Goal: Task Accomplishment & Management: Manage account settings

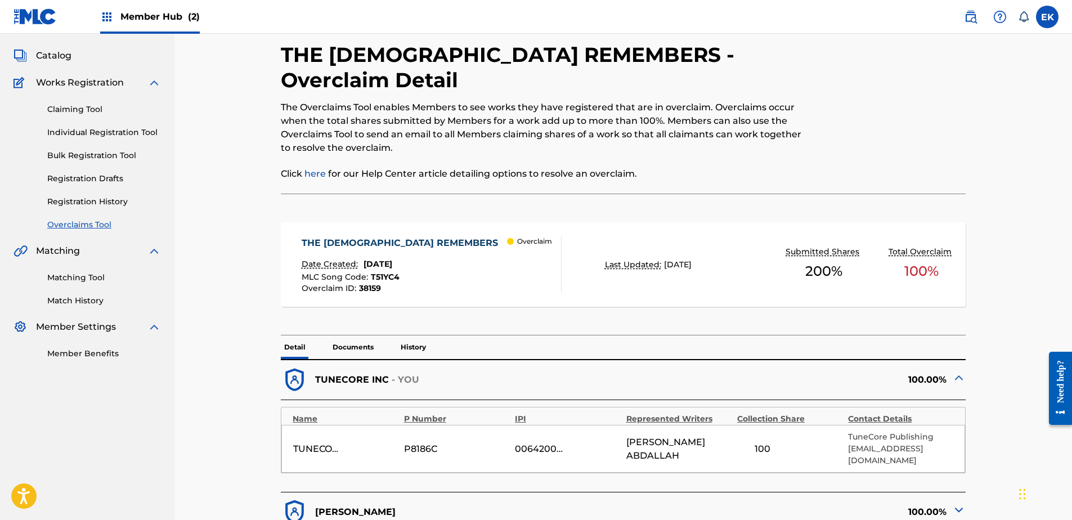
click at [352, 335] on p "Documents" at bounding box center [353, 347] width 48 height 24
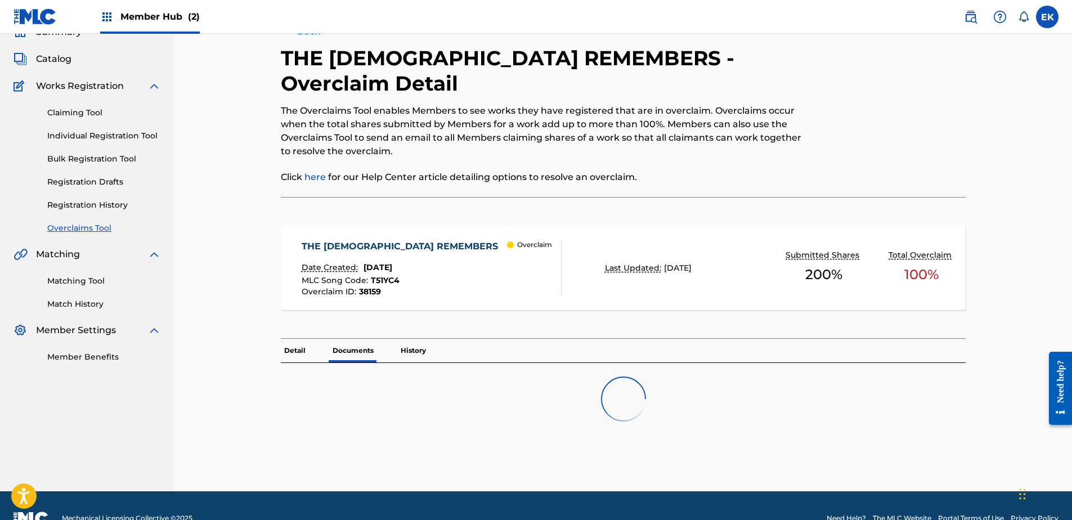
scroll to position [56, 0]
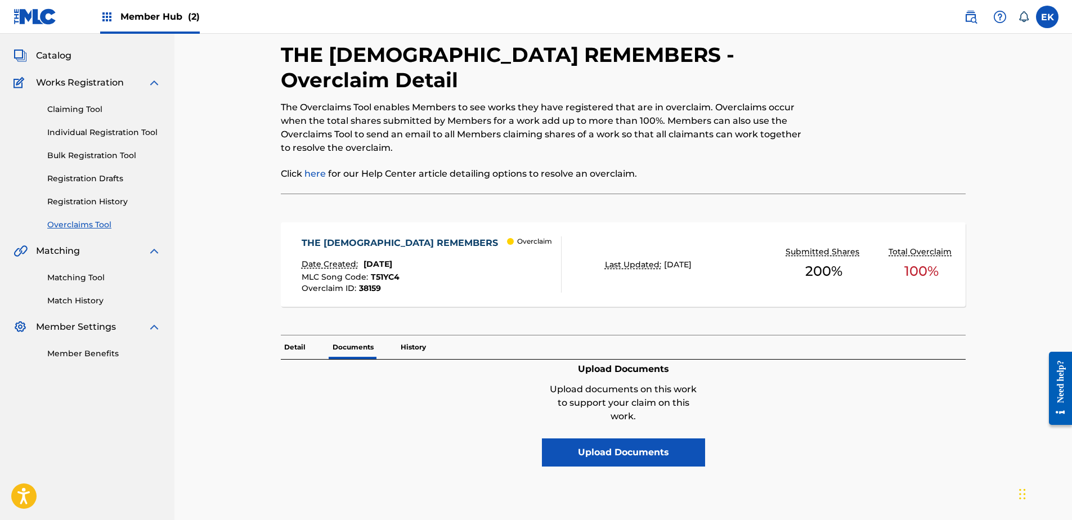
click at [304, 335] on p "Detail" at bounding box center [295, 347] width 28 height 24
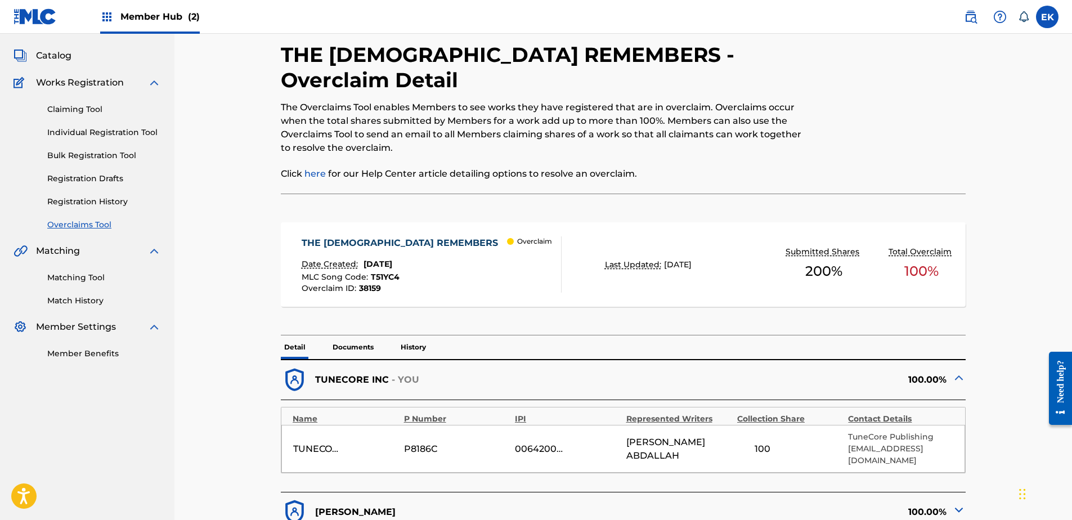
scroll to position [281, 0]
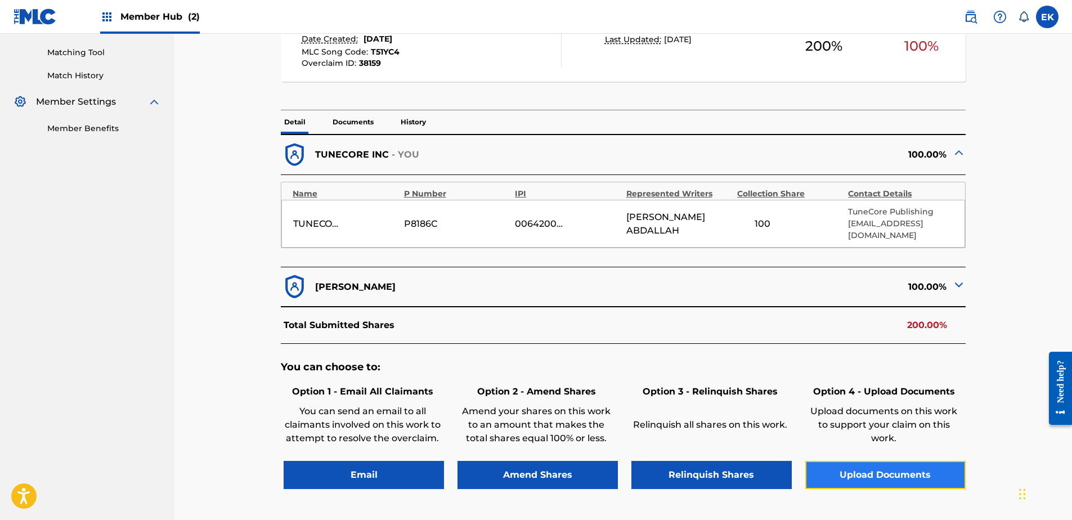
click at [911, 461] on button "Upload Documents" at bounding box center [885, 475] width 160 height 28
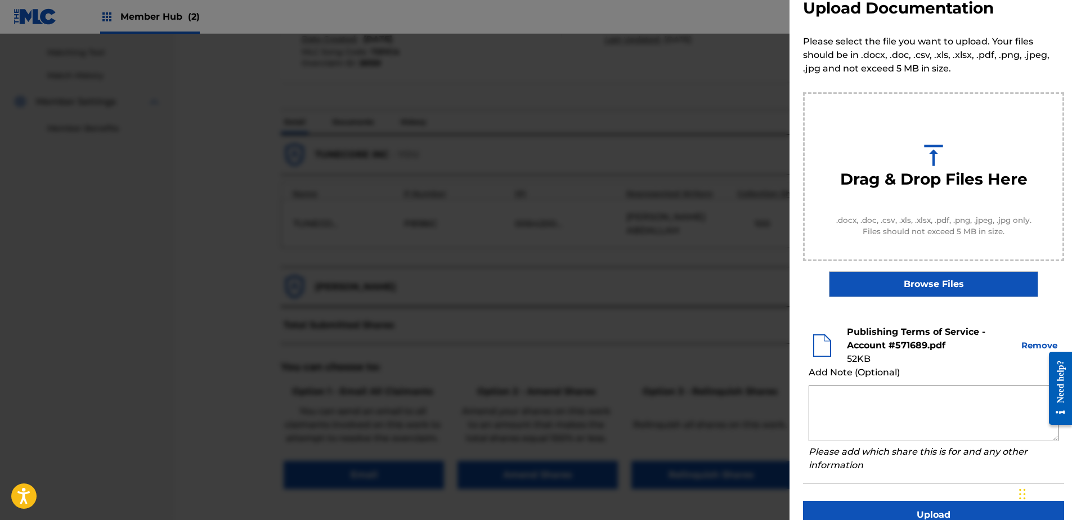
scroll to position [51, 0]
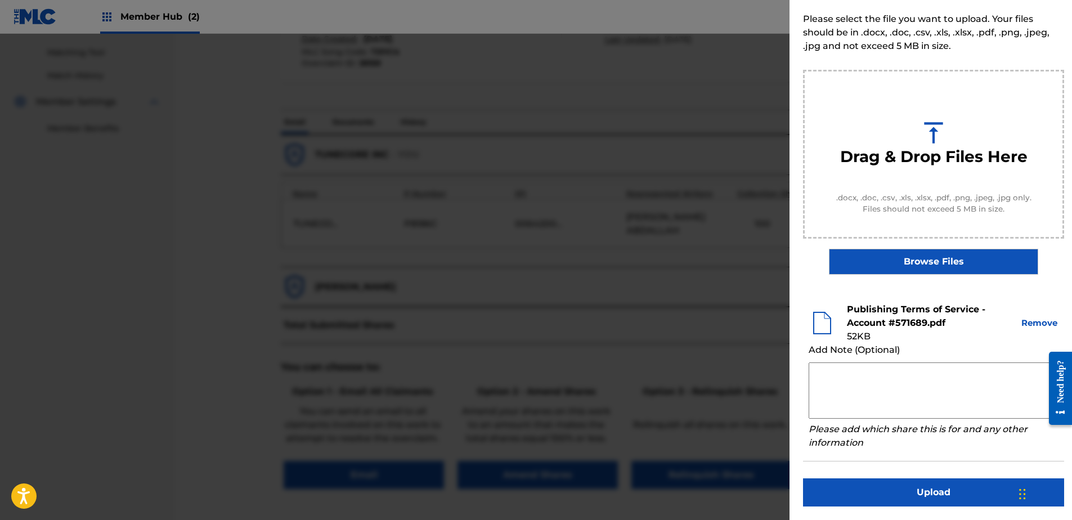
drag, startPoint x: 904, startPoint y: 509, endPoint x: 903, endPoint y: 495, distance: 14.2
click at [904, 508] on div "Upload Documentation Please select the file you want to upload. Your files shou…" at bounding box center [934, 234] width 288 height 571
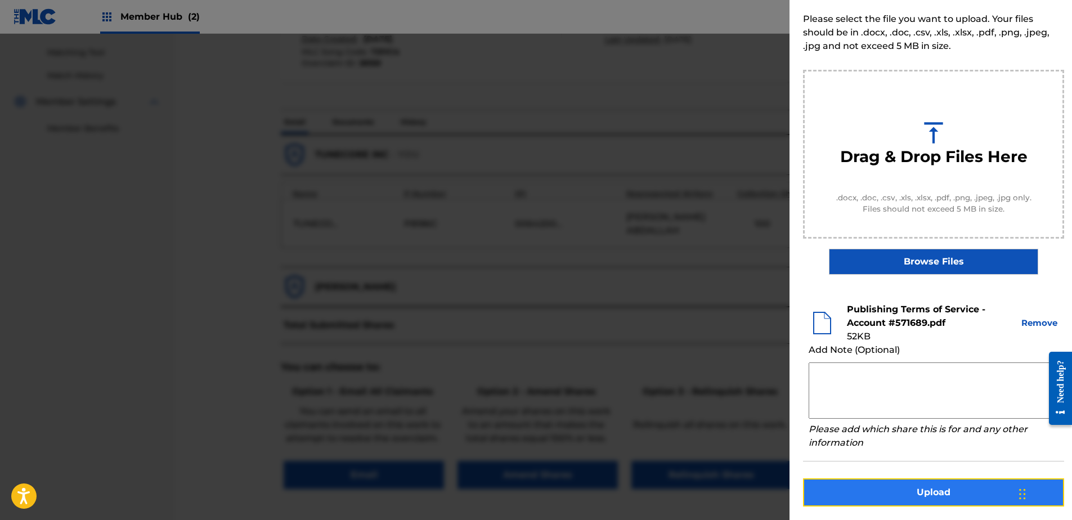
click at [903, 495] on button "Upload" at bounding box center [933, 492] width 261 height 28
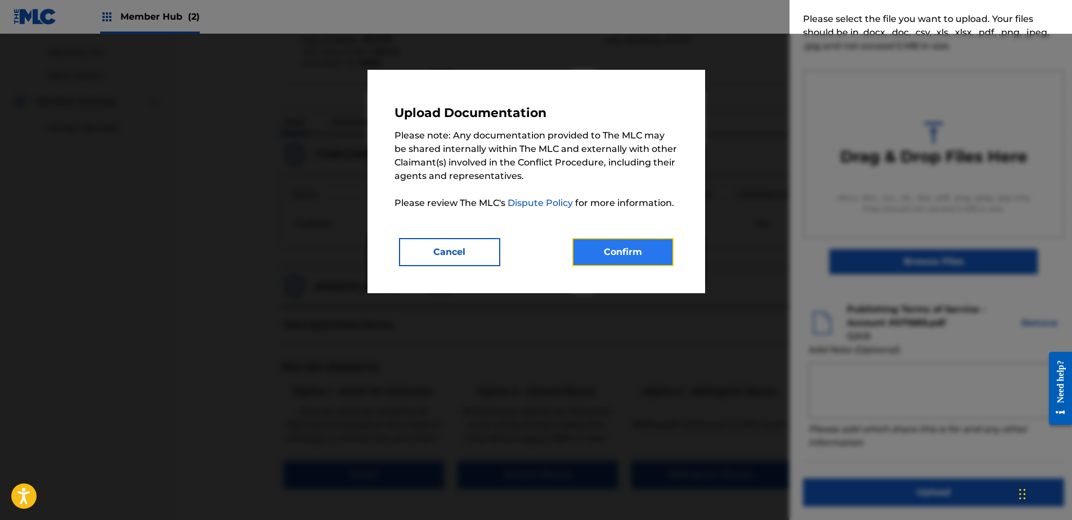
click at [662, 257] on button "Confirm" at bounding box center [622, 252] width 101 height 28
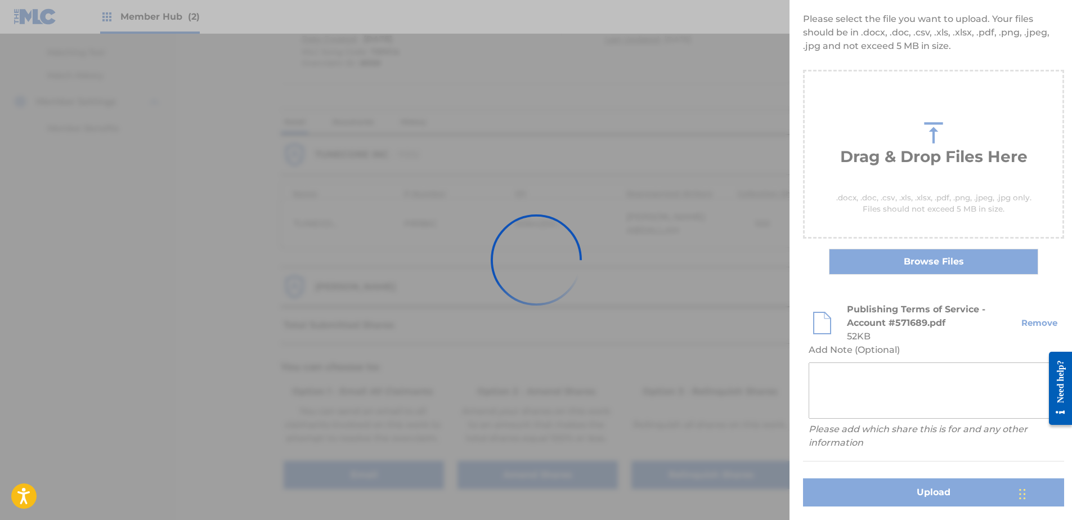
scroll to position [0, 0]
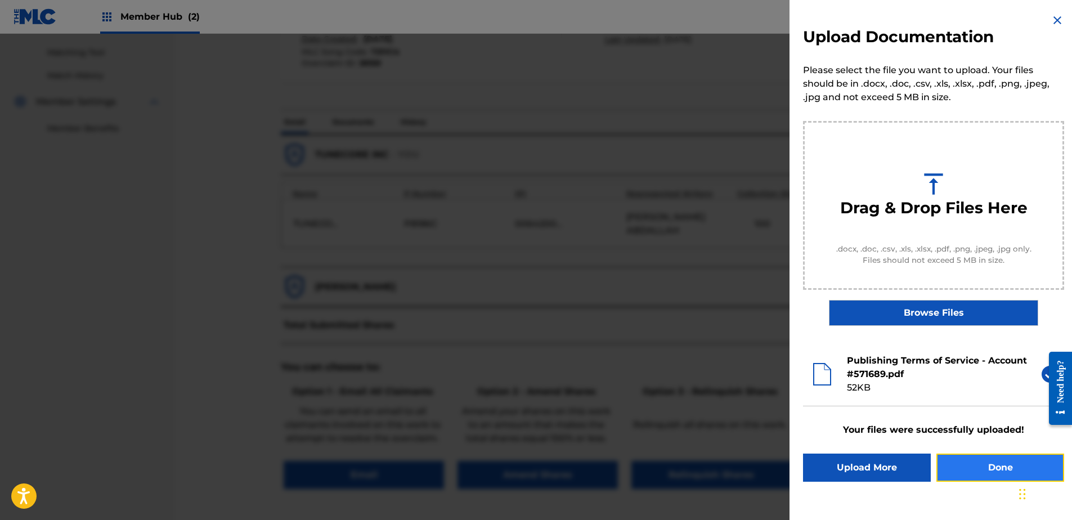
click at [983, 465] on button "Done" at bounding box center [1001, 468] width 128 height 28
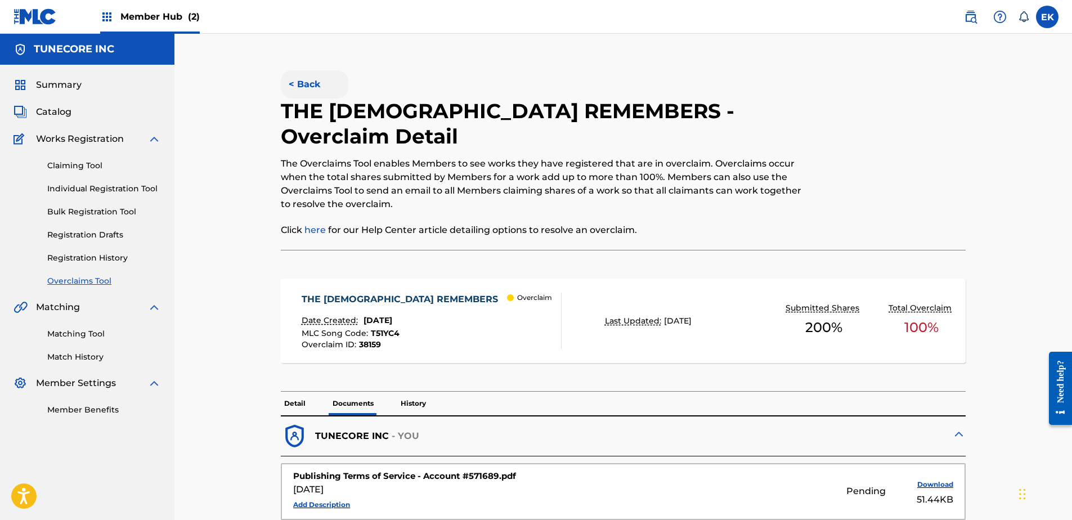
click at [311, 81] on button "< Back" at bounding box center [315, 84] width 68 height 28
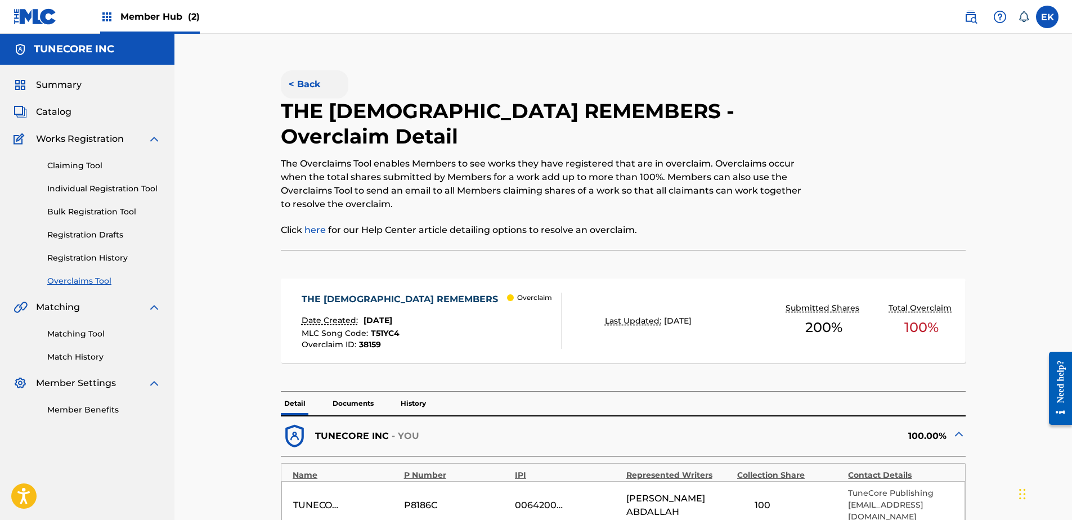
click at [303, 86] on button "< Back" at bounding box center [315, 84] width 68 height 28
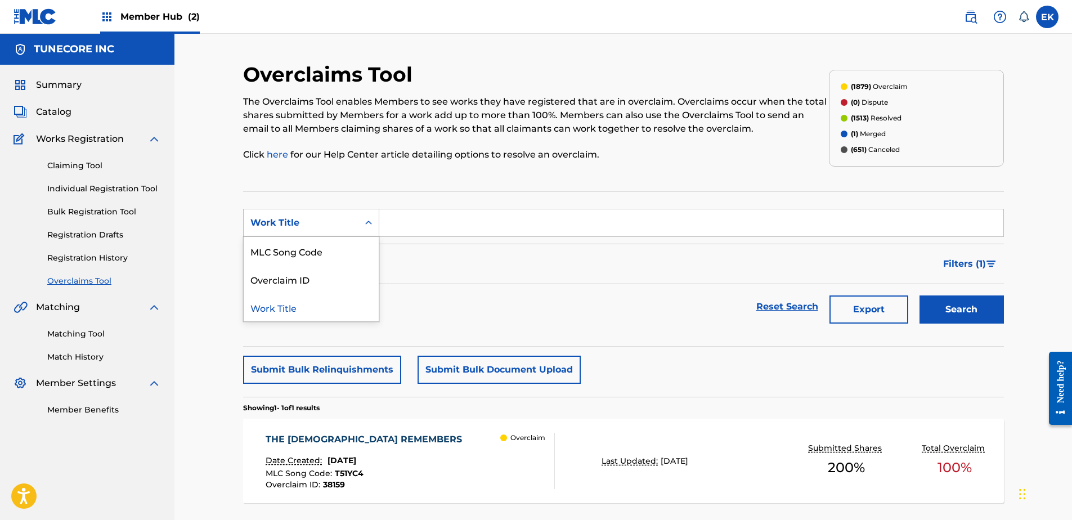
drag, startPoint x: 325, startPoint y: 216, endPoint x: 329, endPoint y: 220, distance: 6.0
click at [326, 217] on div "Work Title" at bounding box center [300, 223] width 101 height 14
click at [337, 242] on div "MLC Song Code" at bounding box center [311, 251] width 135 height 28
paste input "T51YC0"
type input "T51YC0"
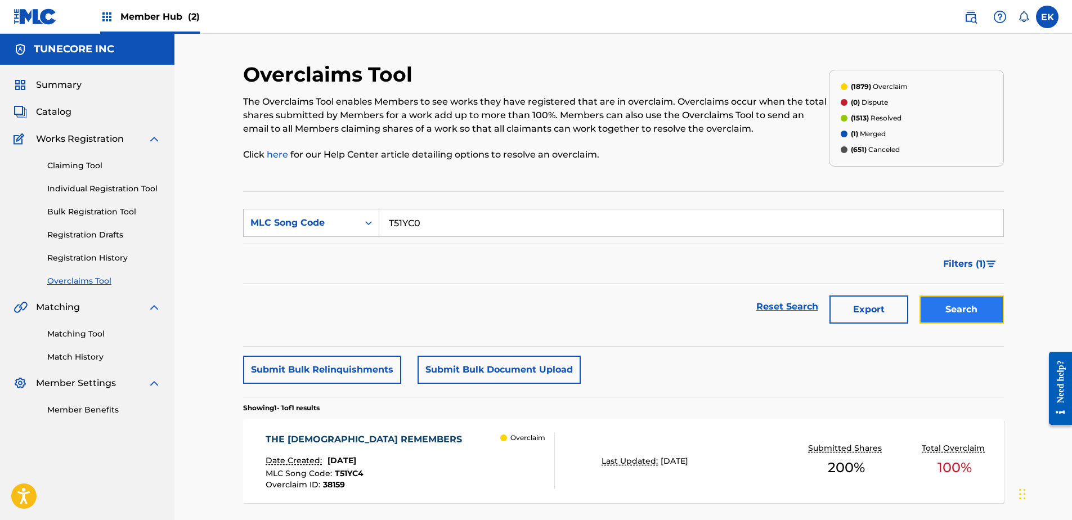
click at [960, 316] on button "Search" at bounding box center [962, 309] width 84 height 28
click at [356, 462] on span "September 25, 2025" at bounding box center [342, 460] width 29 height 10
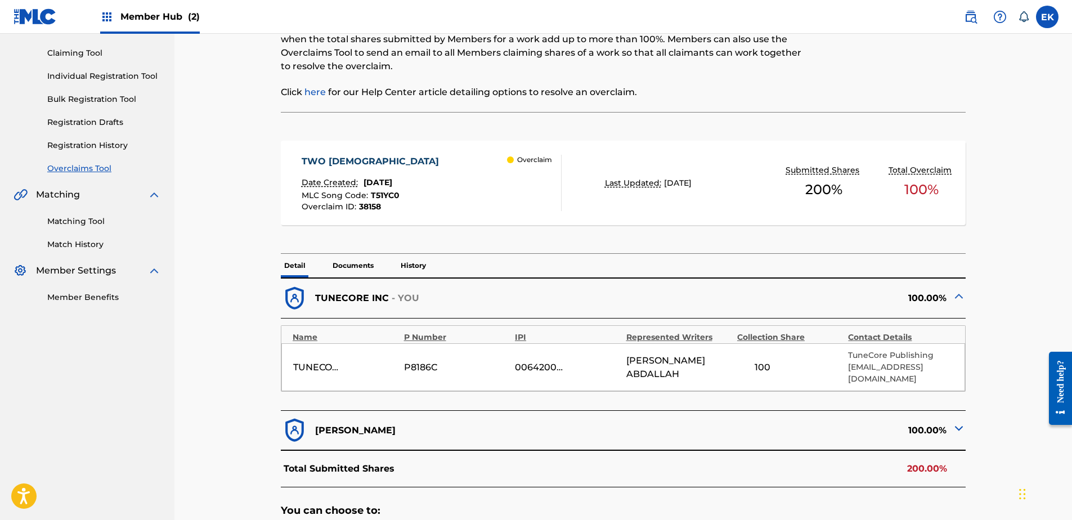
scroll to position [225, 0]
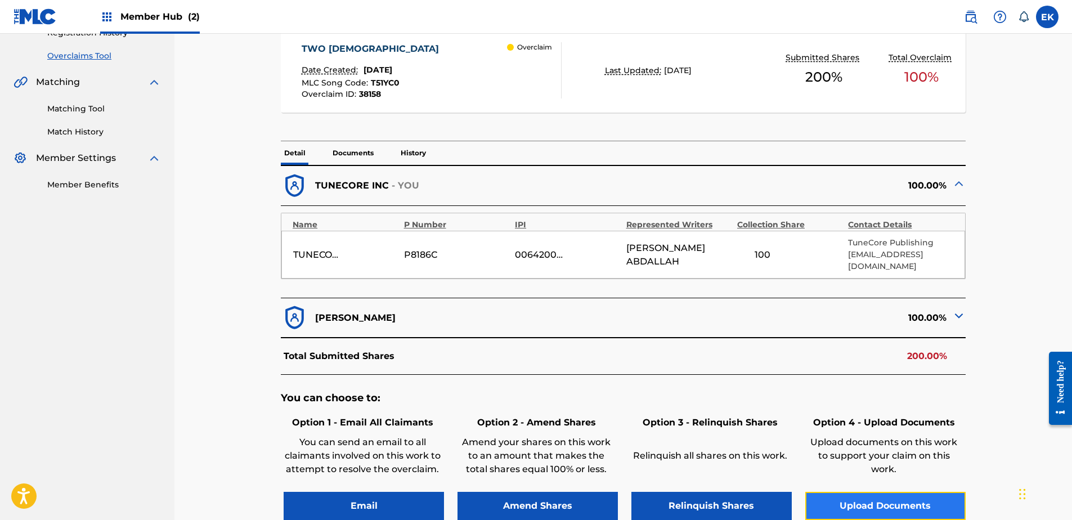
click at [886, 492] on button "Upload Documents" at bounding box center [885, 506] width 160 height 28
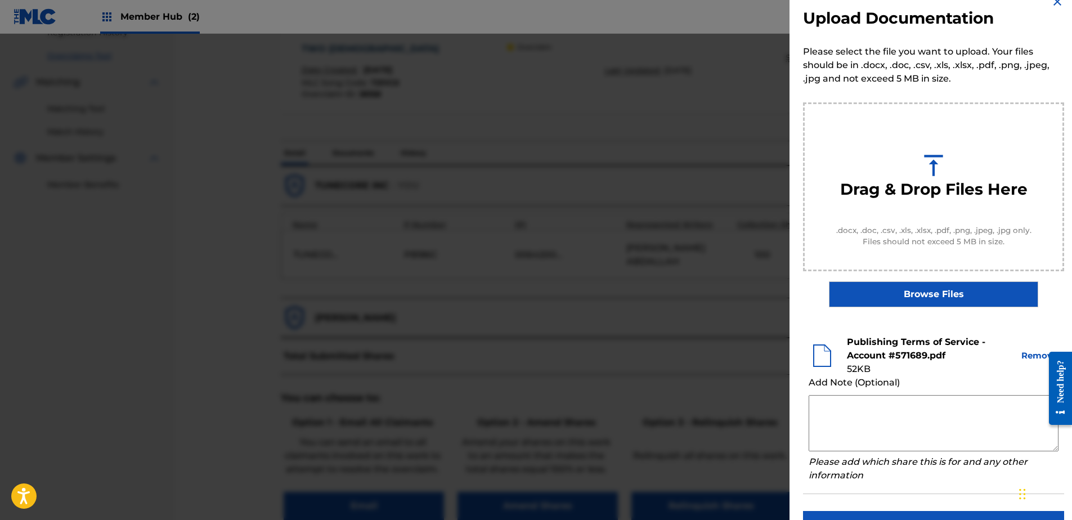
scroll to position [51, 0]
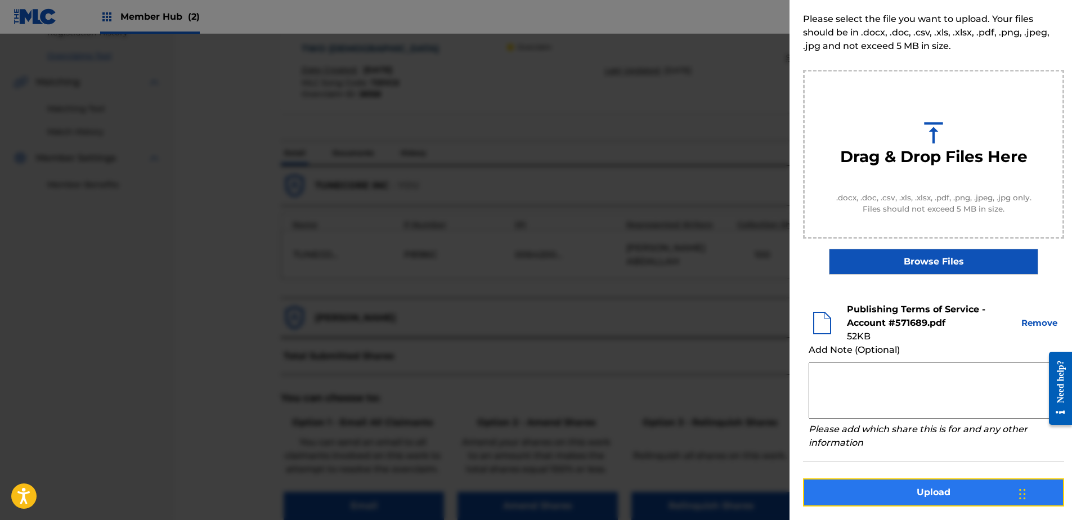
click at [891, 494] on button "Upload" at bounding box center [933, 492] width 261 height 28
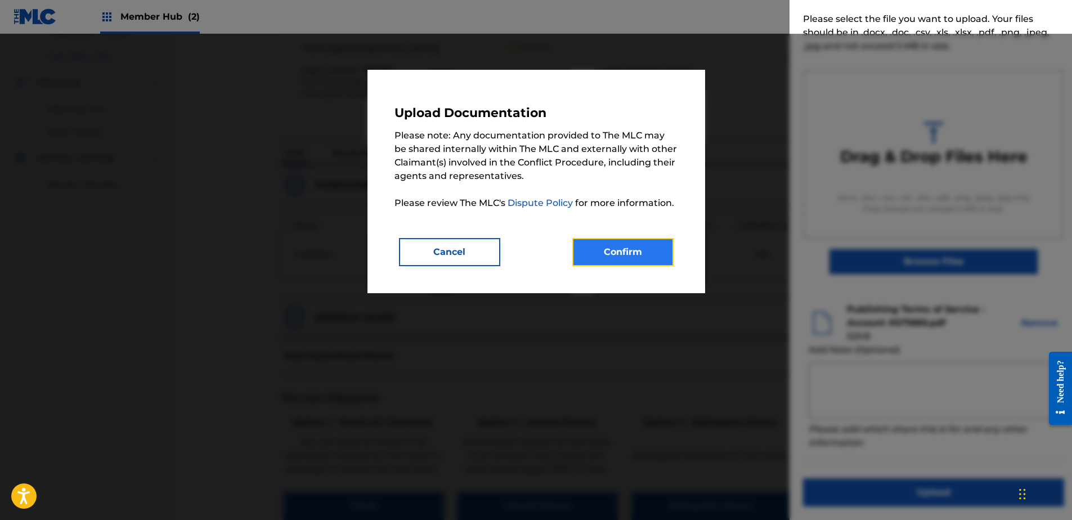
click at [661, 244] on button "Confirm" at bounding box center [622, 252] width 101 height 28
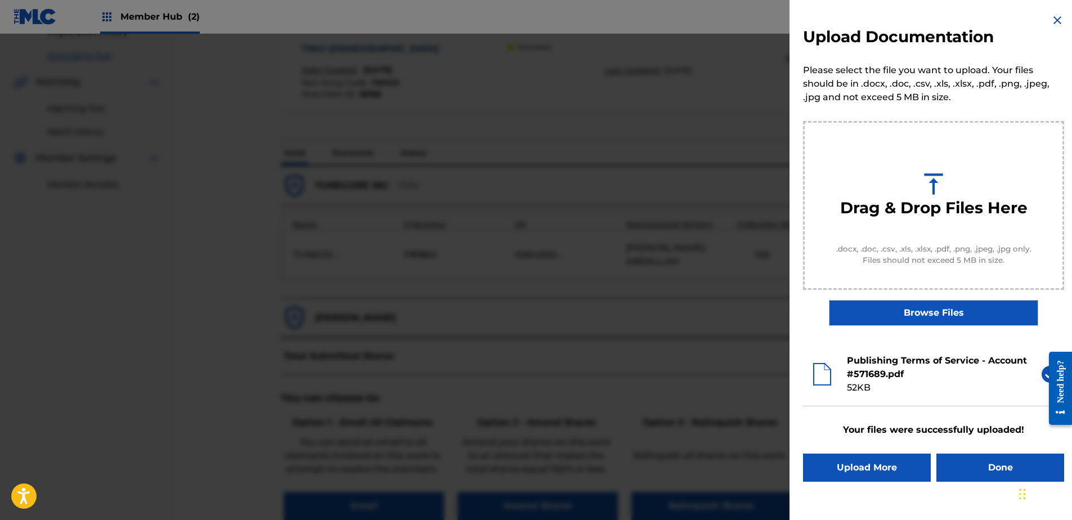
scroll to position [0, 0]
drag, startPoint x: 983, startPoint y: 463, endPoint x: 969, endPoint y: 455, distance: 15.9
click at [983, 463] on button "Done" at bounding box center [1001, 468] width 128 height 28
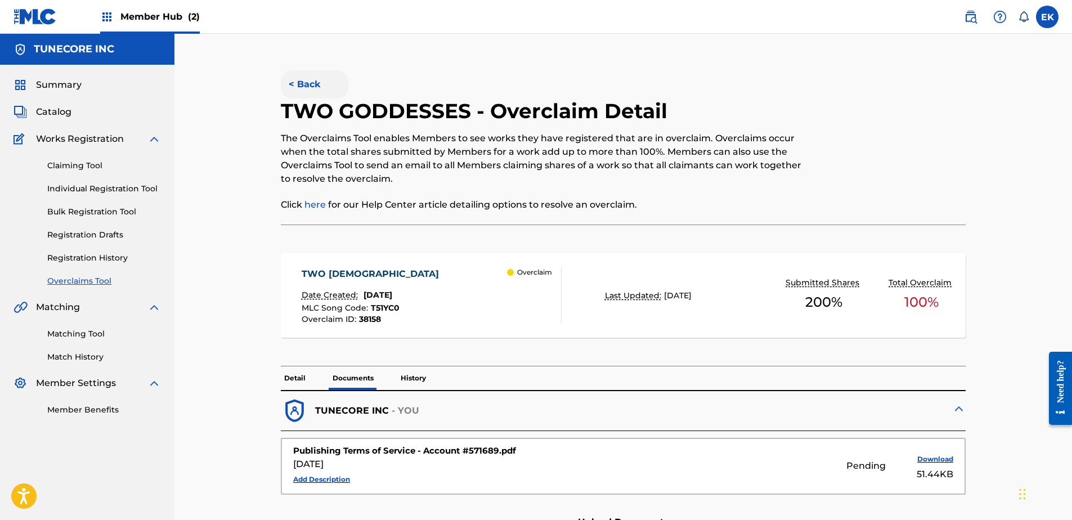
click at [319, 80] on button "< Back" at bounding box center [315, 84] width 68 height 28
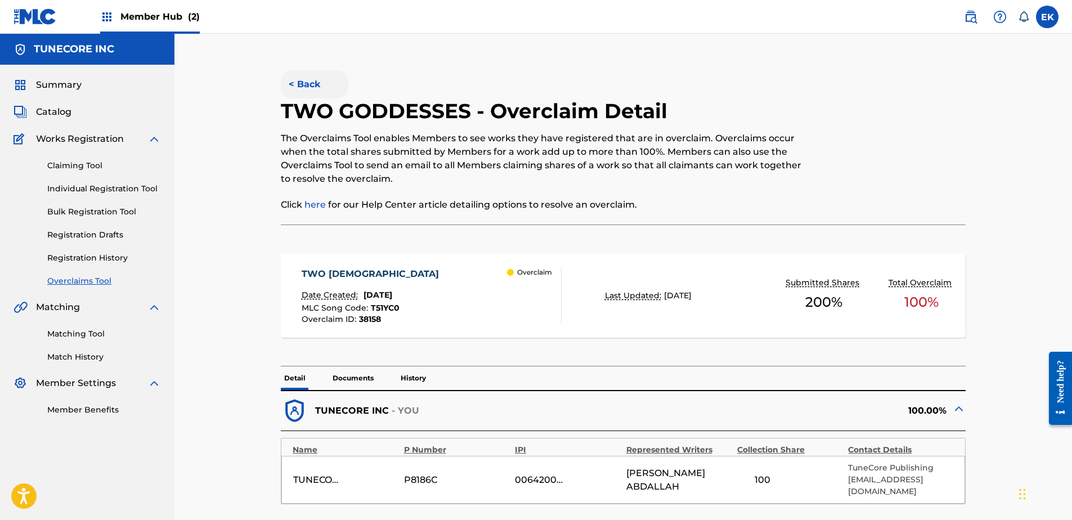
click at [300, 80] on button "< Back" at bounding box center [315, 84] width 68 height 28
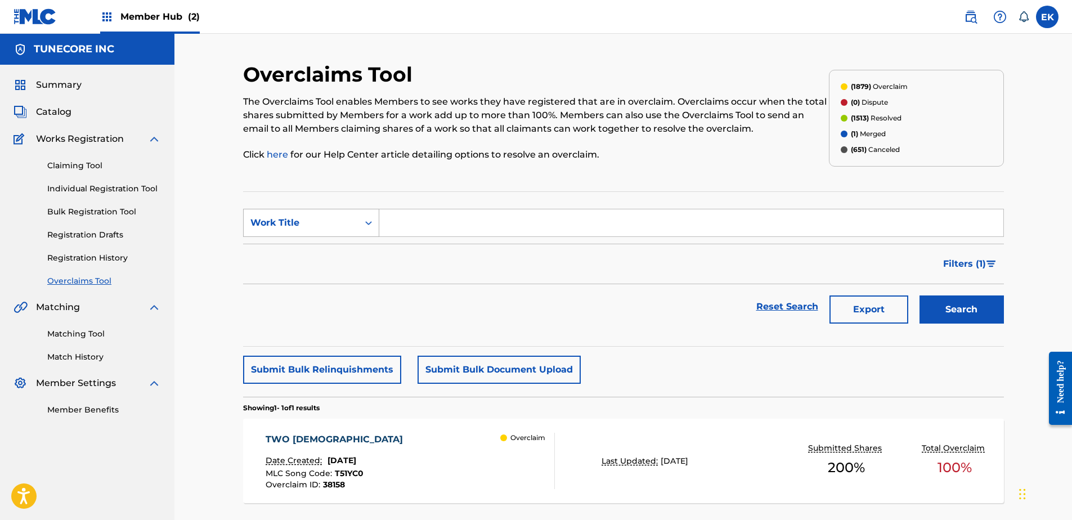
click at [345, 217] on div "Work Title" at bounding box center [300, 223] width 101 height 14
click at [346, 253] on div "MLC Song Code" at bounding box center [311, 251] width 135 height 28
click at [428, 219] on input "Search Form" at bounding box center [691, 222] width 624 height 27
paste input "S76NY1"
type input "S76NY1"
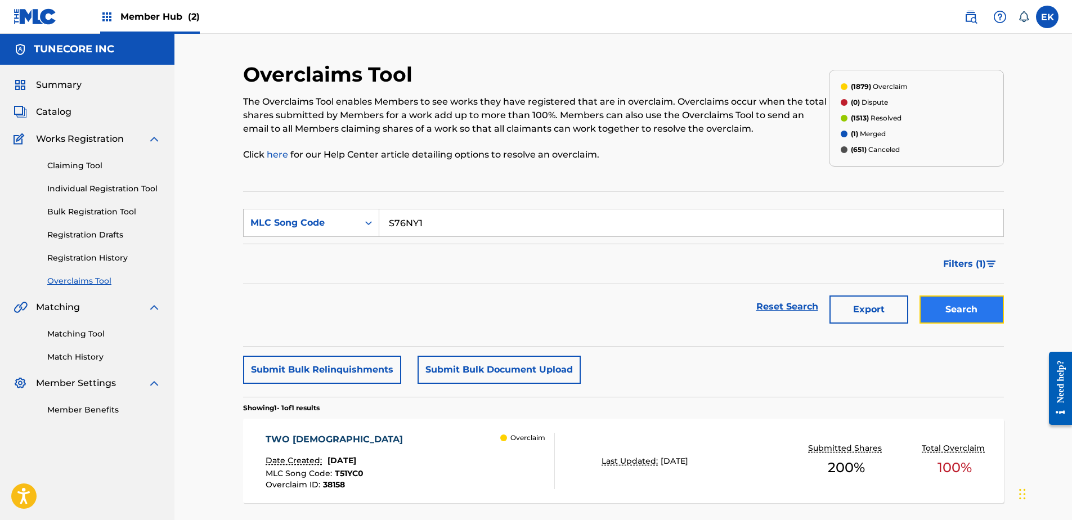
click at [975, 313] on button "Search" at bounding box center [962, 309] width 84 height 28
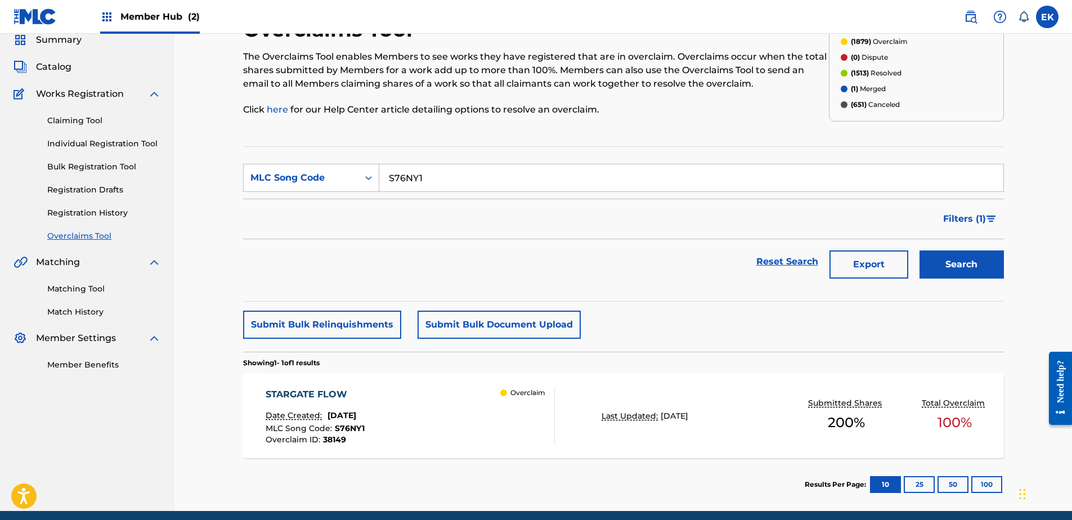
scroll to position [90, 0]
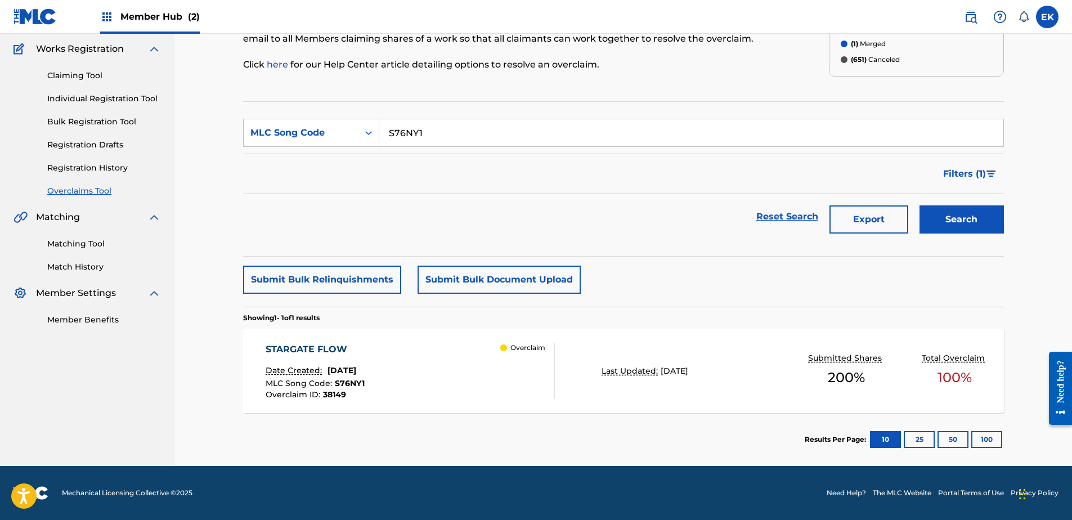
click at [440, 357] on div "STARGATE FLOW Date Created: September 25, 2025 MLC Song Code : S76NY1 Overclaim…" at bounding box center [410, 371] width 289 height 56
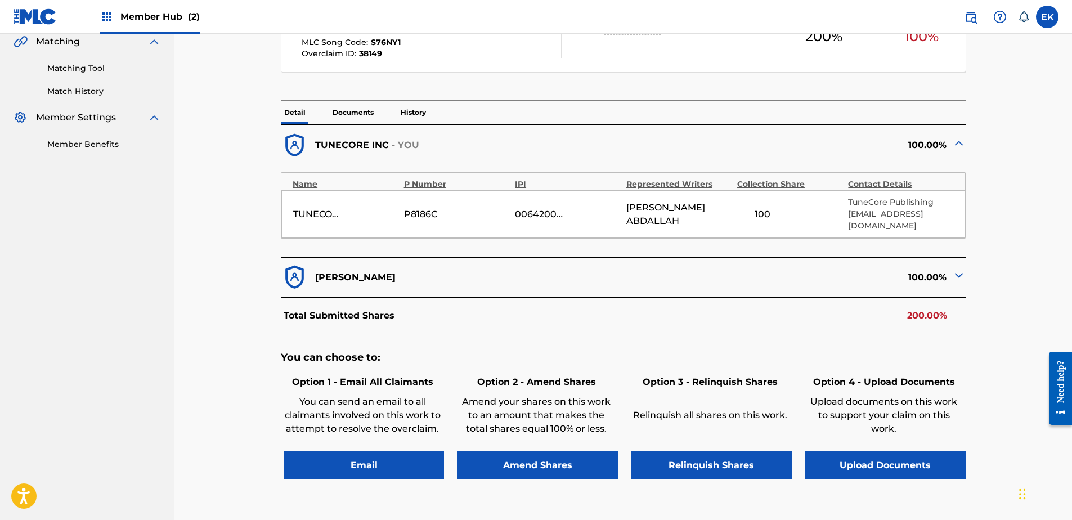
scroll to position [281, 0]
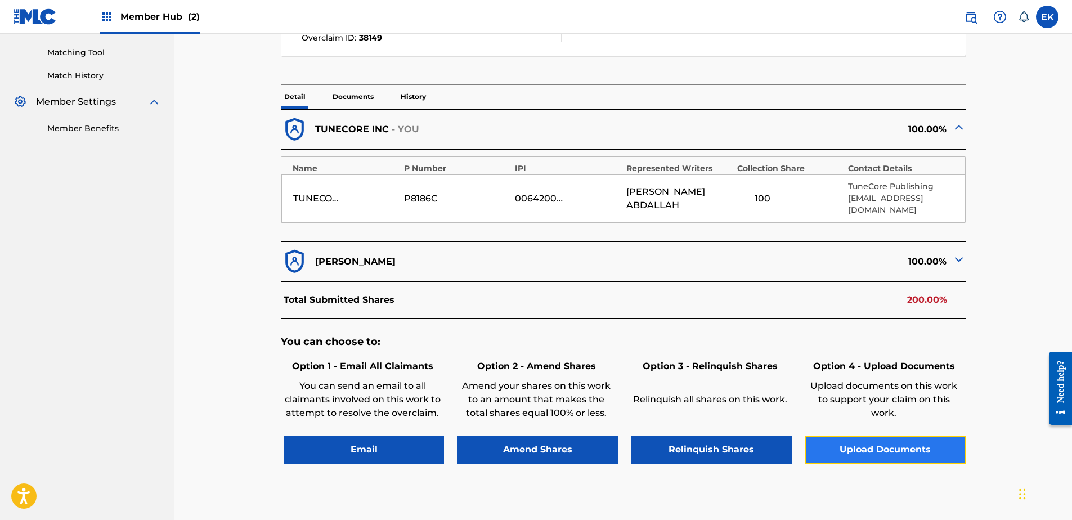
click at [858, 446] on button "Upload Documents" at bounding box center [885, 450] width 160 height 28
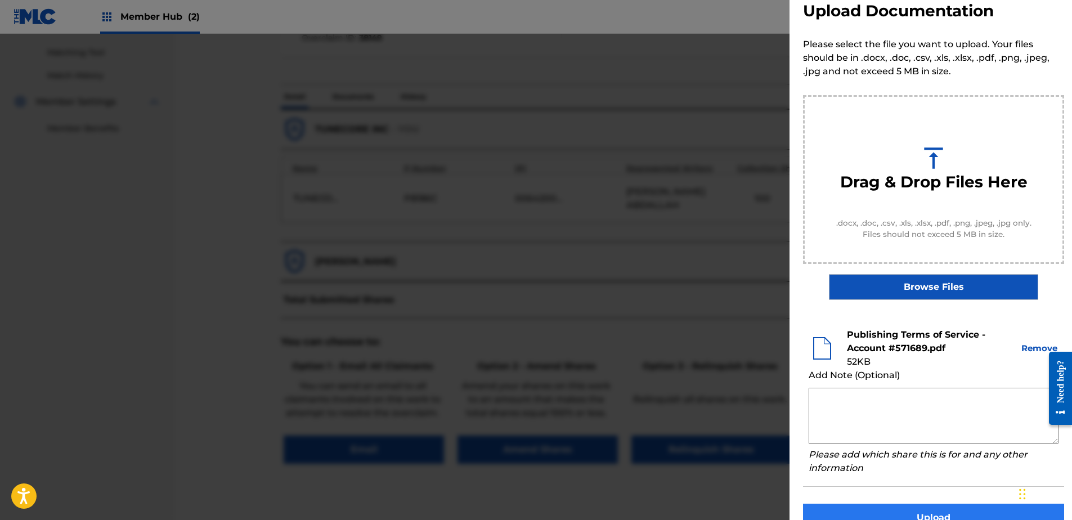
scroll to position [51, 0]
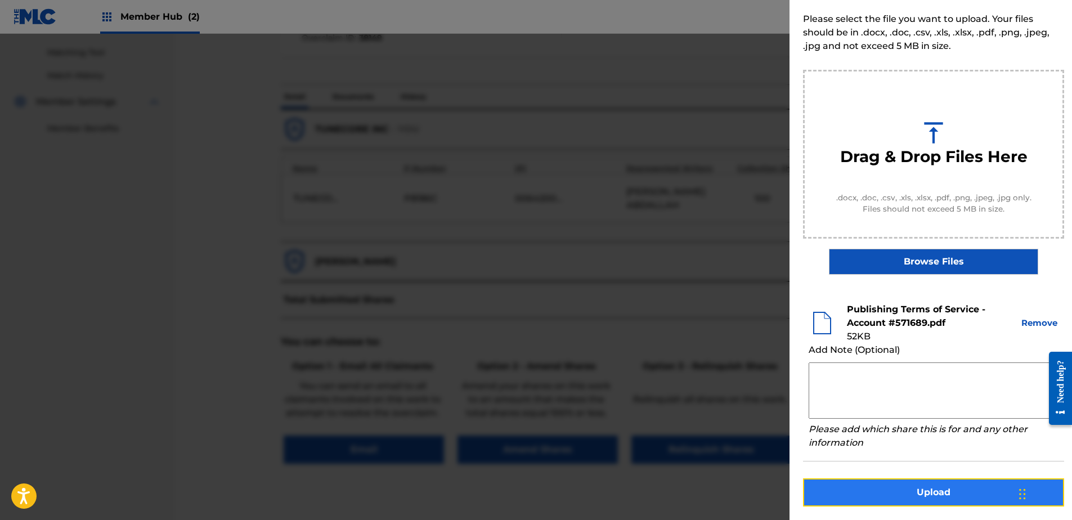
click at [894, 483] on button "Upload" at bounding box center [933, 492] width 261 height 28
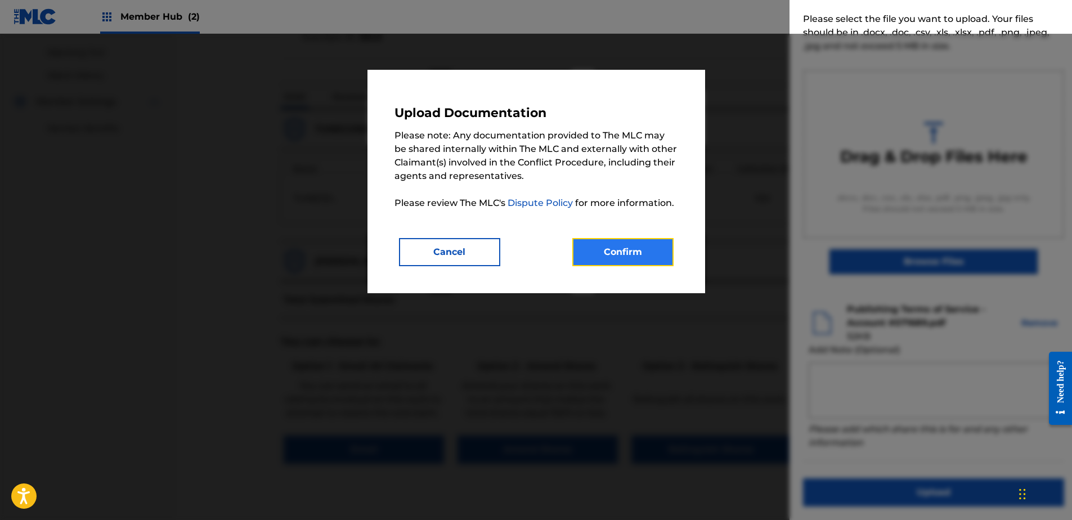
click at [638, 239] on button "Confirm" at bounding box center [622, 252] width 101 height 28
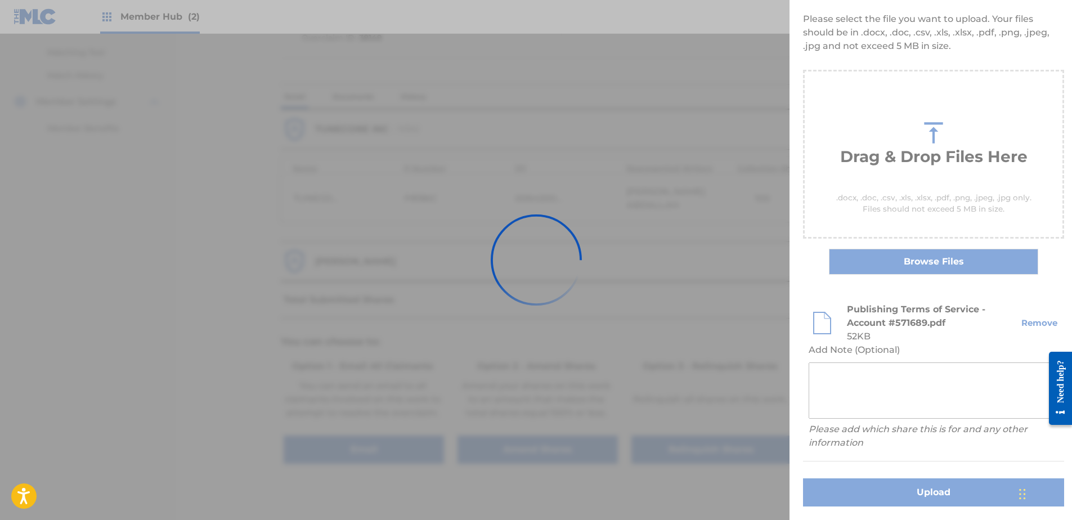
scroll to position [0, 0]
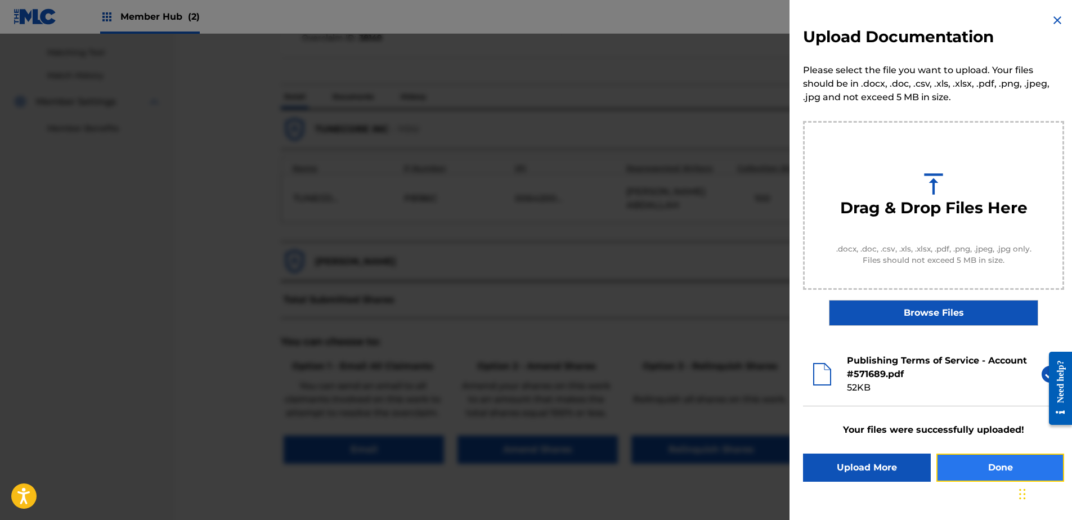
click at [970, 469] on button "Done" at bounding box center [1001, 468] width 128 height 28
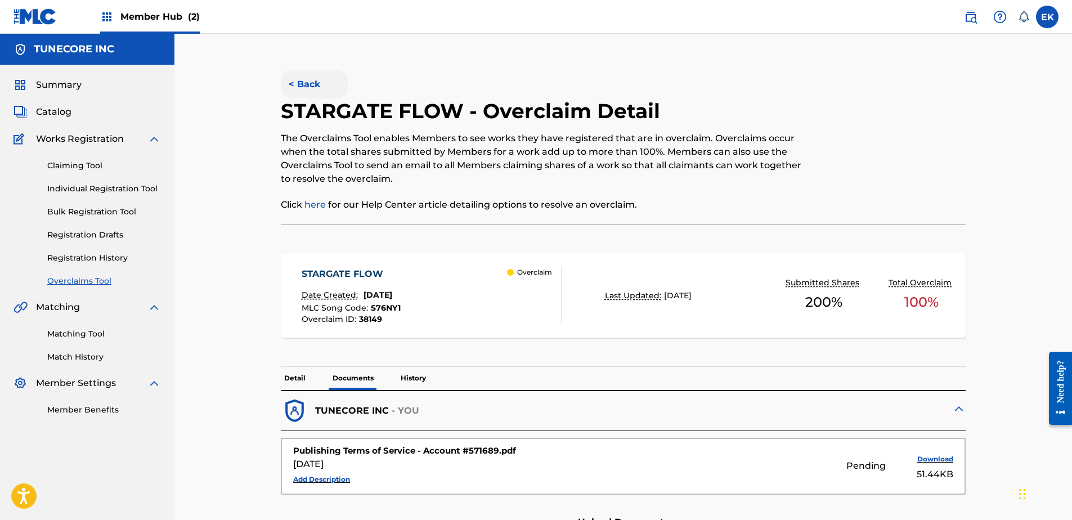
click at [301, 79] on button "< Back" at bounding box center [315, 84] width 68 height 28
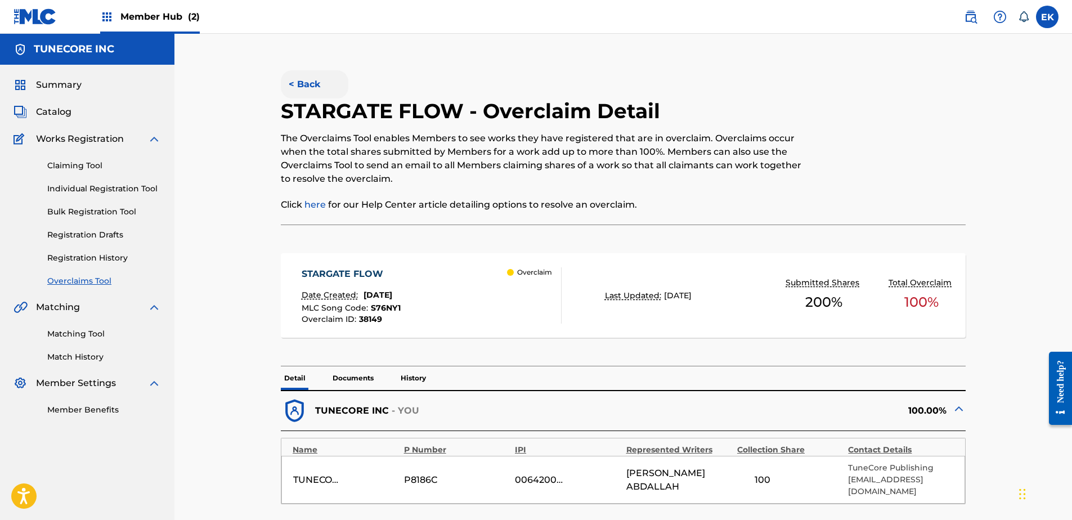
click at [301, 88] on button "< Back" at bounding box center [315, 84] width 68 height 28
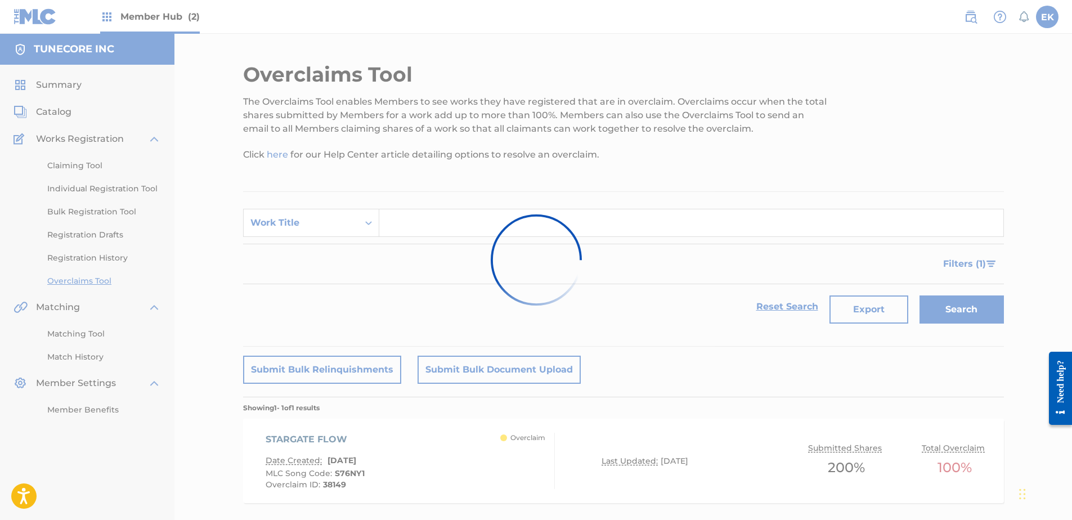
scroll to position [61, 0]
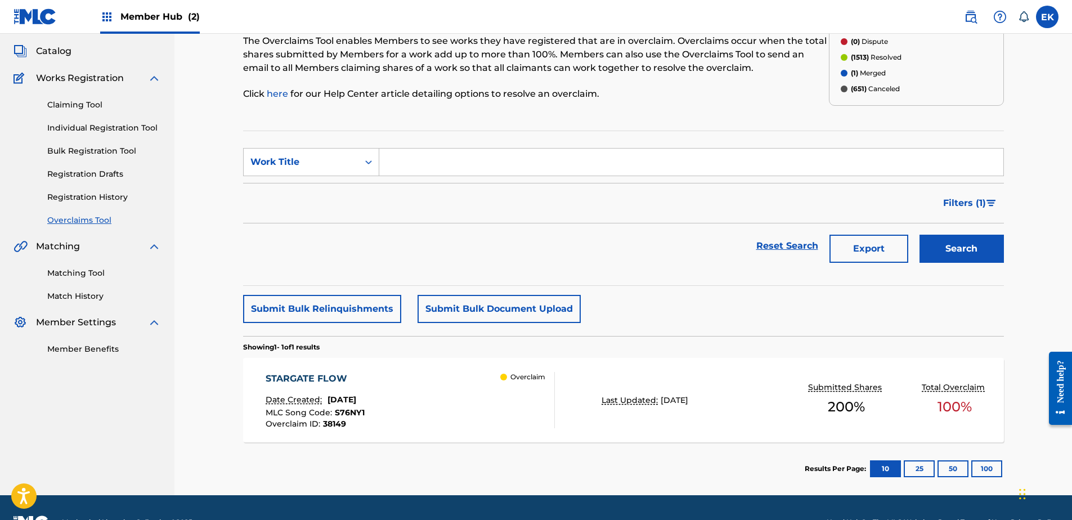
click at [365, 415] on div "MLC Song Code : S76NY1" at bounding box center [315, 414] width 99 height 11
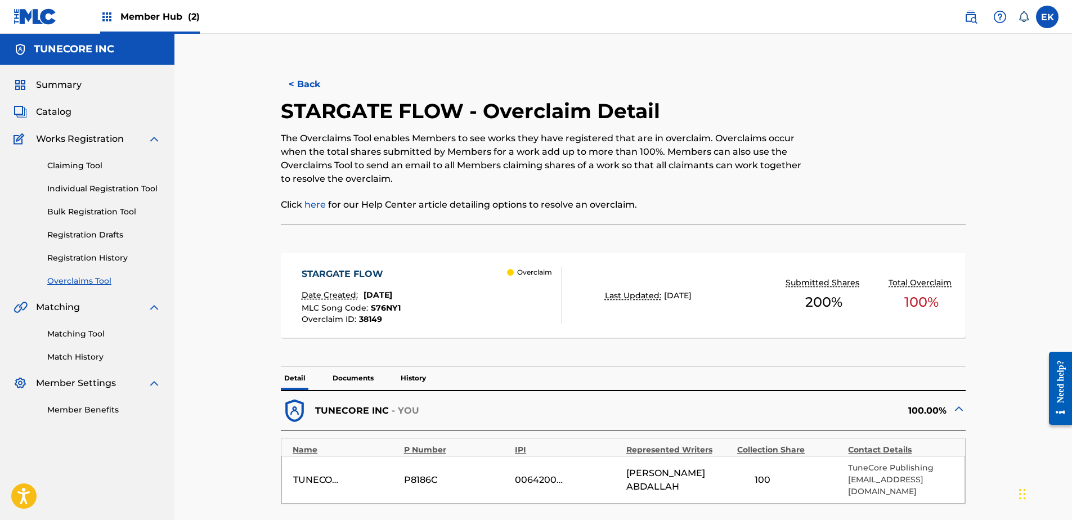
click at [359, 380] on p "Documents" at bounding box center [353, 378] width 48 height 24
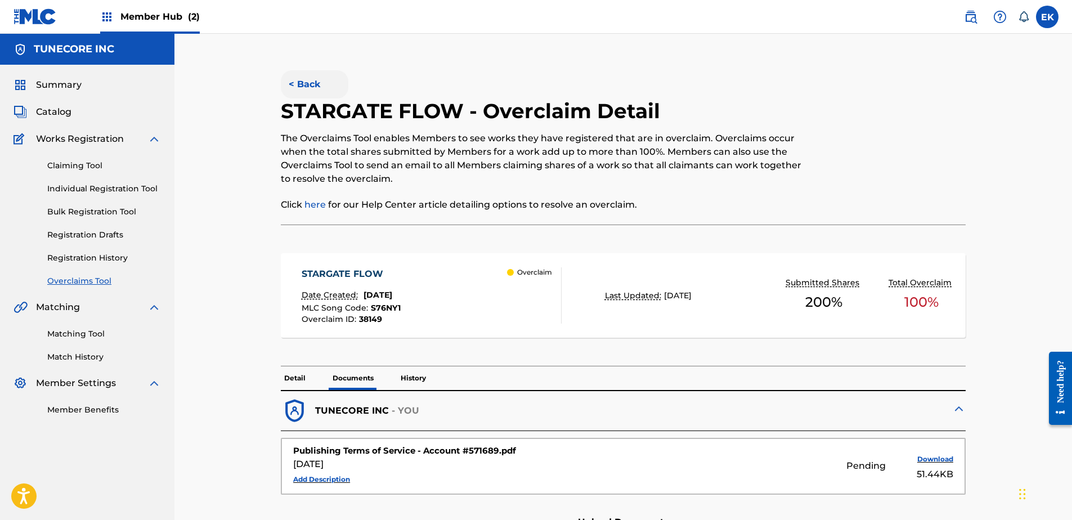
click at [315, 81] on button "< Back" at bounding box center [315, 84] width 68 height 28
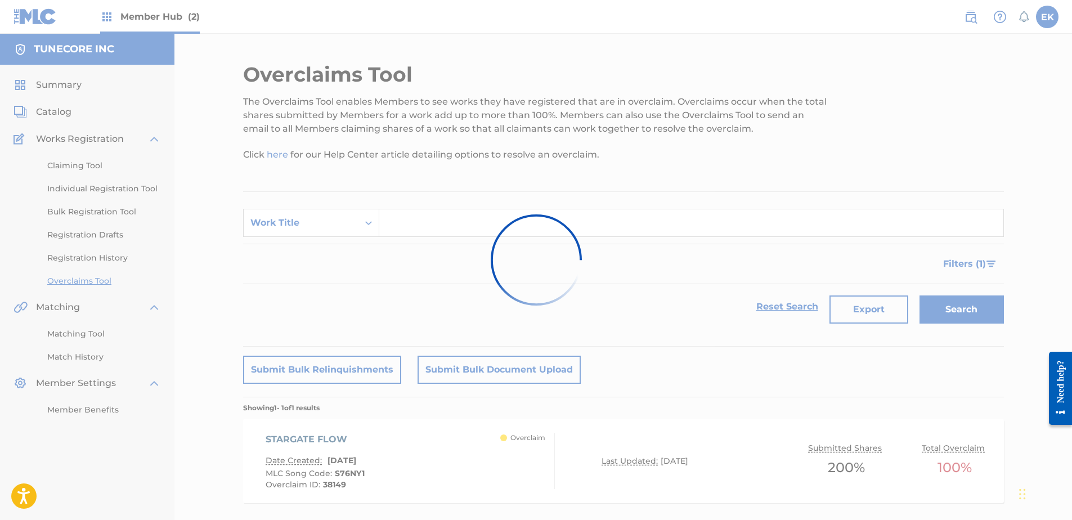
scroll to position [61, 0]
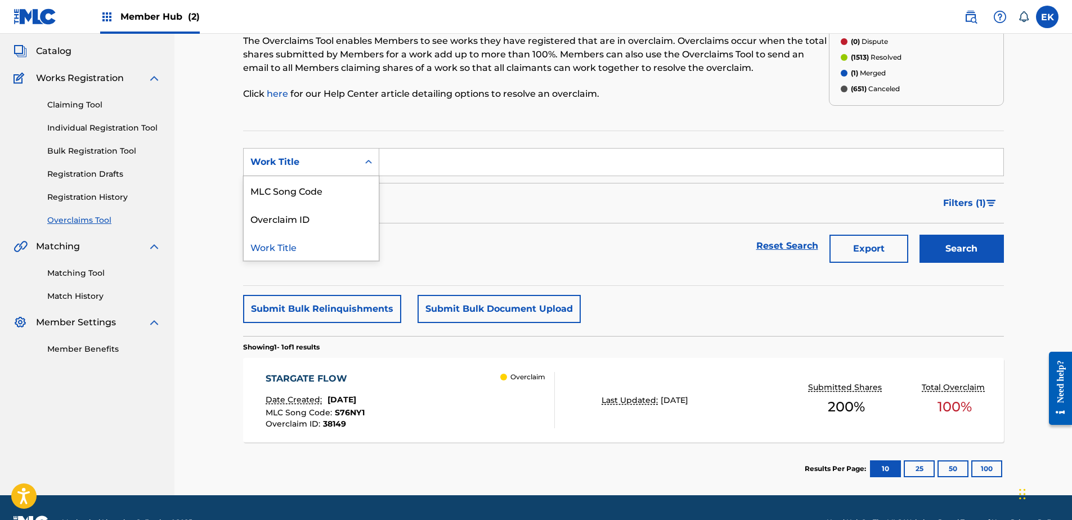
drag, startPoint x: 303, startPoint y: 151, endPoint x: 312, endPoint y: 187, distance: 37.1
click at [311, 174] on div "Work Title" at bounding box center [311, 162] width 136 height 28
drag, startPoint x: 321, startPoint y: 194, endPoint x: 345, endPoint y: 176, distance: 29.4
click at [322, 193] on div "MLC Song Code" at bounding box center [311, 190] width 135 height 28
click at [424, 149] on input "Search Form" at bounding box center [691, 162] width 624 height 27
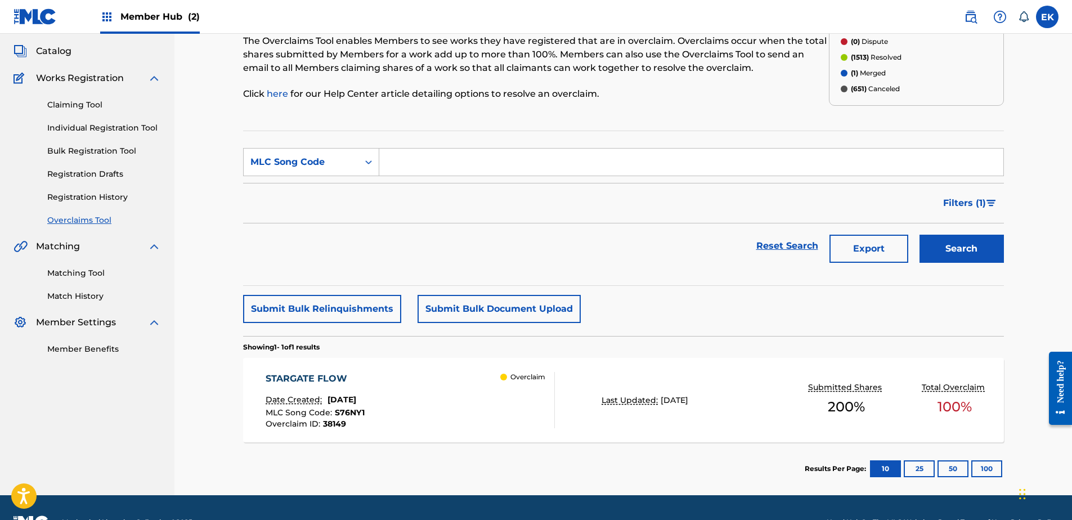
paste input "ES2ULE"
type input "ES2ULE"
click at [955, 243] on button "Search" at bounding box center [962, 249] width 84 height 28
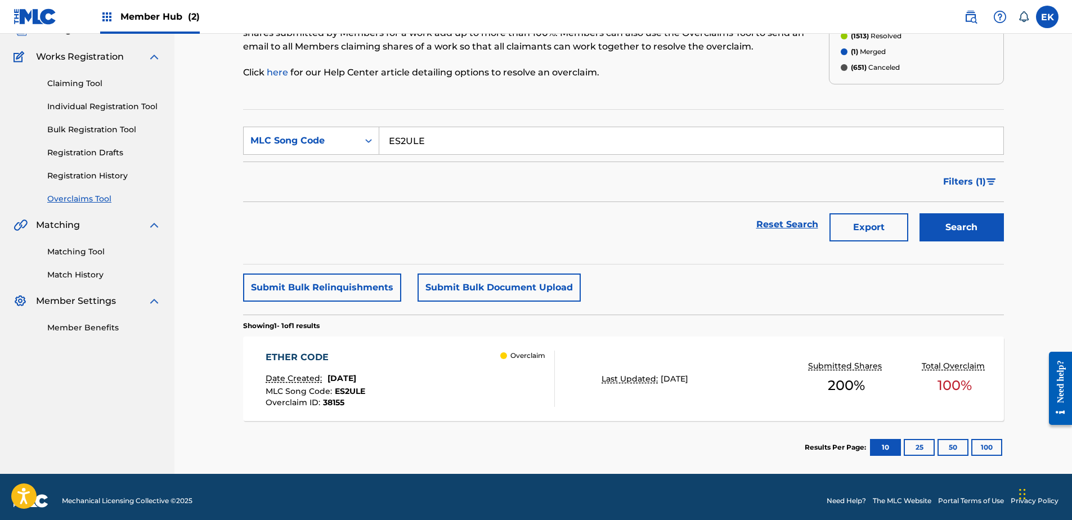
scroll to position [90, 0]
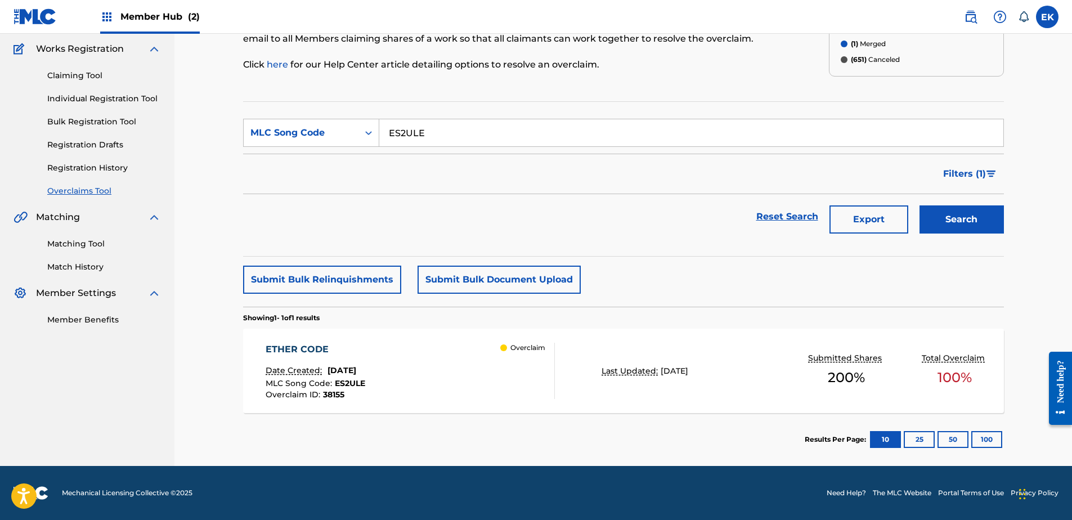
click at [535, 360] on div "Overclaim" at bounding box center [527, 371] width 54 height 56
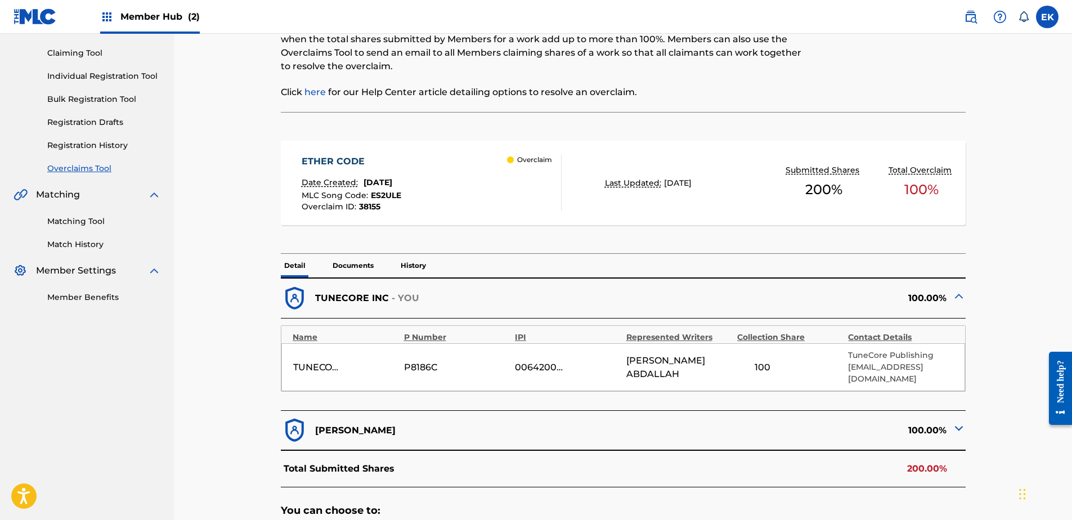
click at [368, 263] on p "Documents" at bounding box center [353, 266] width 48 height 24
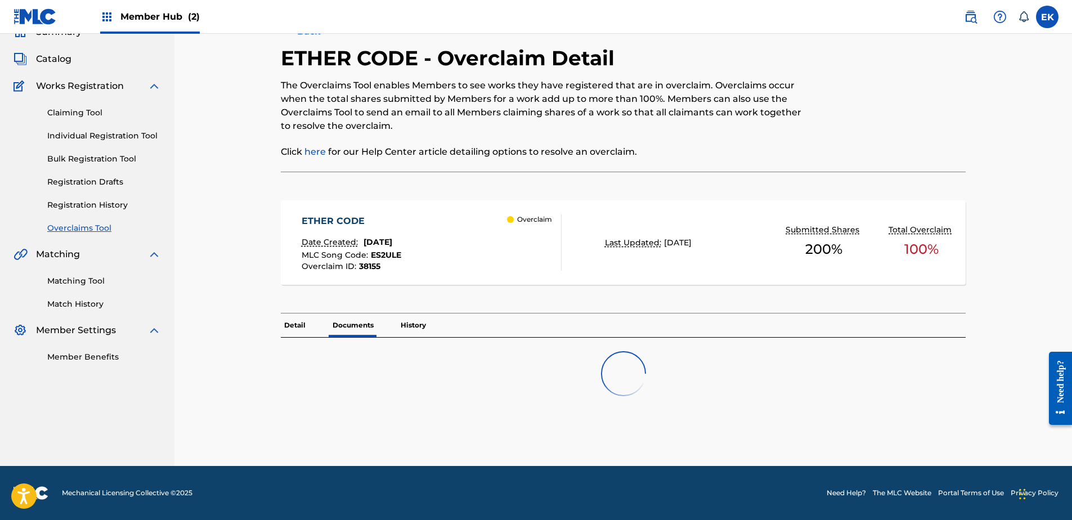
scroll to position [88, 0]
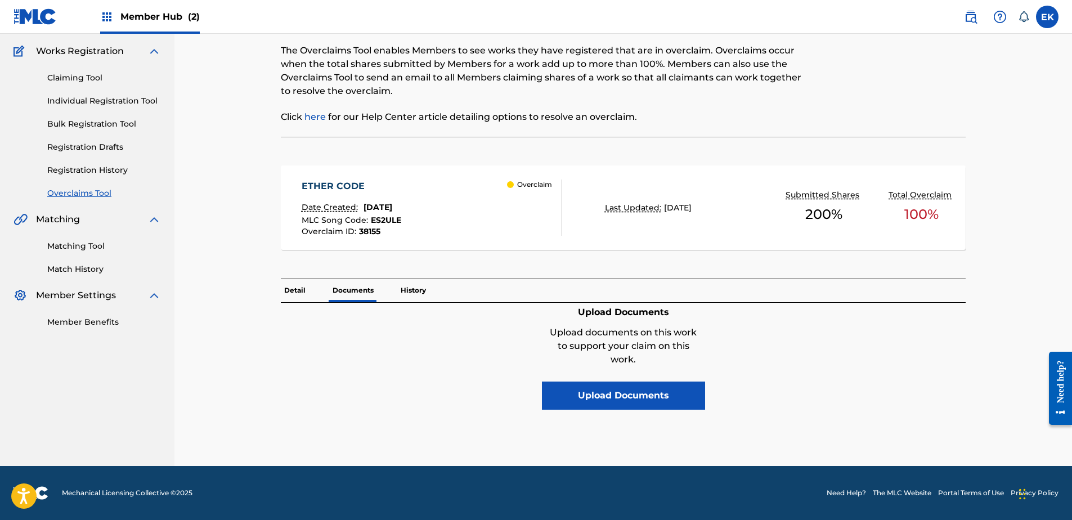
click at [310, 290] on div "Detail Documents History" at bounding box center [623, 291] width 685 height 24
click at [298, 283] on p "Detail" at bounding box center [295, 291] width 28 height 24
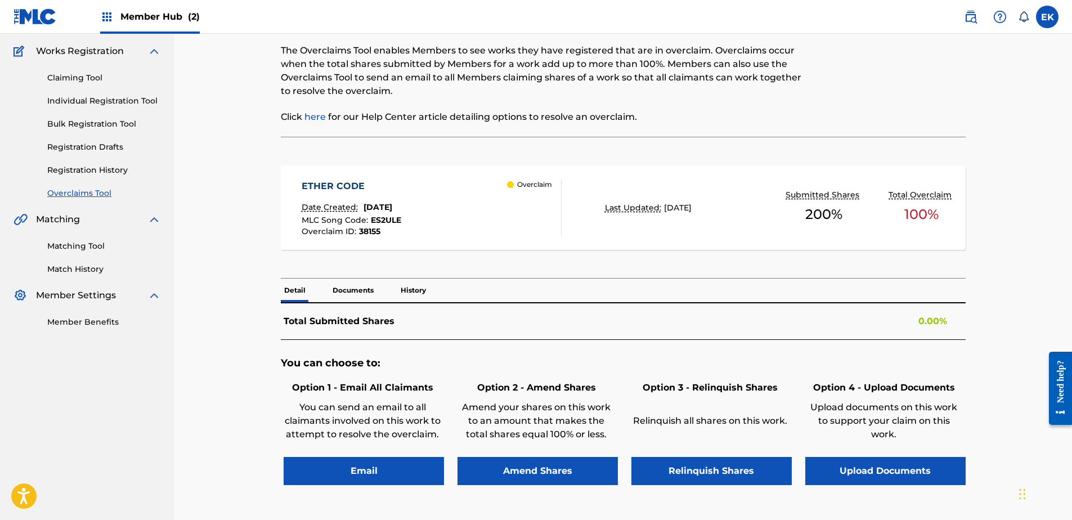
scroll to position [113, 0]
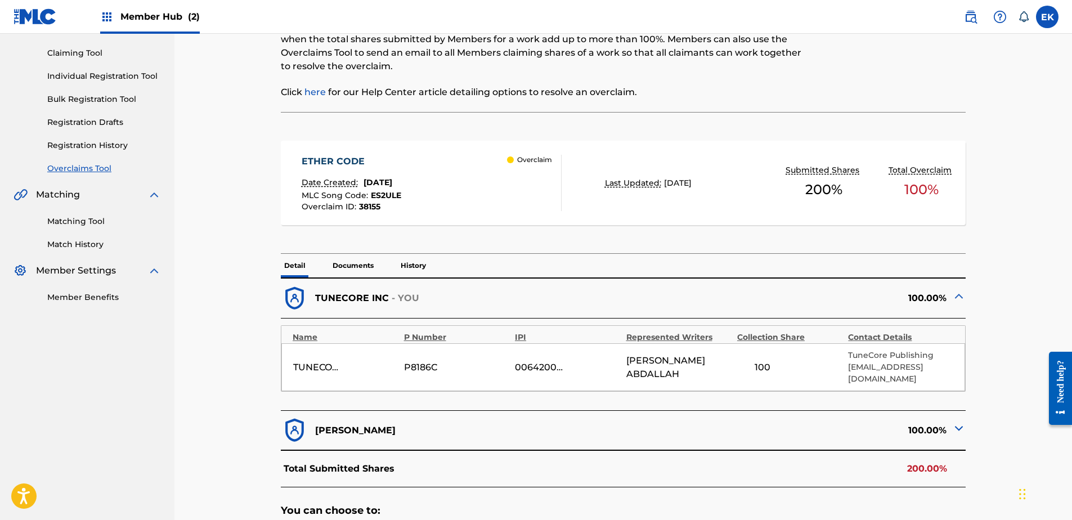
click at [361, 261] on p "Documents" at bounding box center [353, 266] width 48 height 24
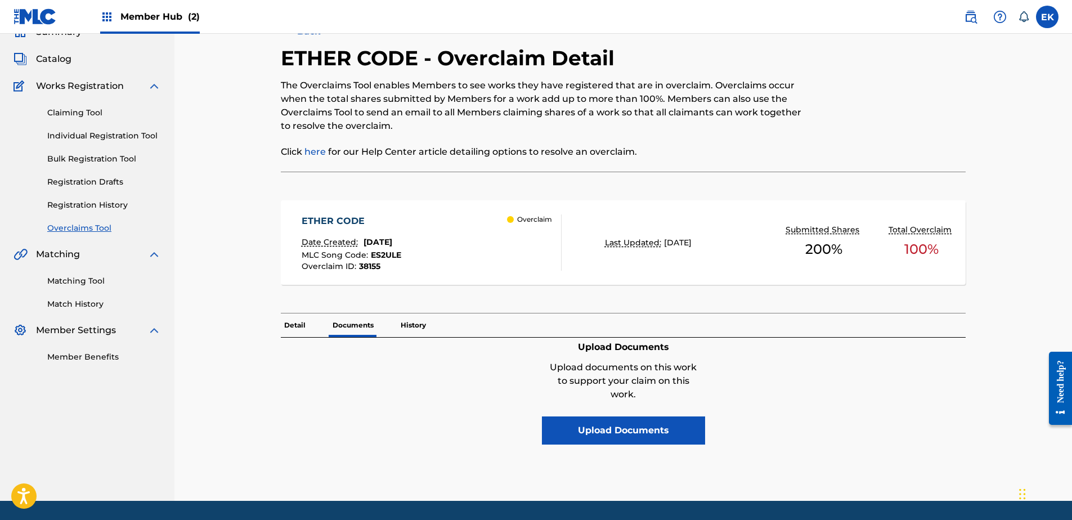
scroll to position [88, 0]
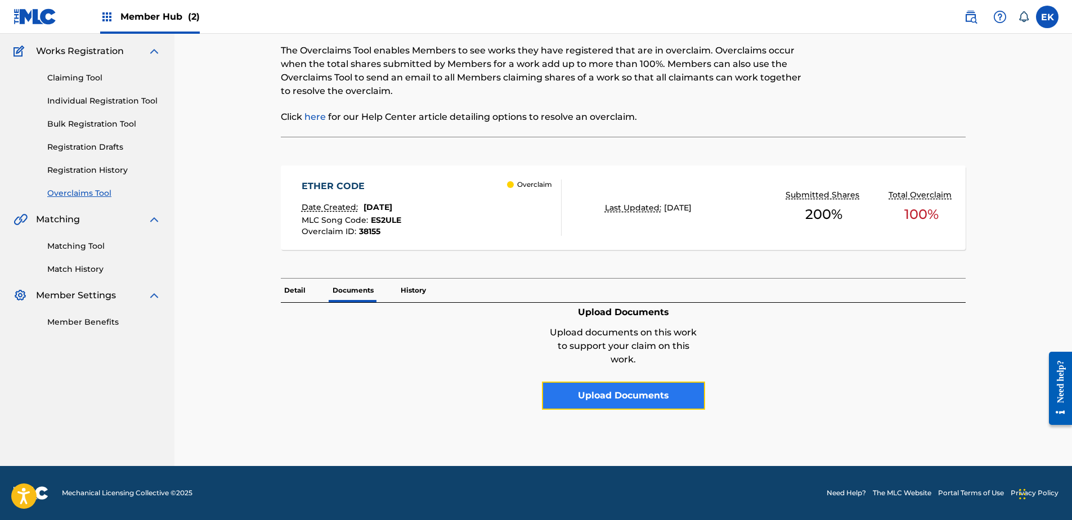
click at [691, 399] on button "Upload Documents" at bounding box center [623, 396] width 163 height 28
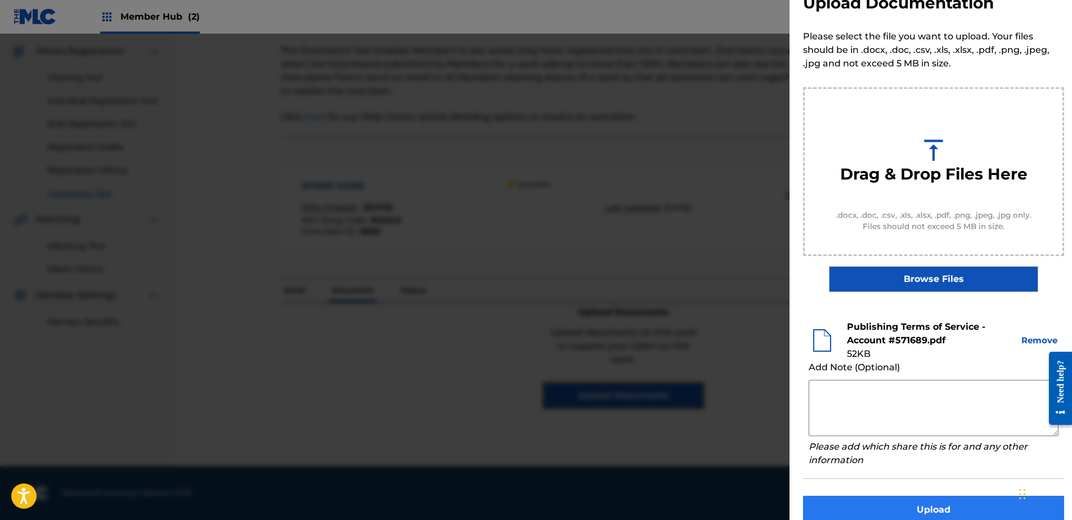
scroll to position [51, 0]
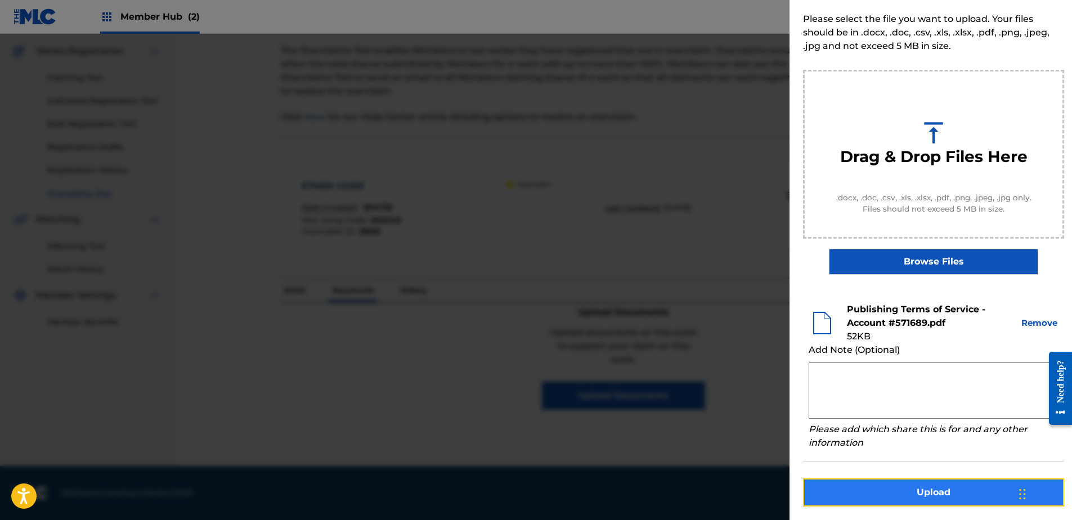
click at [935, 484] on button "Upload" at bounding box center [933, 492] width 261 height 28
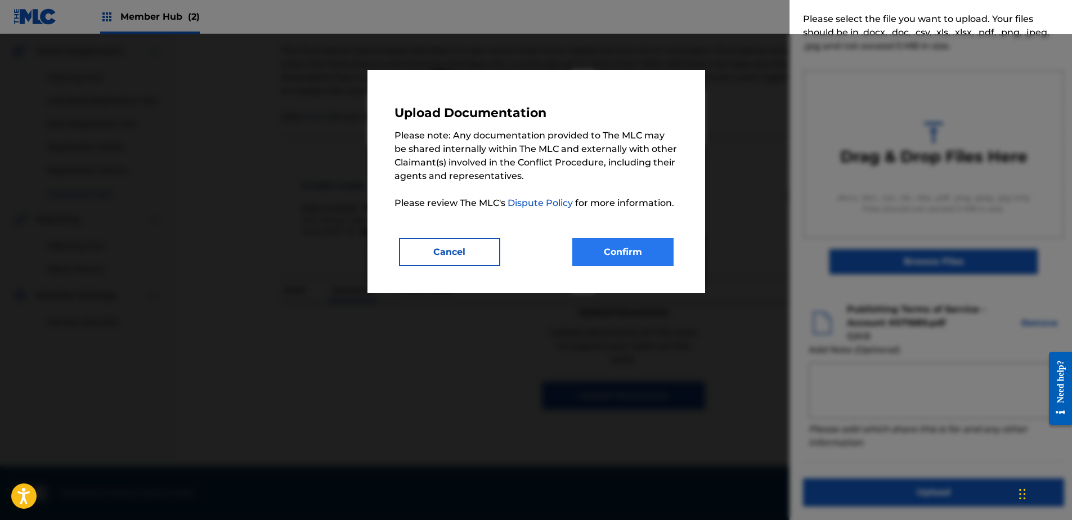
click at [610, 266] on div "Upload Documentation Please note: Any documentation provided to The MLC may be …" at bounding box center [537, 181] width 338 height 223
click at [609, 257] on button "Confirm" at bounding box center [622, 252] width 101 height 28
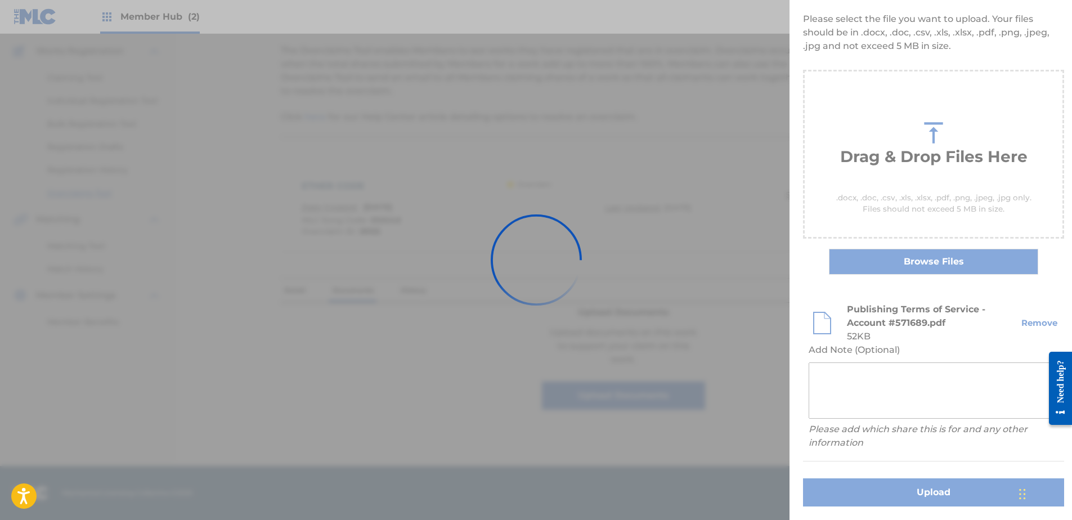
scroll to position [0, 0]
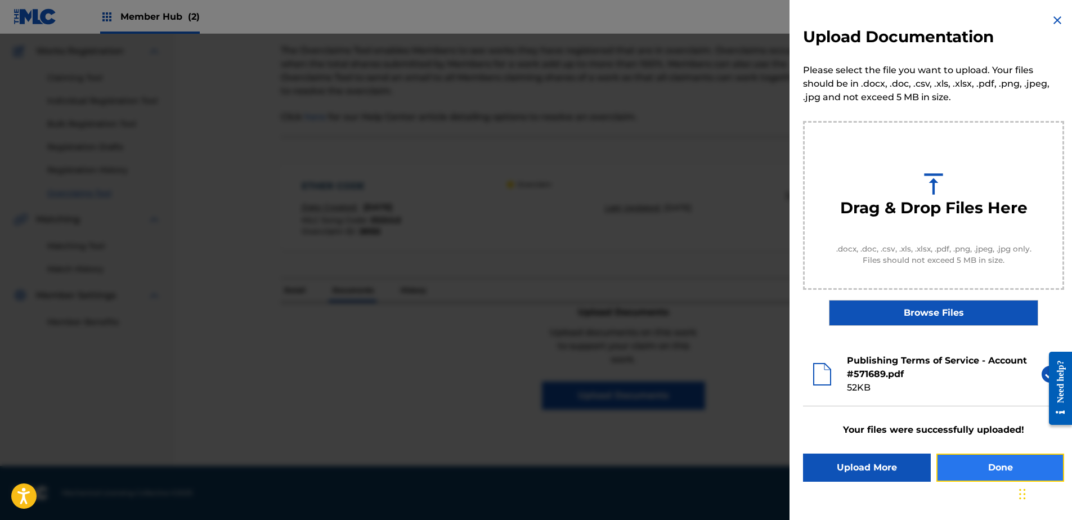
click at [960, 454] on button "Done" at bounding box center [1001, 468] width 128 height 28
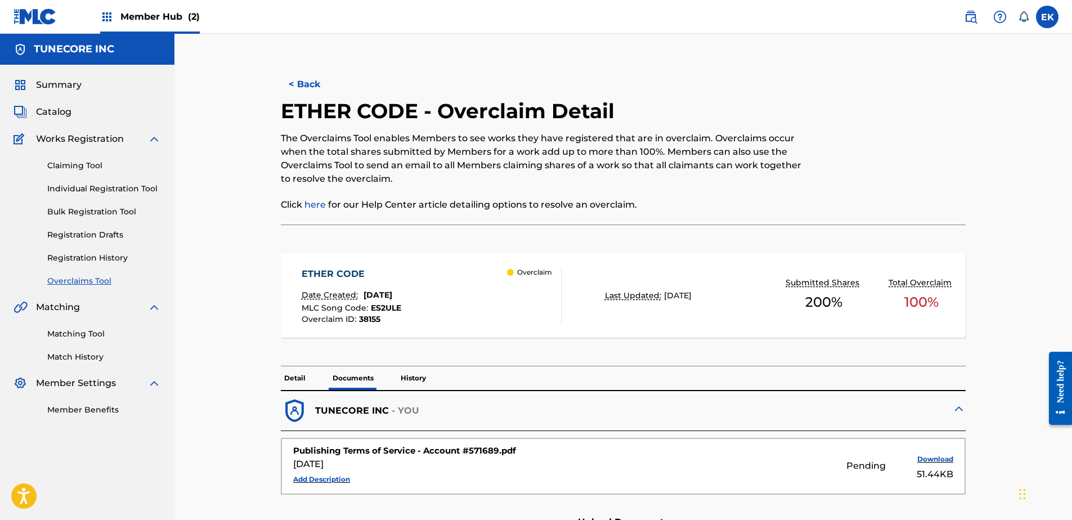
drag, startPoint x: 321, startPoint y: 77, endPoint x: 305, endPoint y: 56, distance: 26.1
click at [320, 75] on button "< Back" at bounding box center [315, 84] width 68 height 28
click at [304, 77] on button "< Back" at bounding box center [315, 84] width 68 height 28
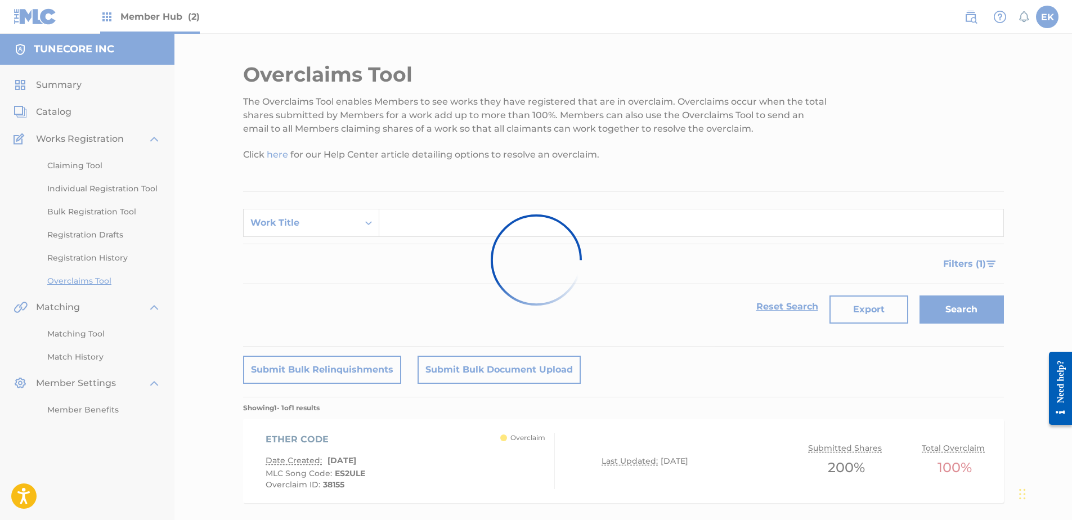
scroll to position [61, 0]
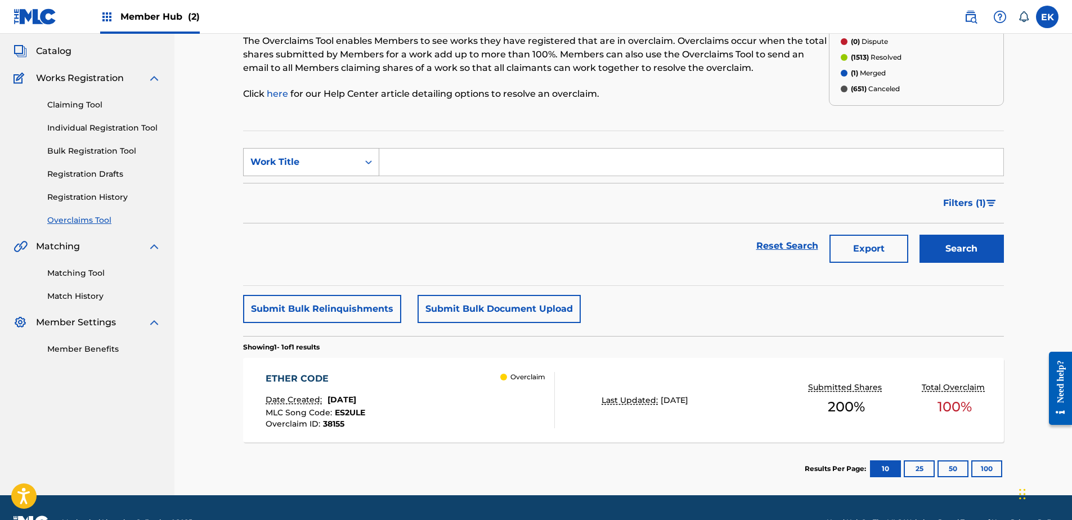
drag, startPoint x: 326, startPoint y: 150, endPoint x: 334, endPoint y: 168, distance: 19.1
click at [326, 151] on div "Work Title" at bounding box center [311, 162] width 136 height 28
drag, startPoint x: 341, startPoint y: 187, endPoint x: 355, endPoint y: 176, distance: 17.6
click at [342, 187] on div "MLC Song Code" at bounding box center [311, 190] width 135 height 28
click at [391, 163] on input "Search Form" at bounding box center [691, 162] width 624 height 27
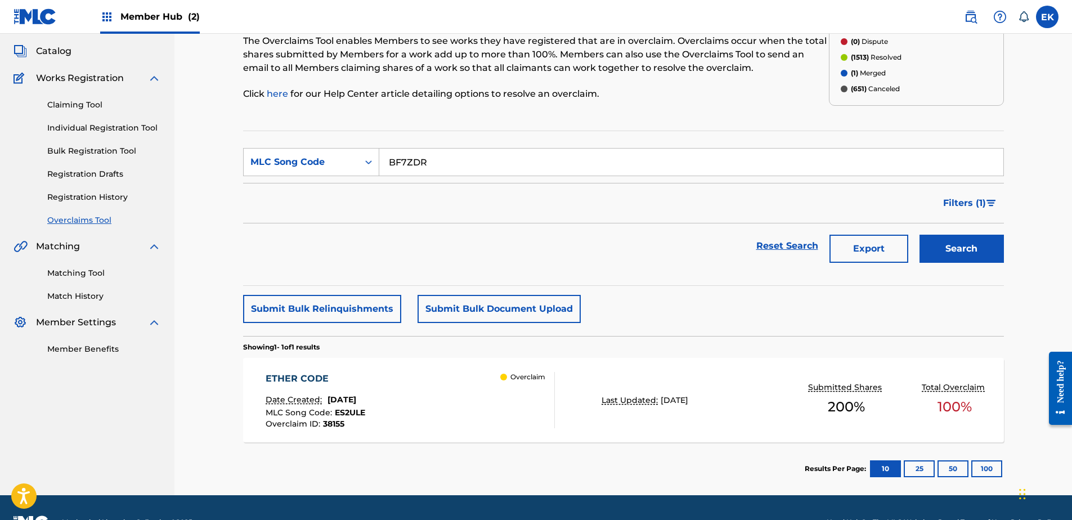
type input "BF7ZDR"
click at [960, 245] on button "Search" at bounding box center [962, 249] width 84 height 28
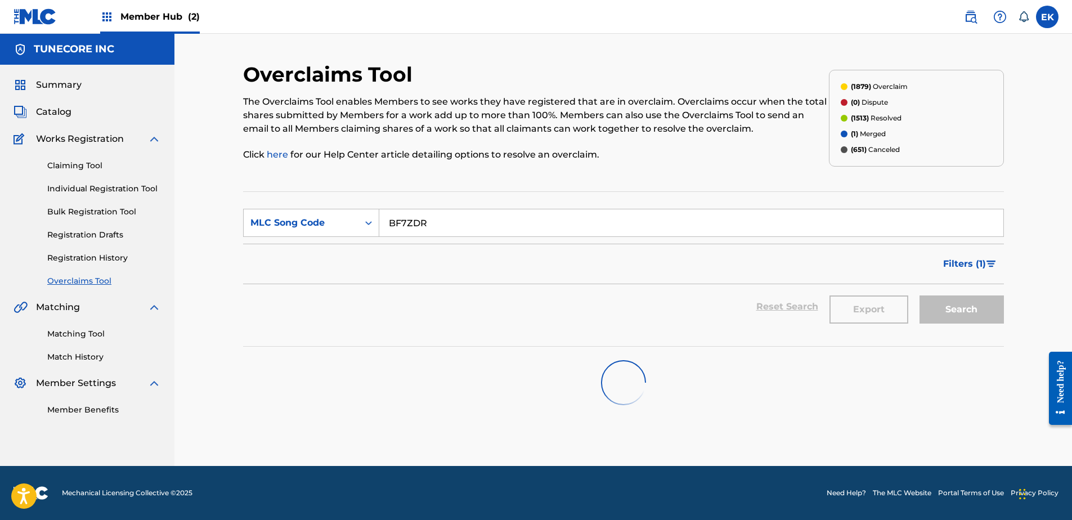
scroll to position [0, 0]
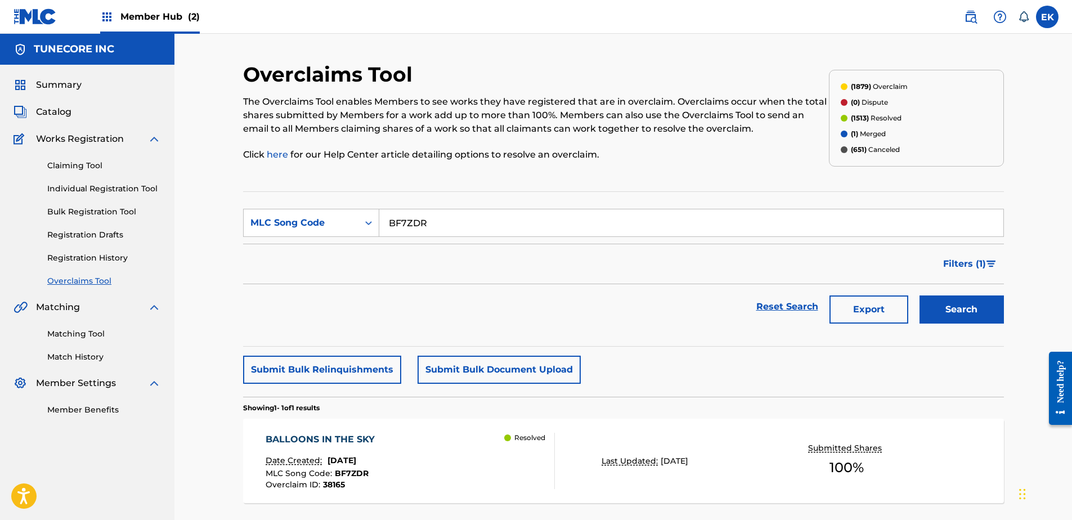
click at [380, 438] on div "BALLOONS IN THE SKY" at bounding box center [323, 440] width 115 height 14
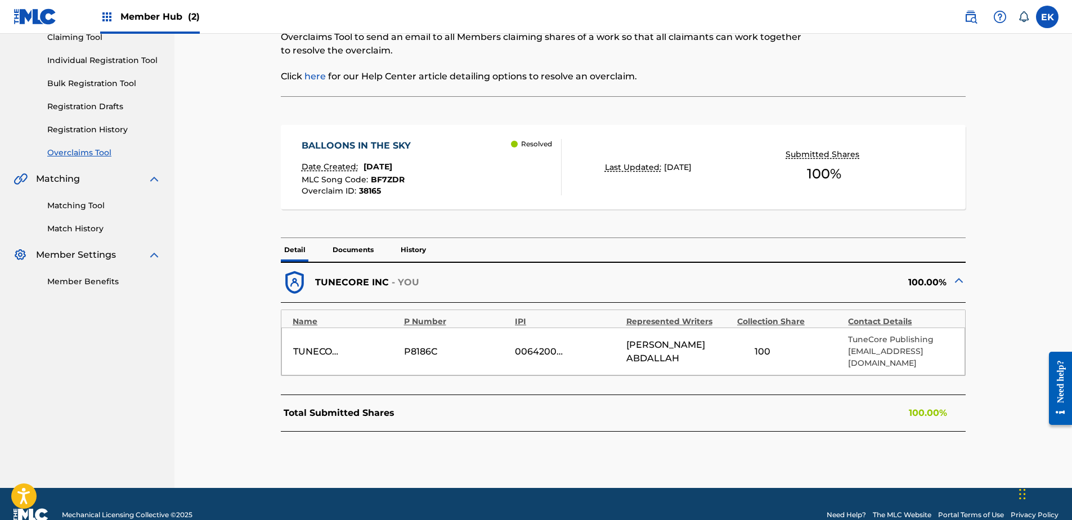
scroll to position [138, 0]
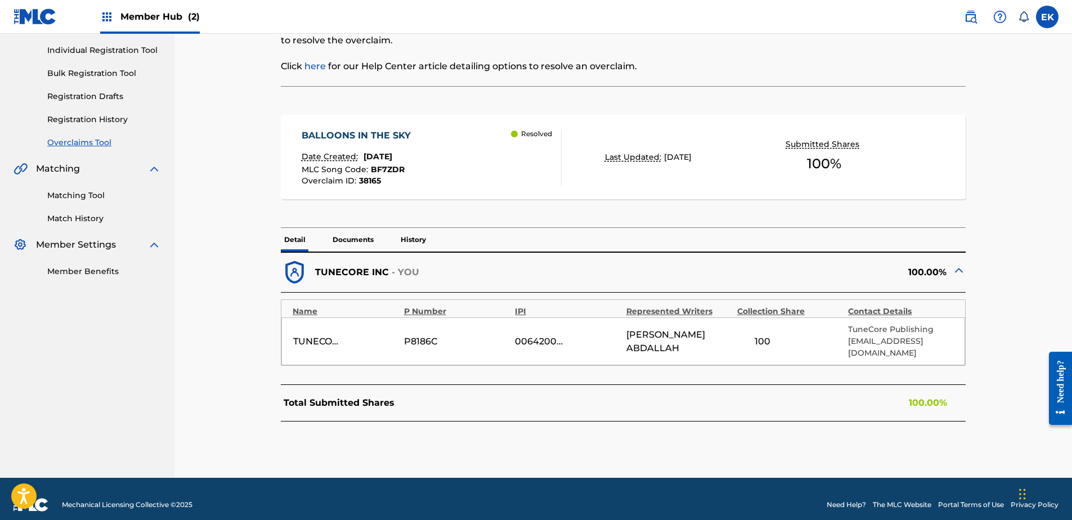
click at [415, 231] on p "History" at bounding box center [413, 240] width 32 height 24
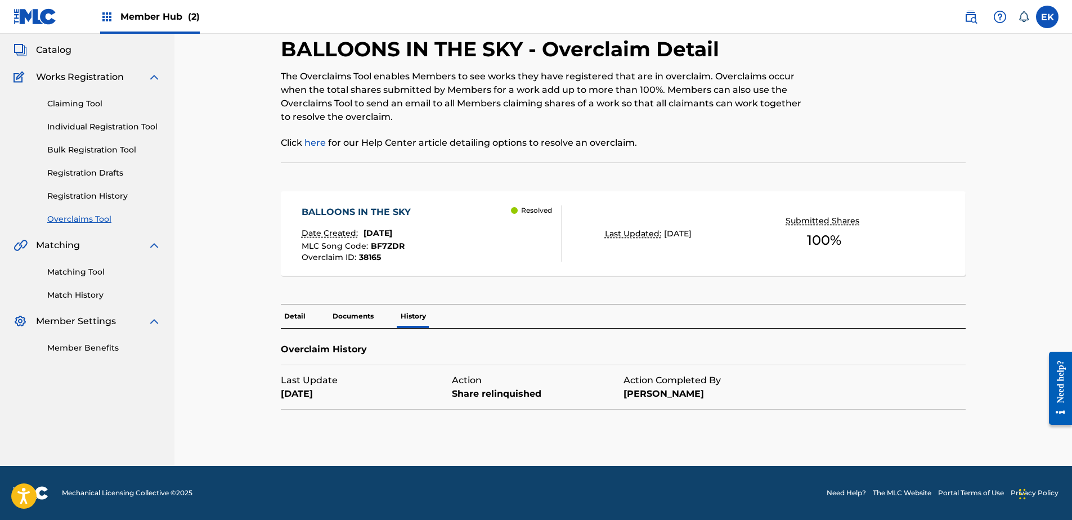
click at [292, 315] on p "Detail" at bounding box center [295, 316] width 28 height 24
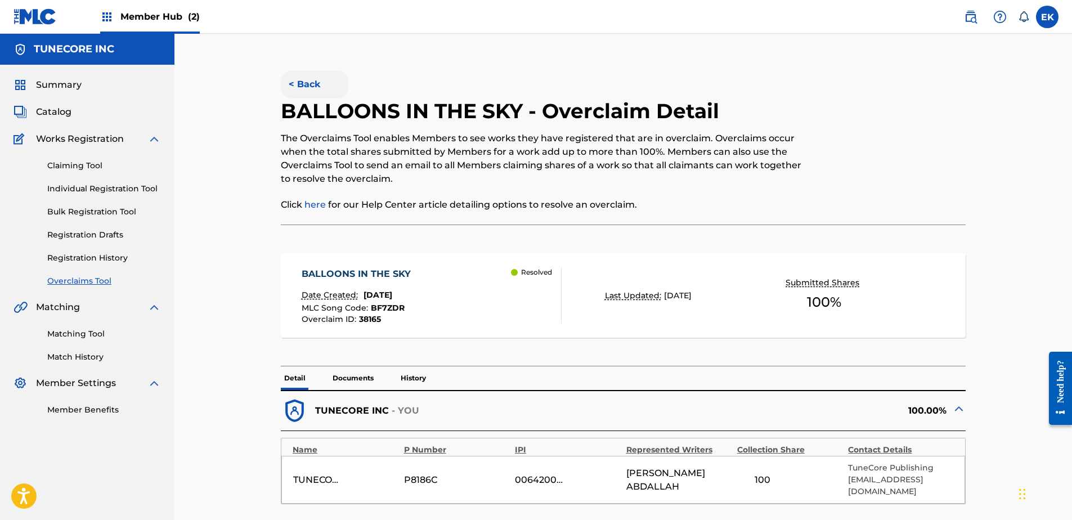
click at [304, 82] on button "< Back" at bounding box center [315, 84] width 68 height 28
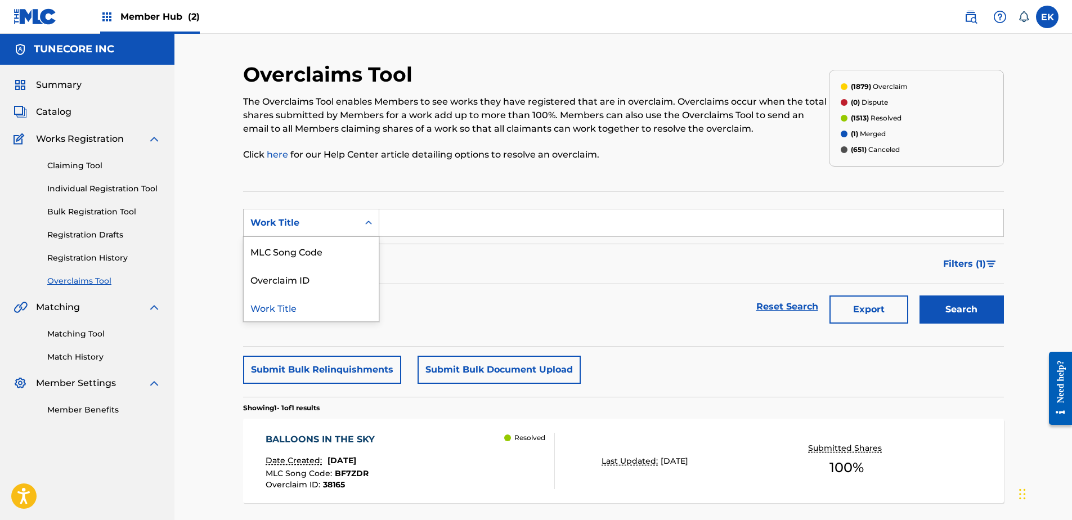
click at [362, 226] on div "Search Form" at bounding box center [369, 223] width 20 height 20
drag, startPoint x: 359, startPoint y: 247, endPoint x: 384, endPoint y: 239, distance: 25.8
click at [361, 246] on div "MLC Song Code" at bounding box center [311, 251] width 135 height 28
click at [411, 228] on input "Search Form" at bounding box center [691, 222] width 624 height 27
paste input "AY97BC"
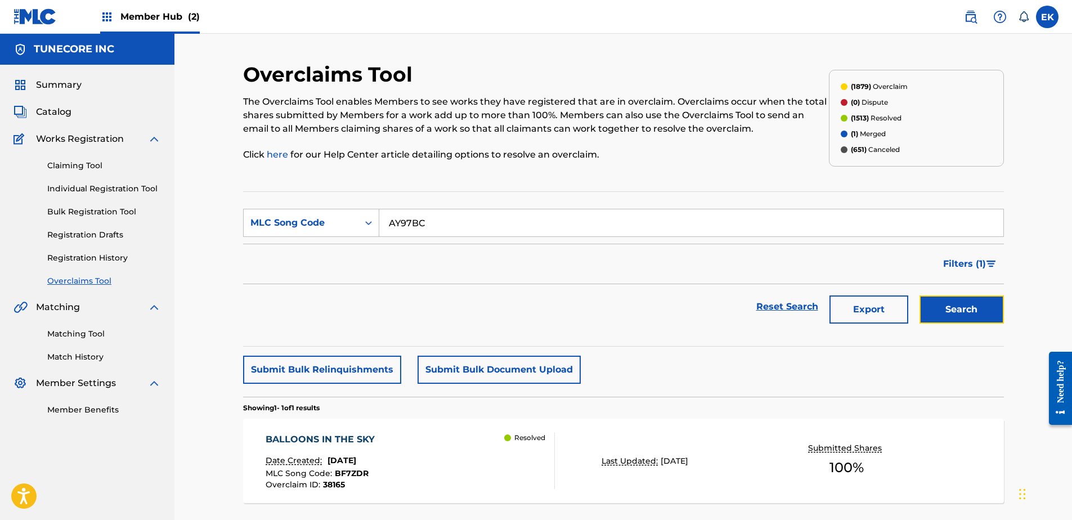
click at [953, 308] on button "Search" at bounding box center [962, 309] width 84 height 28
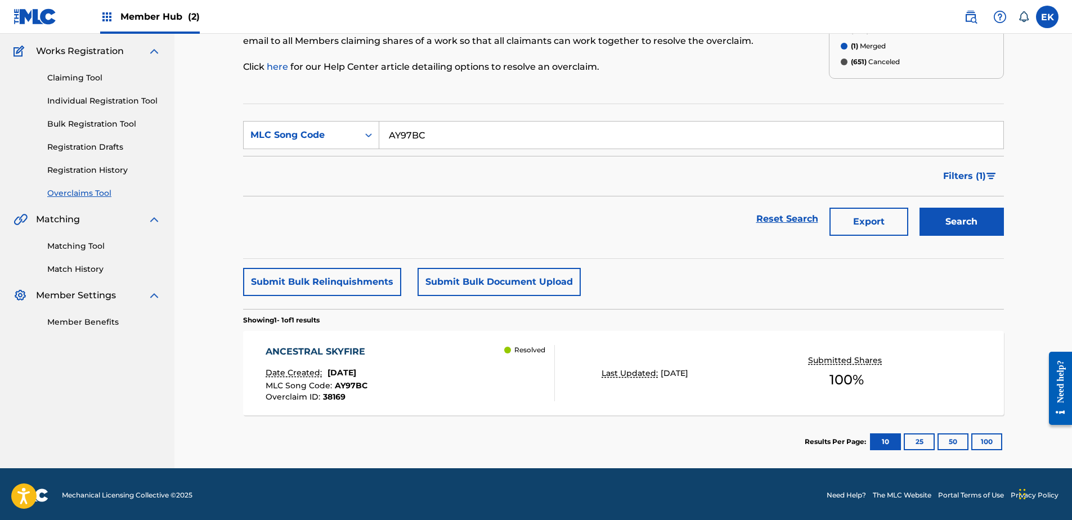
scroll to position [90, 0]
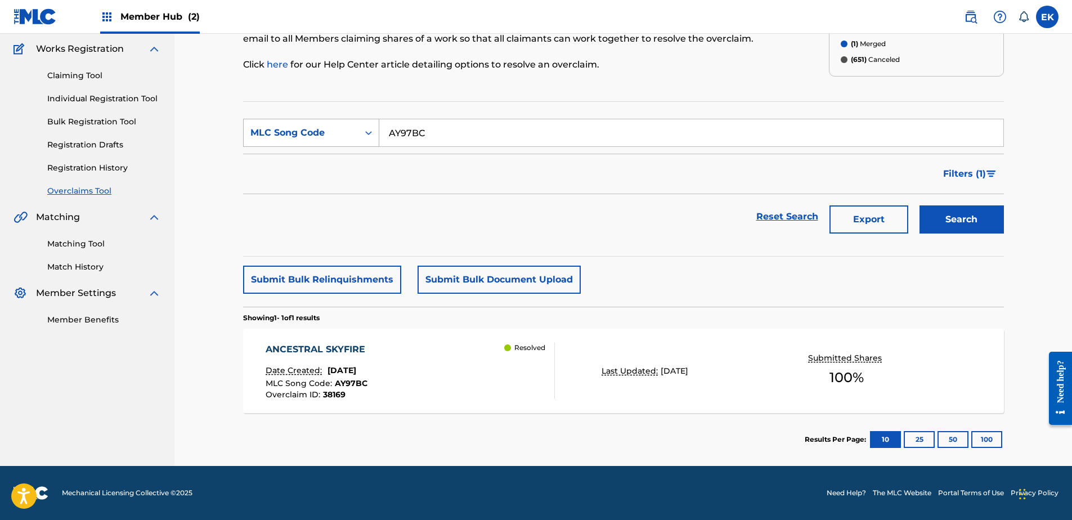
drag, startPoint x: 501, startPoint y: 138, endPoint x: 380, endPoint y: 137, distance: 121.0
click at [377, 138] on div "SearchWithCriteria1dc18b60-3093-40a0-86b4-e9254e4625ea MLC Song Code AY97BC" at bounding box center [623, 133] width 761 height 28
paste input "MO1EV2"
drag, startPoint x: 936, startPoint y: 220, endPoint x: 773, endPoint y: 288, distance: 176.3
click at [936, 221] on button "Search" at bounding box center [962, 219] width 84 height 28
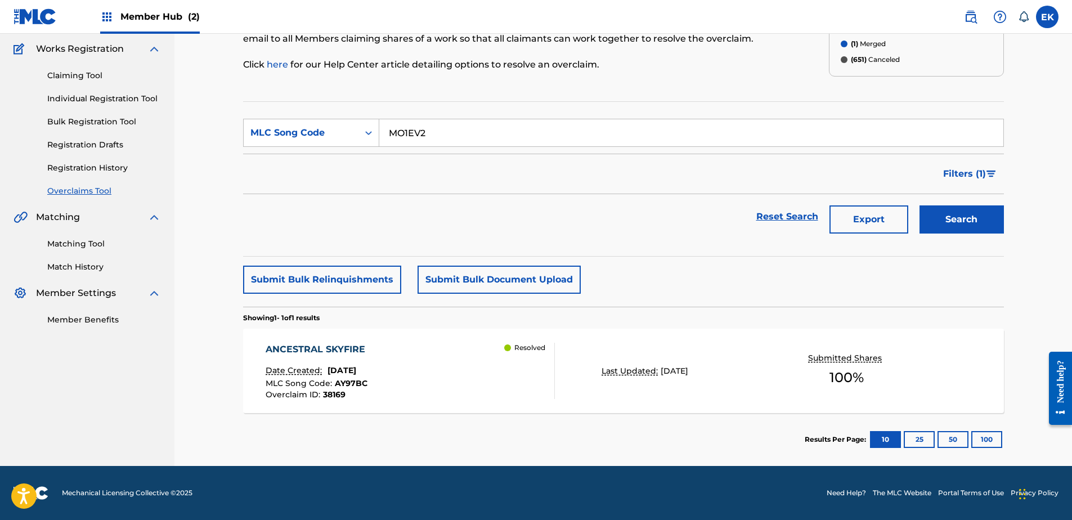
scroll to position [0, 0]
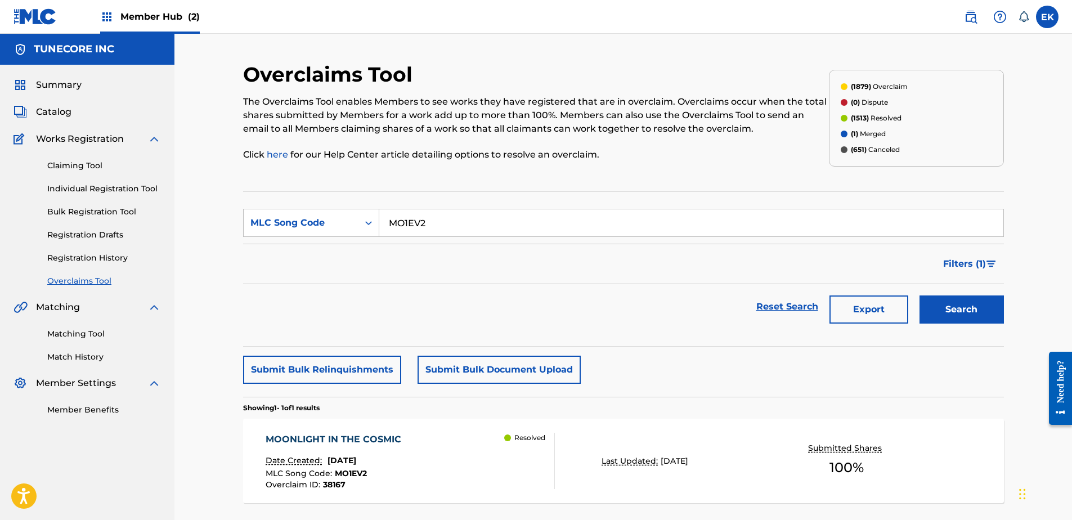
drag, startPoint x: 463, startPoint y: 226, endPoint x: 391, endPoint y: 223, distance: 71.5
click at [391, 223] on input "MO1EV2" at bounding box center [691, 222] width 624 height 27
paste input "IY4UVV"
type input "IY4UVV"
drag, startPoint x: 949, startPoint y: 309, endPoint x: 851, endPoint y: 316, distance: 98.7
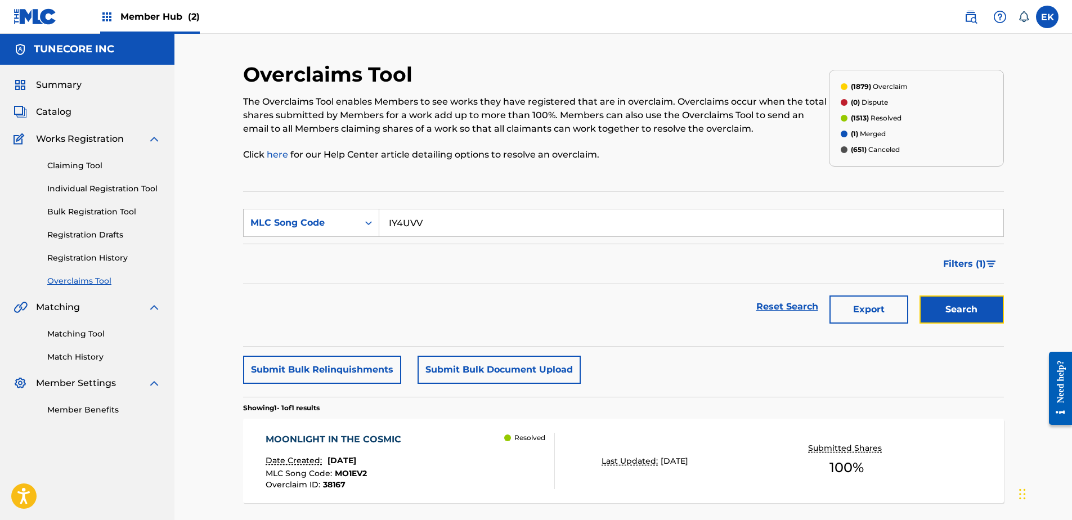
click at [949, 309] on button "Search" at bounding box center [962, 309] width 84 height 28
click at [449, 464] on div "I STAYED Date Created: September 25, 2025 MLC Song Code : IY4UVV Overclaim ID :…" at bounding box center [410, 461] width 289 height 56
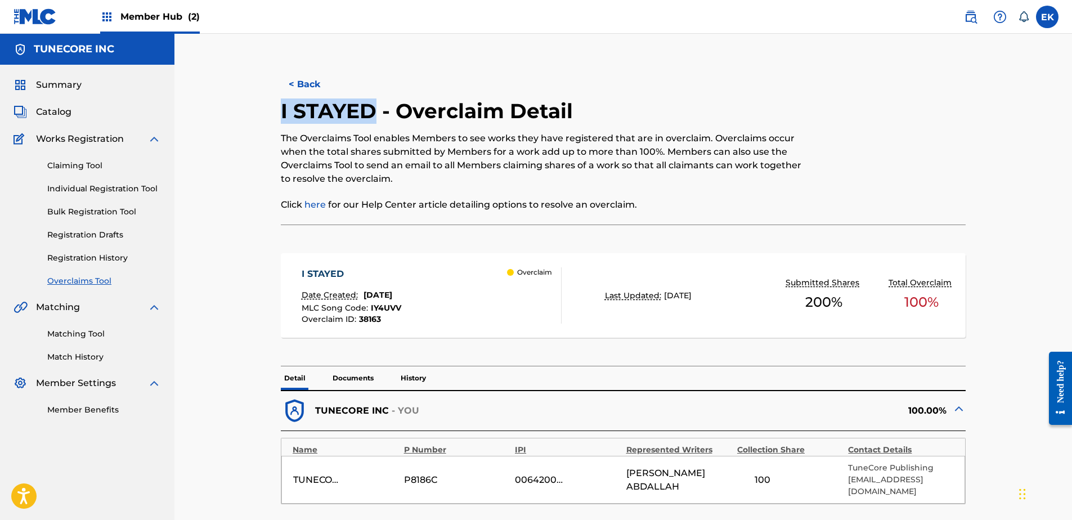
drag, startPoint x: 374, startPoint y: 111, endPoint x: 265, endPoint y: 110, distance: 109.2
click at [265, 110] on div "< Back I STAYED - Overclaim Detail The Overclaims Tool enables Members to see w…" at bounding box center [623, 446] width 761 height 768
drag, startPoint x: 265, startPoint y: 110, endPoint x: 305, endPoint y: 109, distance: 40.6
copy h2 "I STAYED"
drag, startPoint x: 723, startPoint y: 475, endPoint x: 678, endPoint y: 475, distance: 45.6
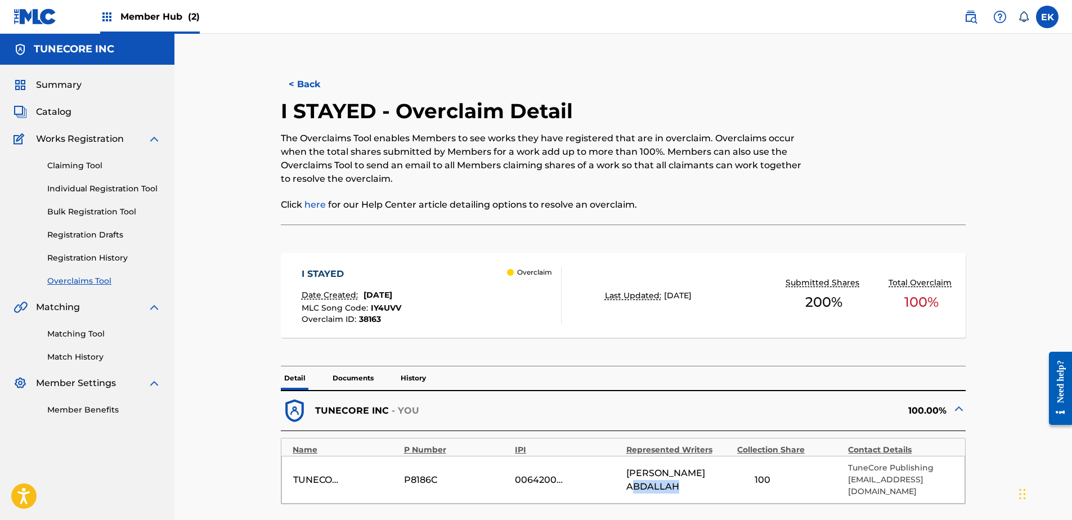
click at [678, 475] on span "LASONYA ABDALLAH" at bounding box center [678, 480] width 105 height 27
drag, startPoint x: 678, startPoint y: 475, endPoint x: 724, endPoint y: 484, distance: 47.6
click at [730, 491] on div "TUNECORE DIGITAL MUSIC P8186C 00642005099 LASONYA ABDALLAH 100 TuneCore Publish…" at bounding box center [623, 480] width 684 height 48
drag, startPoint x: 725, startPoint y: 475, endPoint x: 675, endPoint y: 478, distance: 50.2
click at [675, 478] on div "LASONYA ABDALLAH" at bounding box center [678, 480] width 105 height 27
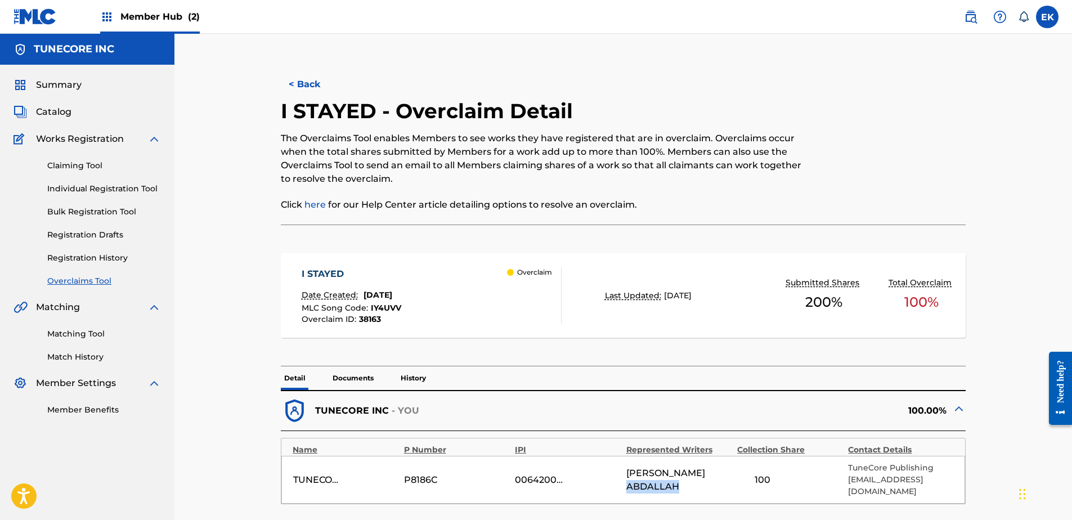
copy span "ABDALLAH"
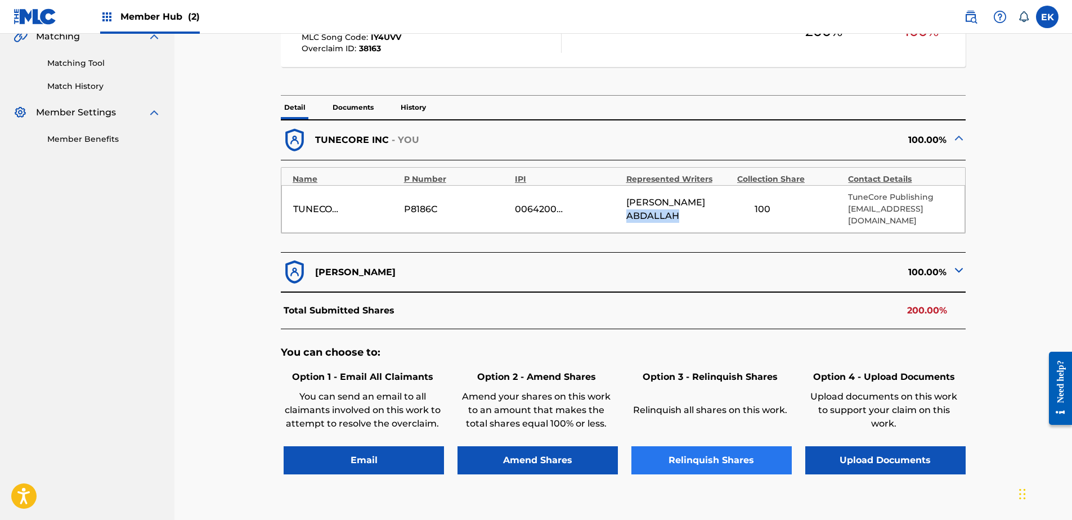
scroll to position [281, 0]
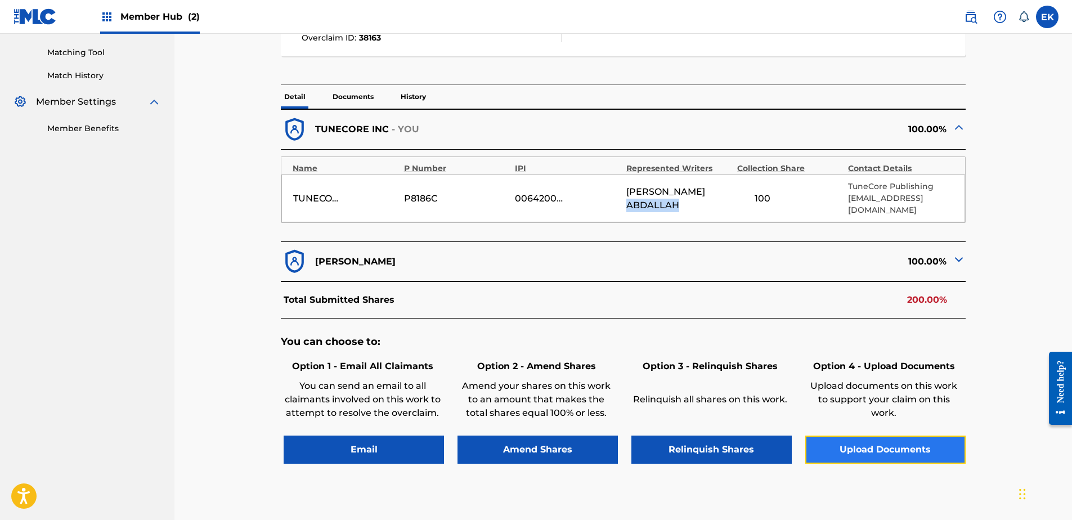
click at [870, 436] on button "Upload Documents" at bounding box center [885, 450] width 160 height 28
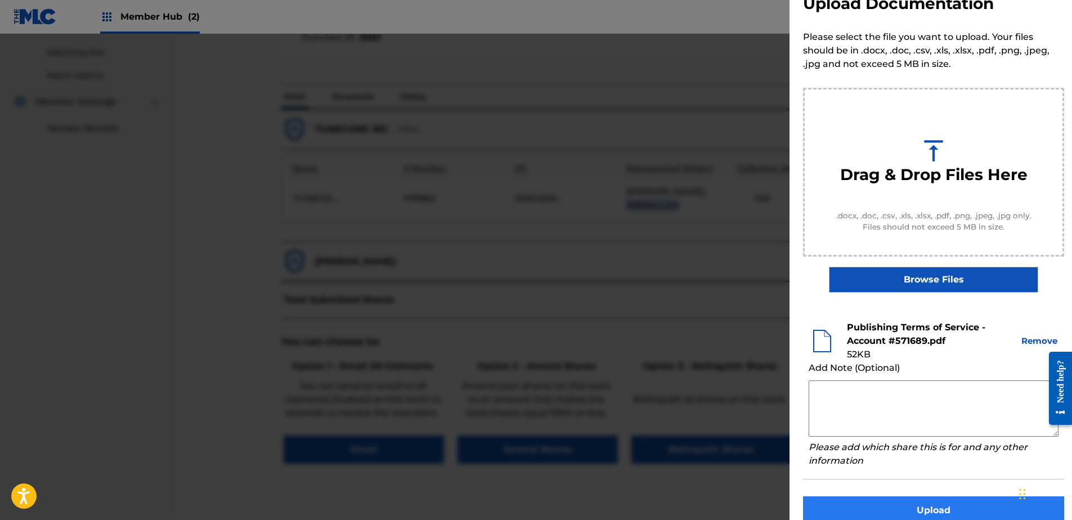
scroll to position [51, 0]
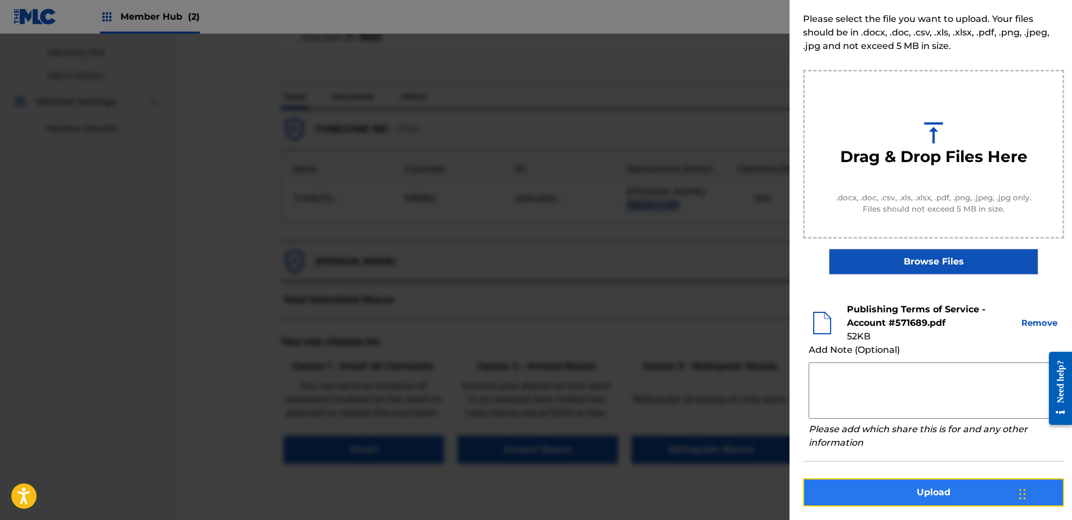
click at [964, 492] on button "Upload" at bounding box center [933, 492] width 261 height 28
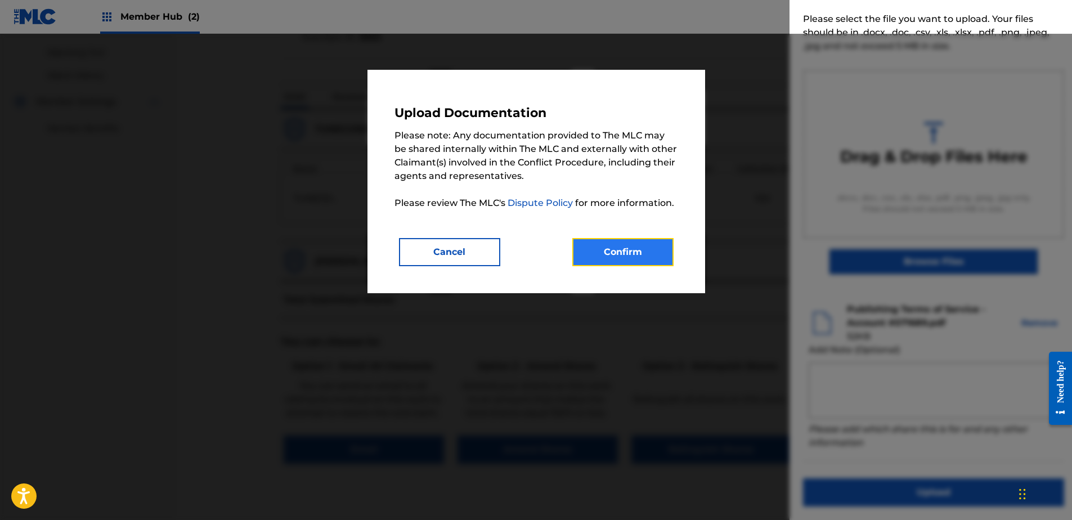
click at [643, 250] on button "Confirm" at bounding box center [622, 252] width 101 height 28
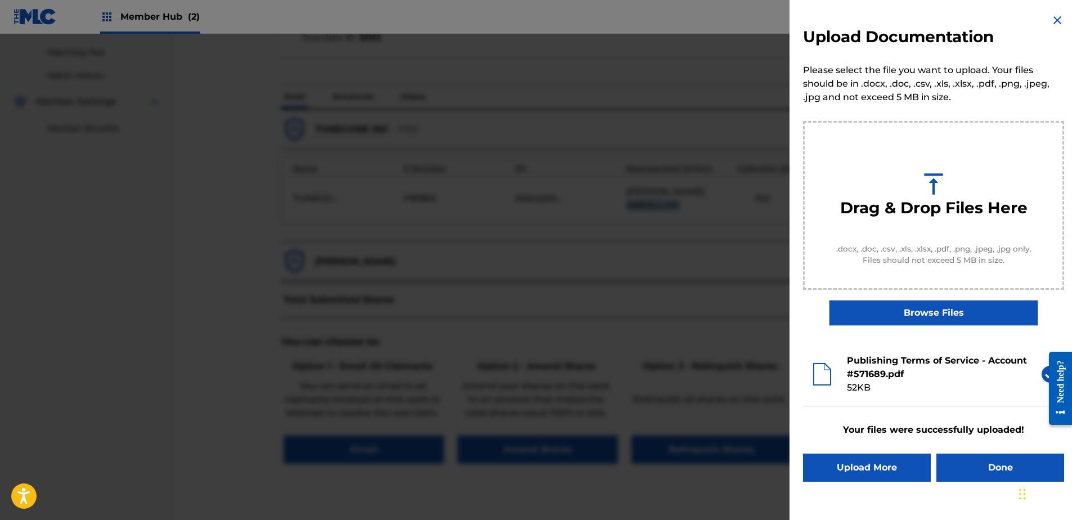
scroll to position [0, 0]
click at [1007, 472] on button "Done" at bounding box center [1001, 468] width 128 height 28
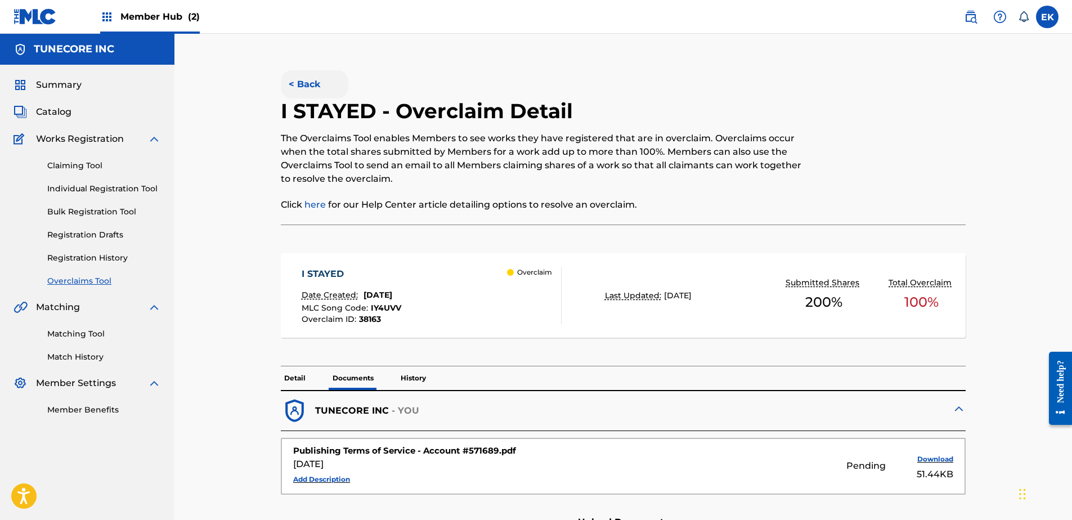
click at [305, 83] on button "< Back" at bounding box center [315, 84] width 68 height 28
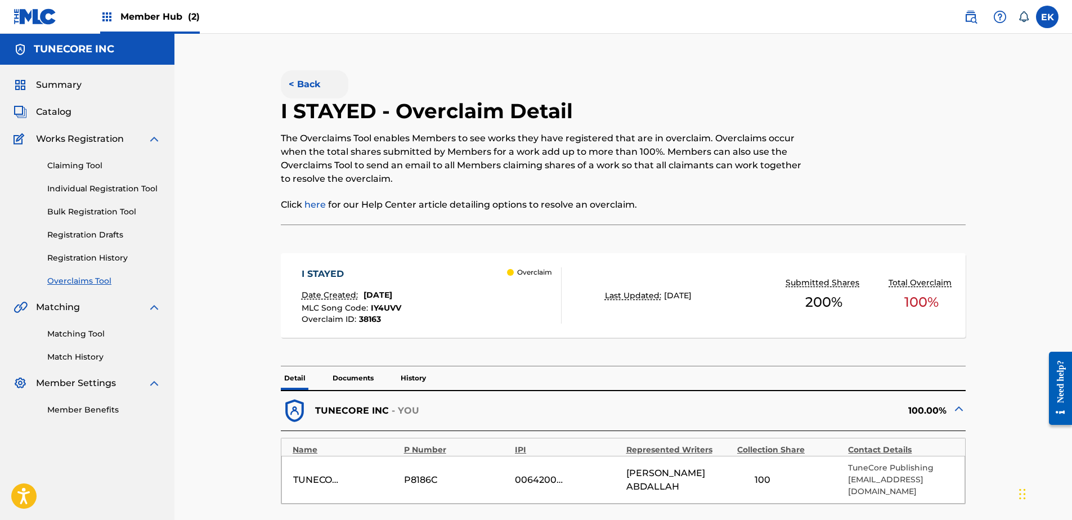
click at [313, 77] on button "< Back" at bounding box center [315, 84] width 68 height 28
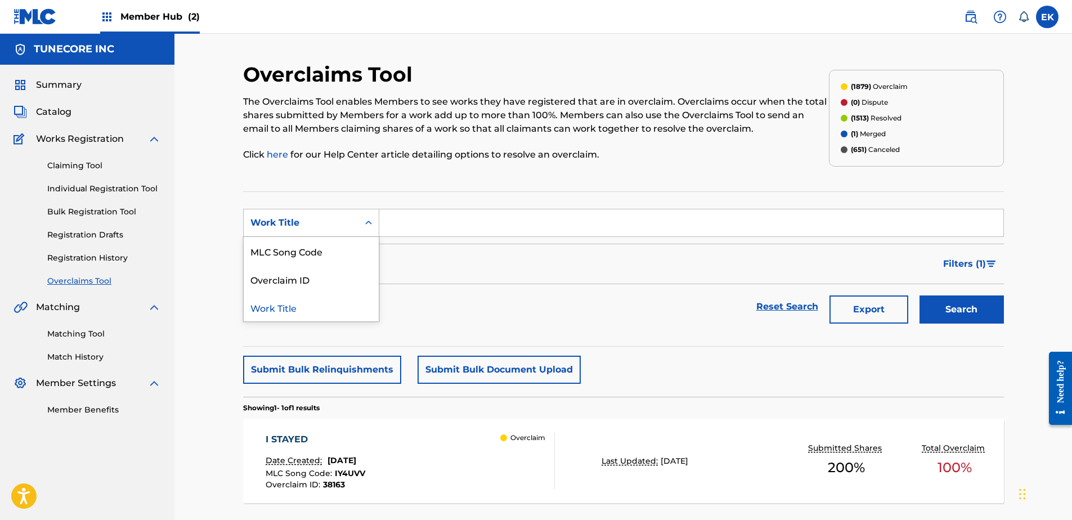
click at [329, 220] on div "Work Title" at bounding box center [300, 223] width 101 height 14
click at [325, 252] on div "MLC Song Code" at bounding box center [311, 251] width 135 height 28
click at [348, 478] on span "IY4UVV" at bounding box center [350, 473] width 30 height 10
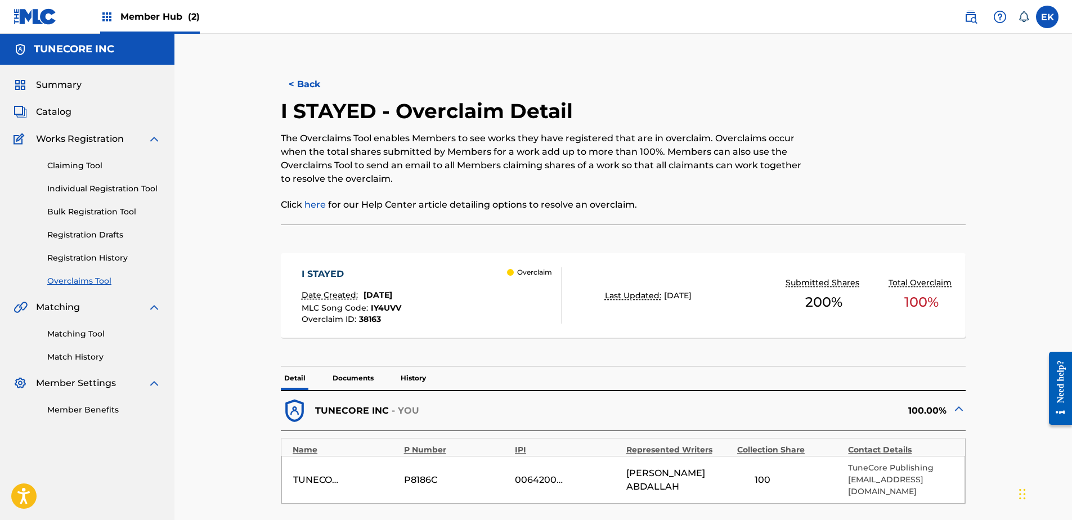
click at [357, 375] on p "Documents" at bounding box center [353, 378] width 48 height 24
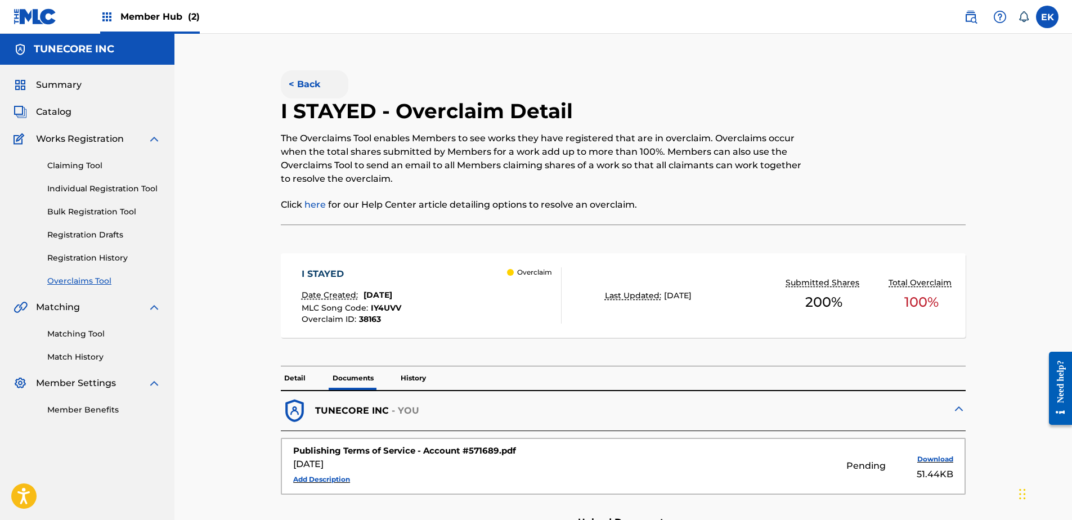
drag, startPoint x: 313, startPoint y: 87, endPoint x: 307, endPoint y: 85, distance: 6.6
click at [313, 87] on button "< Back" at bounding box center [315, 84] width 68 height 28
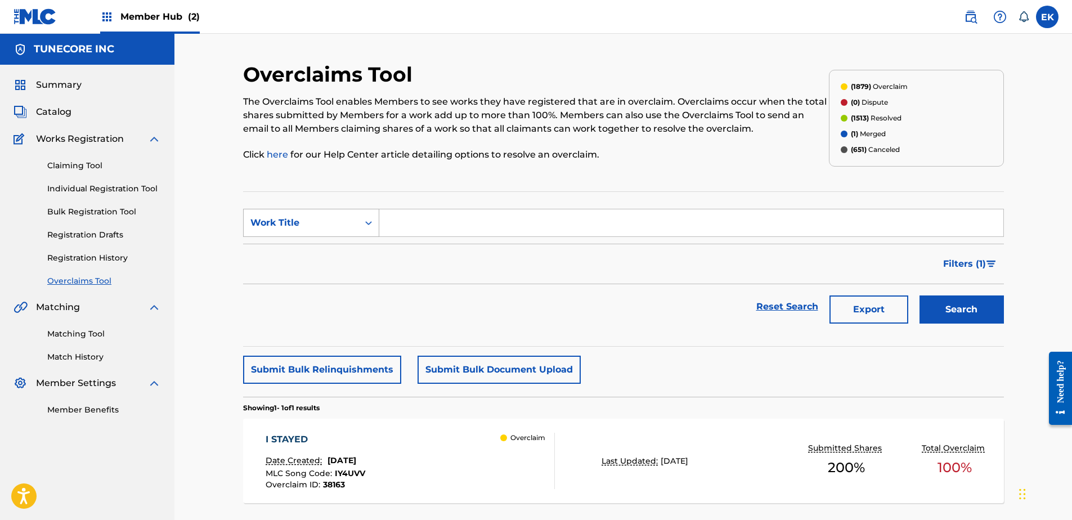
click at [368, 214] on div "Search Form" at bounding box center [369, 223] width 20 height 20
drag, startPoint x: 351, startPoint y: 243, endPoint x: 357, endPoint y: 237, distance: 8.8
click at [351, 242] on div "MLC Song Code" at bounding box center [311, 251] width 135 height 28
click at [422, 221] on input "Search Form" at bounding box center [691, 222] width 624 height 27
paste input "VW2165"
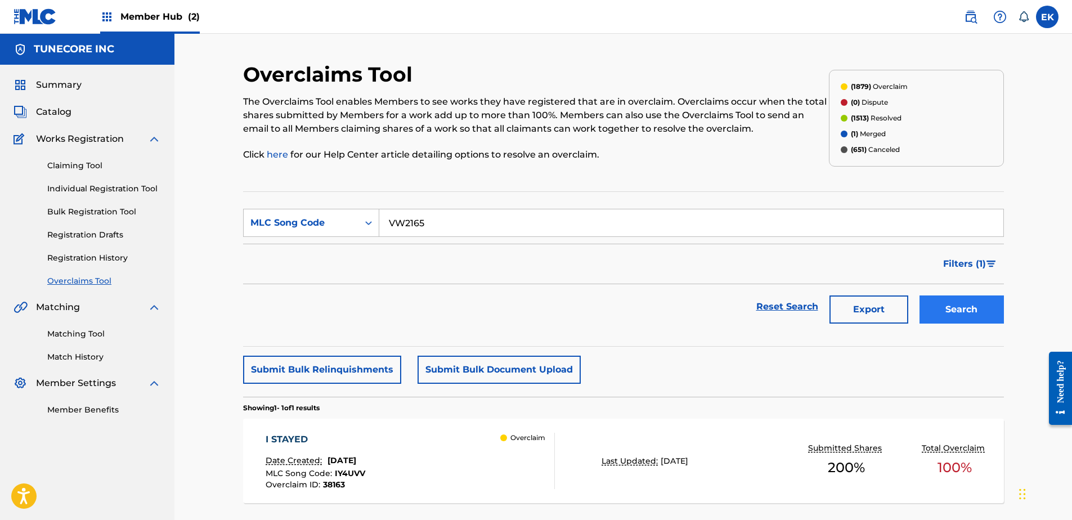
type input "VW2165"
click at [942, 306] on button "Search" at bounding box center [962, 309] width 84 height 28
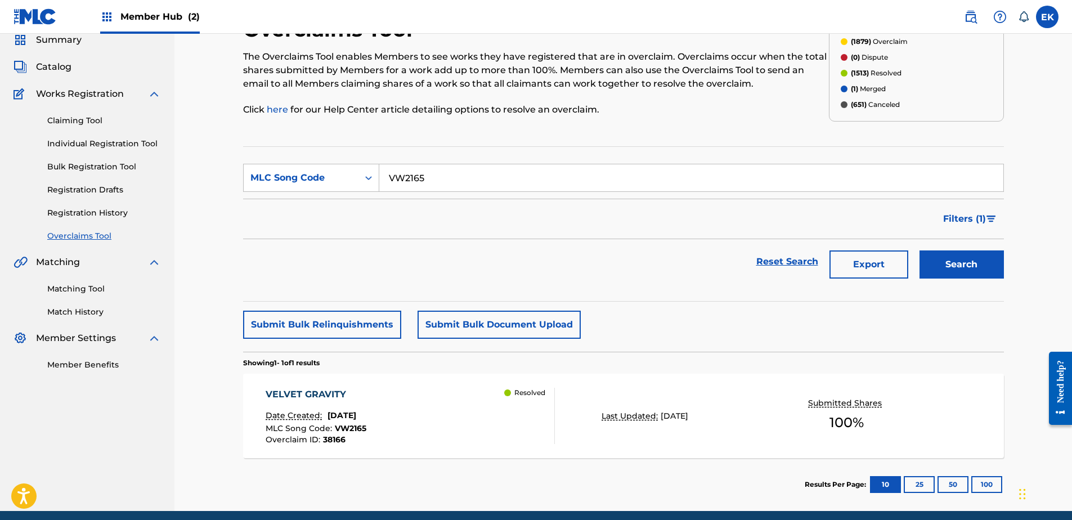
scroll to position [90, 0]
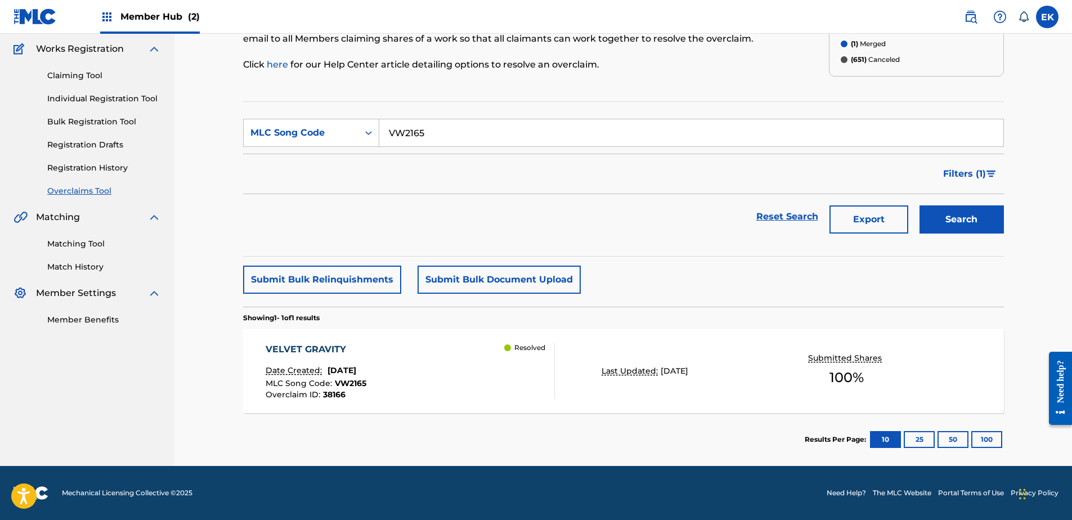
click at [469, 364] on div "VELVET GRAVITY Date Created: September 25, 2025 MLC Song Code : VW2165 Overclai…" at bounding box center [410, 371] width 289 height 56
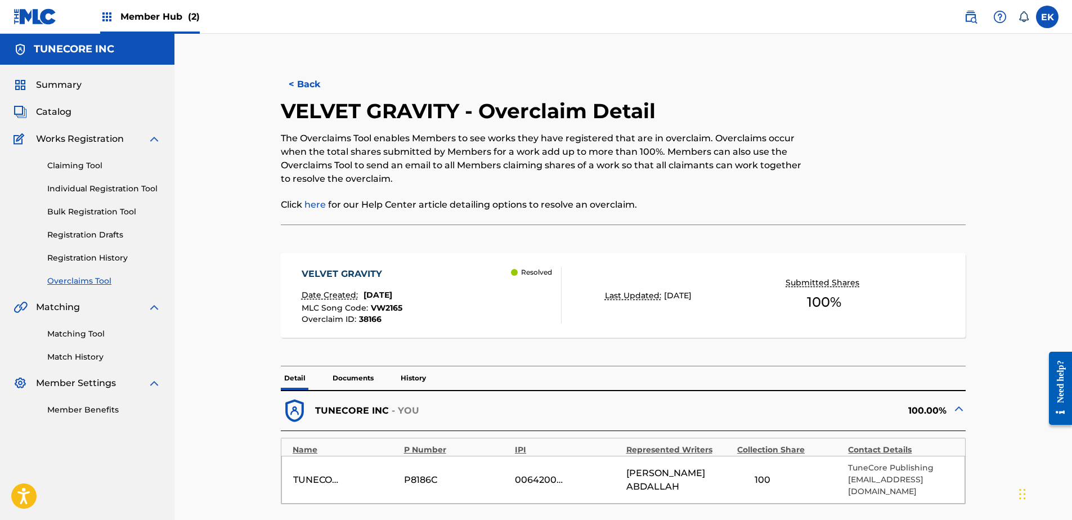
click at [420, 379] on p "History" at bounding box center [413, 378] width 32 height 24
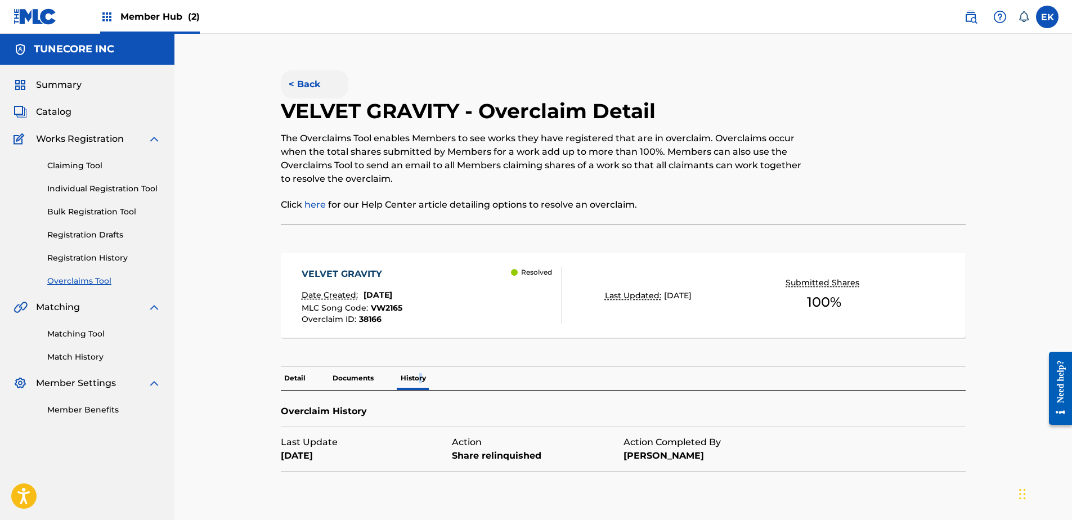
click at [307, 76] on button "< Back" at bounding box center [315, 84] width 68 height 28
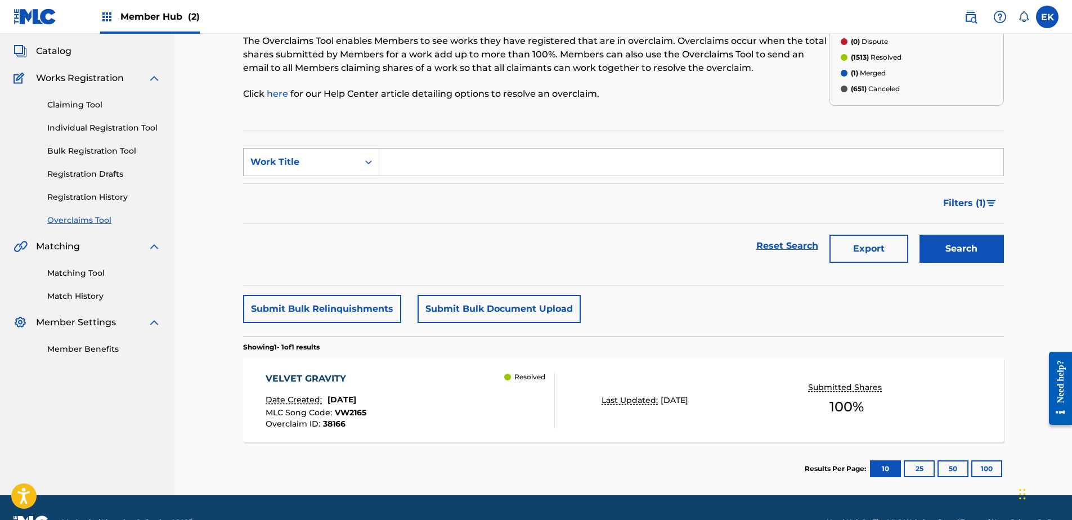
click at [360, 166] on div "Search Form" at bounding box center [369, 162] width 20 height 20
click at [351, 180] on div "MLC Song Code" at bounding box center [311, 190] width 135 height 28
click at [406, 164] on input "Search Form" at bounding box center [691, 162] width 624 height 27
paste input "IY4UVW"
type input "IY4UVW"
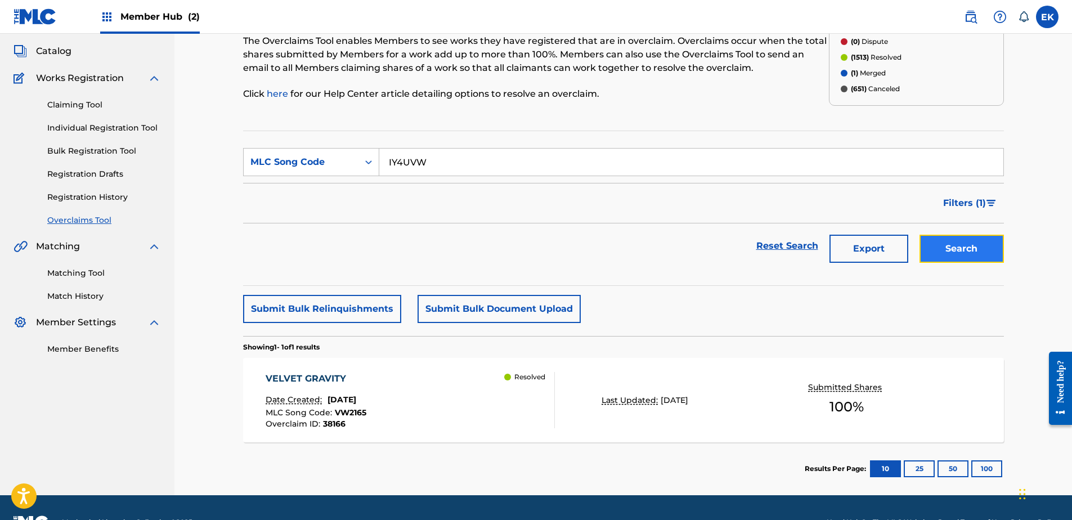
click at [942, 248] on button "Search" at bounding box center [962, 249] width 84 height 28
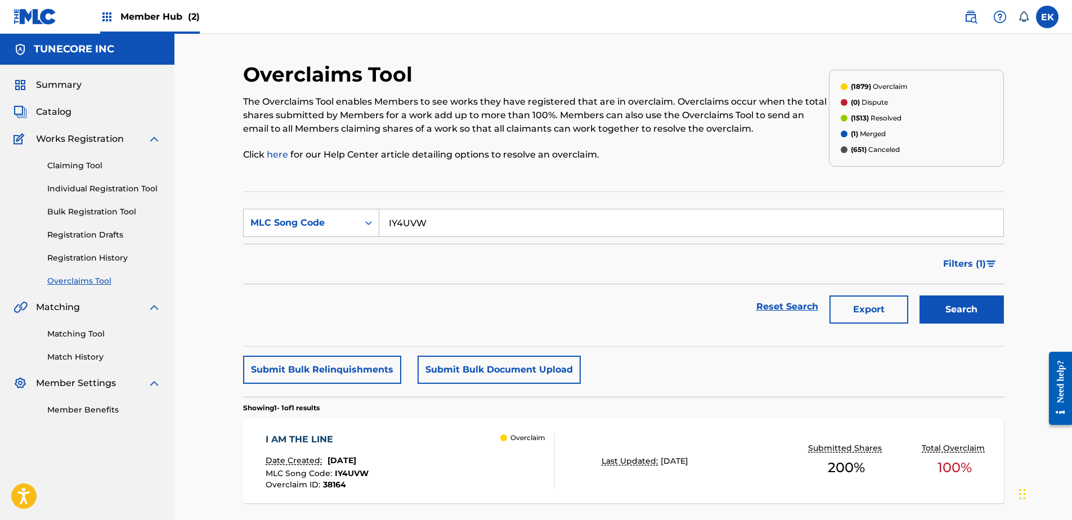
scroll to position [56, 0]
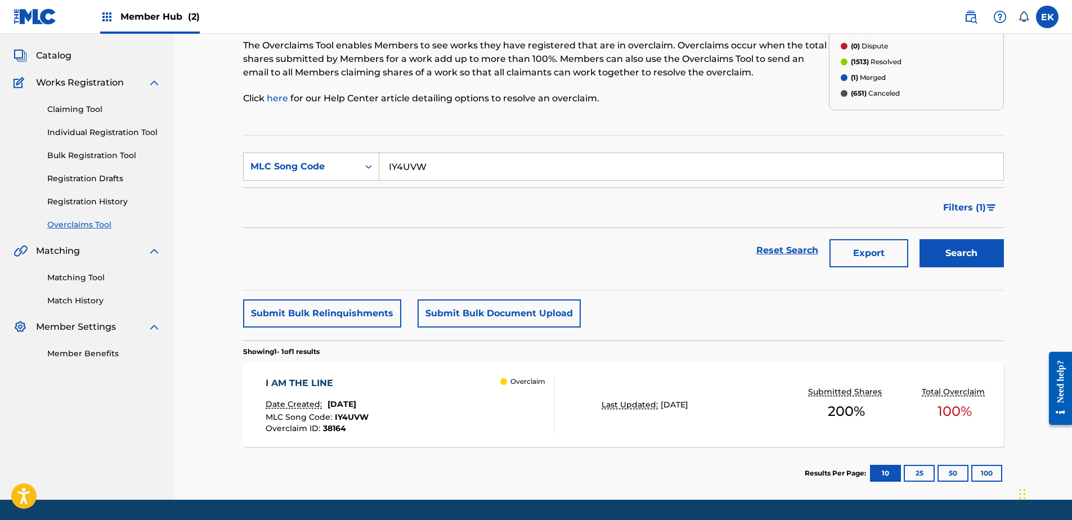
click at [462, 382] on div "I AM THE LINE Date Created: September 25, 2025 MLC Song Code : IY4UVW Overclaim…" at bounding box center [410, 405] width 289 height 56
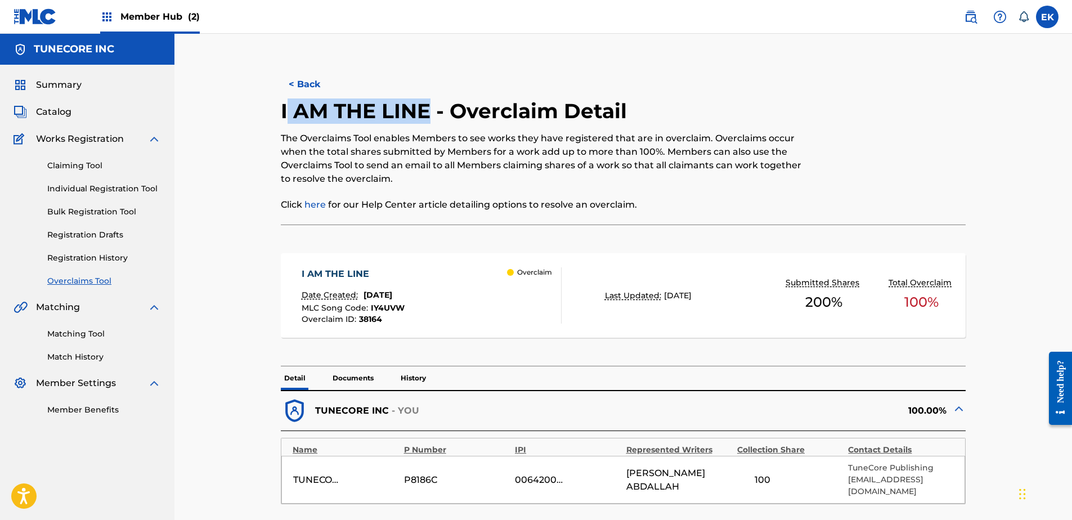
drag, startPoint x: 431, startPoint y: 109, endPoint x: 285, endPoint y: 117, distance: 146.0
click at [285, 117] on h2 "I AM THE LINE - Overclaim Detail" at bounding box center [457, 110] width 352 height 25
drag, startPoint x: 285, startPoint y: 117, endPoint x: 329, endPoint y: 129, distance: 46.3
click at [315, 136] on p "The Overclaims Tool enables Members to see works they have registered that are …" at bounding box center [544, 159] width 527 height 54
drag, startPoint x: 429, startPoint y: 109, endPoint x: 279, endPoint y: 120, distance: 150.6
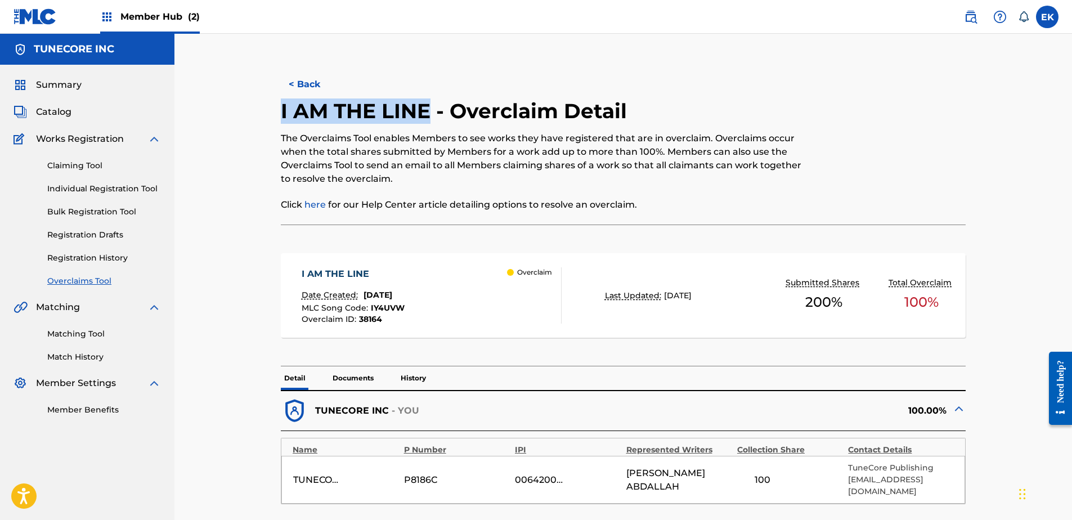
click at [279, 120] on div "< Back I AM THE LINE - Overclaim Detail The Overclaims Tool enables Members to …" at bounding box center [623, 446] width 761 height 768
drag, startPoint x: 279, startPoint y: 120, endPoint x: 328, endPoint y: 111, distance: 50.3
copy h2 "I AM THE LINE"
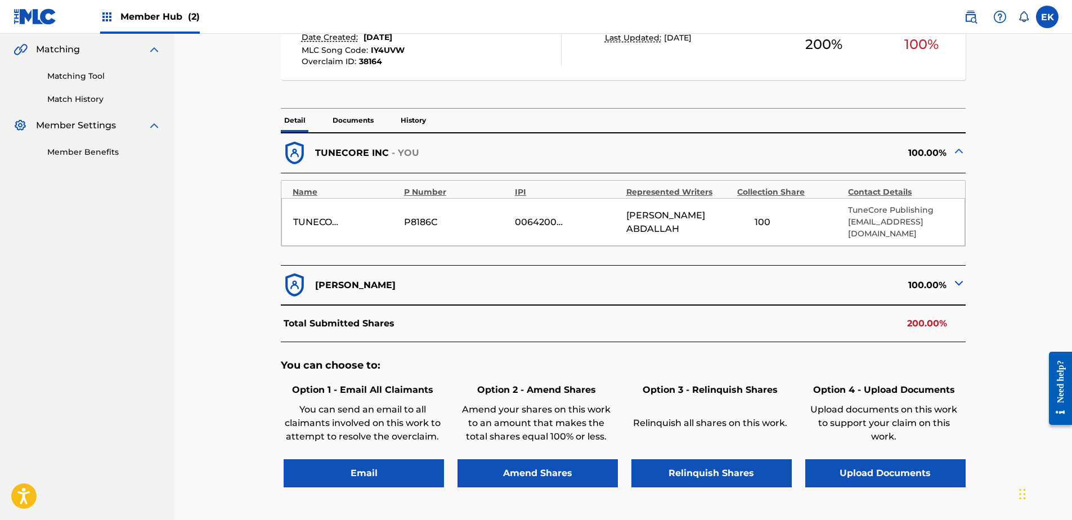
scroll to position [281, 0]
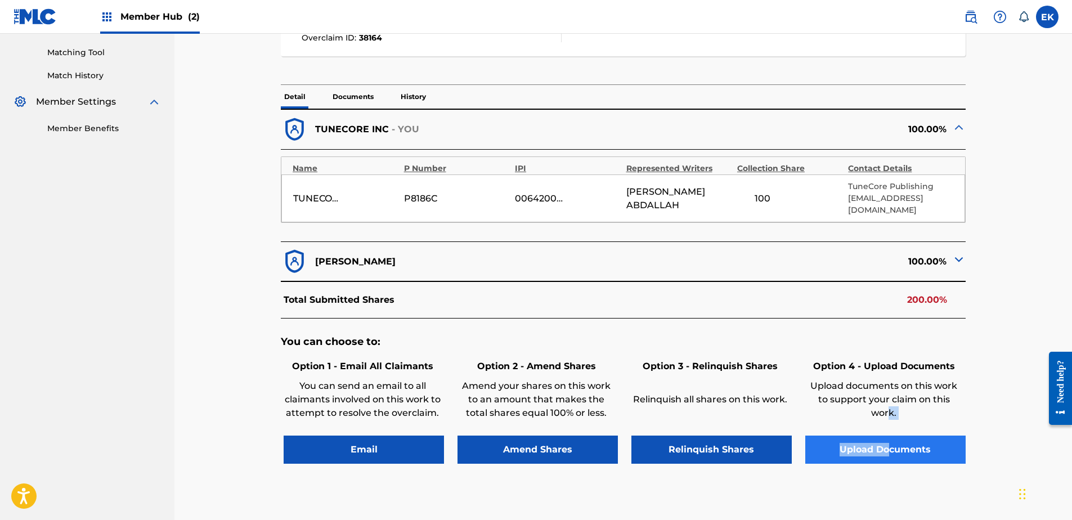
click at [888, 423] on div "Option 4 - Upload Documents Upload documents on this work to support your claim…" at bounding box center [884, 410] width 163 height 107
drag, startPoint x: 888, startPoint y: 423, endPoint x: 876, endPoint y: 438, distance: 18.8
click at [876, 438] on button "Upload Documents" at bounding box center [885, 450] width 160 height 28
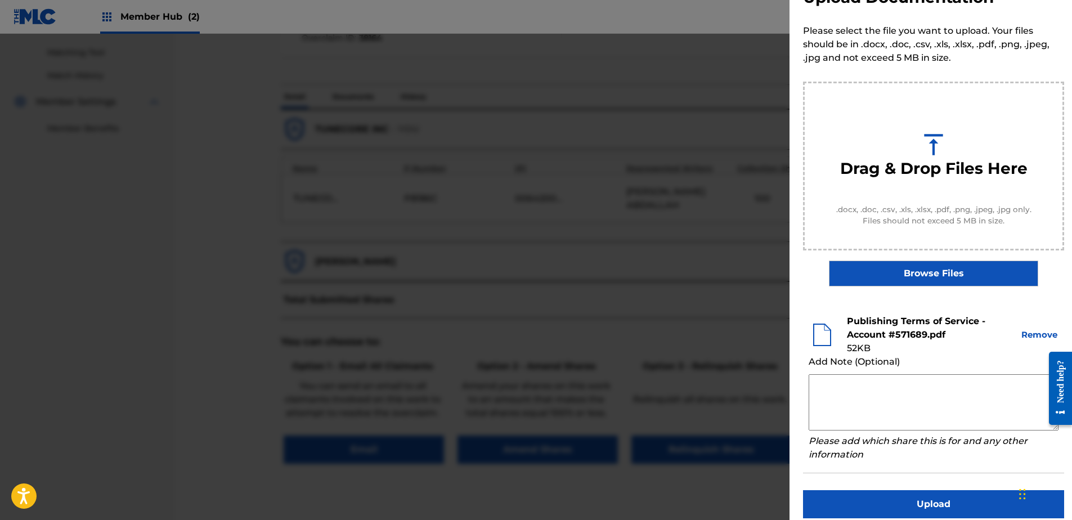
scroll to position [51, 0]
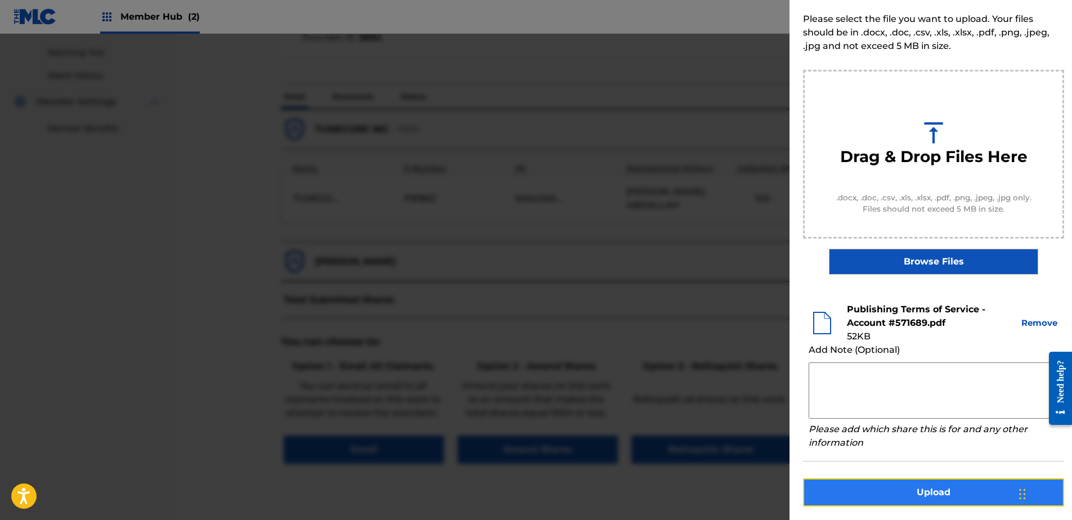
click at [916, 494] on button "Upload" at bounding box center [933, 492] width 261 height 28
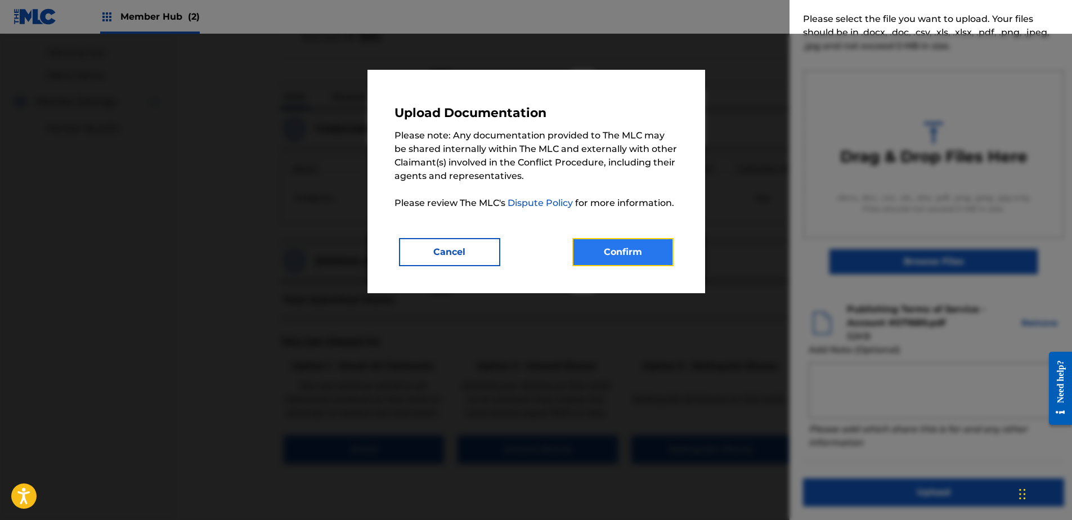
click at [625, 243] on button "Confirm" at bounding box center [622, 252] width 101 height 28
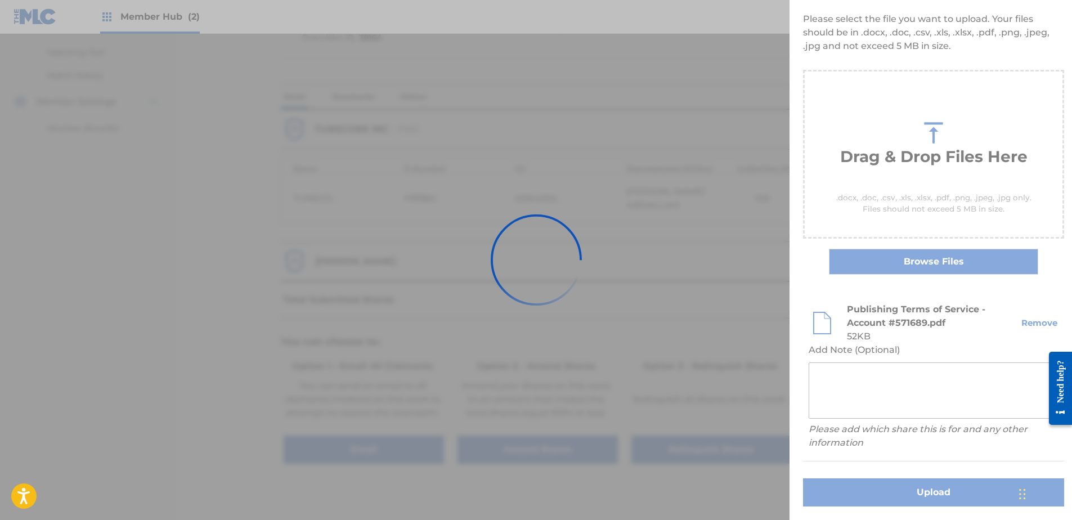
scroll to position [0, 0]
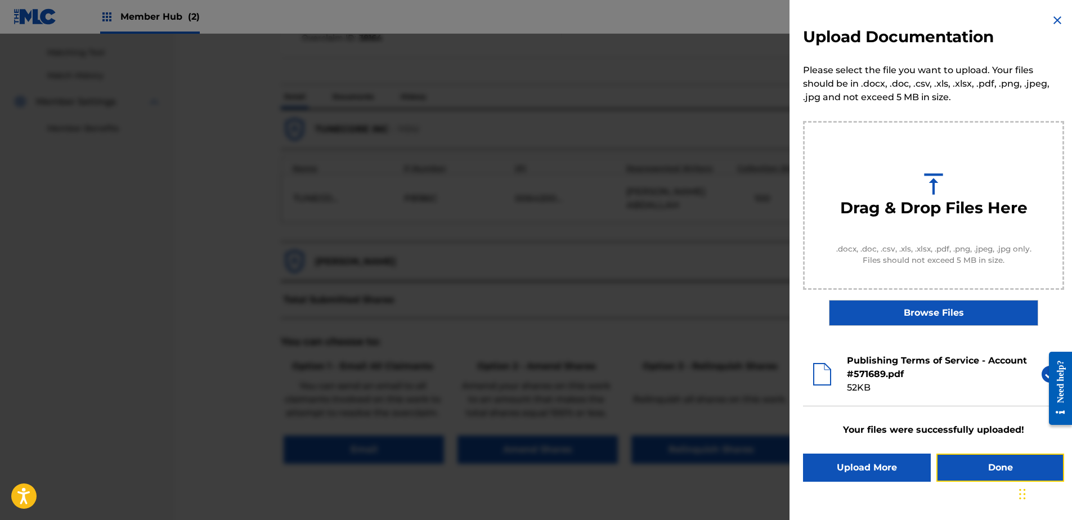
click at [972, 462] on button "Done" at bounding box center [1001, 468] width 128 height 28
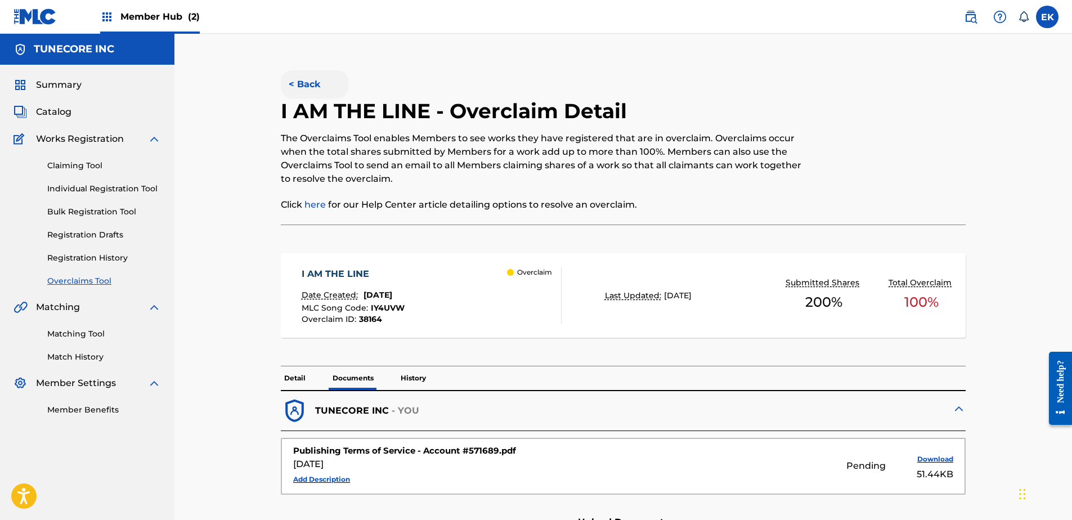
click at [310, 79] on button "< Back" at bounding box center [315, 84] width 68 height 28
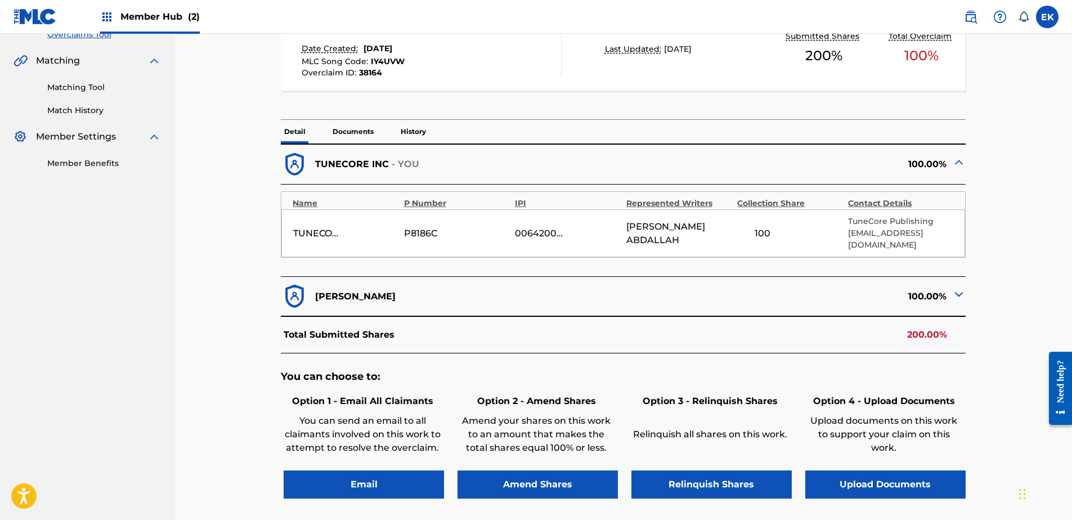
scroll to position [266, 0]
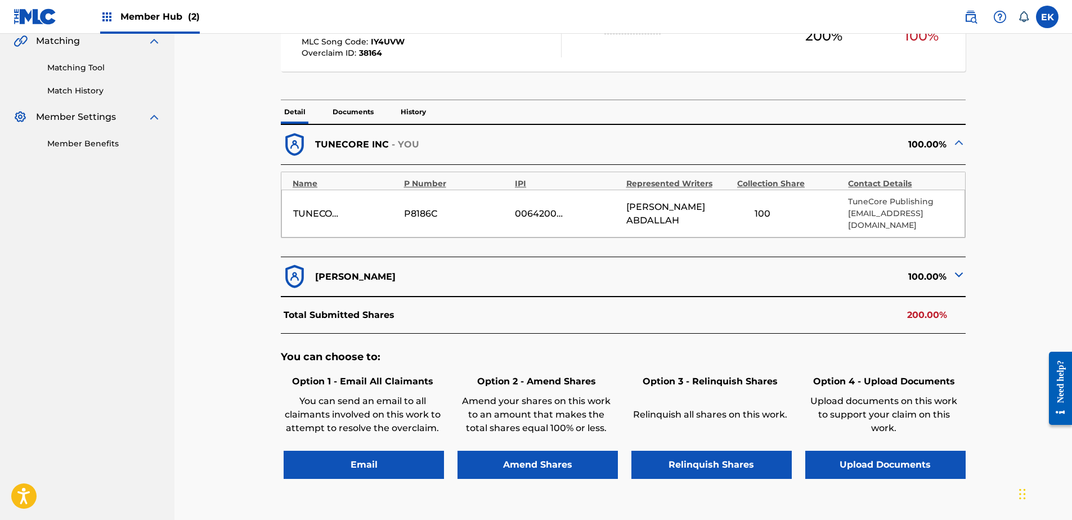
click at [355, 109] on p "Documents" at bounding box center [353, 112] width 48 height 24
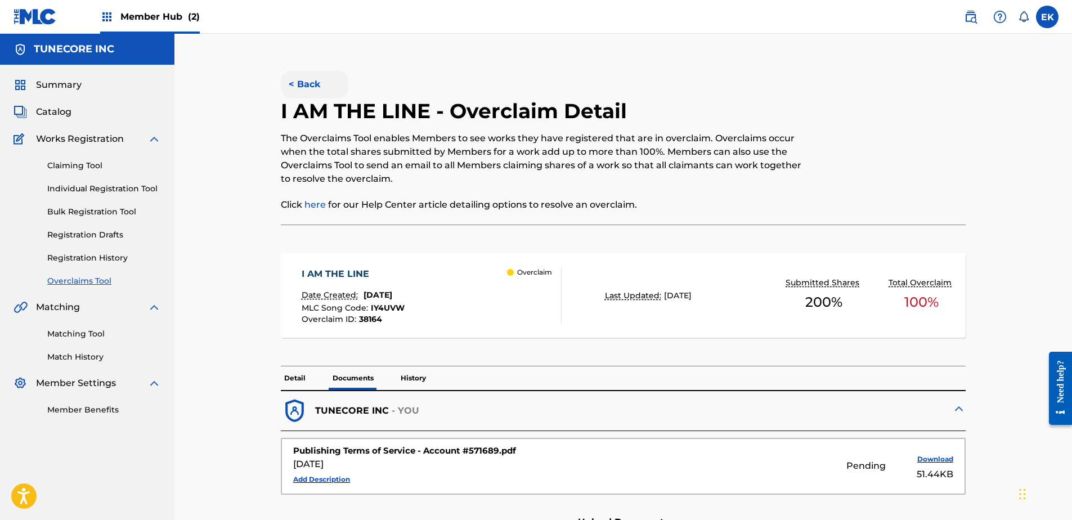
click at [313, 85] on button "< Back" at bounding box center [315, 84] width 68 height 28
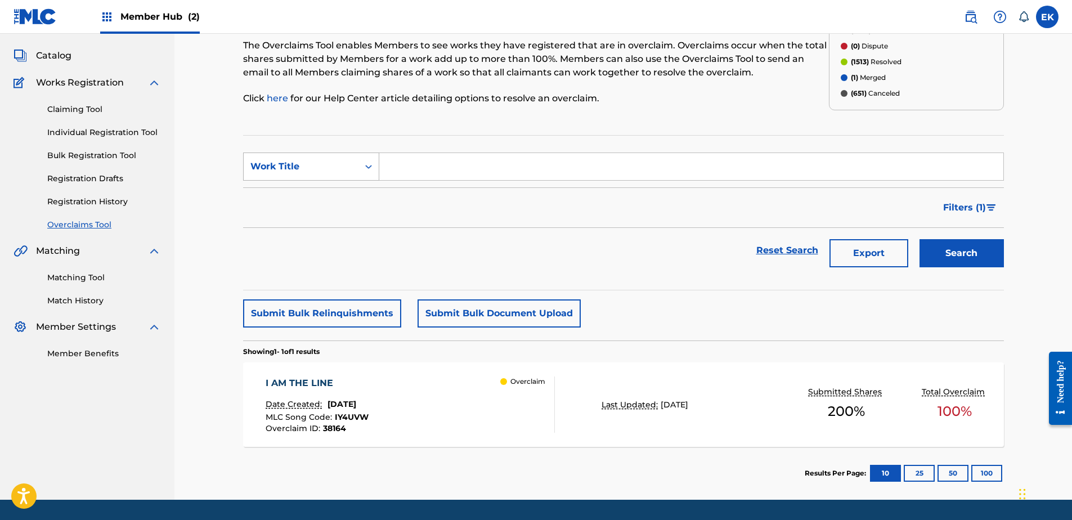
click at [335, 161] on div "Work Title" at bounding box center [300, 167] width 101 height 14
click at [330, 192] on div "MLC Song Code" at bounding box center [311, 195] width 135 height 28
click at [415, 164] on input "Search Form" at bounding box center [691, 166] width 624 height 27
paste input "ES2ULH"
type input "ES2ULH"
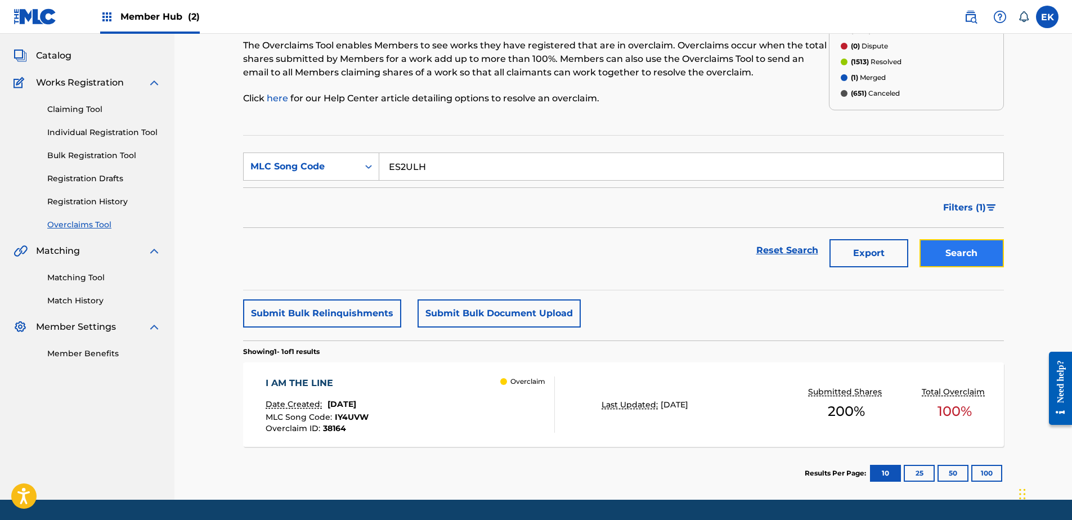
click at [973, 244] on button "Search" at bounding box center [962, 253] width 84 height 28
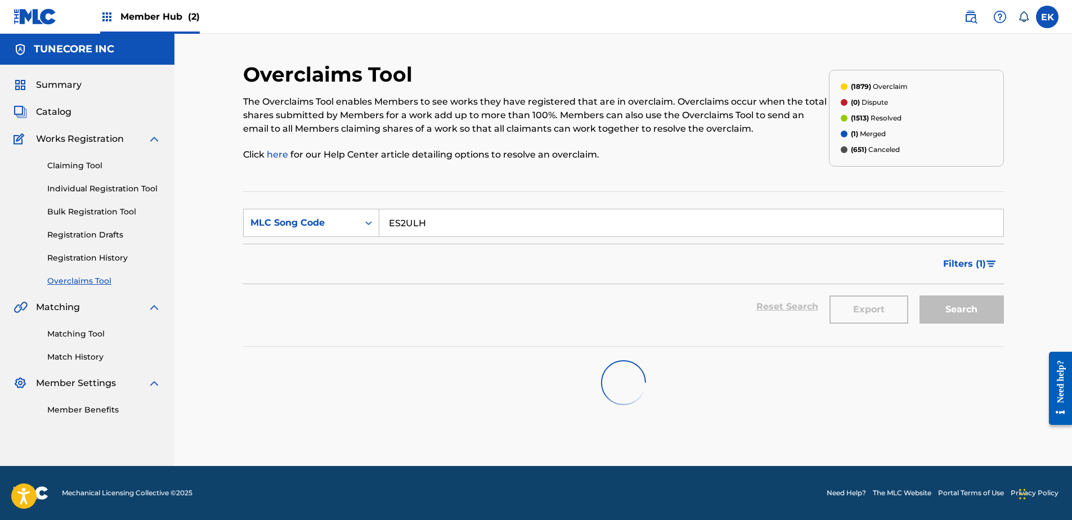
scroll to position [0, 0]
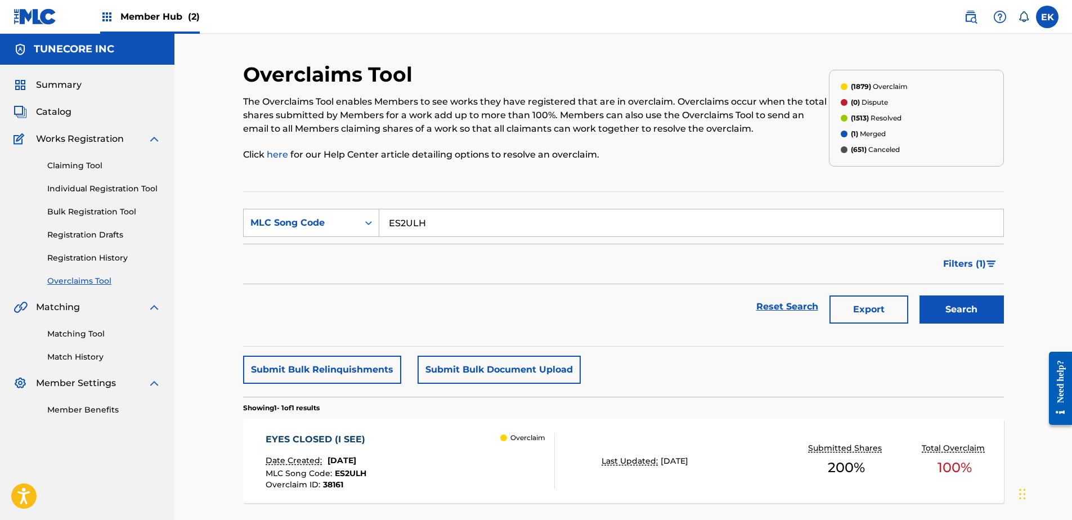
click at [414, 446] on div "EYES CLOSED (I SEE) Date Created: September 25, 2025 MLC Song Code : ES2ULH Ove…" at bounding box center [410, 461] width 289 height 56
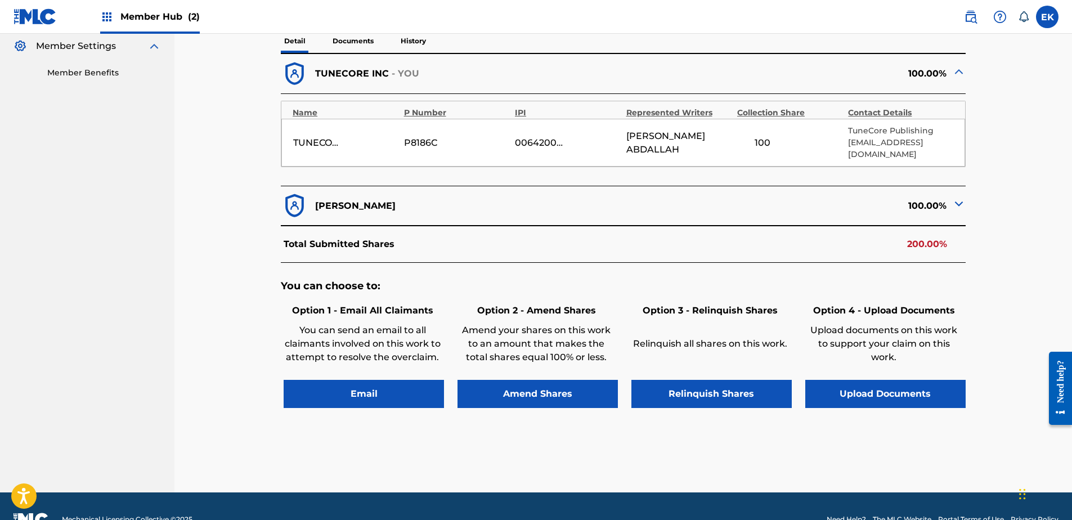
scroll to position [338, 0]
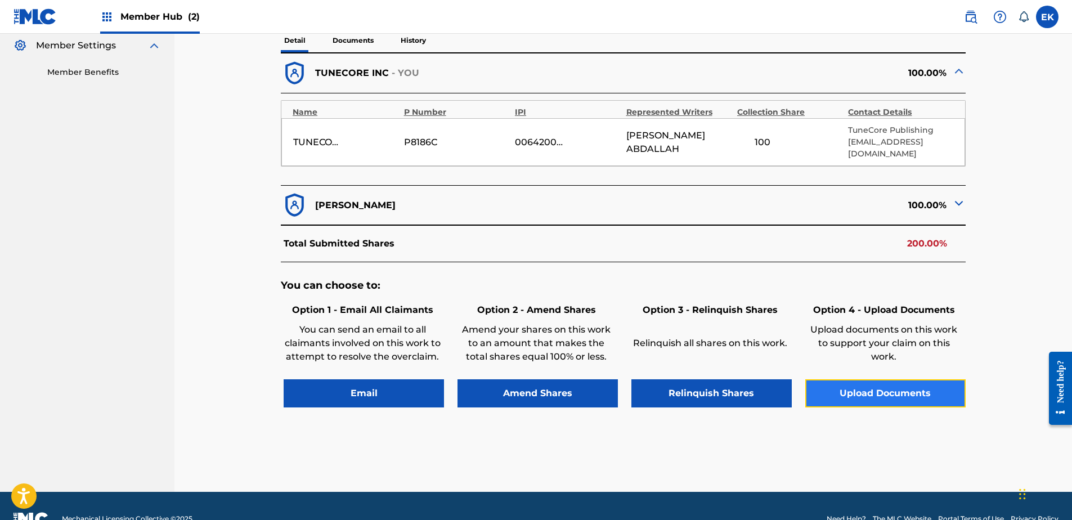
click at [846, 382] on button "Upload Documents" at bounding box center [885, 393] width 160 height 28
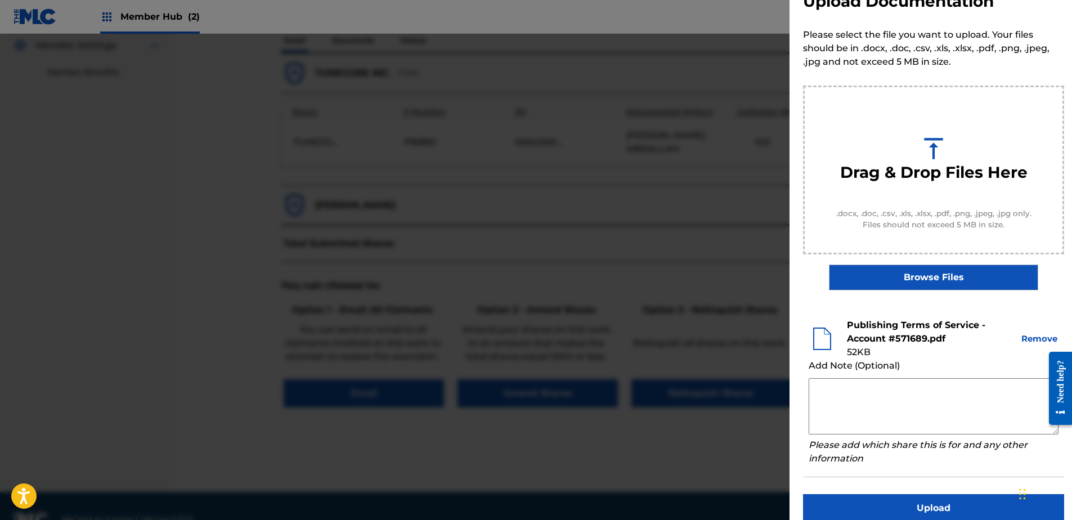
scroll to position [51, 0]
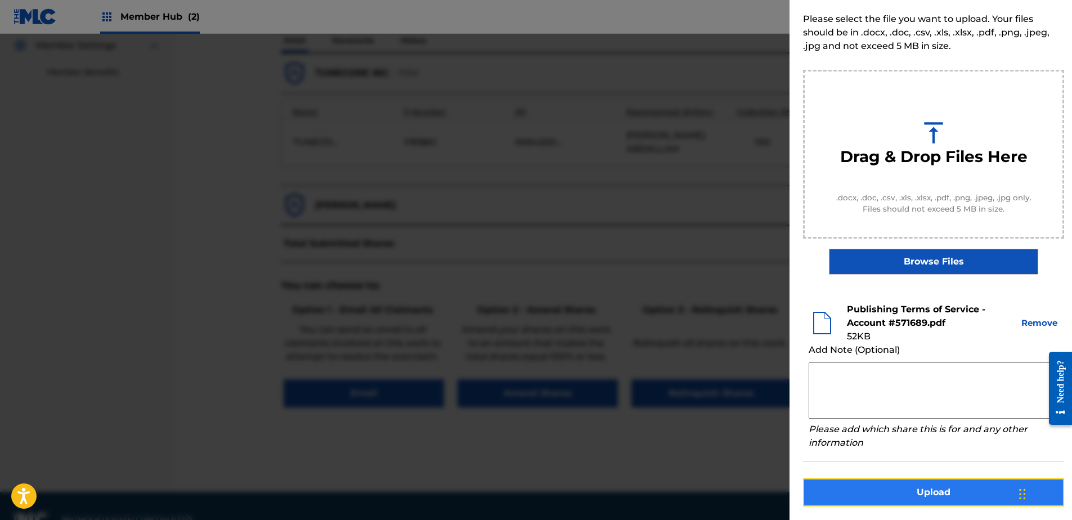
click at [935, 494] on button "Upload" at bounding box center [933, 492] width 261 height 28
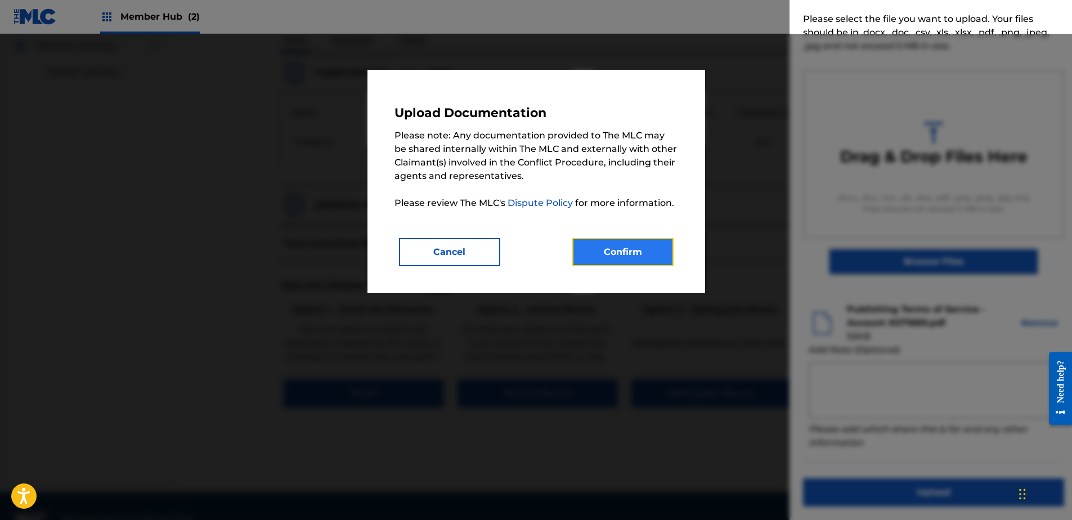
click at [601, 249] on button "Confirm" at bounding box center [622, 252] width 101 height 28
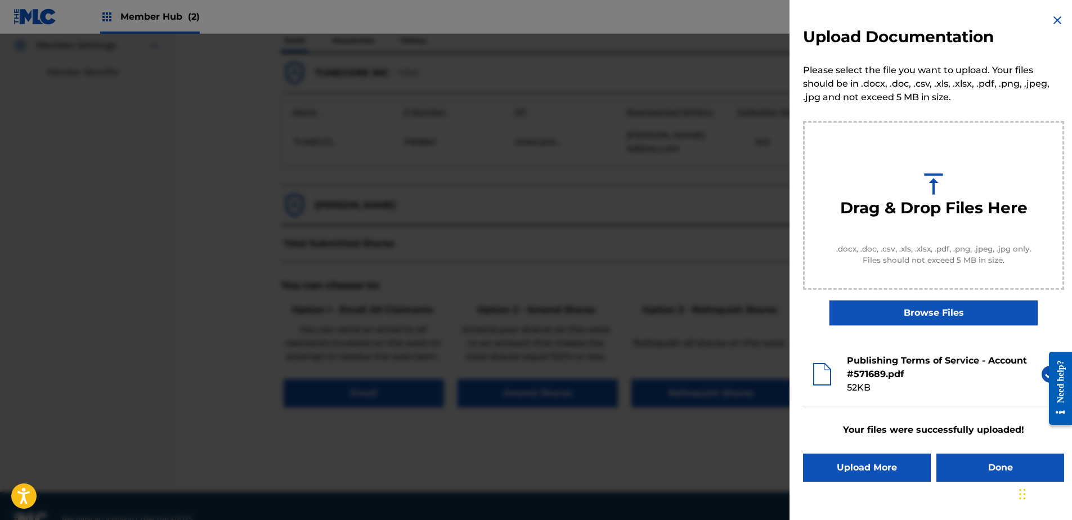
scroll to position [0, 0]
click at [952, 460] on button "Done" at bounding box center [1001, 468] width 128 height 28
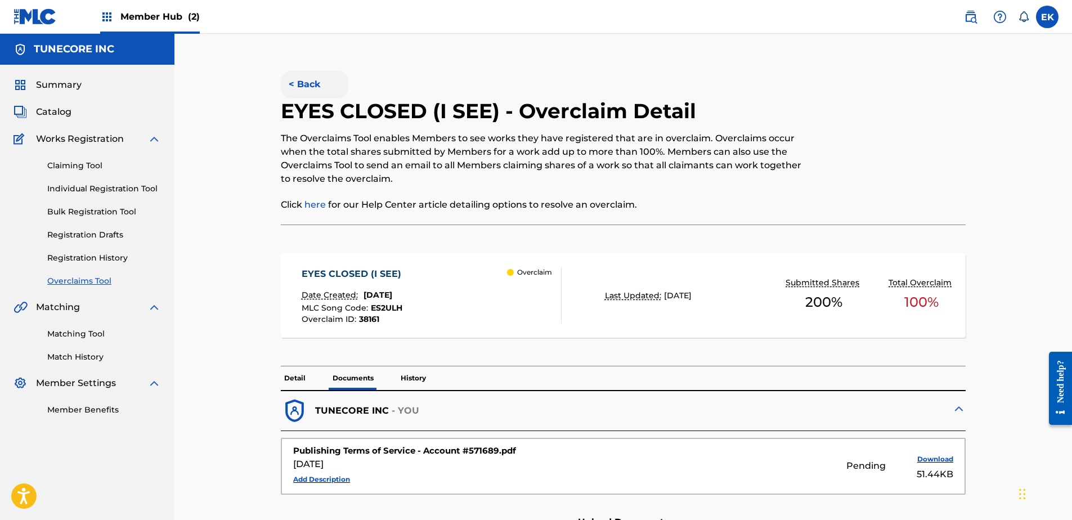
click at [304, 80] on button "< Back" at bounding box center [315, 84] width 68 height 28
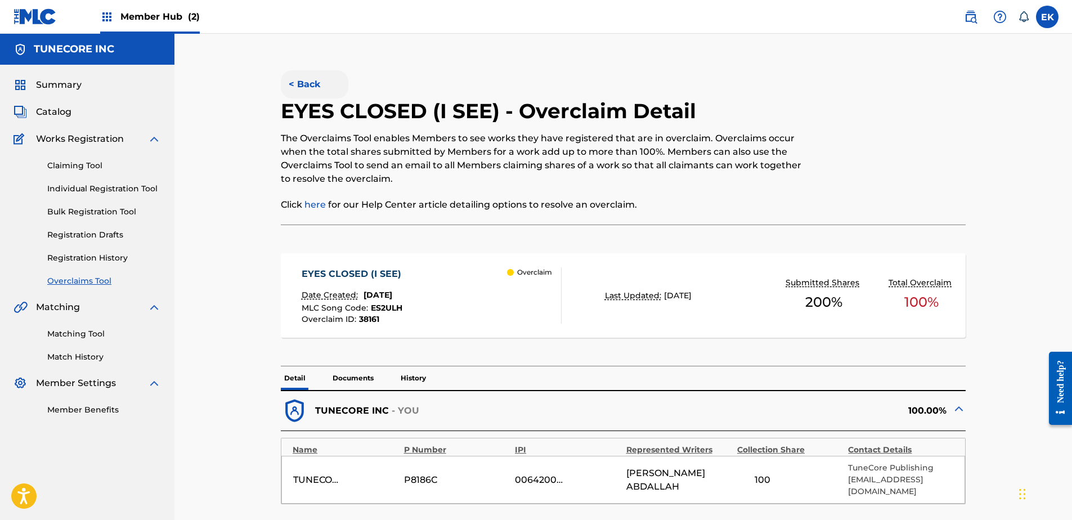
click at [309, 86] on button "< Back" at bounding box center [315, 84] width 68 height 28
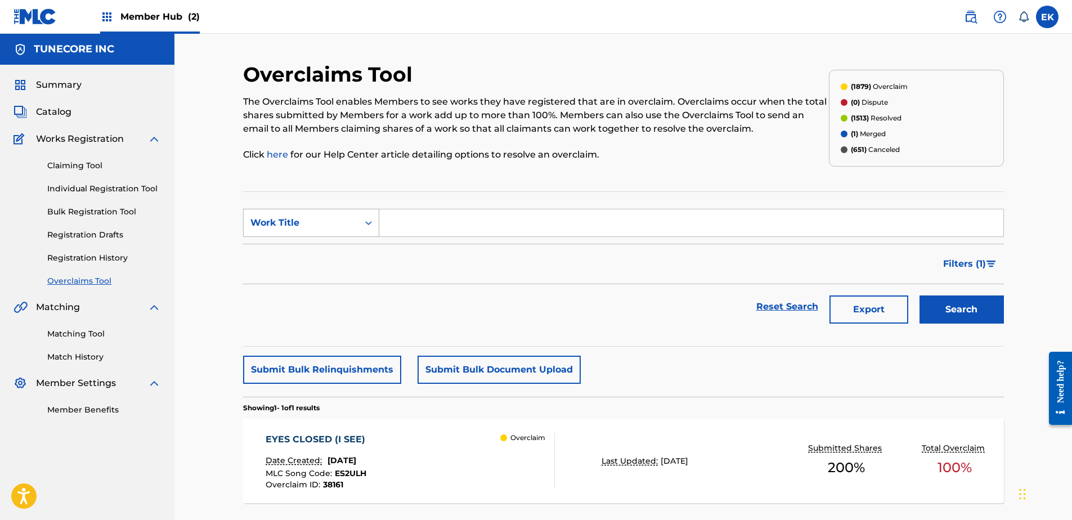
click at [346, 222] on div "Work Title" at bounding box center [300, 223] width 101 height 14
drag, startPoint x: 330, startPoint y: 253, endPoint x: 360, endPoint y: 238, distance: 34.0
click at [333, 252] on div "MLC Song Code" at bounding box center [311, 251] width 135 height 28
drag, startPoint x: 360, startPoint y: 238, endPoint x: 402, endPoint y: 224, distance: 44.5
click at [402, 224] on input "Search Form" at bounding box center [691, 222] width 624 height 27
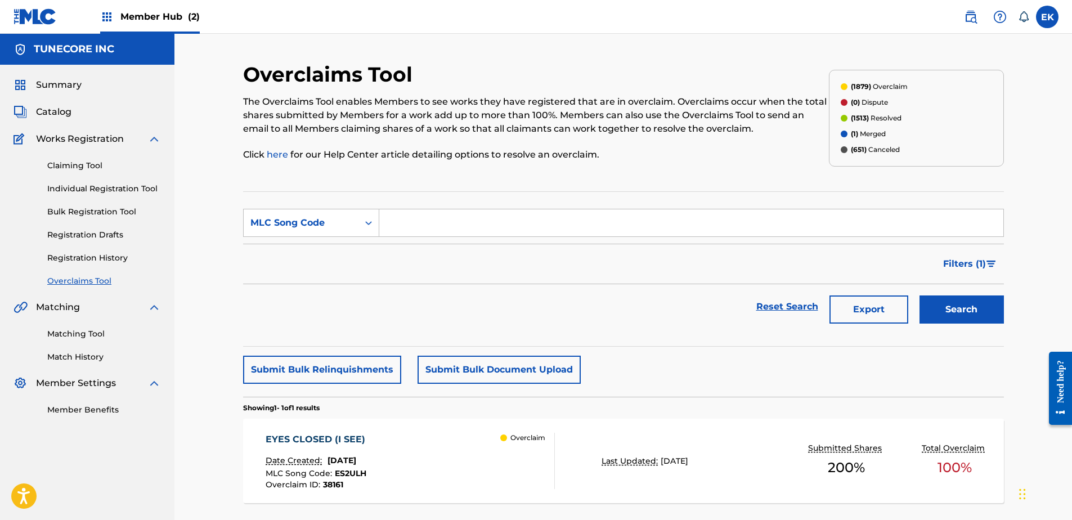
paste input "S76NZG"
type input "S76NZG"
click at [965, 313] on button "Search" at bounding box center [962, 309] width 84 height 28
drag, startPoint x: 341, startPoint y: 220, endPoint x: 342, endPoint y: 232, distance: 12.4
click at [343, 221] on div "MLC Song Code" at bounding box center [300, 223] width 101 height 14
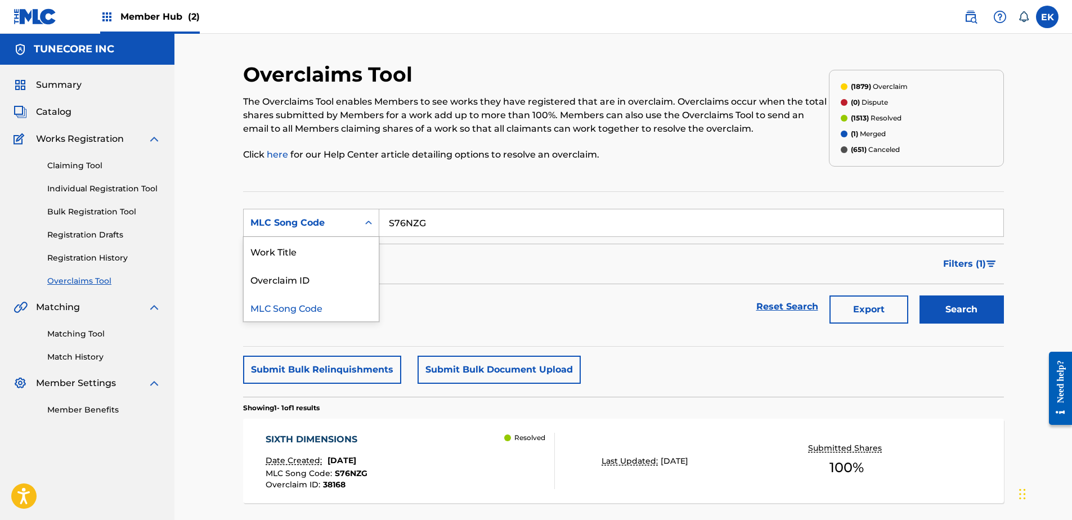
click at [337, 245] on div "Work Title" at bounding box center [311, 251] width 135 height 28
click at [419, 224] on input "Search Form" at bounding box center [691, 222] width 624 height 27
paste input "T51YDC"
type input "T51YDC"
click at [960, 310] on button "Search" at bounding box center [962, 309] width 84 height 28
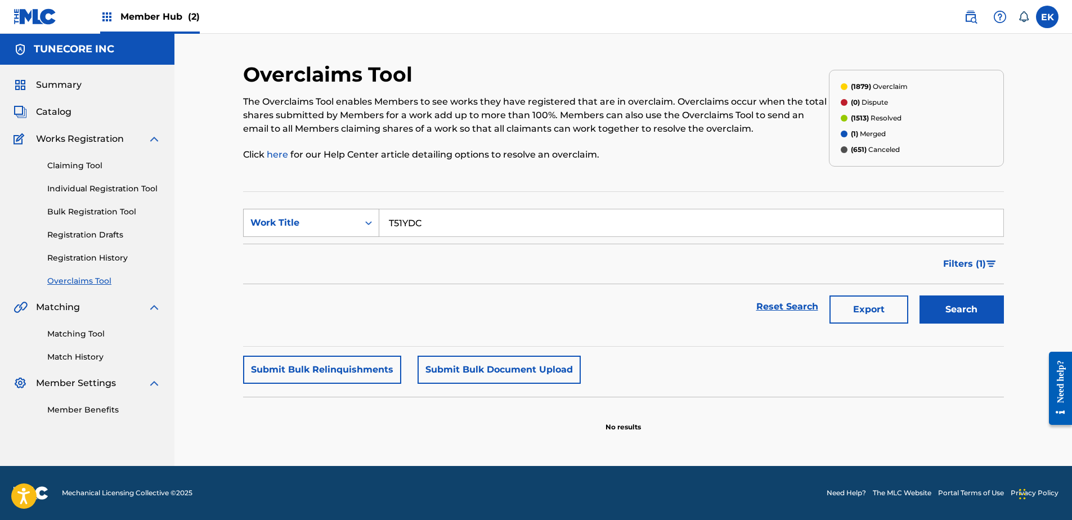
click at [322, 218] on div "Work Title" at bounding box center [300, 223] width 101 height 14
drag, startPoint x: 336, startPoint y: 247, endPoint x: 361, endPoint y: 237, distance: 26.8
click at [338, 247] on div "MLC Song Code" at bounding box center [311, 251] width 135 height 28
click at [402, 223] on input "Search Form" at bounding box center [691, 222] width 624 height 27
paste input "T51YDC"
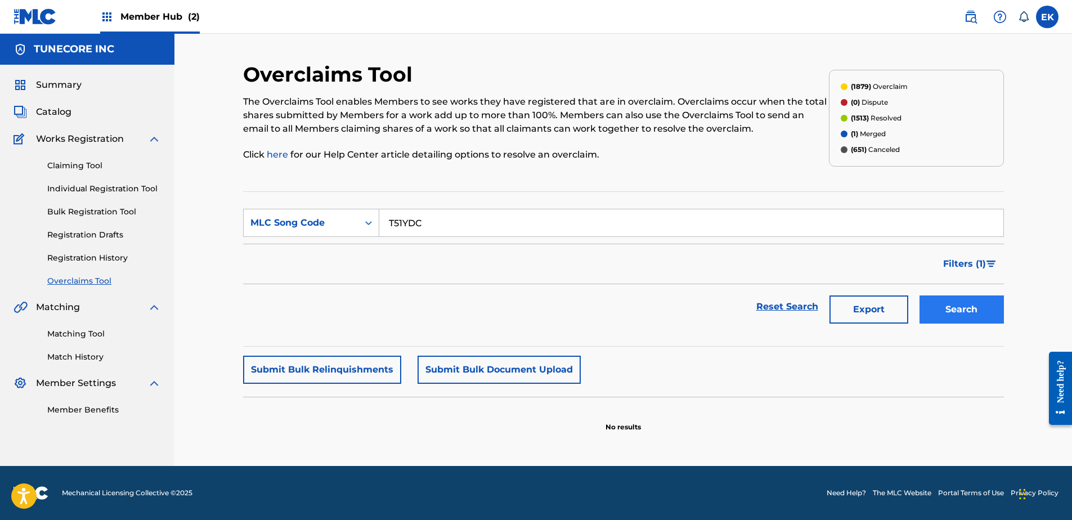
type input "T51YDC"
click at [962, 309] on button "Search" at bounding box center [962, 309] width 84 height 28
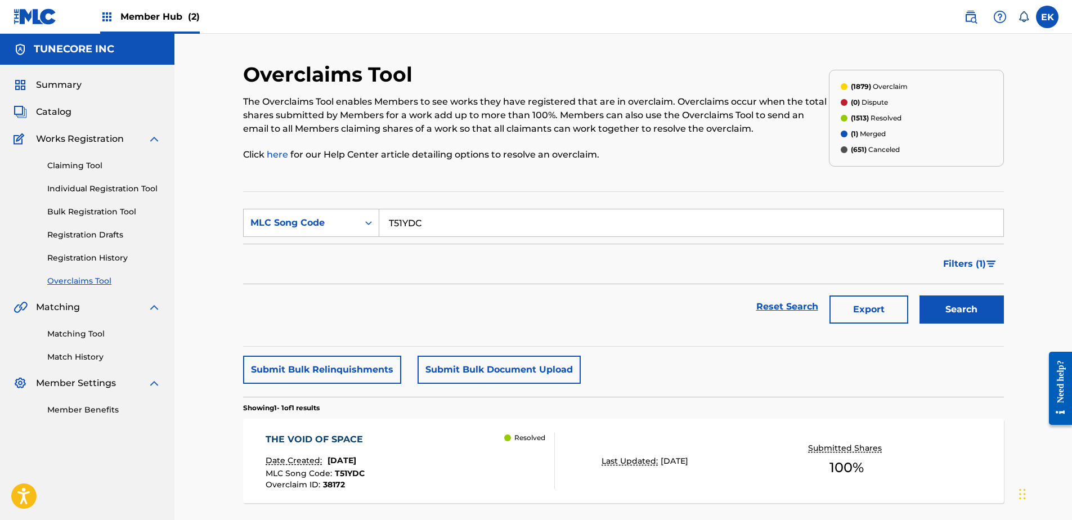
click at [429, 446] on div "THE VOID OF SPACE Date Created: September 25, 2025 MLC Song Code : T51YDC Overc…" at bounding box center [410, 461] width 289 height 56
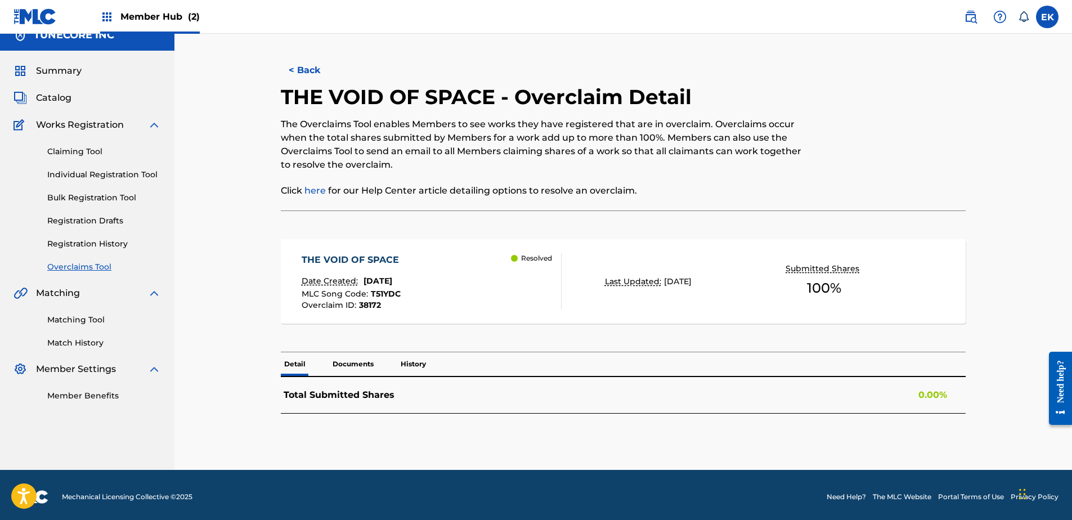
scroll to position [18, 0]
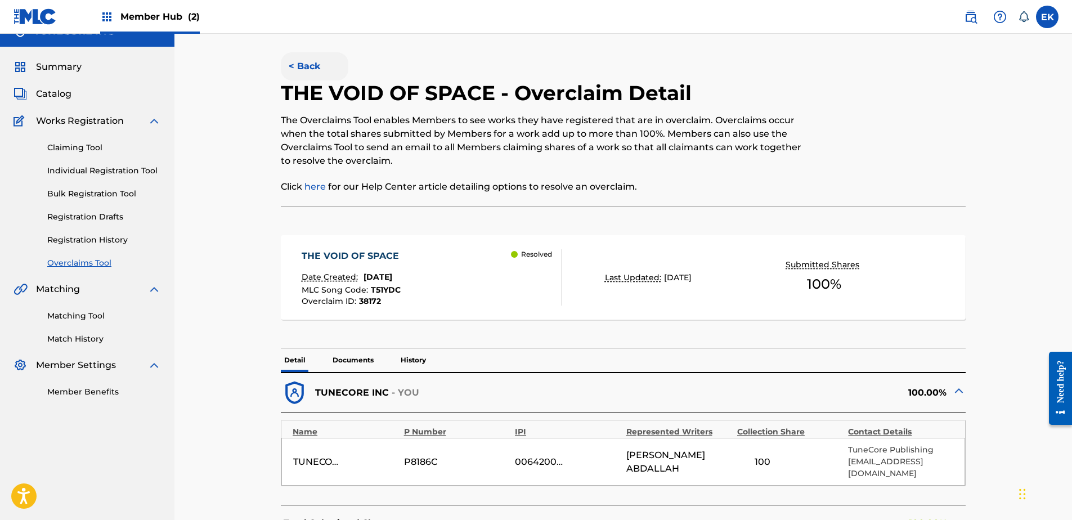
click at [304, 66] on button "< Back" at bounding box center [315, 66] width 68 height 28
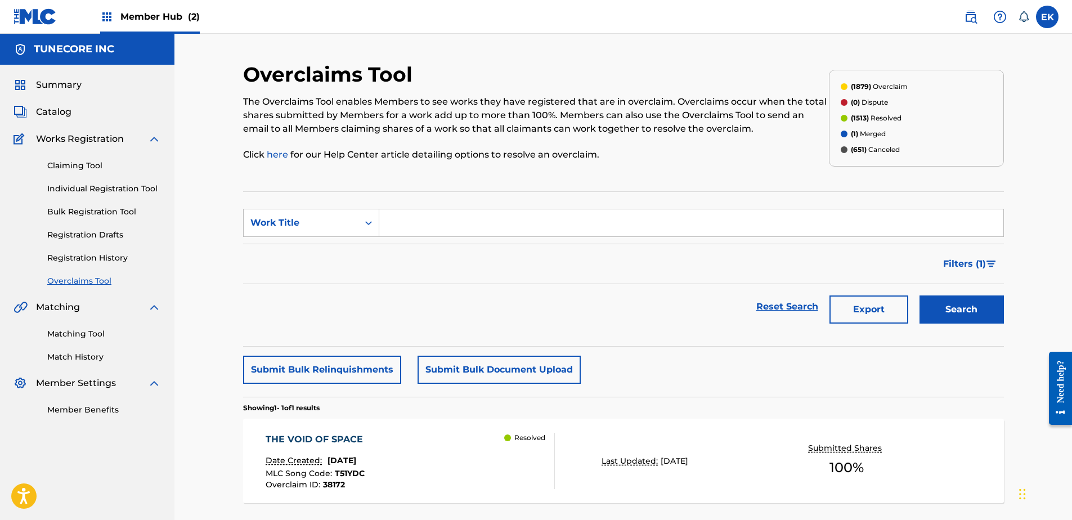
click at [406, 222] on input "Search Form" at bounding box center [691, 222] width 624 height 27
drag, startPoint x: 406, startPoint y: 222, endPoint x: 308, endPoint y: 223, distance: 97.9
click at [308, 223] on div "Work Title" at bounding box center [300, 223] width 101 height 14
drag, startPoint x: 328, startPoint y: 253, endPoint x: 351, endPoint y: 237, distance: 27.9
click at [330, 251] on div "MLC Song Code" at bounding box center [311, 251] width 135 height 28
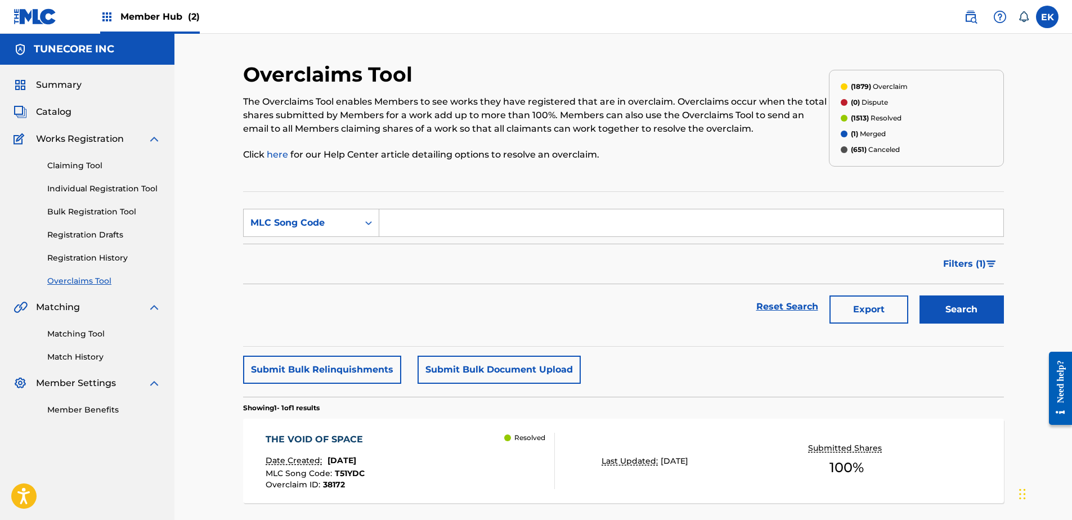
click at [391, 225] on input "Search Form" at bounding box center [691, 222] width 624 height 27
paste input "FC0Q9P"
type input "FC0Q9P"
click at [950, 307] on button "Search" at bounding box center [962, 309] width 84 height 28
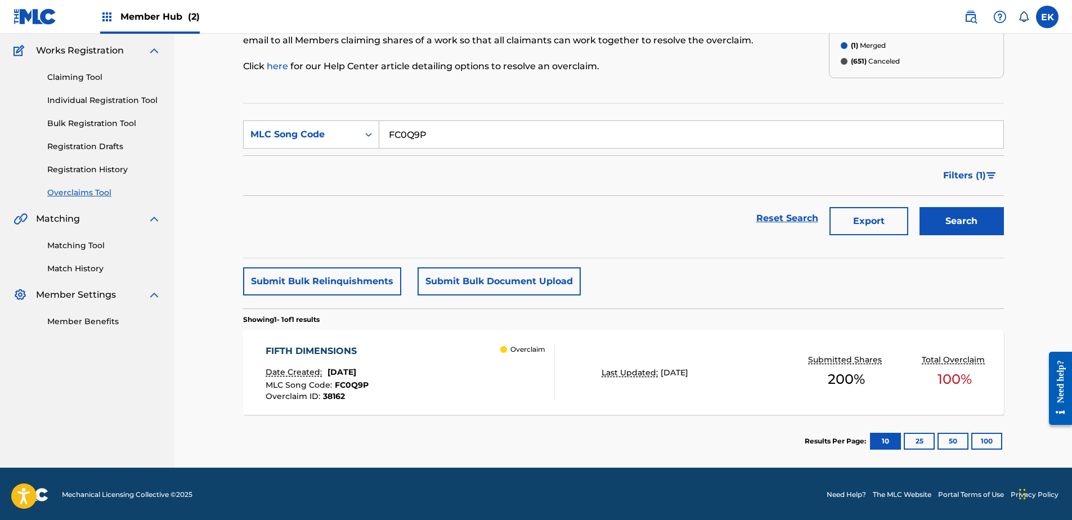
scroll to position [90, 0]
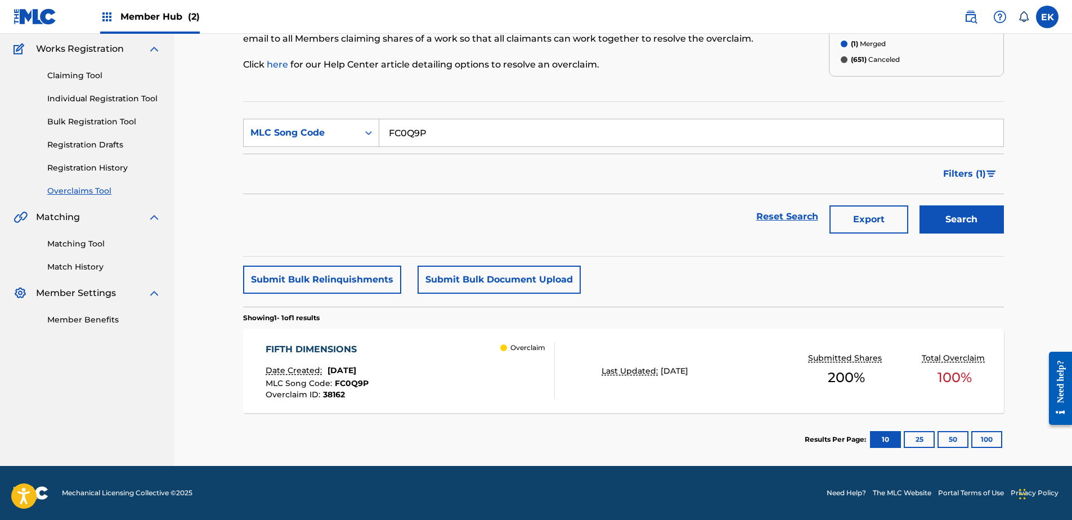
click at [567, 384] on div "FIFTH DIMENSIONS Date Created: September 25, 2025 MLC Song Code : FC0Q9P Overcl…" at bounding box center [623, 371] width 761 height 84
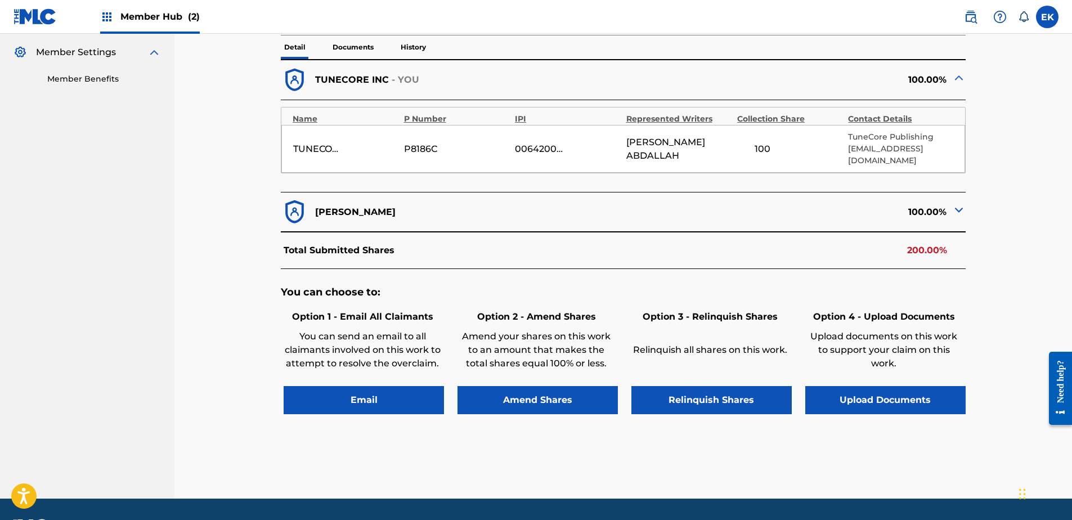
scroll to position [338, 0]
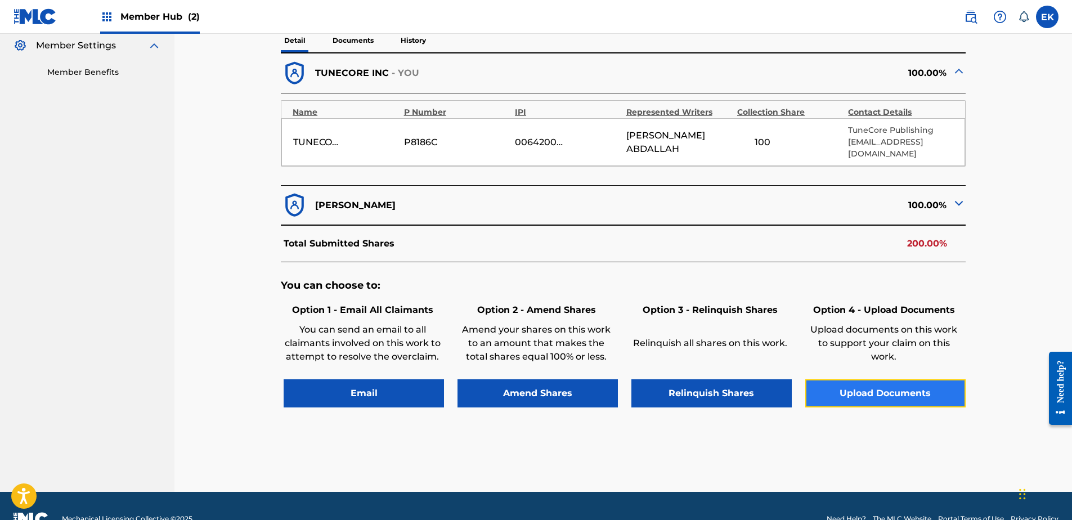
click at [834, 383] on button "Upload Documents" at bounding box center [885, 393] width 160 height 28
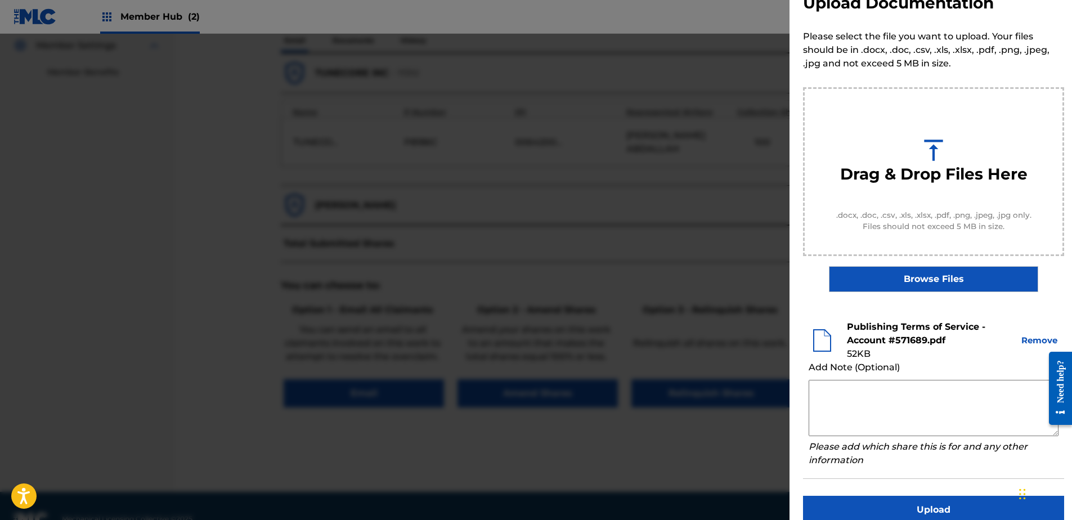
scroll to position [51, 0]
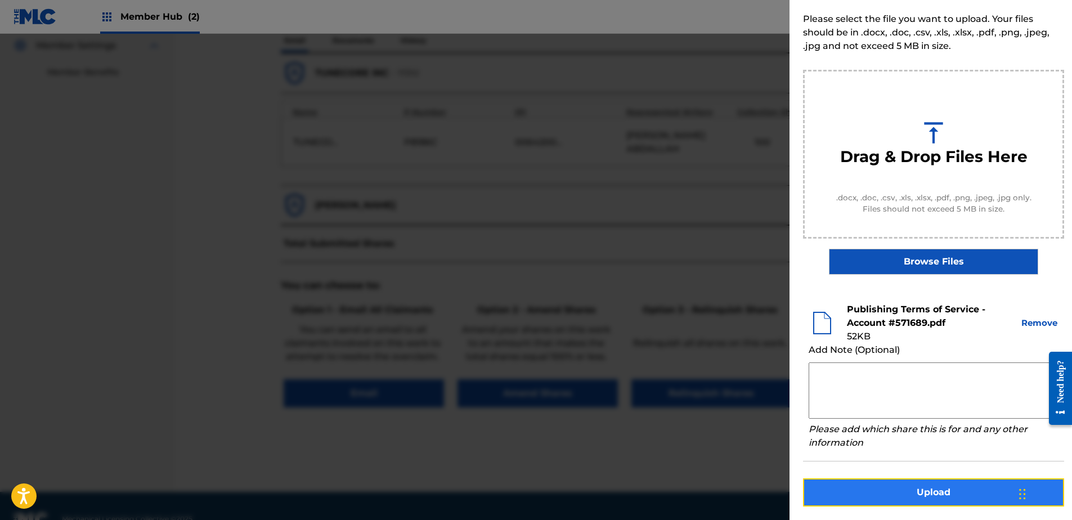
click at [934, 498] on button "Upload" at bounding box center [933, 492] width 261 height 28
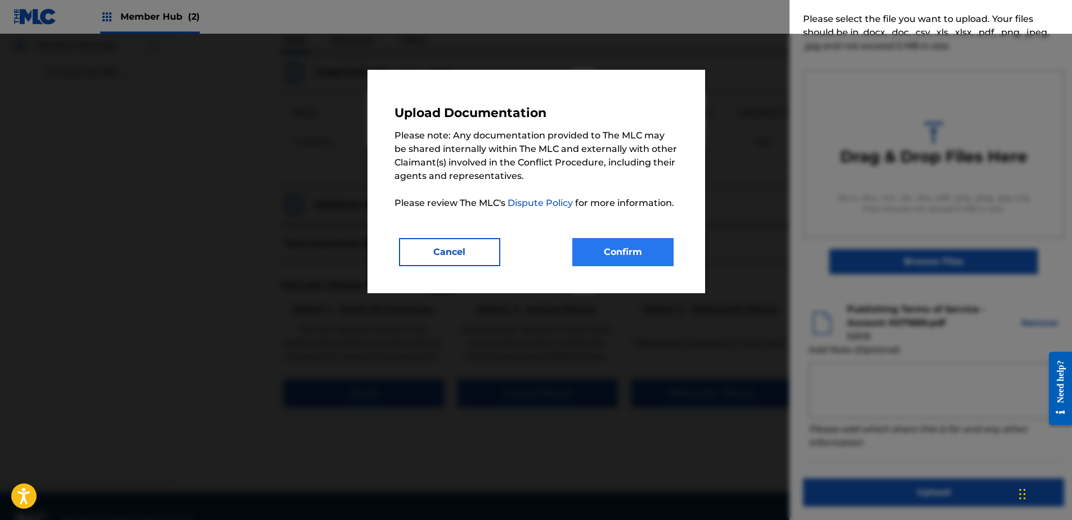
drag, startPoint x: 680, startPoint y: 275, endPoint x: 670, endPoint y: 259, distance: 19.0
click at [677, 268] on div "Upload Documentation Please note: Any documentation provided to The MLC may be …" at bounding box center [537, 181] width 338 height 223
click at [661, 257] on button "Confirm" at bounding box center [622, 252] width 101 height 28
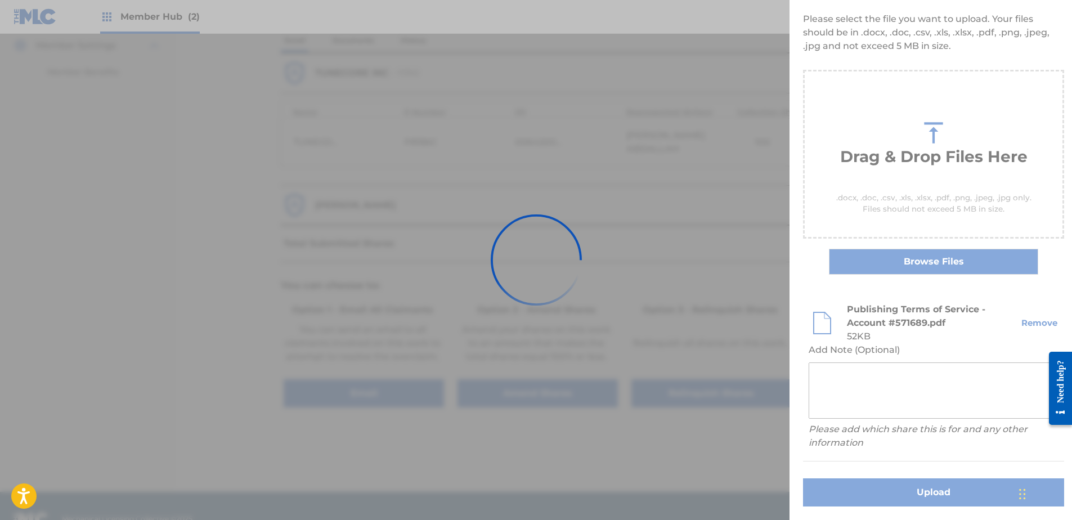
scroll to position [0, 0]
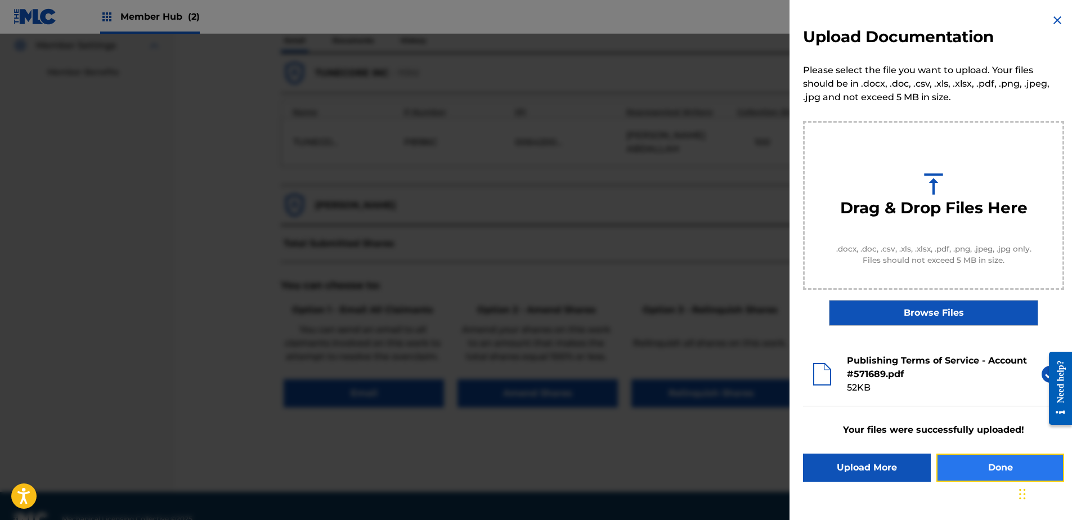
click at [957, 464] on button "Done" at bounding box center [1001, 468] width 128 height 28
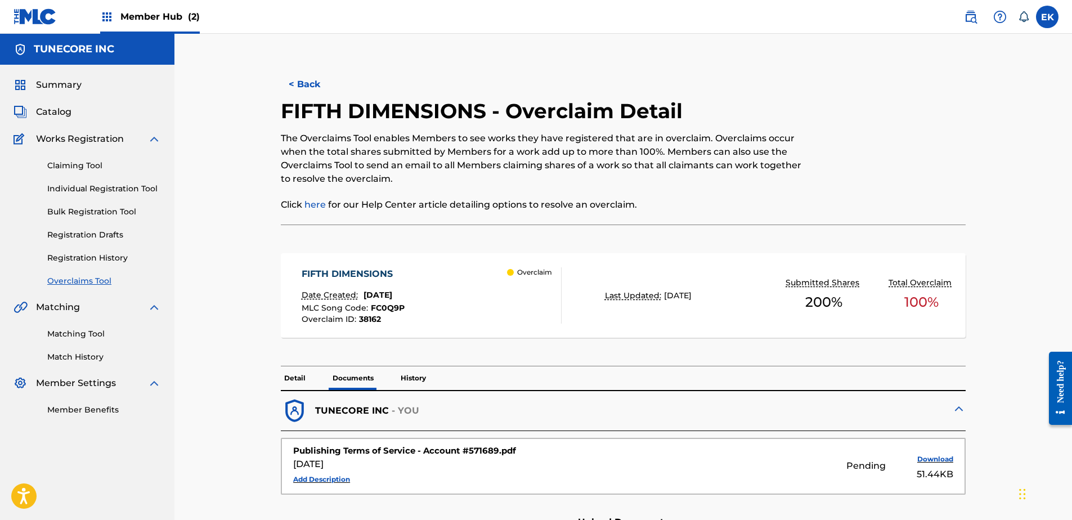
click at [319, 70] on div "< Back FIFTH DIMENSIONS - Overclaim Detail The Overclaims Tool enables Members …" at bounding box center [623, 369] width 761 height 614
click at [319, 80] on button "< Back" at bounding box center [315, 84] width 68 height 28
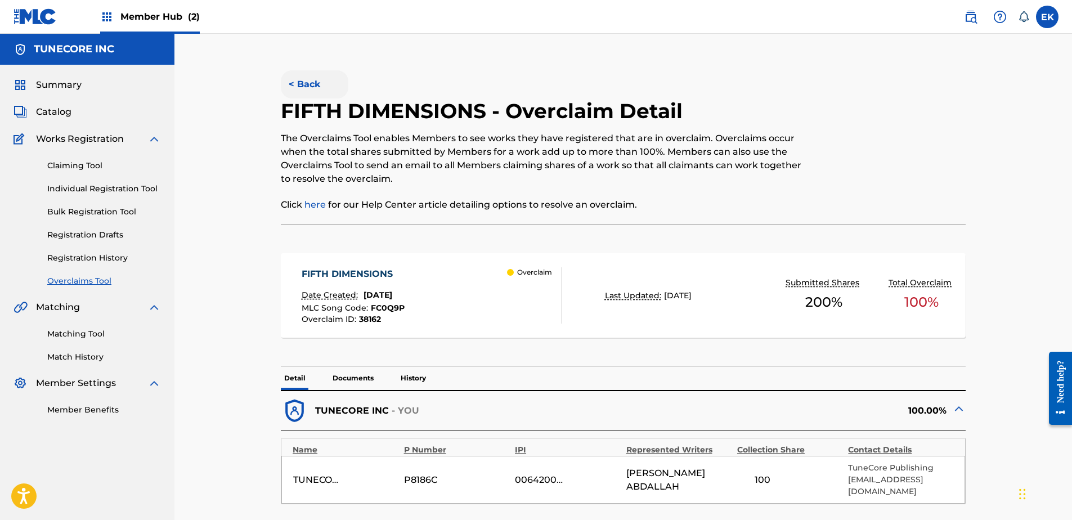
click at [312, 81] on button "< Back" at bounding box center [315, 84] width 68 height 28
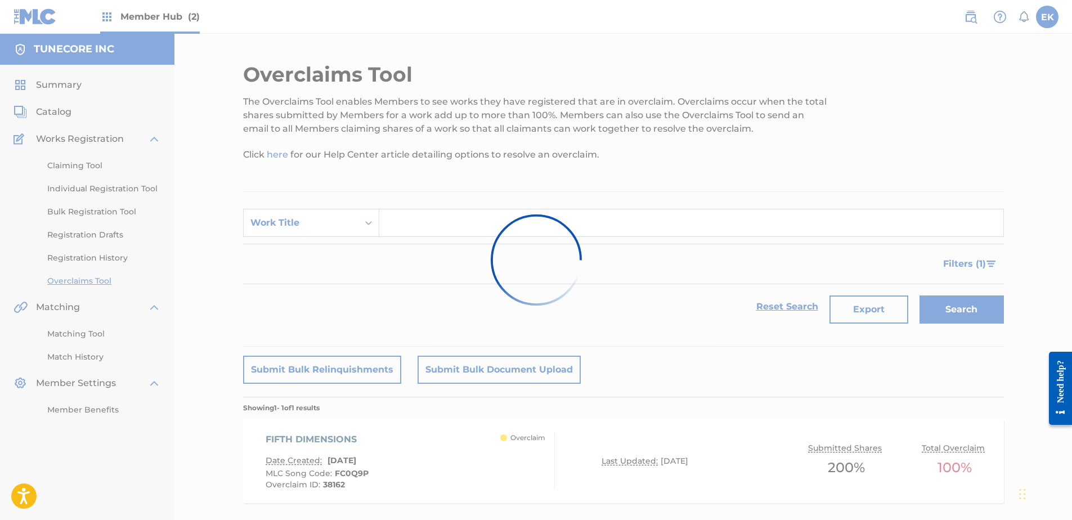
scroll to position [61, 0]
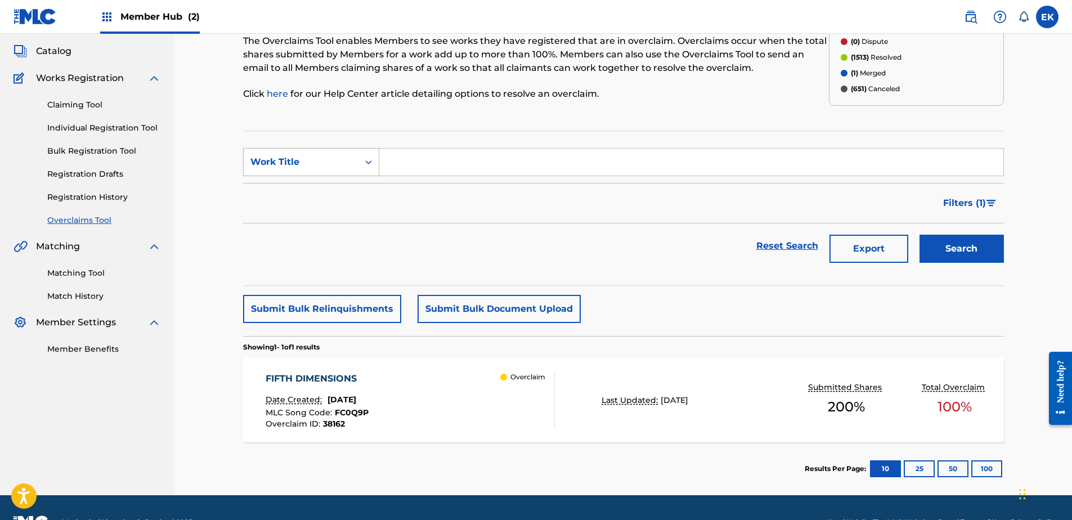
click at [360, 168] on div "Search Form" at bounding box center [369, 162] width 20 height 20
click at [354, 193] on div "MLC Song Code" at bounding box center [311, 190] width 135 height 28
click at [401, 170] on input "Search Form" at bounding box center [691, 162] width 624 height 27
paste input "MO1EV0"
type input "MO1EV0"
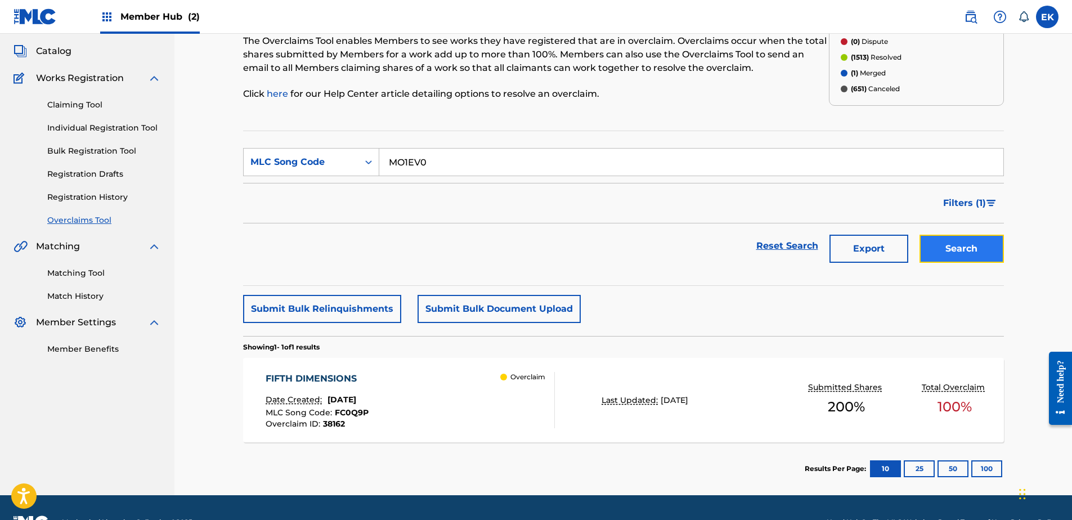
click at [966, 254] on button "Search" at bounding box center [962, 249] width 84 height 28
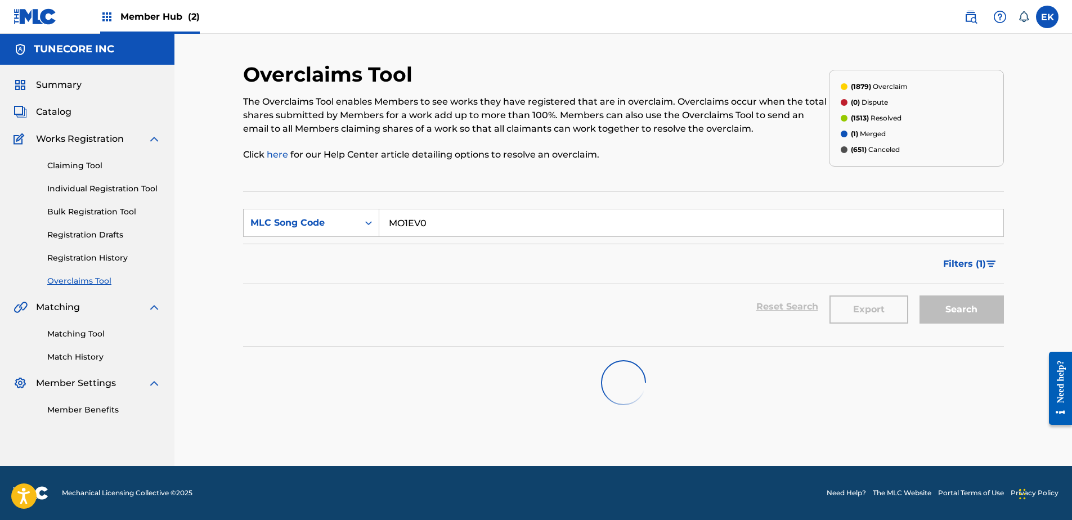
scroll to position [0, 0]
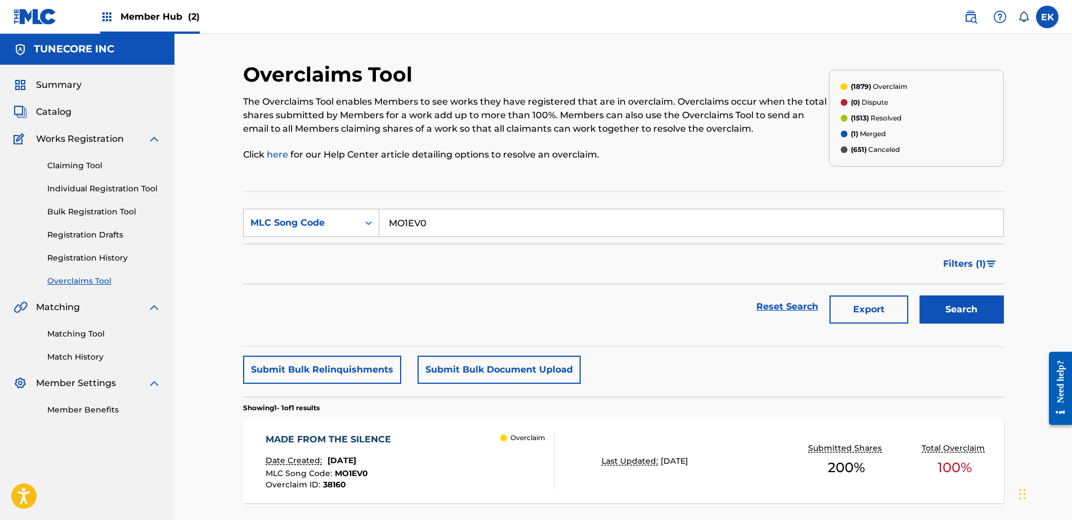
click at [409, 465] on div "MADE FROM THE SILENCE Date Created: September 25, 2025 MLC Song Code : MO1EV0 O…" at bounding box center [410, 461] width 289 height 56
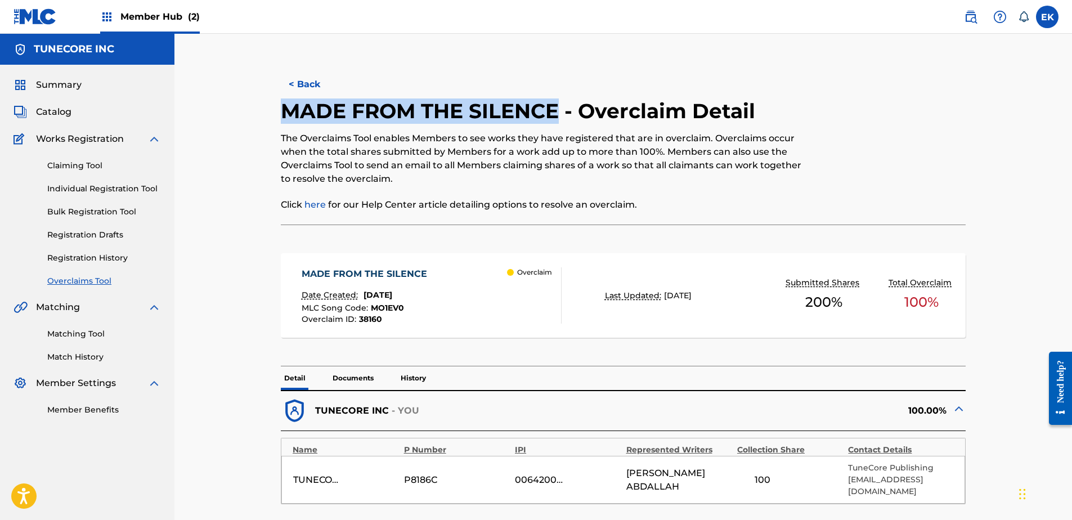
drag, startPoint x: 558, startPoint y: 114, endPoint x: 286, endPoint y: 113, distance: 271.8
click at [286, 113] on h2 "MADE FROM THE SILENCE - Overclaim Detail" at bounding box center [521, 110] width 480 height 25
drag, startPoint x: 286, startPoint y: 113, endPoint x: 325, endPoint y: 110, distance: 39.5
copy h2 "MADE FROM THE SILENCE"
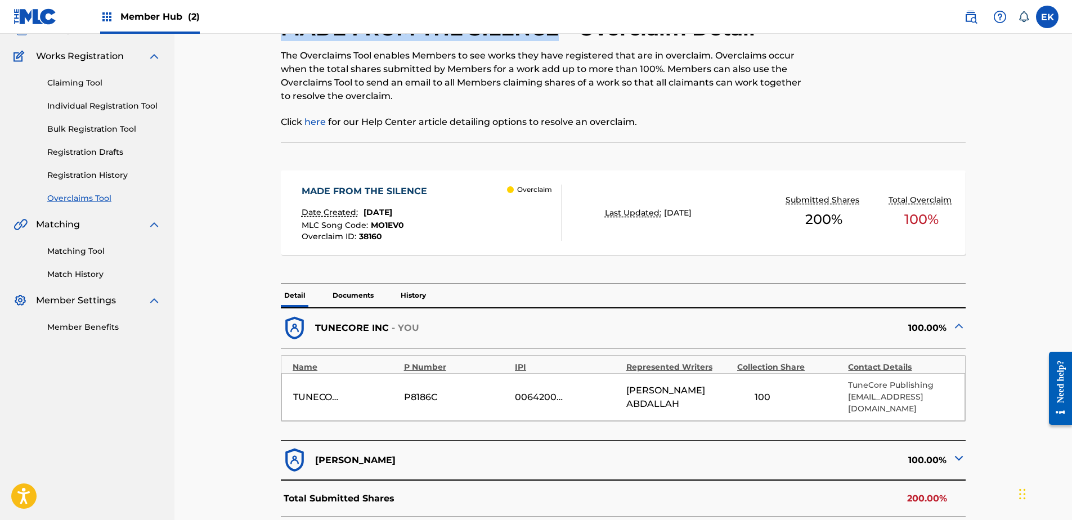
scroll to position [225, 0]
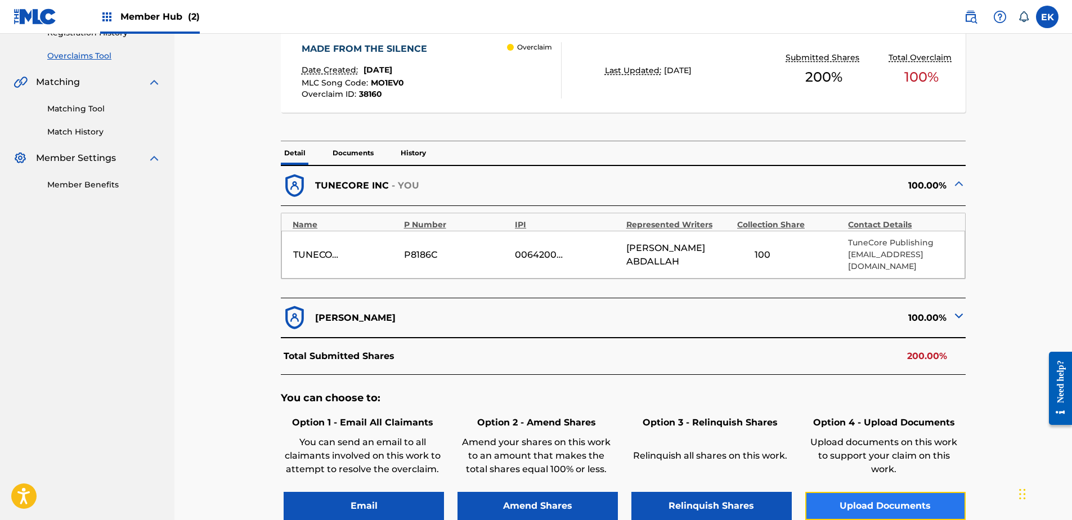
click at [868, 492] on button "Upload Documents" at bounding box center [885, 506] width 160 height 28
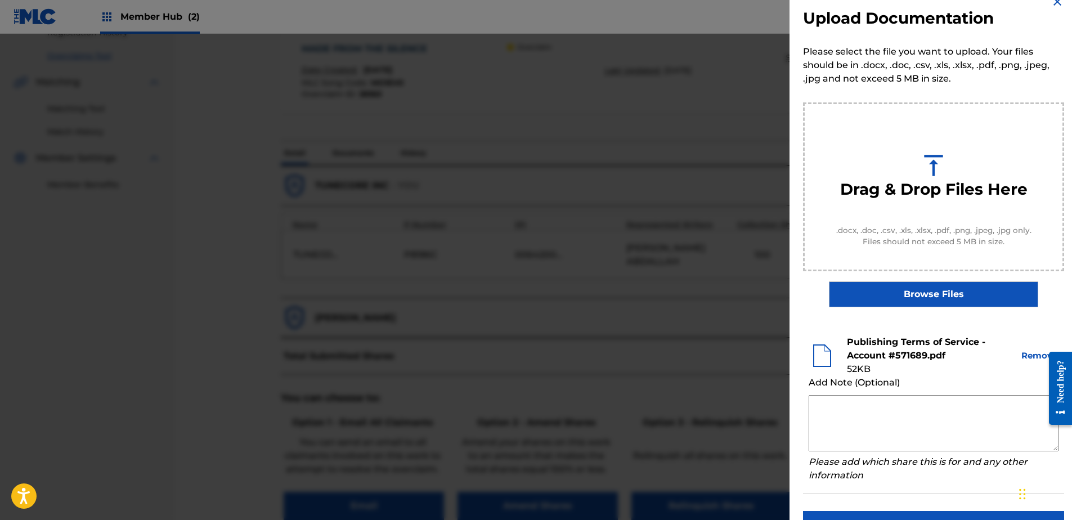
scroll to position [51, 0]
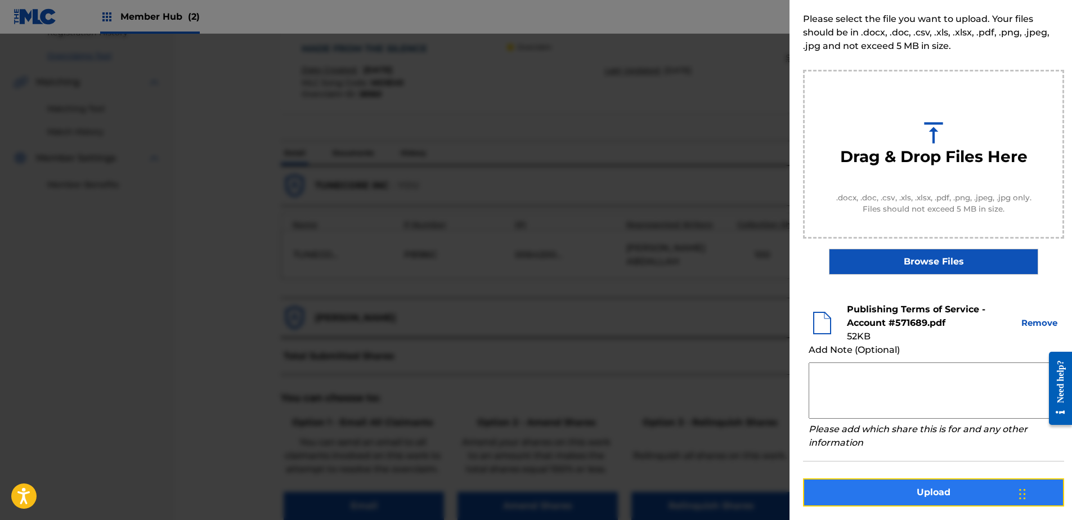
click at [938, 485] on button "Upload" at bounding box center [933, 492] width 261 height 28
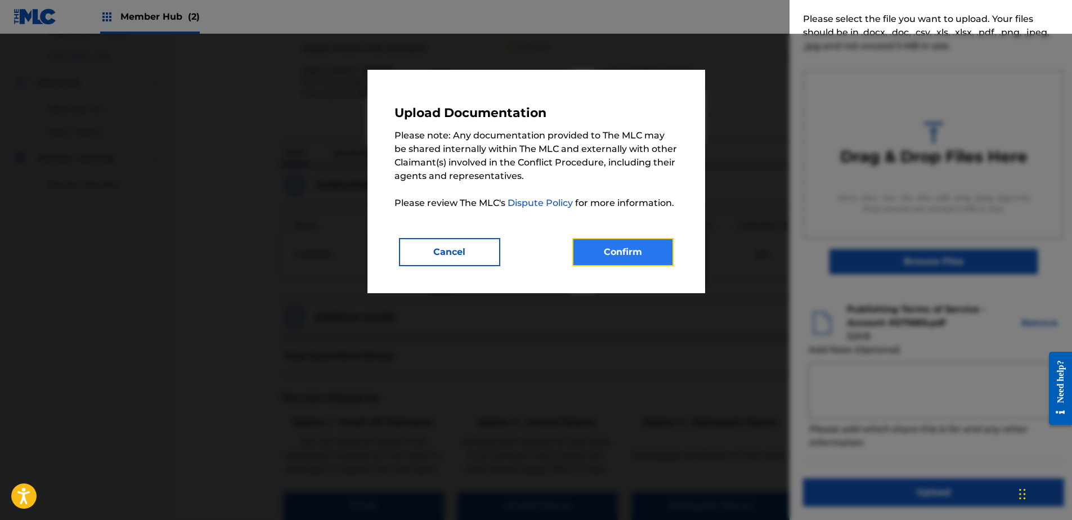
click at [648, 250] on button "Confirm" at bounding box center [622, 252] width 101 height 28
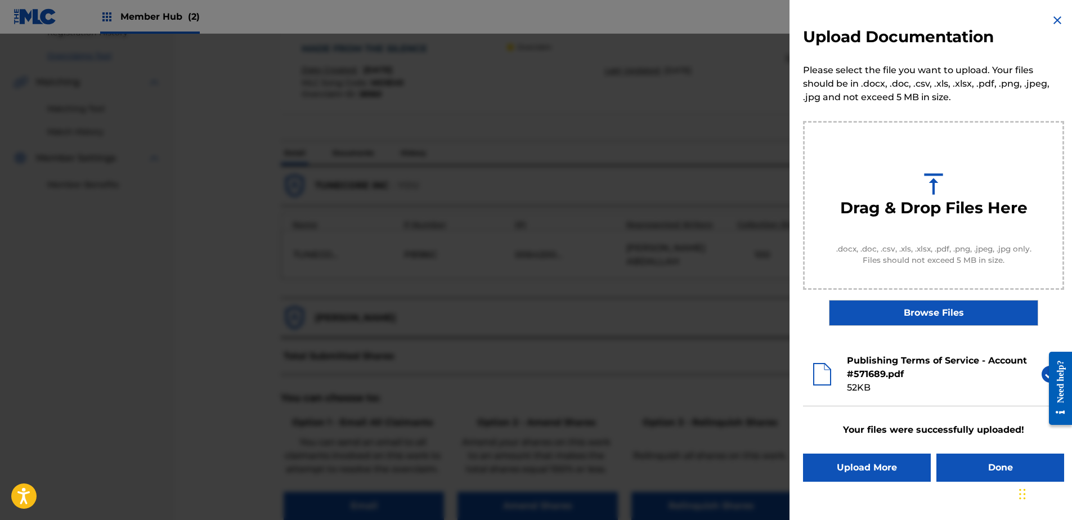
scroll to position [0, 0]
click at [976, 463] on button "Done" at bounding box center [1001, 468] width 128 height 28
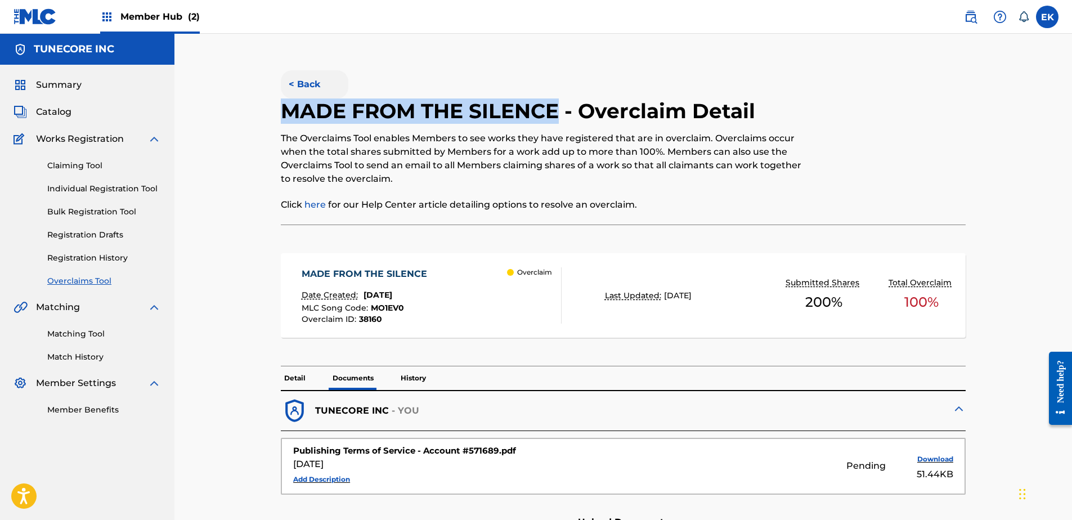
click at [312, 88] on button "< Back" at bounding box center [315, 84] width 68 height 28
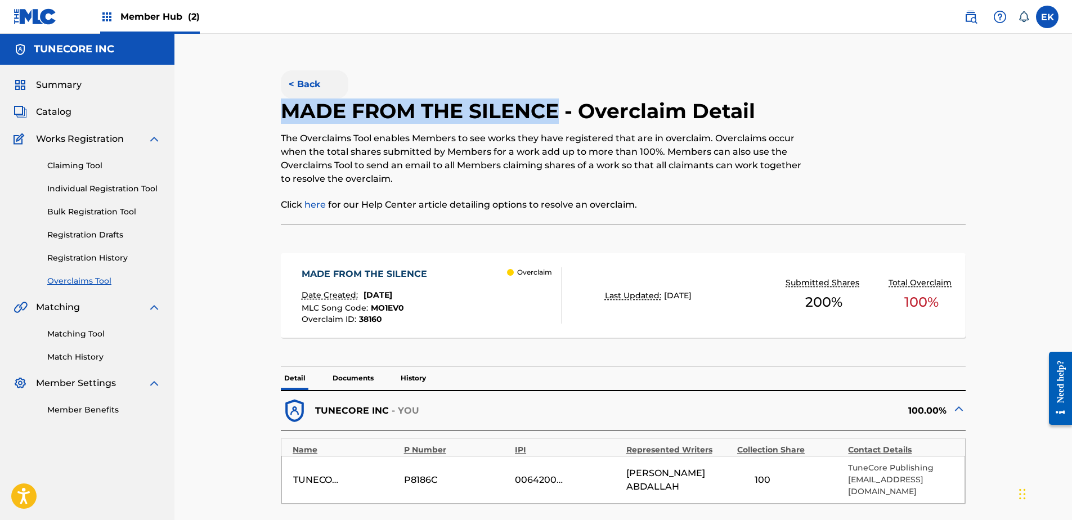
click at [326, 90] on button "< Back" at bounding box center [315, 84] width 68 height 28
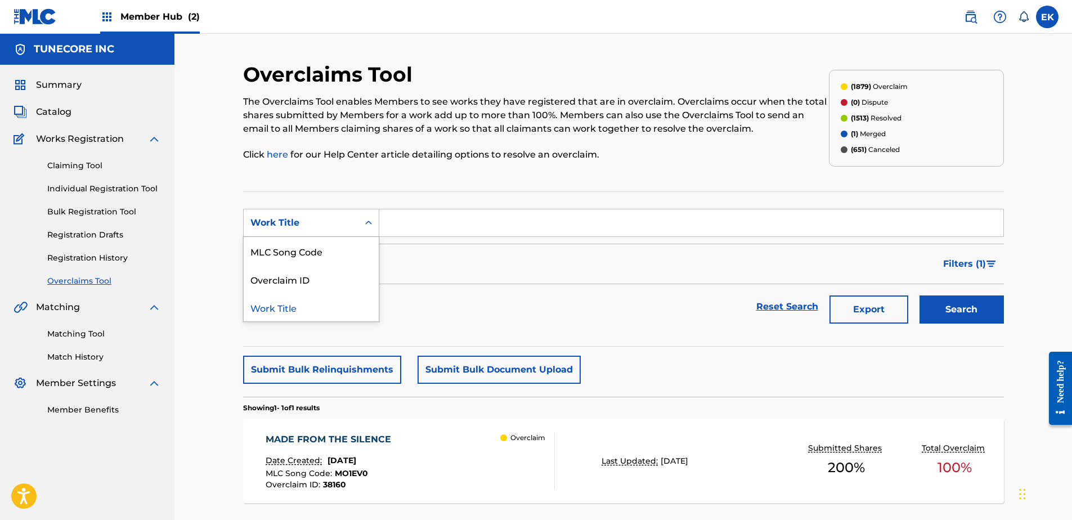
click at [338, 217] on div "Work Title" at bounding box center [301, 222] width 115 height 21
drag, startPoint x: 328, startPoint y: 253, endPoint x: 378, endPoint y: 238, distance: 52.3
click at [331, 252] on div "MLC Song Code" at bounding box center [311, 251] width 135 height 28
click at [398, 226] on input "Search Form" at bounding box center [691, 222] width 624 height 27
paste input "MO1EV7"
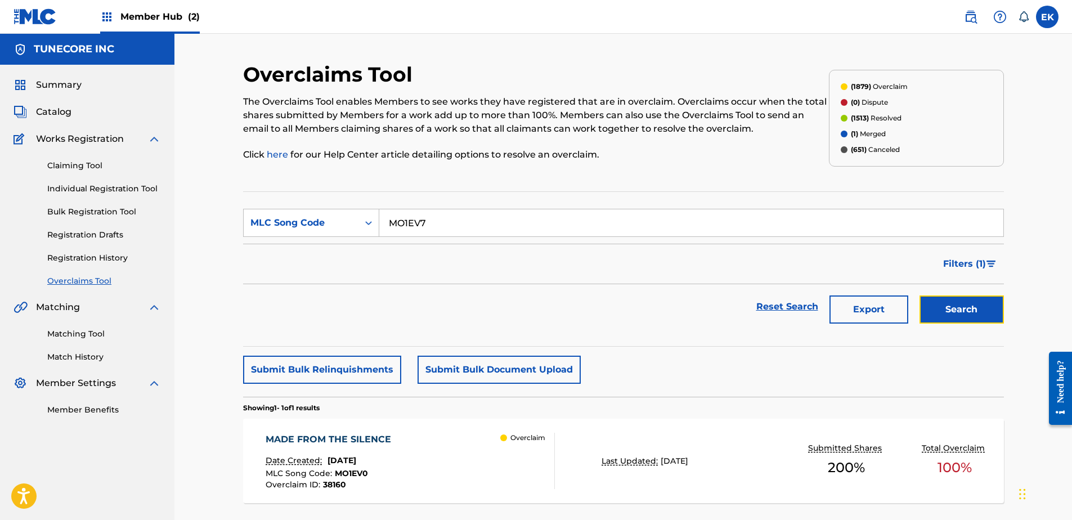
drag, startPoint x: 953, startPoint y: 315, endPoint x: 923, endPoint y: 320, distance: 30.3
click at [952, 315] on button "Search" at bounding box center [962, 309] width 84 height 28
drag, startPoint x: 469, startPoint y: 231, endPoint x: 398, endPoint y: 228, distance: 70.9
click at [397, 228] on input "MO1EV7" at bounding box center [691, 222] width 624 height 27
click at [440, 224] on input "MO1EV7" at bounding box center [691, 222] width 624 height 27
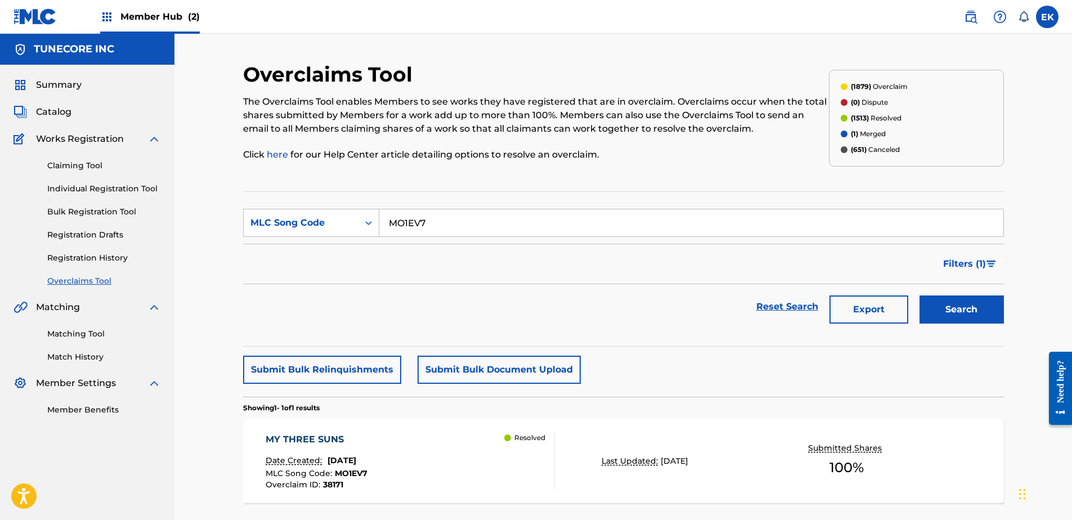
drag, startPoint x: 350, startPoint y: 219, endPoint x: 406, endPoint y: 218, distance: 56.3
click at [350, 219] on div "SearchWithCriteria2b62b6ad-42f2-46d0-899e-37b162c97683 MLC Song Code MO1EV7" at bounding box center [623, 223] width 761 height 28
paste input "S76NZI"
drag, startPoint x: 954, startPoint y: 306, endPoint x: 926, endPoint y: 307, distance: 28.2
click at [951, 306] on button "Search" at bounding box center [962, 309] width 84 height 28
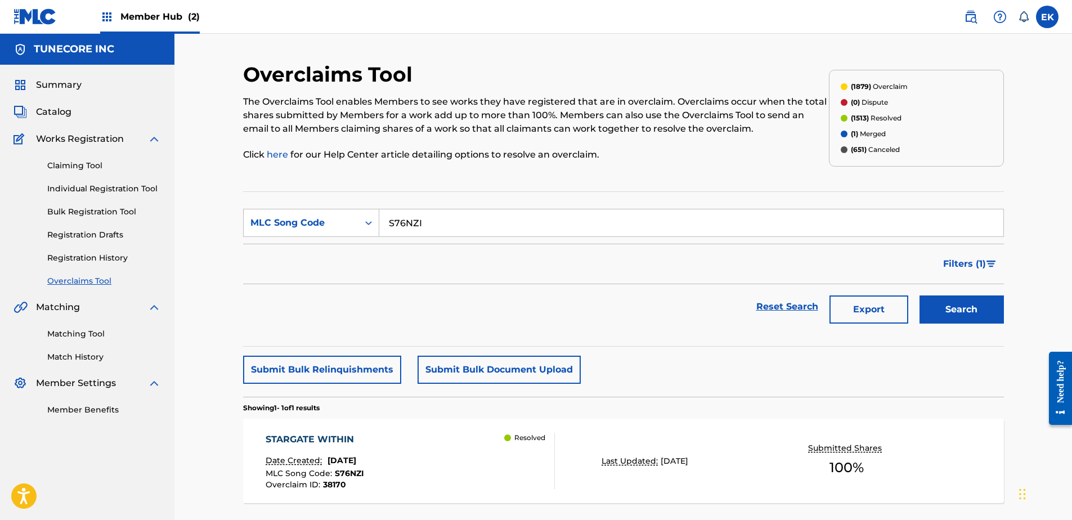
drag, startPoint x: 463, startPoint y: 224, endPoint x: 438, endPoint y: 225, distance: 24.2
click at [362, 218] on div "SearchWithCriteria2b62b6ad-42f2-46d0-899e-37b162c97683 MLC Song Code S76NZI" at bounding box center [623, 223] width 761 height 28
paste input "T51YDG"
drag, startPoint x: 976, startPoint y: 312, endPoint x: 907, endPoint y: 311, distance: 69.2
click at [972, 312] on button "Search" at bounding box center [962, 309] width 84 height 28
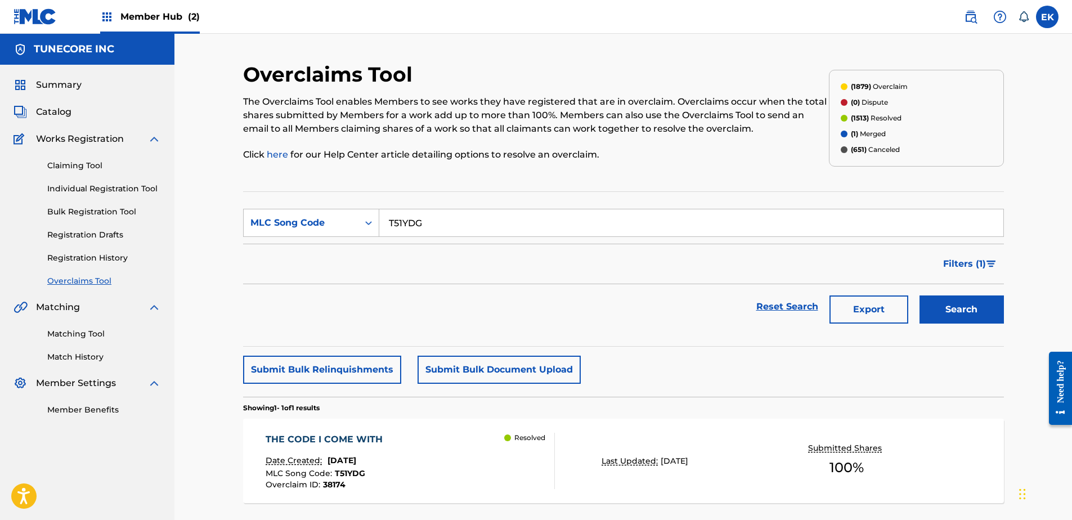
drag, startPoint x: 447, startPoint y: 223, endPoint x: 388, endPoint y: 220, distance: 58.6
click at [384, 220] on input "T51YDG" at bounding box center [691, 222] width 624 height 27
paste input "S76NZQ"
click at [938, 308] on button "Search" at bounding box center [962, 309] width 84 height 28
drag, startPoint x: 443, startPoint y: 231, endPoint x: 379, endPoint y: 230, distance: 63.6
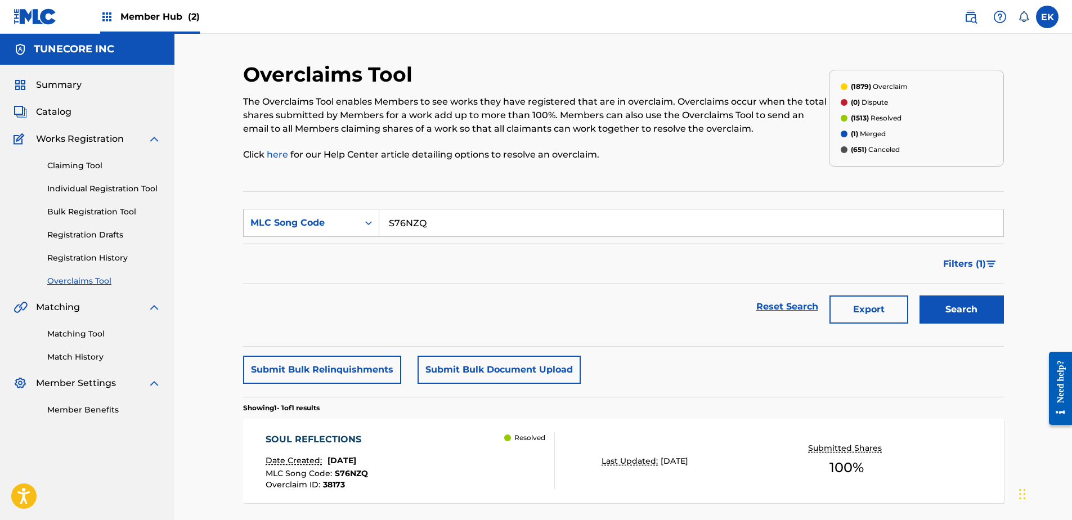
click at [379, 230] on input "S76NZQ" at bounding box center [691, 222] width 624 height 27
paste input "OL7YTN"
type input "OL7YTN"
click at [946, 304] on button "Search" at bounding box center [962, 309] width 84 height 28
click at [472, 461] on div "OTHERSIDE Date Created: September 25, 2025 MLC Song Code : OL7YTN Overclaim ID …" at bounding box center [410, 461] width 289 height 56
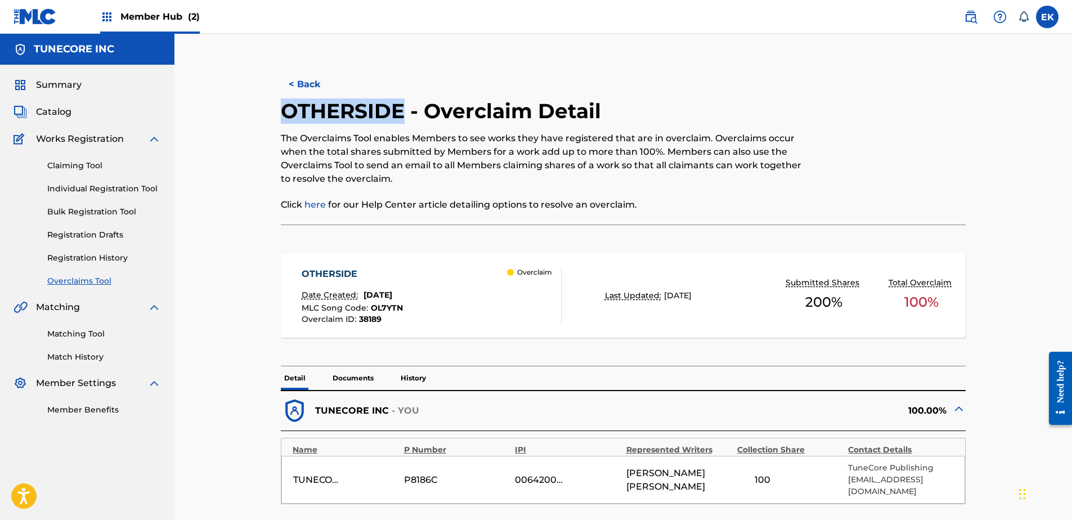
drag, startPoint x: 404, startPoint y: 112, endPoint x: 248, endPoint y: 111, distance: 156.5
click at [248, 111] on div "< Back OTHERSIDE - Overclaim Detail The Overclaims Tool enables Members to see …" at bounding box center [623, 446] width 761 height 768
copy h2 "OTHERSIDE"
click at [676, 473] on span "DEVEN ROBERTS" at bounding box center [678, 480] width 105 height 27
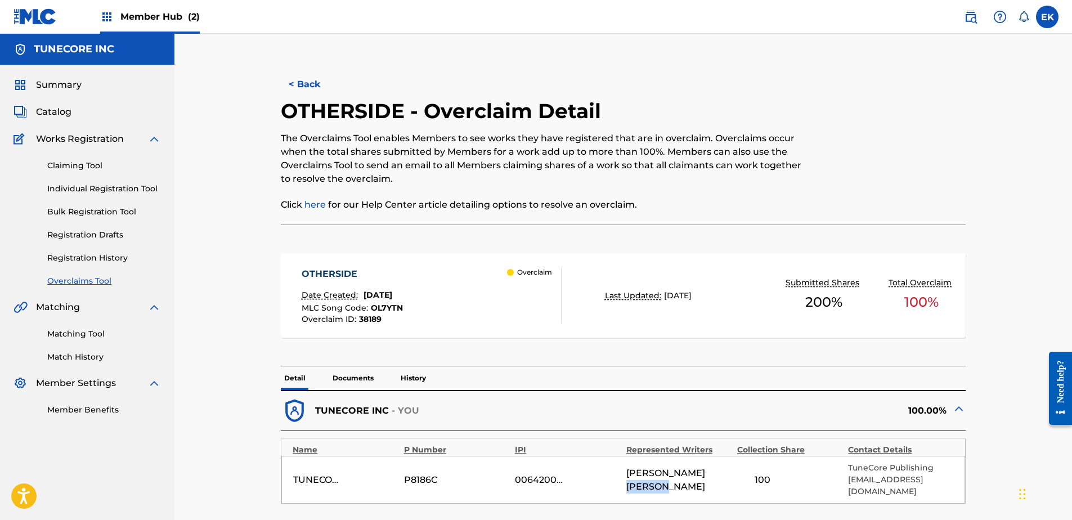
copy span "ROBERTS"
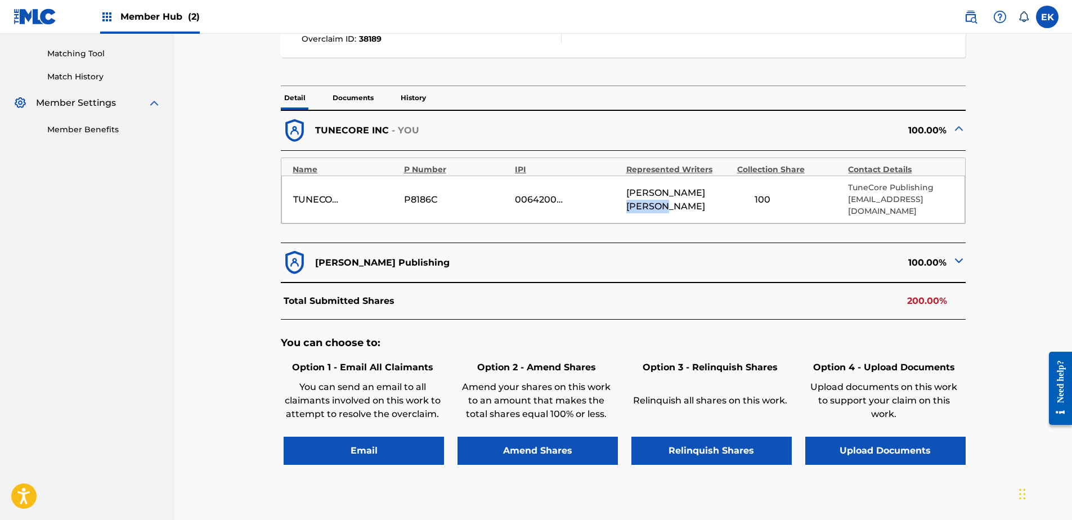
scroll to position [281, 0]
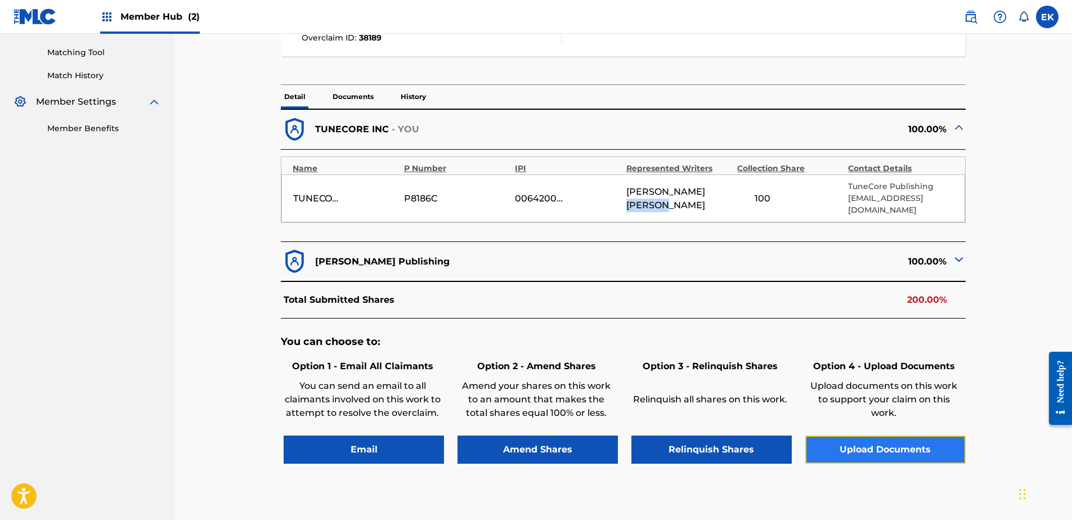
click at [902, 443] on button "Upload Documents" at bounding box center [885, 450] width 160 height 28
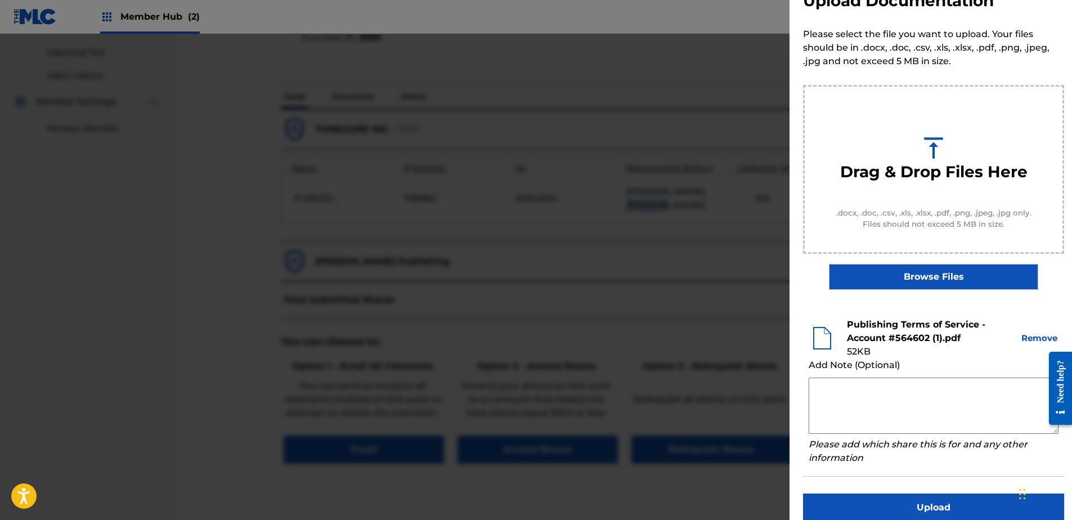
scroll to position [51, 0]
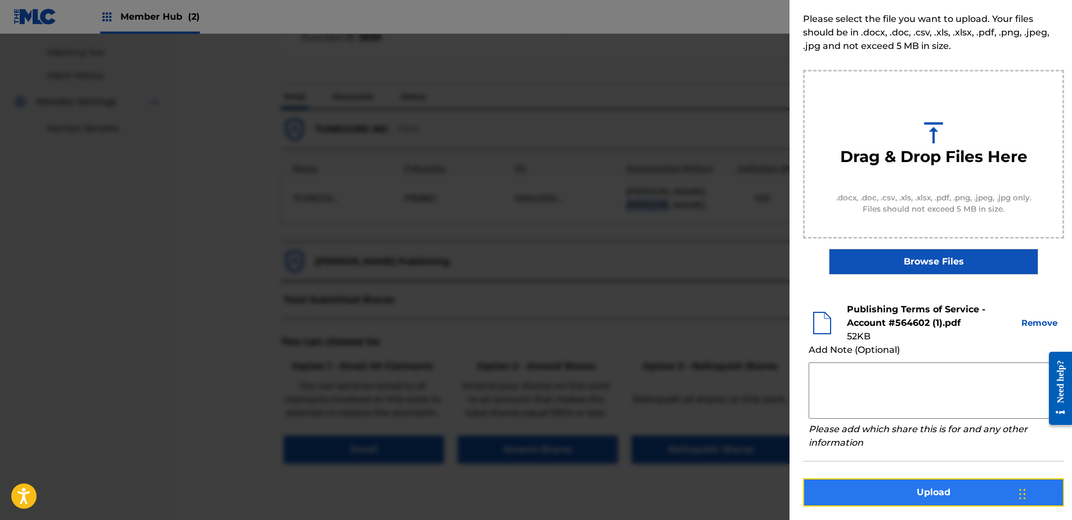
click at [927, 485] on button "Upload" at bounding box center [933, 492] width 261 height 28
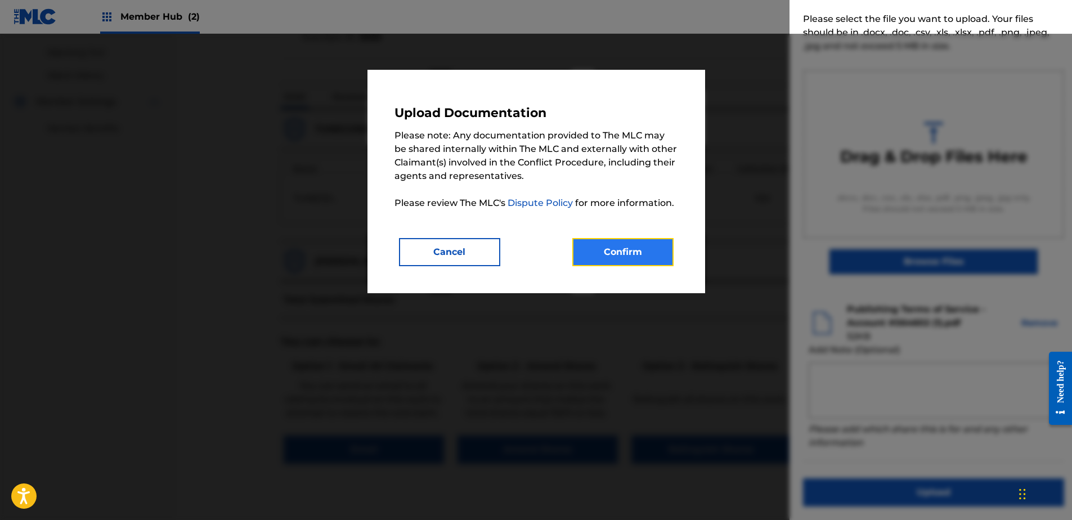
click at [649, 258] on button "Confirm" at bounding box center [622, 252] width 101 height 28
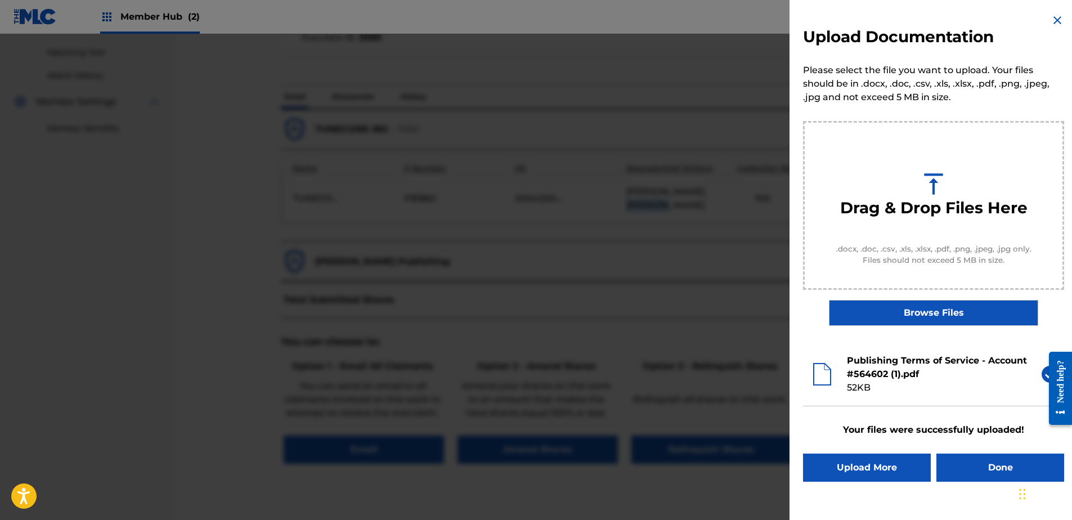
scroll to position [0, 0]
click at [988, 462] on button "Done" at bounding box center [1001, 468] width 128 height 28
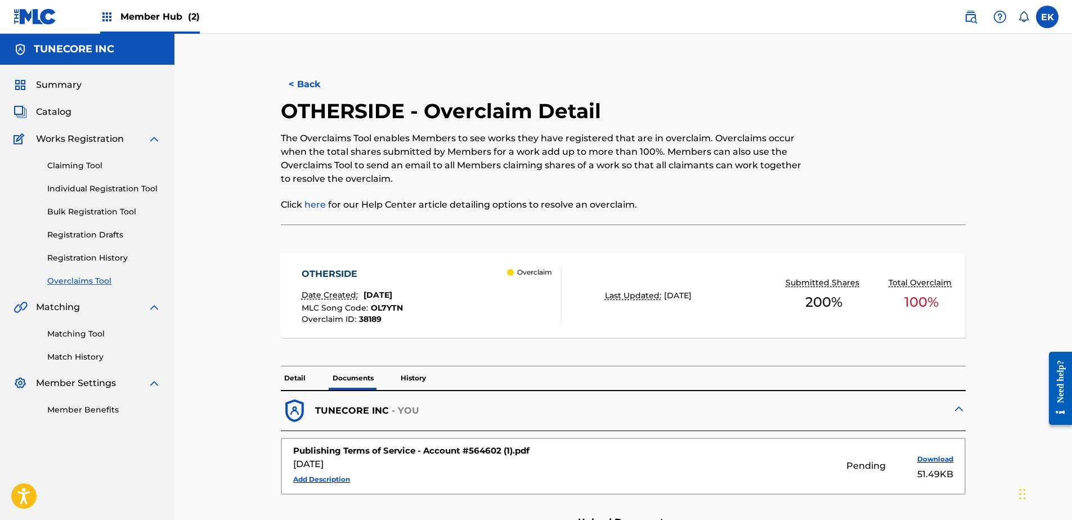
click at [287, 369] on p "Detail" at bounding box center [295, 378] width 28 height 24
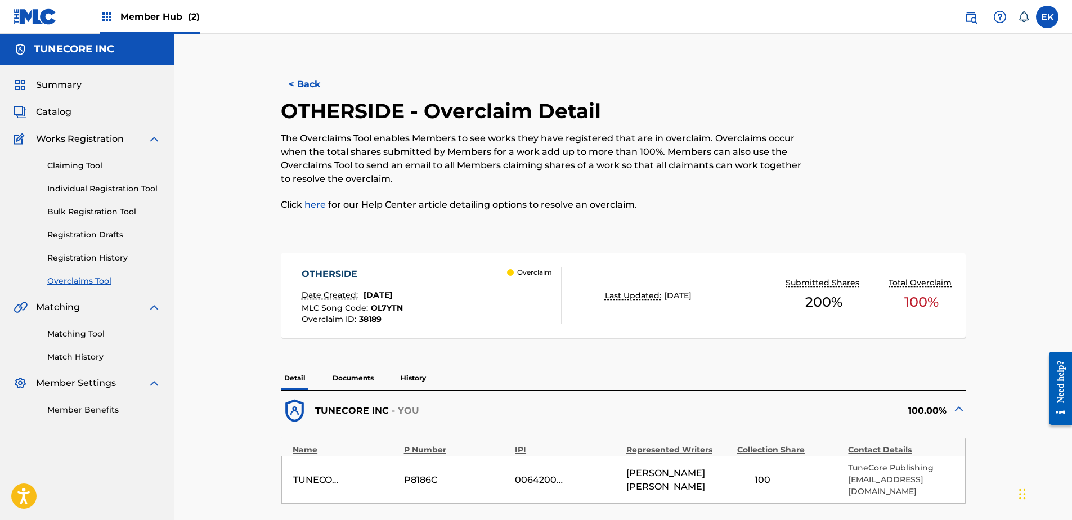
click at [308, 84] on button "< Back" at bounding box center [315, 84] width 68 height 28
click at [308, 86] on button "< Back" at bounding box center [315, 84] width 68 height 28
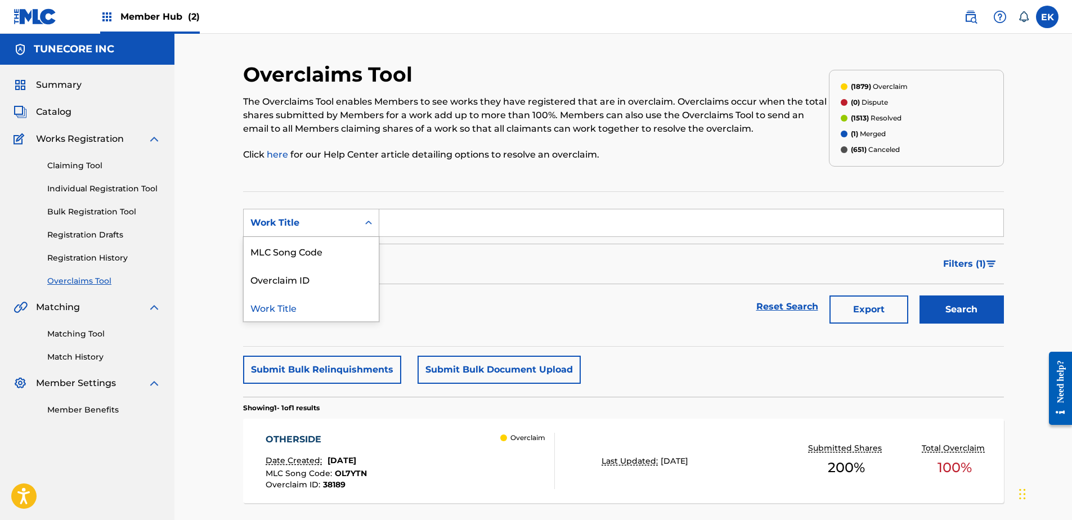
click at [348, 217] on div "Work Title" at bounding box center [300, 223] width 101 height 14
click at [340, 248] on div "MLC Song Code" at bounding box center [311, 251] width 135 height 28
click at [420, 225] on input "Search Form" at bounding box center [691, 222] width 624 height 27
paste input "VW29UH"
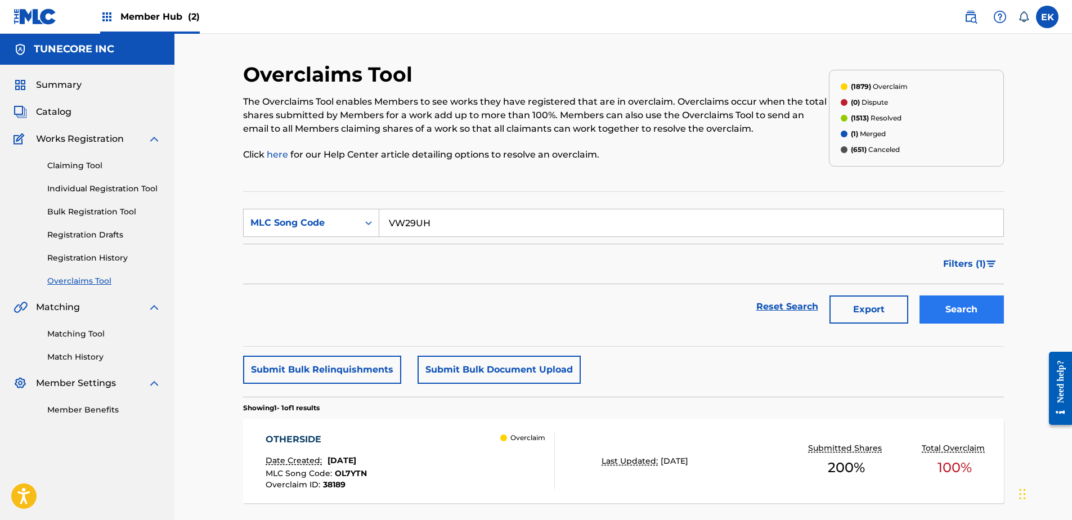
type input "VW29UH"
click at [957, 312] on button "Search" at bounding box center [962, 309] width 84 height 28
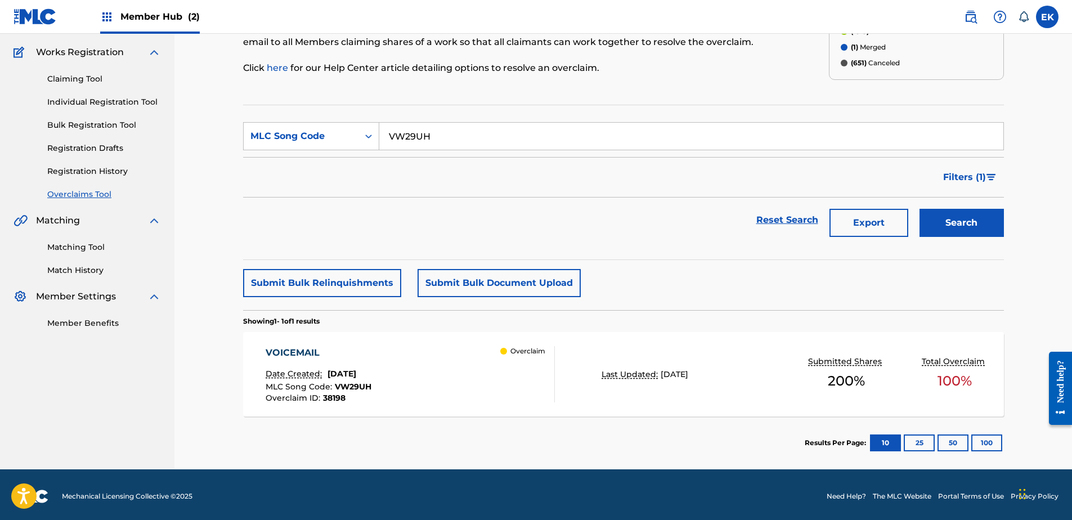
scroll to position [90, 0]
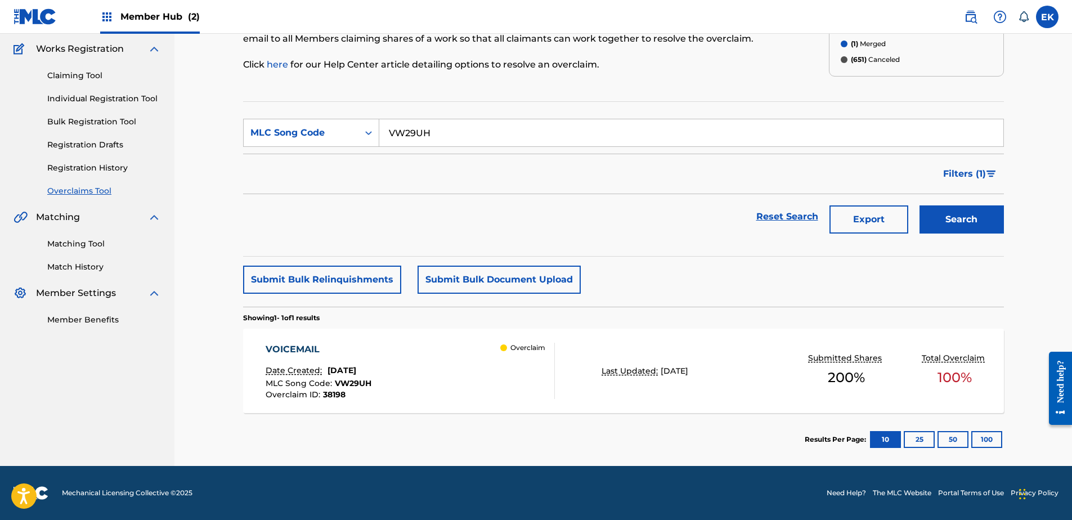
click at [468, 385] on div "VOICEMAIL Date Created: September 25, 2025 MLC Song Code : VW29UH Overclaim ID …" at bounding box center [410, 371] width 289 height 56
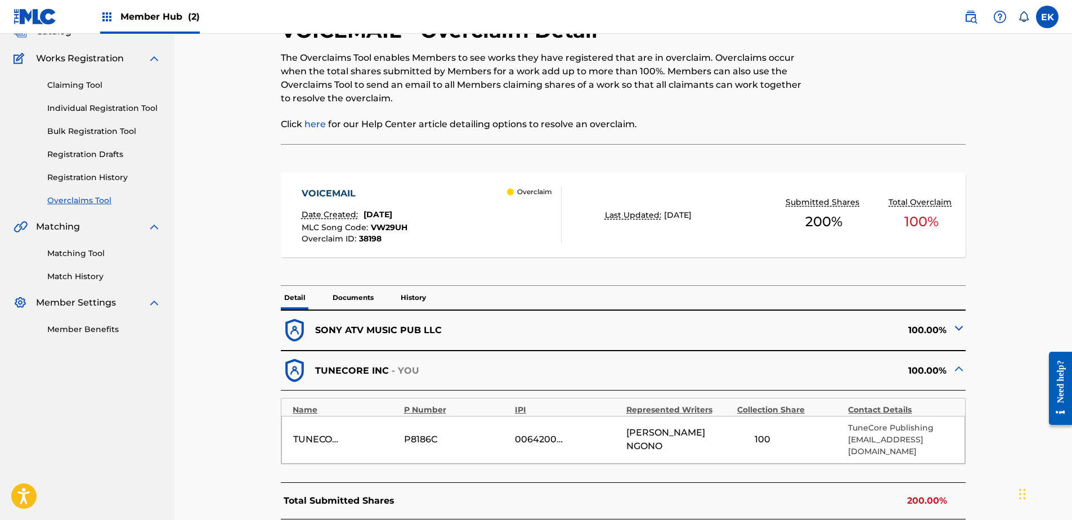
scroll to position [56, 0]
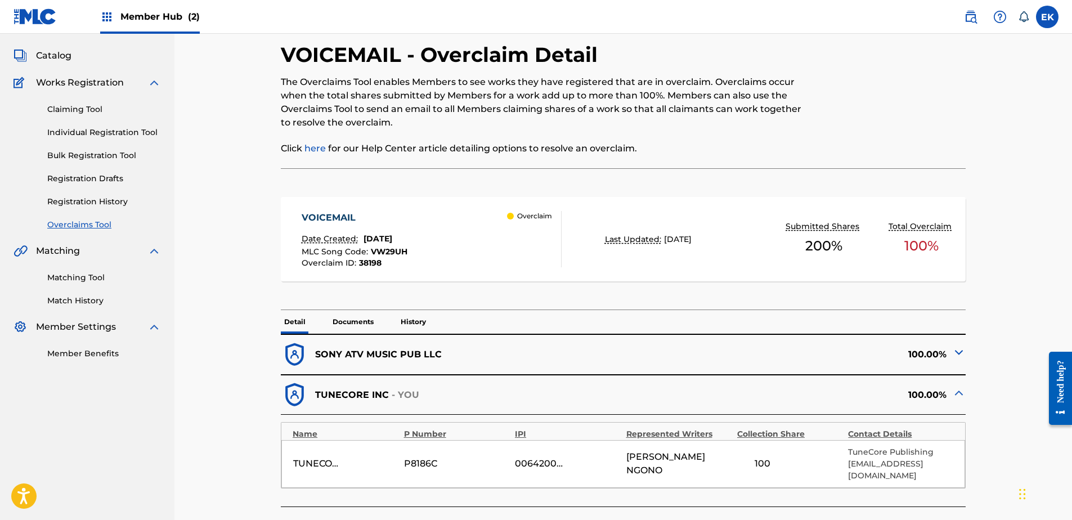
click at [672, 458] on span "JULIEN NGONO" at bounding box center [678, 463] width 105 height 27
copy span "NGONO"
drag, startPoint x: 397, startPoint y: 51, endPoint x: 257, endPoint y: 53, distance: 140.1
click at [257, 53] on div "< Back VOICEMAIL - Overclaim Detail The Overclaims Tool enables Members to see …" at bounding box center [623, 390] width 761 height 768
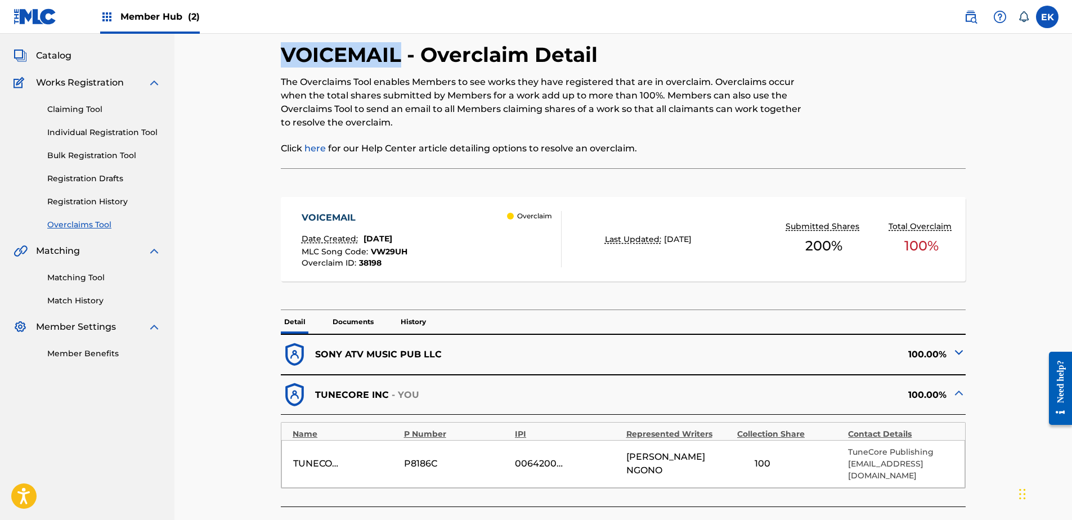
drag, startPoint x: 257, startPoint y: 52, endPoint x: 303, endPoint y: 48, distance: 46.9
copy h2 "VOICEMAIL"
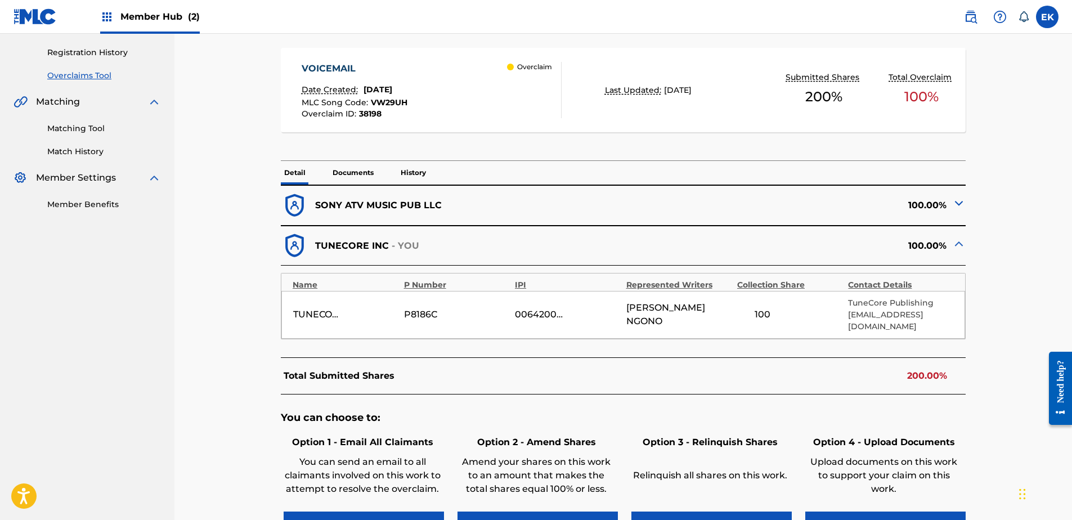
scroll to position [225, 0]
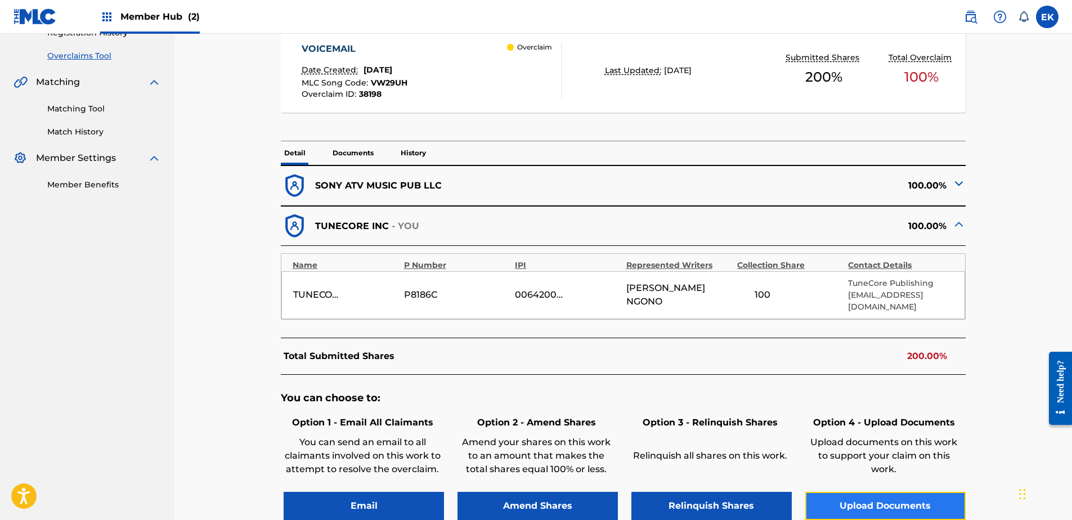
click at [866, 494] on button "Upload Documents" at bounding box center [885, 506] width 160 height 28
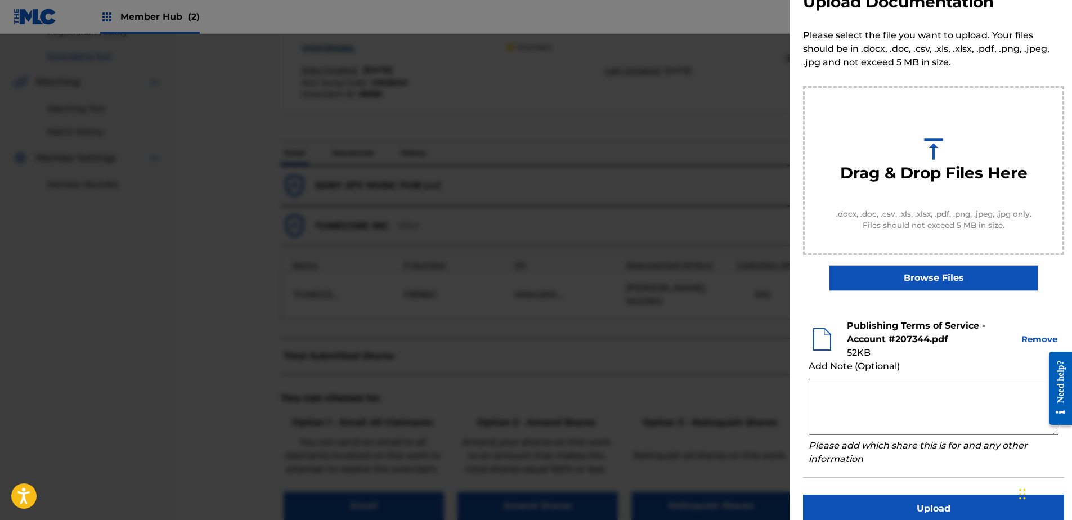
scroll to position [51, 0]
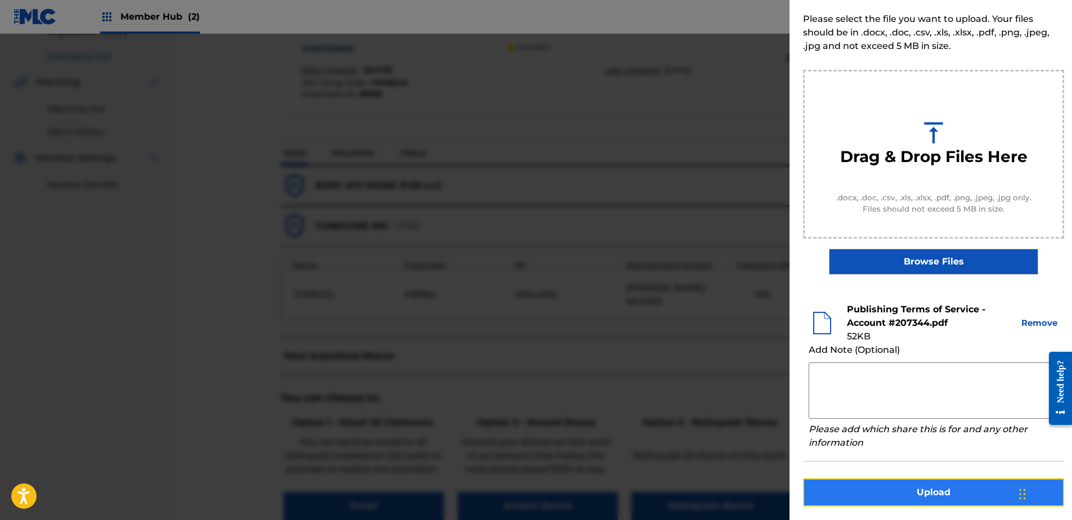
click at [900, 485] on button "Upload" at bounding box center [933, 492] width 261 height 28
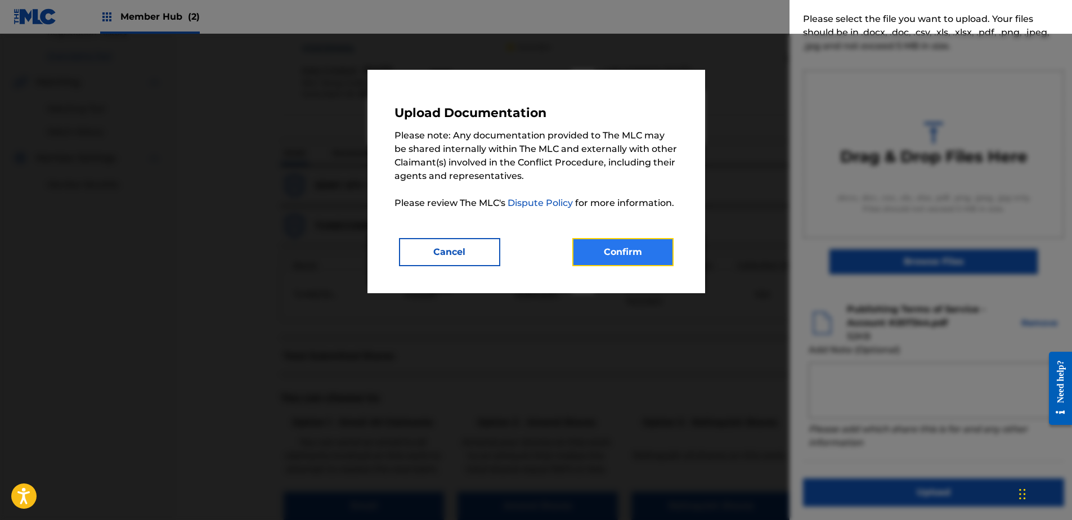
click at [623, 249] on button "Confirm" at bounding box center [622, 252] width 101 height 28
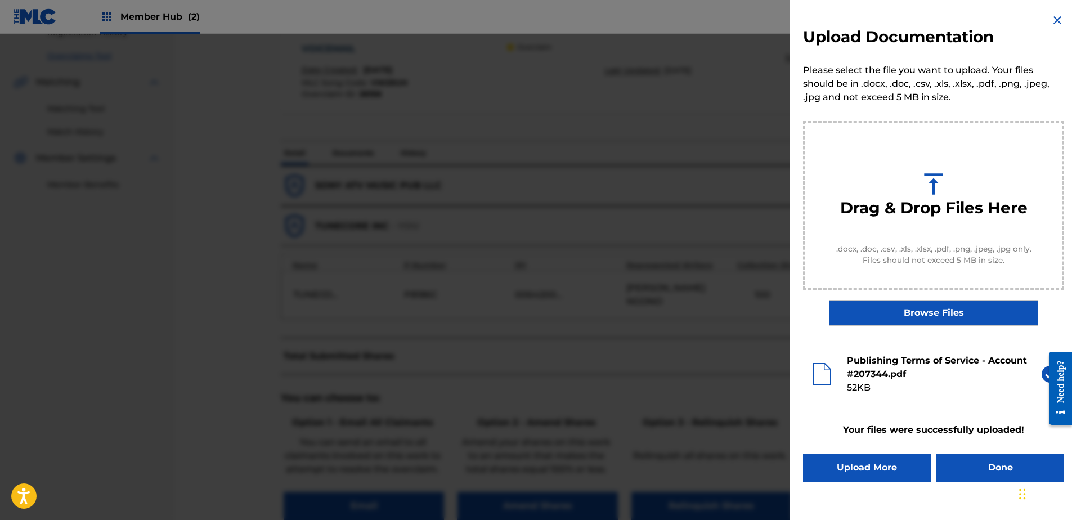
scroll to position [0, 0]
click at [962, 476] on button "Done" at bounding box center [1001, 468] width 128 height 28
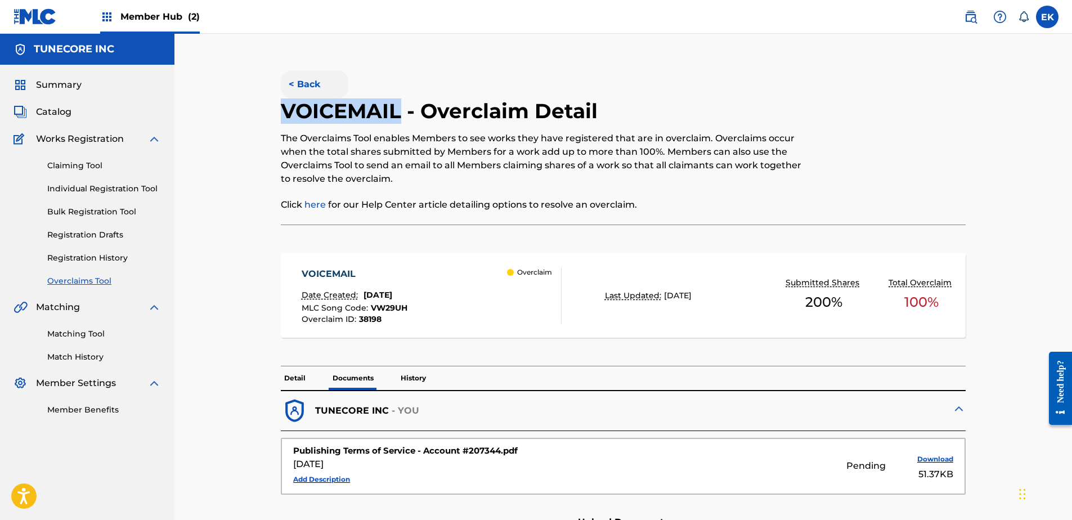
click at [309, 74] on button "< Back" at bounding box center [315, 84] width 68 height 28
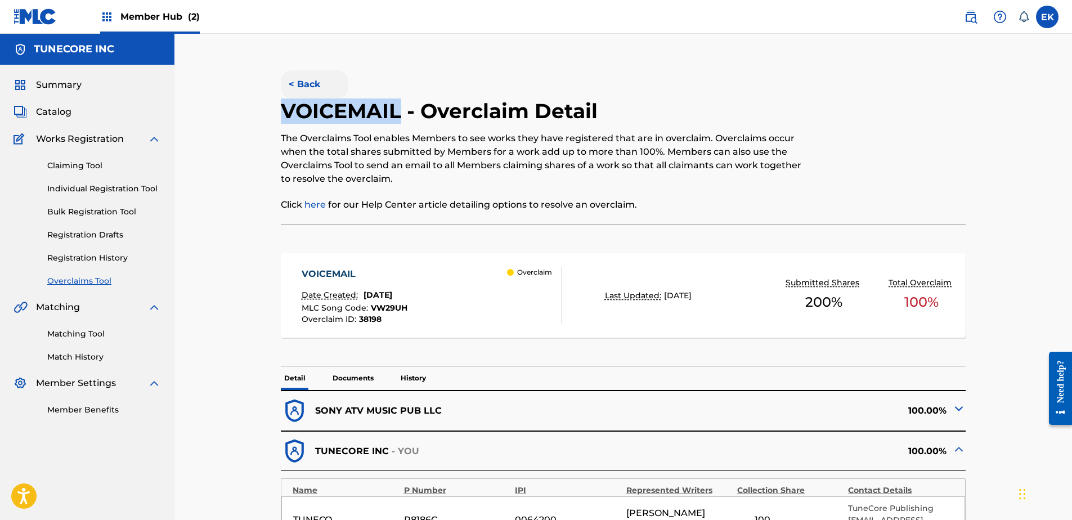
click at [303, 78] on button "< Back" at bounding box center [315, 84] width 68 height 28
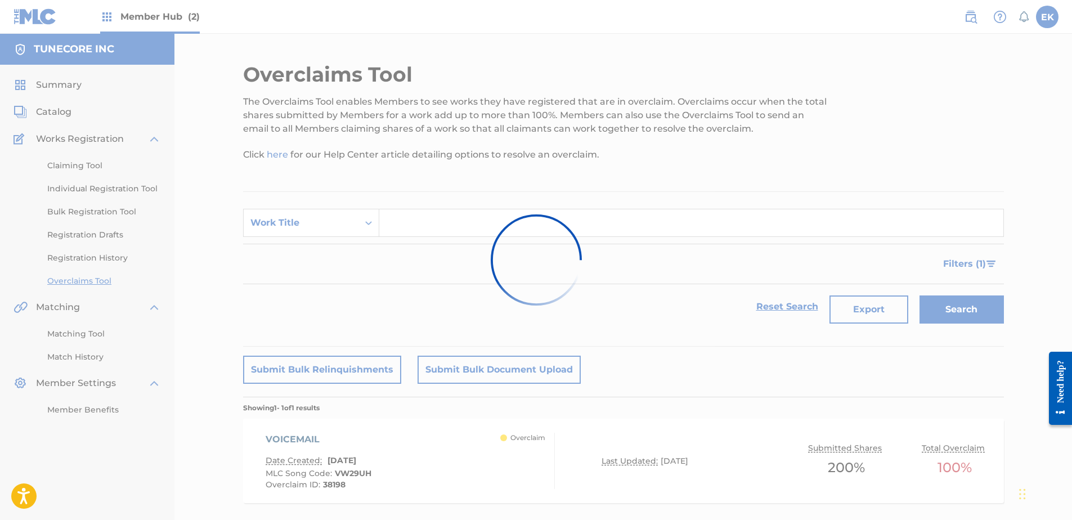
scroll to position [61, 0]
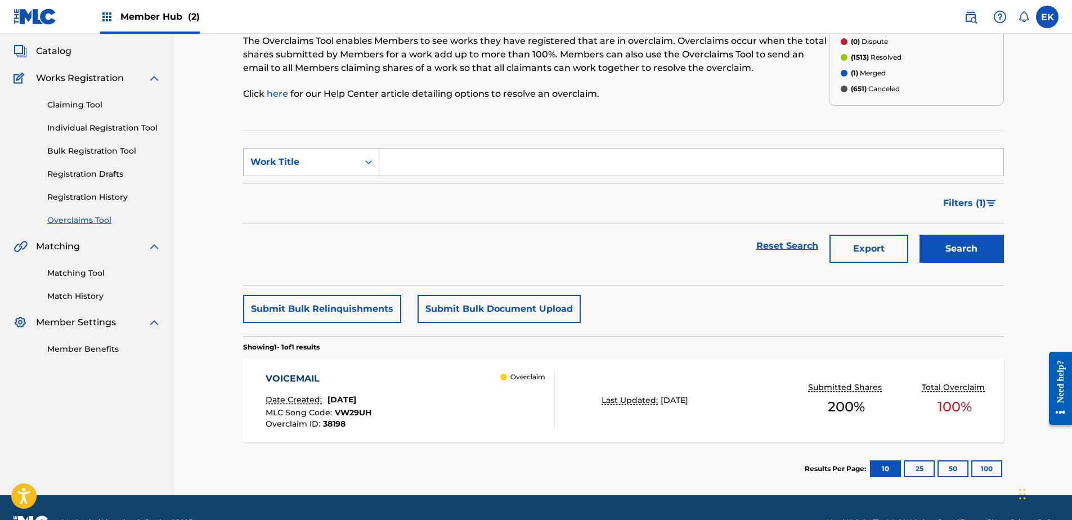
click at [350, 158] on div "Work Title" at bounding box center [300, 162] width 101 height 14
click at [337, 192] on div "MLC Song Code" at bounding box center [311, 190] width 135 height 28
click at [411, 164] on input "Search Form" at bounding box center [691, 162] width 624 height 27
paste input "RN8LBG"
type input "RN8LBG"
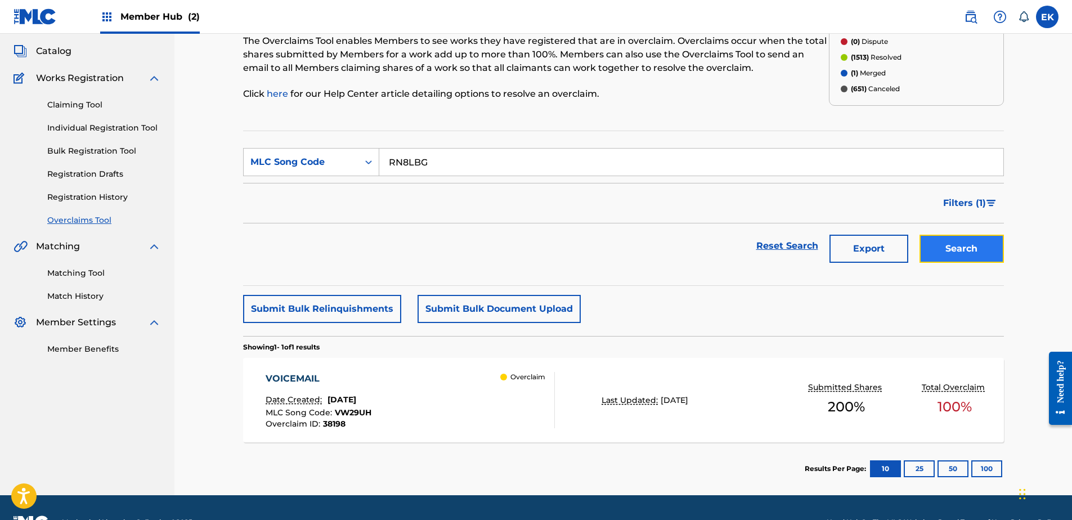
click at [931, 249] on button "Search" at bounding box center [962, 249] width 84 height 28
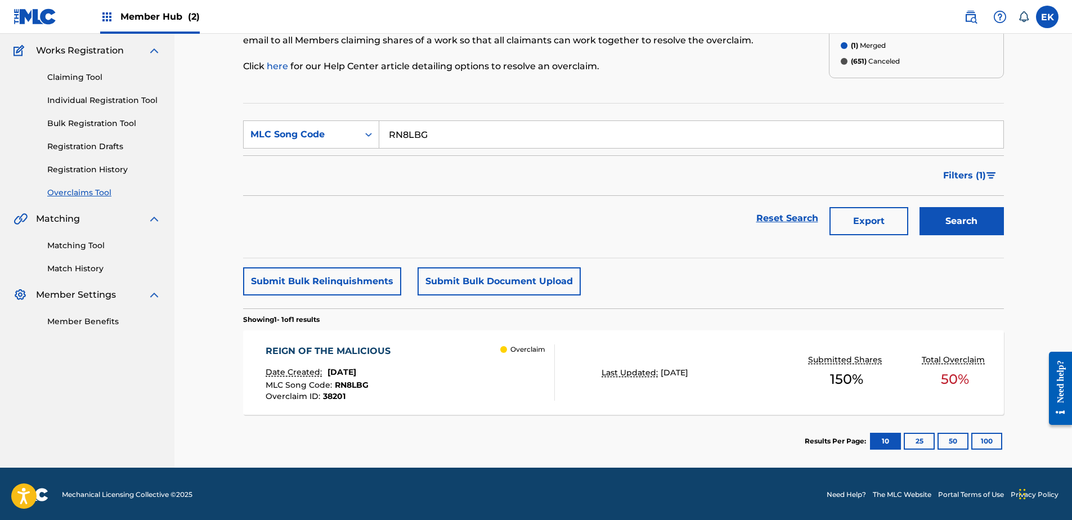
scroll to position [90, 0]
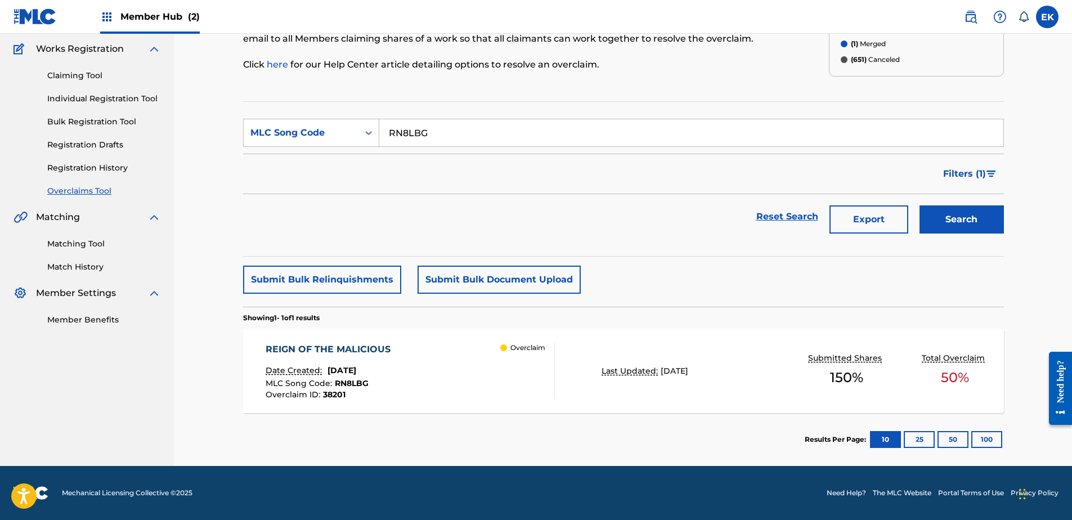
click at [438, 352] on div "REIGN OF THE MALICIOUS Date Created: September 25, 2025 MLC Song Code : RN8LBG …" at bounding box center [410, 371] width 289 height 56
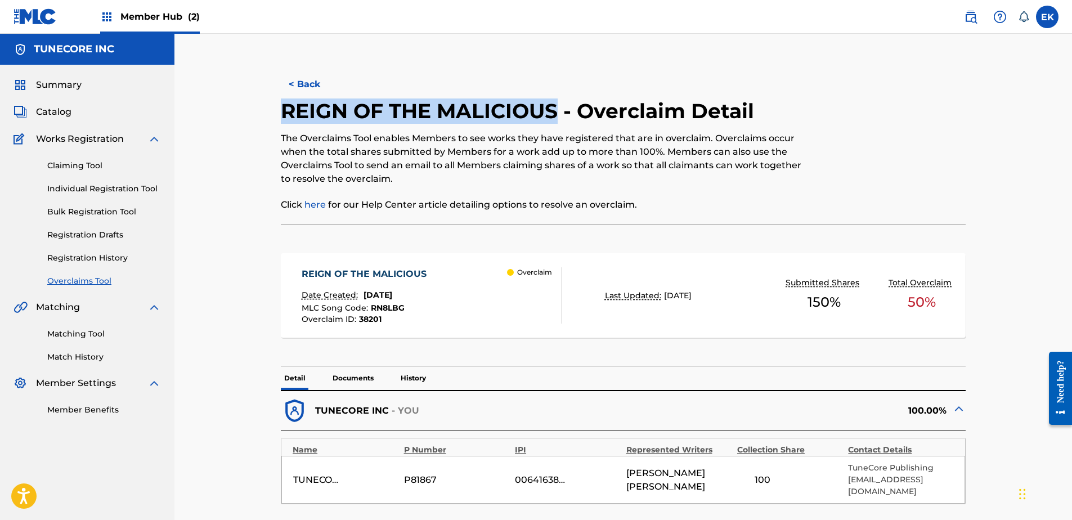
drag, startPoint x: 559, startPoint y: 108, endPoint x: 279, endPoint y: 102, distance: 280.3
click at [279, 102] on div "< Back REIGN OF THE MALICIOUS - Overclaim Detail The Overclaims Tool enables Me…" at bounding box center [623, 446] width 761 height 768
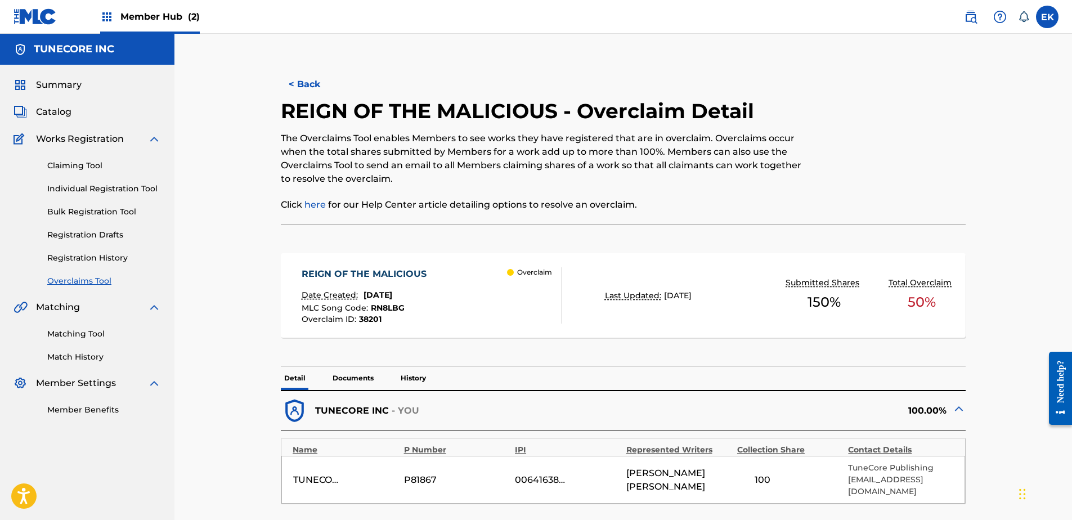
drag, startPoint x: 280, startPoint y: 103, endPoint x: 522, endPoint y: 117, distance: 242.4
click at [517, 118] on h2 "REIGN OF THE MALICIOUS - Overclaim Detail" at bounding box center [520, 110] width 479 height 25
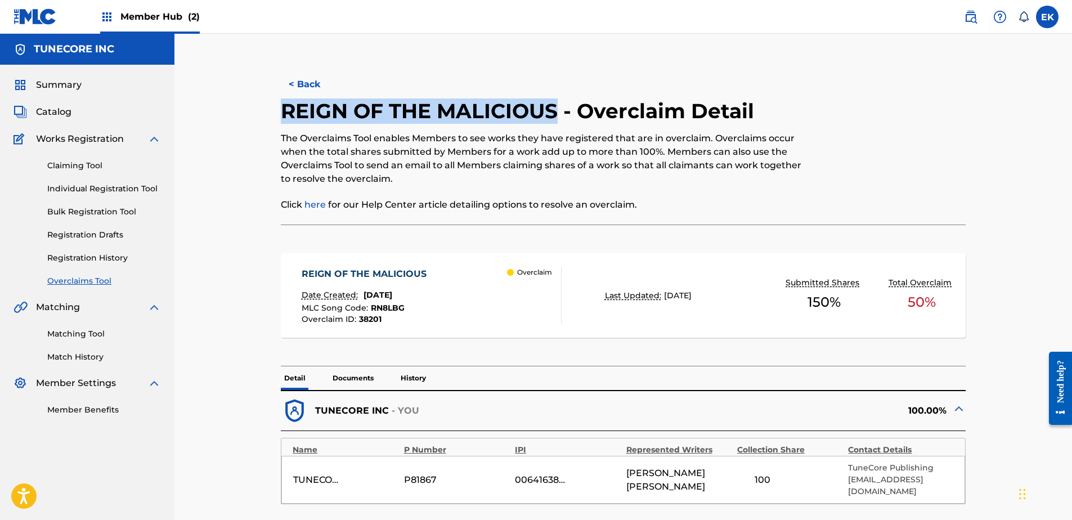
drag, startPoint x: 558, startPoint y: 110, endPoint x: 276, endPoint y: 102, distance: 281.5
click at [276, 102] on div "< Back REIGN OF THE MALICIOUS - Overclaim Detail The Overclaims Tool enables Me…" at bounding box center [623, 446] width 761 height 768
copy h2 "REIGN OF THE MALICIOUS"
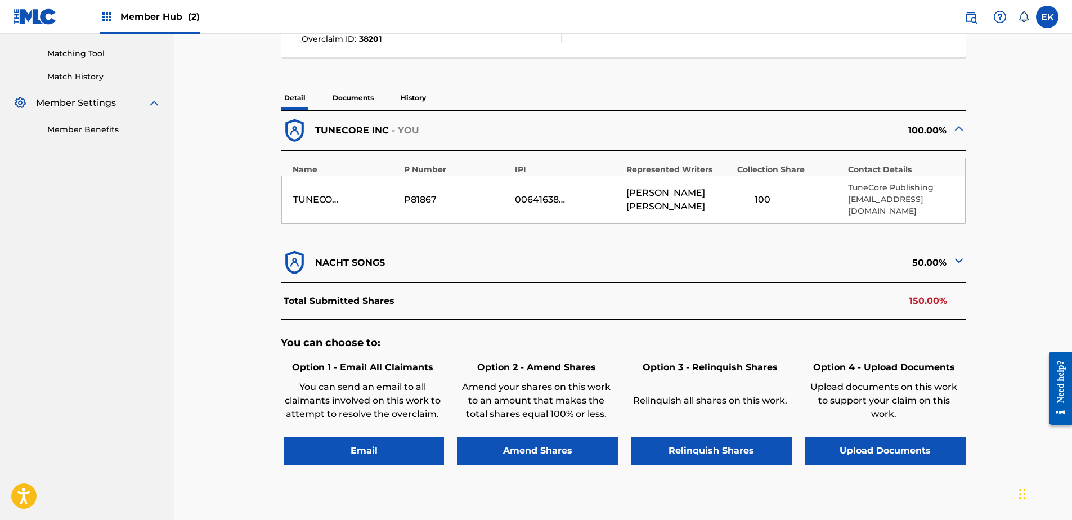
scroll to position [281, 0]
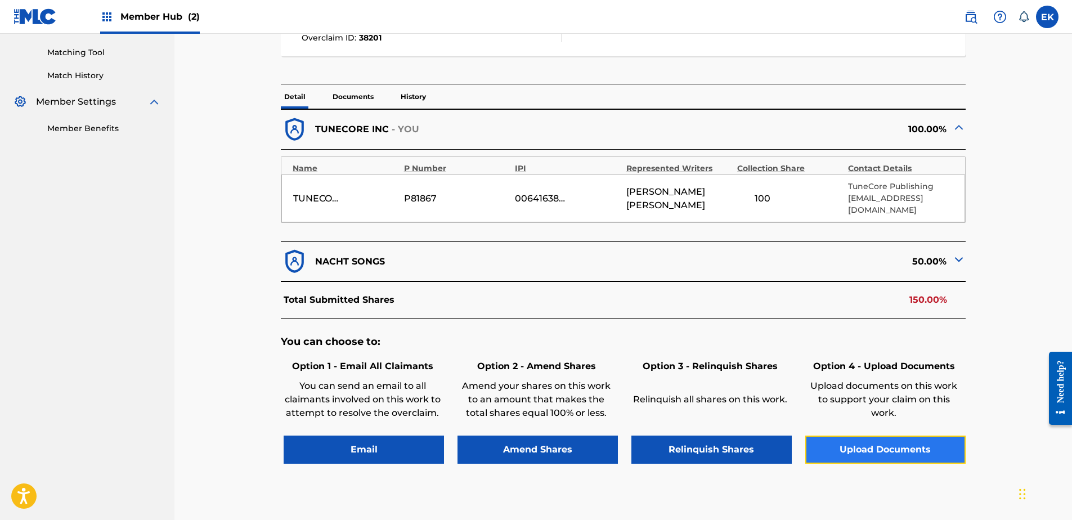
click at [866, 436] on button "Upload Documents" at bounding box center [885, 450] width 160 height 28
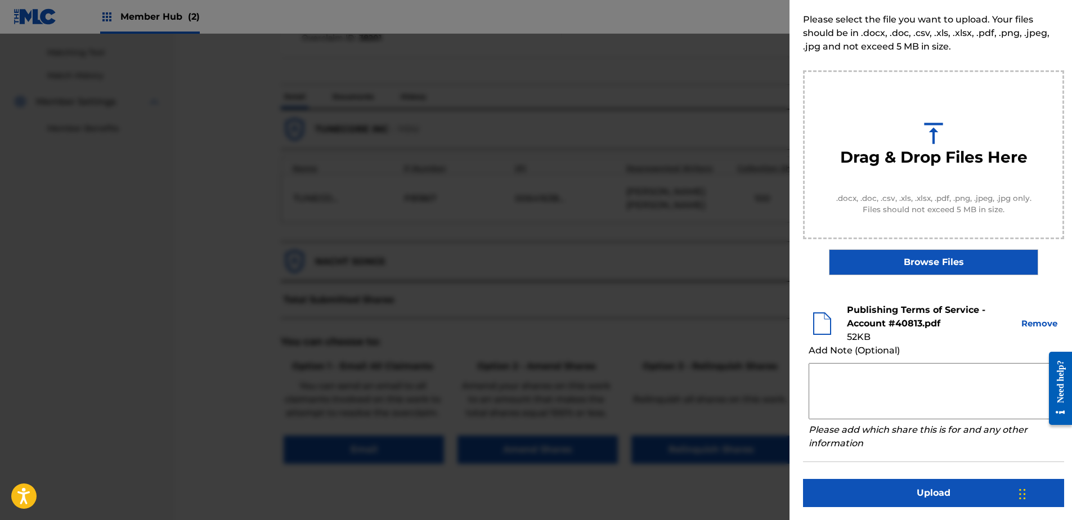
scroll to position [51, 0]
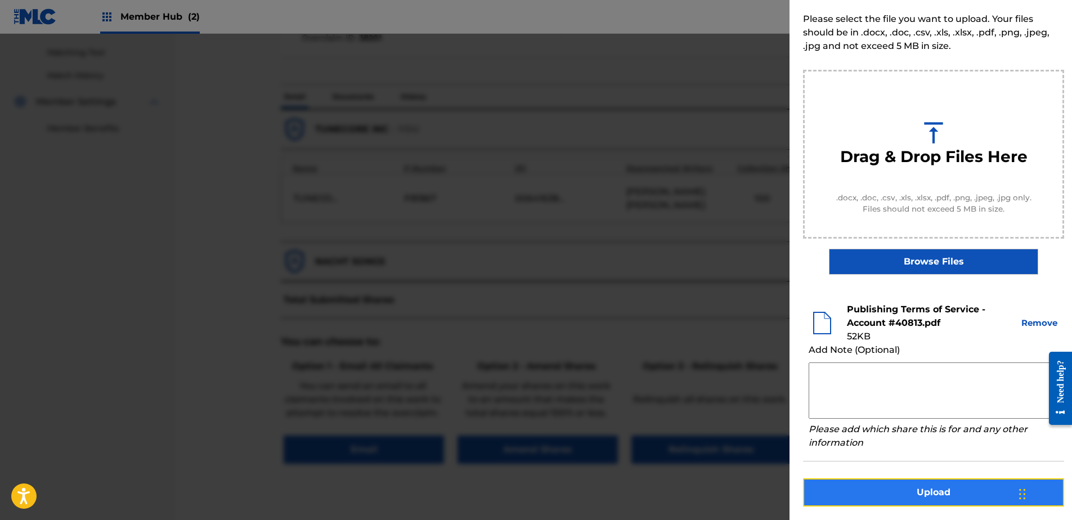
click at [915, 485] on button "Upload" at bounding box center [933, 492] width 261 height 28
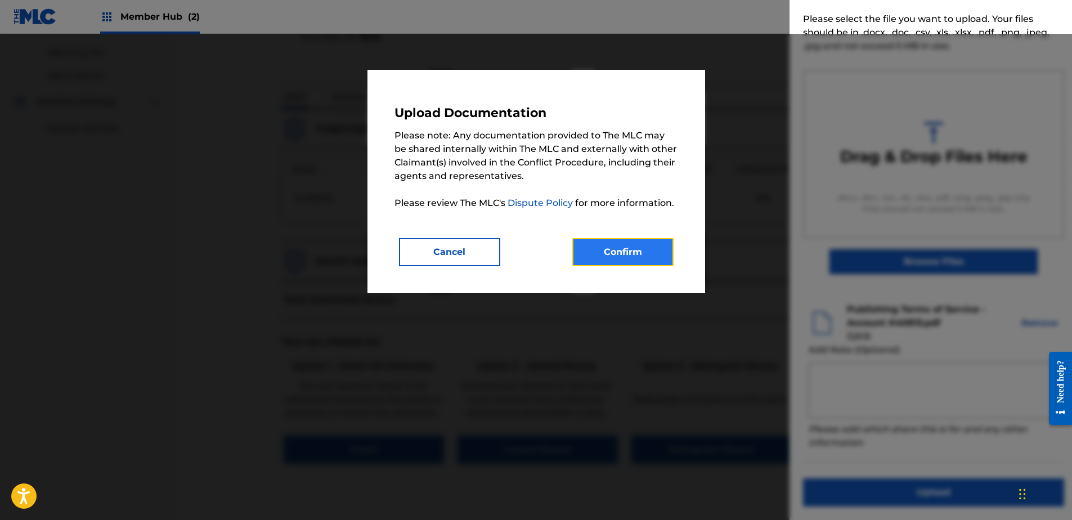
click at [598, 243] on button "Confirm" at bounding box center [622, 252] width 101 height 28
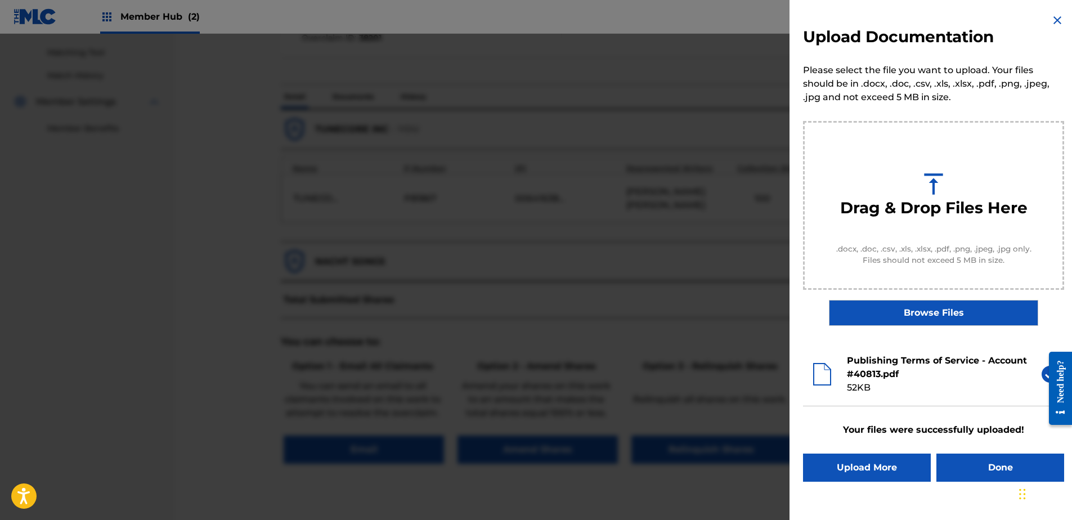
scroll to position [0, 0]
click at [992, 467] on button "Done" at bounding box center [1001, 468] width 128 height 28
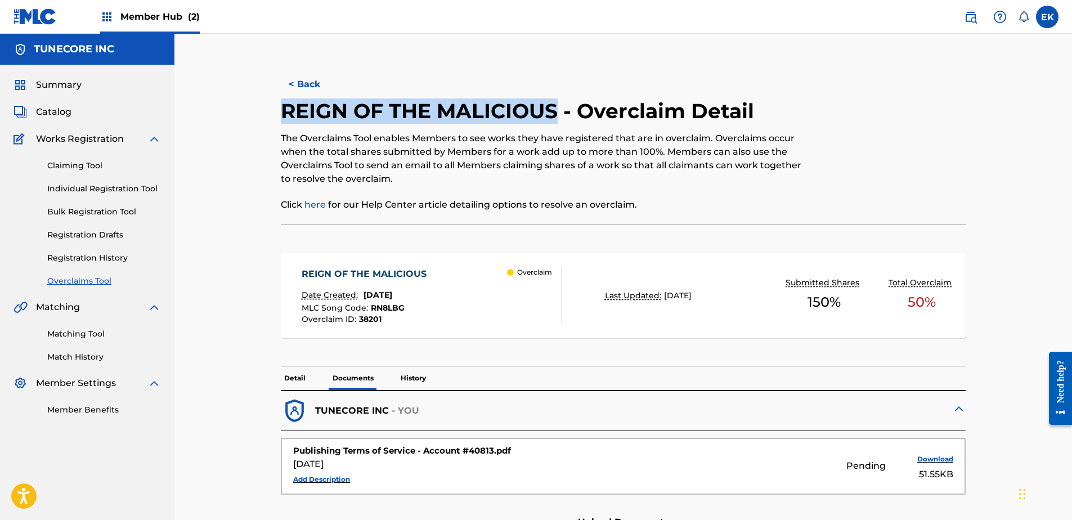
click at [313, 90] on button "< Back" at bounding box center [315, 84] width 68 height 28
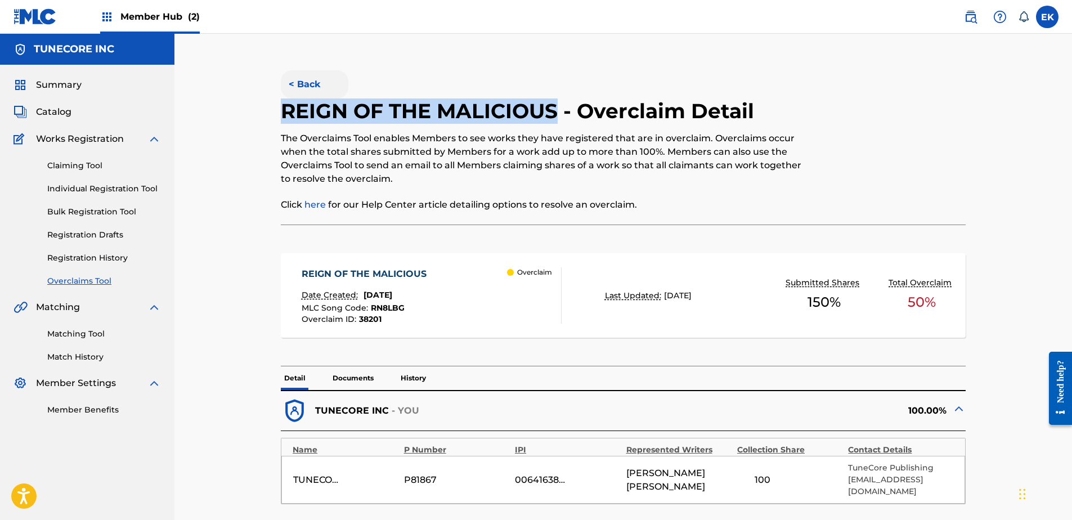
click at [308, 79] on button "< Back" at bounding box center [315, 84] width 68 height 28
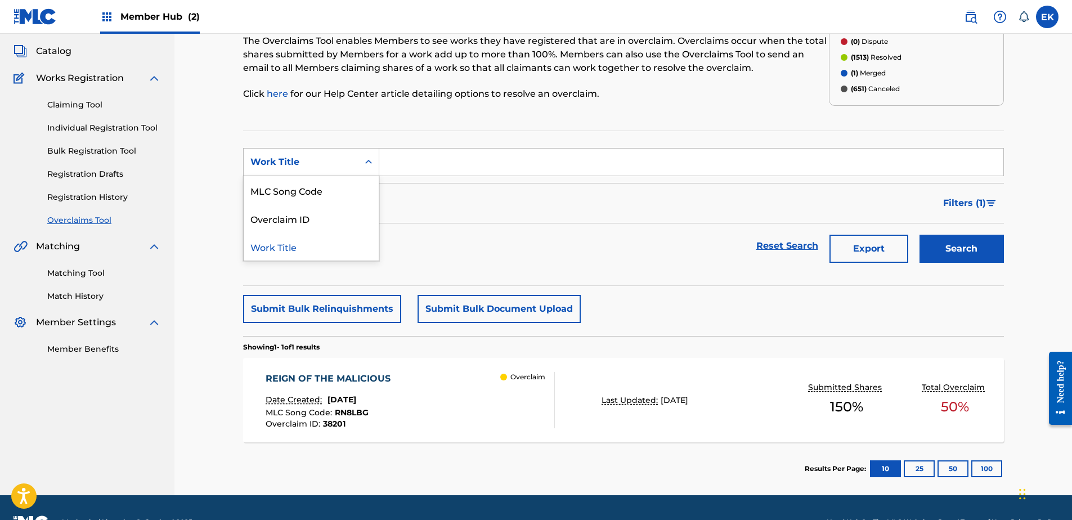
drag, startPoint x: 338, startPoint y: 156, endPoint x: 322, endPoint y: 189, distance: 36.5
click at [339, 156] on div "Work Title" at bounding box center [300, 162] width 101 height 14
click at [322, 191] on div "MLC Song Code" at bounding box center [311, 190] width 135 height 28
click at [445, 163] on input "Search Form" at bounding box center [691, 162] width 624 height 27
paste input "ZS1W1J"
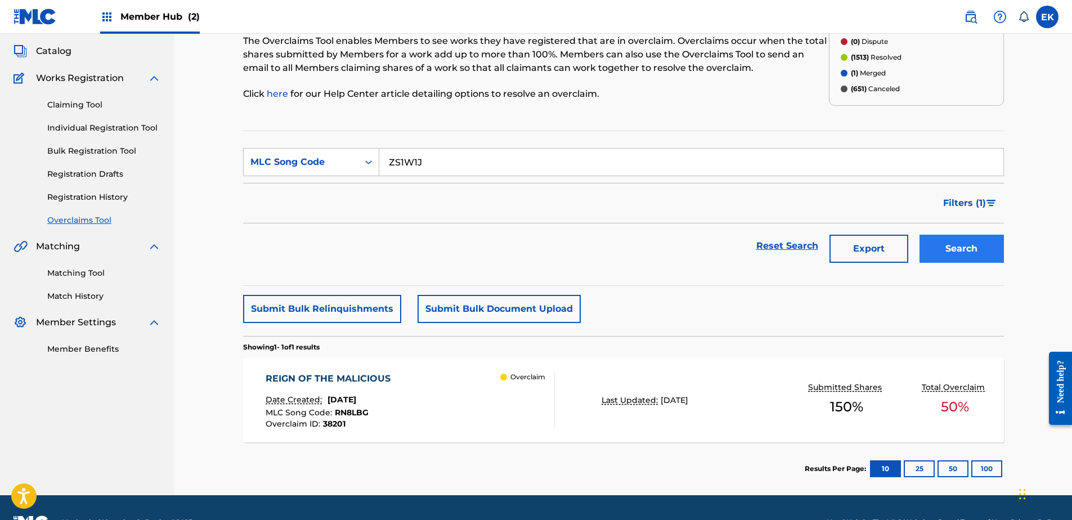
type input "ZS1W1J"
click at [940, 238] on button "Search" at bounding box center [962, 249] width 84 height 28
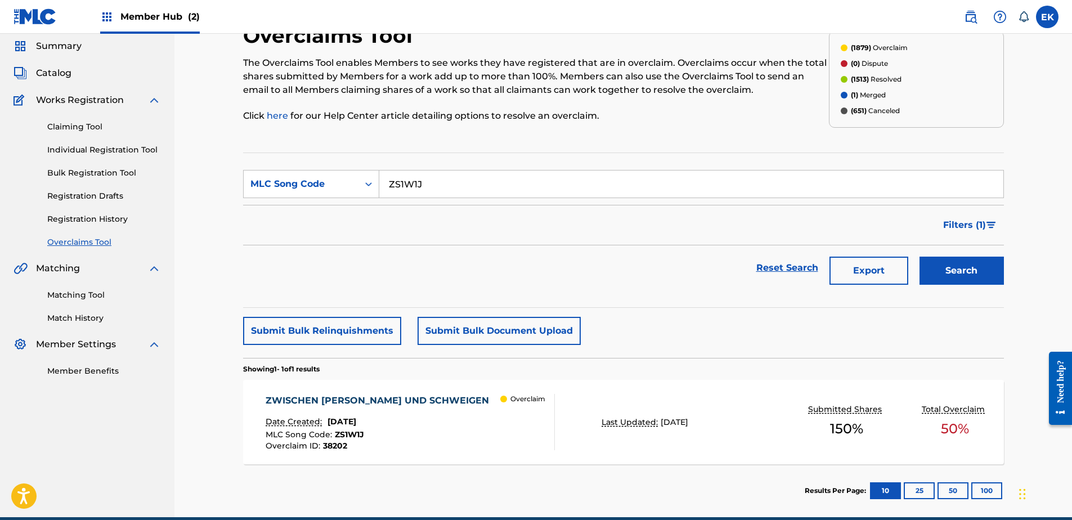
scroll to position [56, 0]
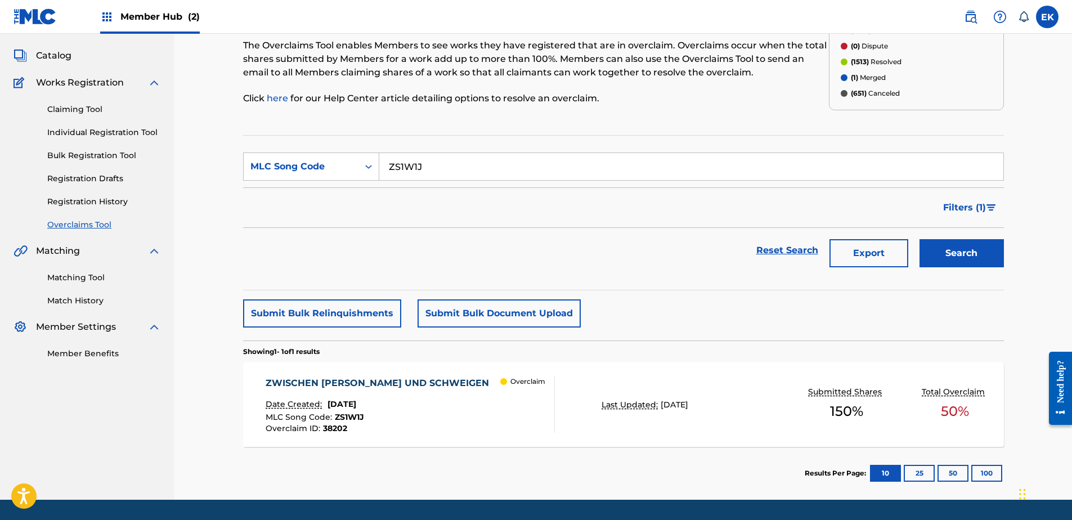
click at [384, 380] on div "ZWISCHEN STAHL UND SCHWEIGEN" at bounding box center [380, 384] width 229 height 14
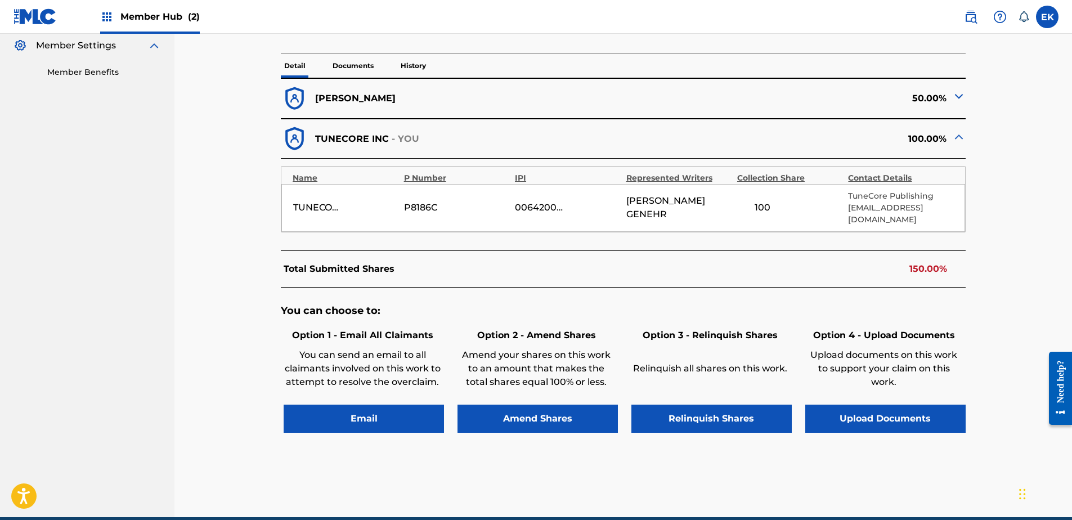
click at [360, 59] on p "Documents" at bounding box center [353, 66] width 48 height 24
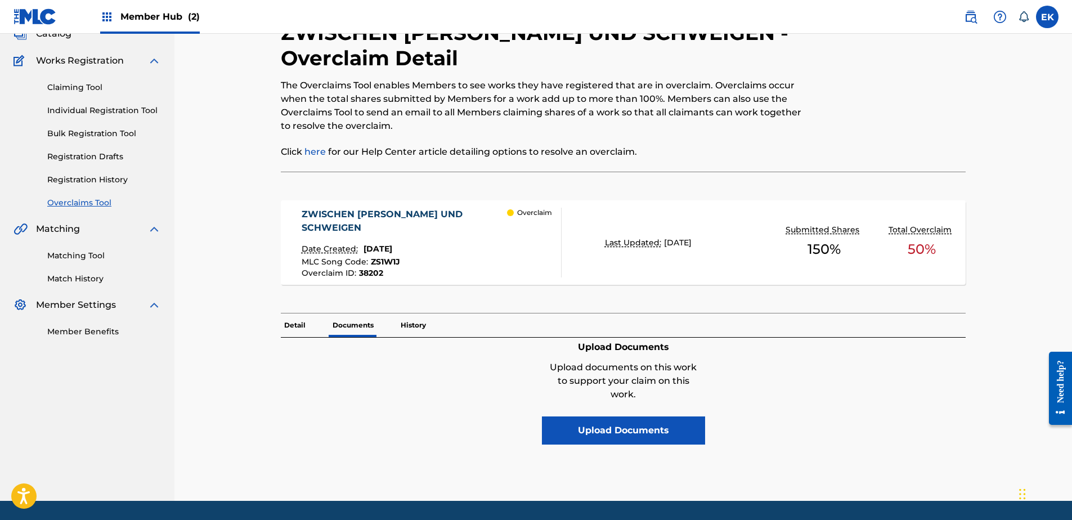
scroll to position [113, 0]
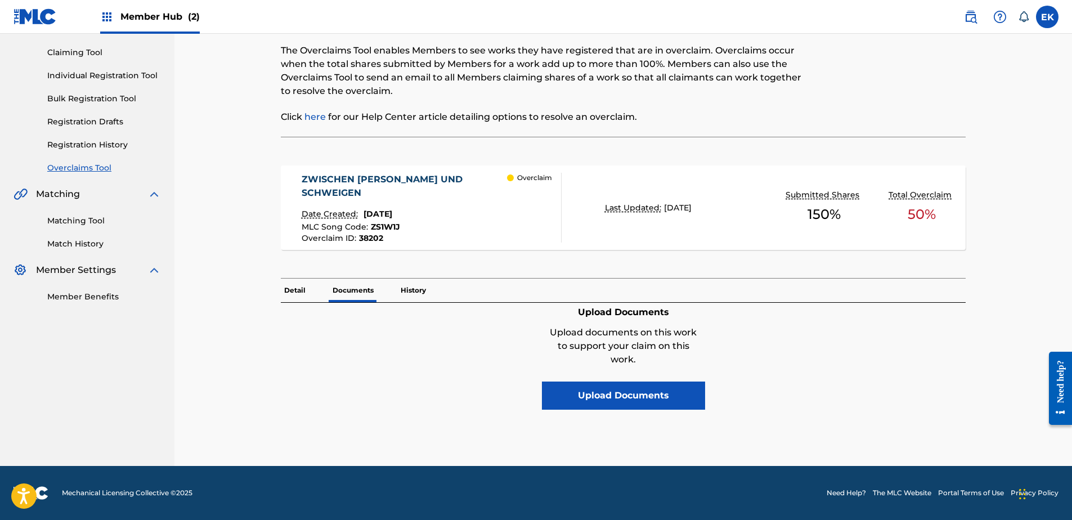
click at [304, 287] on p "Detail" at bounding box center [295, 291] width 28 height 24
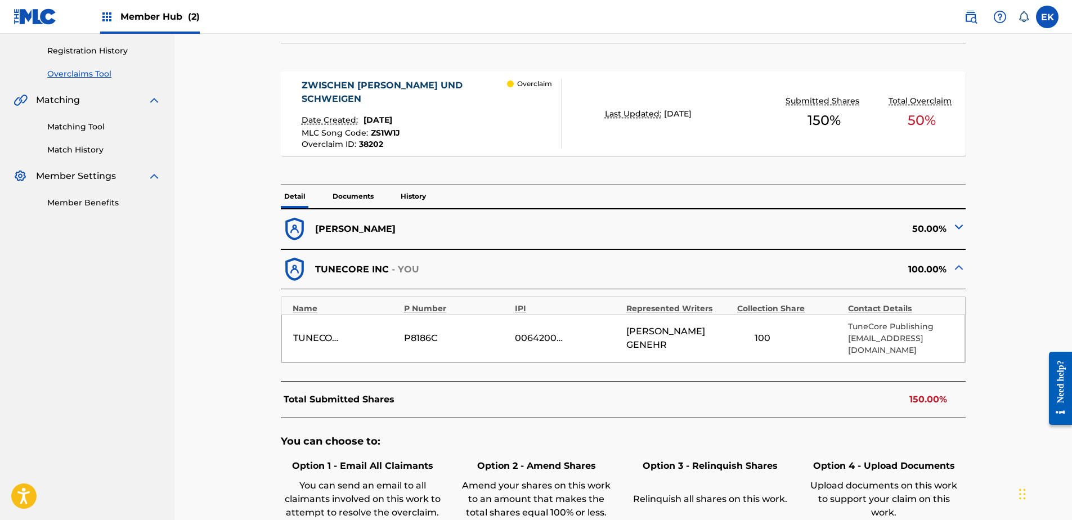
scroll to position [225, 0]
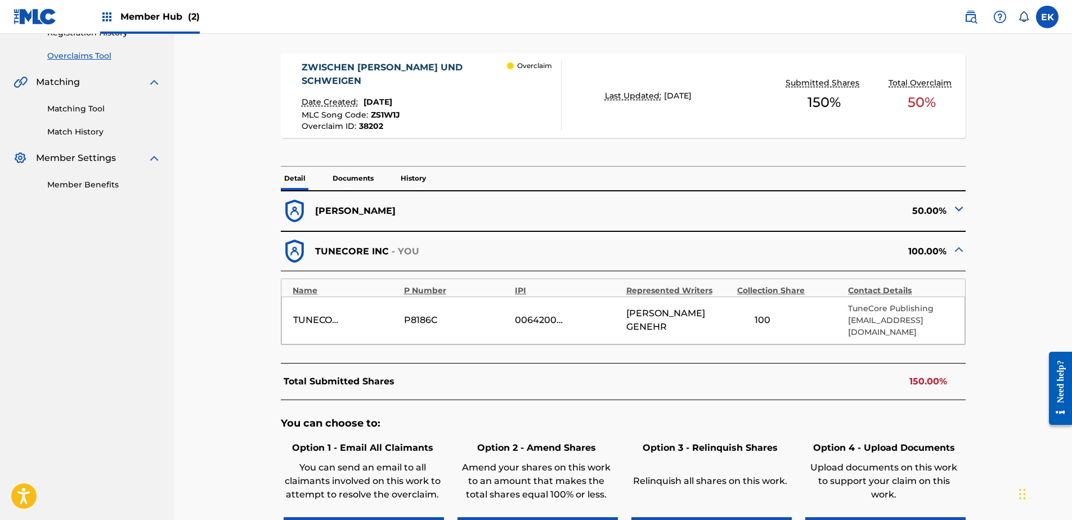
click at [360, 176] on p "Documents" at bounding box center [353, 179] width 48 height 24
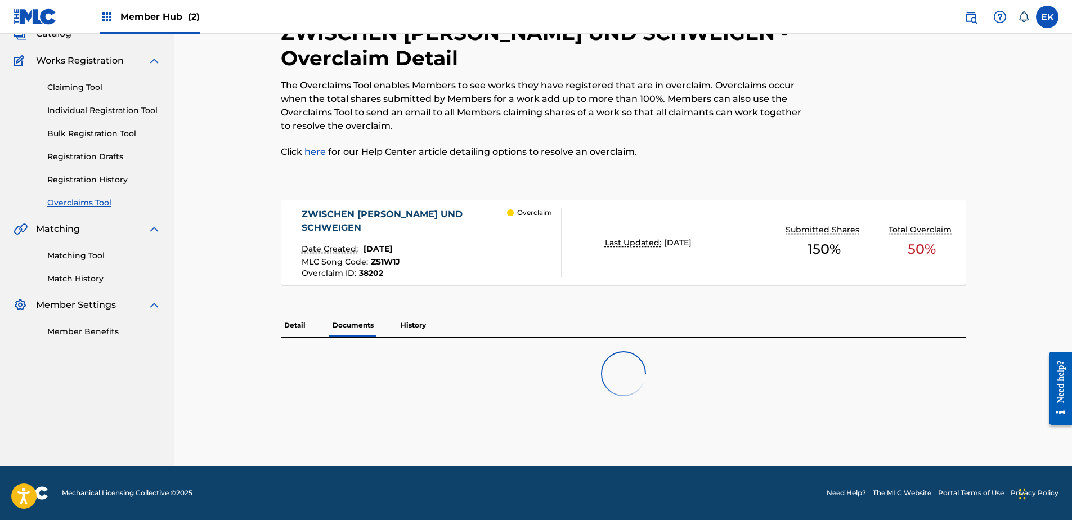
scroll to position [113, 0]
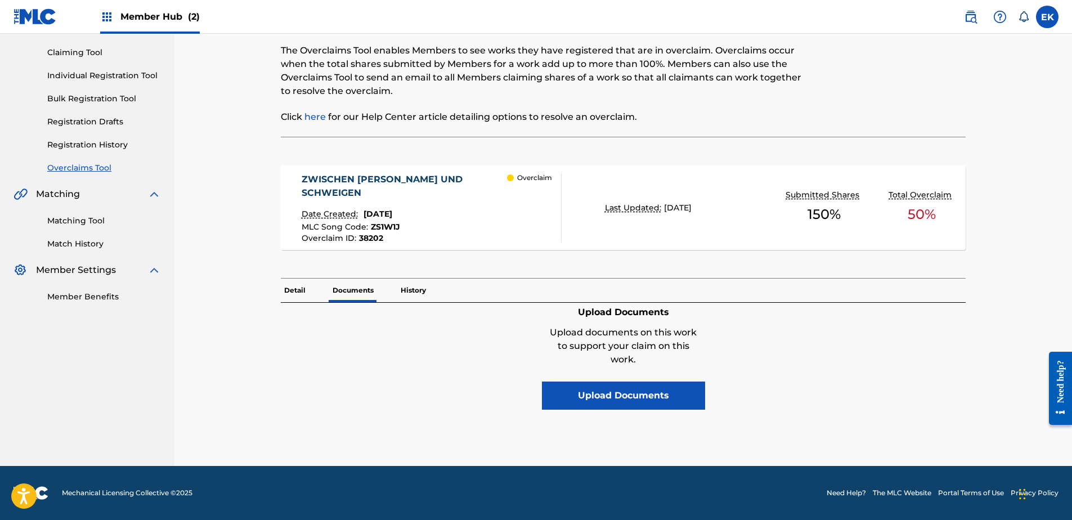
click at [290, 288] on p "Detail" at bounding box center [295, 291] width 28 height 24
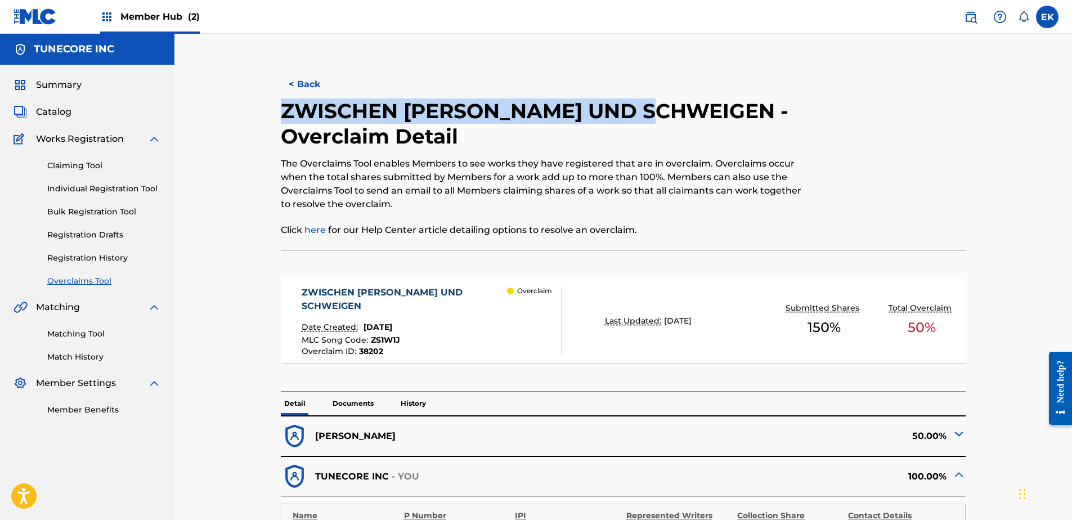
drag, startPoint x: 667, startPoint y: 113, endPoint x: 280, endPoint y: 109, distance: 387.2
click at [280, 109] on div "< Back ZWISCHEN STAHL UND SCHWEIGEN - Overclaim Detail The Overclaims Tool enab…" at bounding box center [623, 458] width 761 height 793
copy h2 "ZWISCHEN STAHL UND SCHWEIGEN"
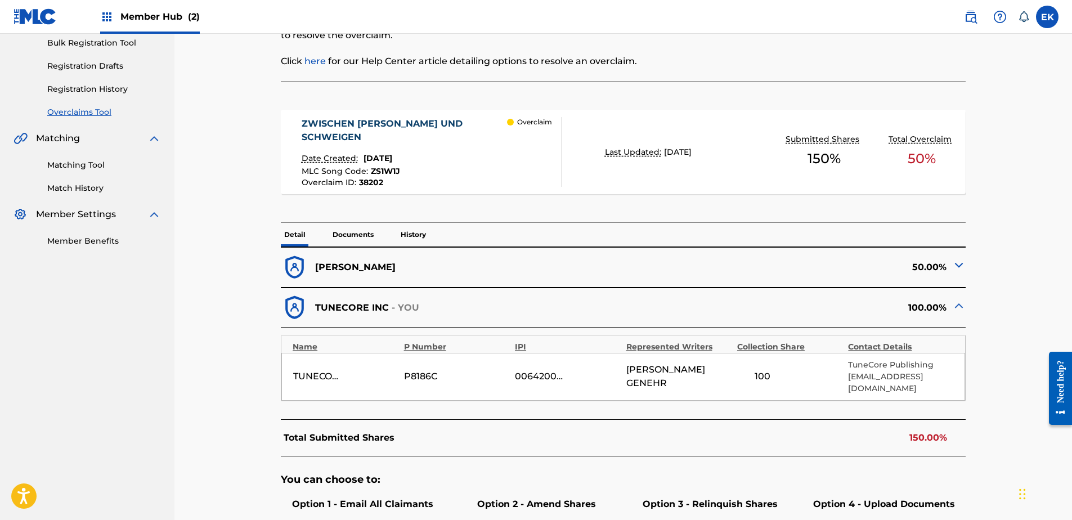
scroll to position [281, 0]
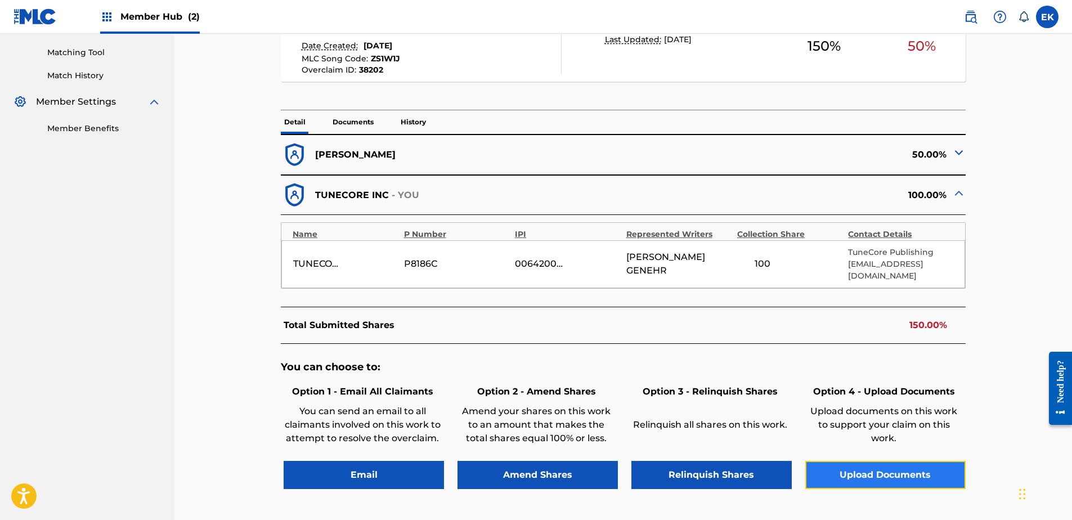
click at [911, 463] on button "Upload Documents" at bounding box center [885, 475] width 160 height 28
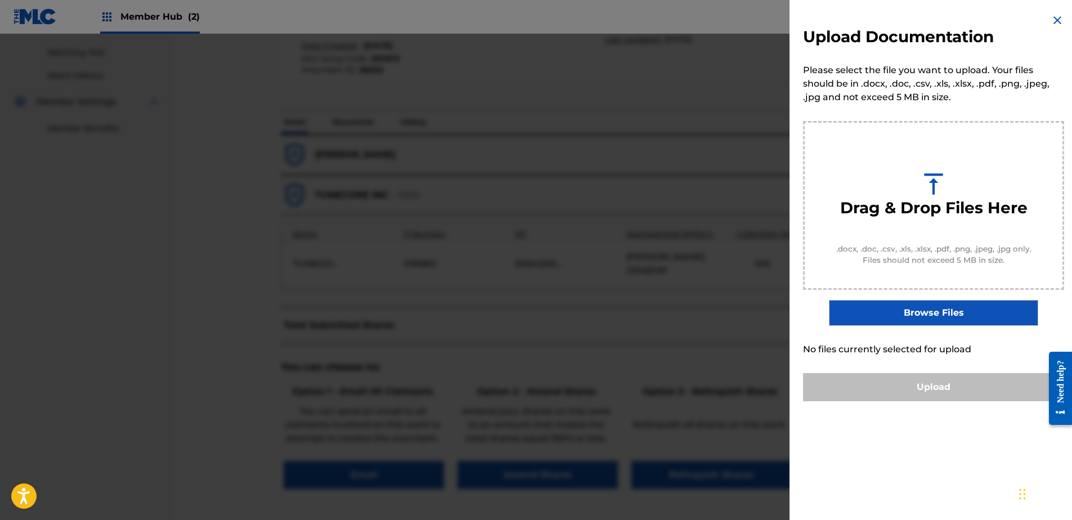
click at [1051, 18] on img at bounding box center [1058, 21] width 14 height 14
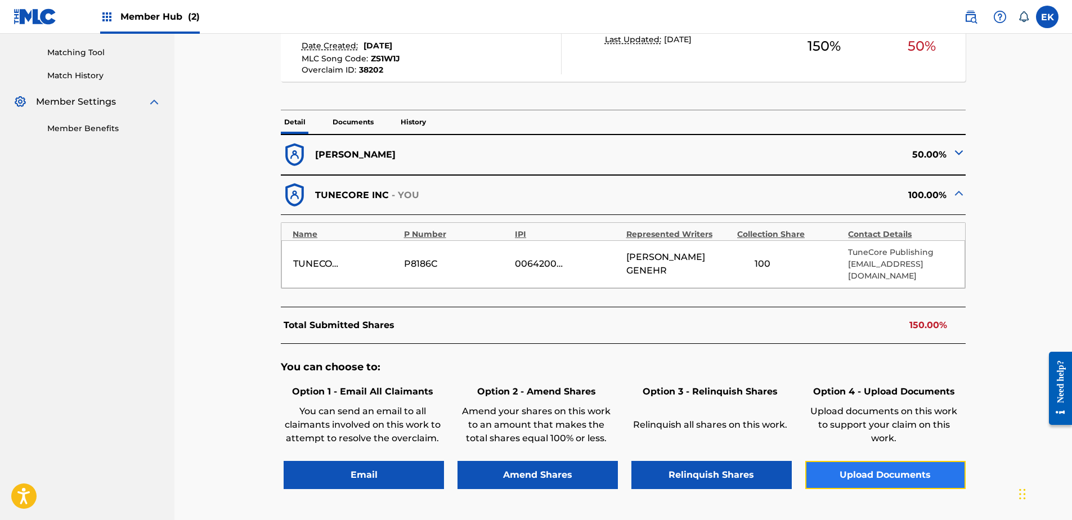
drag, startPoint x: 893, startPoint y: 464, endPoint x: 883, endPoint y: 467, distance: 10.5
click at [883, 467] on button "Upload Documents" at bounding box center [885, 475] width 160 height 28
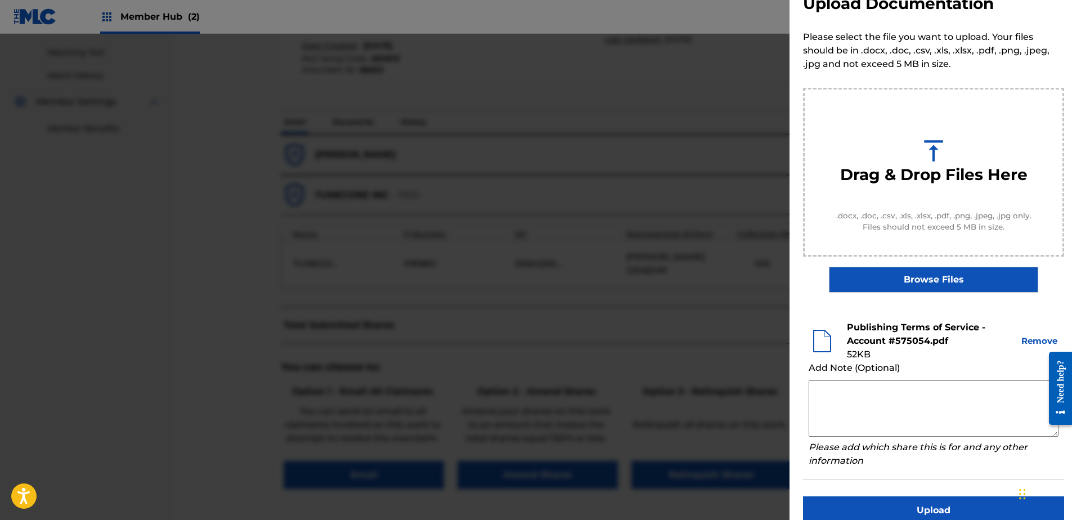
scroll to position [51, 0]
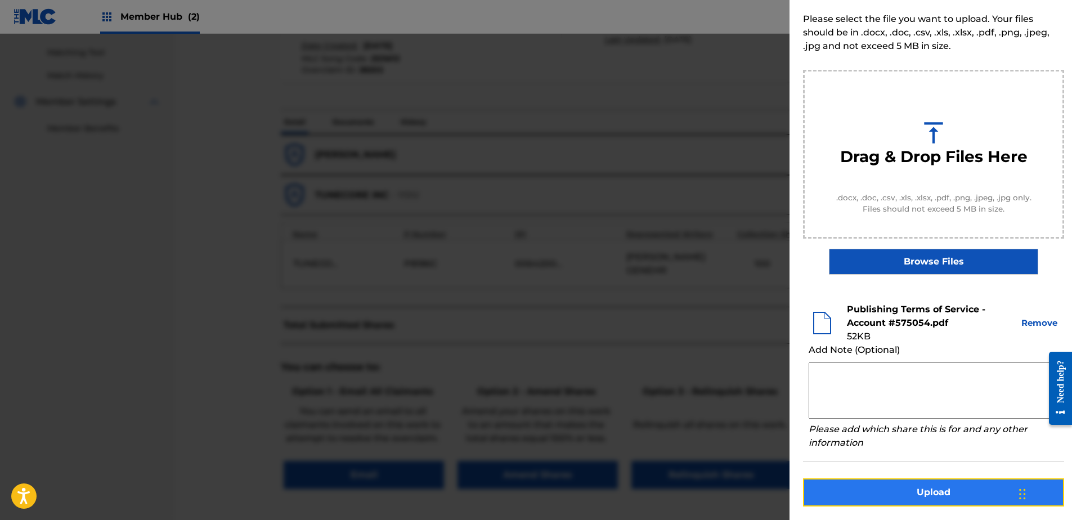
click at [967, 495] on button "Upload" at bounding box center [933, 492] width 261 height 28
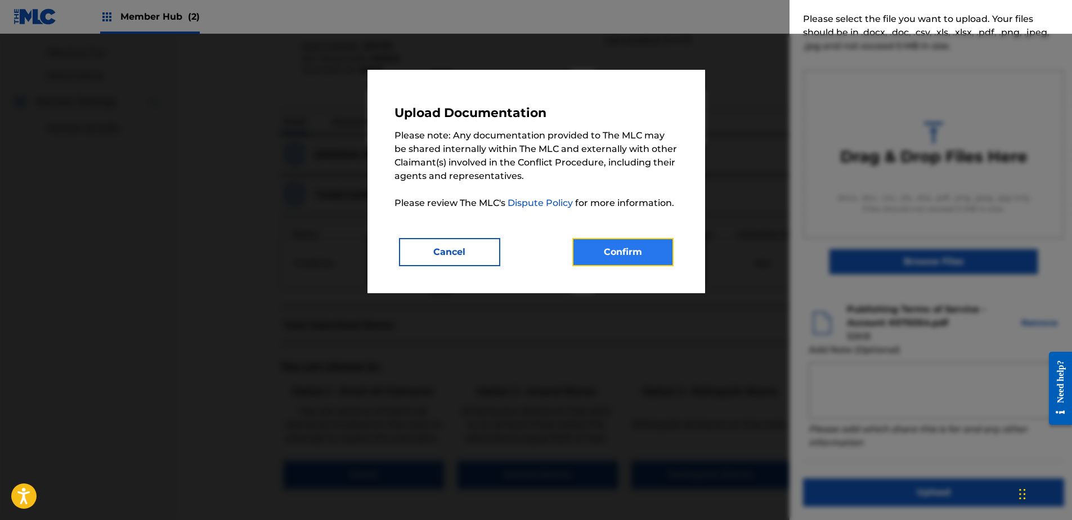
click at [634, 248] on button "Confirm" at bounding box center [622, 252] width 101 height 28
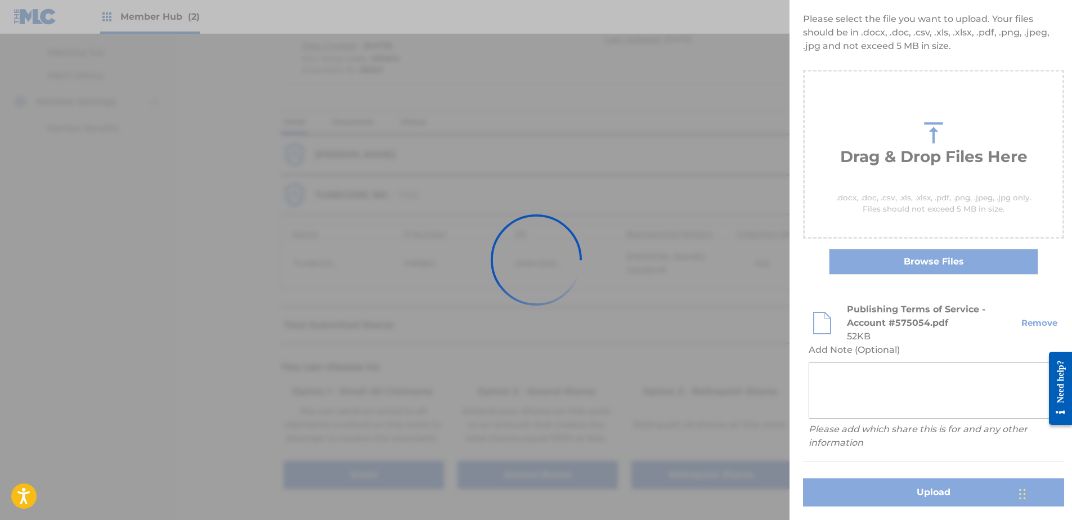
scroll to position [0, 0]
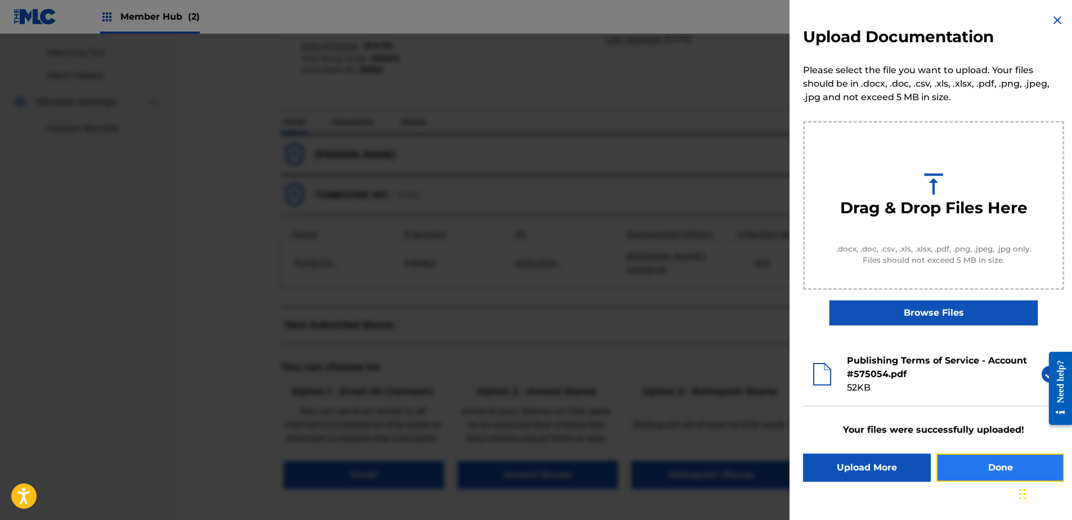
click at [1016, 465] on button "Done" at bounding box center [1001, 468] width 128 height 28
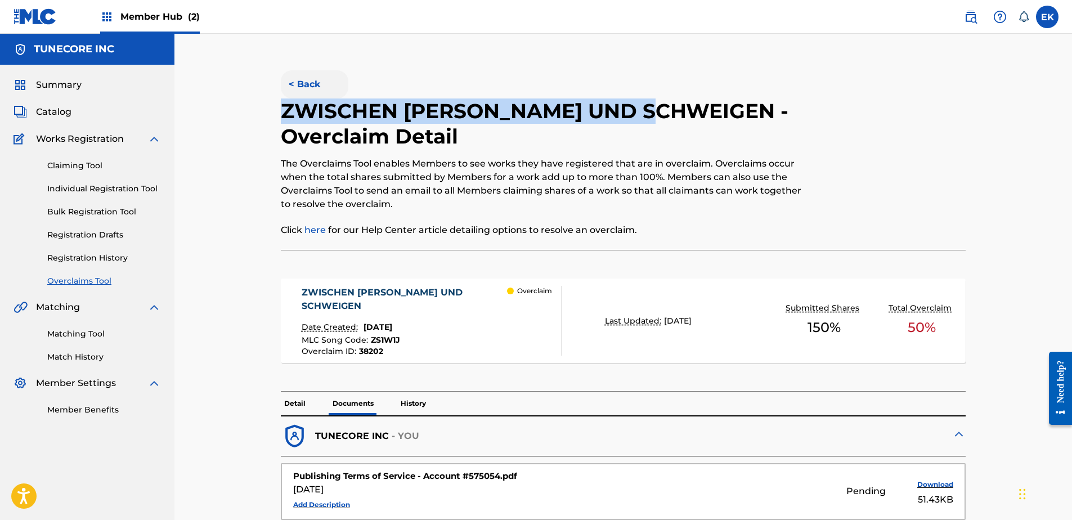
click at [321, 85] on button "< Back" at bounding box center [315, 84] width 68 height 28
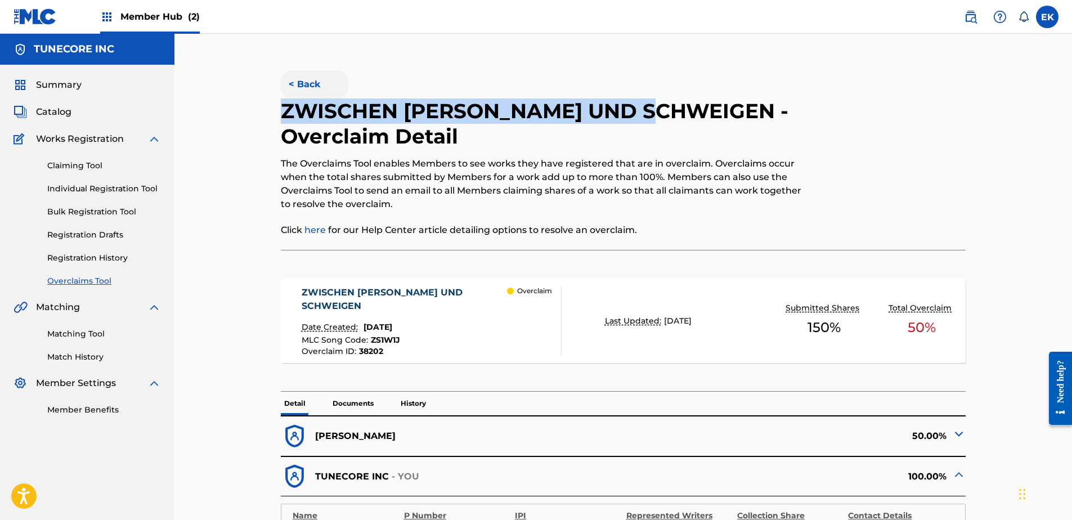
click at [328, 85] on button "< Back" at bounding box center [315, 84] width 68 height 28
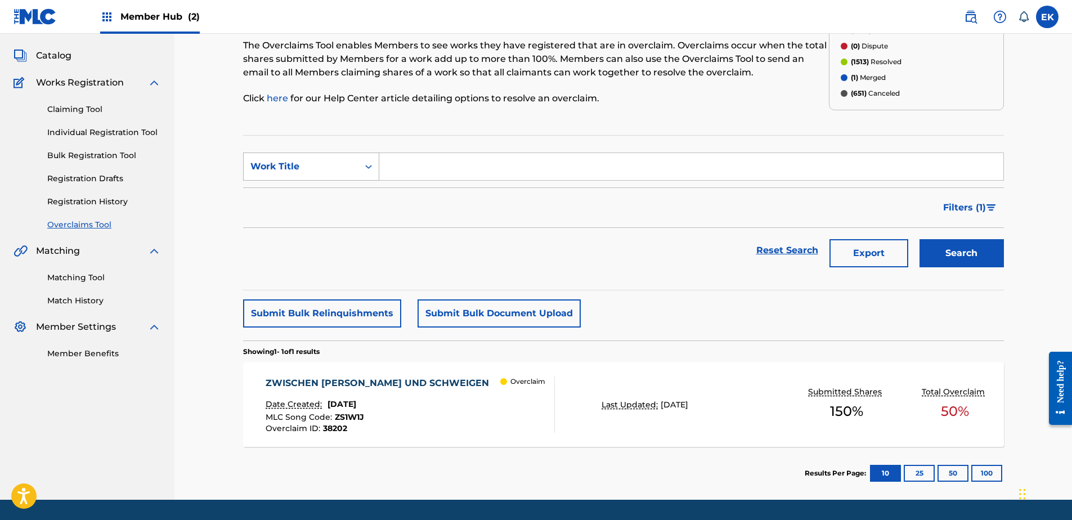
drag, startPoint x: 341, startPoint y: 169, endPoint x: 339, endPoint y: 178, distance: 9.2
click at [341, 170] on div "Work Title" at bounding box center [300, 167] width 101 height 14
click at [338, 185] on div "MLC Song Code" at bounding box center [311, 195] width 135 height 28
click at [401, 158] on input "Search Form" at bounding box center [691, 166] width 624 height 27
drag, startPoint x: 401, startPoint y: 158, endPoint x: 408, endPoint y: 158, distance: 6.8
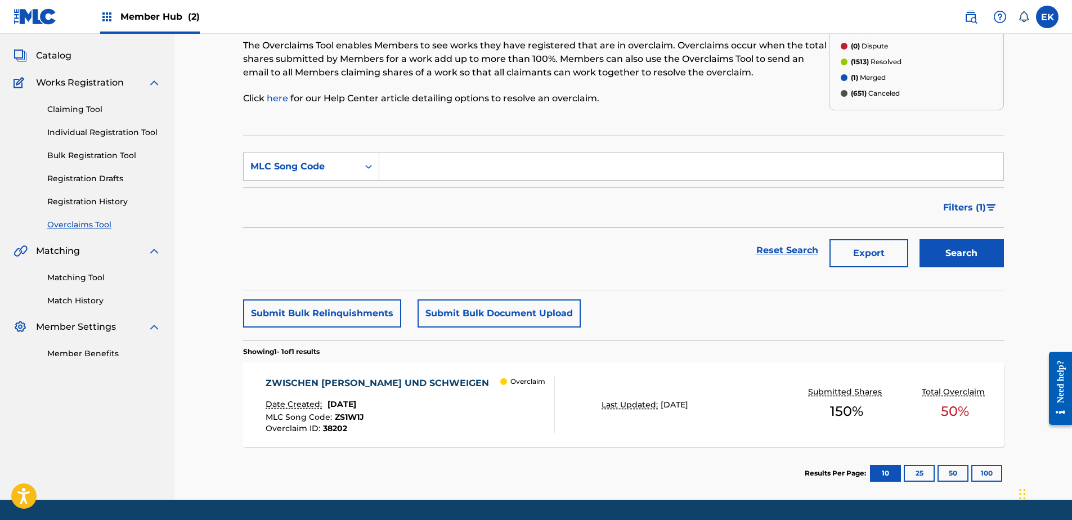
paste input "T54C2Y"
type input "T54C2Y"
click at [962, 248] on button "Search" at bounding box center [962, 253] width 84 height 28
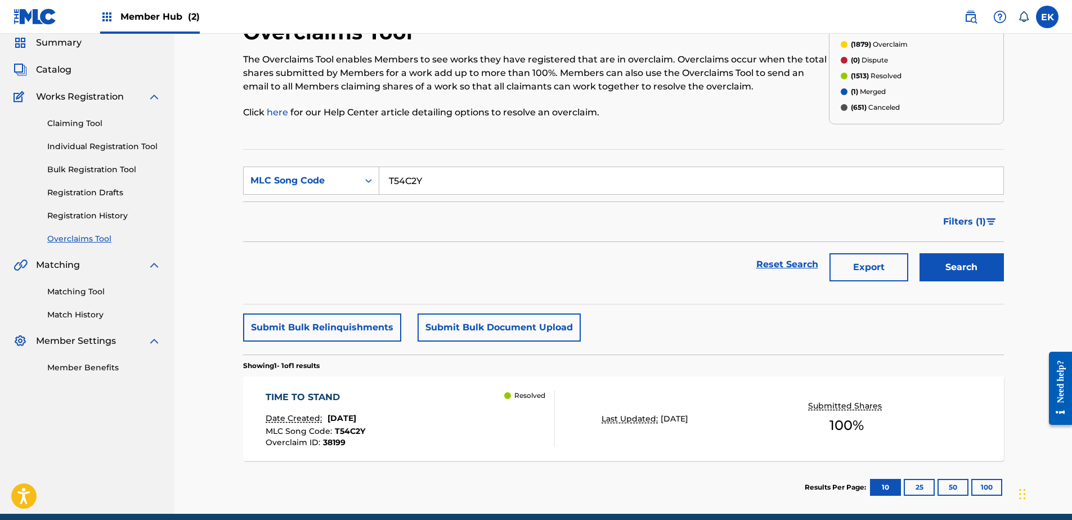
scroll to position [90, 0]
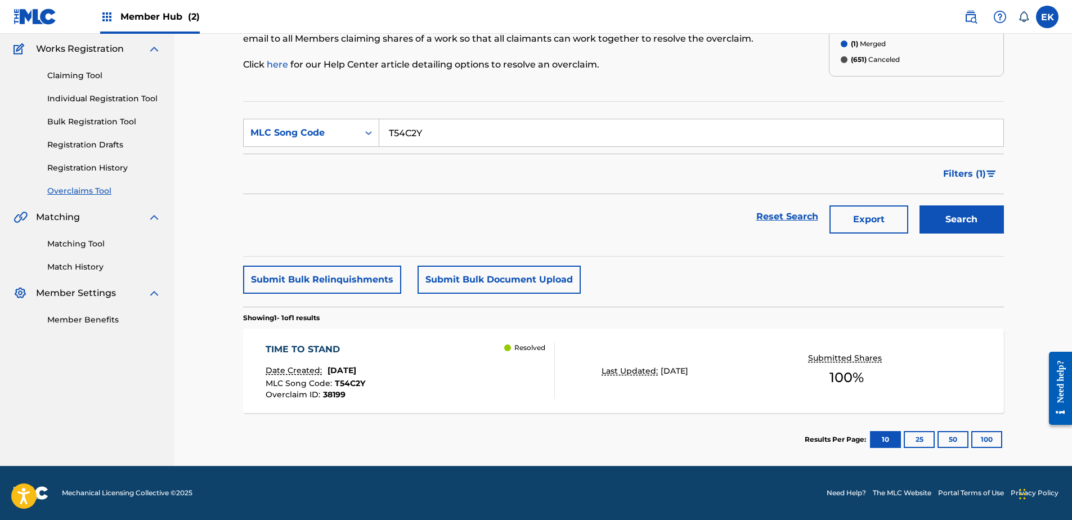
click at [365, 385] on div "MLC Song Code : T54C2Y" at bounding box center [316, 384] width 100 height 11
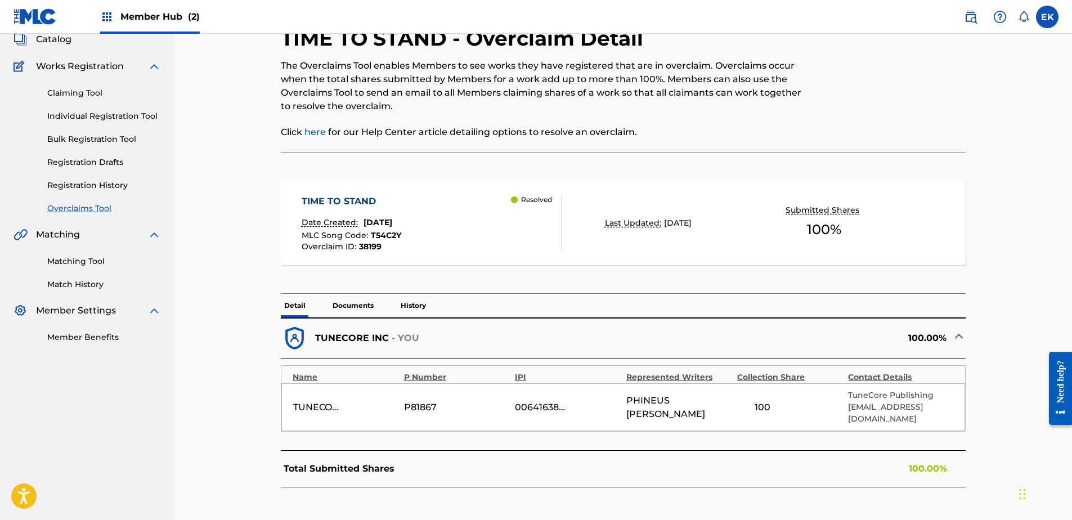
scroll to position [138, 0]
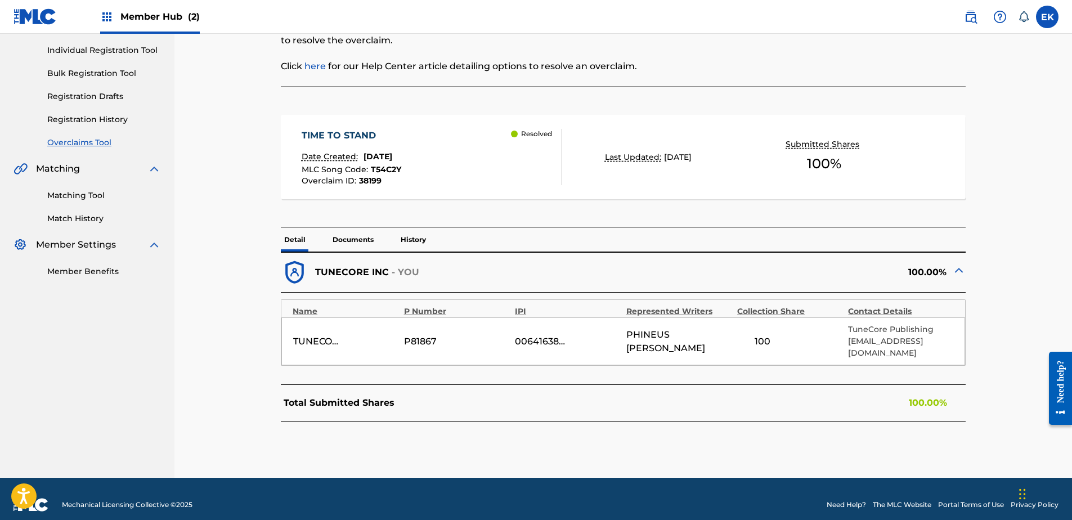
click at [347, 238] on p "Documents" at bounding box center [353, 240] width 48 height 24
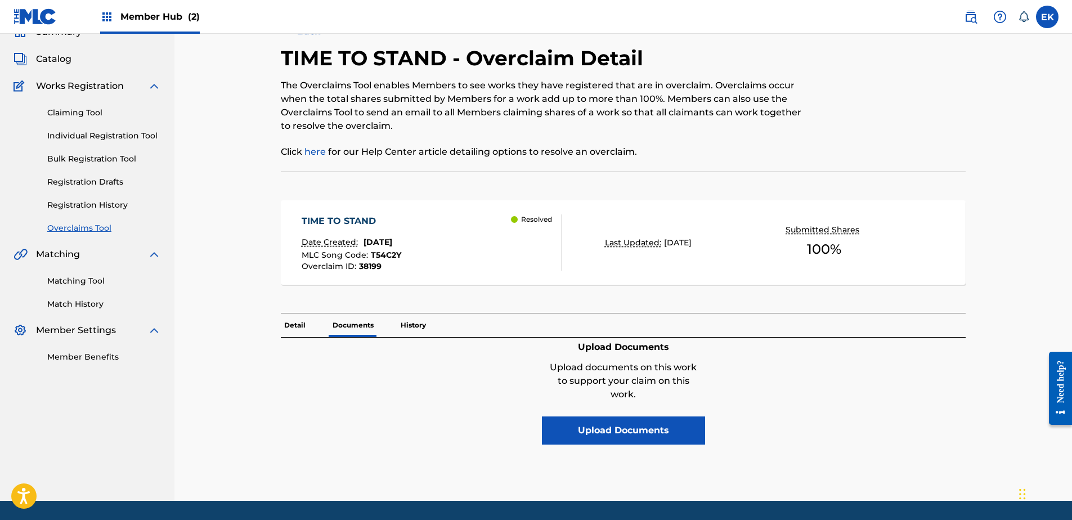
scroll to position [88, 0]
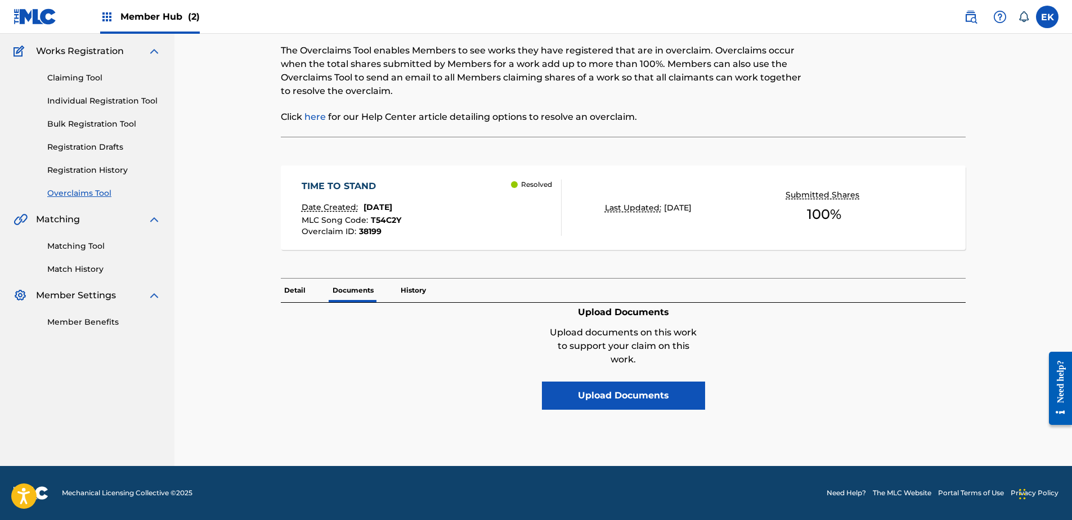
click at [298, 286] on p "Detail" at bounding box center [295, 291] width 28 height 24
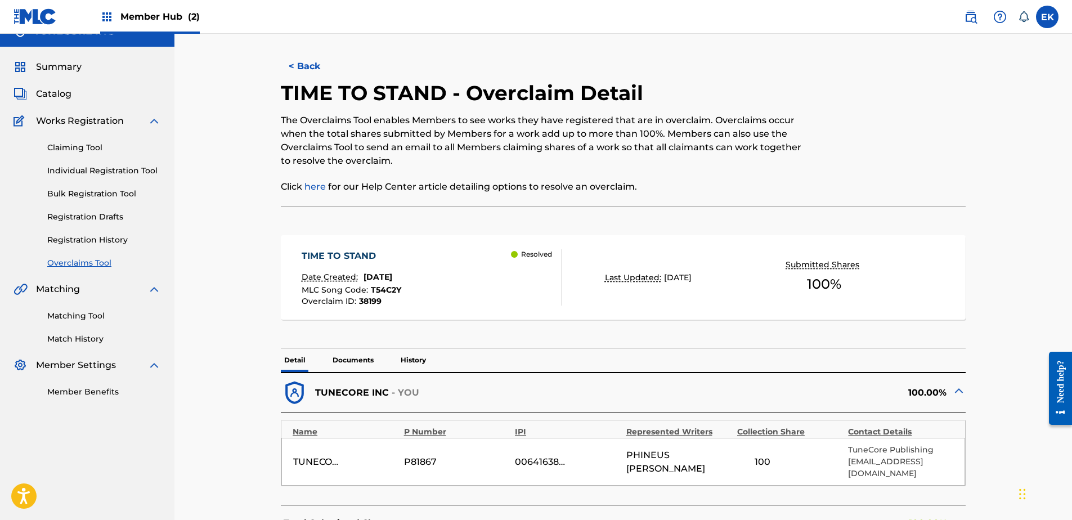
scroll to position [138, 0]
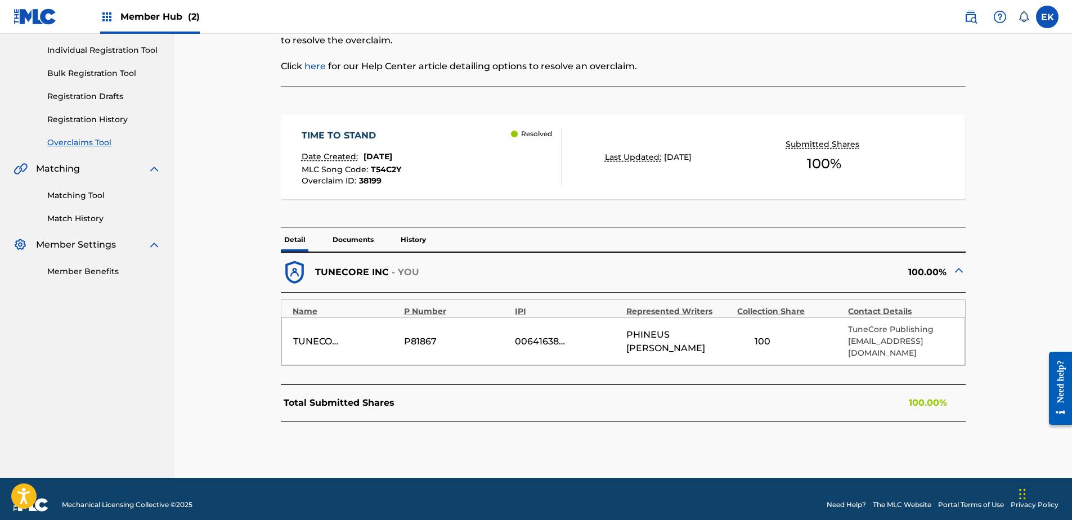
click at [416, 240] on p "History" at bounding box center [413, 240] width 32 height 24
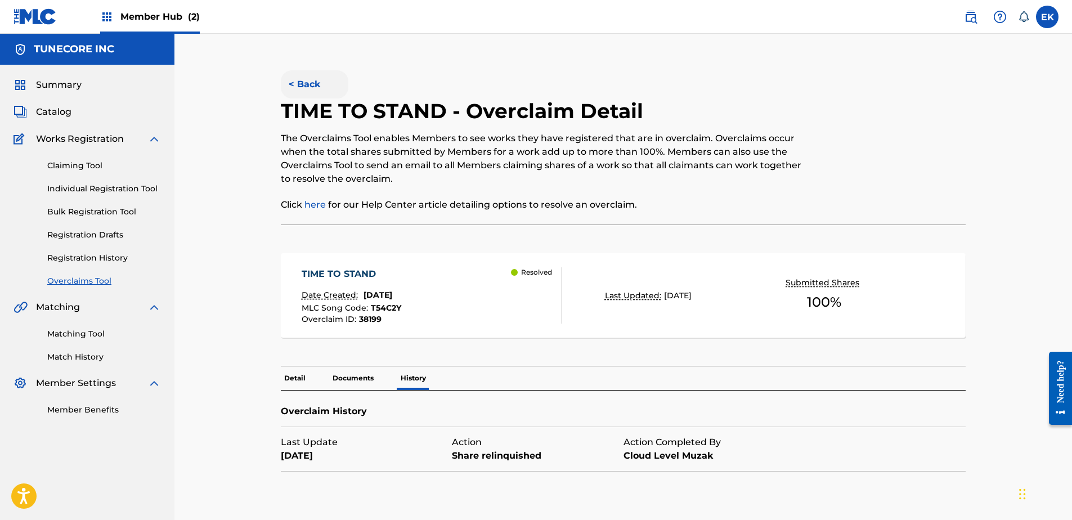
click at [313, 86] on button "< Back" at bounding box center [315, 84] width 68 height 28
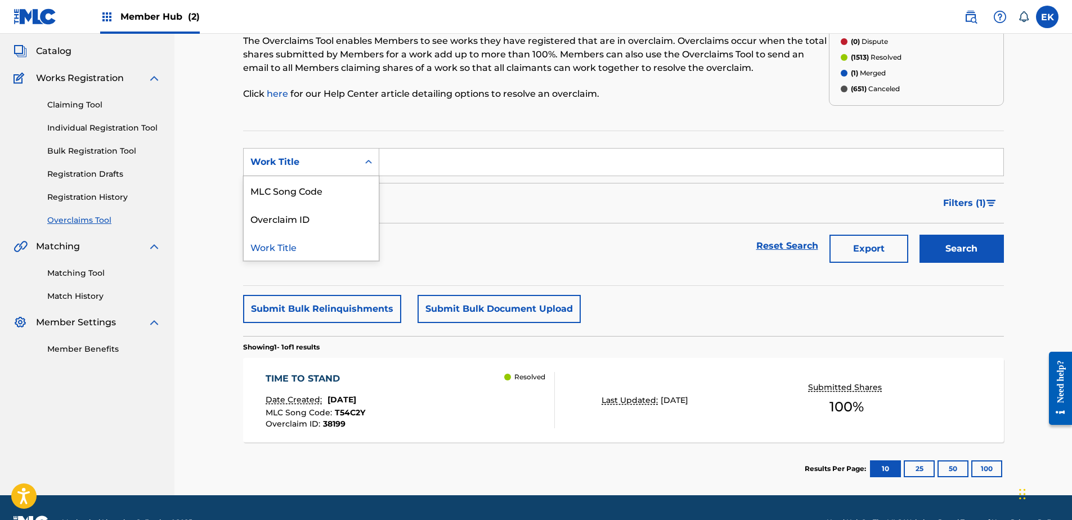
click at [353, 159] on div "Work Title" at bounding box center [301, 161] width 115 height 21
click at [342, 200] on div "MLC Song Code" at bounding box center [311, 190] width 135 height 28
click at [401, 171] on input "Search Form" at bounding box center [691, 162] width 624 height 27
paste input "BF7ZYP"
type input "BF7ZYP"
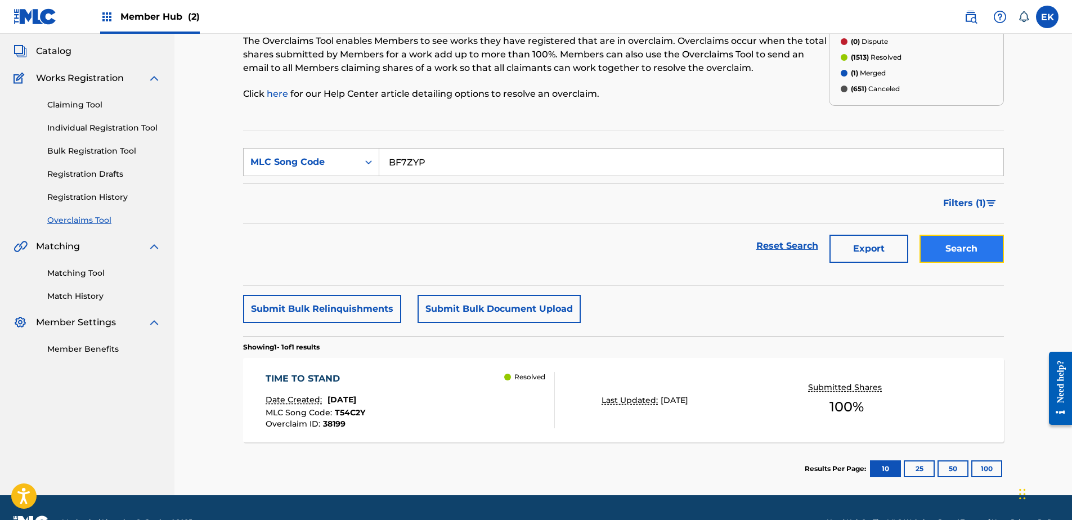
click at [961, 250] on button "Search" at bounding box center [962, 249] width 84 height 28
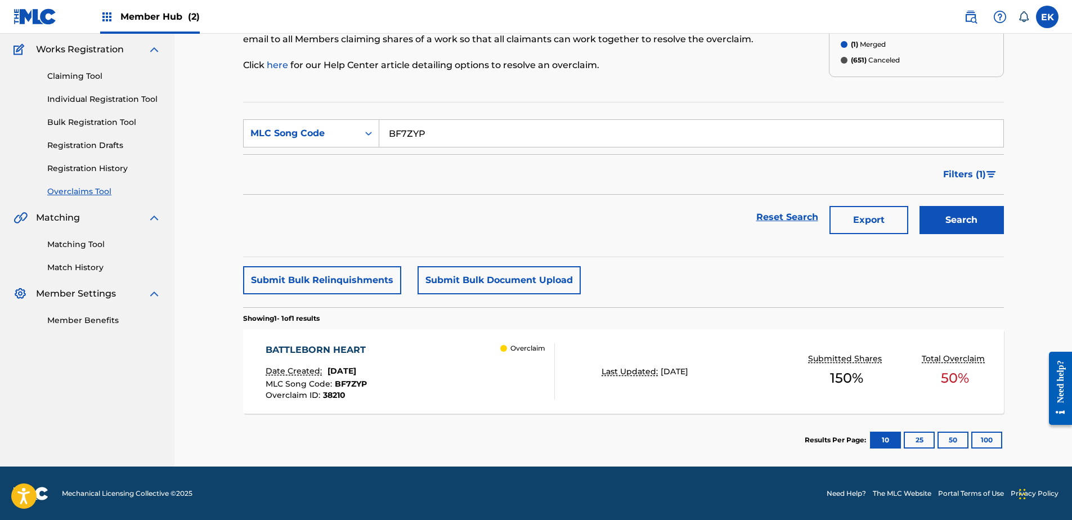
scroll to position [90, 0]
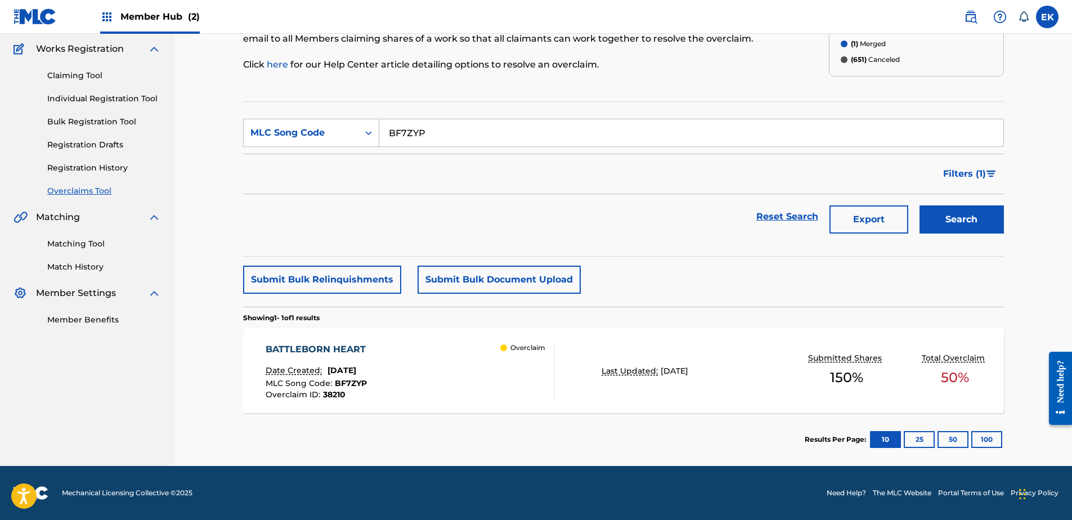
click at [442, 392] on div "BATTLEBORN HEART Date Created: September 25, 2025 MLC Song Code : BF7ZYP Overcl…" at bounding box center [410, 371] width 289 height 56
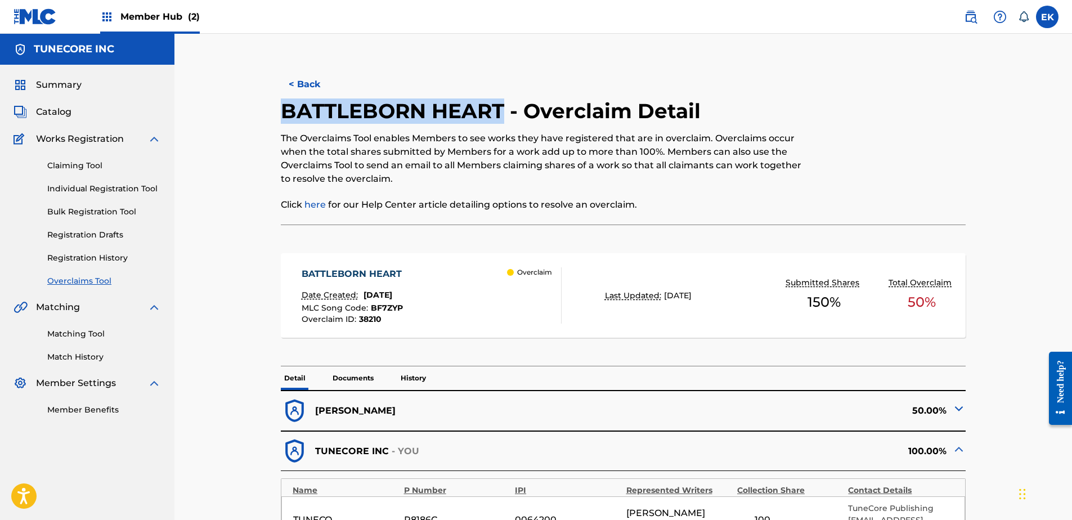
drag, startPoint x: 506, startPoint y: 110, endPoint x: 284, endPoint y: 106, distance: 221.8
click at [284, 106] on h2 "BATTLEBORN HEART - Overclaim Detail" at bounding box center [493, 110] width 425 height 25
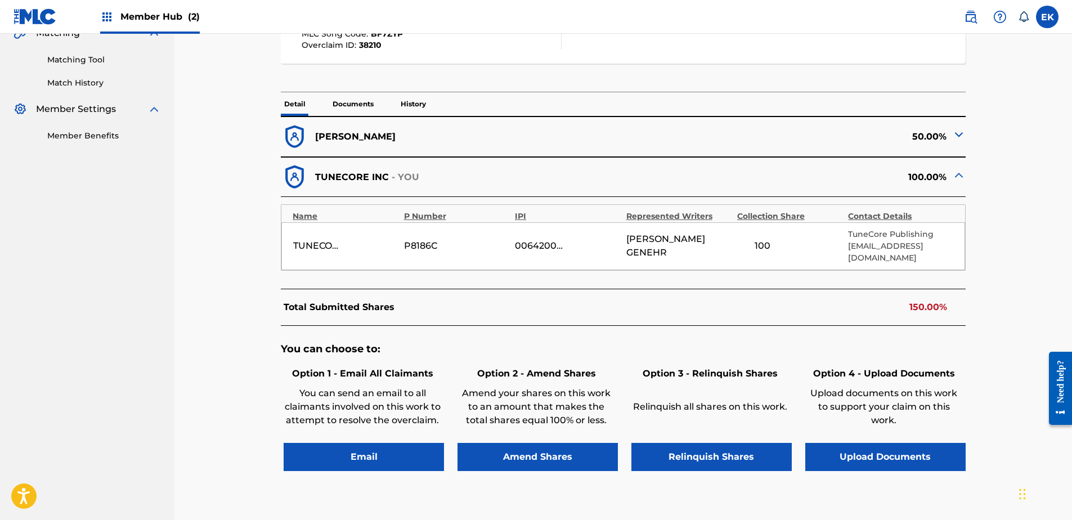
scroll to position [338, 0]
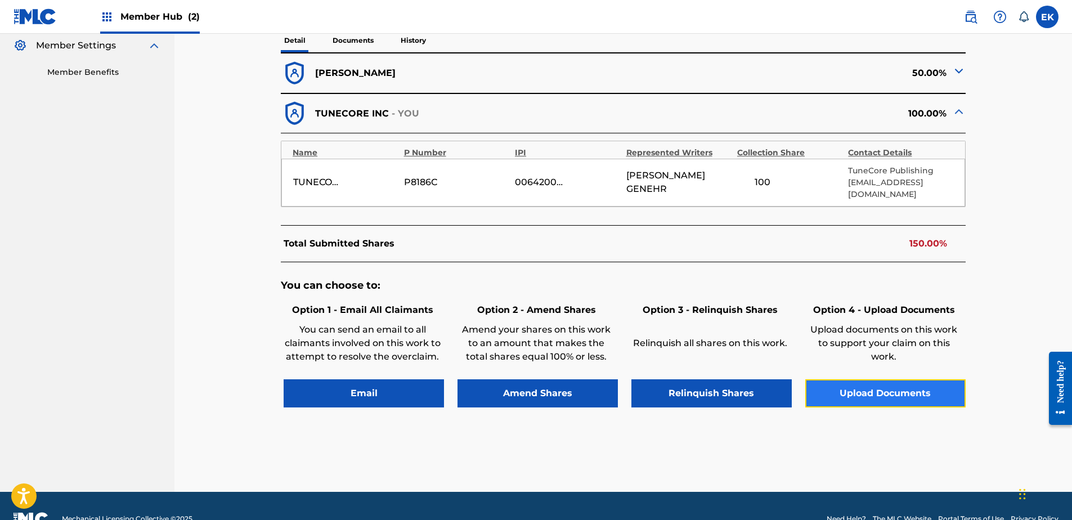
click at [888, 381] on button "Upload Documents" at bounding box center [885, 393] width 160 height 28
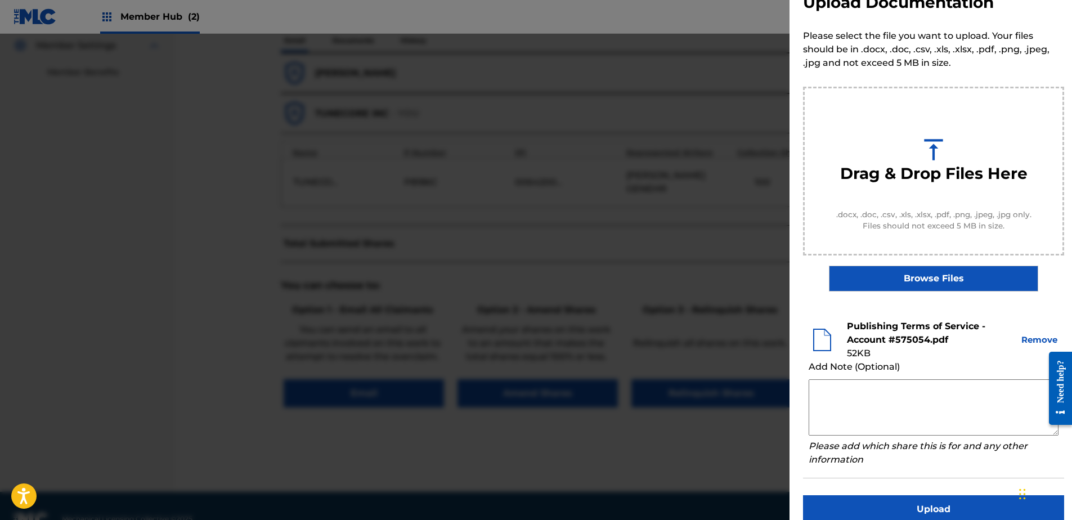
scroll to position [51, 0]
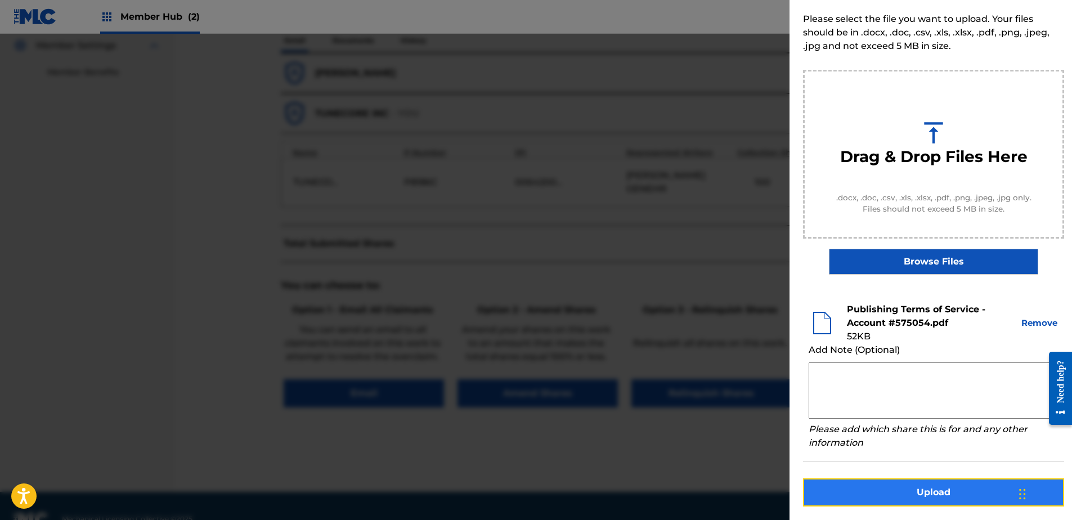
click at [902, 486] on button "Upload" at bounding box center [933, 492] width 261 height 28
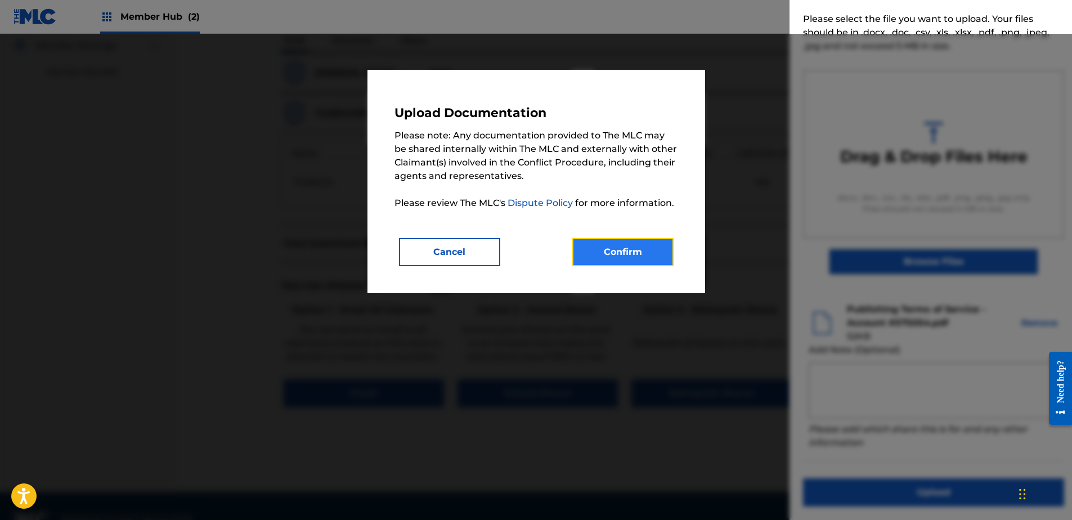
click at [607, 246] on button "Confirm" at bounding box center [622, 252] width 101 height 28
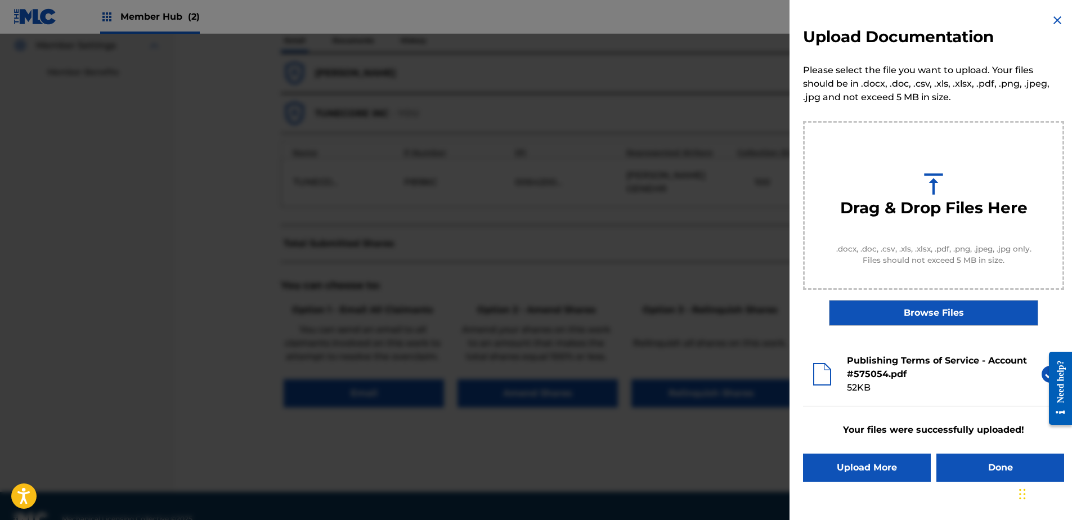
scroll to position [0, 0]
click at [962, 469] on button "Done" at bounding box center [1001, 468] width 128 height 28
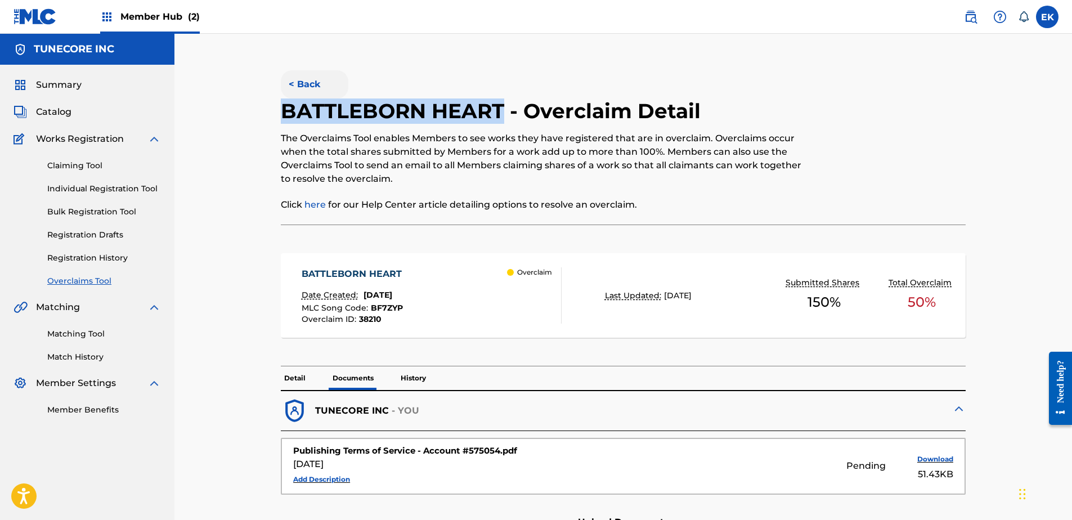
click at [316, 84] on button "< Back" at bounding box center [315, 84] width 68 height 28
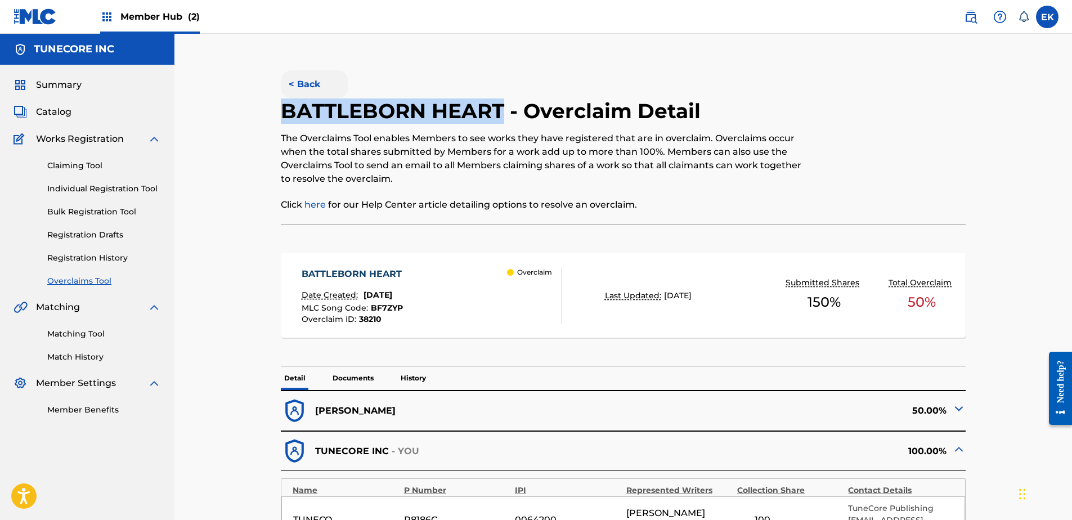
click at [314, 88] on button "< Back" at bounding box center [315, 84] width 68 height 28
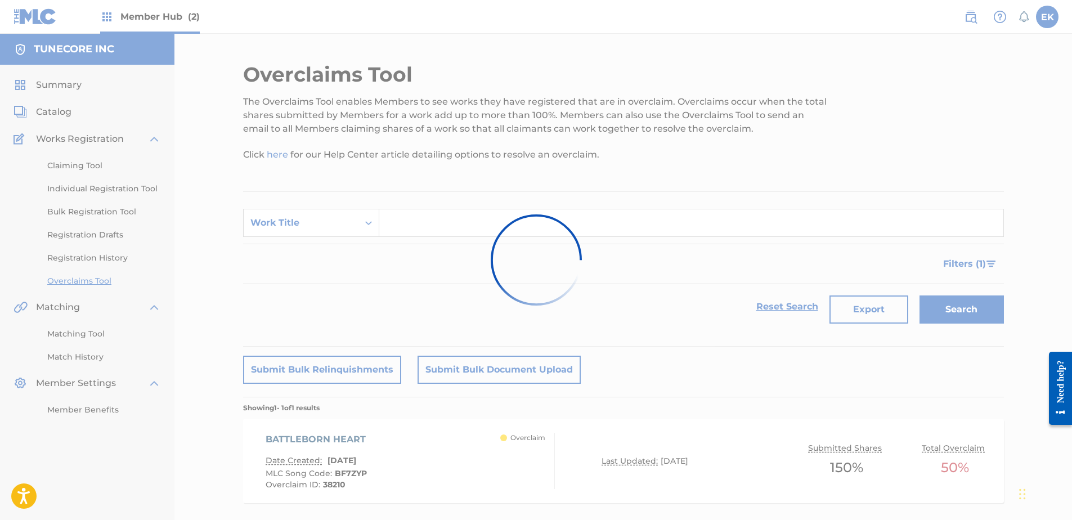
scroll to position [61, 0]
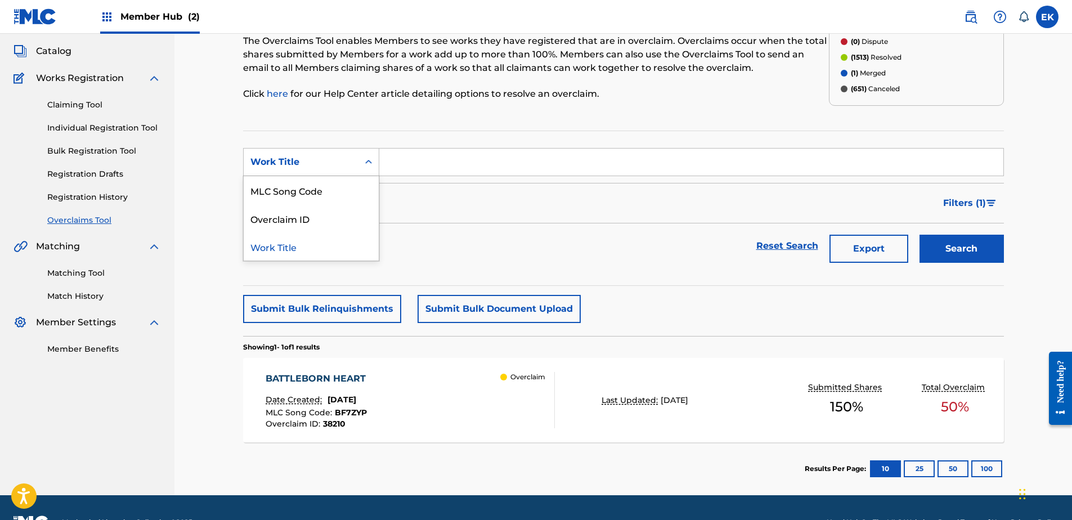
click at [337, 168] on div "Work Title" at bounding box center [300, 162] width 101 height 14
click at [337, 185] on div "MLC Song Code" at bounding box center [311, 190] width 135 height 28
click at [359, 159] on div "Search Form" at bounding box center [369, 162] width 20 height 20
click at [436, 166] on input "Search Form" at bounding box center [691, 162] width 624 height 27
paste input "DS14XN"
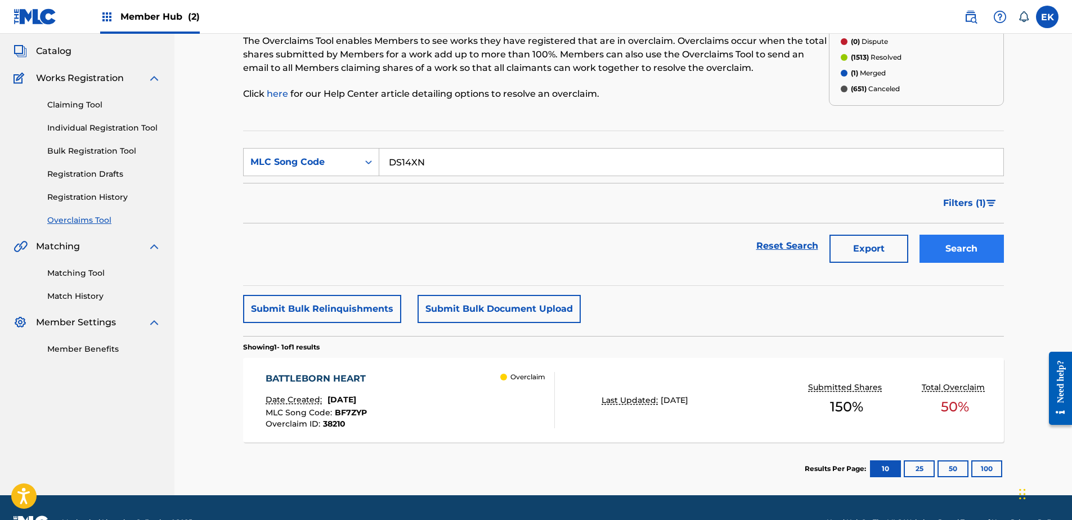
type input "DS14XN"
click at [952, 252] on button "Search" at bounding box center [962, 249] width 84 height 28
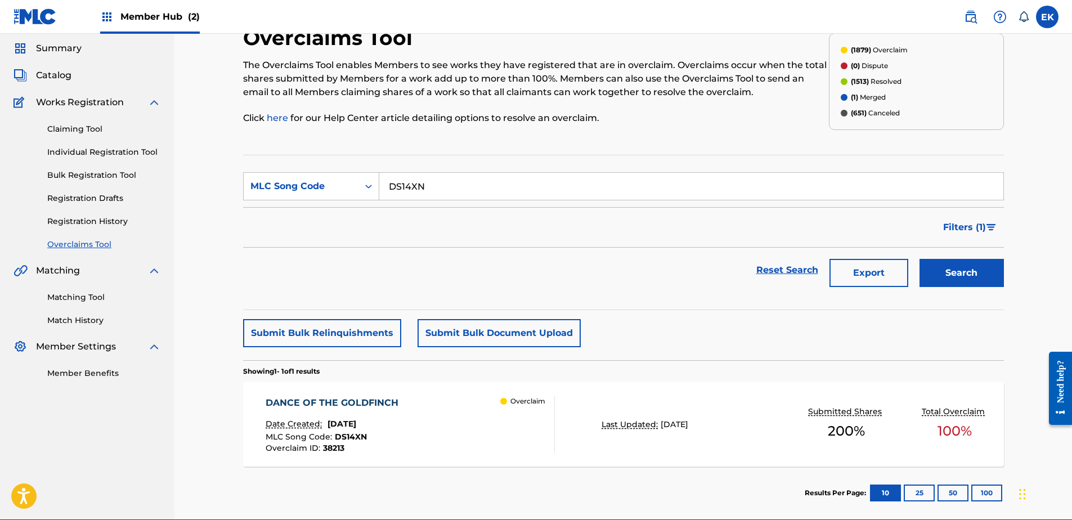
scroll to position [56, 0]
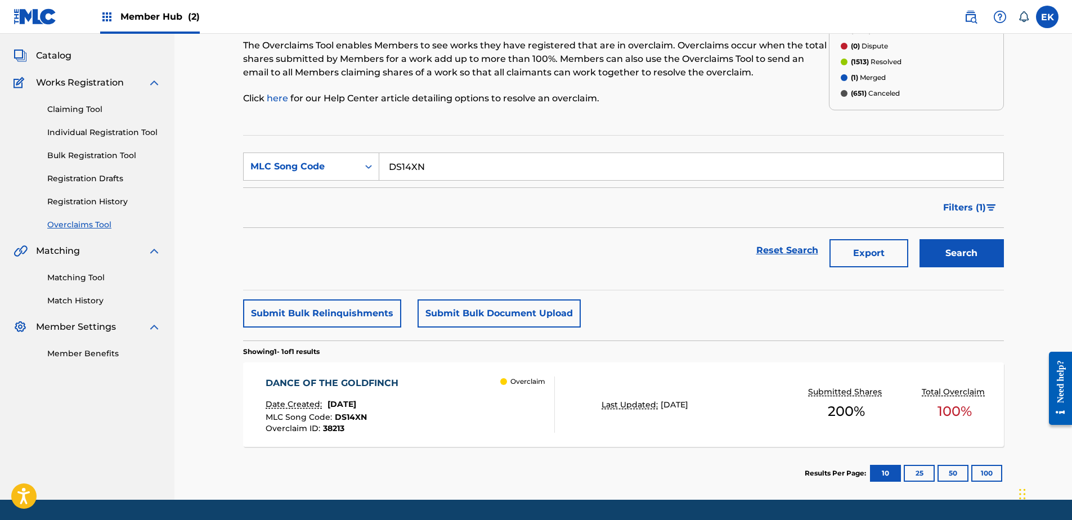
click at [485, 405] on div "DANCE OF THE GOLDFINCH Date Created: September 25, 2025 MLC Song Code : DS14XN …" at bounding box center [410, 405] width 289 height 56
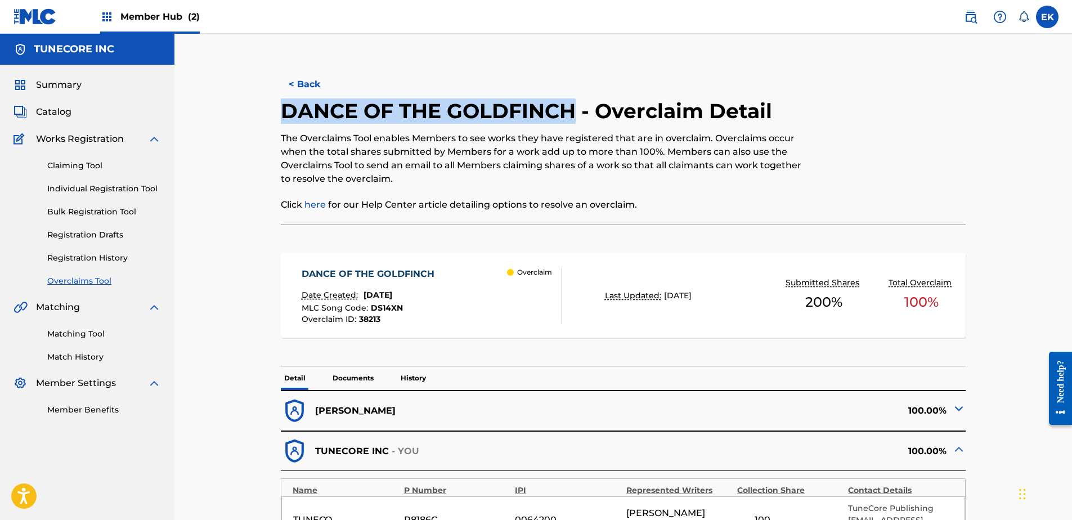
drag, startPoint x: 575, startPoint y: 118, endPoint x: 280, endPoint y: 112, distance: 295.5
click at [280, 112] on div "< Back DANCE OF THE GOLDFINCH - Overclaim Detail The Overclaims Tool enables Me…" at bounding box center [623, 446] width 761 height 768
drag, startPoint x: 280, startPoint y: 112, endPoint x: 289, endPoint y: 111, distance: 9.6
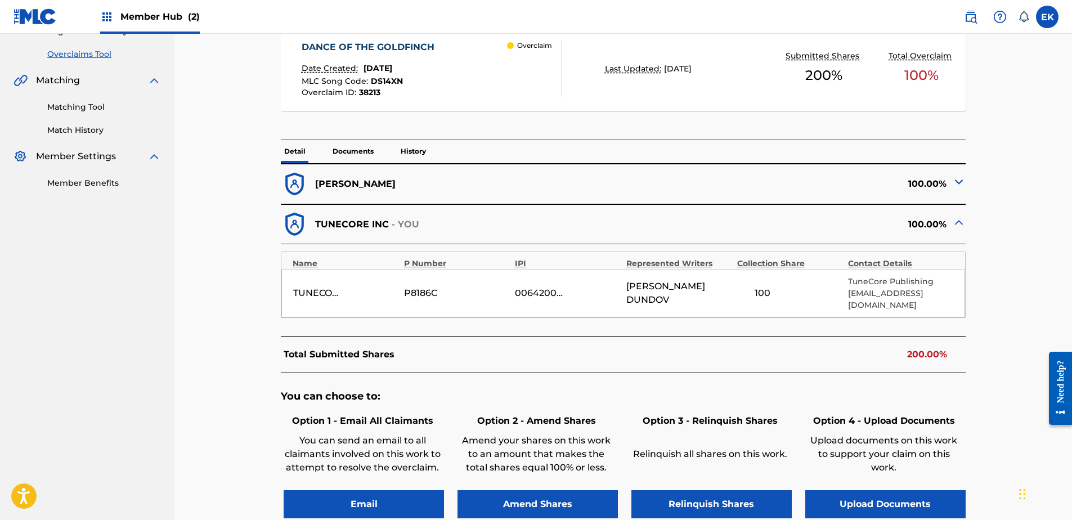
scroll to position [281, 0]
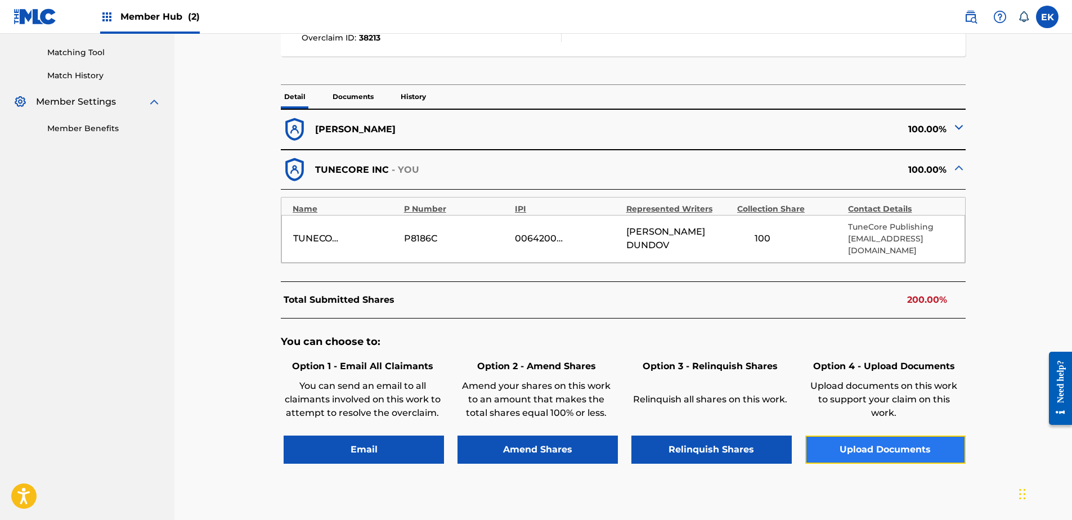
click at [904, 436] on button "Upload Documents" at bounding box center [885, 450] width 160 height 28
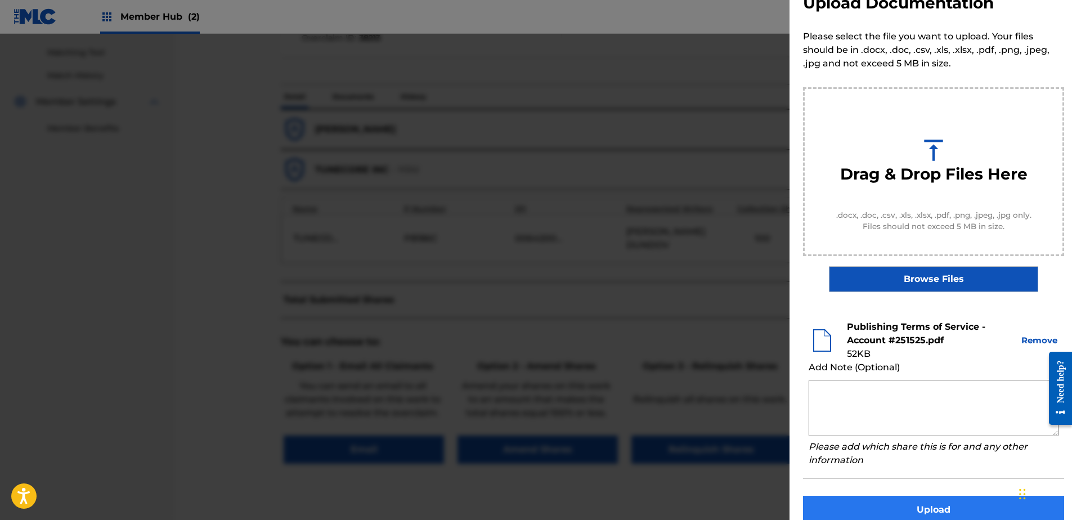
scroll to position [51, 0]
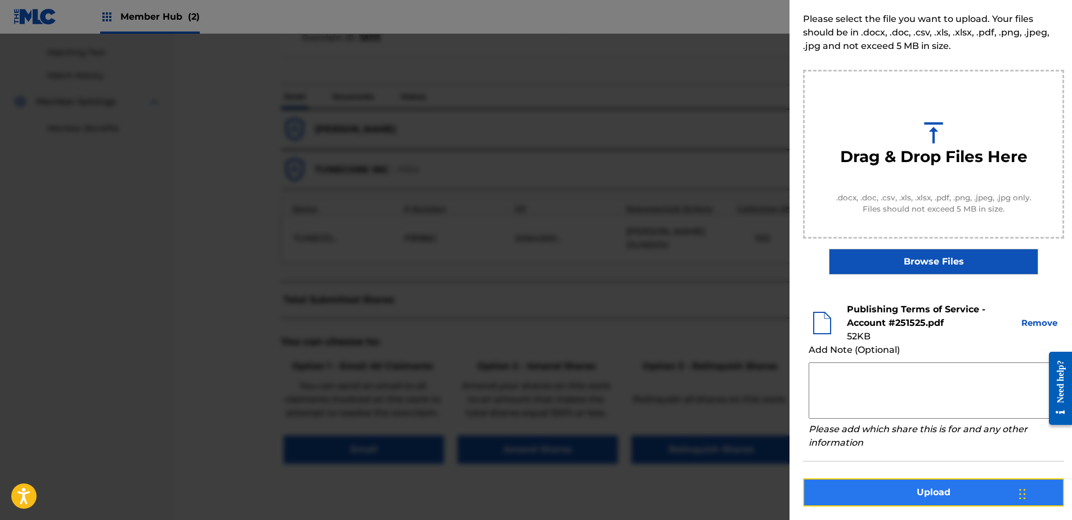
click at [948, 490] on button "Upload" at bounding box center [933, 492] width 261 height 28
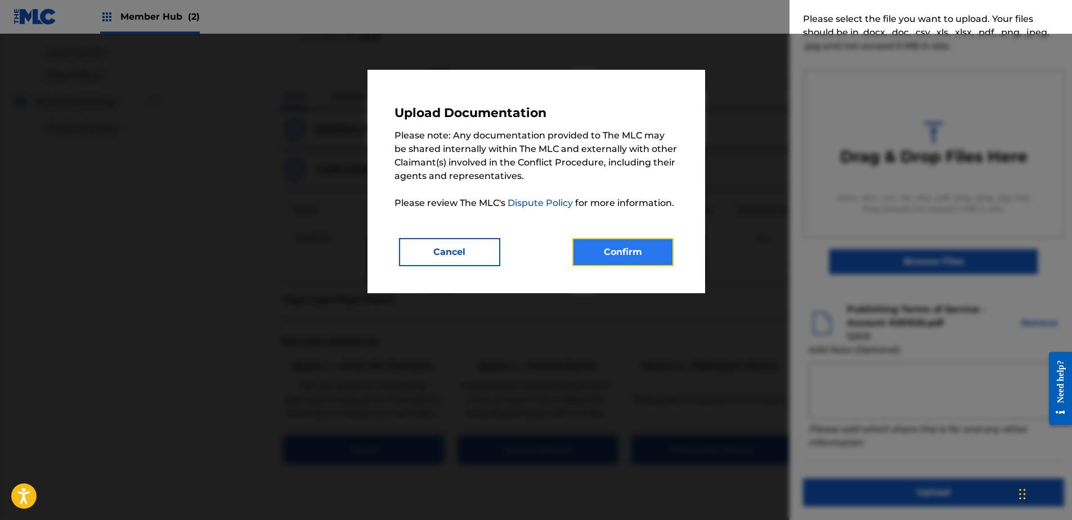
click at [624, 245] on button "Confirm" at bounding box center [622, 252] width 101 height 28
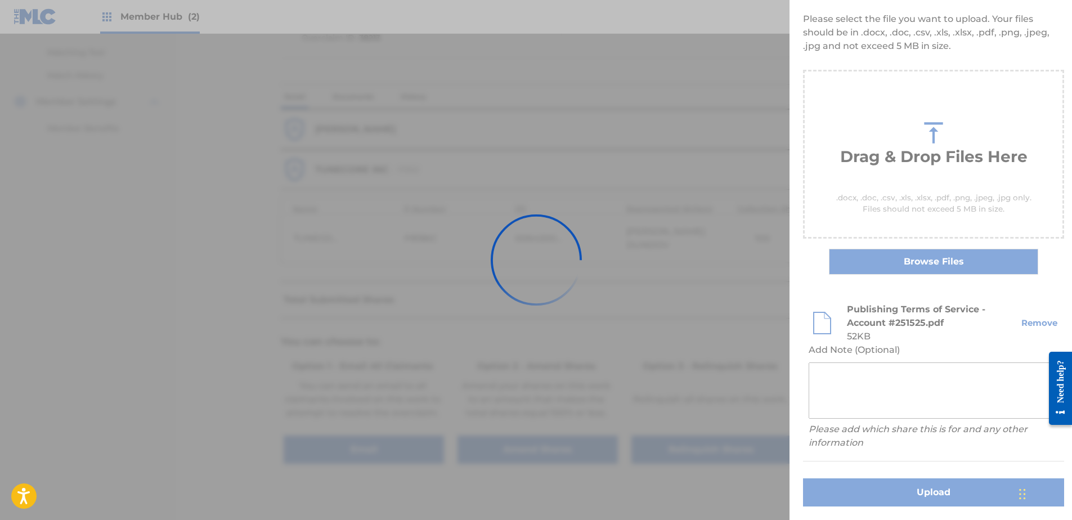
scroll to position [0, 0]
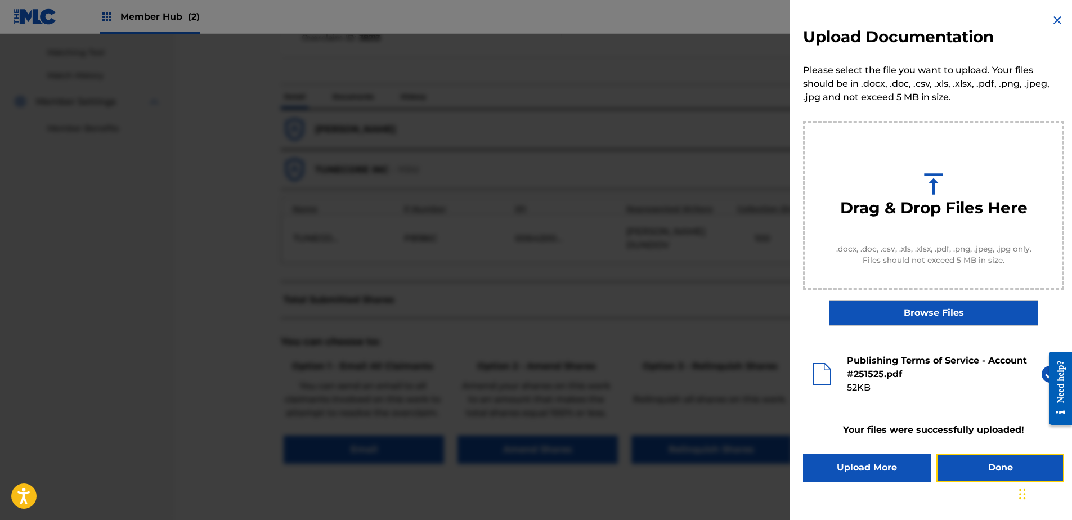
click at [988, 473] on button "Done" at bounding box center [1001, 468] width 128 height 28
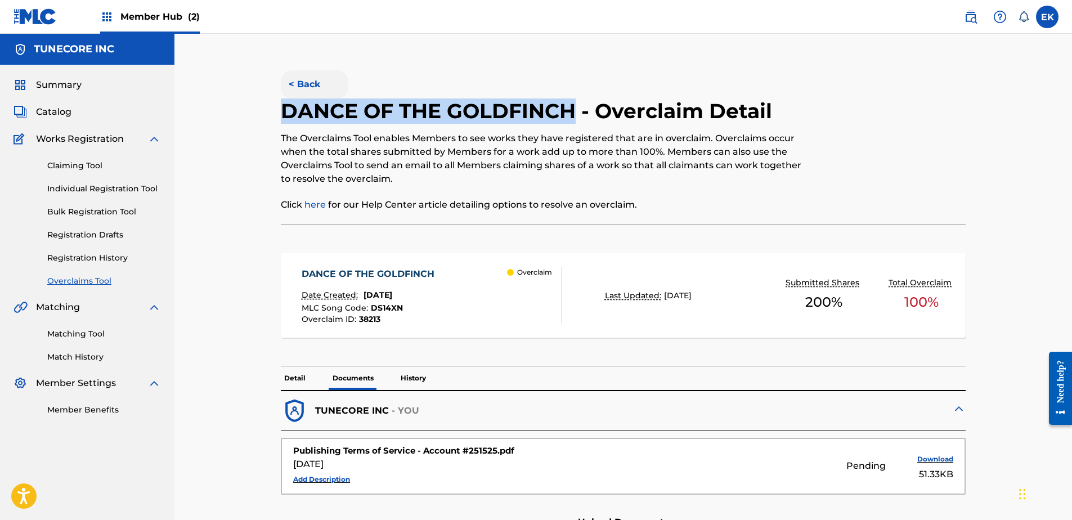
click at [312, 82] on button "< Back" at bounding box center [315, 84] width 68 height 28
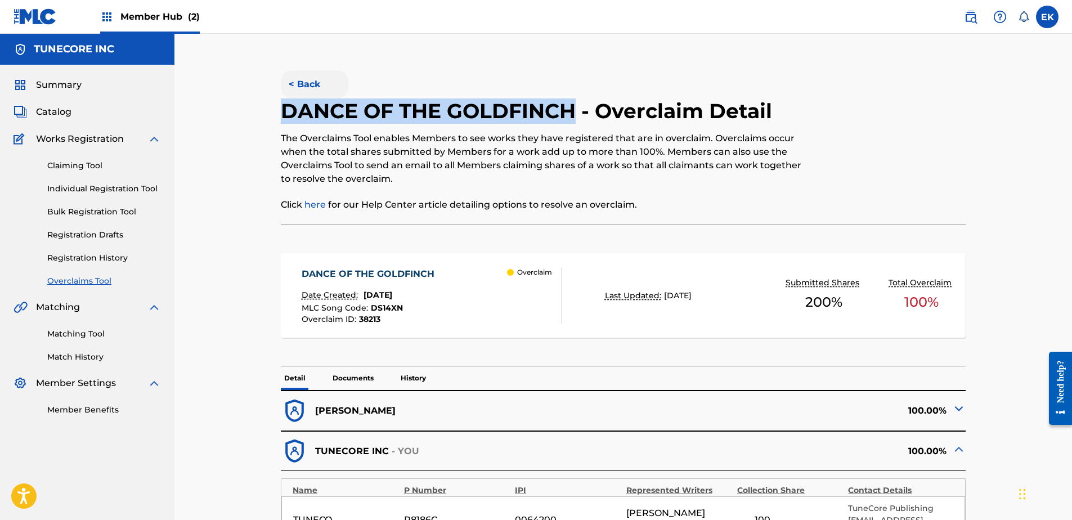
click at [308, 77] on button "< Back" at bounding box center [315, 84] width 68 height 28
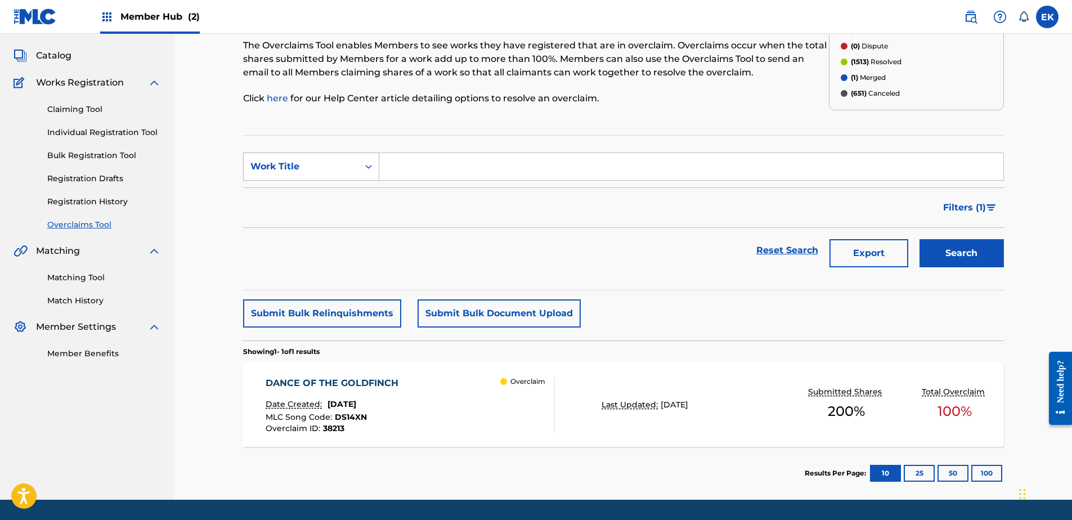
click at [312, 164] on div "Work Title" at bounding box center [300, 167] width 101 height 14
drag, startPoint x: 309, startPoint y: 194, endPoint x: 319, endPoint y: 191, distance: 10.5
click at [311, 194] on div "MLC Song Code" at bounding box center [311, 195] width 135 height 28
drag, startPoint x: 405, startPoint y: 169, endPoint x: 406, endPoint y: 163, distance: 5.7
click at [405, 169] on input "Search Form" at bounding box center [691, 166] width 624 height 27
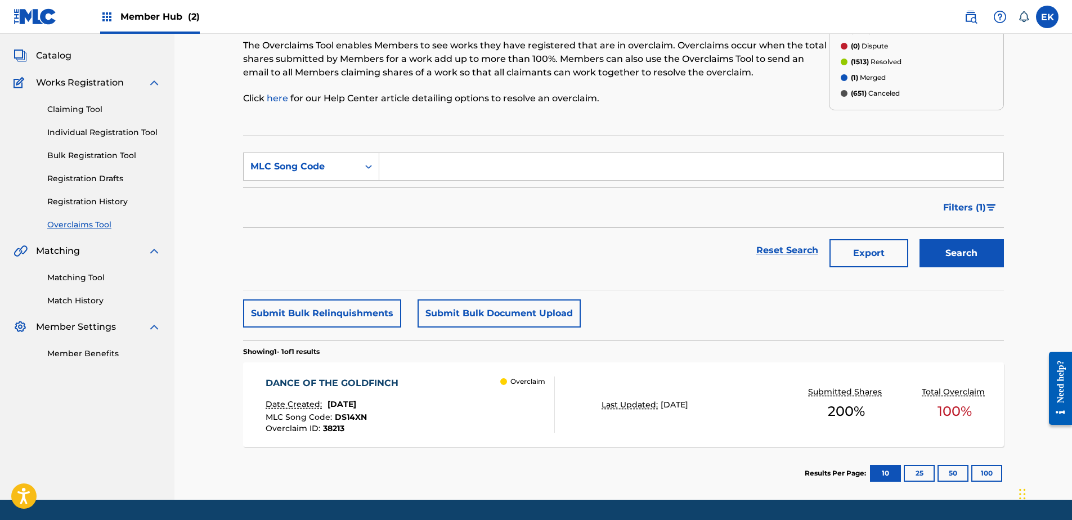
paste input "LT7TB0"
type input "LT7TB0"
click at [944, 243] on button "Search" at bounding box center [962, 253] width 84 height 28
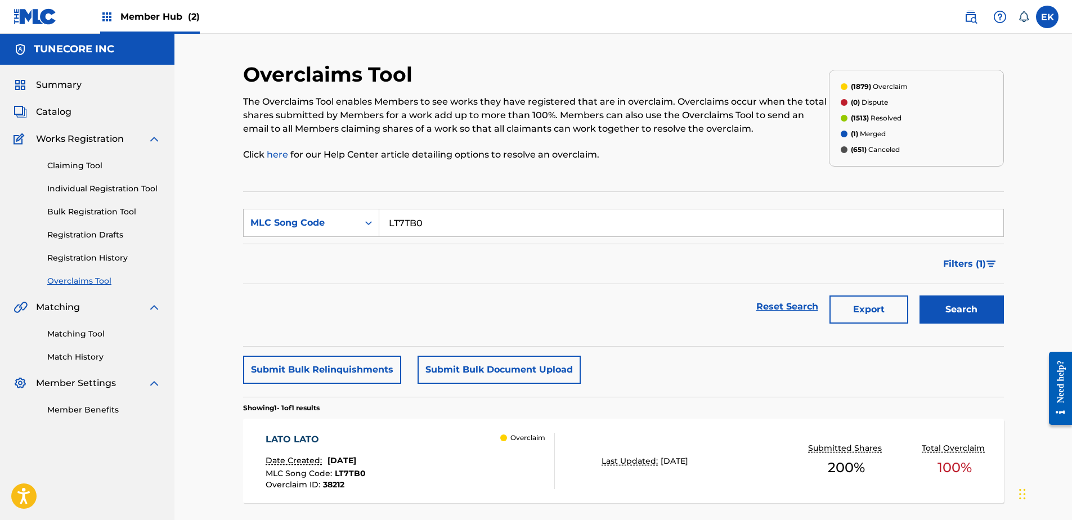
click at [464, 448] on div "LATO LATO Date Created: September 25, 2025 MLC Song Code : LT7TB0 Overclaim ID …" at bounding box center [410, 461] width 289 height 56
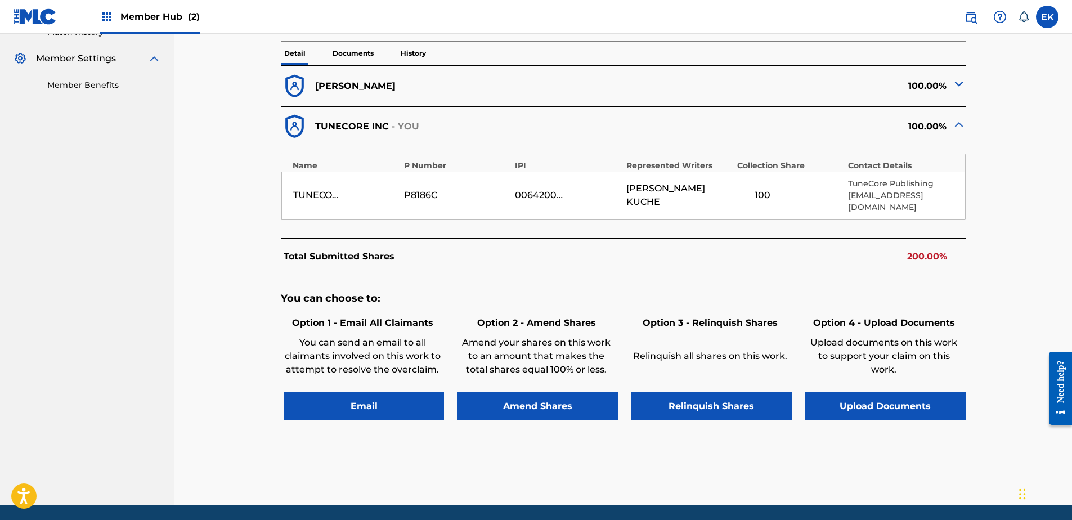
scroll to position [338, 0]
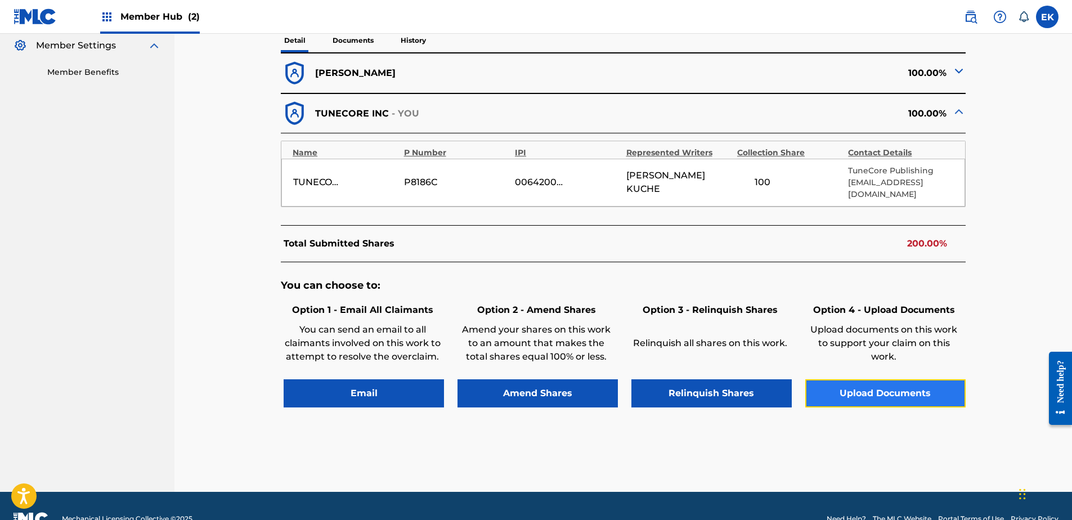
click at [877, 379] on button "Upload Documents" at bounding box center [885, 393] width 160 height 28
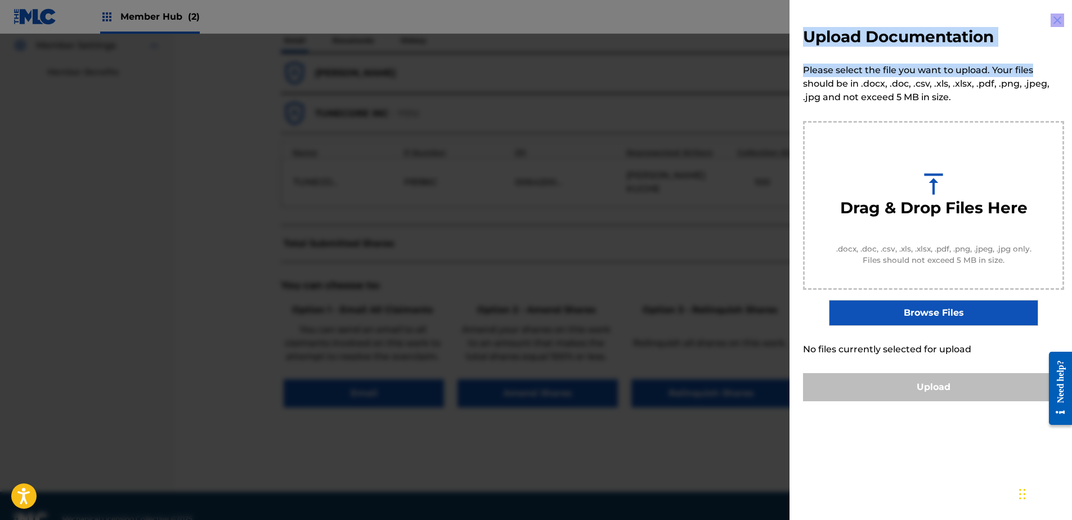
click at [1047, 17] on div "Upload Documentation Please select the file you want to upload. Your files shou…" at bounding box center [934, 260] width 288 height 520
click at [1054, 16] on img at bounding box center [1058, 21] width 14 height 14
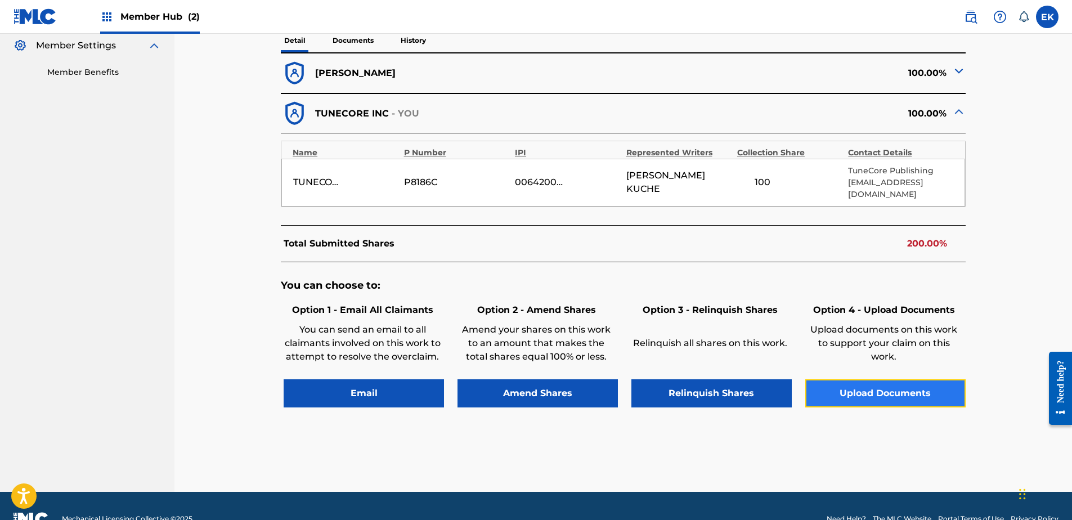
click at [934, 383] on button "Upload Documents" at bounding box center [885, 393] width 160 height 28
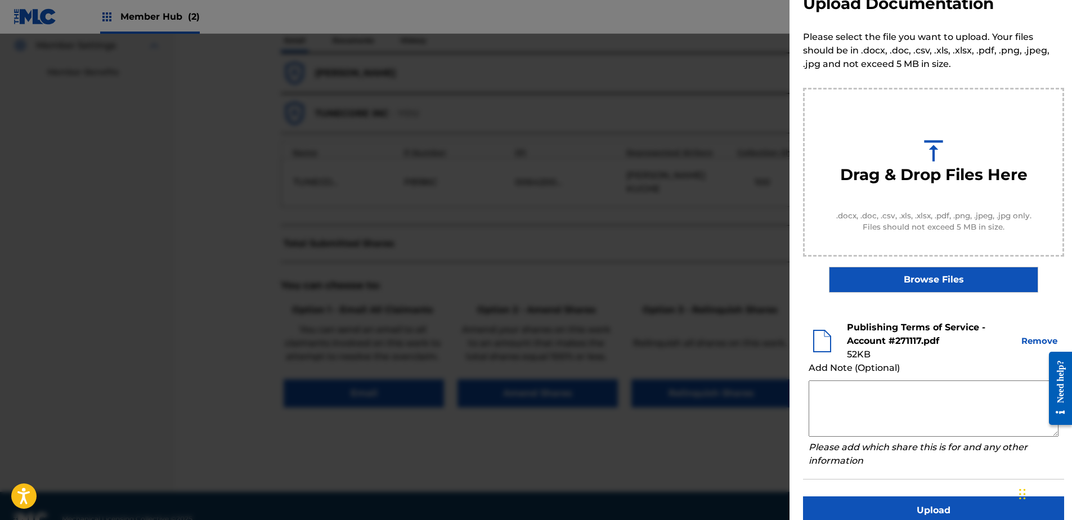
scroll to position [51, 0]
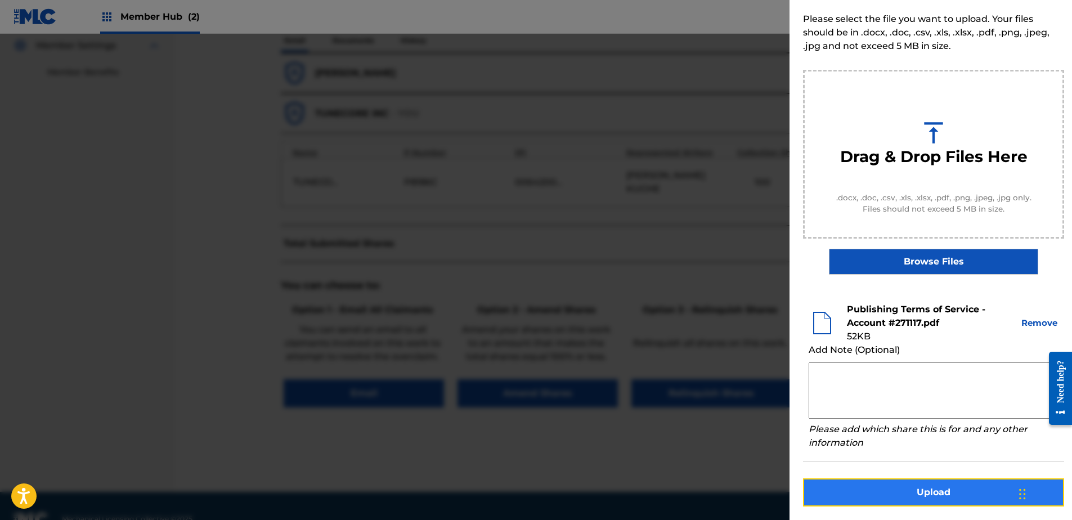
click at [942, 485] on button "Upload" at bounding box center [933, 492] width 261 height 28
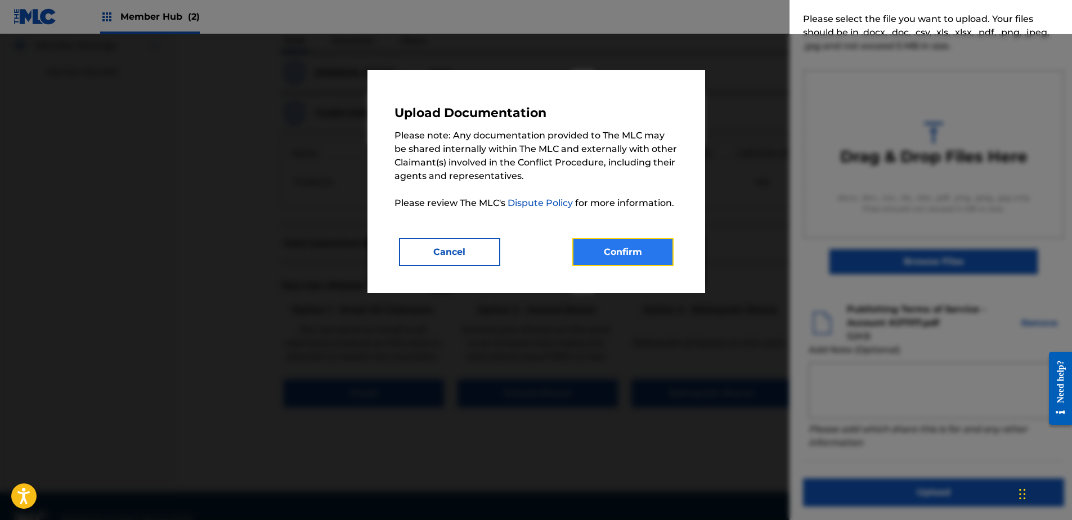
click at [643, 254] on button "Confirm" at bounding box center [622, 252] width 101 height 28
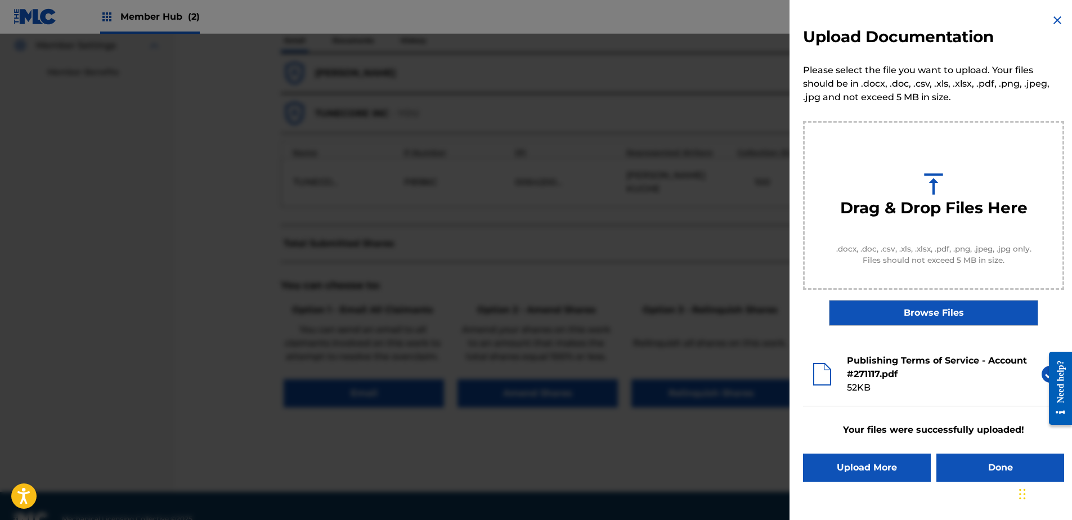
scroll to position [0, 0]
click at [982, 468] on button "Done" at bounding box center [1001, 468] width 128 height 28
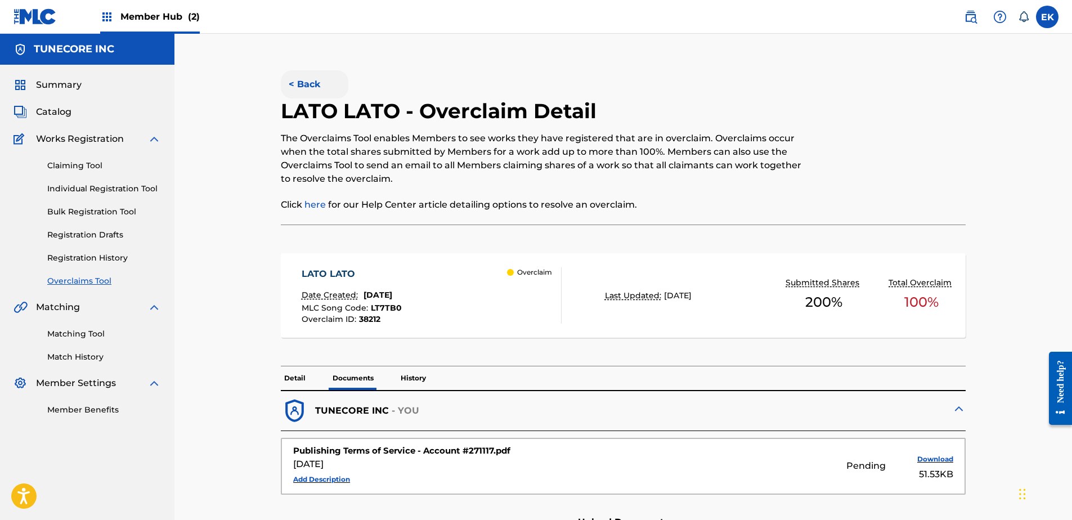
click at [316, 80] on button "< Back" at bounding box center [315, 84] width 68 height 28
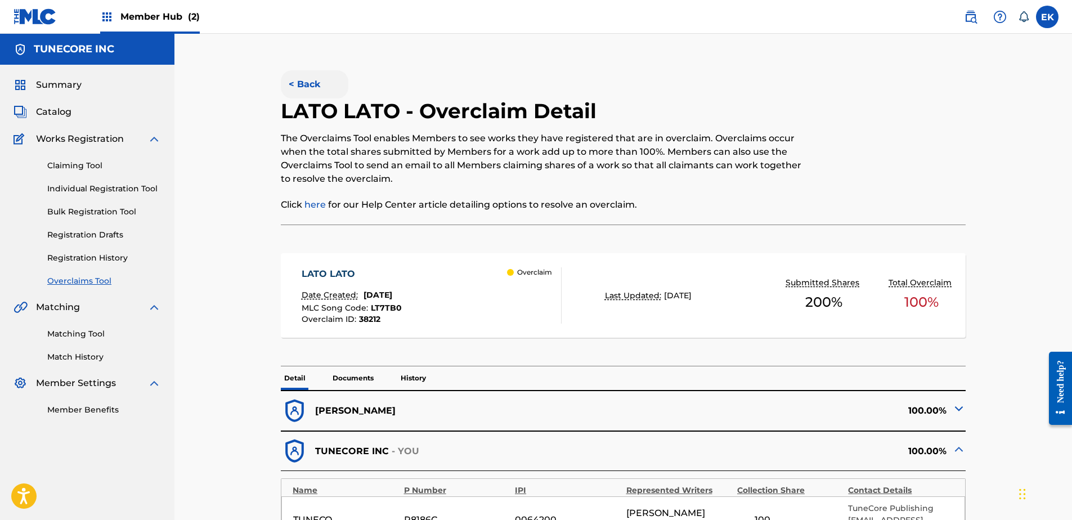
click at [294, 80] on button "< Back" at bounding box center [315, 84] width 68 height 28
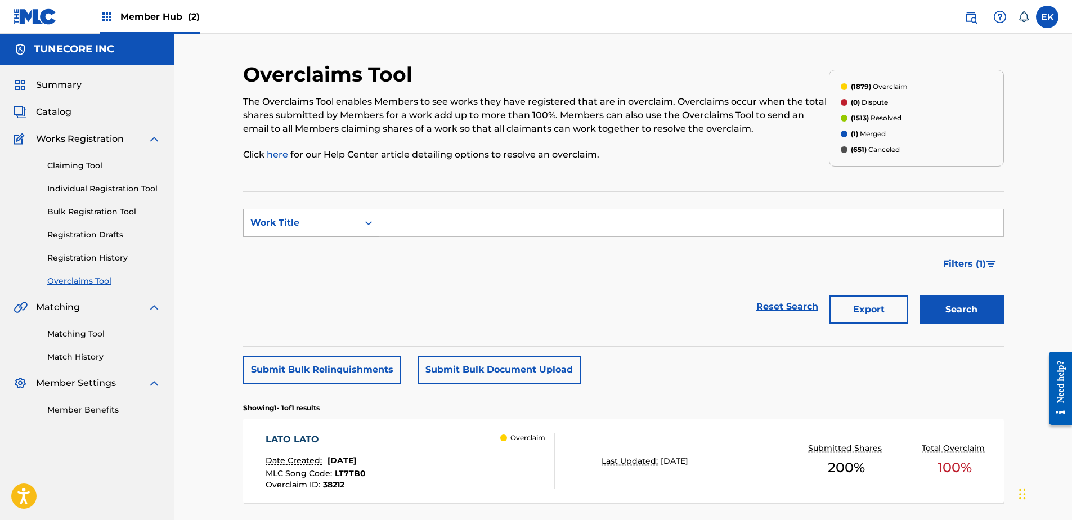
click at [333, 229] on div "Work Title" at bounding box center [300, 223] width 101 height 14
click at [334, 249] on div "MLC Song Code" at bounding box center [311, 251] width 135 height 28
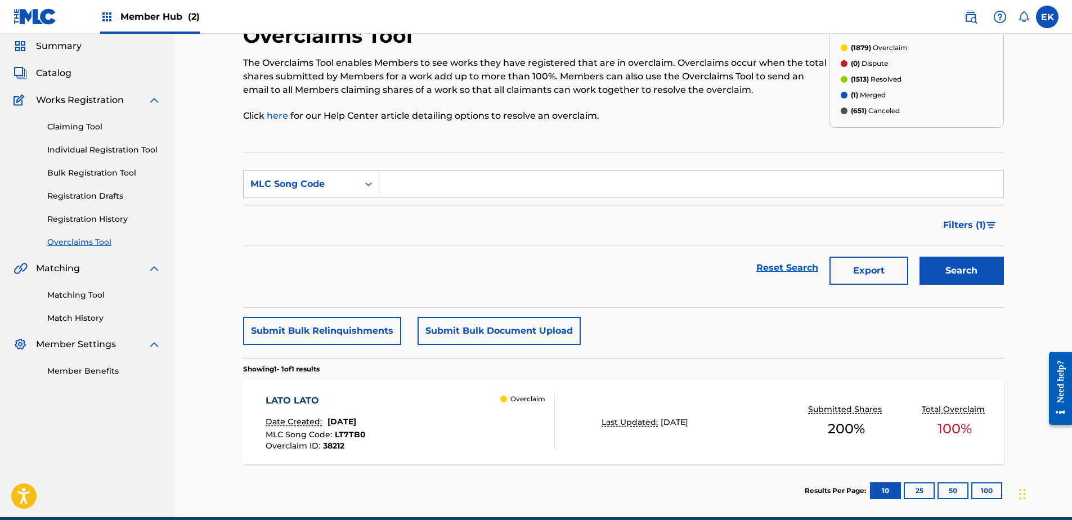
scroll to position [56, 0]
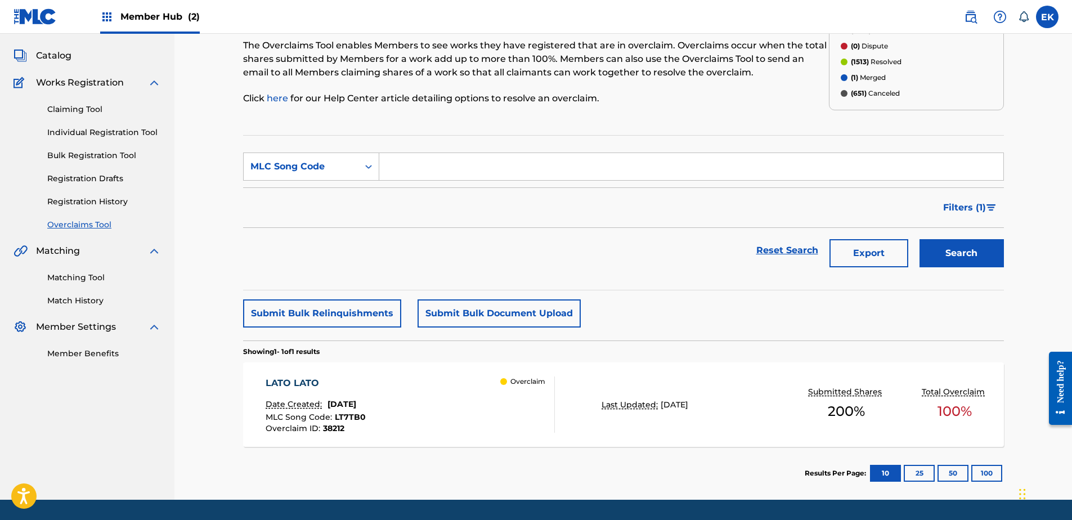
click at [527, 394] on div "Overclaim" at bounding box center [527, 405] width 54 height 56
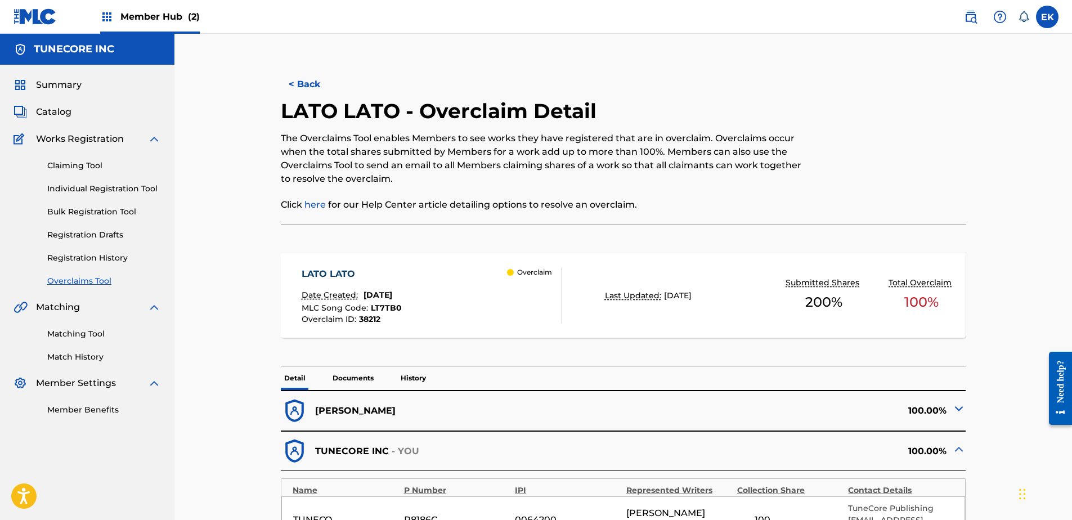
click at [349, 375] on p "Documents" at bounding box center [353, 378] width 48 height 24
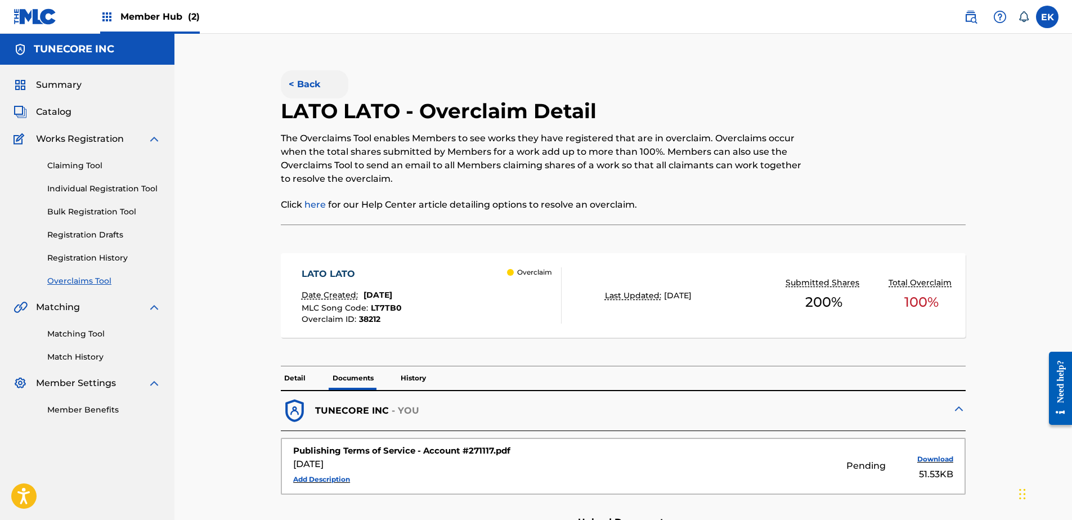
click at [307, 77] on button "< Back" at bounding box center [315, 84] width 68 height 28
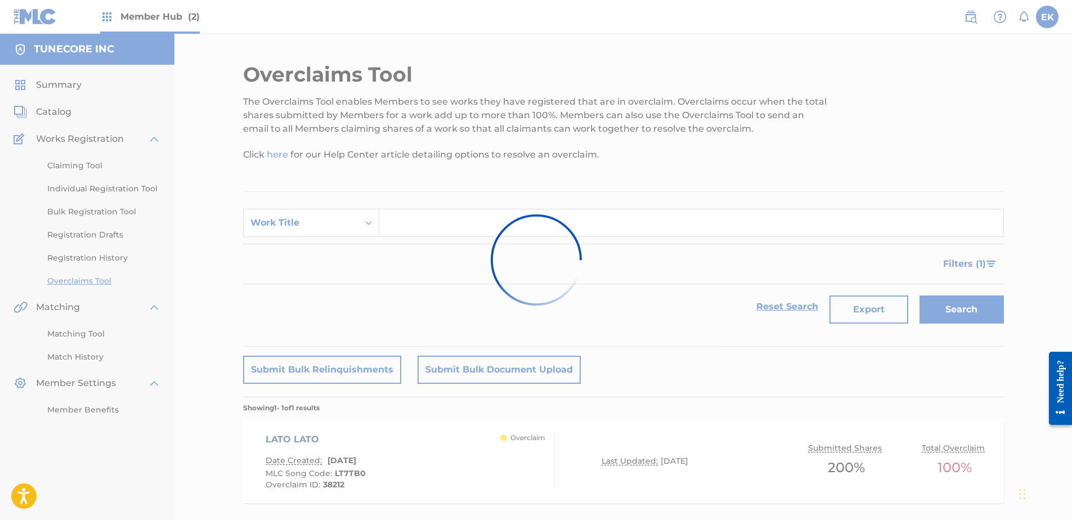
scroll to position [56, 0]
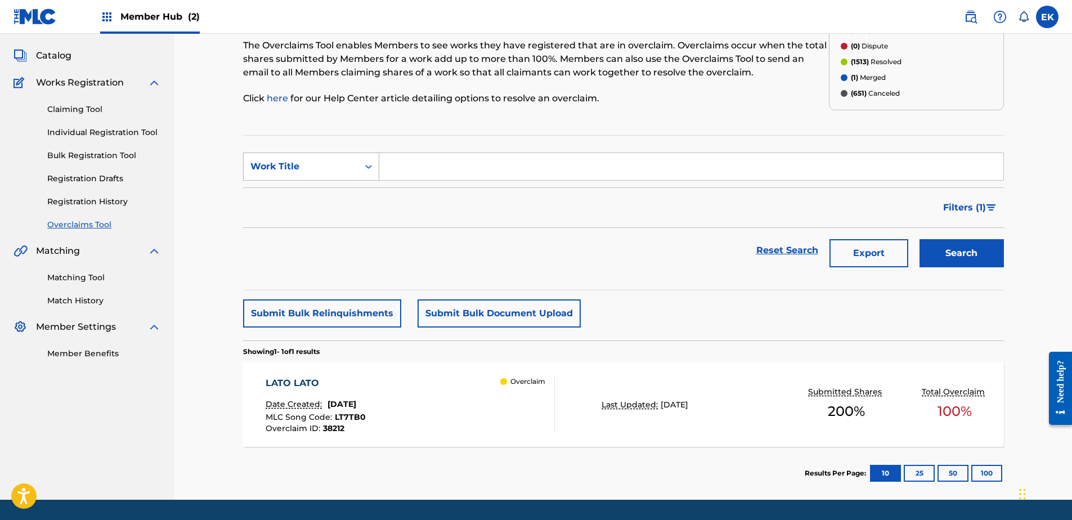
drag, startPoint x: 328, startPoint y: 151, endPoint x: 325, endPoint y: 172, distance: 21.6
click at [329, 153] on section "SearchWithCriteriaba6ceccd-ebce-4929-a99c-39248b4f4cf9 Work Title Filter Status…" at bounding box center [623, 212] width 761 height 155
click at [329, 164] on div "Work Title" at bounding box center [300, 167] width 101 height 14
click at [325, 190] on div "MLC Song Code" at bounding box center [311, 195] width 135 height 28
click at [416, 169] on input "Search Form" at bounding box center [691, 166] width 624 height 27
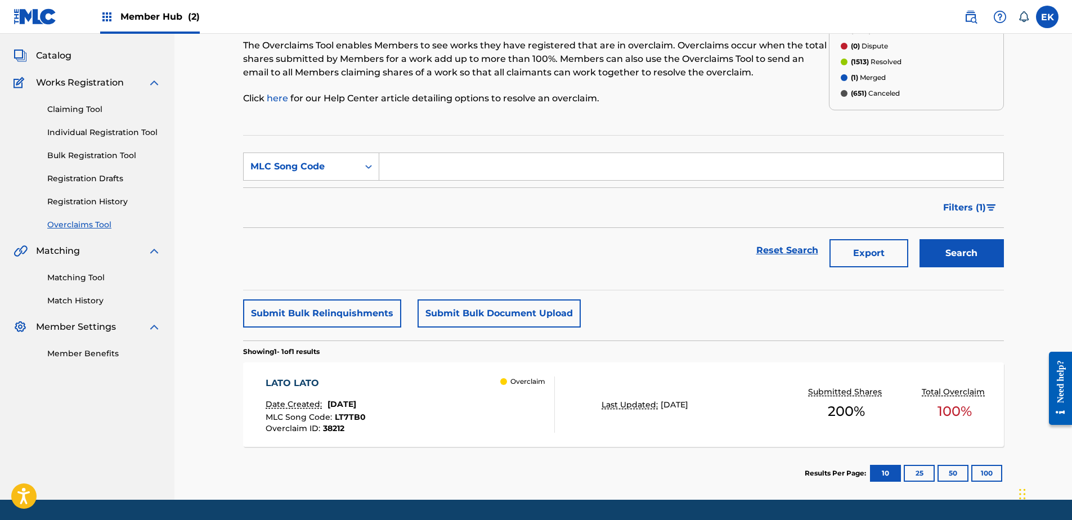
paste input "HP70LD"
type input "HP70LD"
drag, startPoint x: 949, startPoint y: 254, endPoint x: 938, endPoint y: 254, distance: 11.3
click at [949, 254] on button "Search" at bounding box center [962, 253] width 84 height 28
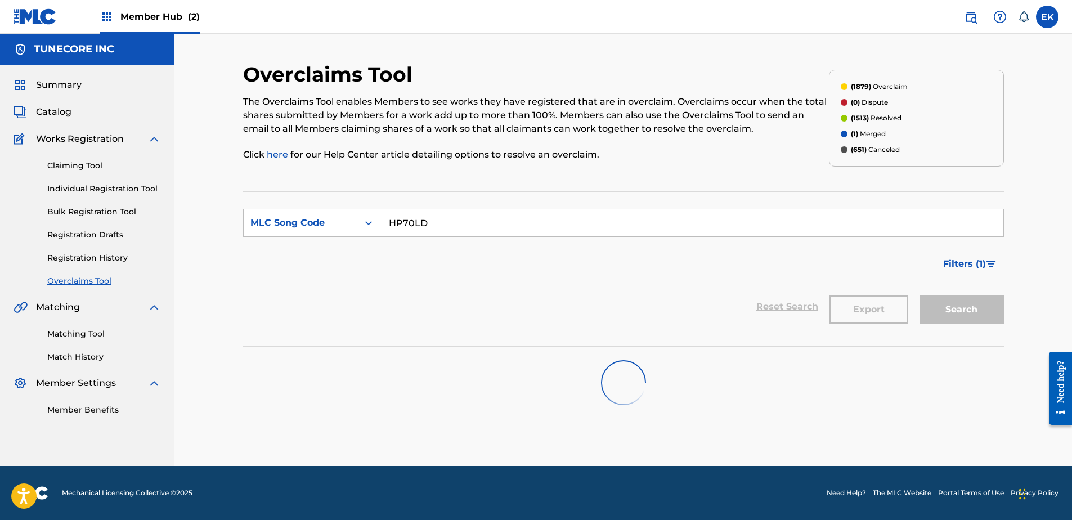
scroll to position [0, 0]
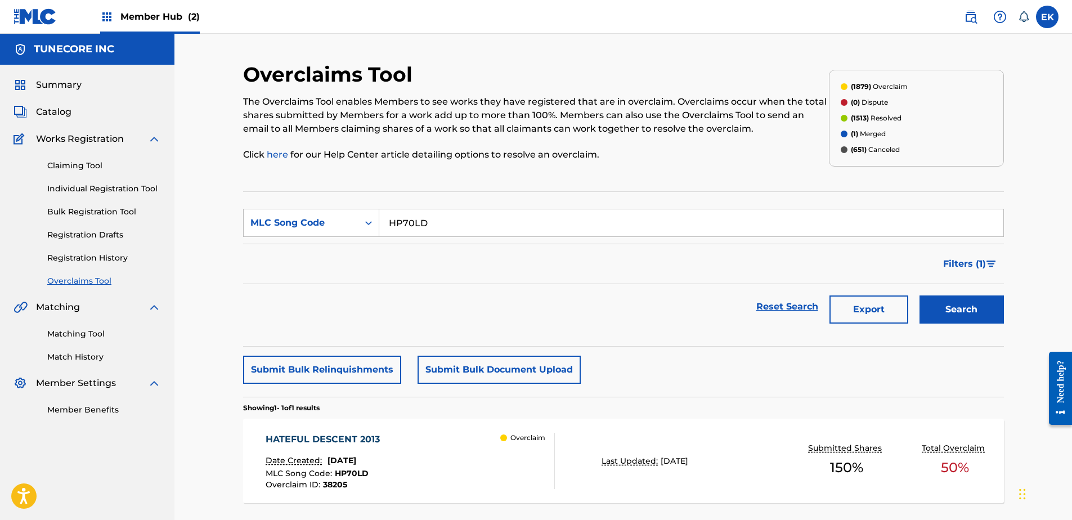
click at [435, 460] on div "HATEFUL DESCENT 2013 Date Created: September 25, 2025 MLC Song Code : HP70LD Ov…" at bounding box center [410, 461] width 289 height 56
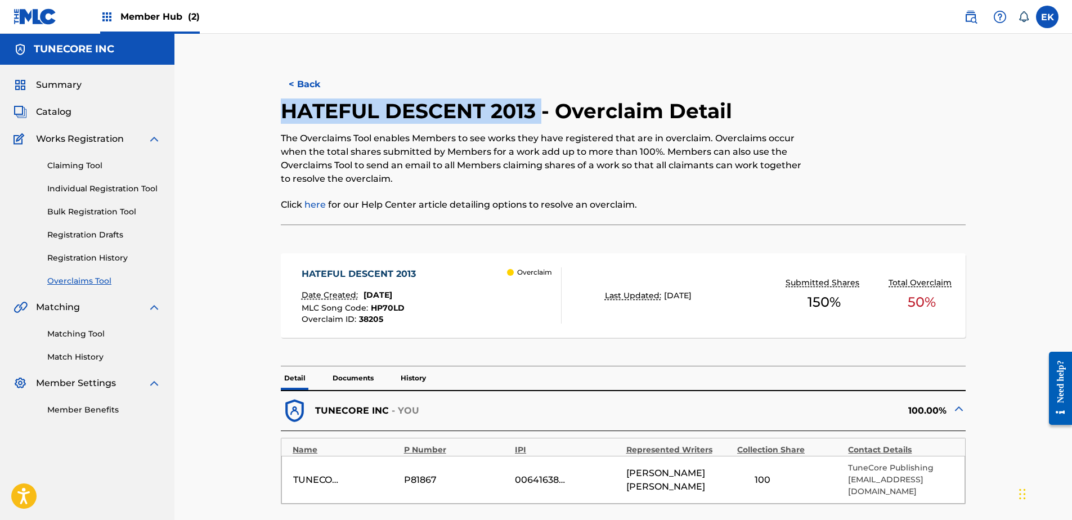
drag, startPoint x: 538, startPoint y: 112, endPoint x: 261, endPoint y: 115, distance: 277.5
click at [261, 116] on div "< Back HATEFUL DESCENT 2013 - Overclaim Detail The Overclaims Tool enables Memb…" at bounding box center [623, 446] width 761 height 768
drag, startPoint x: 261, startPoint y: 115, endPoint x: 365, endPoint y: 114, distance: 104.7
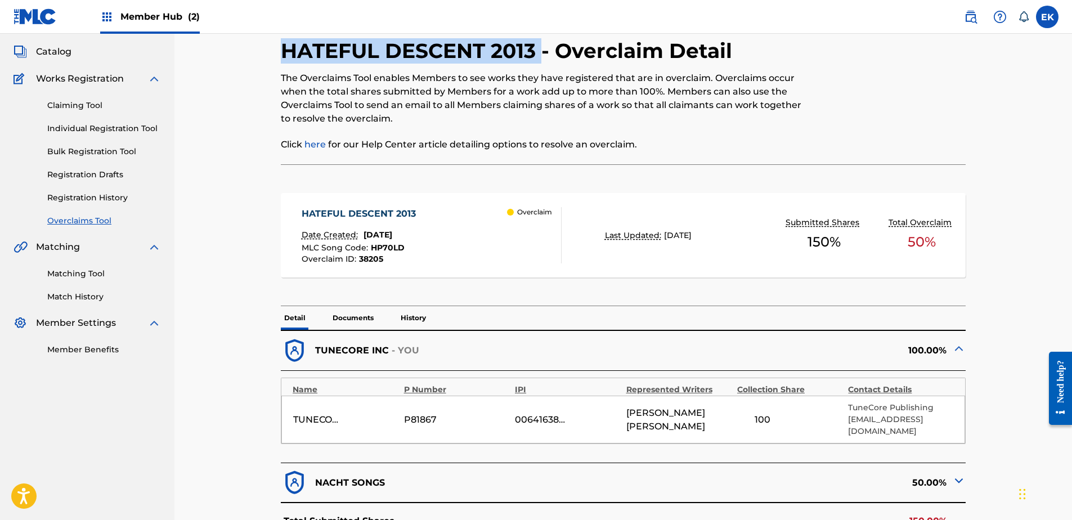
scroll to position [225, 0]
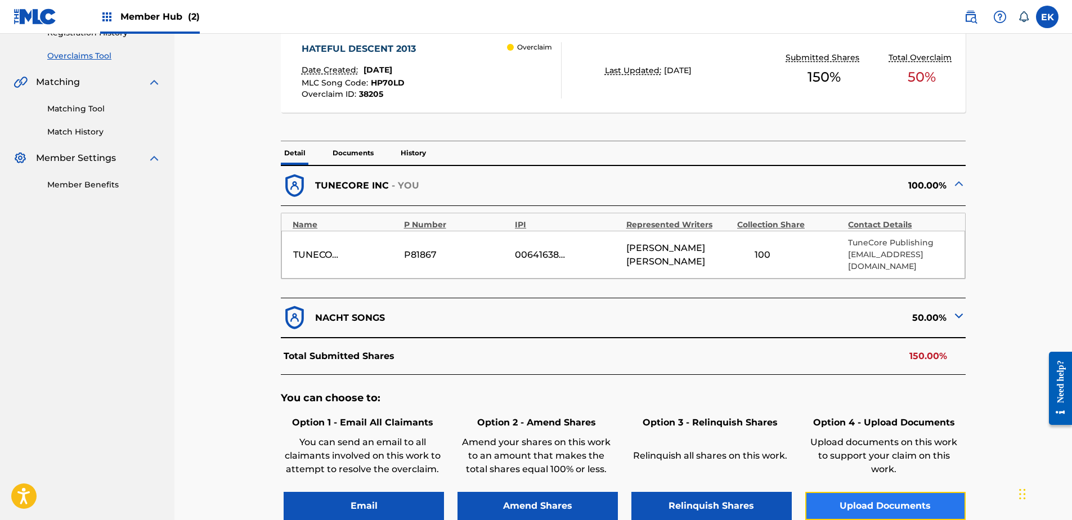
click at [852, 494] on button "Upload Documents" at bounding box center [885, 506] width 160 height 28
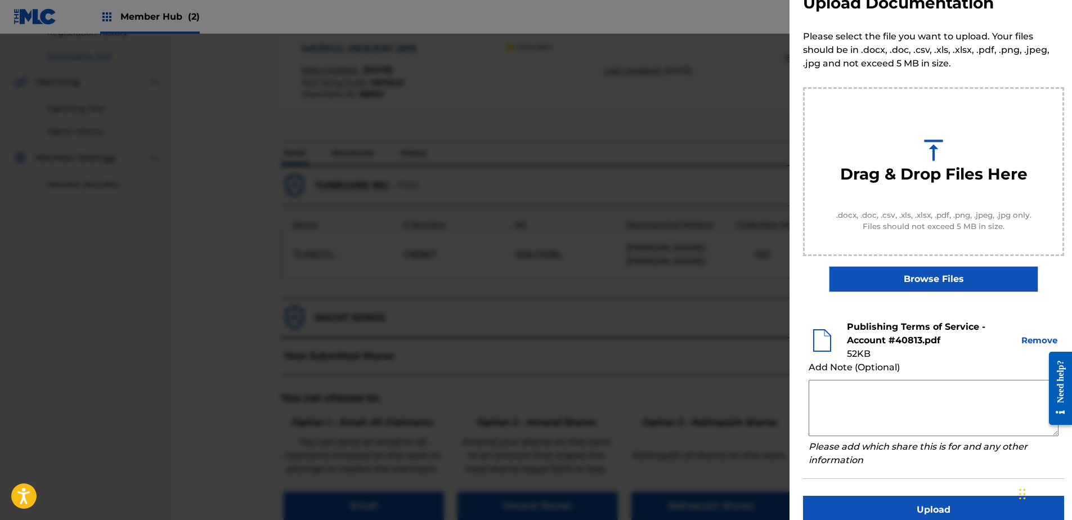
scroll to position [51, 0]
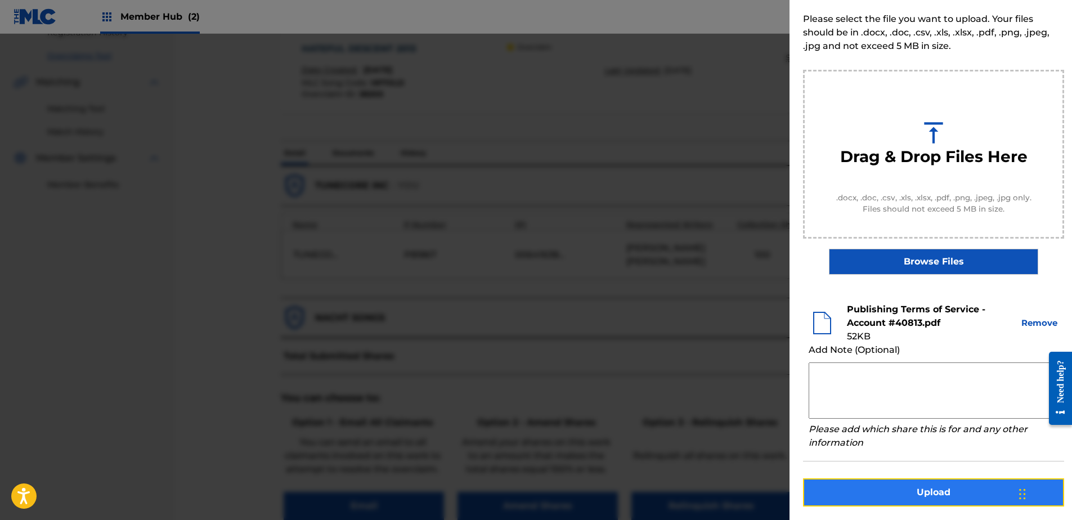
click at [925, 499] on button "Upload" at bounding box center [933, 492] width 261 height 28
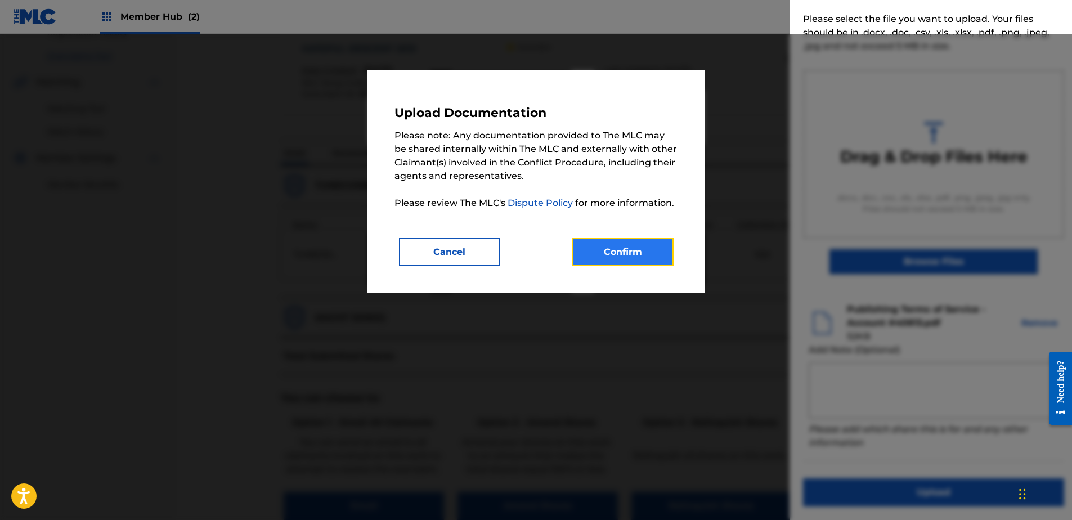
click at [624, 249] on button "Confirm" at bounding box center [622, 252] width 101 height 28
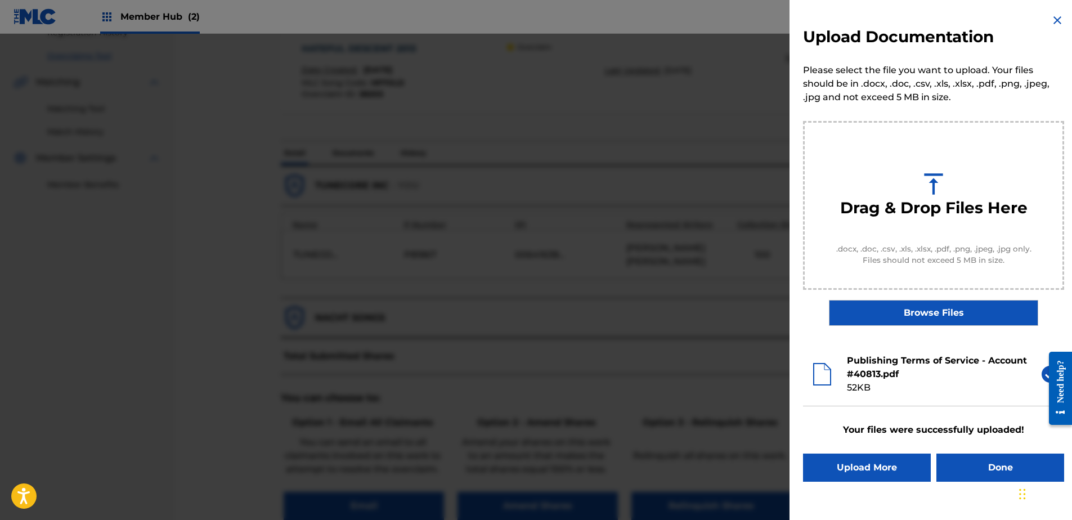
scroll to position [0, 0]
click at [994, 480] on button "Done" at bounding box center [1001, 468] width 128 height 28
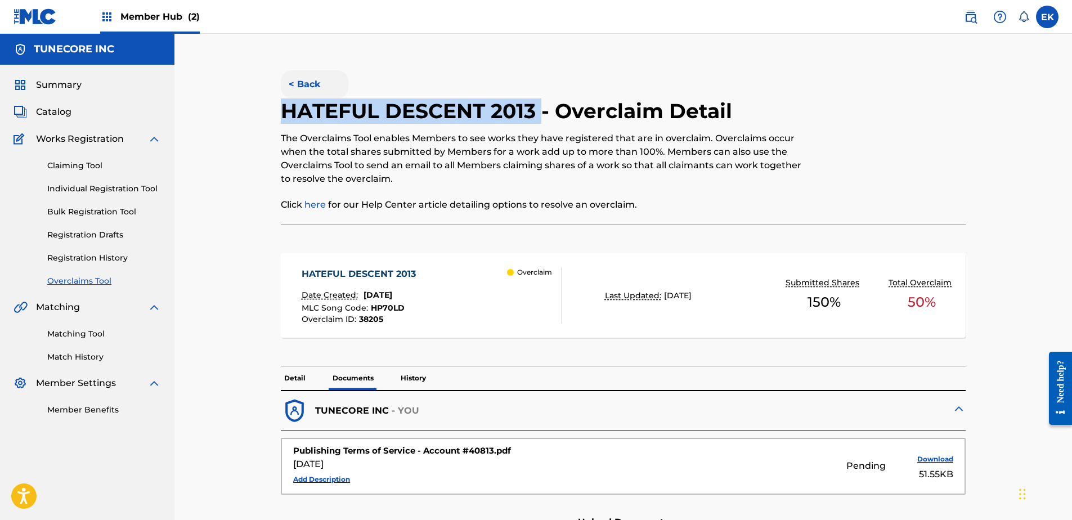
click at [310, 86] on button "< Back" at bounding box center [315, 84] width 68 height 28
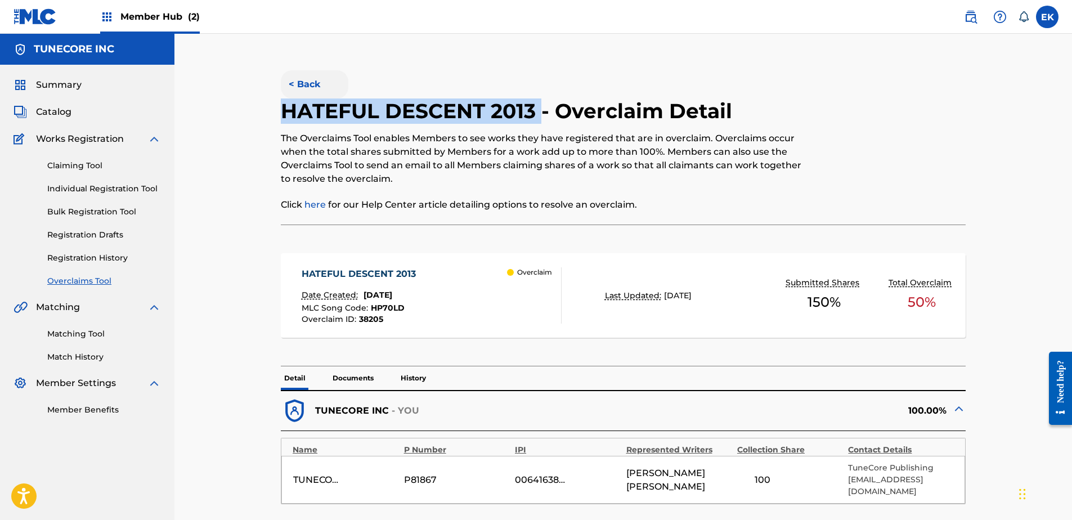
click at [306, 84] on button "< Back" at bounding box center [315, 84] width 68 height 28
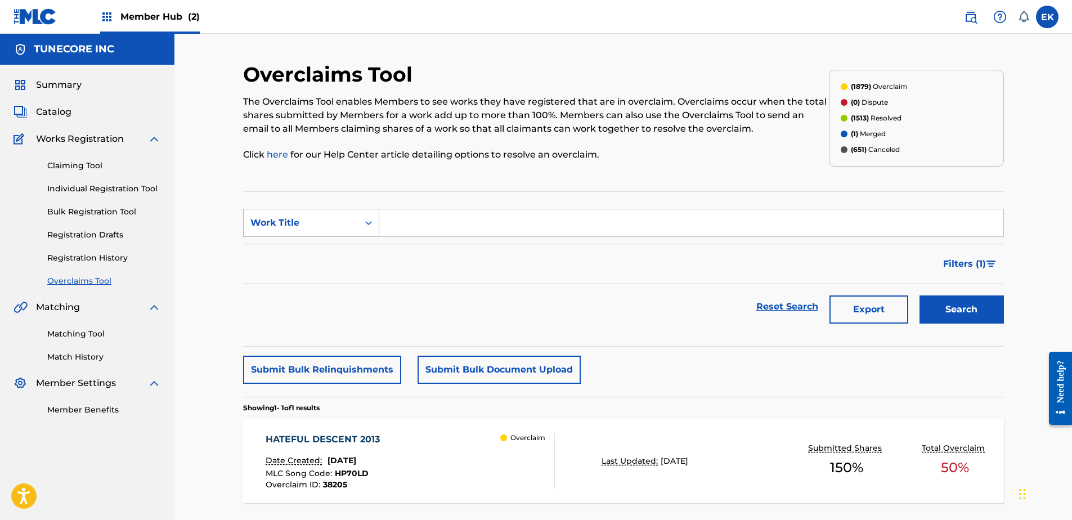
click at [344, 217] on div "Work Title" at bounding box center [300, 223] width 101 height 14
click at [337, 237] on form "SearchWithCriteriaba6ceccd-ebce-4929-a99c-39248b4f4cf9 3 results available. Use…" at bounding box center [623, 269] width 761 height 120
drag, startPoint x: 354, startPoint y: 210, endPoint x: 347, endPoint y: 231, distance: 21.5
click at [353, 213] on div "Work Title" at bounding box center [311, 223] width 136 height 28
drag, startPoint x: 344, startPoint y: 248, endPoint x: 350, endPoint y: 247, distance: 5.9
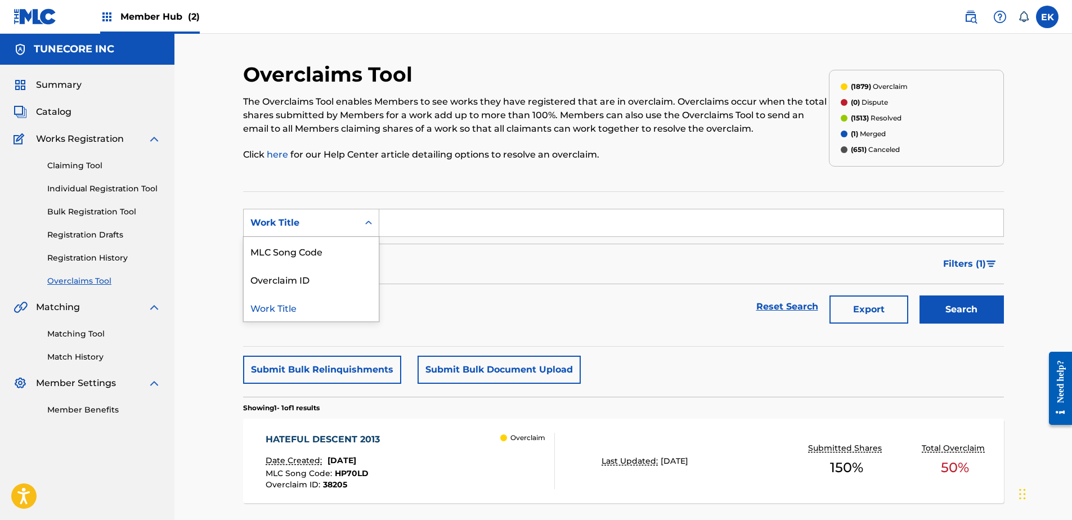
click at [346, 248] on div "MLC Song Code" at bounding box center [311, 251] width 135 height 28
click at [418, 223] on input "Search Form" at bounding box center [691, 222] width 624 height 27
paste input "IY7CK0"
type input "IY7CK0"
drag, startPoint x: 935, startPoint y: 303, endPoint x: 901, endPoint y: 307, distance: 34.6
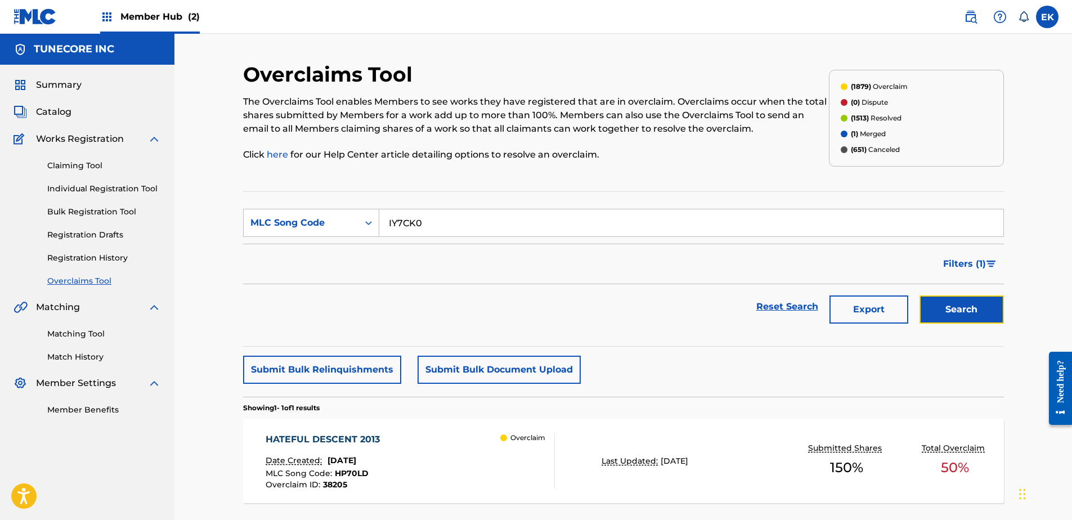
click at [935, 303] on button "Search" at bounding box center [962, 309] width 84 height 28
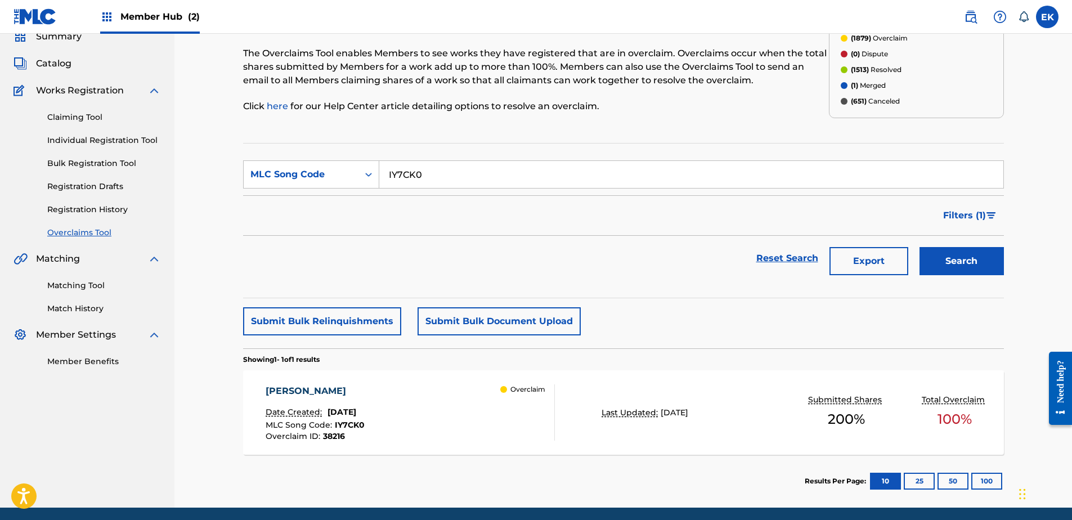
scroll to position [90, 0]
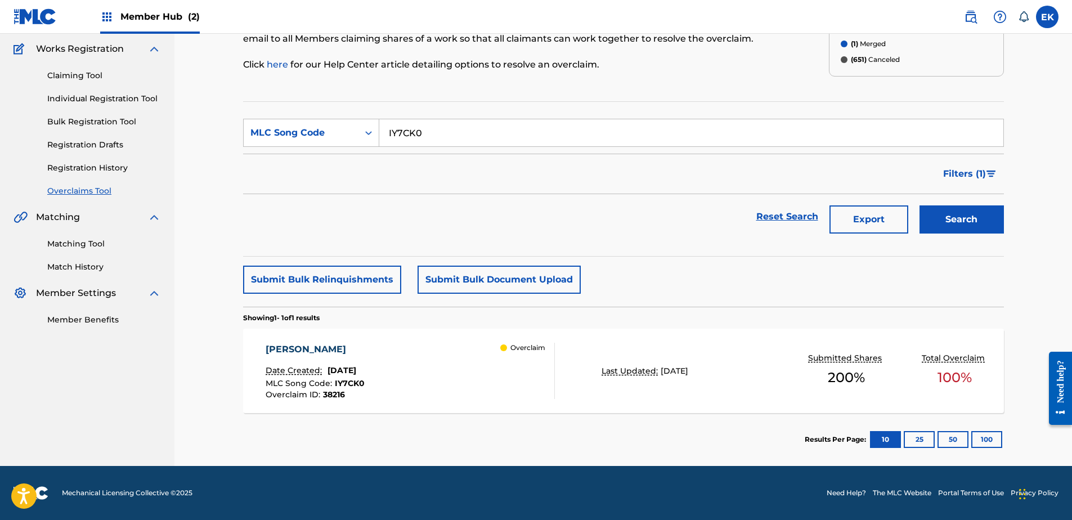
click at [505, 362] on div "Overclaim" at bounding box center [527, 371] width 54 height 56
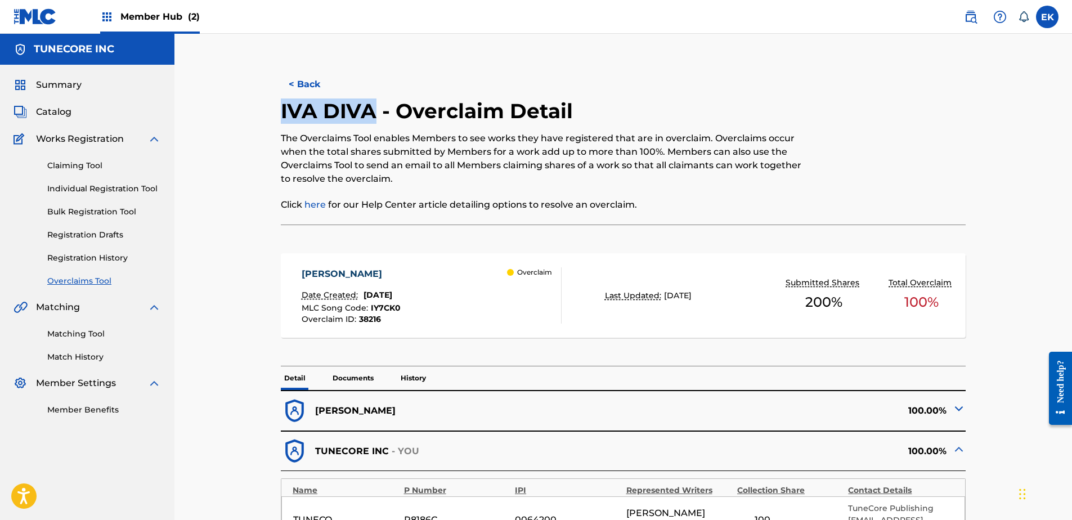
drag, startPoint x: 376, startPoint y: 116, endPoint x: 279, endPoint y: 117, distance: 96.8
click at [279, 117] on div "< Back IVA DIVA - Overclaim Detail The Overclaims Tool enables Members to see w…" at bounding box center [623, 446] width 761 height 768
drag, startPoint x: 279, startPoint y: 117, endPoint x: 328, endPoint y: 117, distance: 48.4
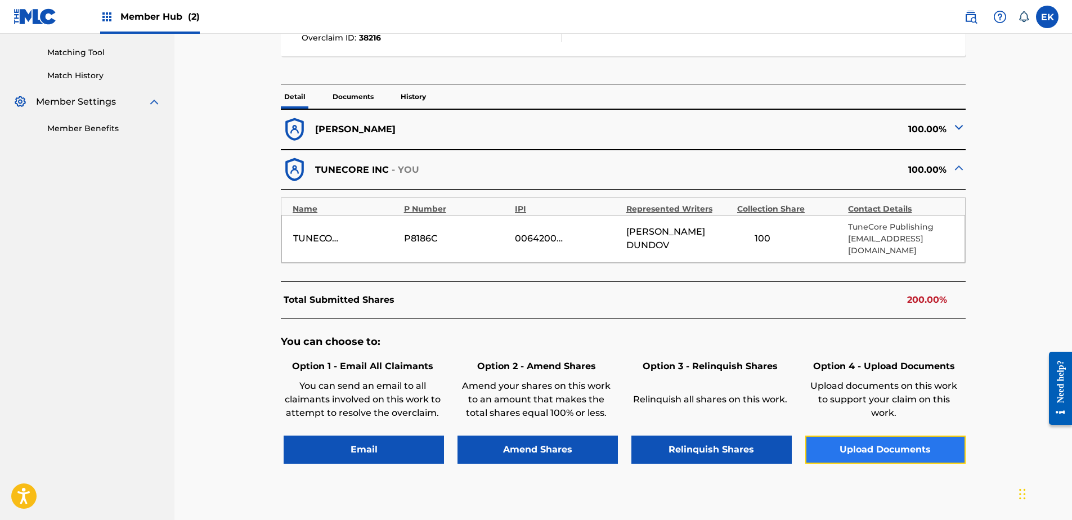
click at [856, 436] on button "Upload Documents" at bounding box center [885, 450] width 160 height 28
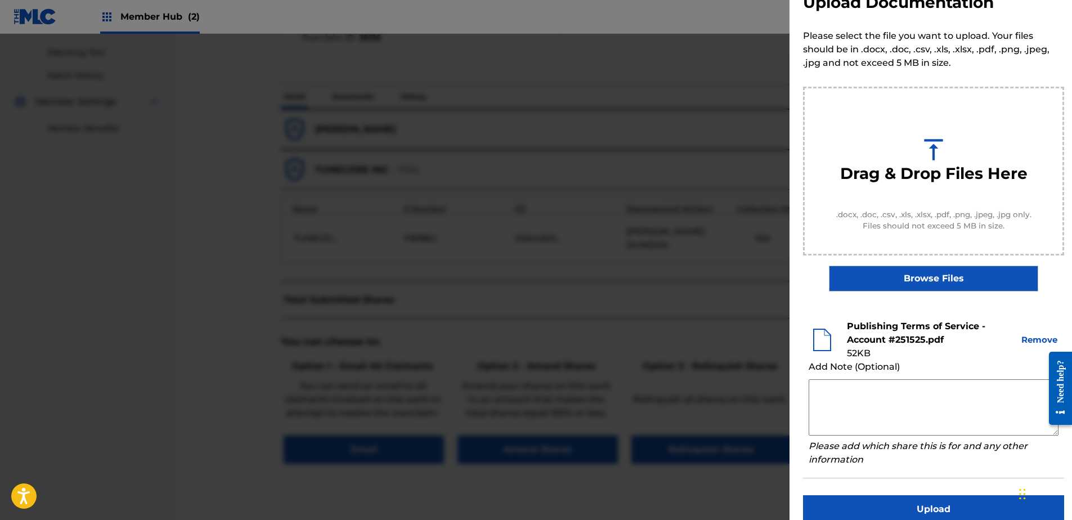
scroll to position [51, 0]
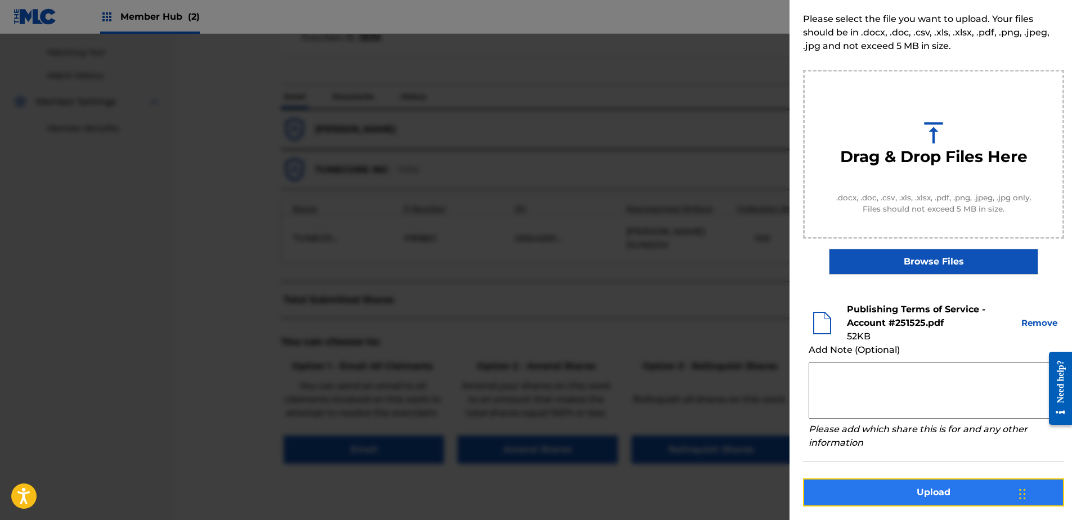
click at [871, 488] on button "Upload" at bounding box center [933, 492] width 261 height 28
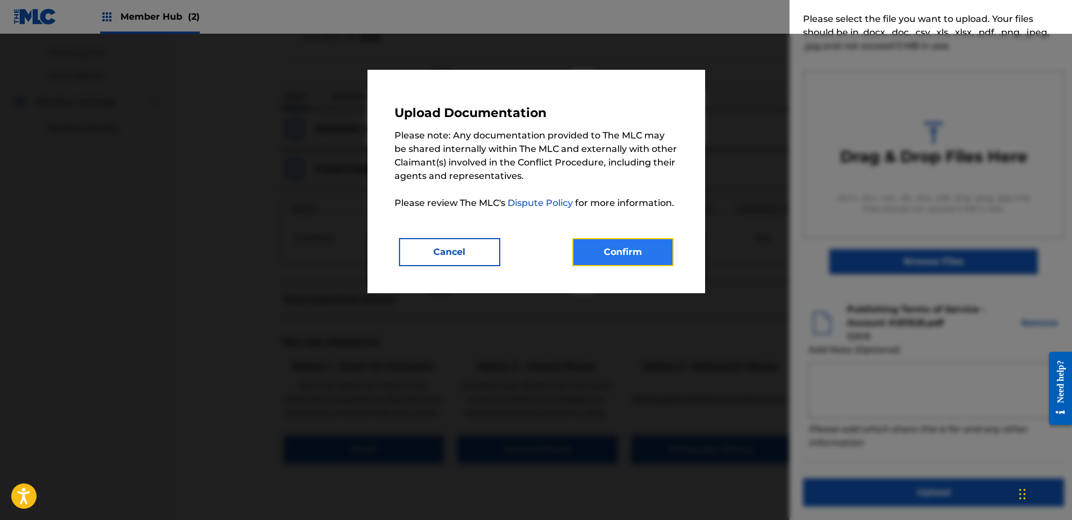
click at [625, 245] on button "Confirm" at bounding box center [622, 252] width 101 height 28
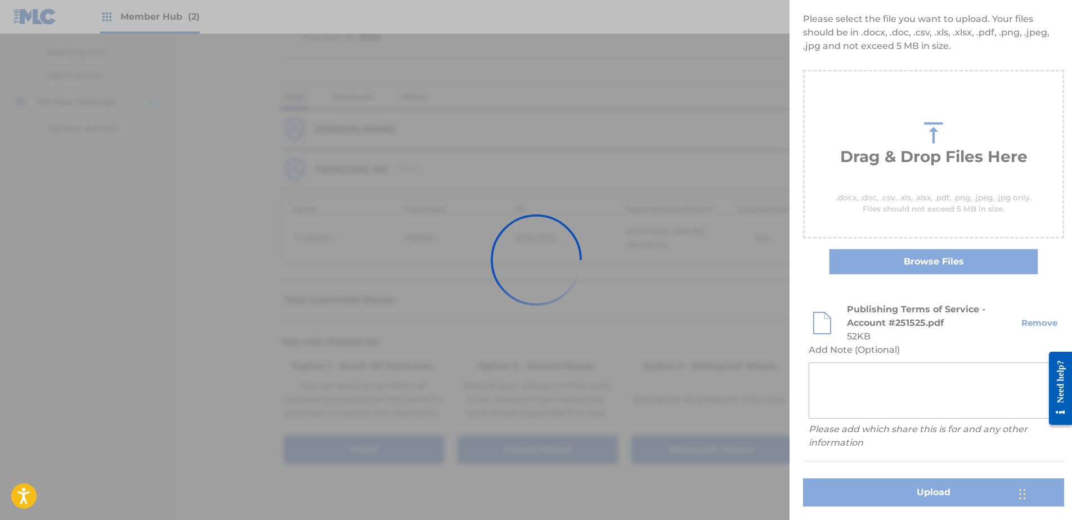
scroll to position [0, 0]
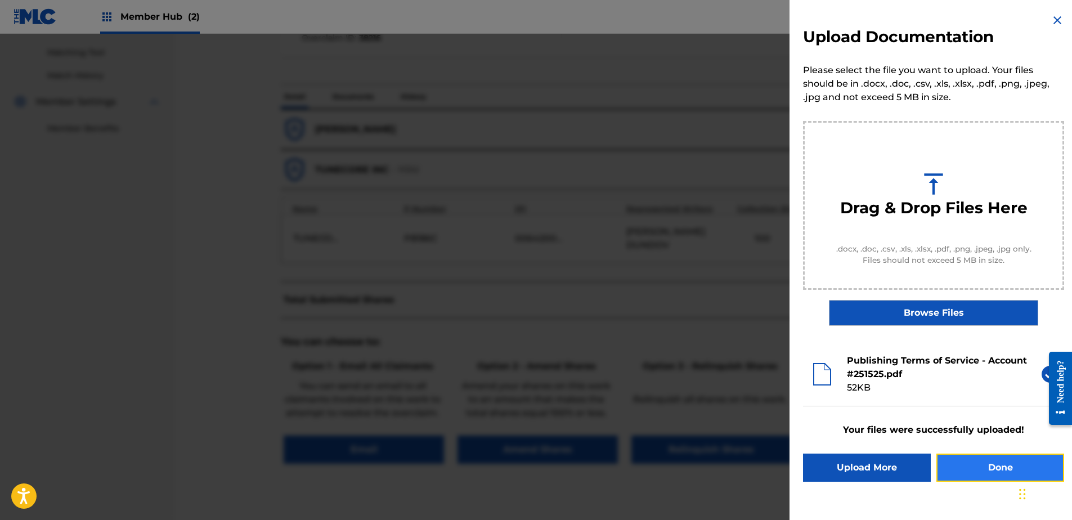
click at [994, 466] on button "Done" at bounding box center [1001, 468] width 128 height 28
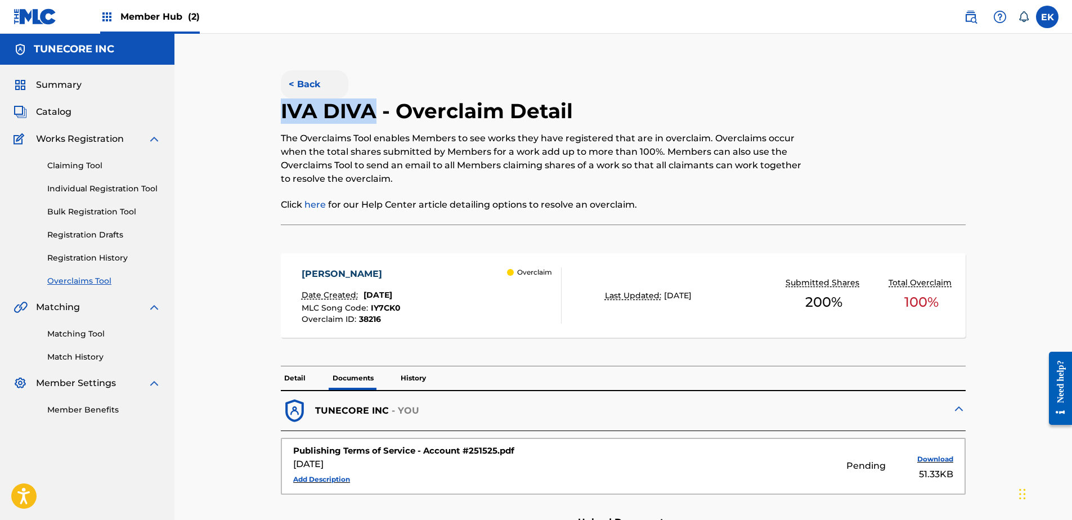
click at [310, 83] on button "< Back" at bounding box center [315, 84] width 68 height 28
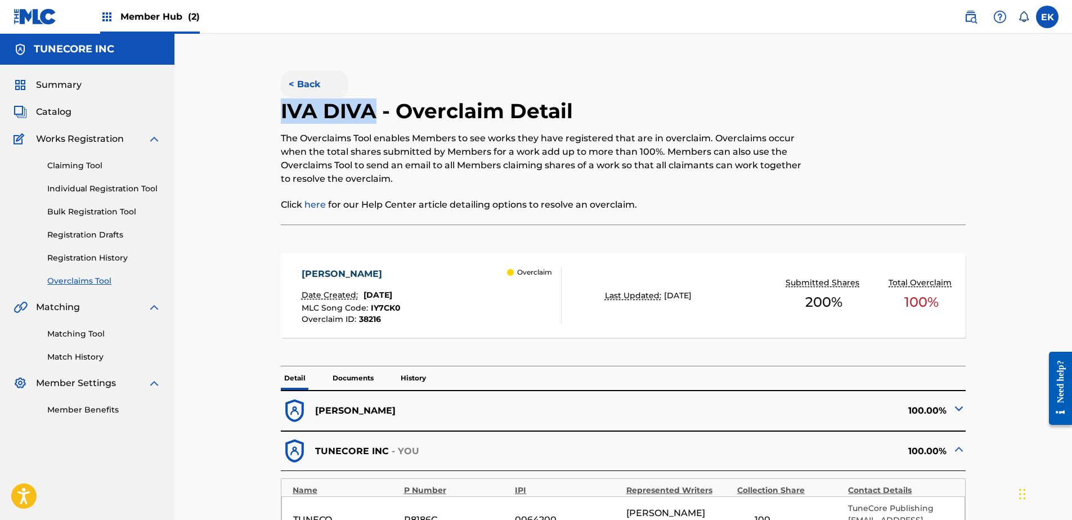
click at [295, 78] on button "< Back" at bounding box center [315, 84] width 68 height 28
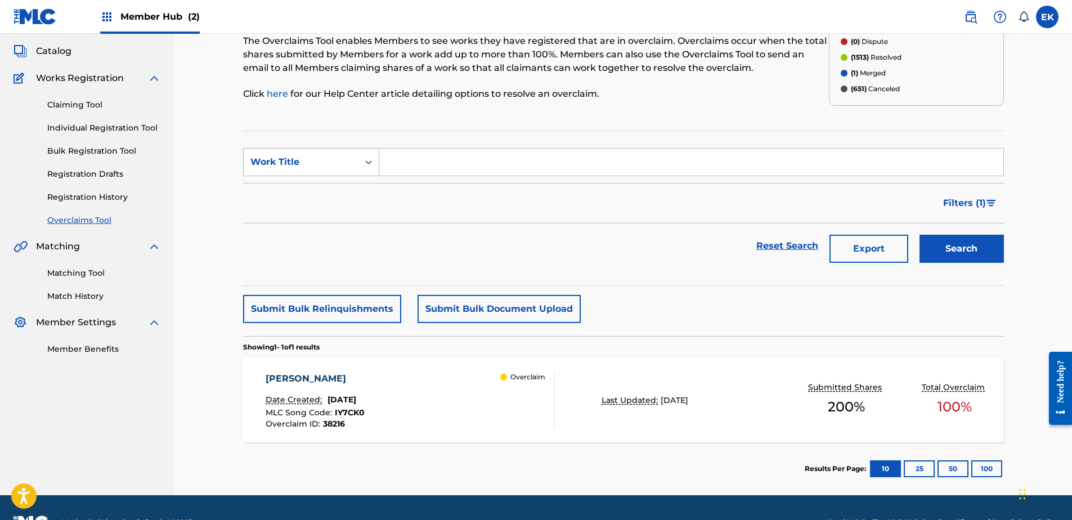
click at [357, 161] on div "Work Title" at bounding box center [301, 161] width 115 height 21
click at [341, 199] on div "MLC Song Code" at bounding box center [311, 190] width 135 height 28
click at [411, 163] on input "Search Form" at bounding box center [691, 162] width 624 height 27
drag, startPoint x: 412, startPoint y: 162, endPoint x: 419, endPoint y: 160, distance: 7.0
paste input "DS3Q1G"
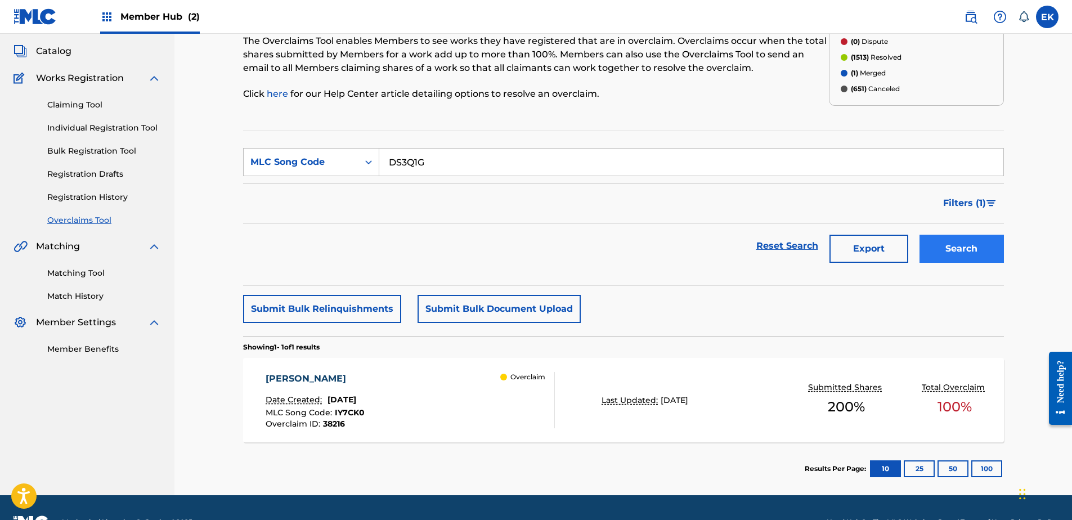
type input "DS3Q1G"
drag, startPoint x: 937, startPoint y: 239, endPoint x: 923, endPoint y: 243, distance: 14.6
click at [934, 239] on button "Search" at bounding box center [962, 249] width 84 height 28
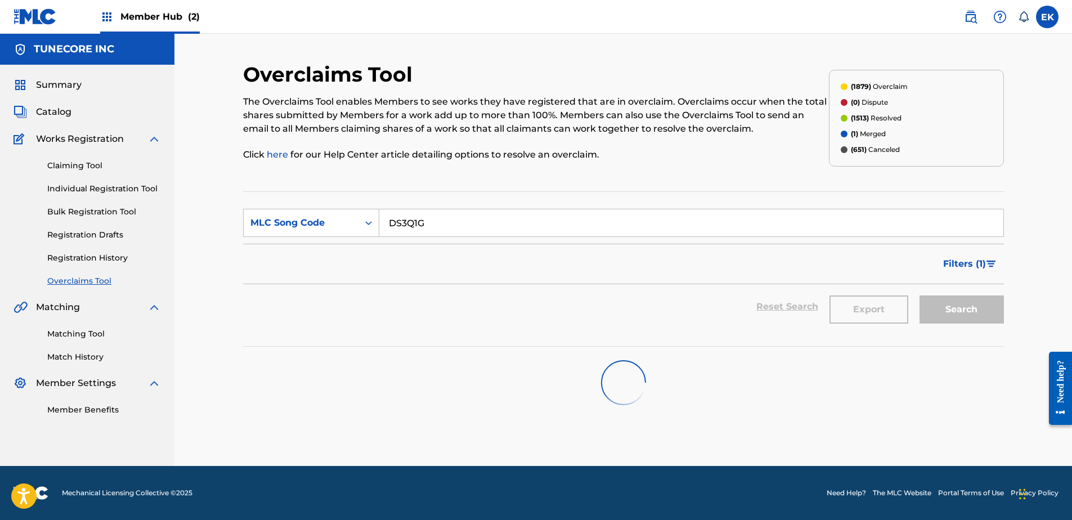
scroll to position [0, 0]
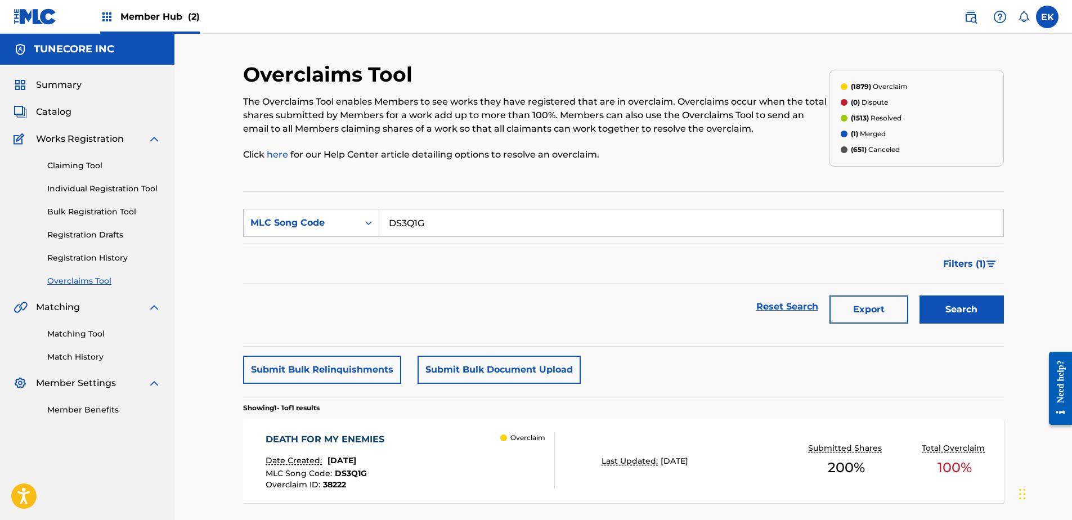
click at [375, 435] on div "DEATH FOR MY ENEMIES" at bounding box center [328, 440] width 124 height 14
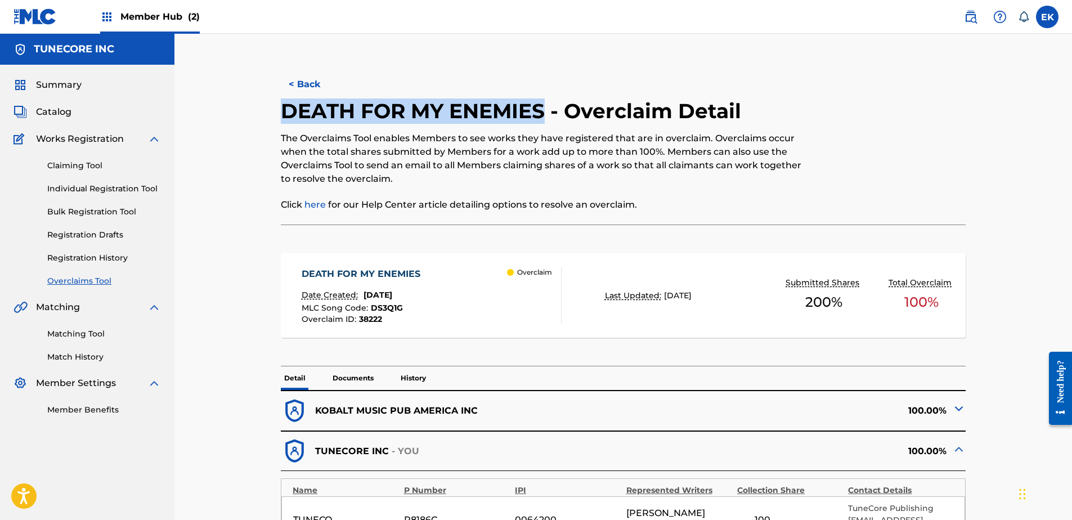
drag, startPoint x: 544, startPoint y: 112, endPoint x: 260, endPoint y: 115, distance: 284.2
click at [260, 115] on div "< Back DEATH FOR MY ENEMIES - Overclaim Detail The Overclaims Tool enables Memb…" at bounding box center [623, 446] width 761 height 768
drag, startPoint x: 260, startPoint y: 115, endPoint x: 322, endPoint y: 115, distance: 62.5
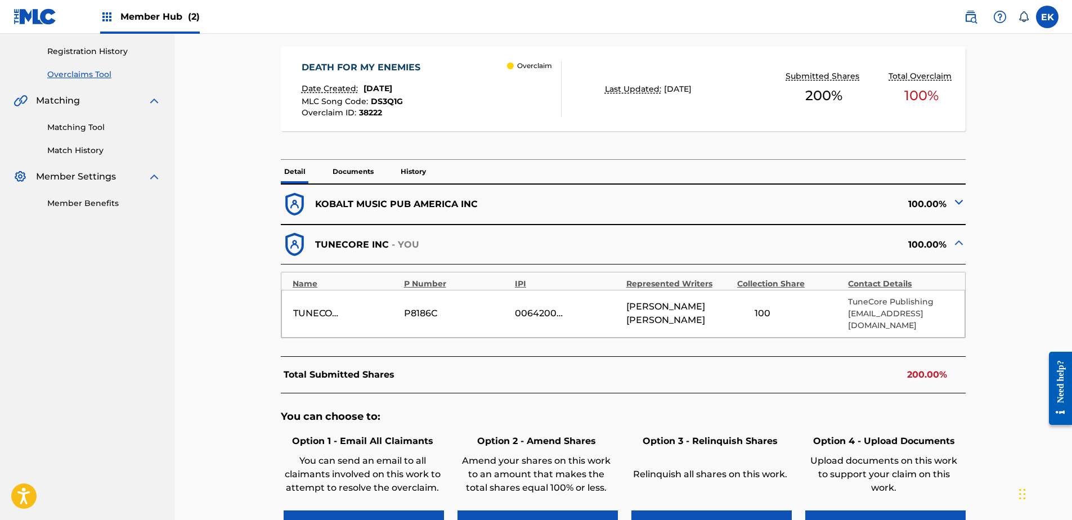
scroll to position [225, 0]
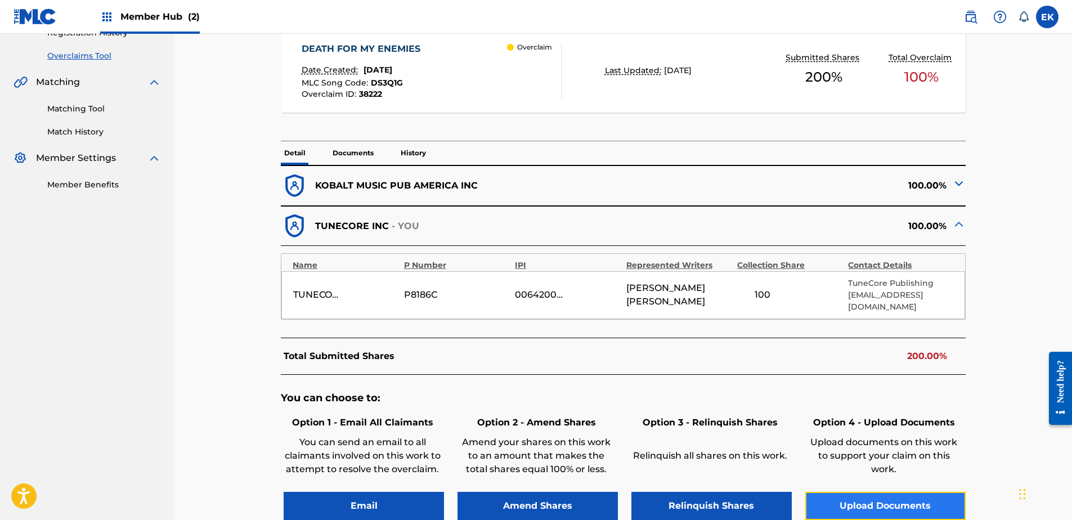
click at [870, 498] on button "Upload Documents" at bounding box center [885, 506] width 160 height 28
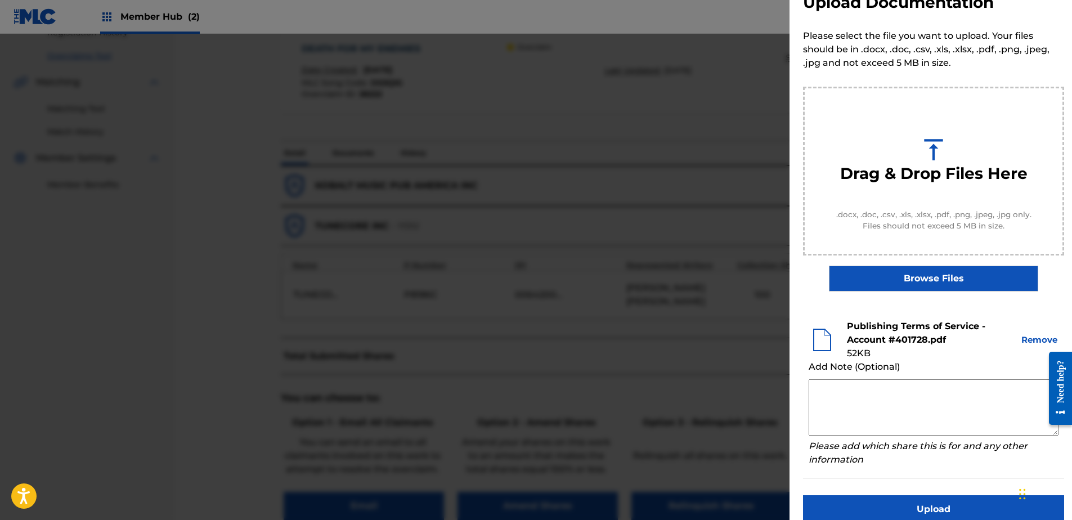
scroll to position [51, 0]
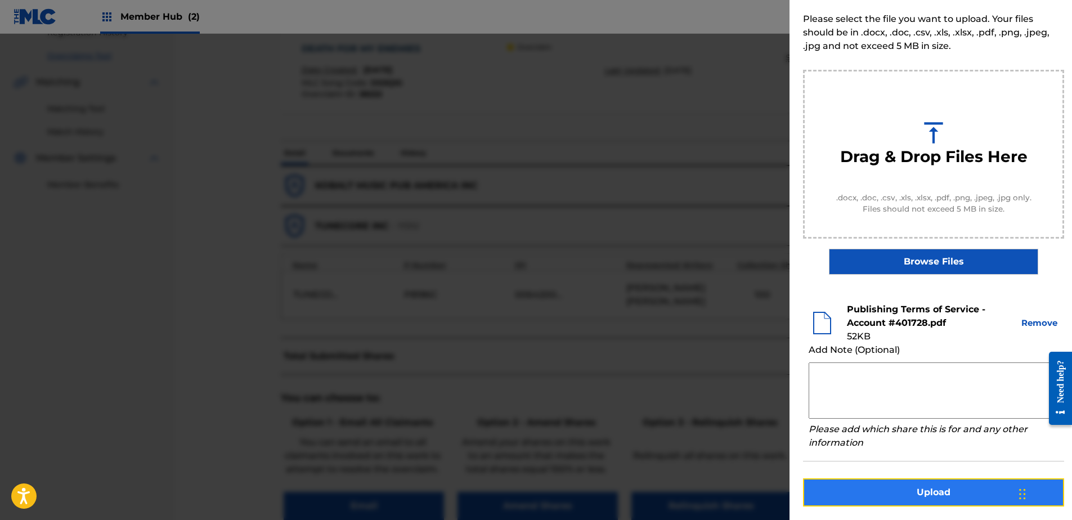
click at [943, 483] on button "Upload" at bounding box center [933, 492] width 261 height 28
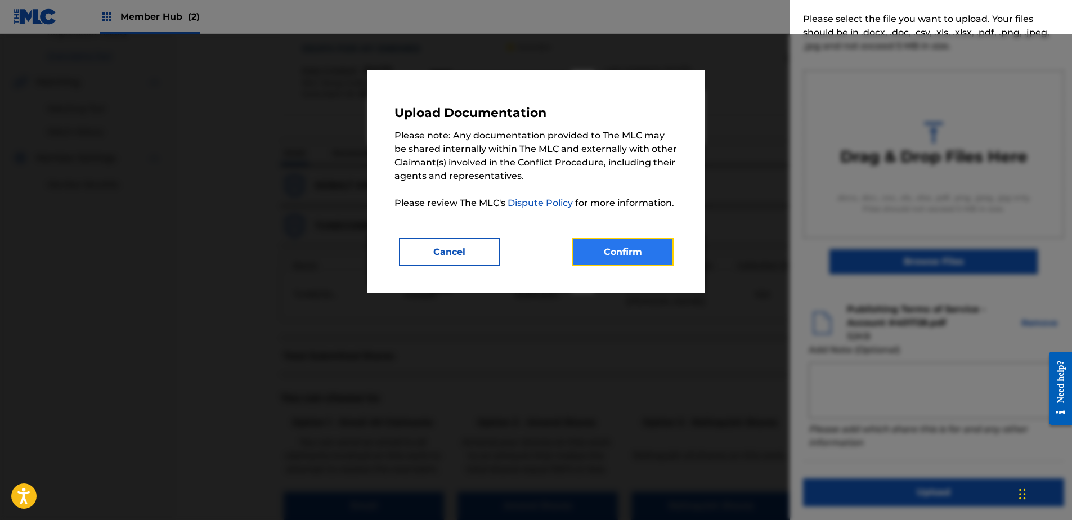
click at [622, 252] on button "Confirm" at bounding box center [622, 252] width 101 height 28
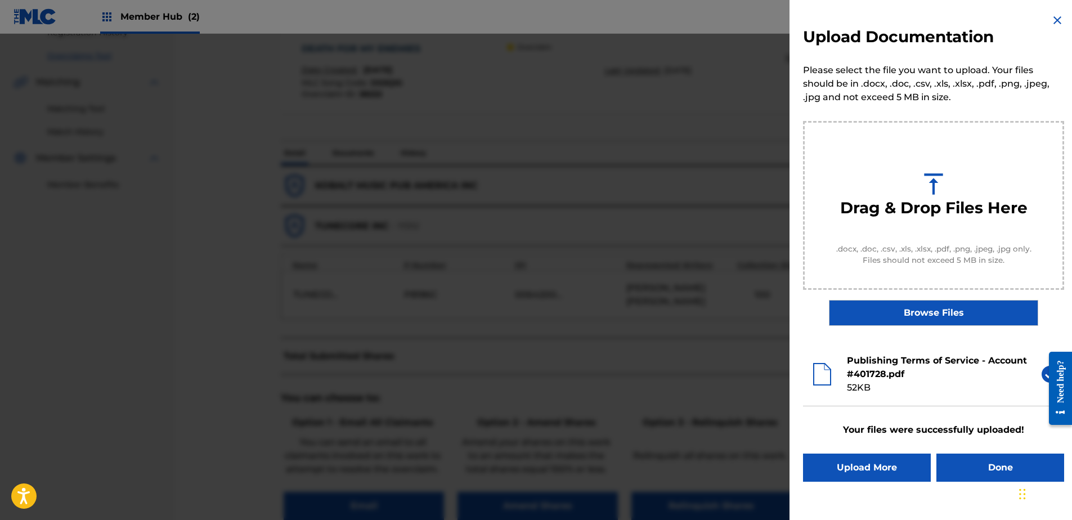
scroll to position [0, 0]
click at [1012, 475] on button "Done" at bounding box center [1001, 468] width 128 height 28
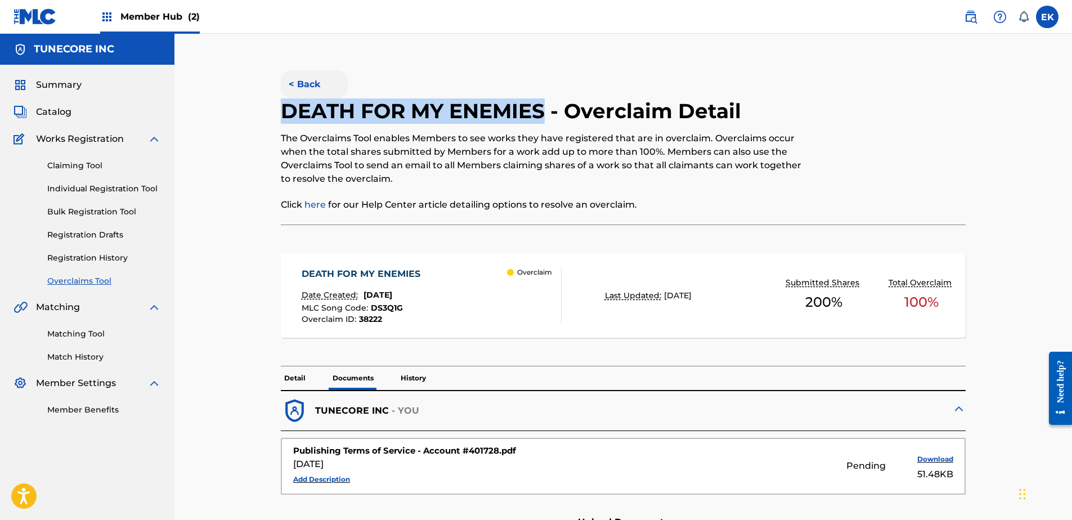
click at [312, 73] on button "< Back" at bounding box center [315, 84] width 68 height 28
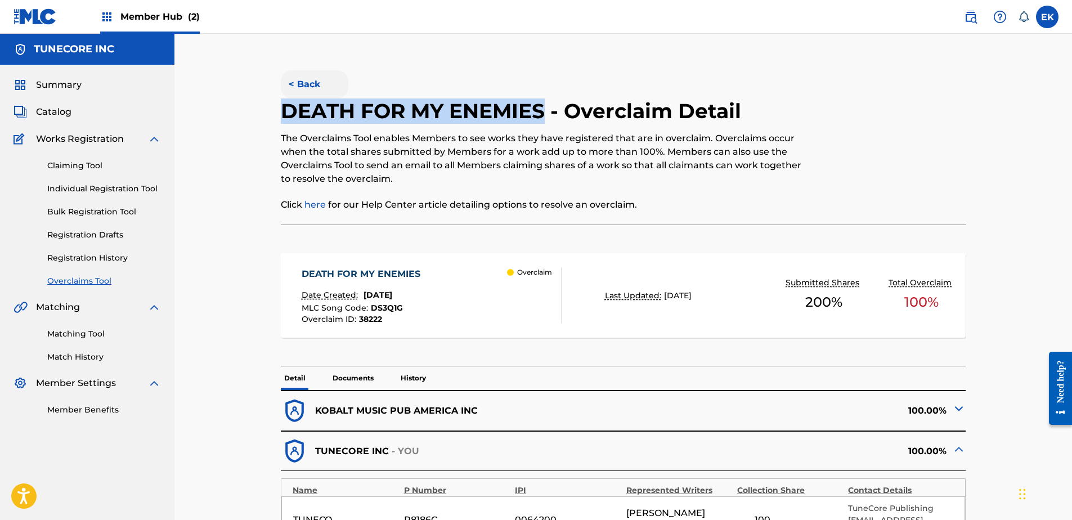
click at [310, 80] on button "< Back" at bounding box center [315, 84] width 68 height 28
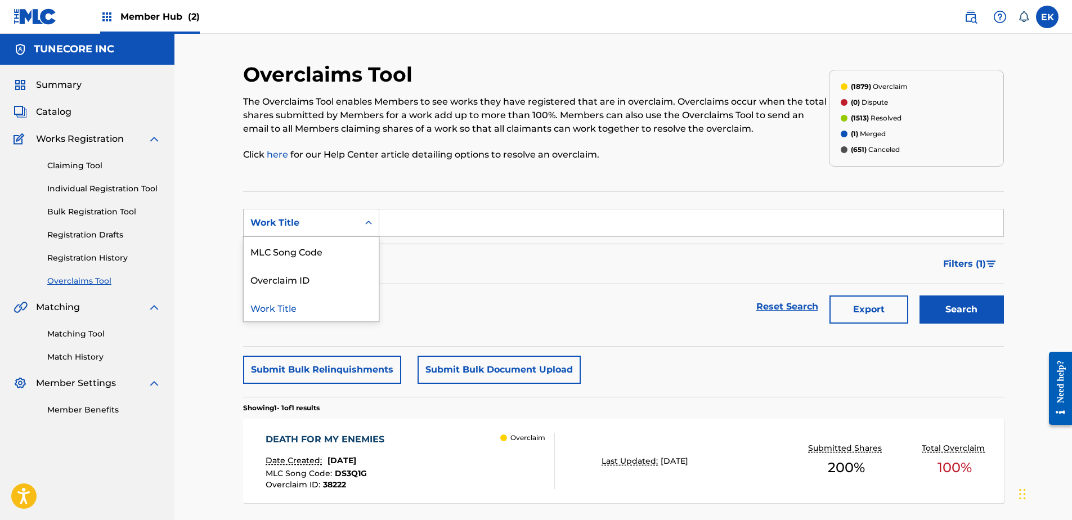
click at [352, 222] on div "Work Title" at bounding box center [301, 222] width 115 height 21
click at [340, 249] on div "MLC Song Code" at bounding box center [311, 251] width 135 height 28
click at [356, 457] on span "September 25, 2025" at bounding box center [342, 460] width 29 height 10
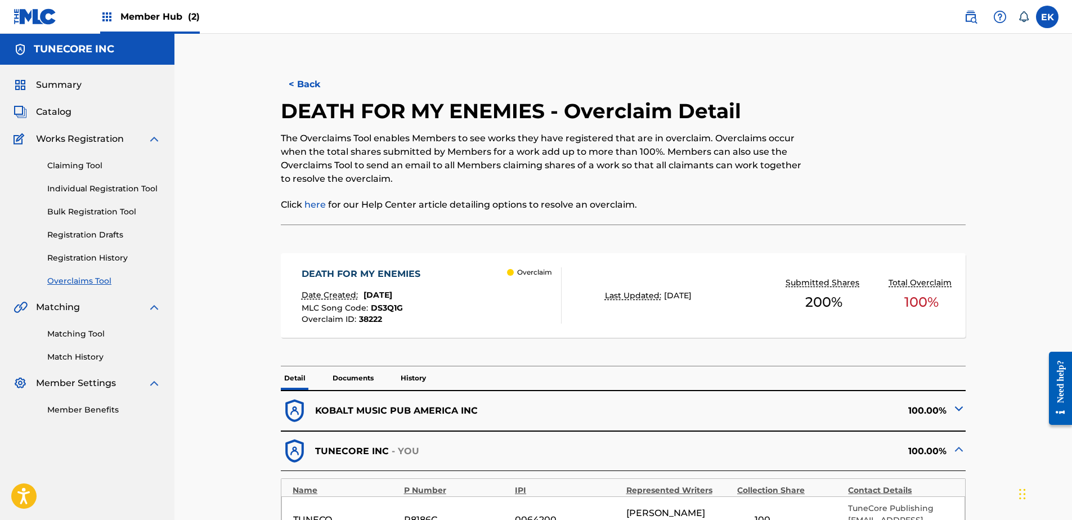
click at [354, 373] on p "Documents" at bounding box center [353, 378] width 48 height 24
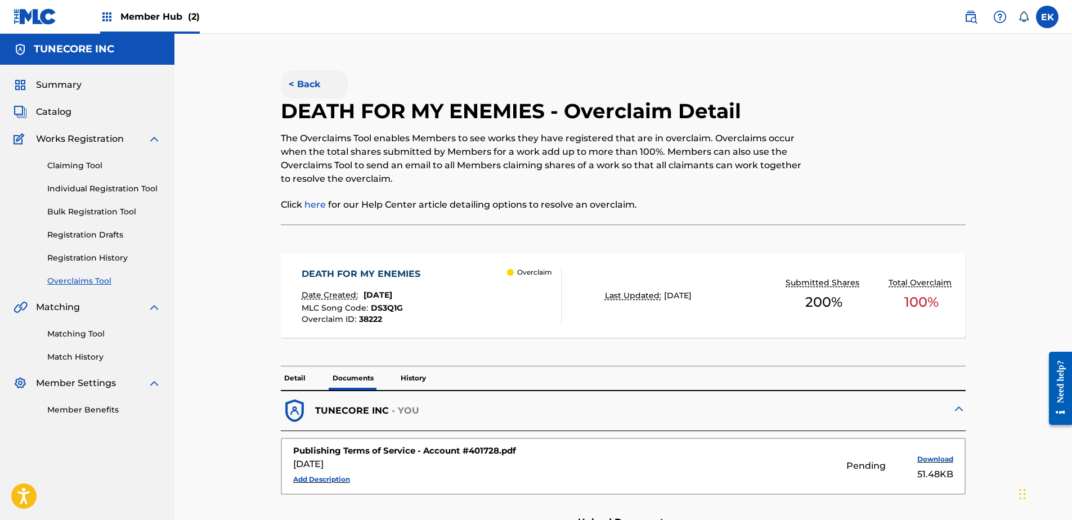
click at [317, 79] on button "< Back" at bounding box center [315, 84] width 68 height 28
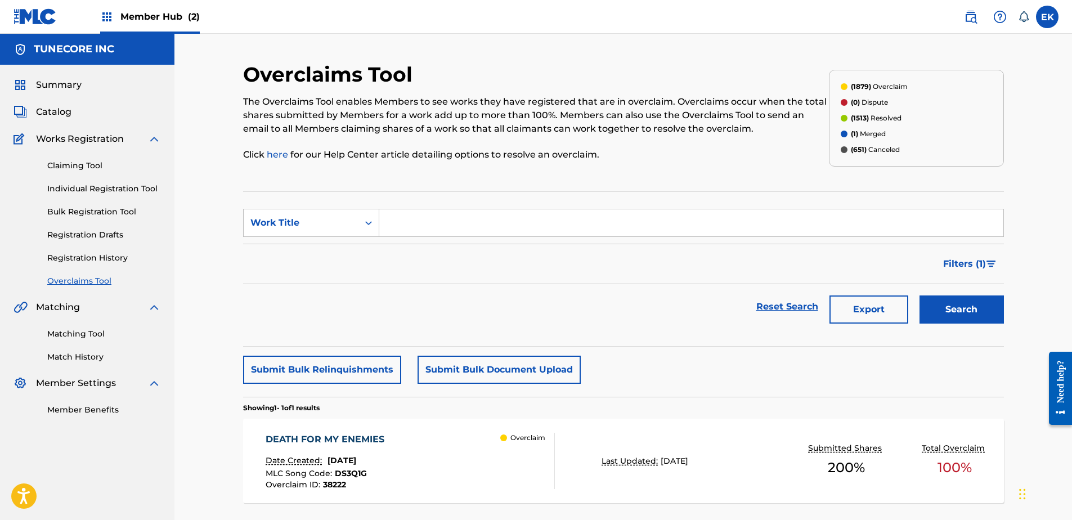
click at [390, 441] on div "DEATH FOR MY ENEMIES" at bounding box center [328, 440] width 124 height 14
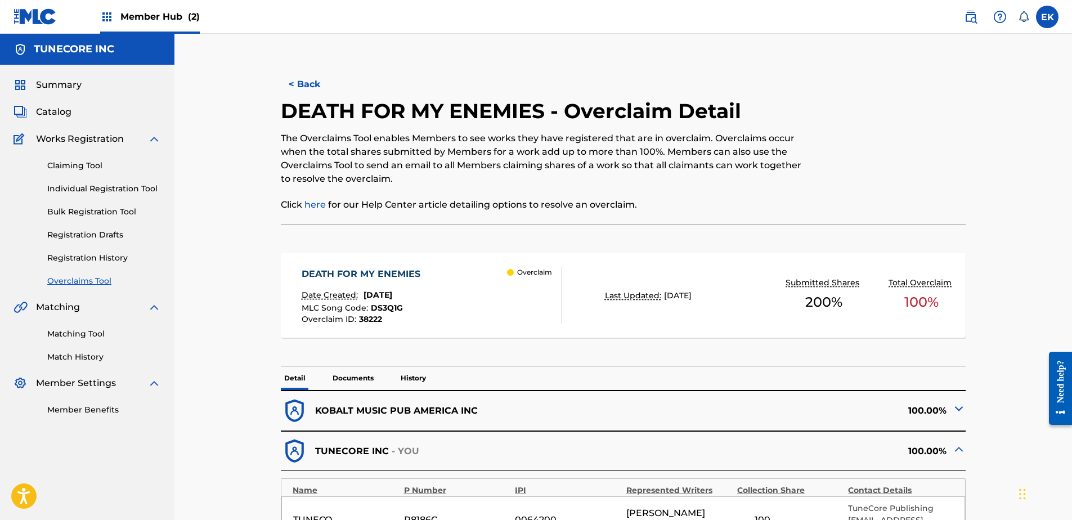
click at [364, 379] on p "Documents" at bounding box center [353, 378] width 48 height 24
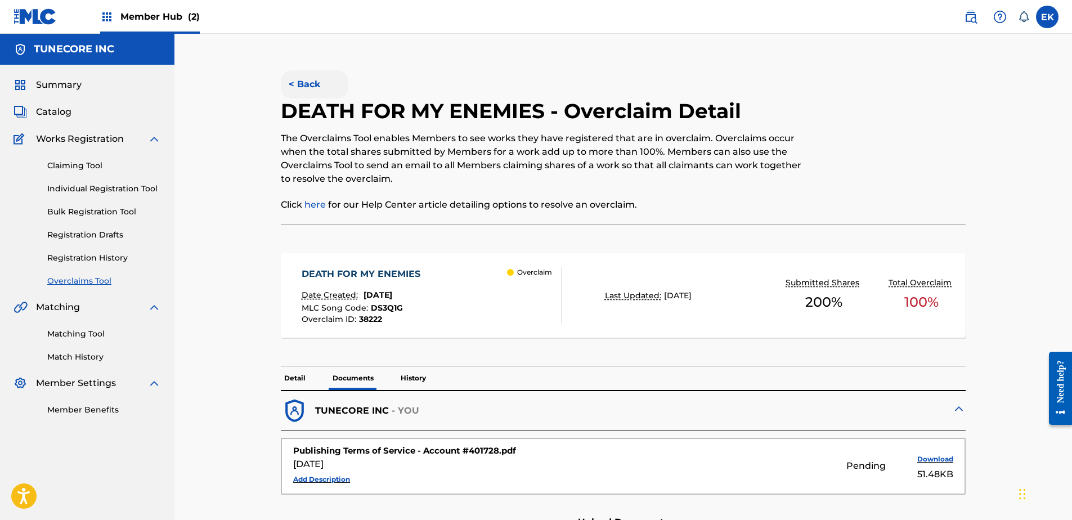
click at [312, 87] on button "< Back" at bounding box center [315, 84] width 68 height 28
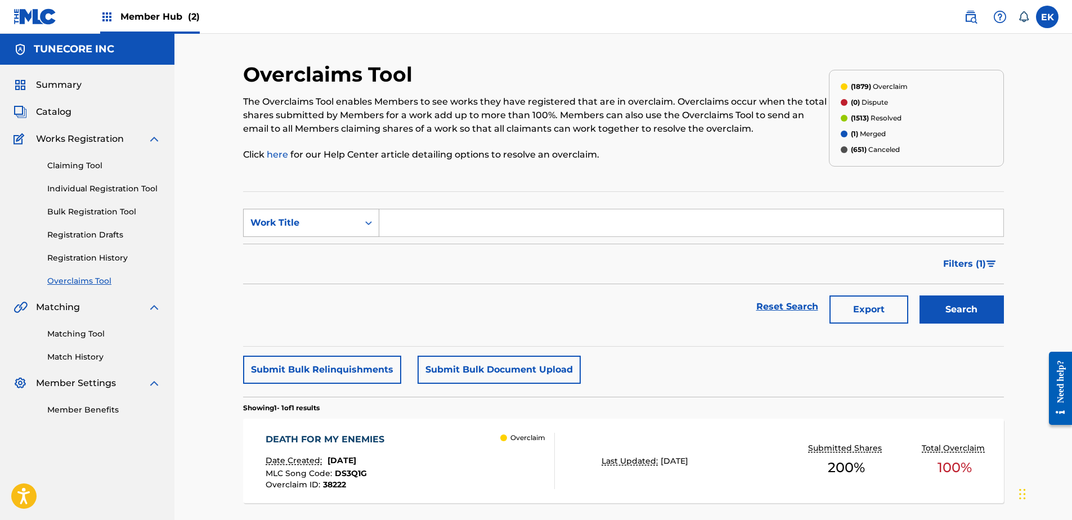
click at [311, 226] on div "Work Title" at bounding box center [300, 223] width 101 height 14
drag, startPoint x: 318, startPoint y: 253, endPoint x: 327, endPoint y: 248, distance: 10.1
click at [319, 253] on div "MLC Song Code" at bounding box center [311, 251] width 135 height 28
click at [393, 227] on input "Search Form" at bounding box center [691, 222] width 624 height 27
paste input "T451FF"
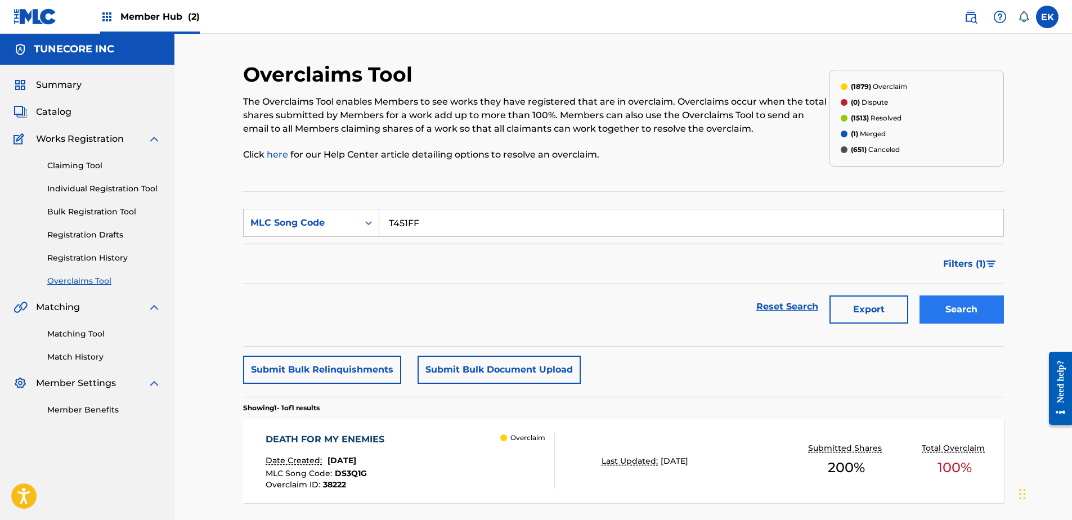
type input "T451FF"
click at [954, 305] on button "Search" at bounding box center [962, 309] width 84 height 28
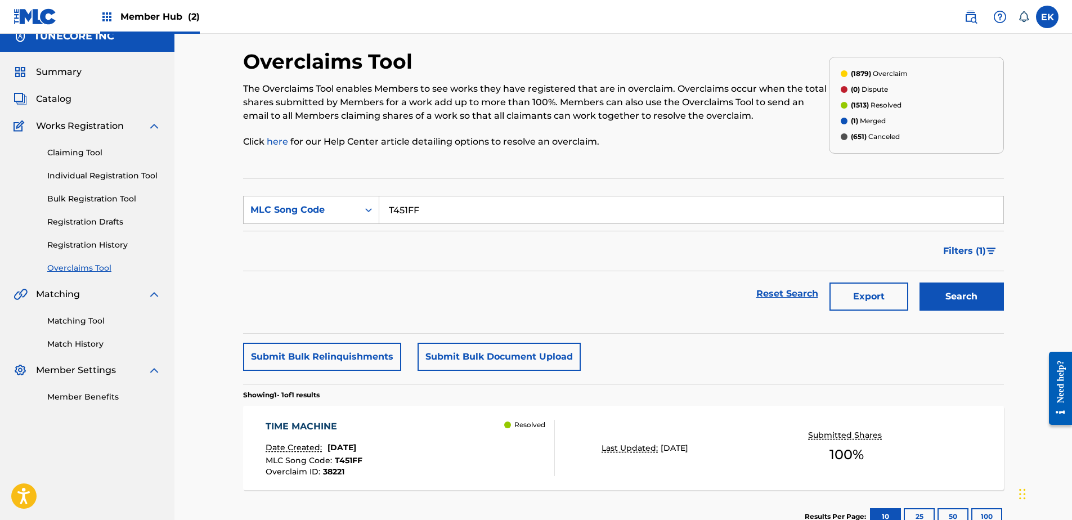
scroll to position [56, 0]
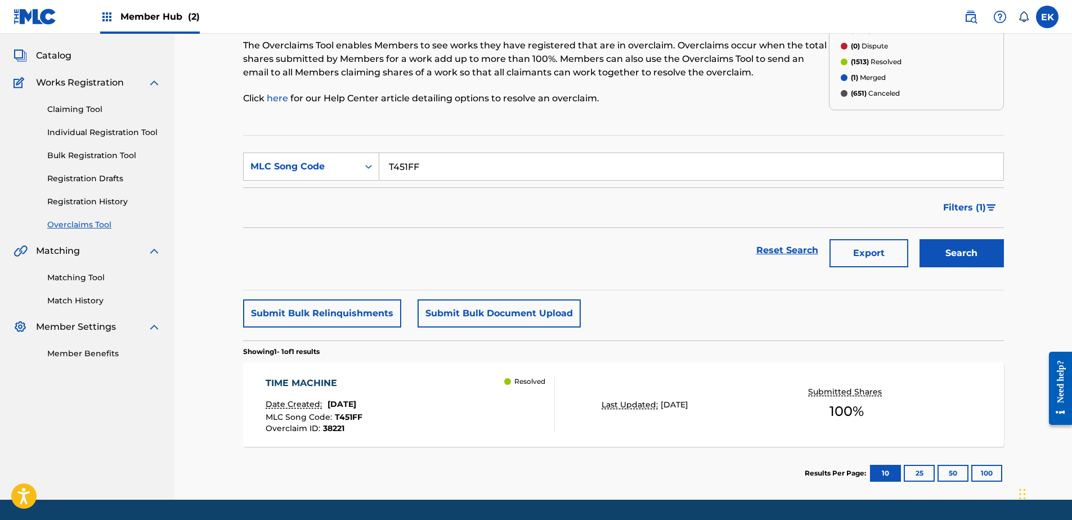
click at [487, 416] on div "TIME MACHINE Date Created: September 25, 2025 MLC Song Code : T451FF Overclaim …" at bounding box center [410, 405] width 289 height 56
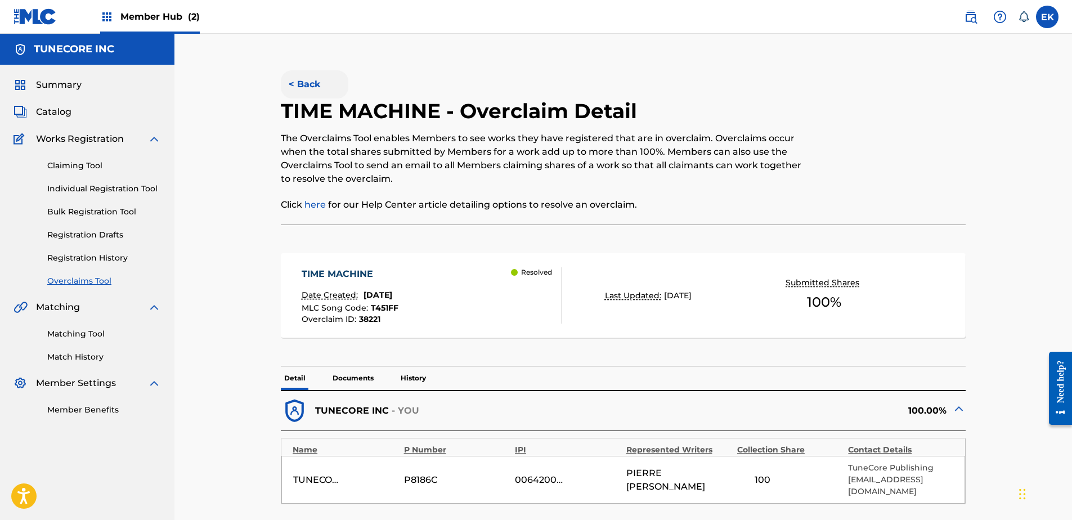
click at [293, 80] on button "< Back" at bounding box center [315, 84] width 68 height 28
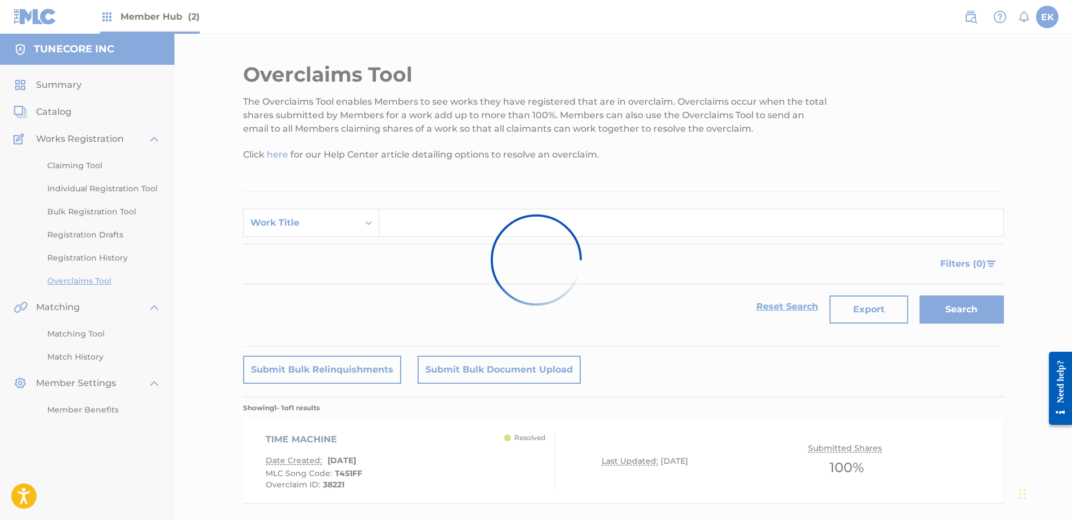
scroll to position [56, 0]
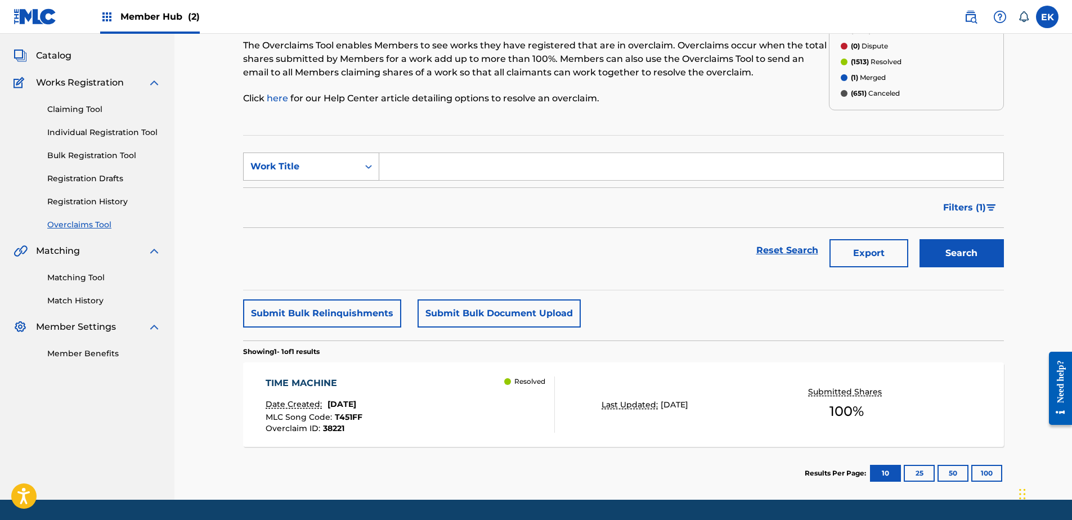
click at [308, 161] on div "Work Title" at bounding box center [300, 167] width 101 height 14
drag, startPoint x: 308, startPoint y: 195, endPoint x: 339, endPoint y: 183, distance: 33.1
click at [310, 195] on div "MLC Song Code" at bounding box center [311, 195] width 135 height 28
click at [396, 163] on input "Search Form" at bounding box center [691, 166] width 624 height 27
paste input "N97IR9"
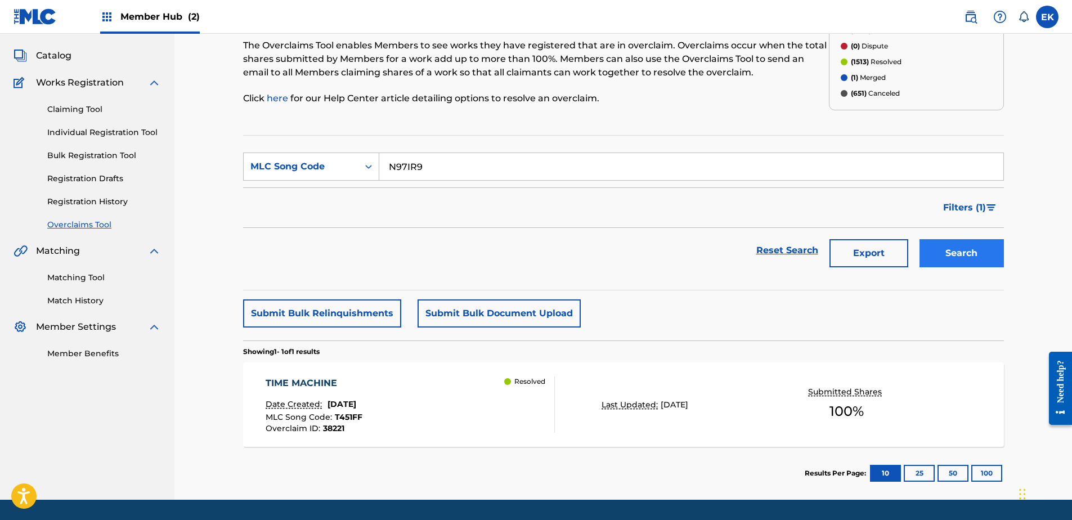
type input "N97IR9"
click at [964, 255] on button "Search" at bounding box center [962, 253] width 84 height 28
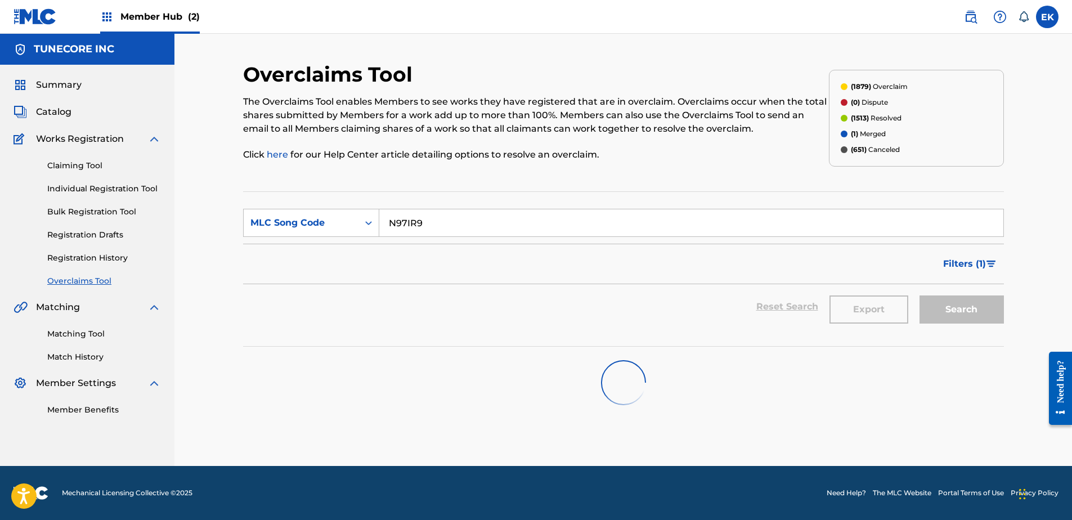
scroll to position [0, 0]
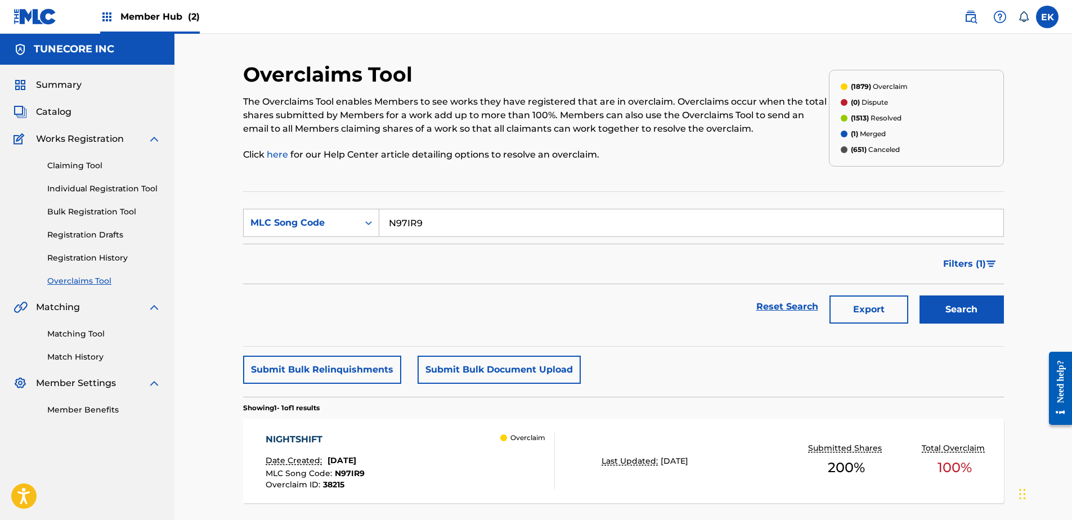
click at [365, 467] on div "Date Created: September 25, 2025" at bounding box center [315, 462] width 99 height 15
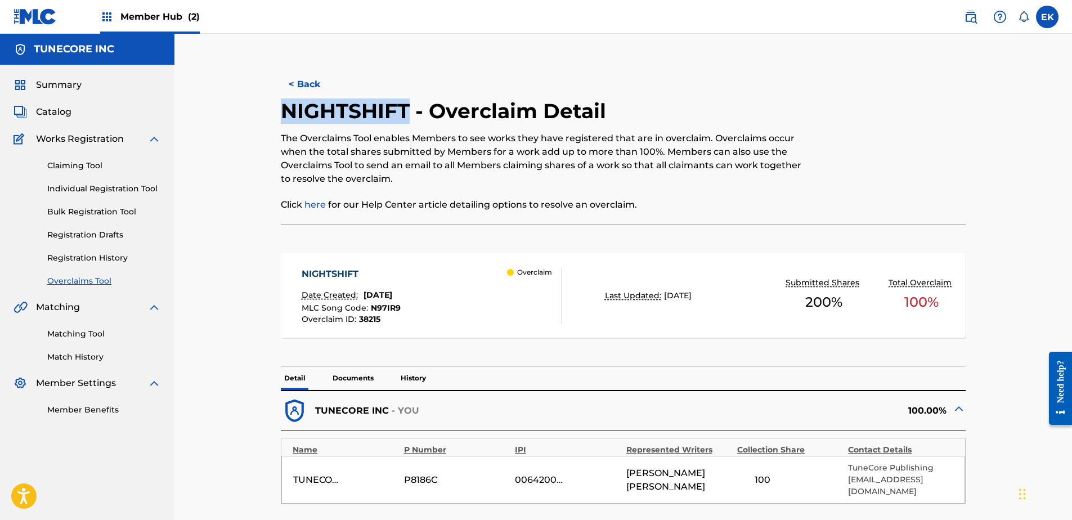
drag, startPoint x: 405, startPoint y: 107, endPoint x: 279, endPoint y: 111, distance: 126.7
click at [279, 111] on div "< Back NIGHTSHIFT - Overclaim Detail The Overclaims Tool enables Members to see…" at bounding box center [623, 446] width 761 height 768
drag, startPoint x: 279, startPoint y: 111, endPoint x: 286, endPoint y: 108, distance: 8.6
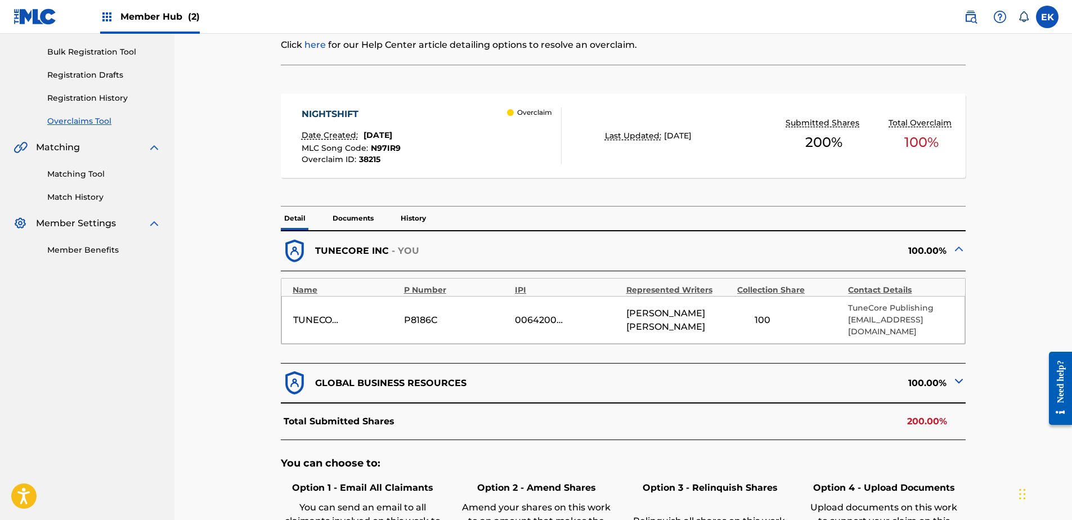
scroll to position [225, 0]
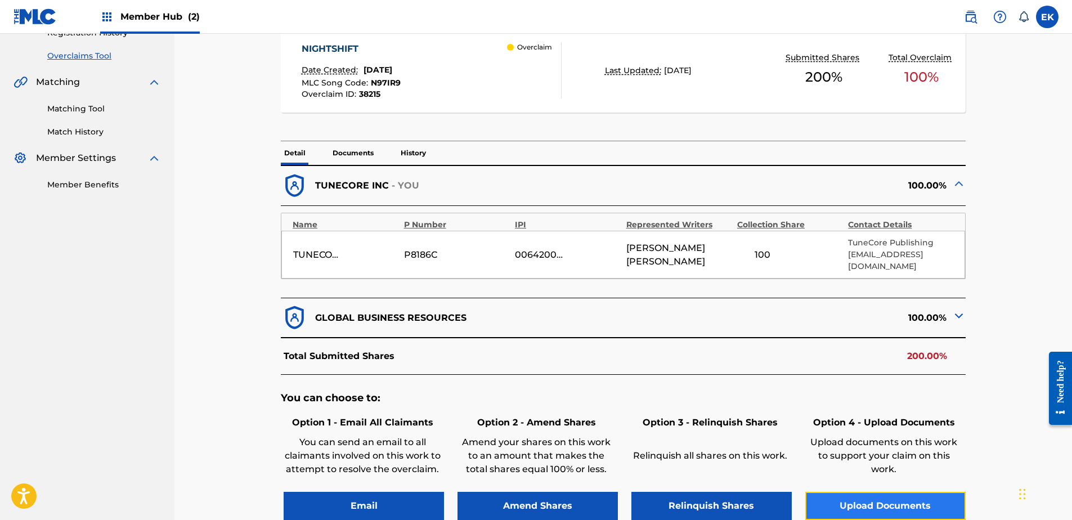
click at [871, 495] on button "Upload Documents" at bounding box center [885, 506] width 160 height 28
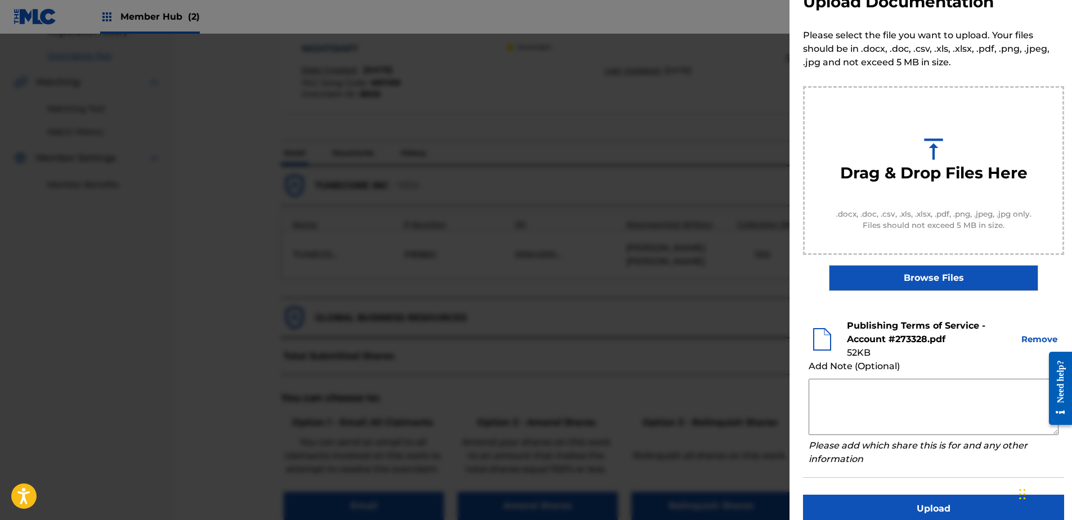
scroll to position [51, 0]
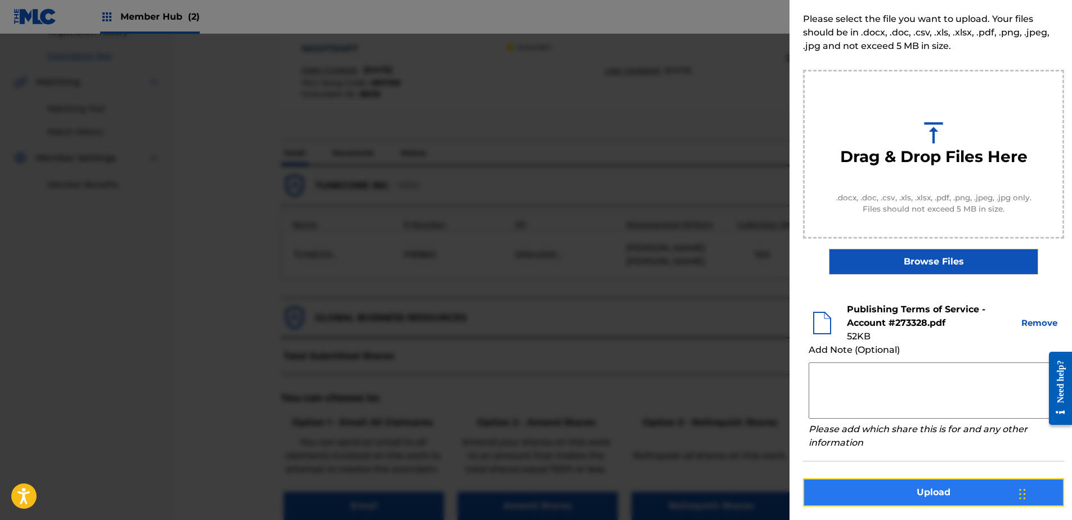
click at [924, 496] on button "Upload" at bounding box center [933, 492] width 261 height 28
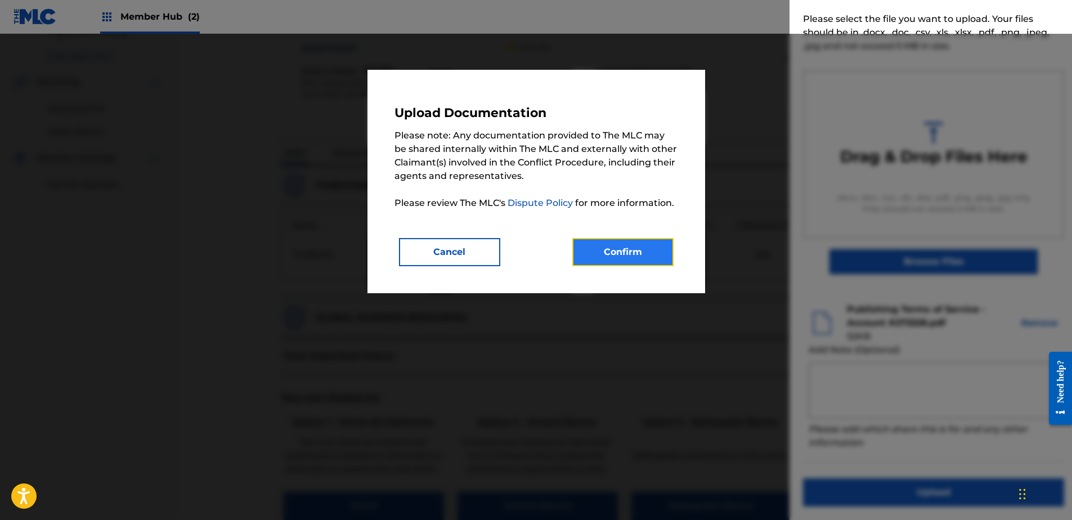
click at [625, 243] on button "Confirm" at bounding box center [622, 252] width 101 height 28
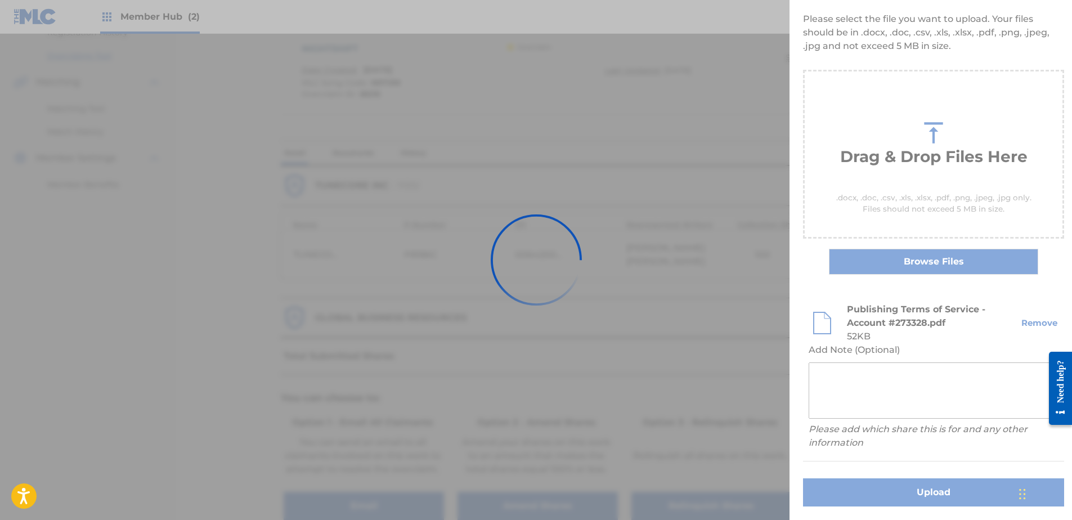
scroll to position [0, 0]
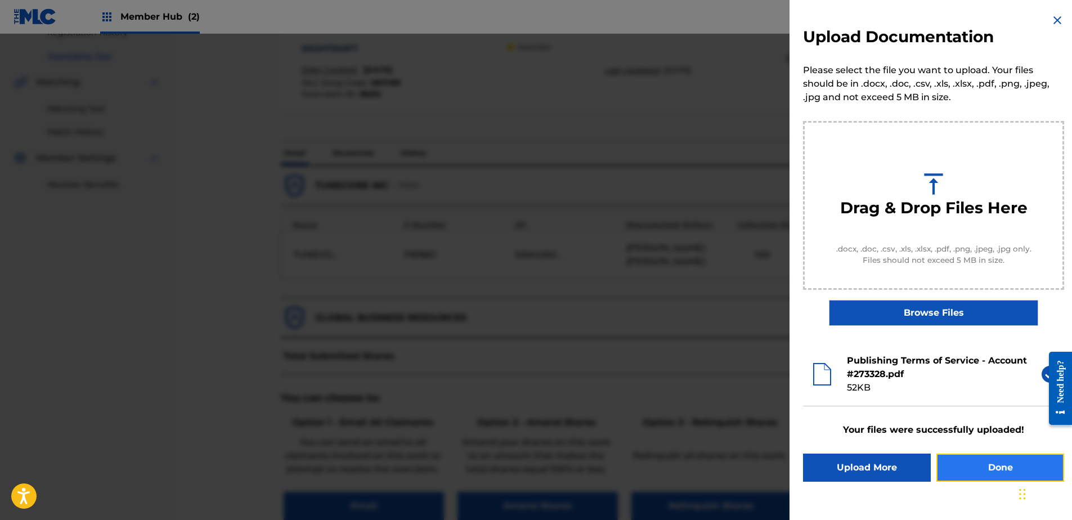
click at [979, 473] on button "Done" at bounding box center [1001, 468] width 128 height 28
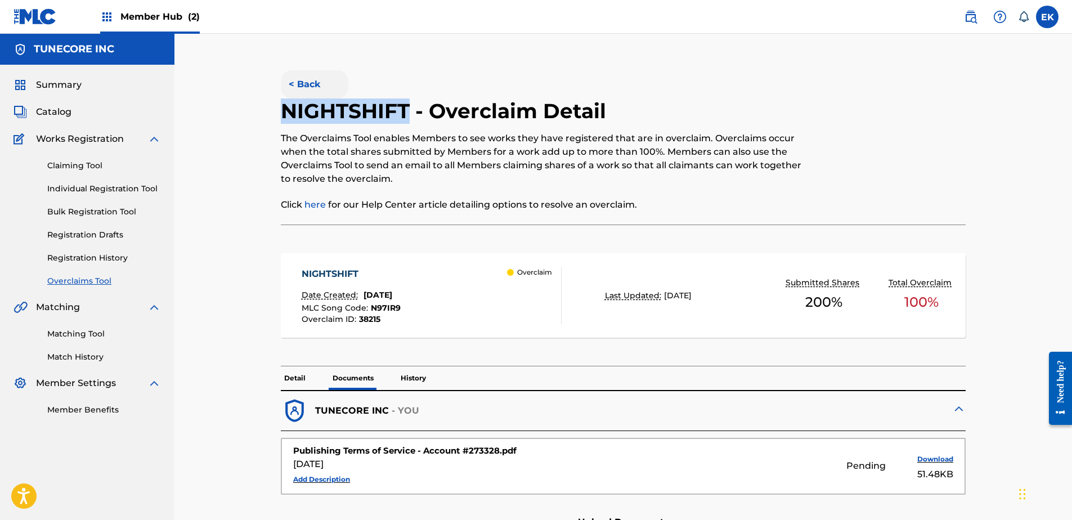
click at [302, 77] on button "< Back" at bounding box center [315, 84] width 68 height 28
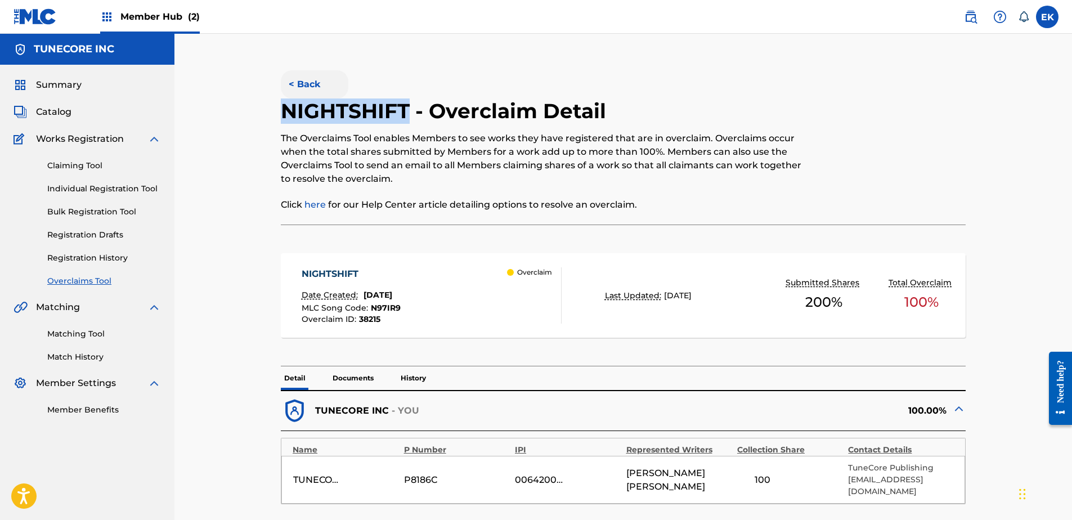
click at [301, 81] on button "< Back" at bounding box center [315, 84] width 68 height 28
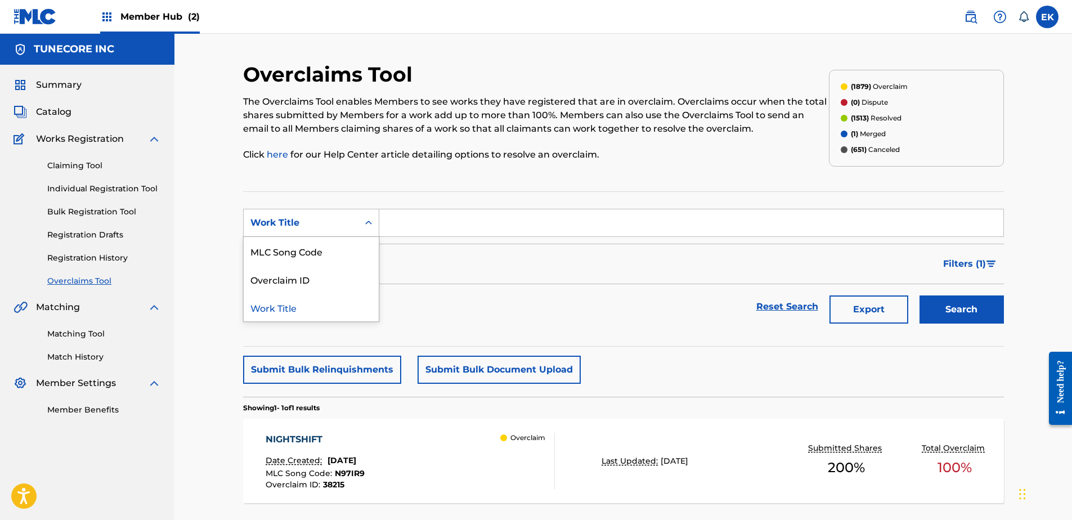
click at [364, 228] on div "Search Form" at bounding box center [369, 223] width 20 height 20
click at [361, 249] on div "MLC Song Code" at bounding box center [311, 251] width 135 height 28
click at [438, 454] on div "NIGHTSHIFT Date Created: September 25, 2025 MLC Song Code : N97IR9 Overclaim ID…" at bounding box center [410, 461] width 289 height 56
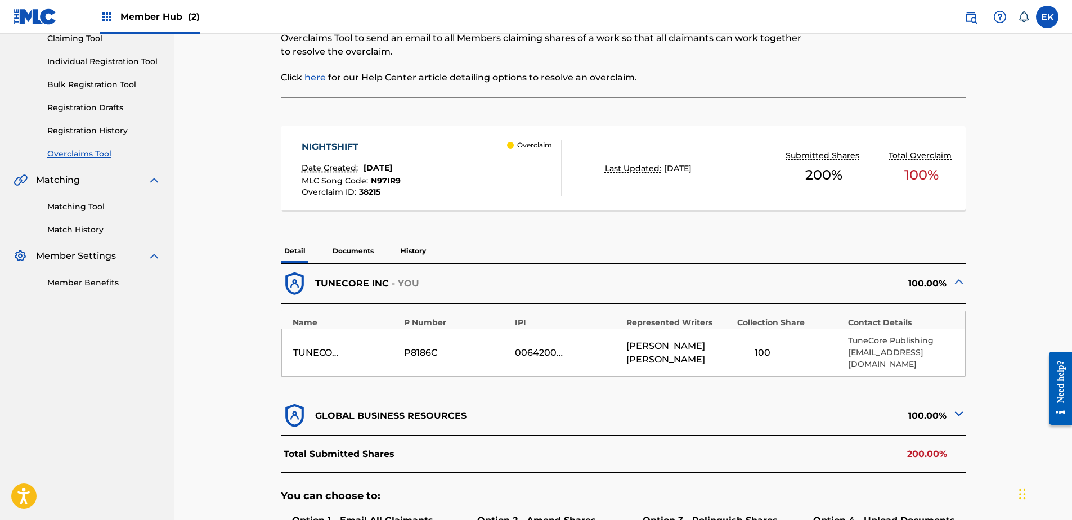
scroll to position [56, 0]
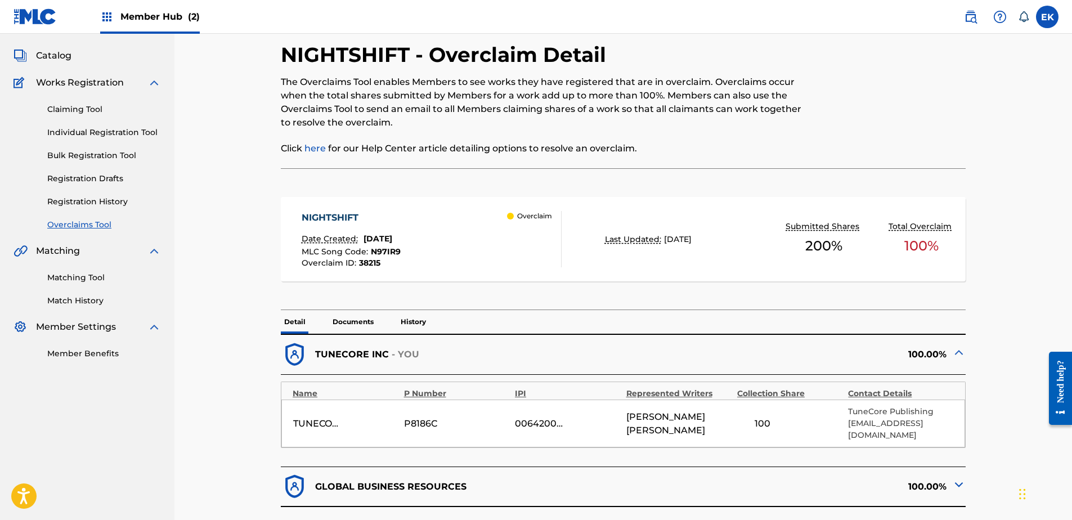
click at [356, 315] on p "Documents" at bounding box center [353, 322] width 48 height 24
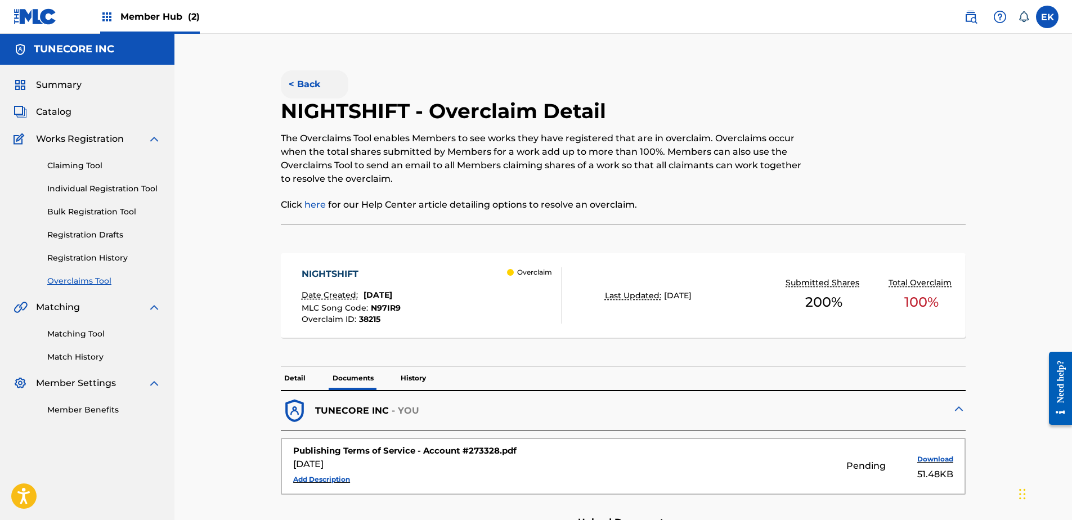
click at [301, 76] on button "< Back" at bounding box center [315, 84] width 68 height 28
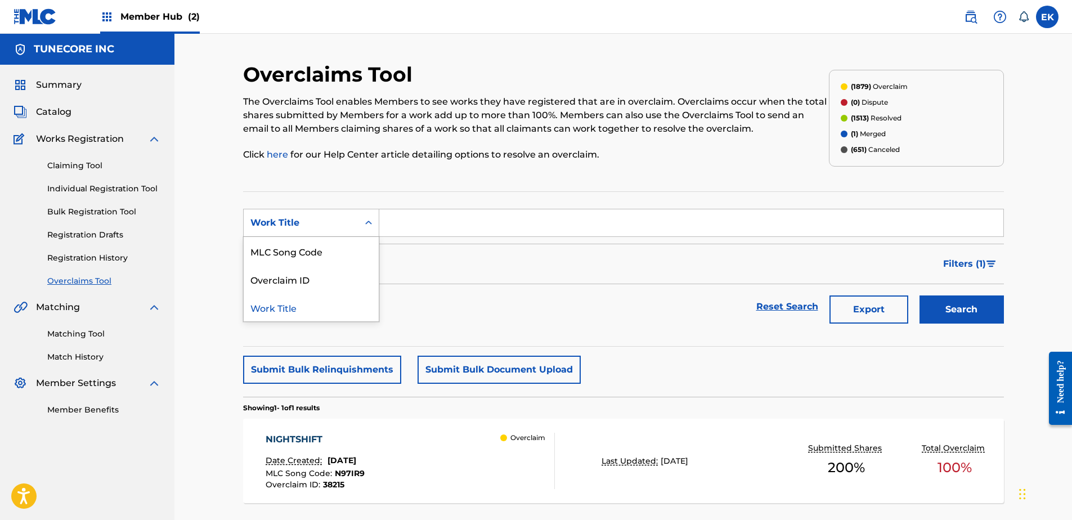
click at [336, 230] on div "Work Title" at bounding box center [301, 222] width 115 height 21
click at [331, 245] on div "MLC Song Code" at bounding box center [311, 251] width 135 height 28
click at [400, 227] on input "Search Form" at bounding box center [691, 222] width 624 height 27
paste input "PO7SX9"
type input "PO7SX9"
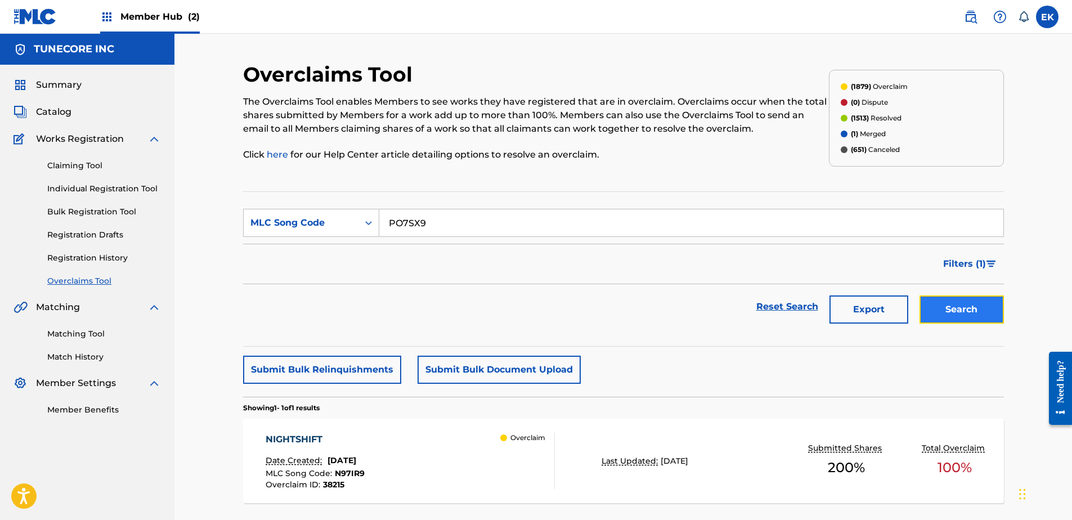
click at [964, 307] on button "Search" at bounding box center [962, 309] width 84 height 28
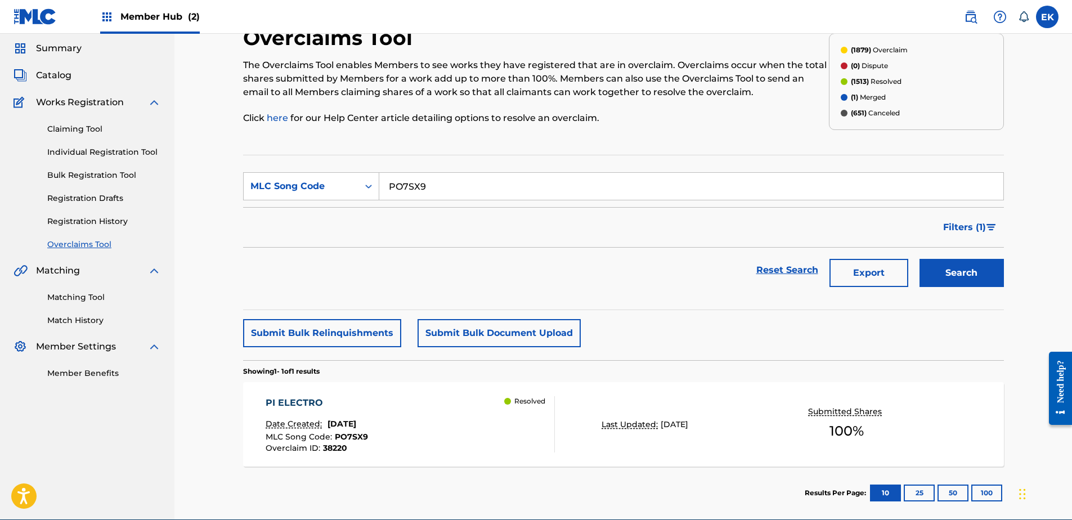
scroll to position [56, 0]
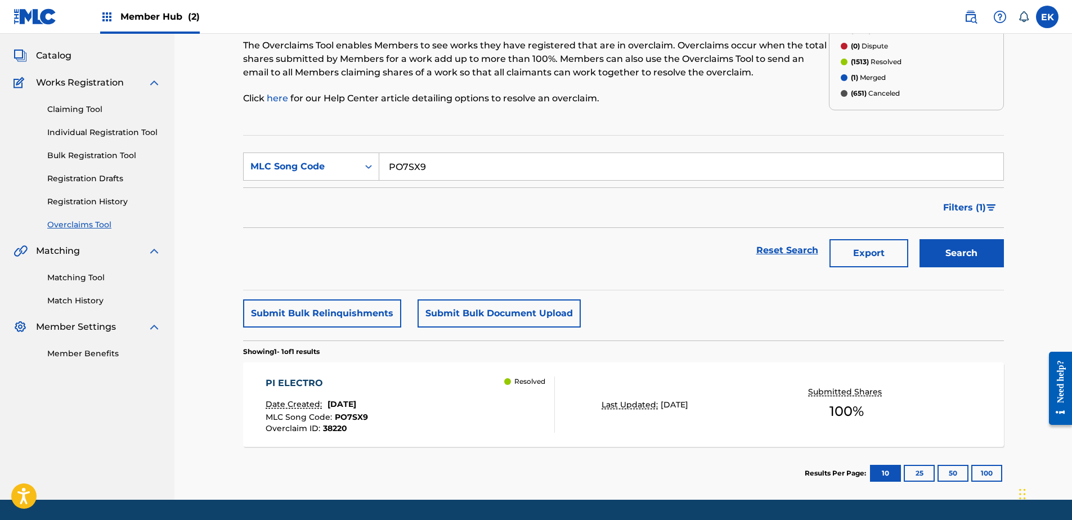
click at [459, 382] on div "PI ELECTRO Date Created: September 25, 2025 MLC Song Code : PO7SX9 Overclaim ID…" at bounding box center [410, 405] width 289 height 56
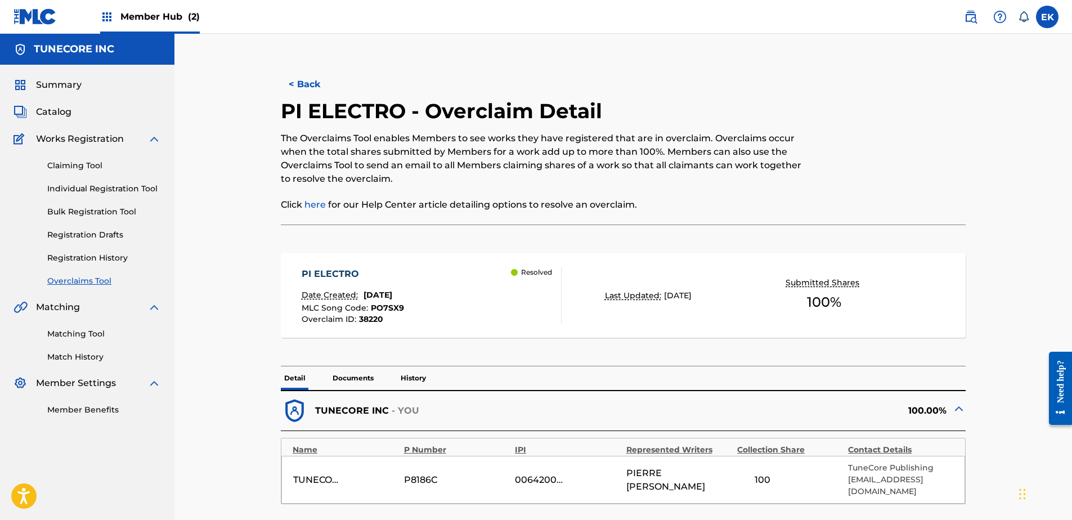
drag, startPoint x: 414, startPoint y: 376, endPoint x: 420, endPoint y: 369, distance: 8.8
click at [414, 376] on p "History" at bounding box center [413, 378] width 32 height 24
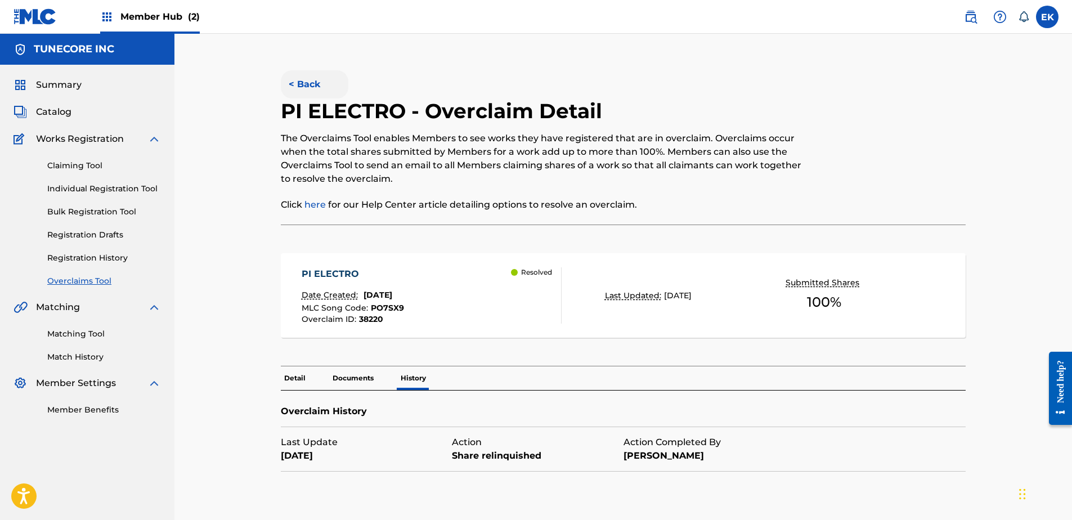
click at [308, 84] on button "< Back" at bounding box center [315, 84] width 68 height 28
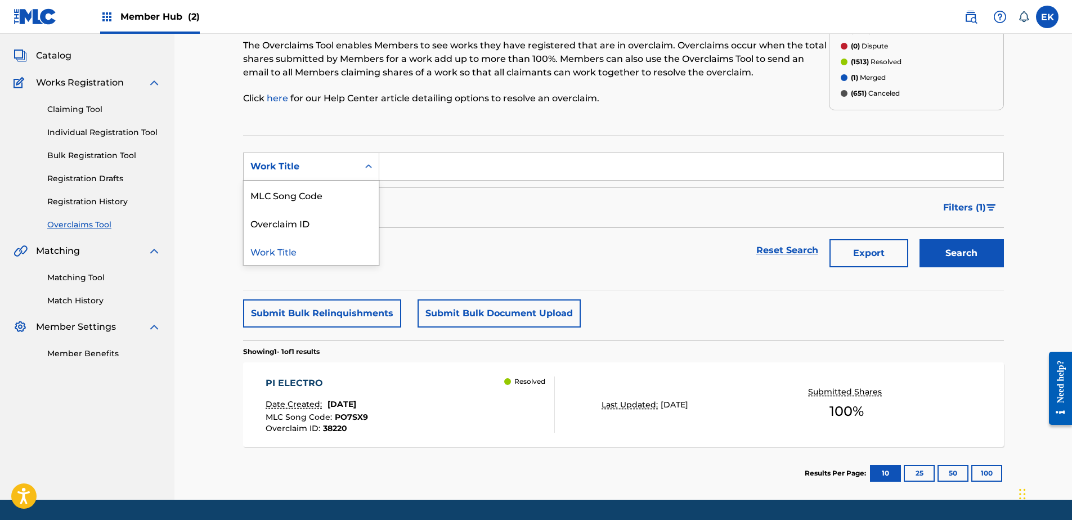
drag, startPoint x: 325, startPoint y: 163, endPoint x: 324, endPoint y: 183, distance: 20.3
click at [325, 164] on div "Work Title" at bounding box center [300, 167] width 101 height 14
click at [322, 188] on div "MLC Song Code" at bounding box center [311, 195] width 135 height 28
drag, startPoint x: 404, startPoint y: 178, endPoint x: 417, endPoint y: 165, distance: 18.7
click at [404, 178] on input "Search Form" at bounding box center [691, 166] width 624 height 27
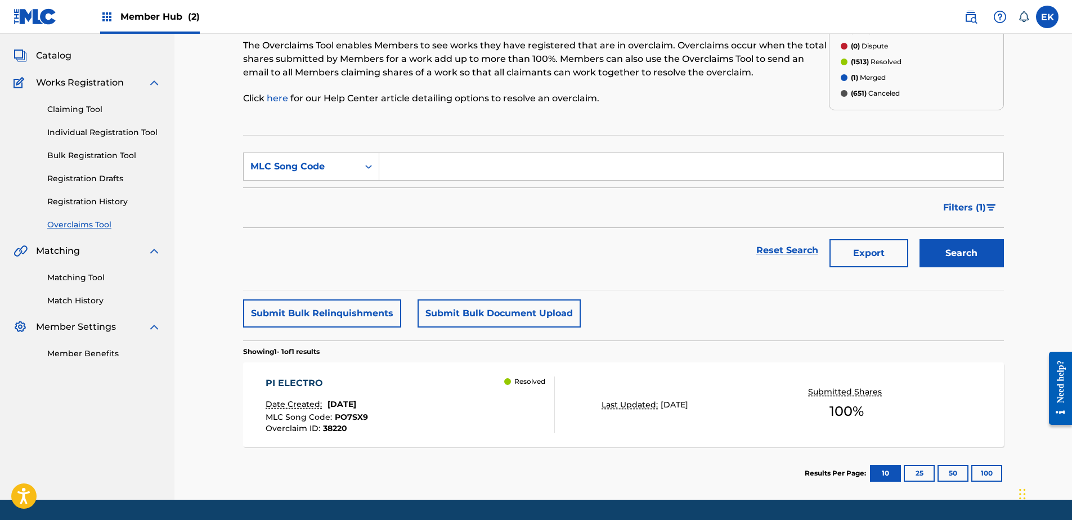
paste input "AY97SK"
type input "AY97SK"
drag, startPoint x: 967, startPoint y: 247, endPoint x: 856, endPoint y: 277, distance: 115.4
click at [967, 247] on button "Search" at bounding box center [962, 253] width 84 height 28
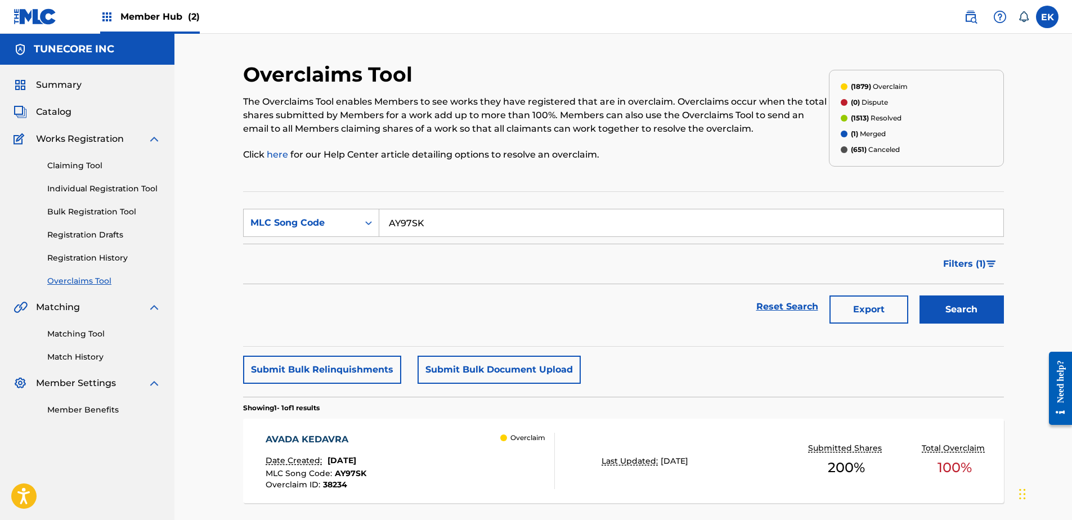
click at [557, 451] on div "AVADA KEDAVRA Date Created: September 25, 2025 MLC Song Code : AY97SK Overclaim…" at bounding box center [623, 461] width 761 height 84
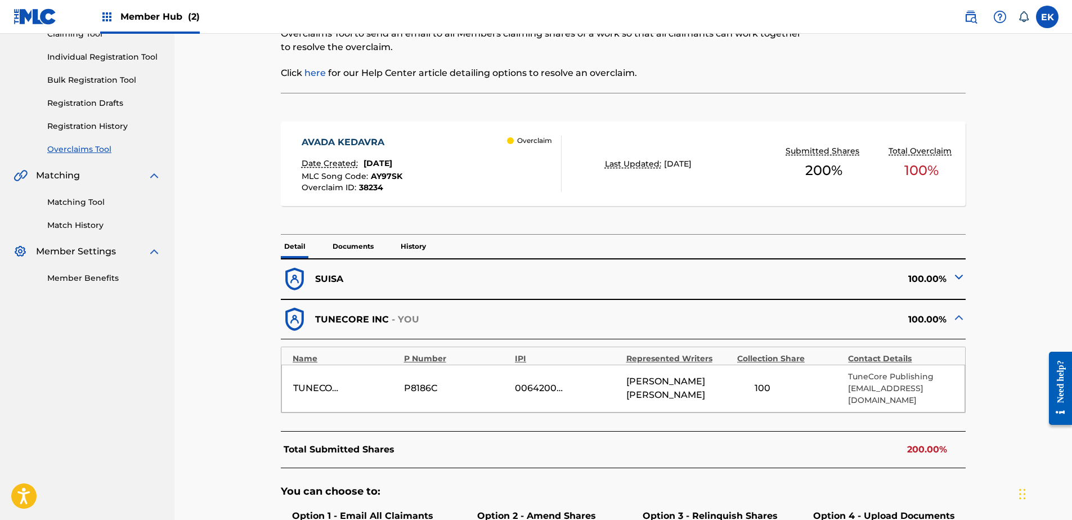
scroll to position [56, 0]
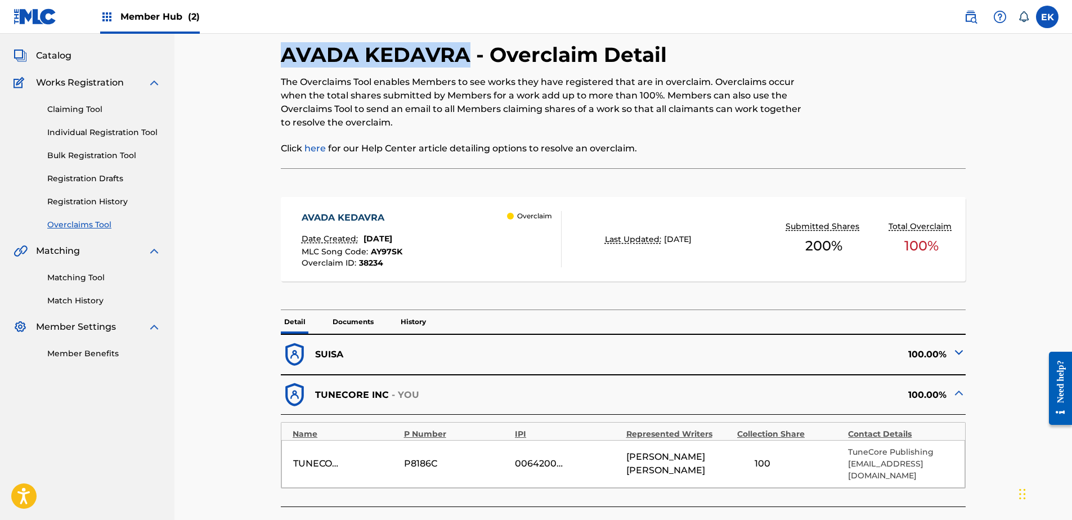
drag, startPoint x: 471, startPoint y: 52, endPoint x: 257, endPoint y: 57, distance: 213.9
click at [257, 57] on div "< Back AVADA KEDAVRA - Overclaim Detail The Overclaims Tool enables Members to …" at bounding box center [623, 390] width 761 height 768
drag, startPoint x: 257, startPoint y: 57, endPoint x: 315, endPoint y: 51, distance: 58.8
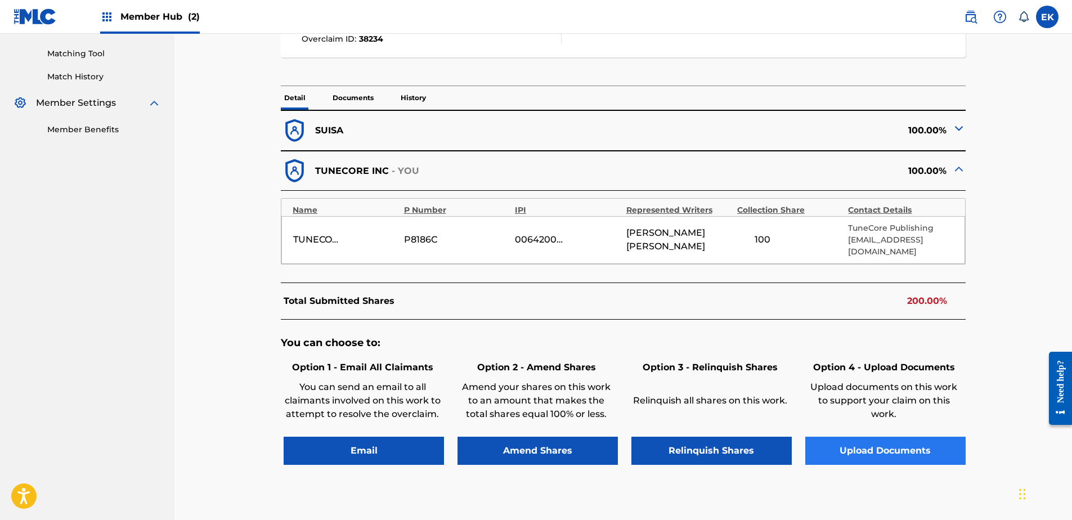
scroll to position [281, 0]
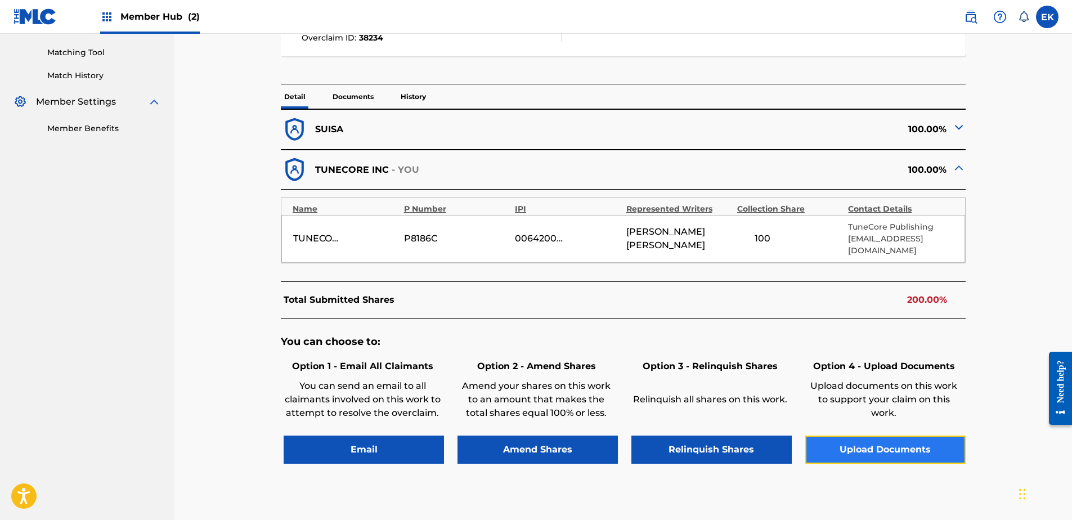
click at [862, 436] on button "Upload Documents" at bounding box center [885, 450] width 160 height 28
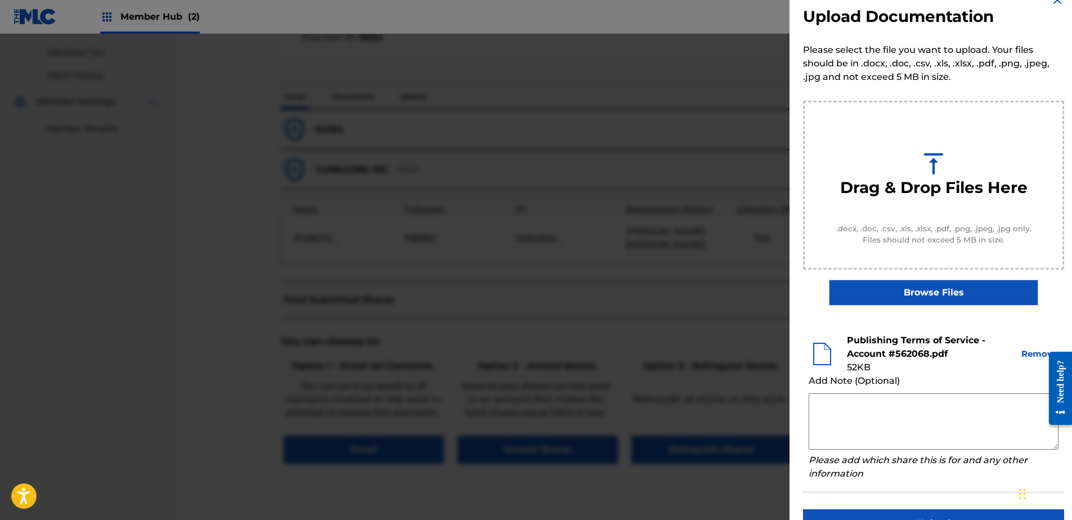
scroll to position [51, 0]
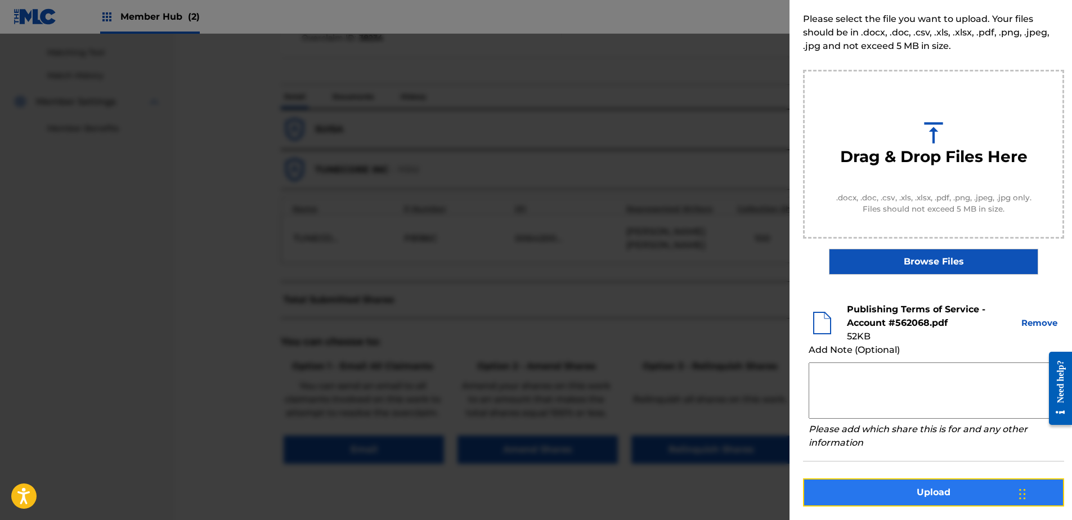
click at [915, 498] on button "Upload" at bounding box center [933, 492] width 261 height 28
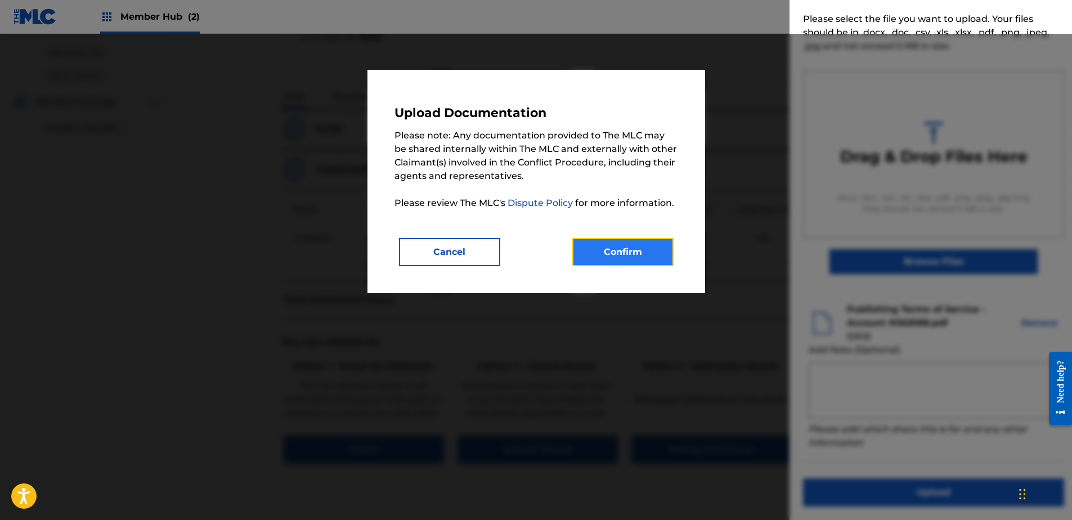
click at [656, 261] on button "Confirm" at bounding box center [622, 252] width 101 height 28
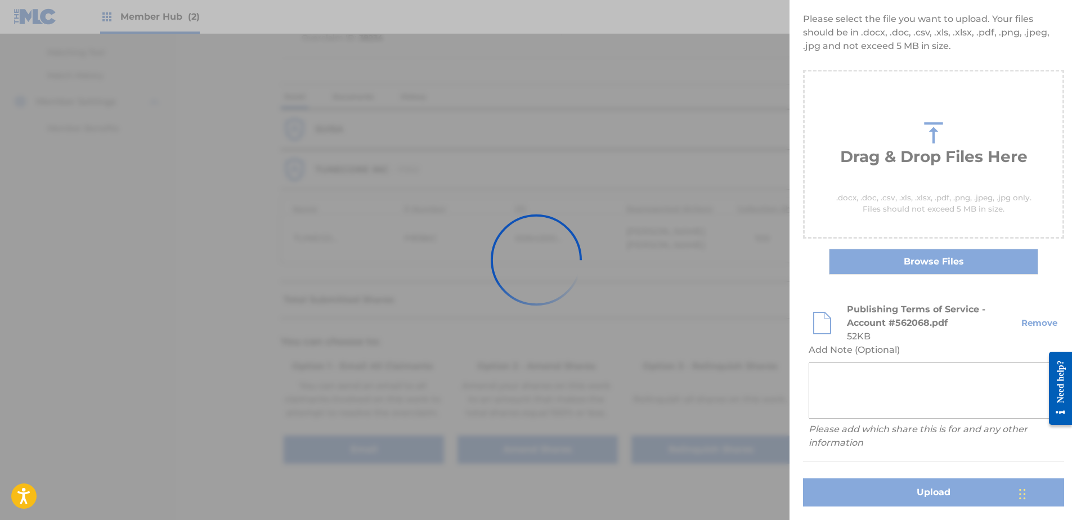
scroll to position [0, 0]
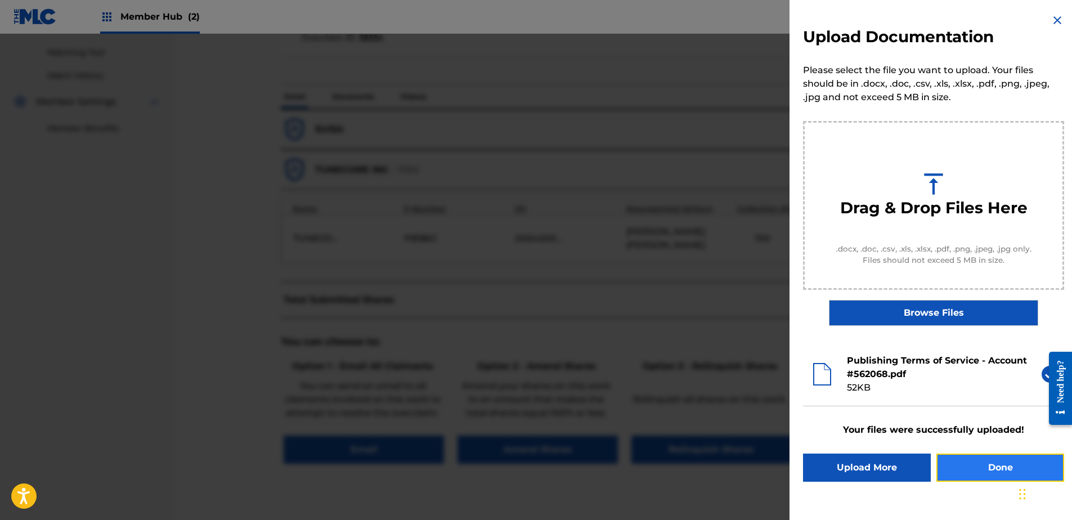
click at [989, 474] on button "Done" at bounding box center [1001, 468] width 128 height 28
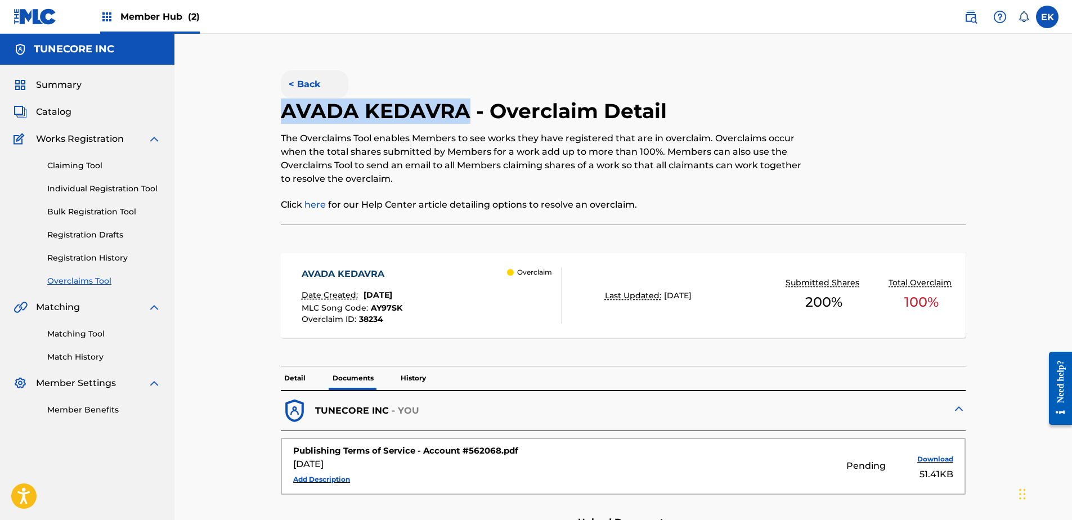
click at [309, 80] on button "< Back" at bounding box center [315, 84] width 68 height 28
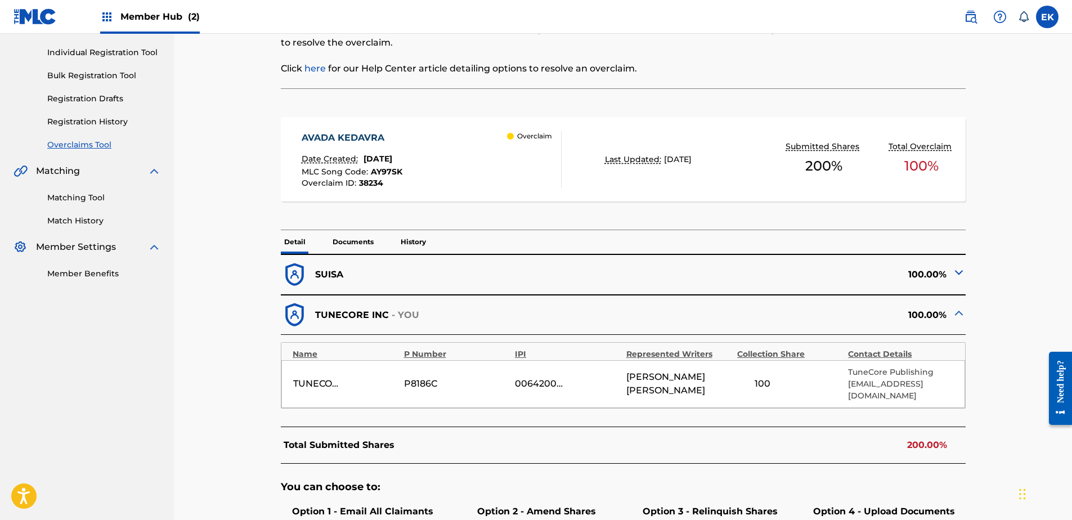
scroll to position [41, 0]
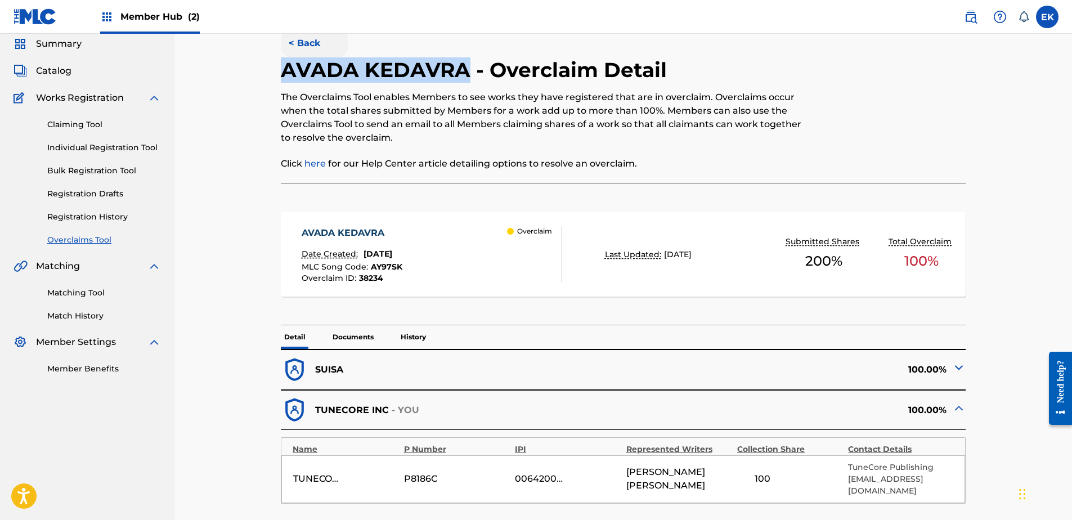
click at [312, 42] on button "< Back" at bounding box center [315, 43] width 68 height 28
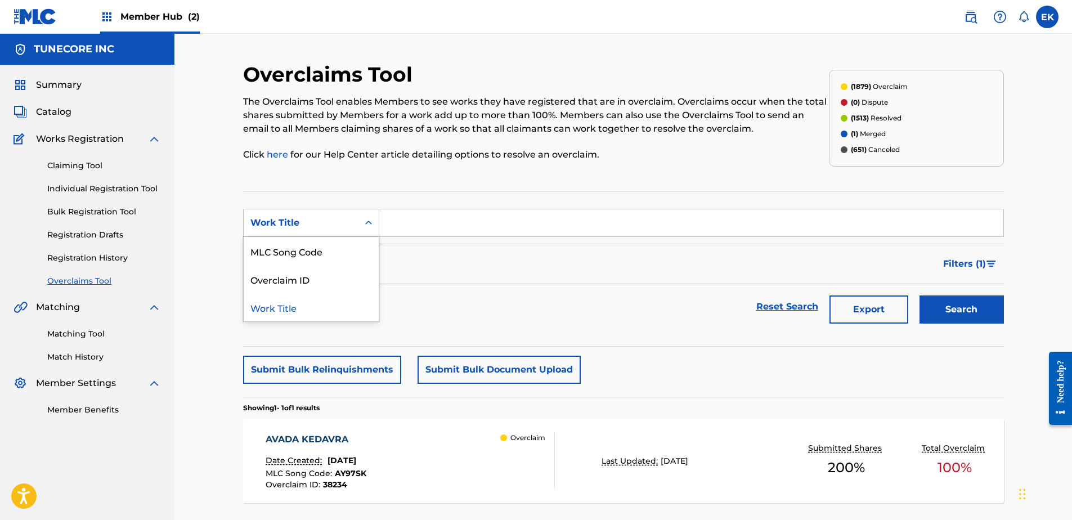
drag, startPoint x: 353, startPoint y: 218, endPoint x: 346, endPoint y: 238, distance: 21.2
click at [353, 219] on div "Work Title" at bounding box center [301, 222] width 115 height 21
drag, startPoint x: 340, startPoint y: 250, endPoint x: 376, endPoint y: 237, distance: 38.3
click at [340, 250] on div "MLC Song Code" at bounding box center [311, 251] width 135 height 28
drag, startPoint x: 403, startPoint y: 235, endPoint x: 407, endPoint y: 229, distance: 7.3
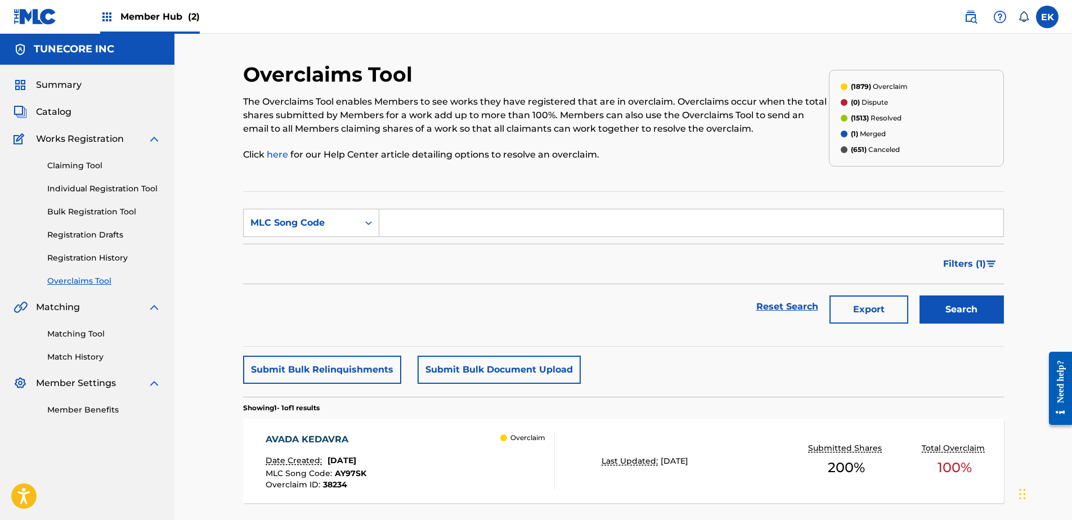
click at [404, 235] on input "Search Form" at bounding box center [691, 222] width 624 height 27
paste input "BF56ES"
type input "BF56ES"
click at [950, 311] on button "Search" at bounding box center [962, 309] width 84 height 28
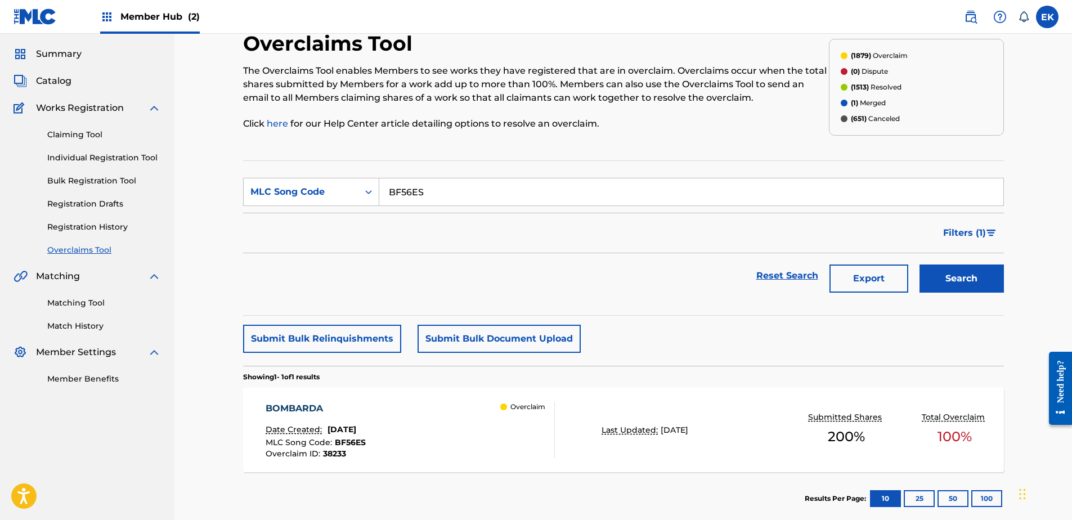
scroll to position [56, 0]
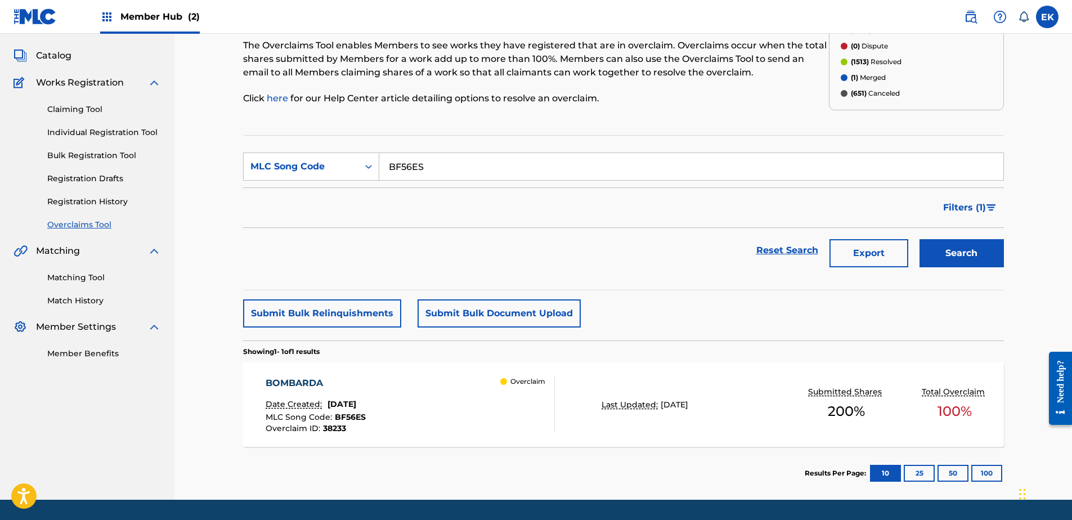
click at [434, 421] on div "BOMBARDA Date Created: September 25, 2025 MLC Song Code : BF56ES Overclaim ID :…" at bounding box center [410, 405] width 289 height 56
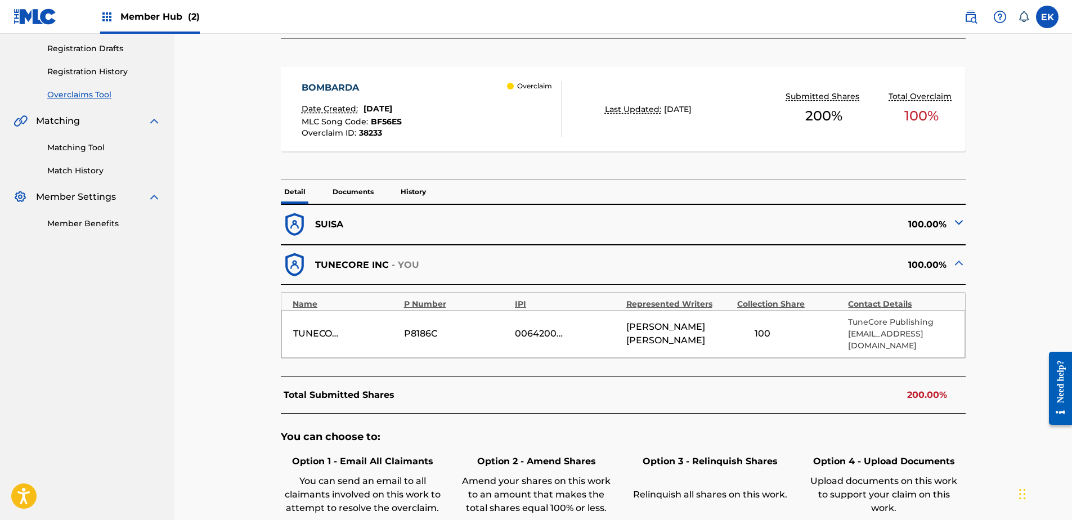
scroll to position [169, 0]
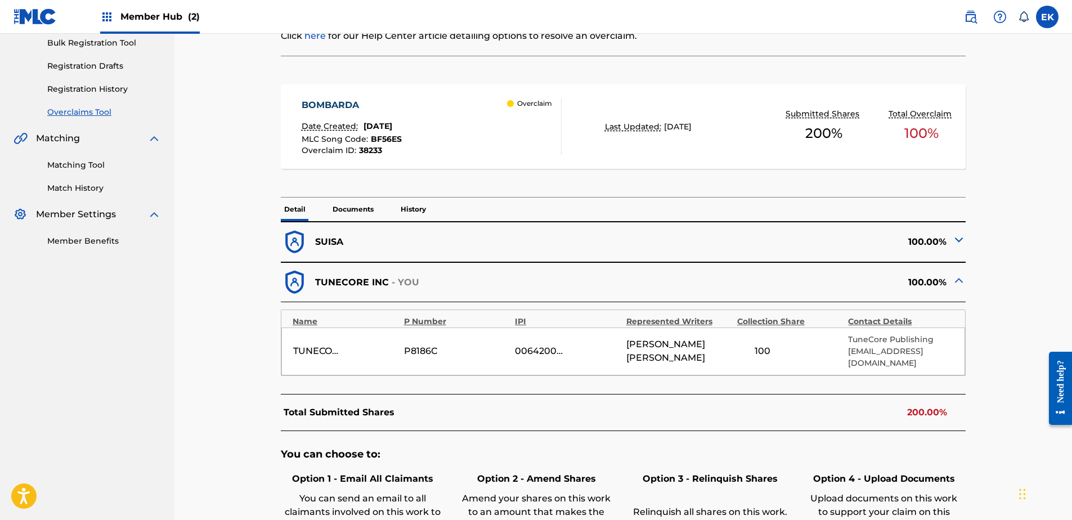
click at [895, 416] on div "Total Submitted Shares 200.00%" at bounding box center [623, 412] width 685 height 37
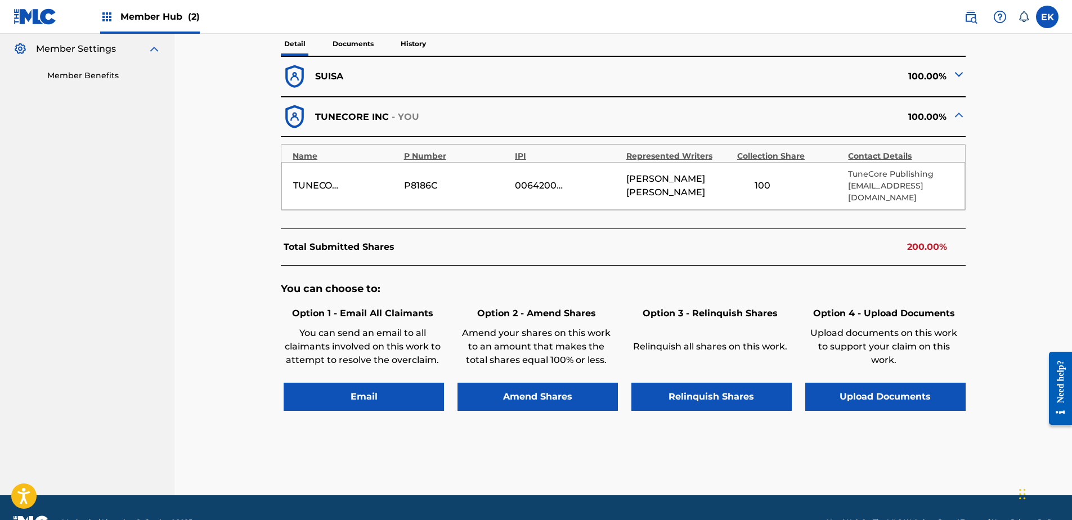
scroll to position [338, 0]
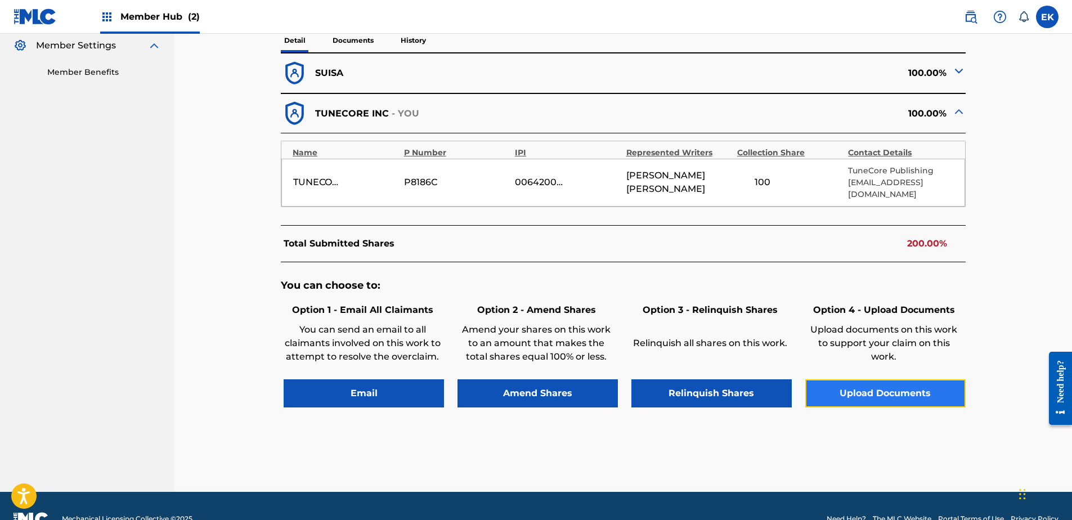
click at [873, 387] on button "Upload Documents" at bounding box center [885, 393] width 160 height 28
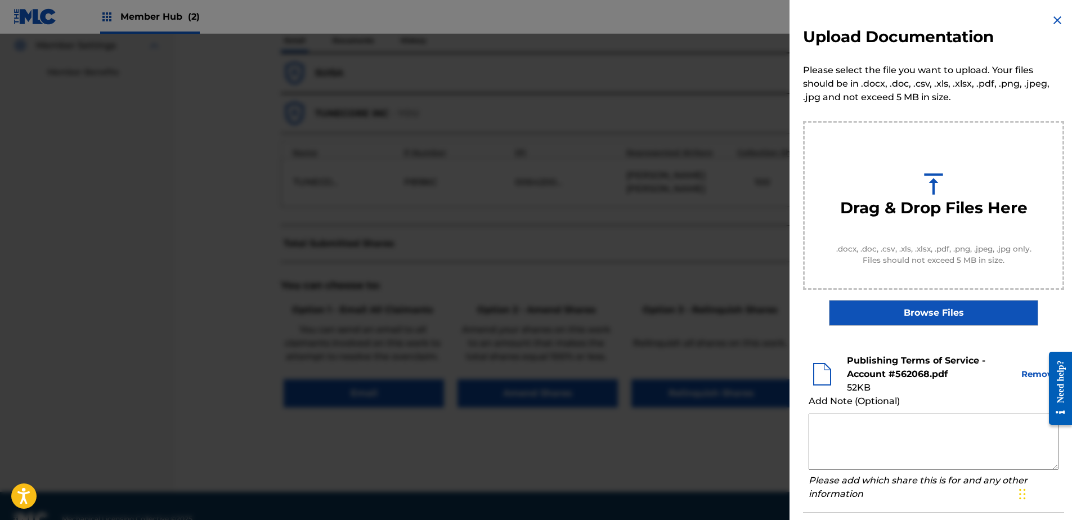
scroll to position [51, 0]
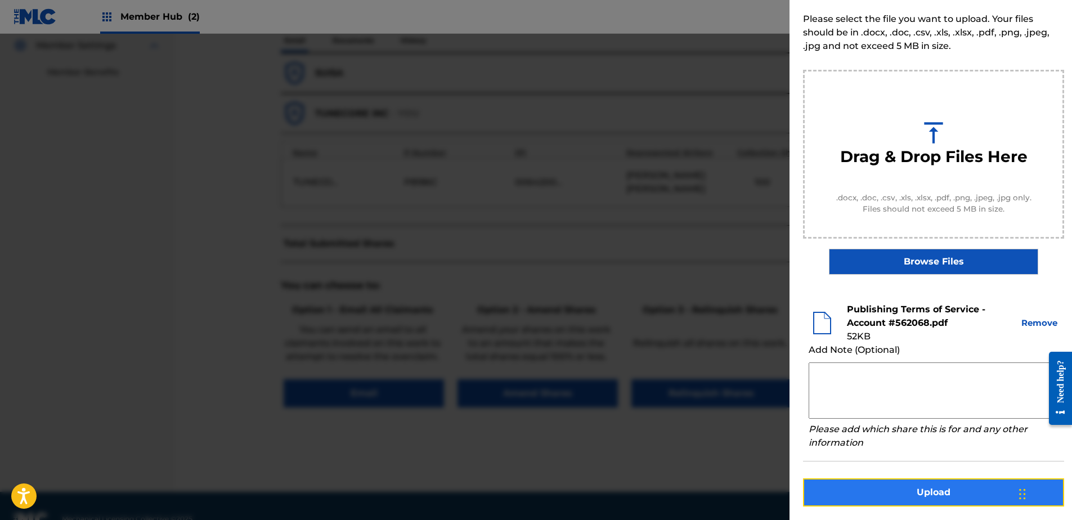
click at [937, 482] on button "Upload" at bounding box center [933, 492] width 261 height 28
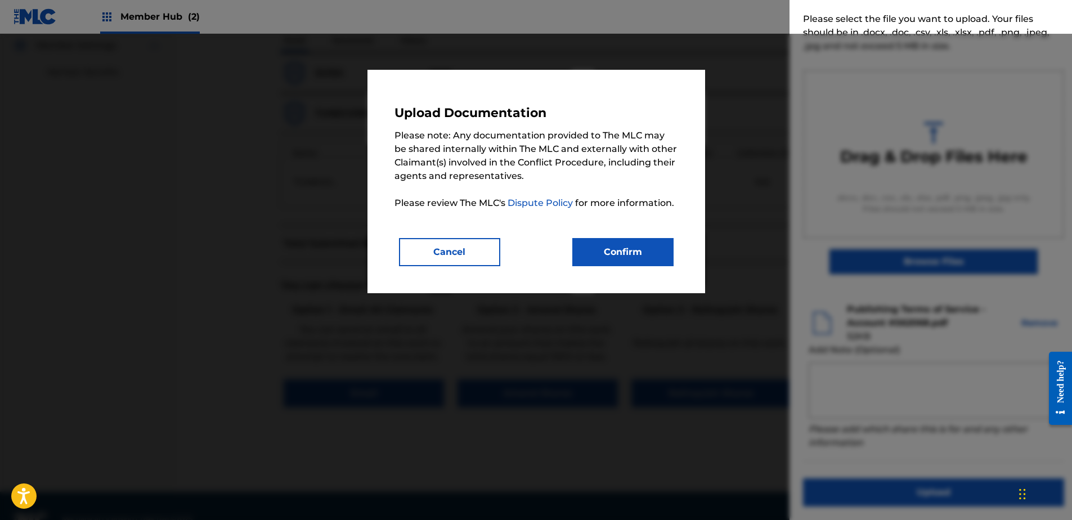
click at [603, 235] on div "Upload Documentation Please note: Any documentation provided to The MLC may be …" at bounding box center [537, 181] width 284 height 169
click at [608, 244] on button "Confirm" at bounding box center [622, 252] width 101 height 28
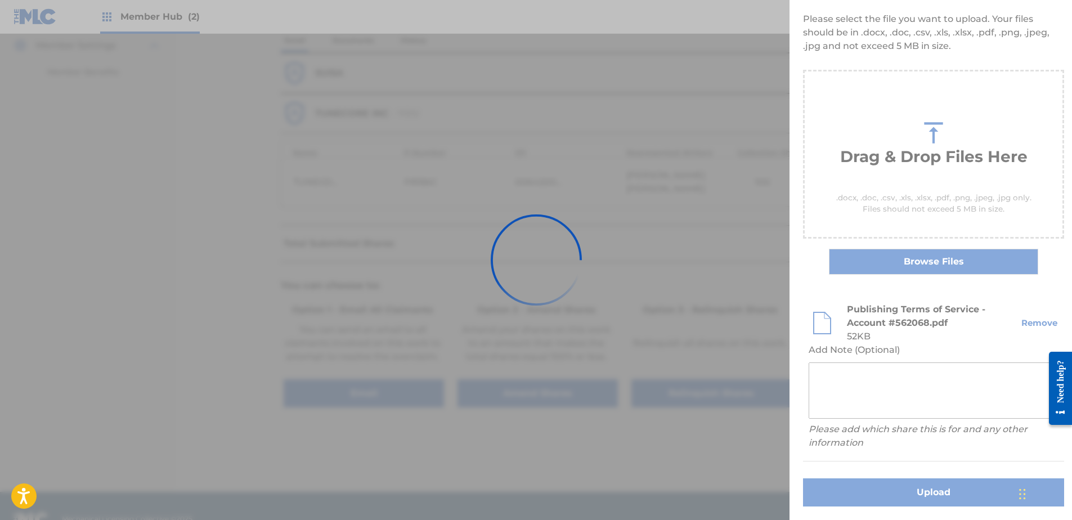
scroll to position [0, 0]
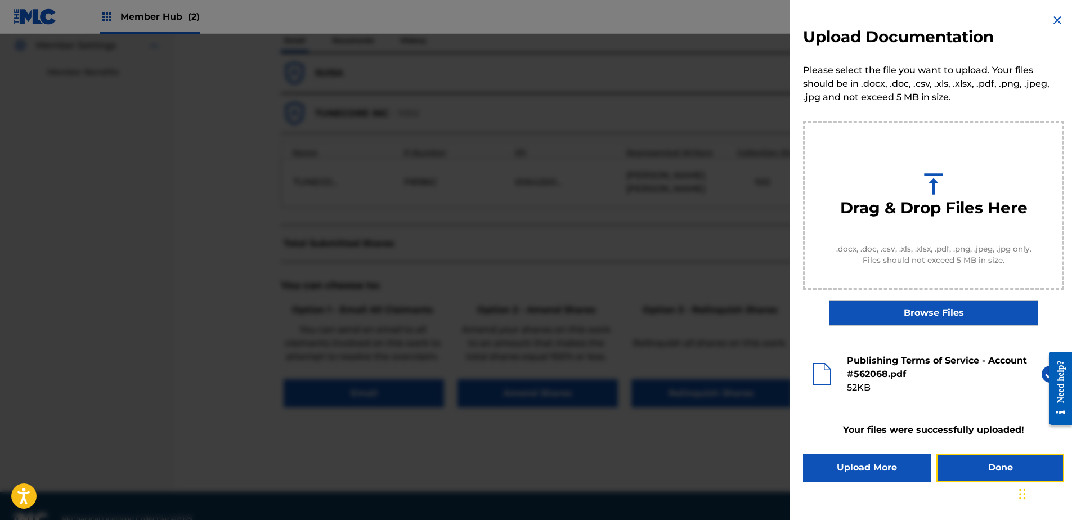
click at [982, 465] on button "Done" at bounding box center [1001, 468] width 128 height 28
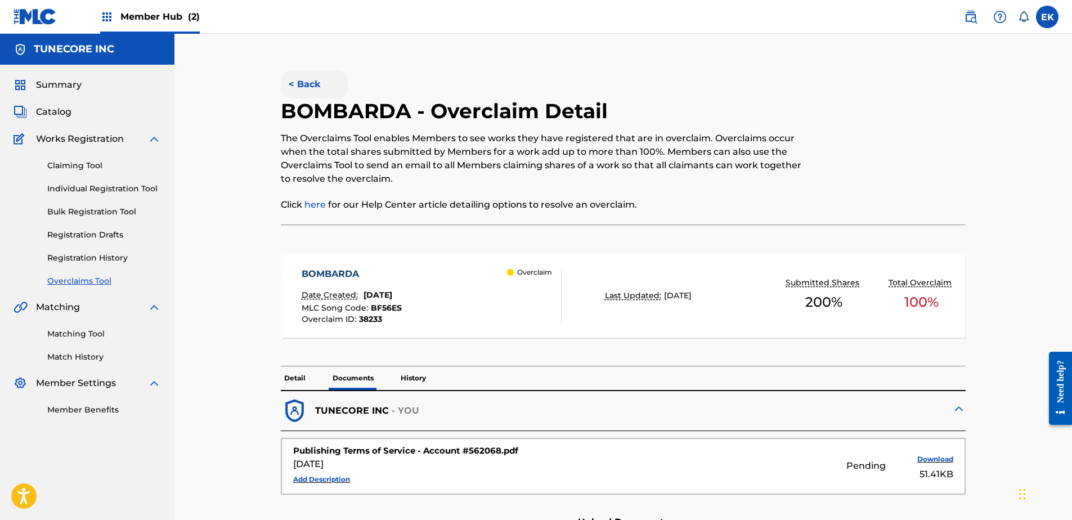
click at [319, 80] on button "< Back" at bounding box center [315, 84] width 68 height 28
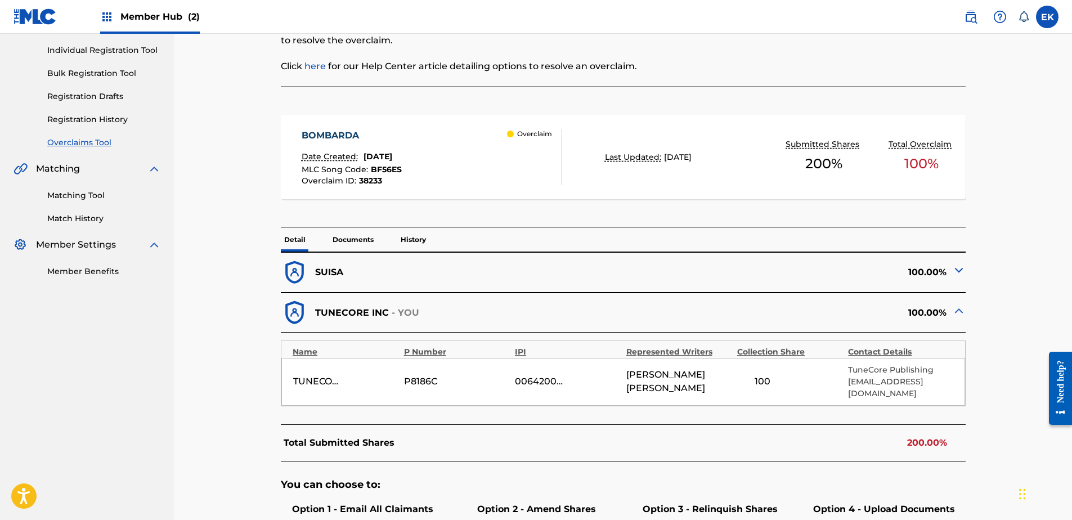
scroll to position [169, 0]
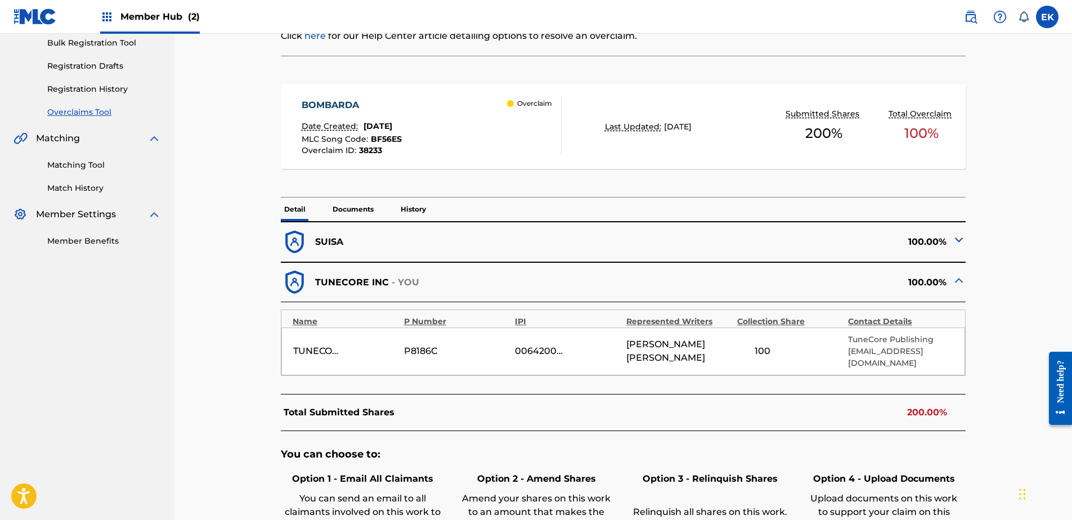
click at [363, 206] on p "Documents" at bounding box center [353, 210] width 48 height 24
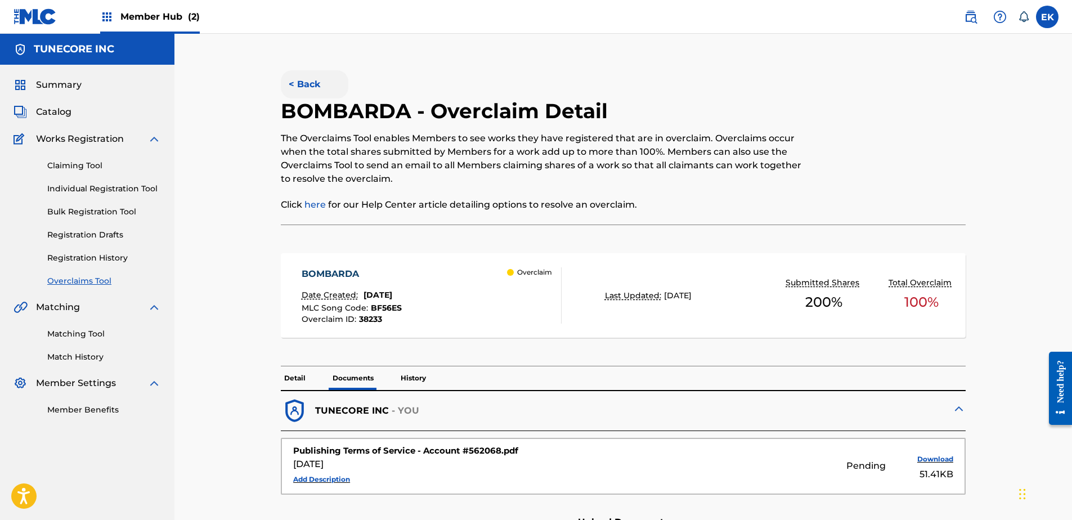
click at [312, 85] on button "< Back" at bounding box center [315, 84] width 68 height 28
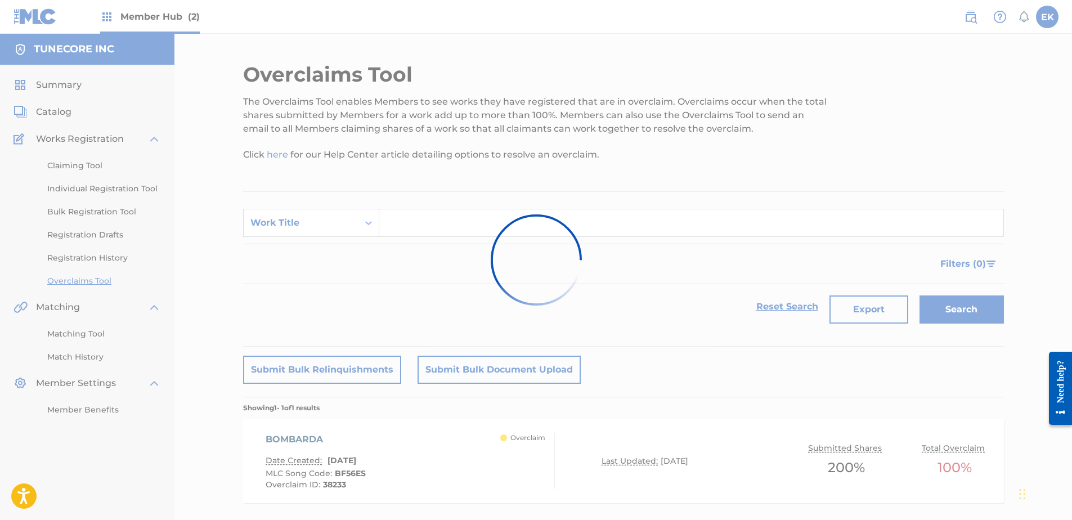
scroll to position [56, 0]
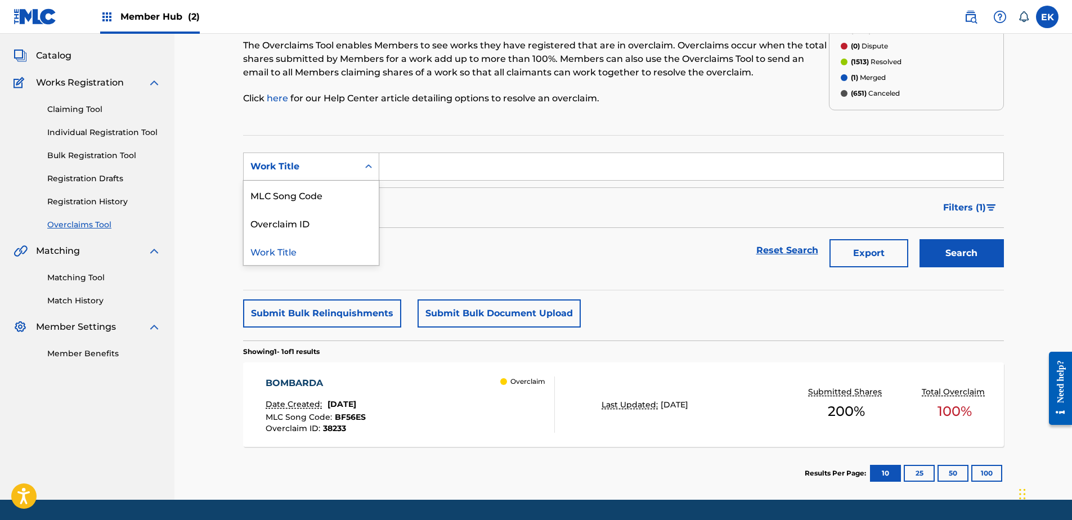
click at [341, 167] on div "Work Title" at bounding box center [300, 167] width 101 height 14
click at [340, 194] on div "MLC Song Code" at bounding box center [311, 195] width 135 height 28
click at [444, 171] on input "Search Form" at bounding box center [691, 166] width 624 height 27
paste input "N97IR9"
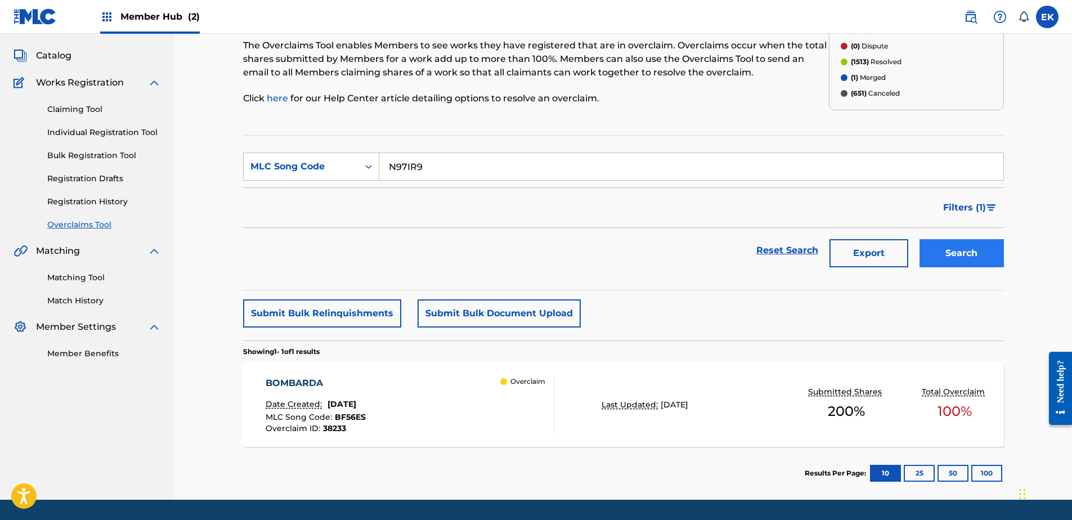
type input "N97IR9"
click at [948, 252] on button "Search" at bounding box center [962, 253] width 84 height 28
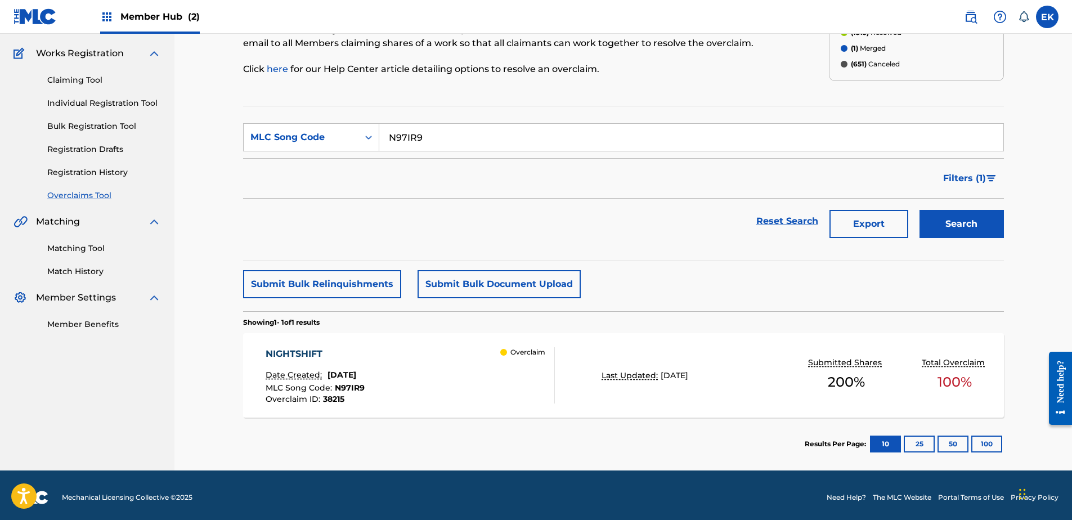
scroll to position [90, 0]
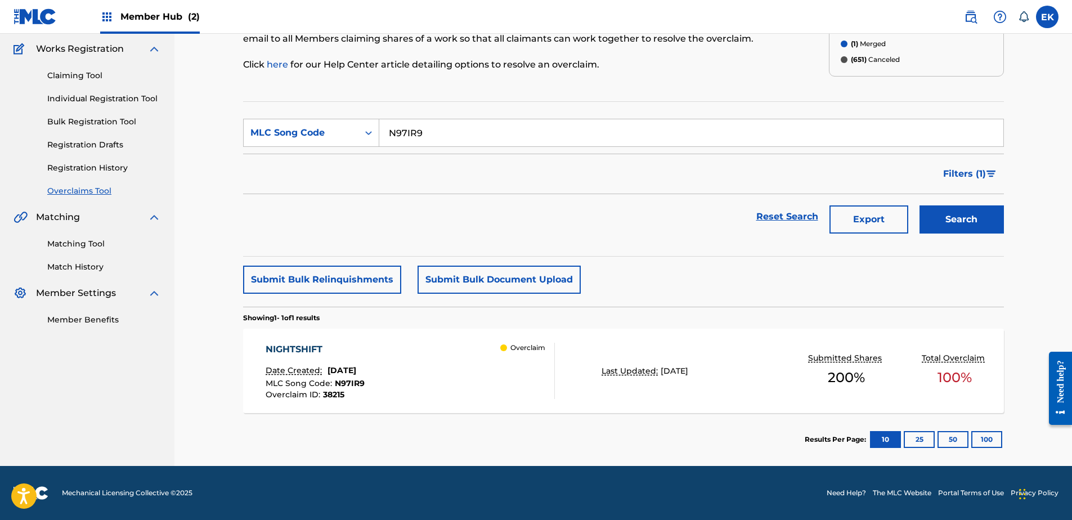
click at [452, 388] on div "NIGHTSHIFT Date Created: September 25, 2025 MLC Song Code : N97IR9 Overclaim ID…" at bounding box center [410, 371] width 289 height 56
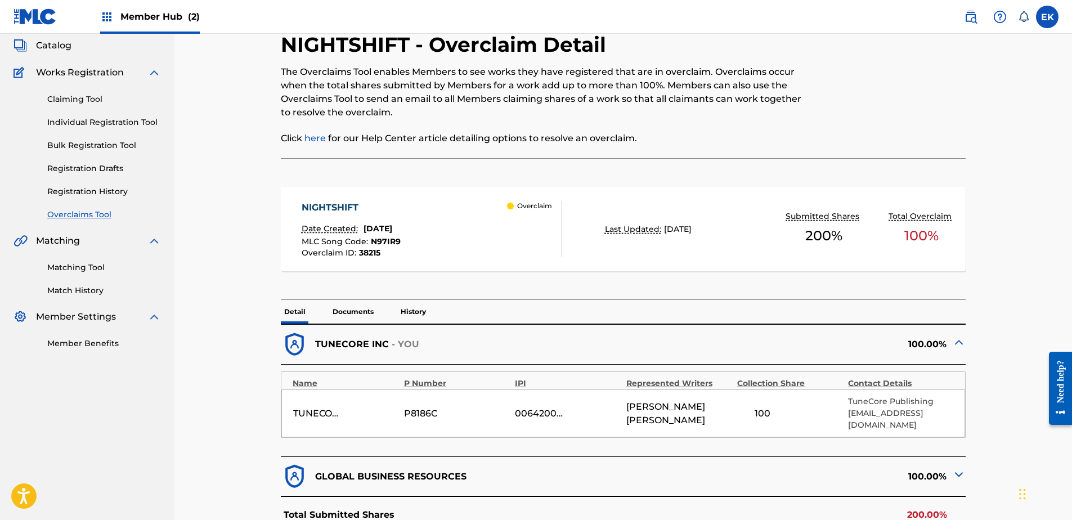
scroll to position [225, 0]
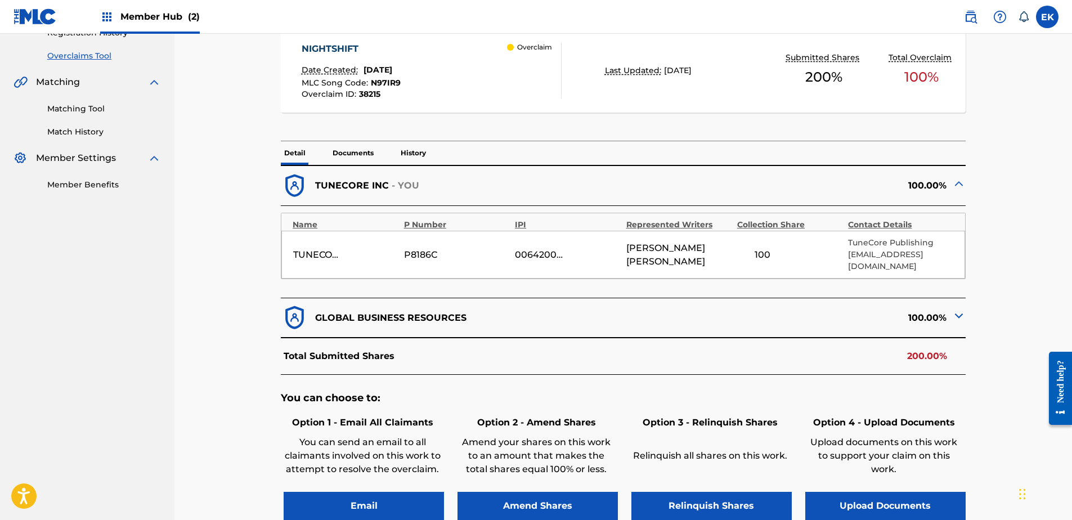
click at [348, 152] on p "Documents" at bounding box center [353, 153] width 48 height 24
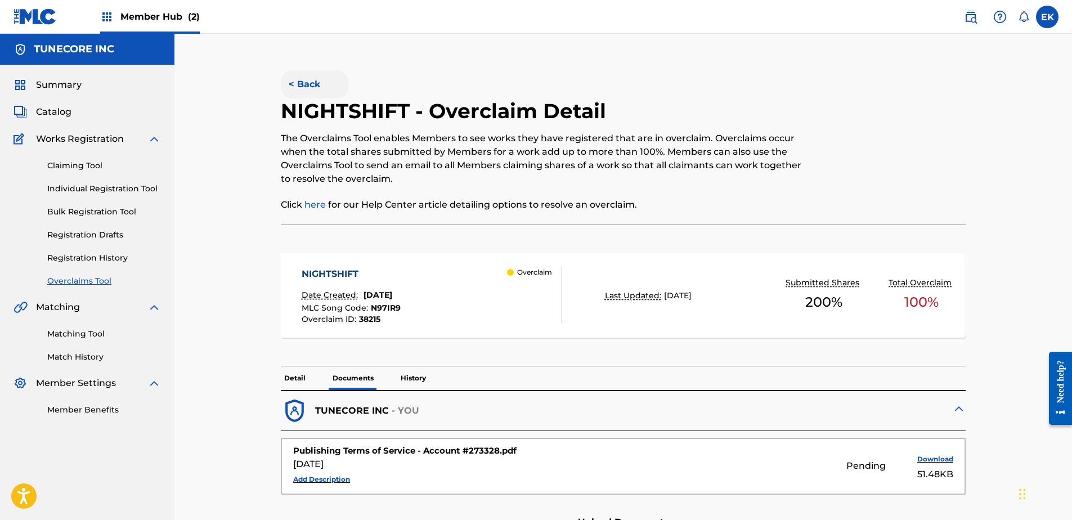
click at [320, 84] on button "< Back" at bounding box center [315, 84] width 68 height 28
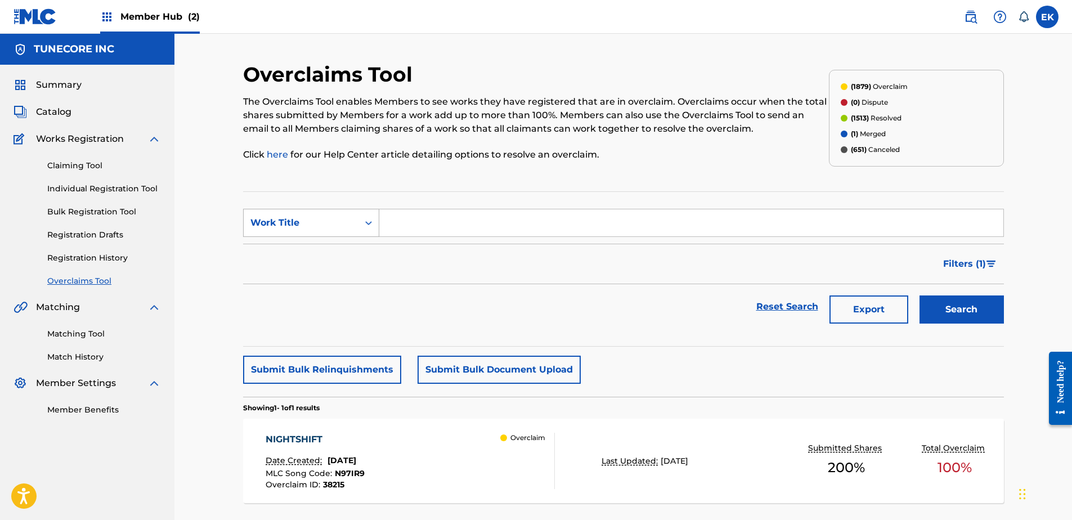
drag, startPoint x: 343, startPoint y: 218, endPoint x: 343, endPoint y: 232, distance: 13.5
click at [343, 218] on div "Work Title" at bounding box center [300, 223] width 101 height 14
click at [343, 242] on div "MLC Song Code" at bounding box center [311, 251] width 135 height 28
click at [410, 219] on input "Search Form" at bounding box center [691, 222] width 624 height 27
paste input "MW3UVQ"
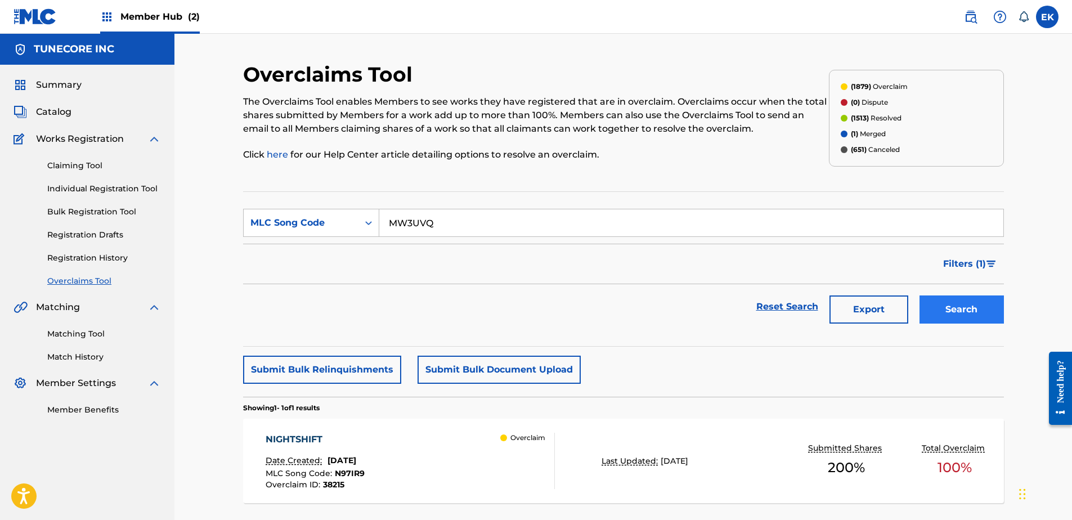
type input "MW3UVQ"
click at [957, 303] on button "Search" at bounding box center [962, 309] width 84 height 28
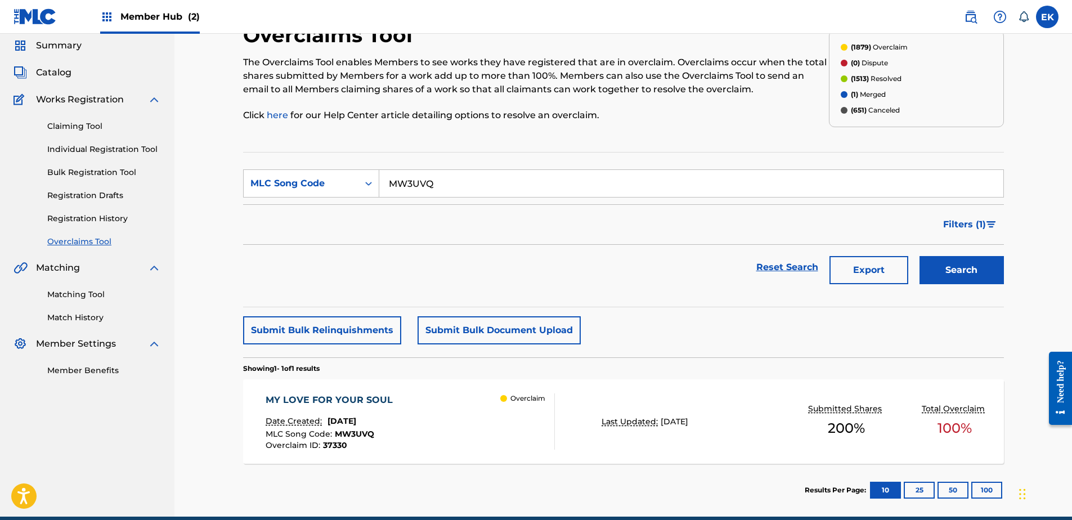
scroll to position [56, 0]
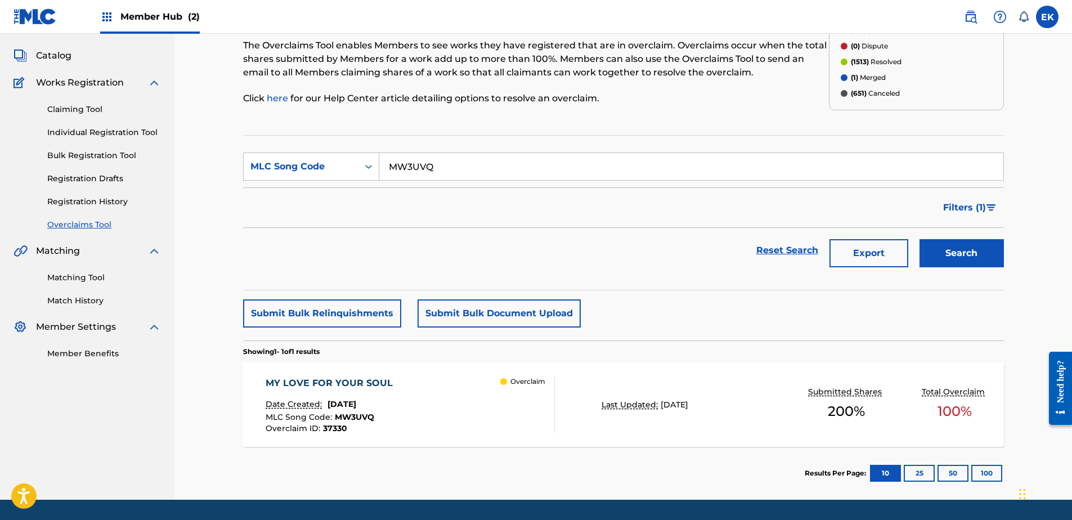
click at [474, 418] on div "MY LOVE FOR YOUR SOUL Date Created: September 25, 2025 MLC Song Code : MW3UVQ O…" at bounding box center [410, 405] width 289 height 56
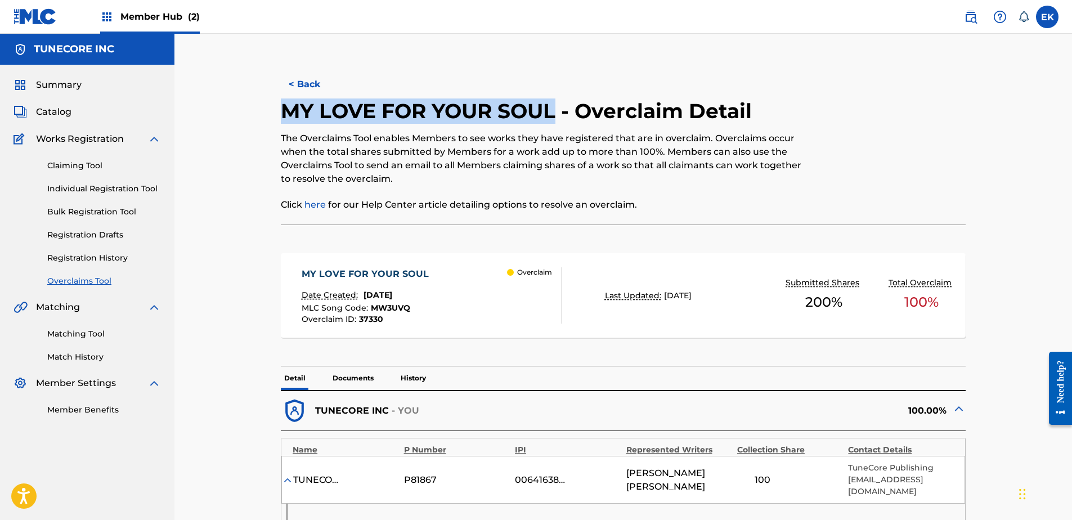
drag, startPoint x: 541, startPoint y: 114, endPoint x: 280, endPoint y: 110, distance: 261.2
click at [280, 110] on div "< Back MY LOVE FOR YOUR SOUL - Overclaim Detail The Overclaims Tool enables Mem…" at bounding box center [623, 489] width 761 height 854
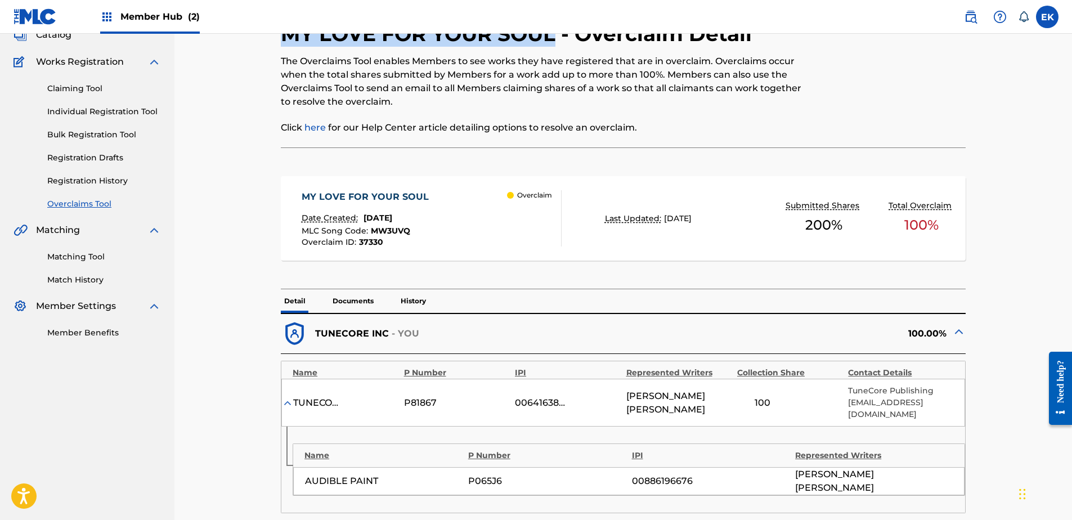
scroll to position [281, 0]
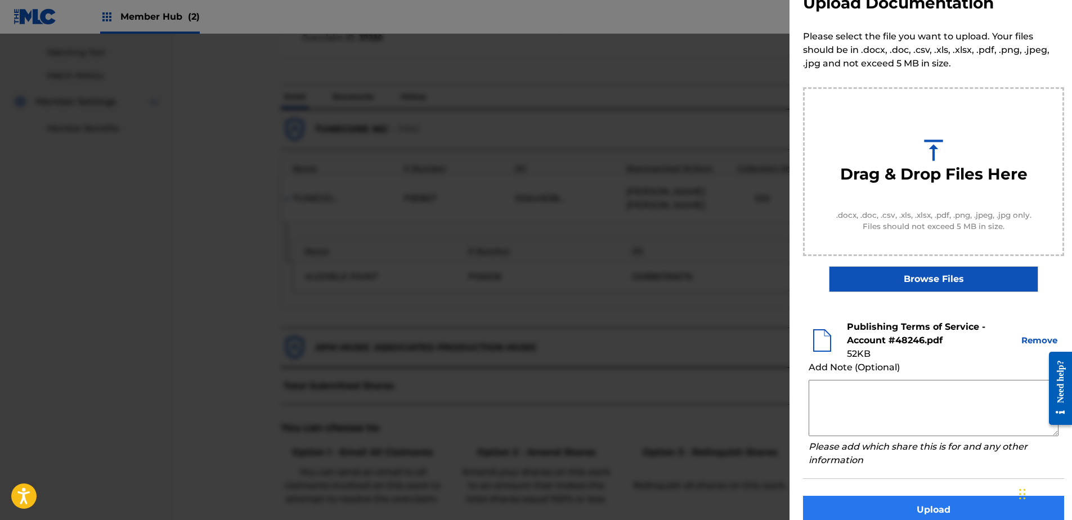
scroll to position [51, 0]
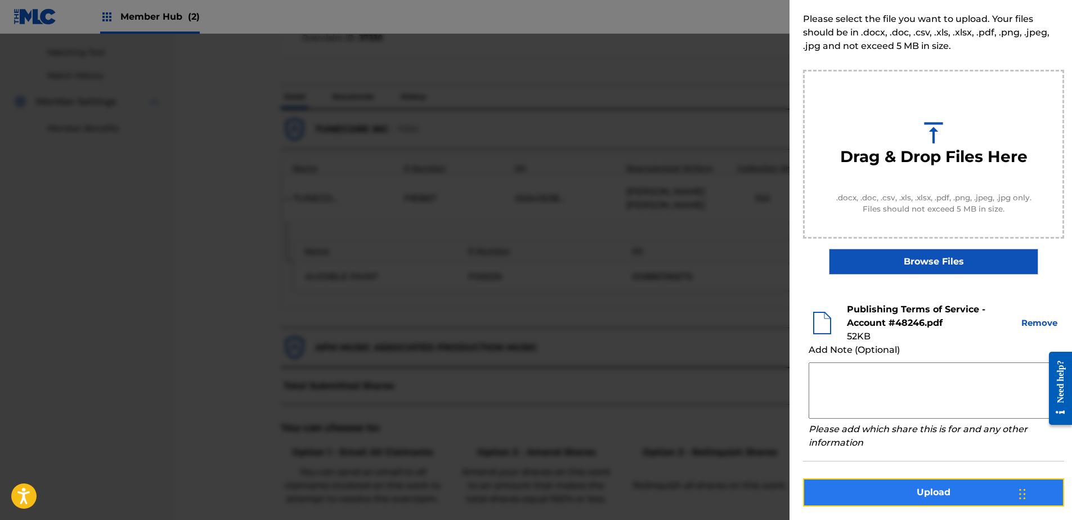
click at [924, 496] on button "Upload" at bounding box center [933, 492] width 261 height 28
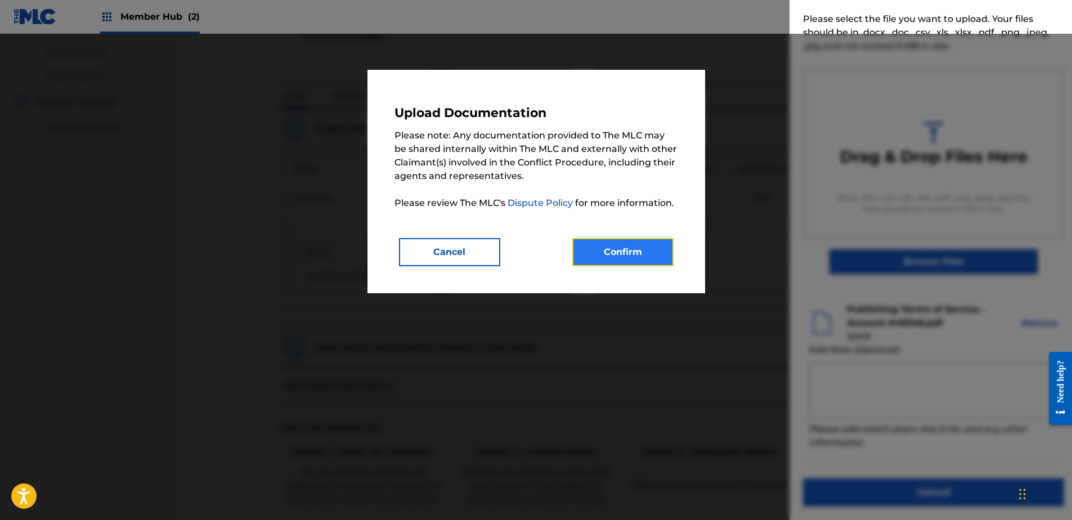
click at [626, 244] on button "Confirm" at bounding box center [622, 252] width 101 height 28
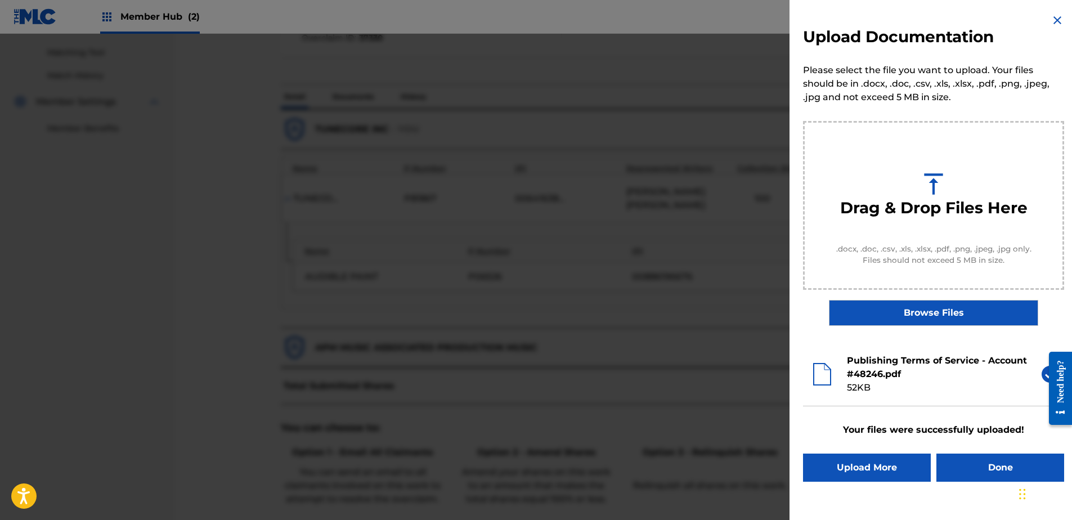
scroll to position [0, 0]
click at [988, 474] on button "Done" at bounding box center [1001, 468] width 128 height 28
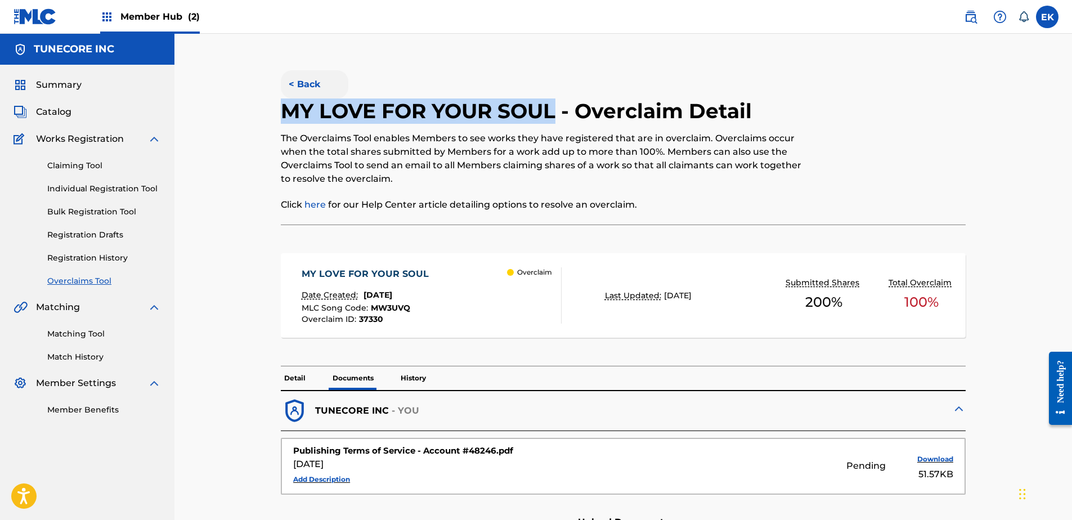
click at [319, 78] on button "< Back" at bounding box center [315, 84] width 68 height 28
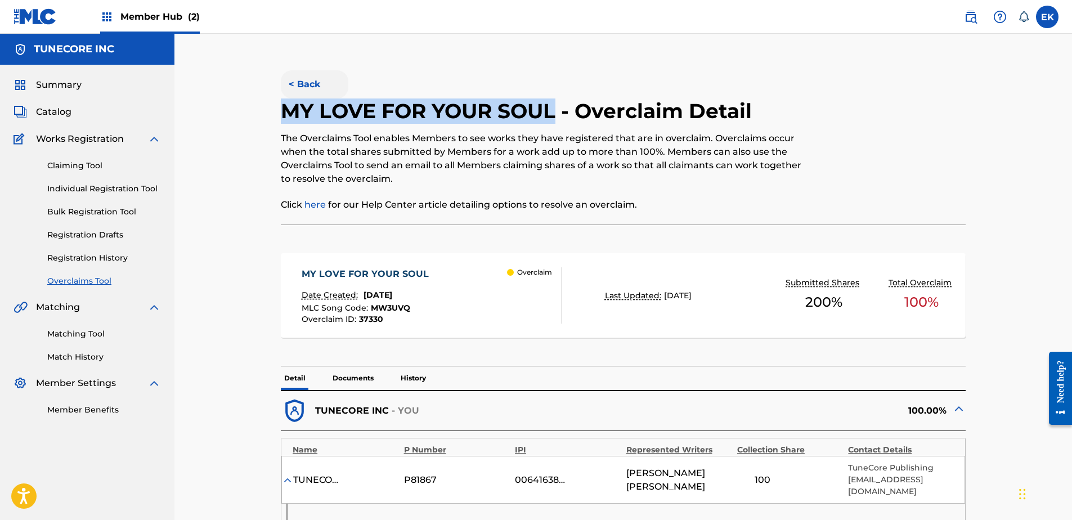
click at [304, 74] on button "< Back" at bounding box center [315, 84] width 68 height 28
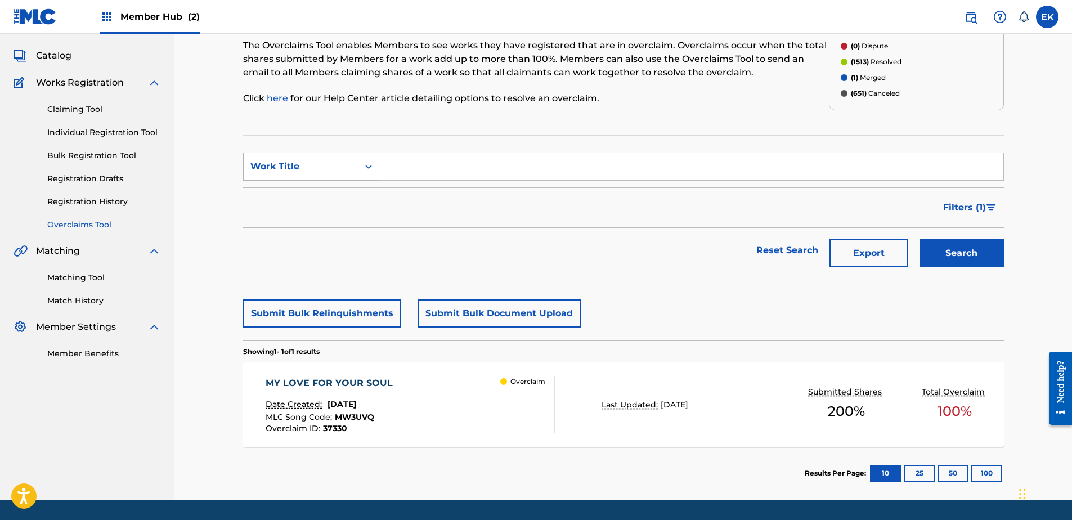
click at [353, 161] on div "Work Title" at bounding box center [301, 166] width 115 height 21
click at [342, 185] on div "MLC Song Code" at bounding box center [311, 195] width 135 height 28
click at [396, 163] on input "Search Form" at bounding box center [691, 166] width 624 height 27
paste input "ES3893"
type input "ES3893"
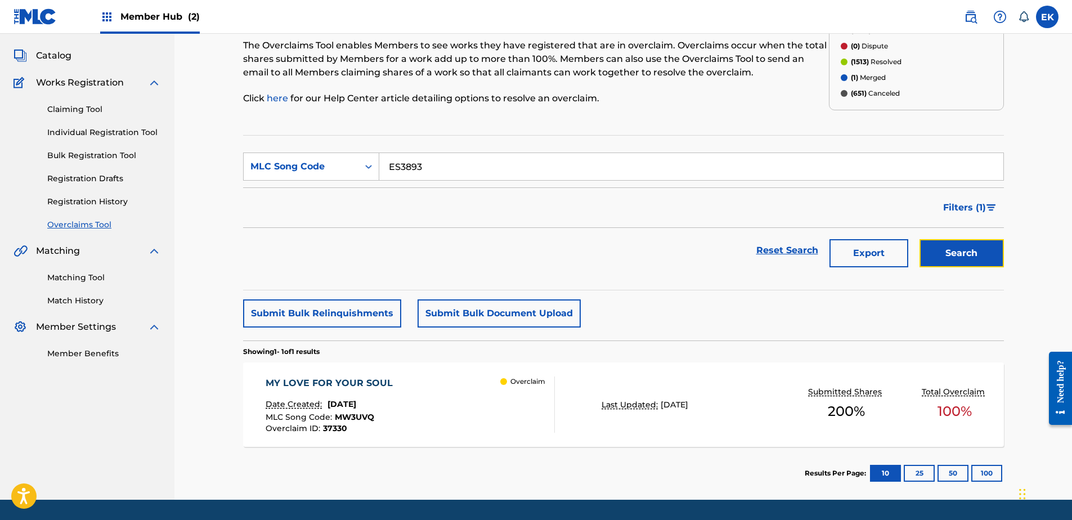
drag, startPoint x: 968, startPoint y: 241, endPoint x: 962, endPoint y: 243, distance: 5.9
click at [967, 243] on button "Search" at bounding box center [962, 253] width 84 height 28
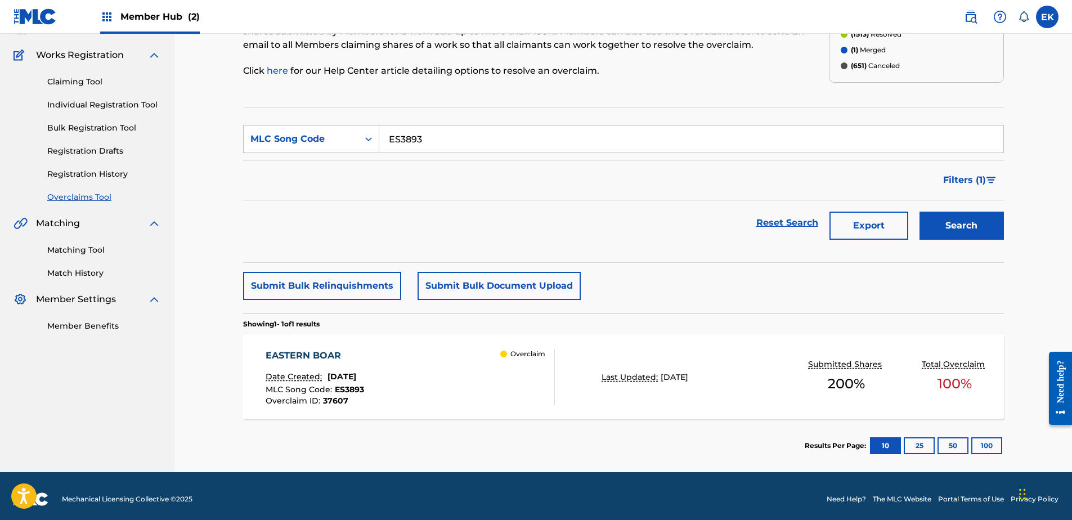
scroll to position [90, 0]
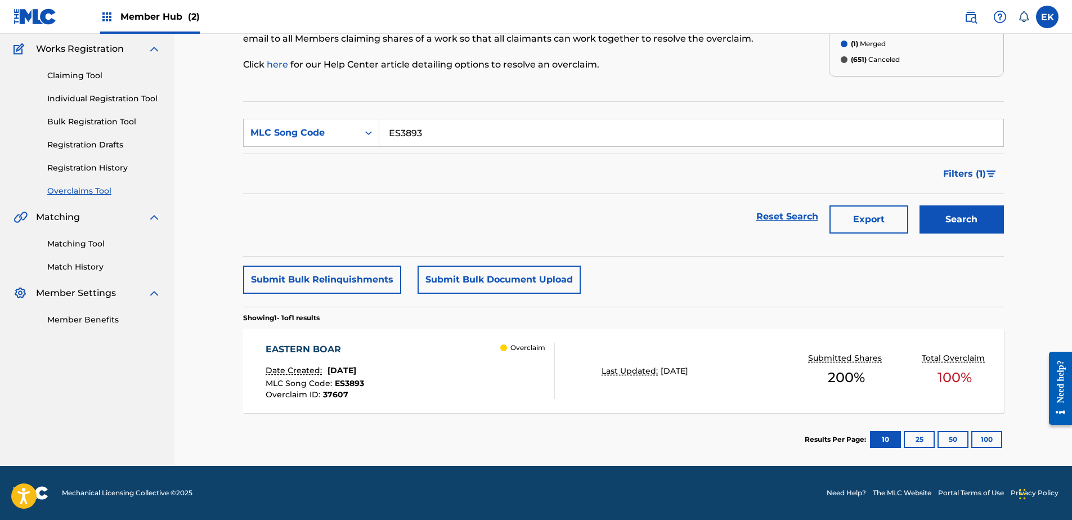
click at [455, 355] on div "EASTERN BOAR Date Created: September 25, 2025 MLC Song Code : ES3893 Overclaim …" at bounding box center [410, 371] width 289 height 56
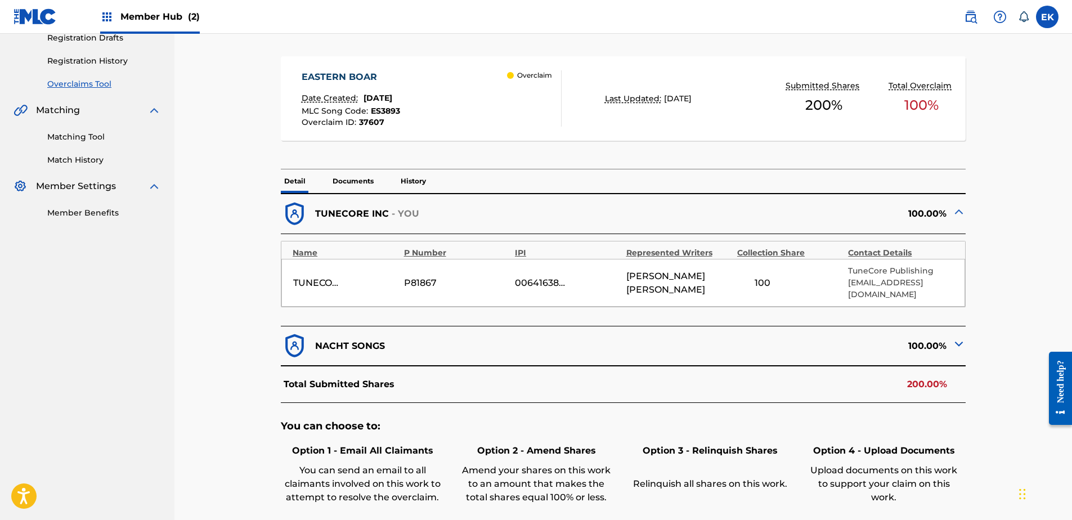
scroll to position [56, 0]
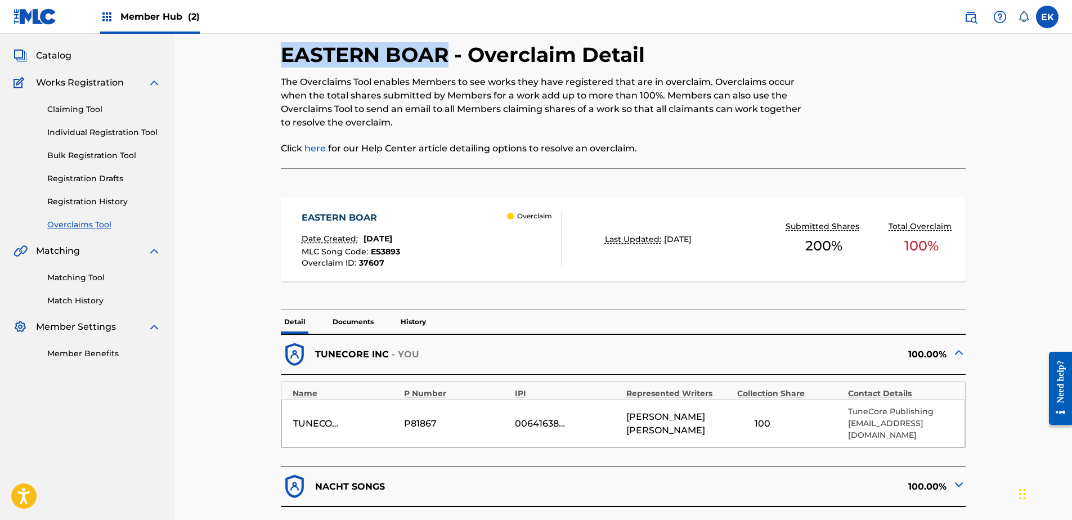
drag, startPoint x: 445, startPoint y: 56, endPoint x: 272, endPoint y: 52, distance: 172.3
click at [272, 52] on div "< Back EASTERN BOAR - Overclaim Detail The Overclaims Tool enables Members to s…" at bounding box center [623, 390] width 761 height 768
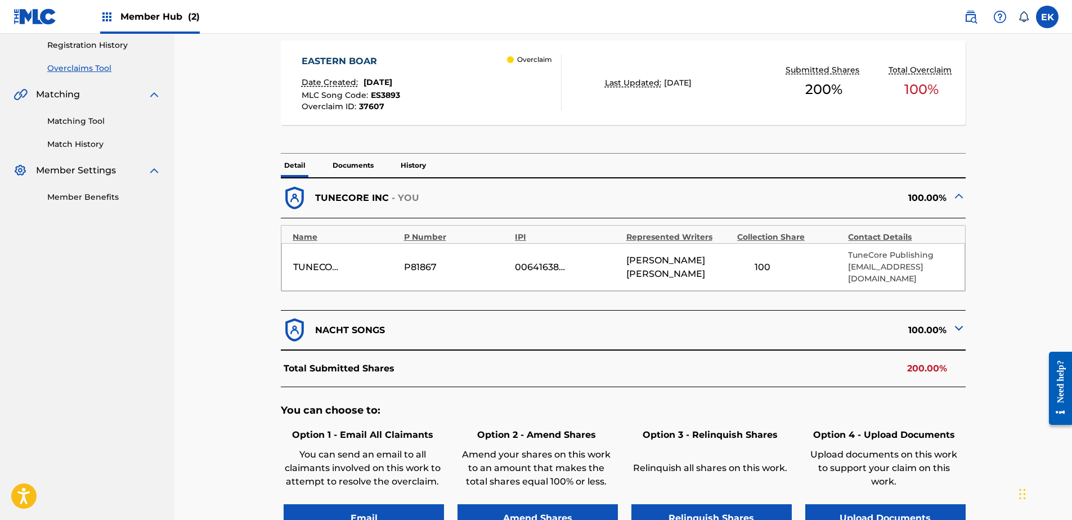
scroll to position [225, 0]
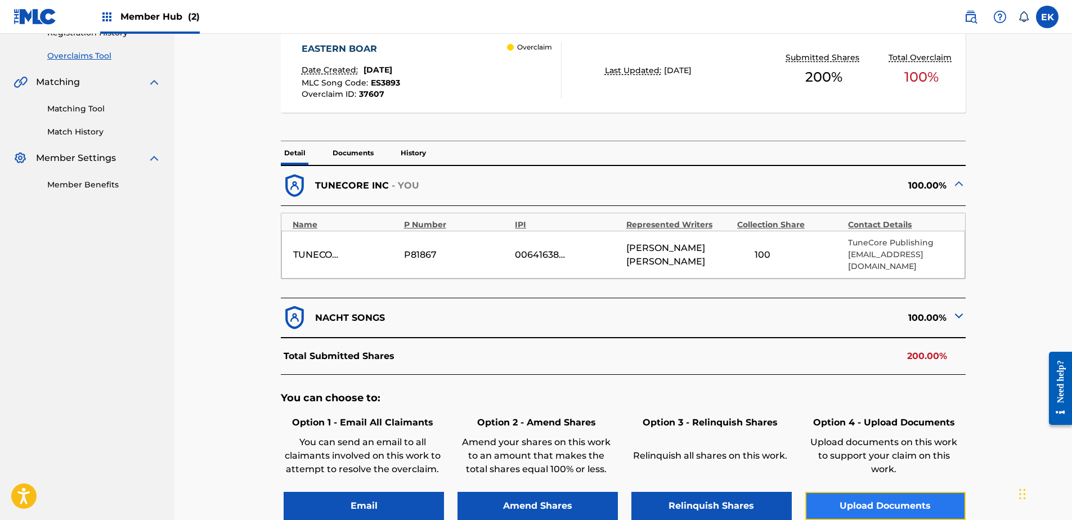
click at [863, 492] on button "Upload Documents" at bounding box center [885, 506] width 160 height 28
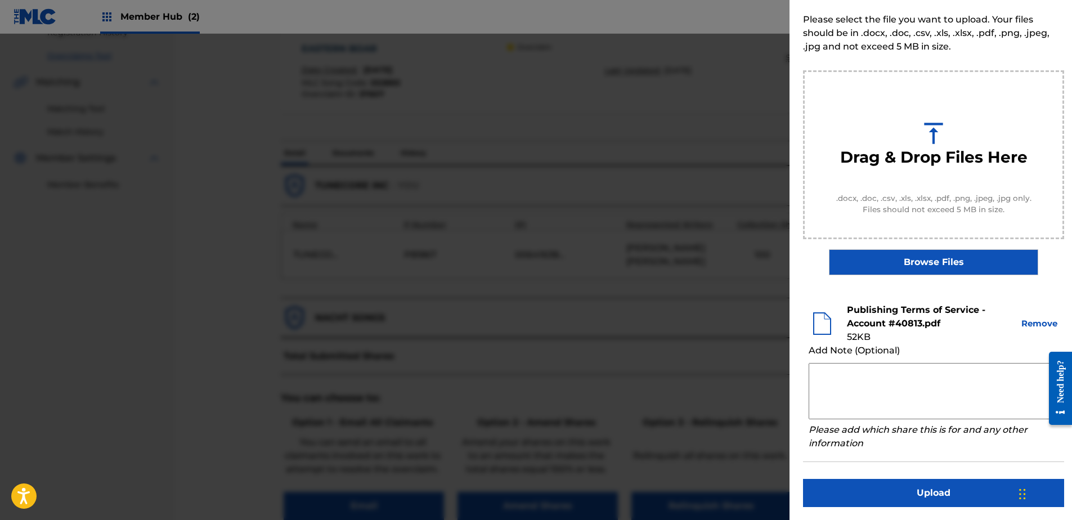
scroll to position [51, 0]
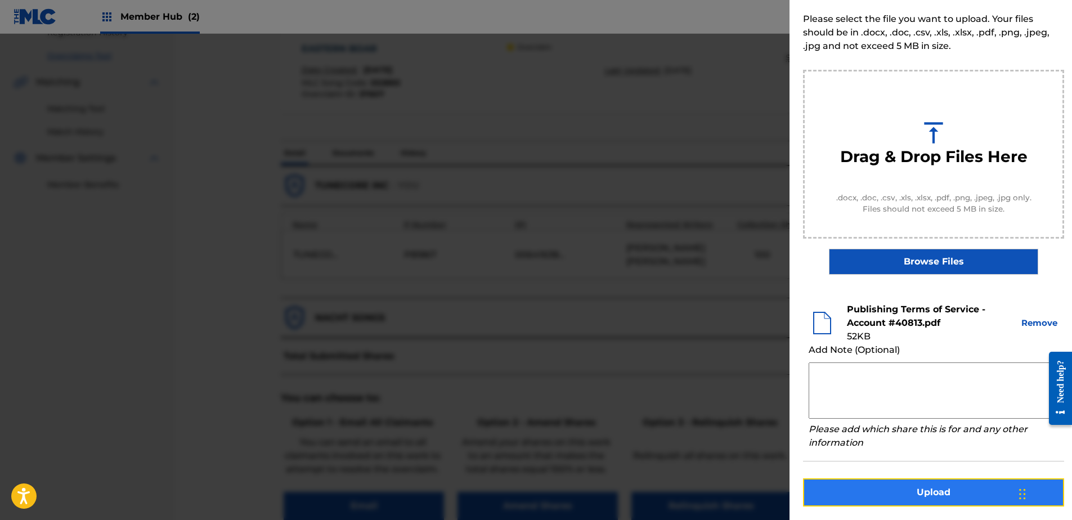
click at [920, 490] on button "Upload" at bounding box center [933, 492] width 261 height 28
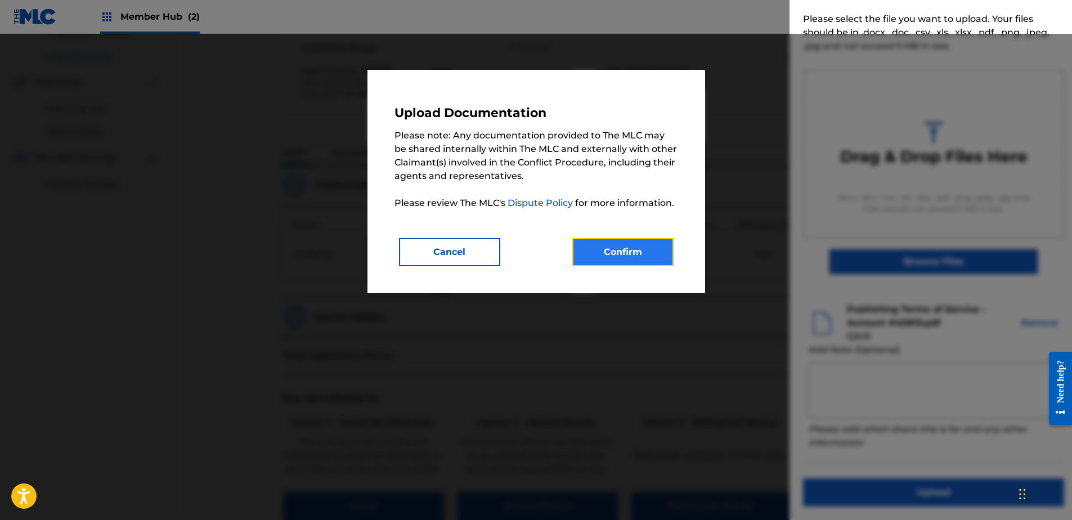
click at [664, 257] on button "Confirm" at bounding box center [622, 252] width 101 height 28
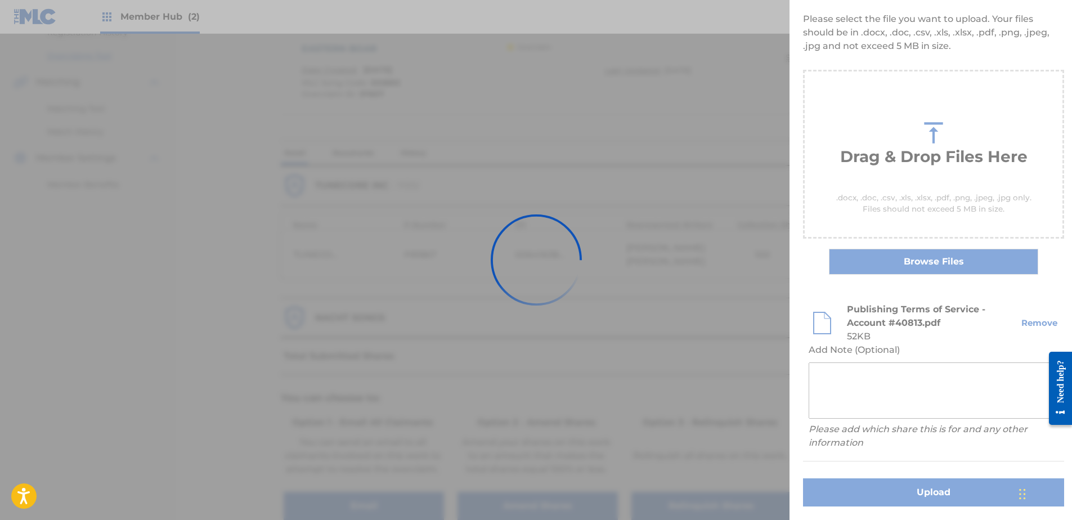
scroll to position [0, 0]
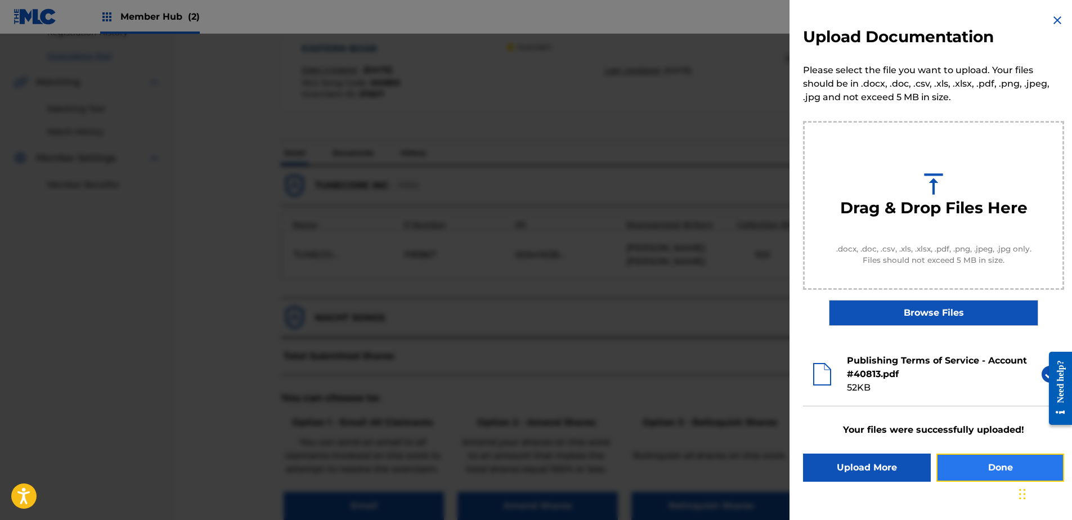
click at [993, 459] on button "Done" at bounding box center [1001, 468] width 128 height 28
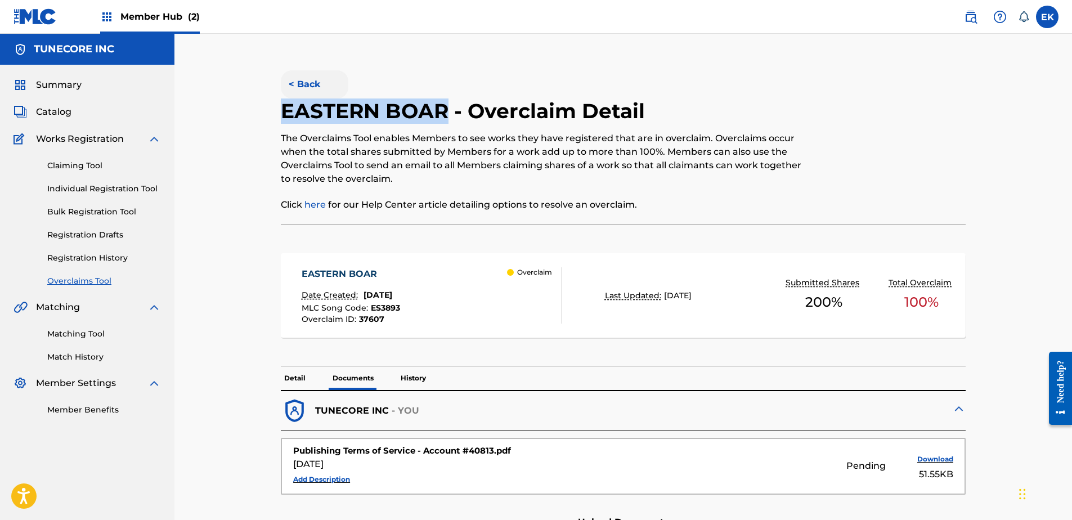
click at [302, 75] on button "< Back" at bounding box center [315, 84] width 68 height 28
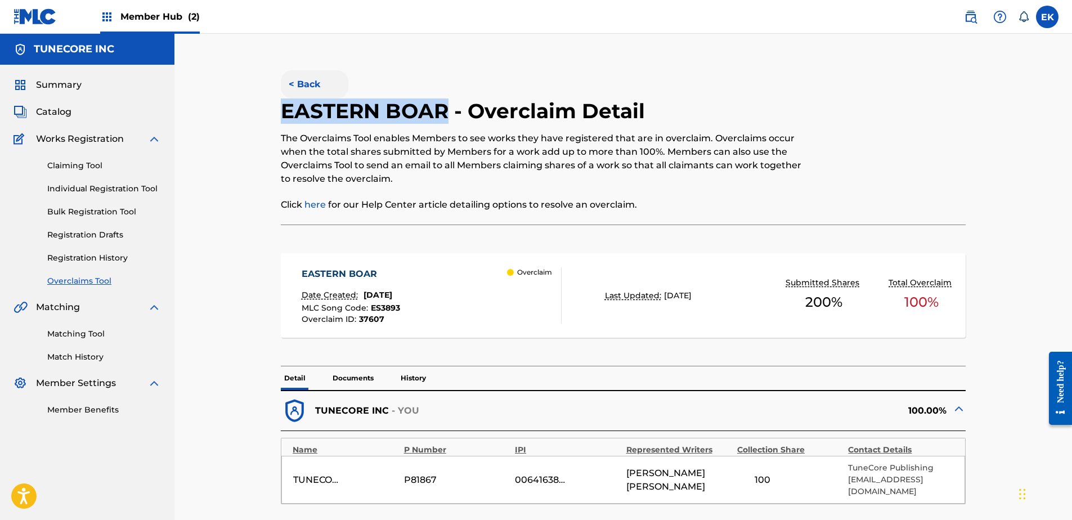
click at [311, 78] on button "< Back" at bounding box center [315, 84] width 68 height 28
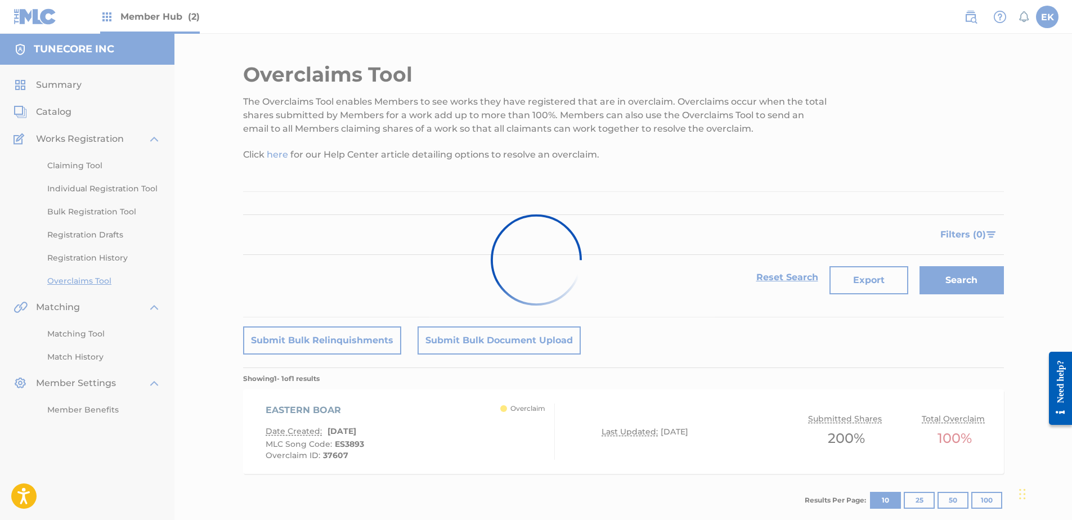
scroll to position [61, 0]
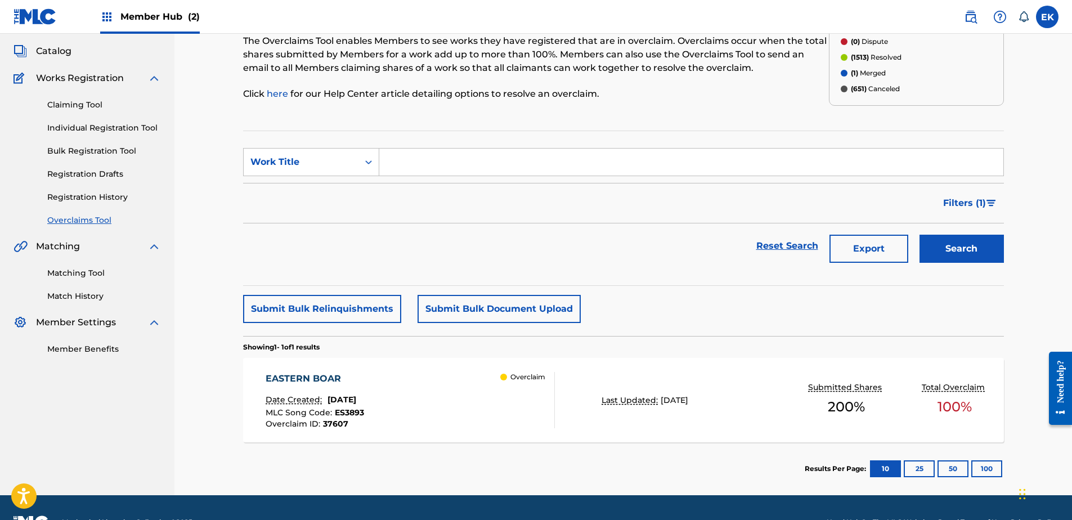
click at [347, 386] on div "EASTERN BOAR Date Created: September 25, 2025 MLC Song Code : ES3893 Overclaim …" at bounding box center [315, 400] width 98 height 56
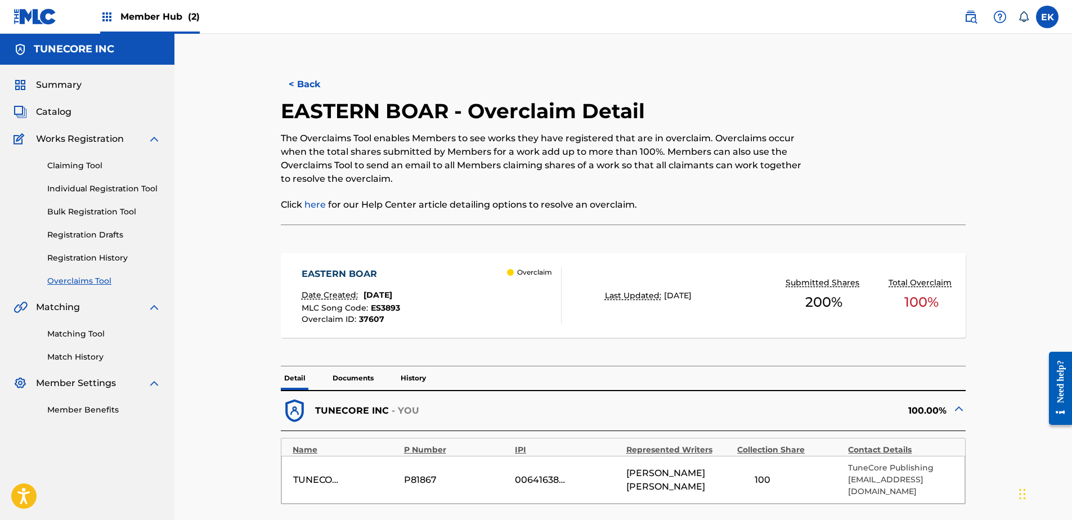
click at [356, 377] on p "Documents" at bounding box center [353, 378] width 48 height 24
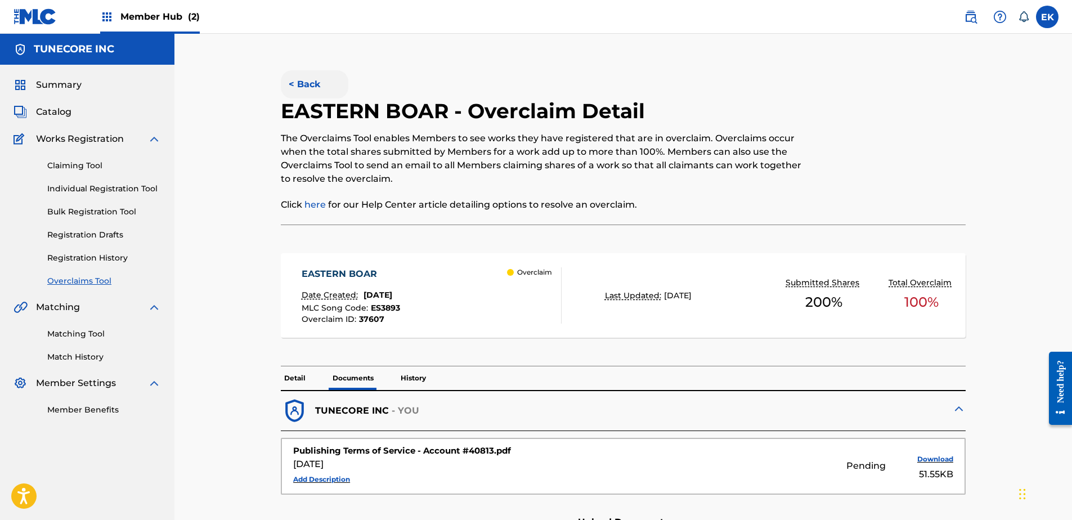
click at [298, 88] on button "< Back" at bounding box center [315, 84] width 68 height 28
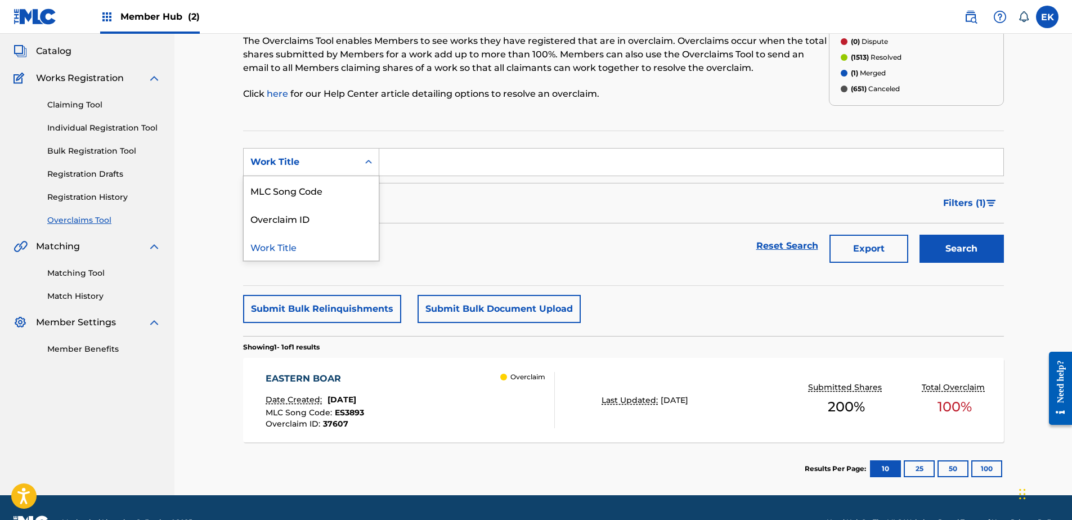
click at [346, 165] on div "Work Title" at bounding box center [300, 162] width 101 height 14
click at [338, 192] on div "MLC Song Code" at bounding box center [311, 190] width 135 height 28
click at [411, 157] on input "Search Form" at bounding box center [691, 162] width 624 height 27
paste input "AY83CZ"
type input "AY83CZ"
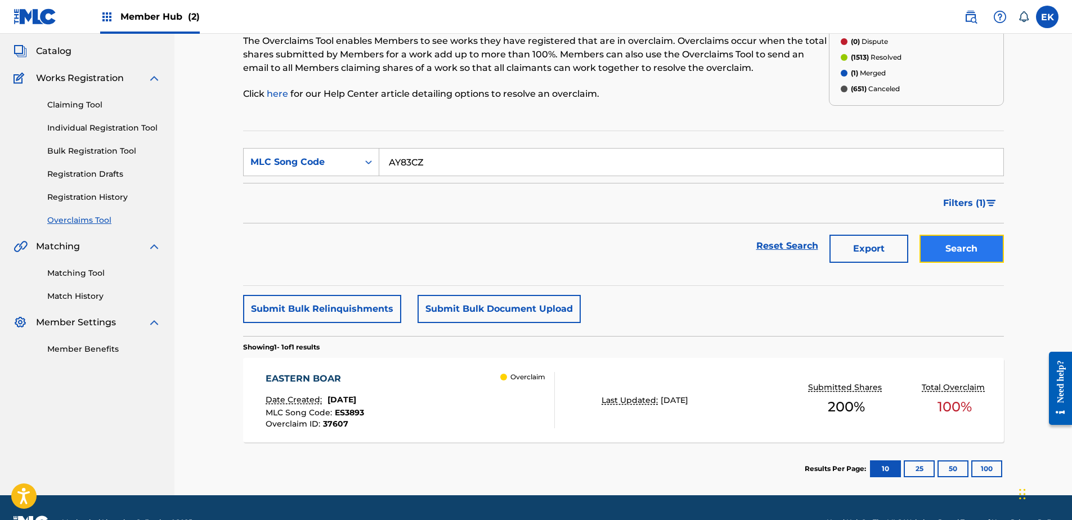
click at [929, 243] on button "Search" at bounding box center [962, 249] width 84 height 28
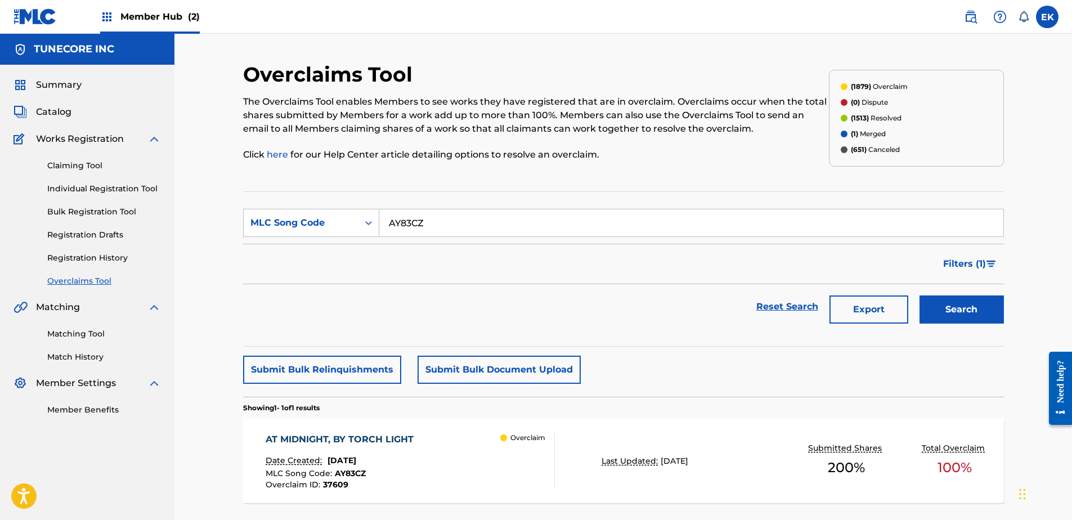
click at [415, 471] on div "MLC Song Code : AY83CZ" at bounding box center [343, 474] width 154 height 11
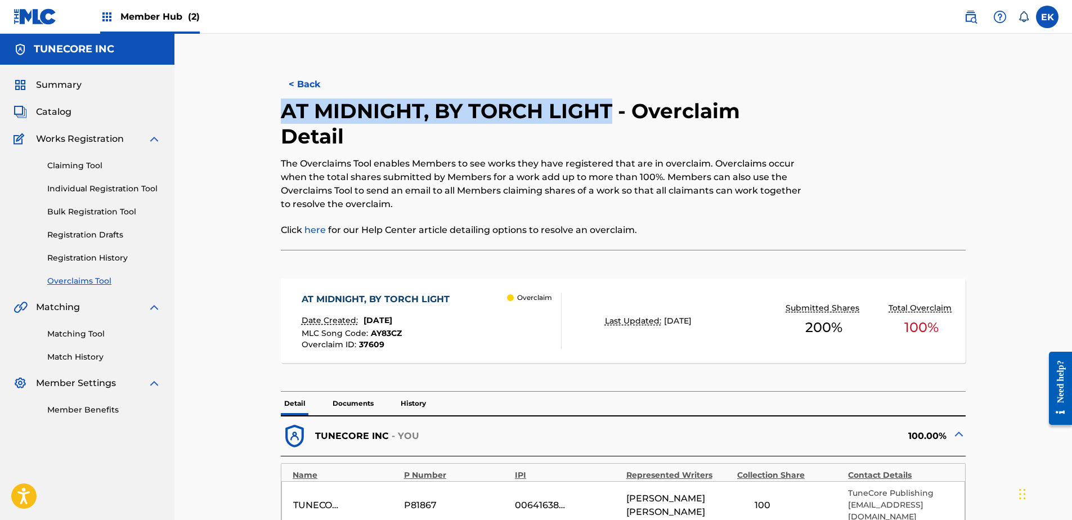
drag, startPoint x: 609, startPoint y: 114, endPoint x: 277, endPoint y: 124, distance: 331.6
click at [277, 124] on div "< Back AT MIDNIGHT, BY TORCH LIGHT - Overclaim Detail The Overclaims Tool enabl…" at bounding box center [623, 458] width 761 height 793
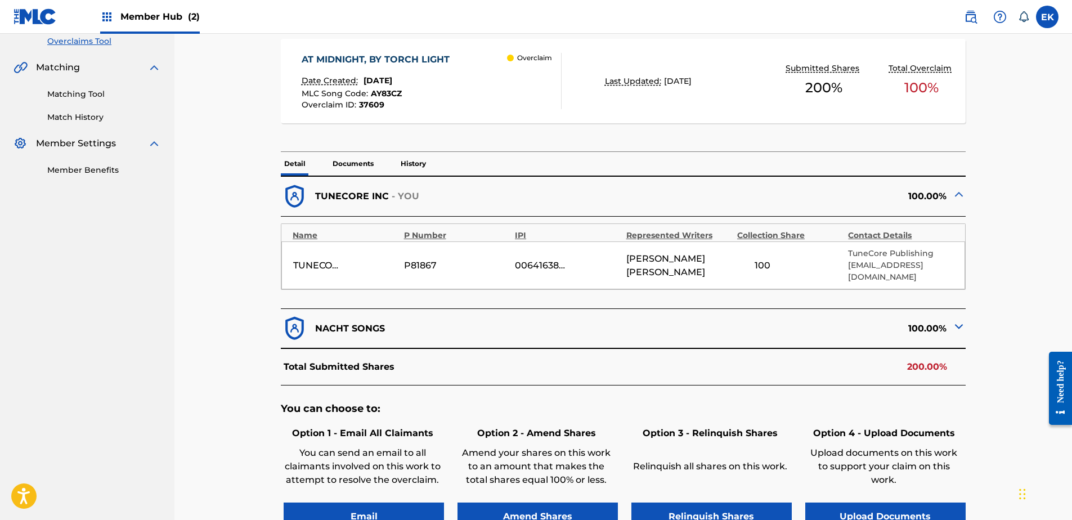
scroll to position [338, 0]
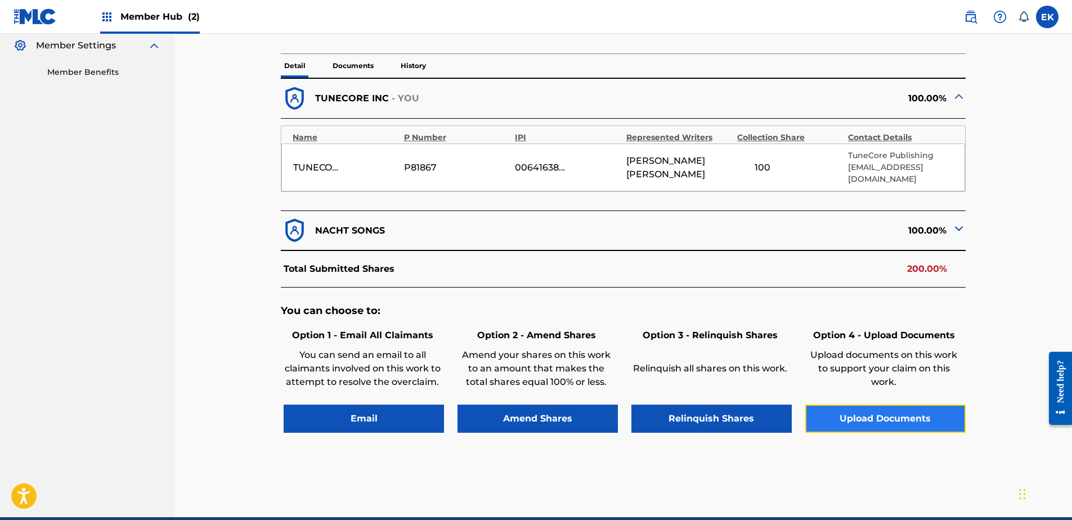
click at [872, 407] on button "Upload Documents" at bounding box center [885, 419] width 160 height 28
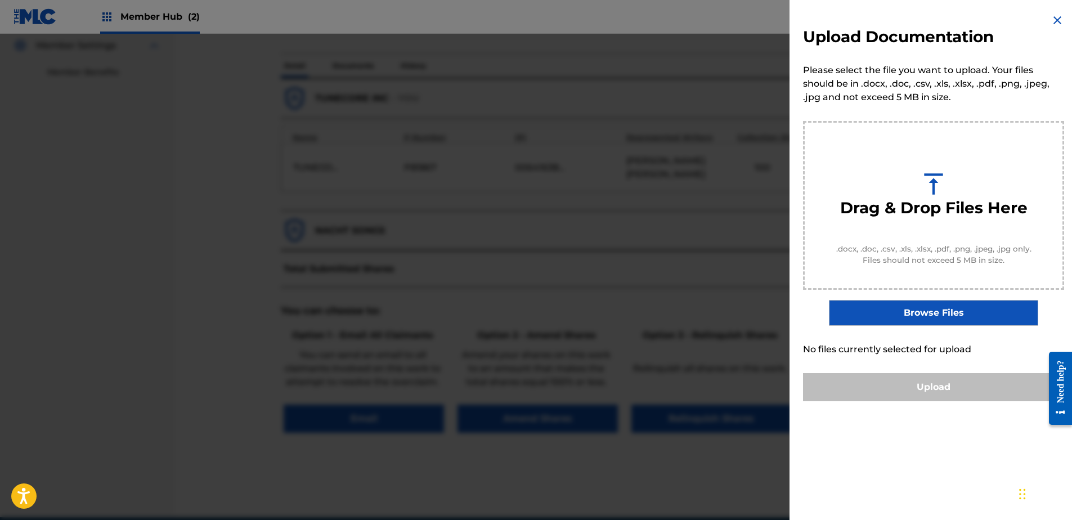
click at [1051, 19] on img at bounding box center [1058, 21] width 14 height 14
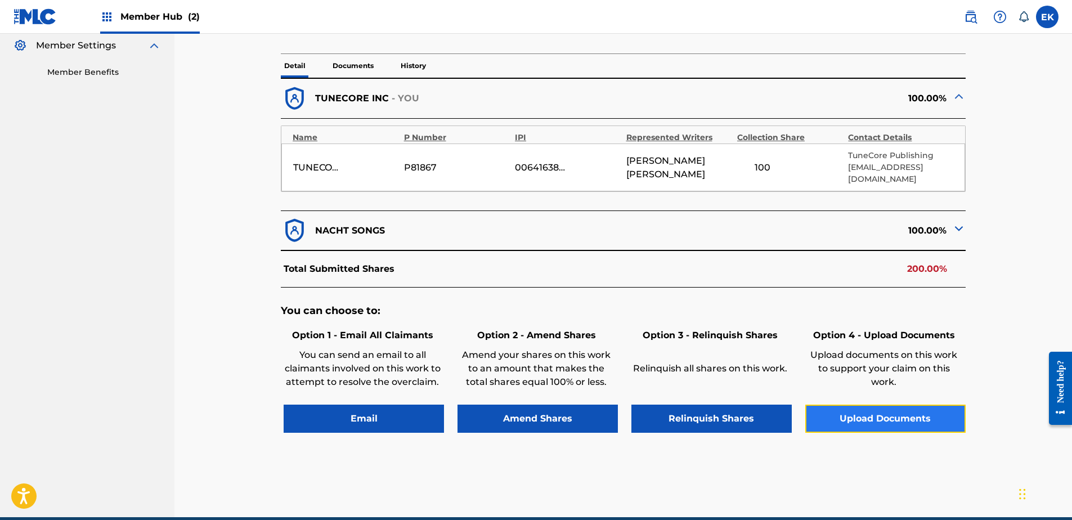
click at [882, 405] on button "Upload Documents" at bounding box center [885, 419] width 160 height 28
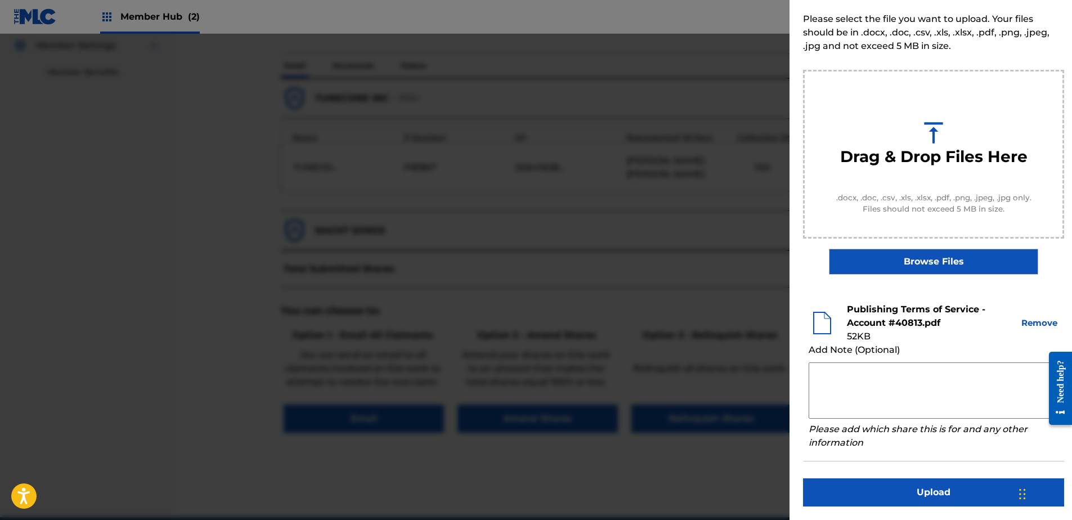
scroll to position [377, 0]
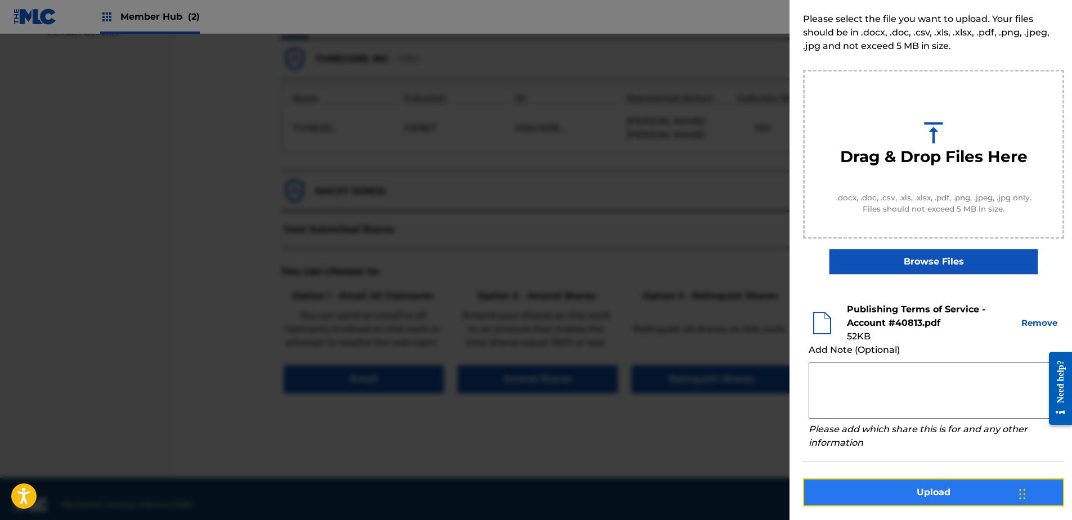
click at [928, 490] on button "Upload" at bounding box center [933, 492] width 261 height 28
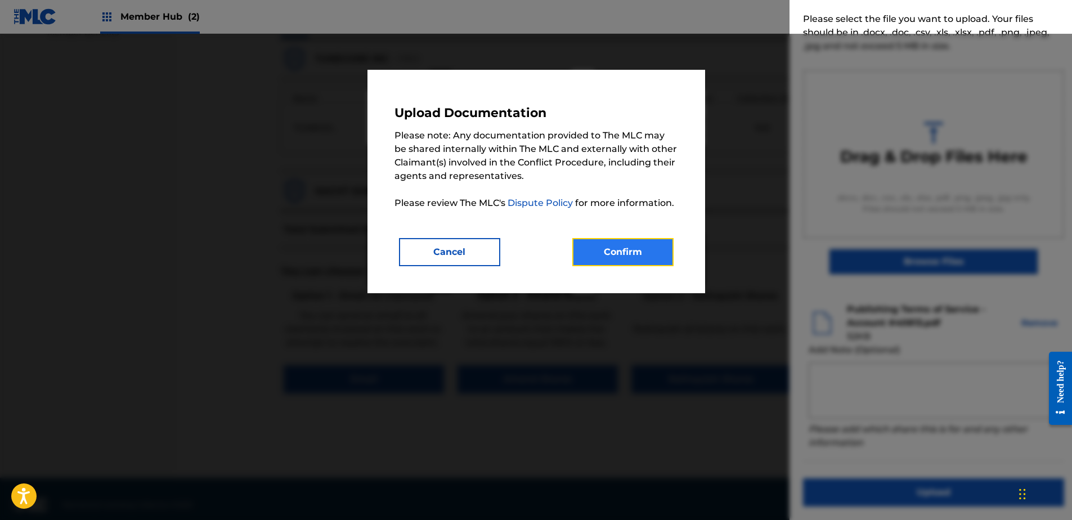
click at [649, 256] on button "Confirm" at bounding box center [622, 252] width 101 height 28
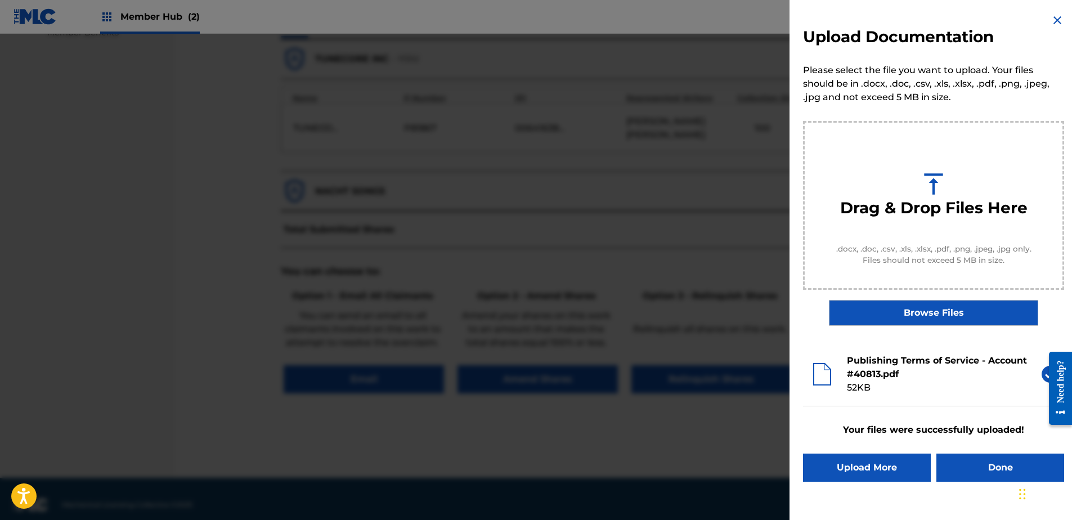
scroll to position [0, 0]
click at [948, 449] on div "Upload Documentation Please select the file you want to upload. Your files shou…" at bounding box center [934, 247] width 288 height 495
click at [951, 458] on button "Done" at bounding box center [1001, 468] width 128 height 28
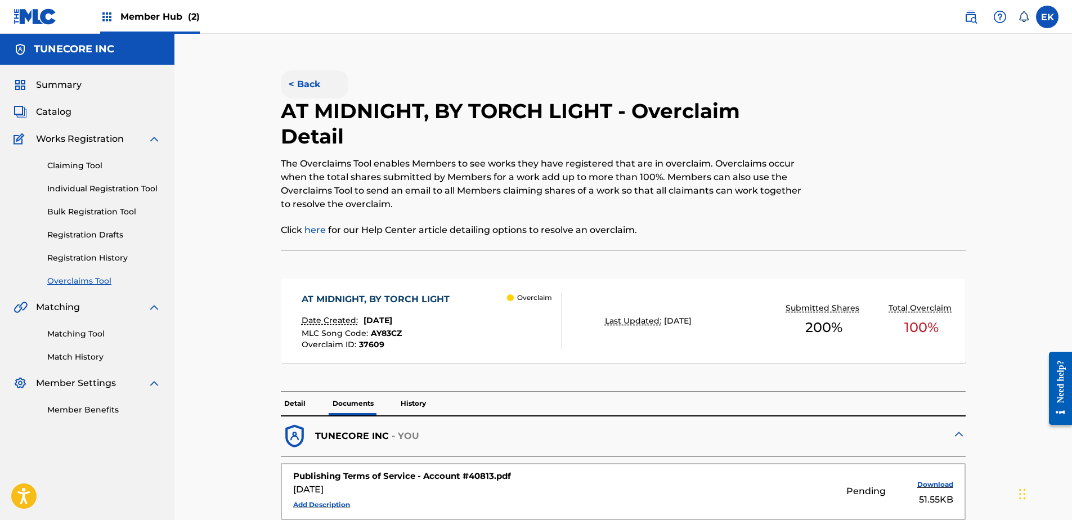
click at [282, 78] on button "< Back" at bounding box center [315, 84] width 68 height 28
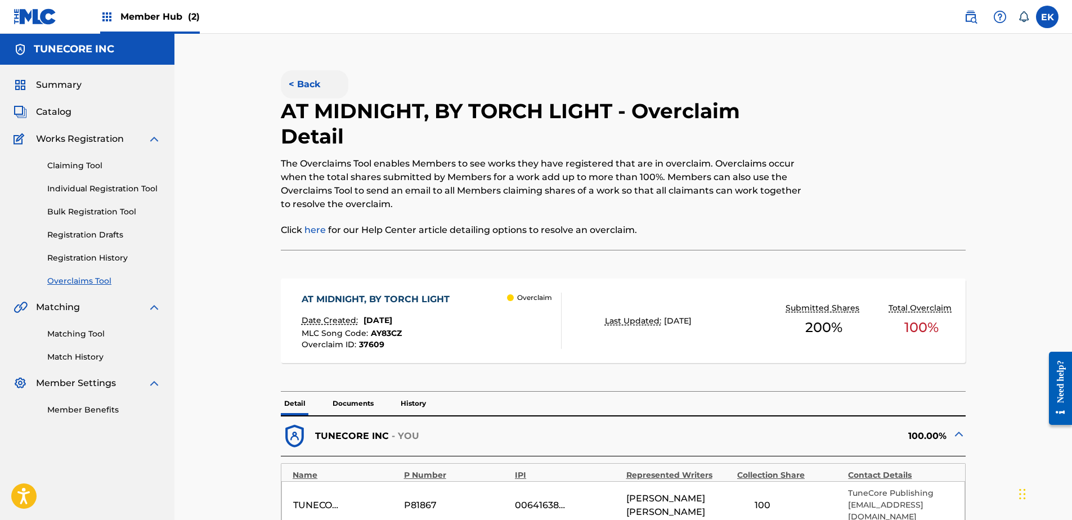
click at [303, 84] on button "< Back" at bounding box center [315, 84] width 68 height 28
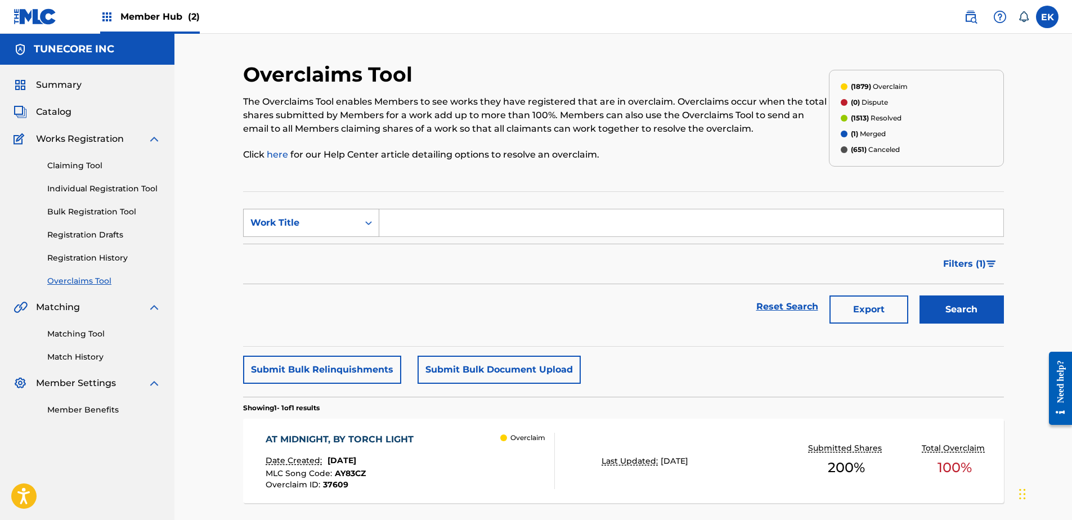
click at [359, 226] on div "Search Form" at bounding box center [369, 223] width 20 height 20
click at [342, 247] on div "MLC Song Code" at bounding box center [311, 251] width 135 height 28
click at [419, 227] on input "Search Form" at bounding box center [691, 222] width 624 height 27
paste input "AY83D6"
type input "AY83D6"
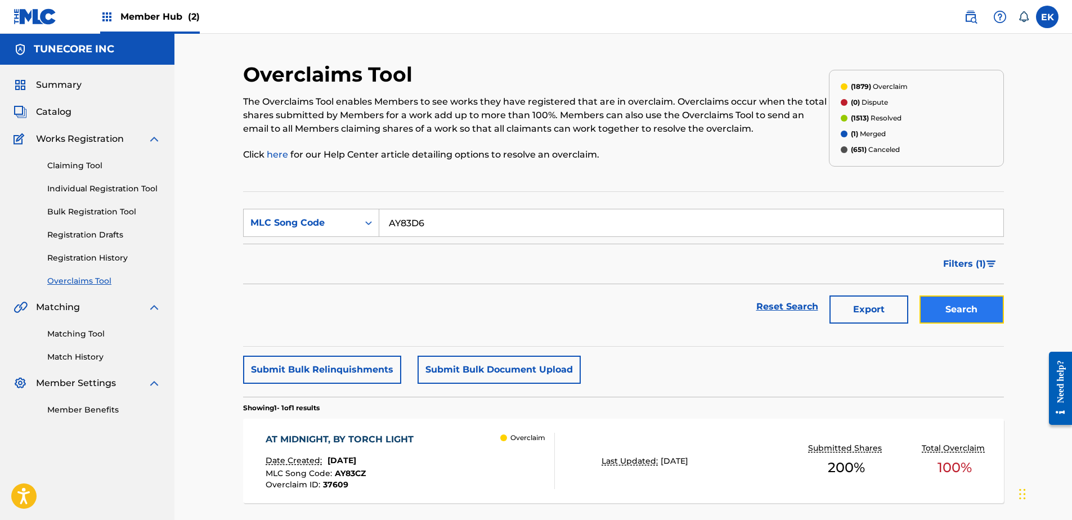
click at [969, 304] on button "Search" at bounding box center [962, 309] width 84 height 28
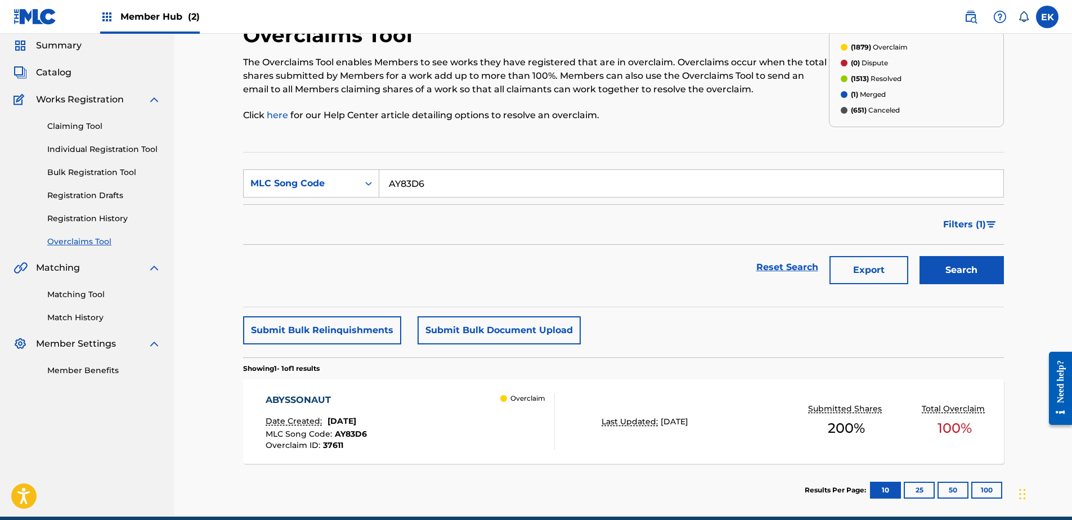
scroll to position [90, 0]
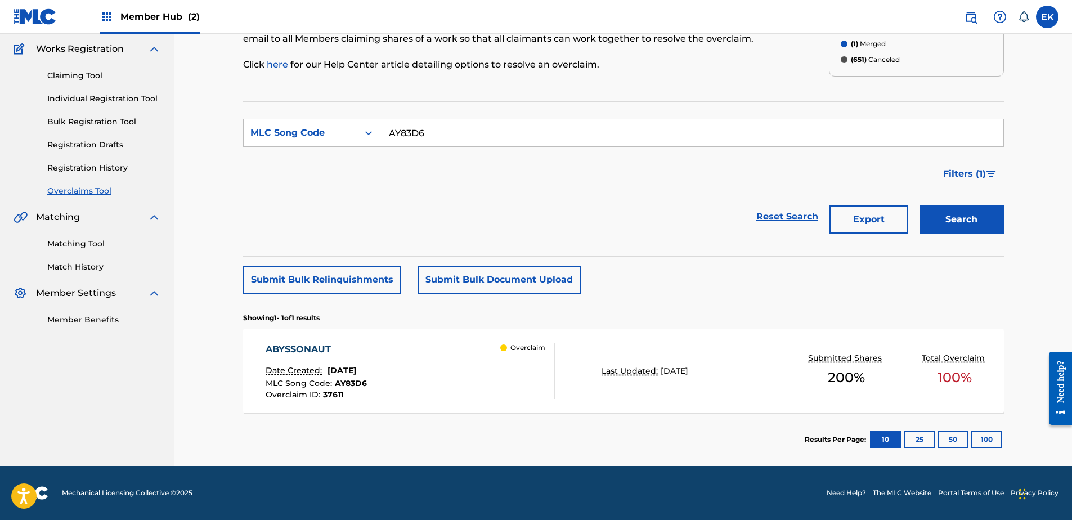
click at [421, 378] on div "ABYSSONAUT Date Created: September 25, 2025 MLC Song Code : AY83D6 Overclaim ID…" at bounding box center [410, 371] width 289 height 56
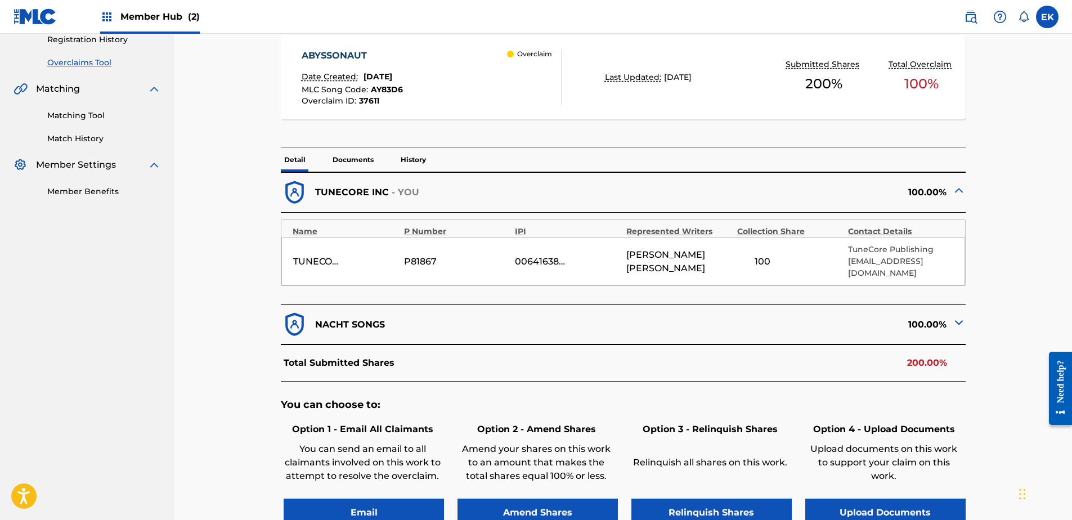
scroll to position [225, 0]
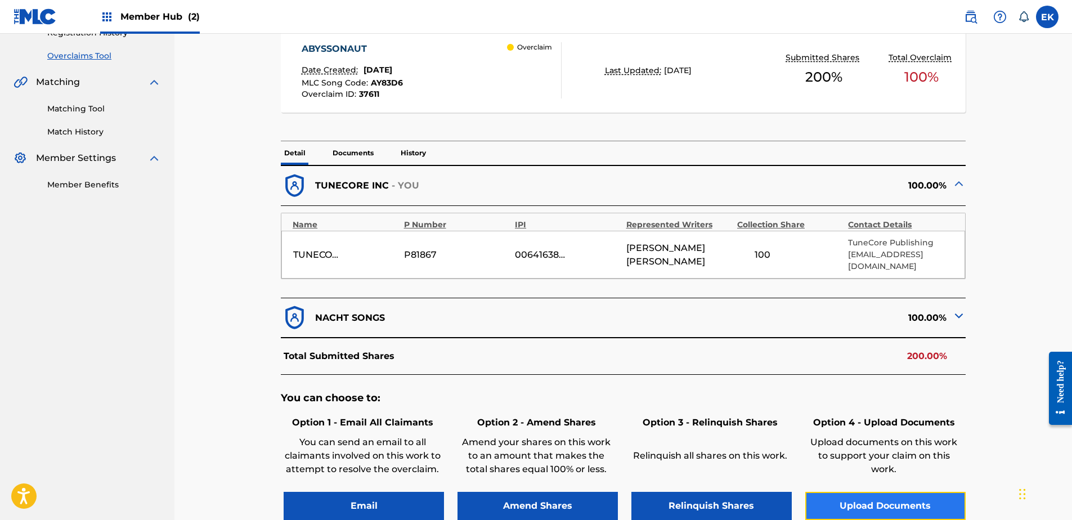
click at [843, 503] on button "Upload Documents" at bounding box center [885, 506] width 160 height 28
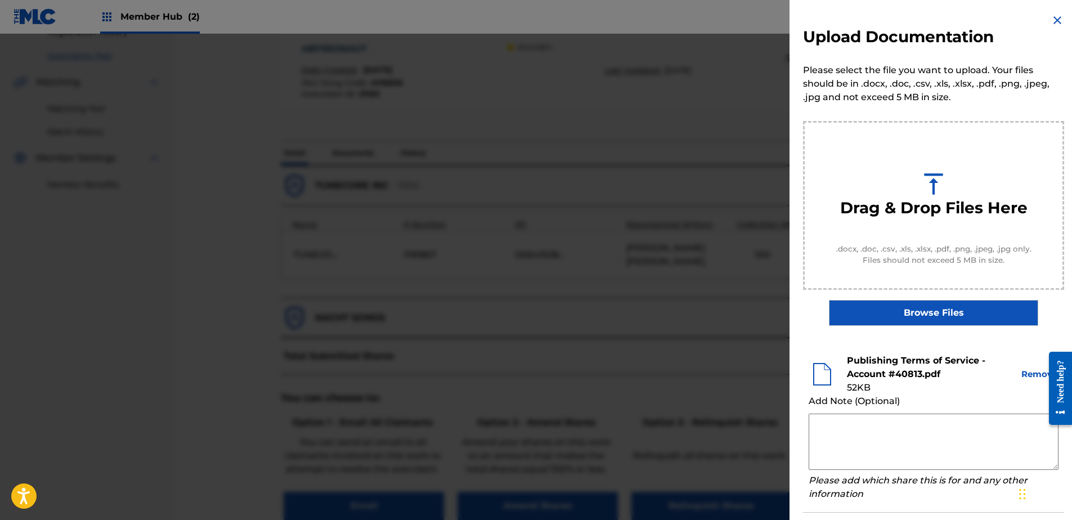
scroll to position [51, 0]
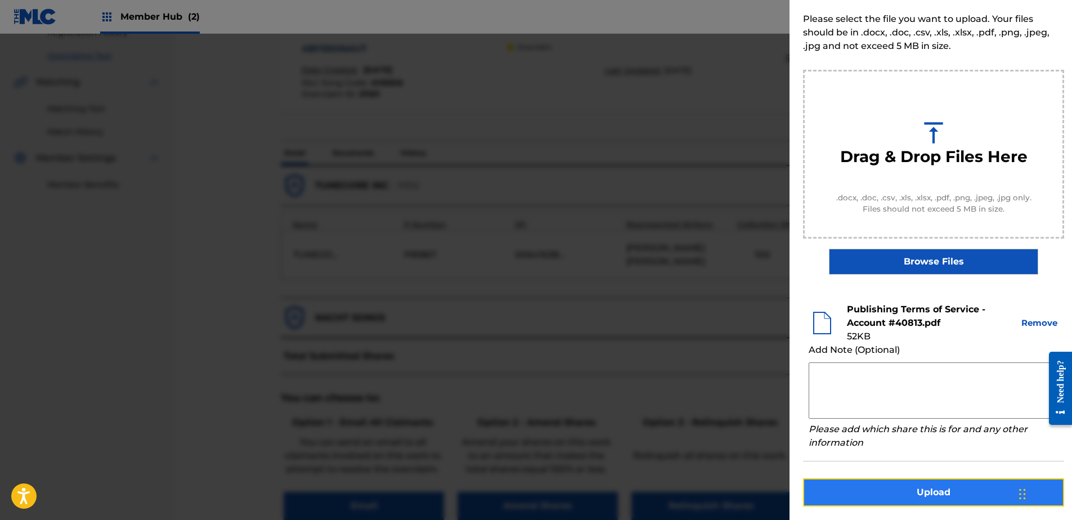
click at [920, 492] on button "Upload" at bounding box center [933, 492] width 261 height 28
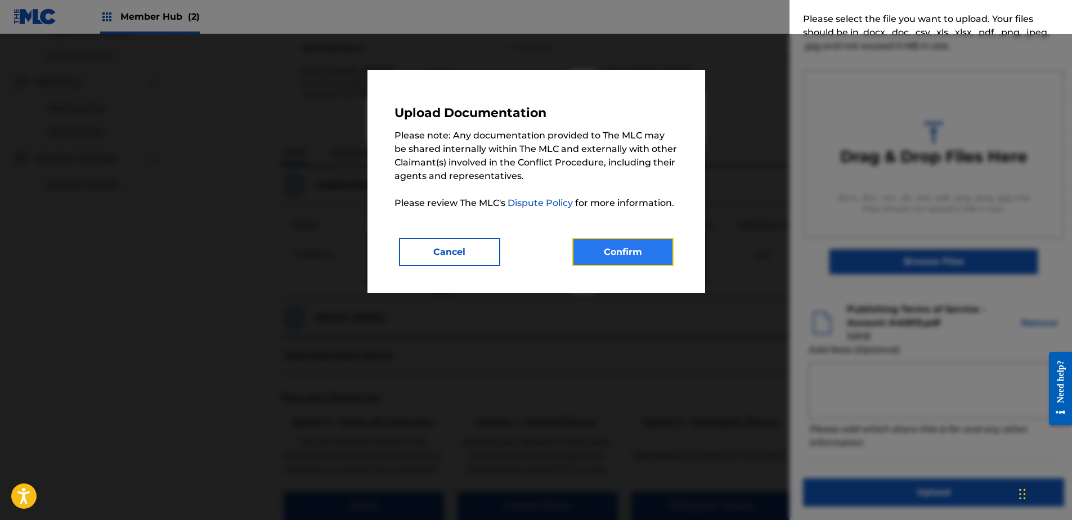
click at [633, 264] on button "Confirm" at bounding box center [622, 252] width 101 height 28
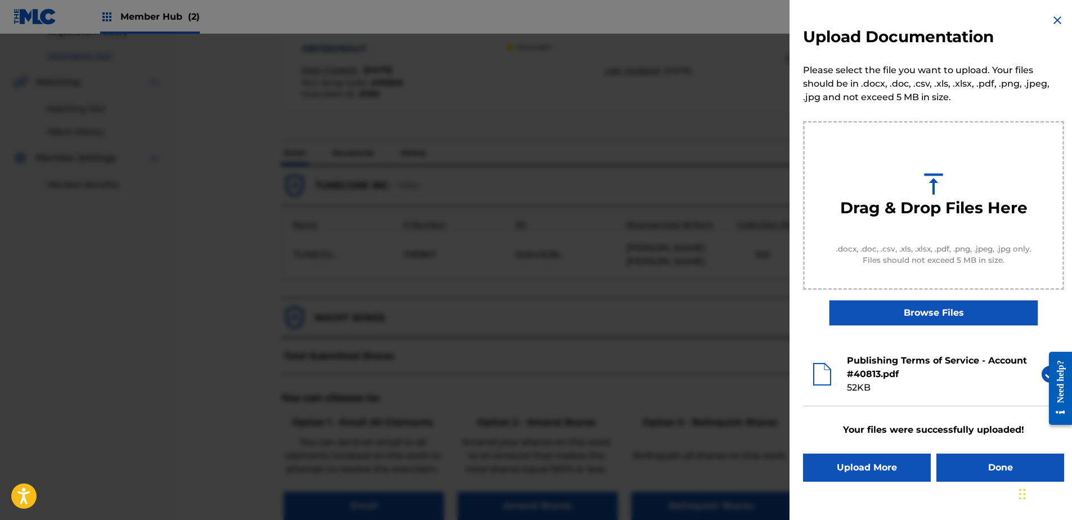
scroll to position [0, 0]
click at [980, 476] on button "Done" at bounding box center [1001, 468] width 128 height 28
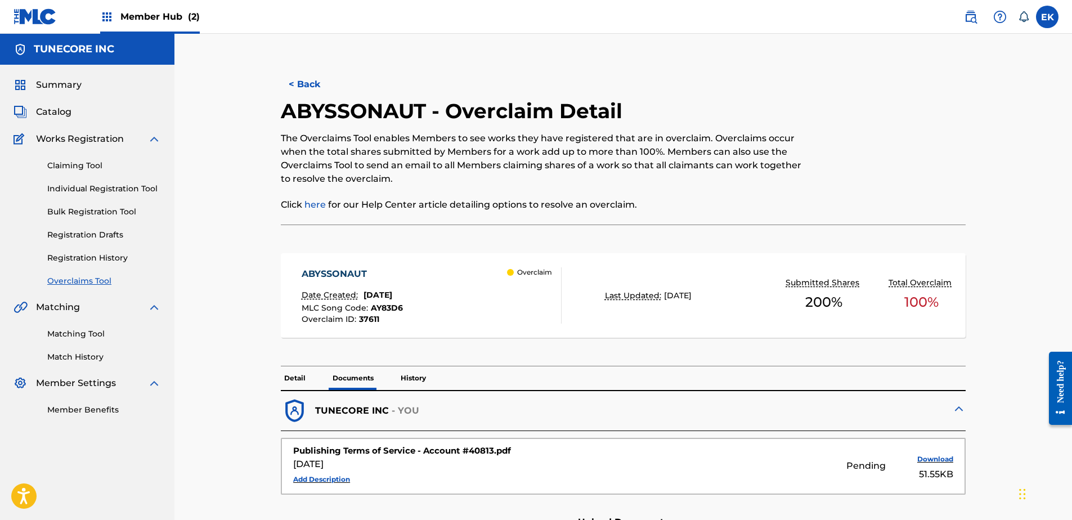
click at [299, 382] on p "Detail" at bounding box center [295, 378] width 28 height 24
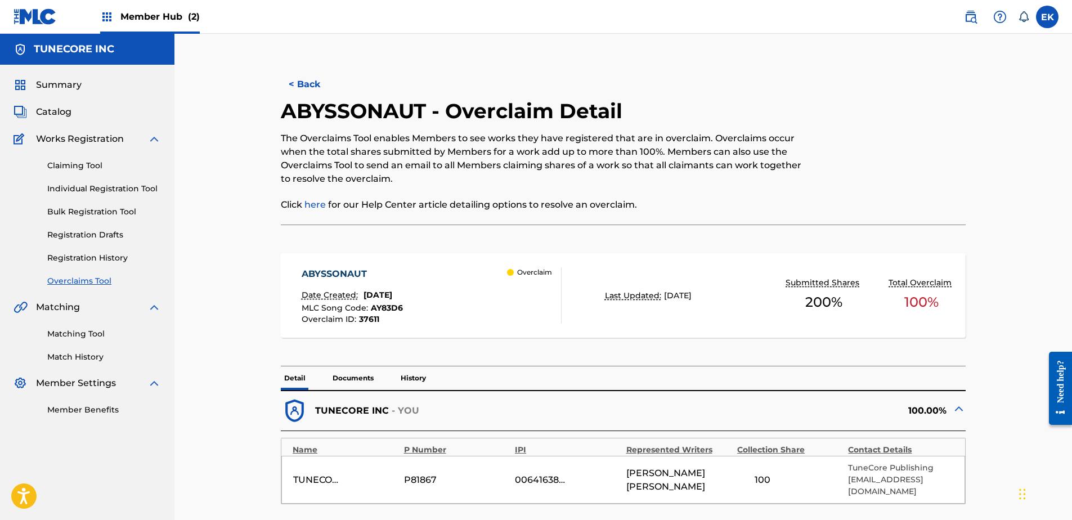
click at [312, 86] on button "< Back" at bounding box center [315, 84] width 68 height 28
click at [324, 83] on button "< Back" at bounding box center [315, 84] width 68 height 28
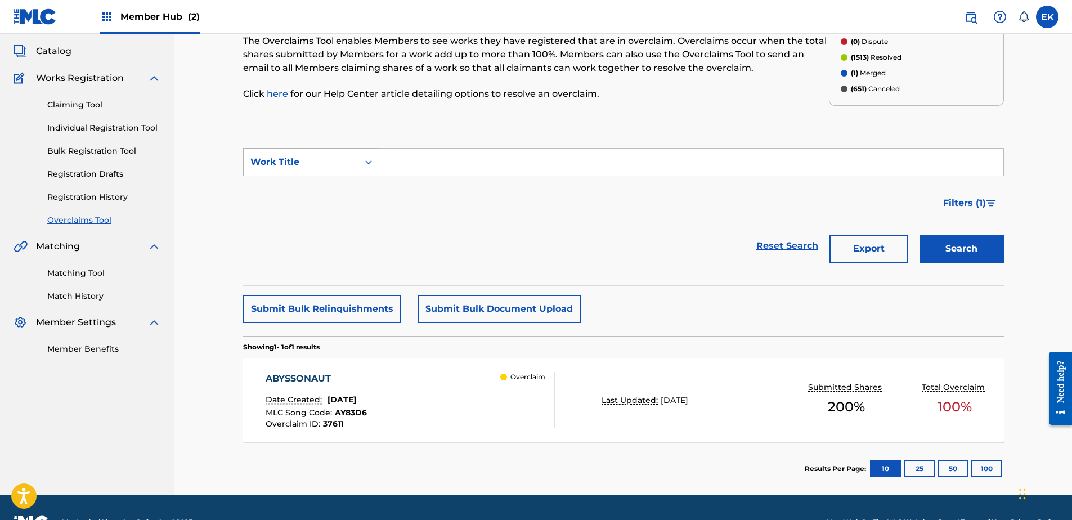
click at [366, 170] on div "Search Form" at bounding box center [369, 162] width 20 height 20
drag, startPoint x: 359, startPoint y: 185, endPoint x: 366, endPoint y: 177, distance: 11.2
click at [359, 185] on div "MLC Song Code" at bounding box center [311, 190] width 135 height 28
click at [394, 158] on input "Search Form" at bounding box center [691, 162] width 624 height 27
type input "LT1D3X"
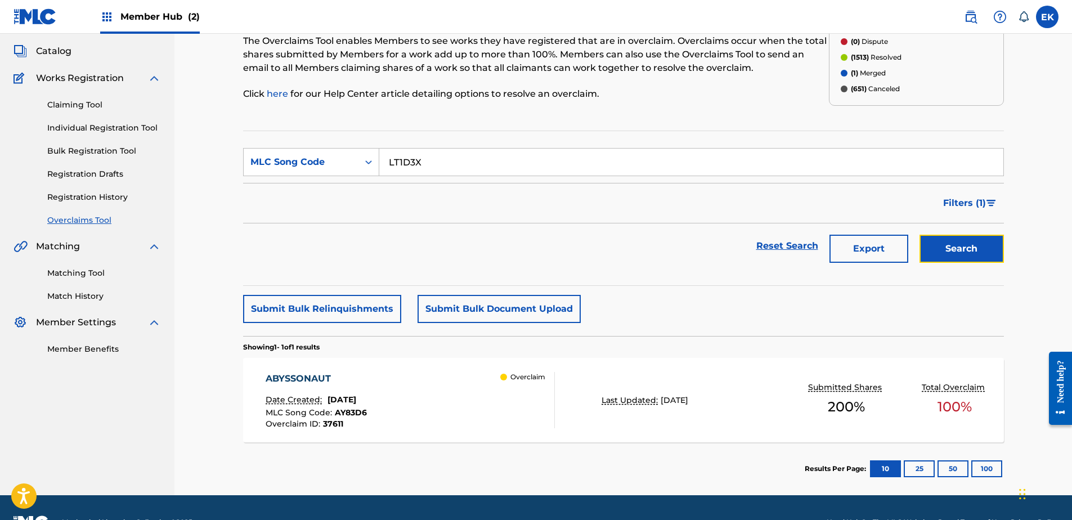
click at [972, 245] on button "Search" at bounding box center [962, 249] width 84 height 28
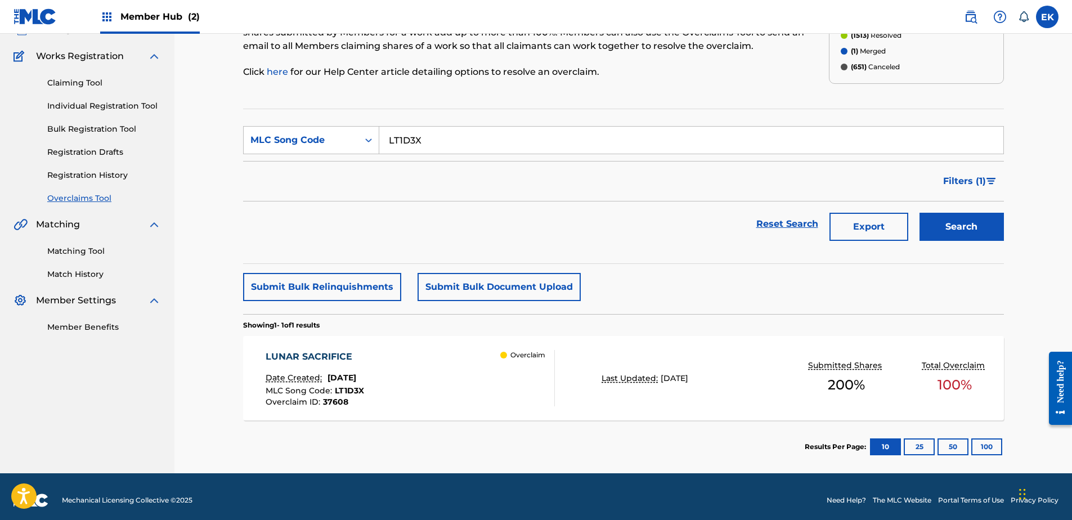
scroll to position [90, 0]
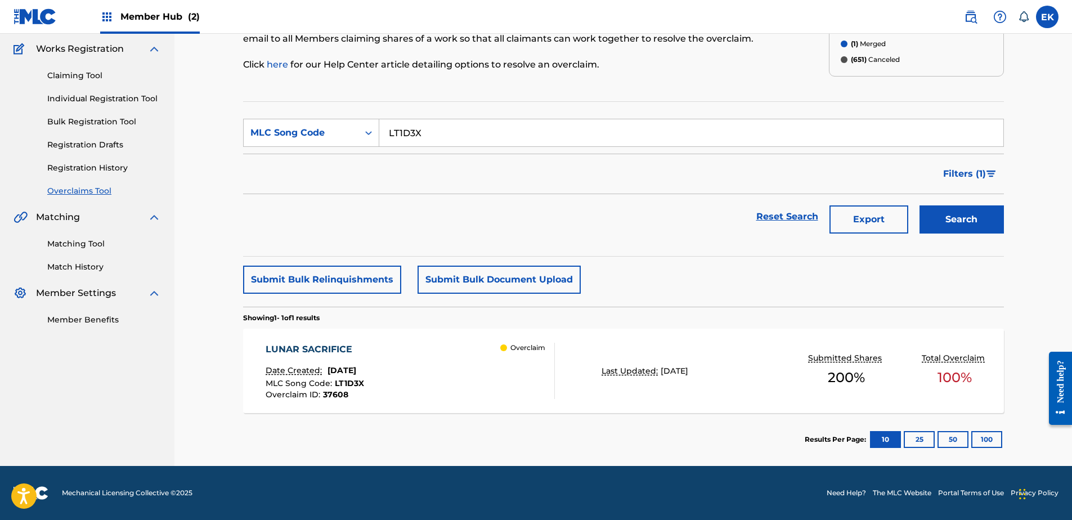
click at [463, 366] on div "LUNAR SACRIFICE Date Created: September 25, 2025 MLC Song Code : LT1D3X Overcla…" at bounding box center [410, 371] width 289 height 56
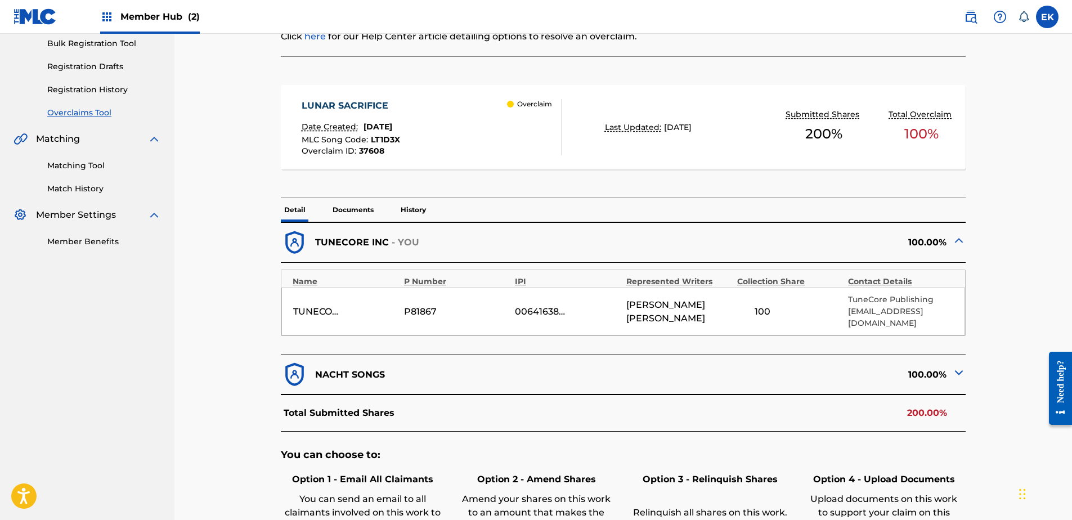
scroll to position [56, 0]
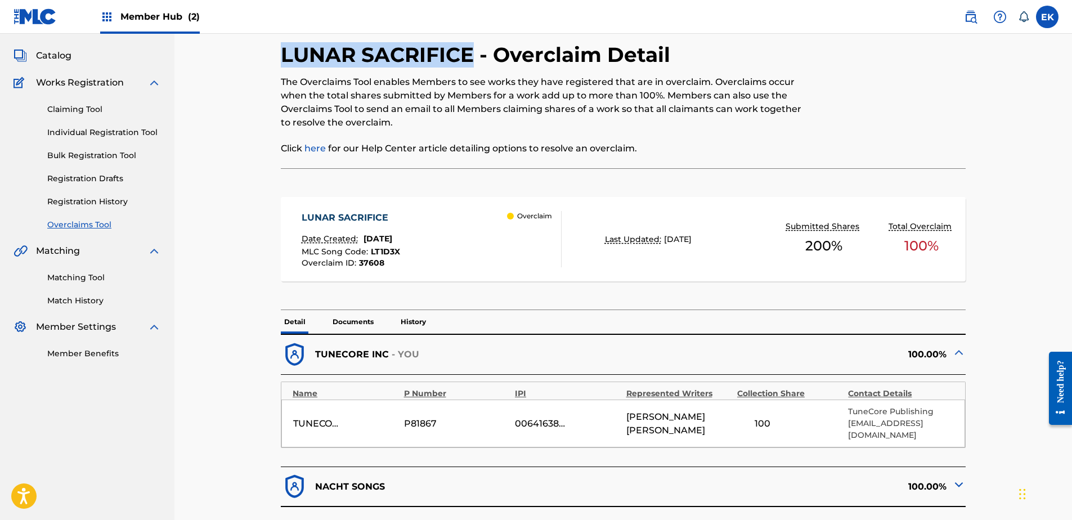
drag, startPoint x: 472, startPoint y: 58, endPoint x: 274, endPoint y: 59, distance: 198.7
click at [274, 59] on div "< Back LUNAR SACRIFICE - Overclaim Detail The Overclaims Tool enables Members t…" at bounding box center [623, 390] width 761 height 768
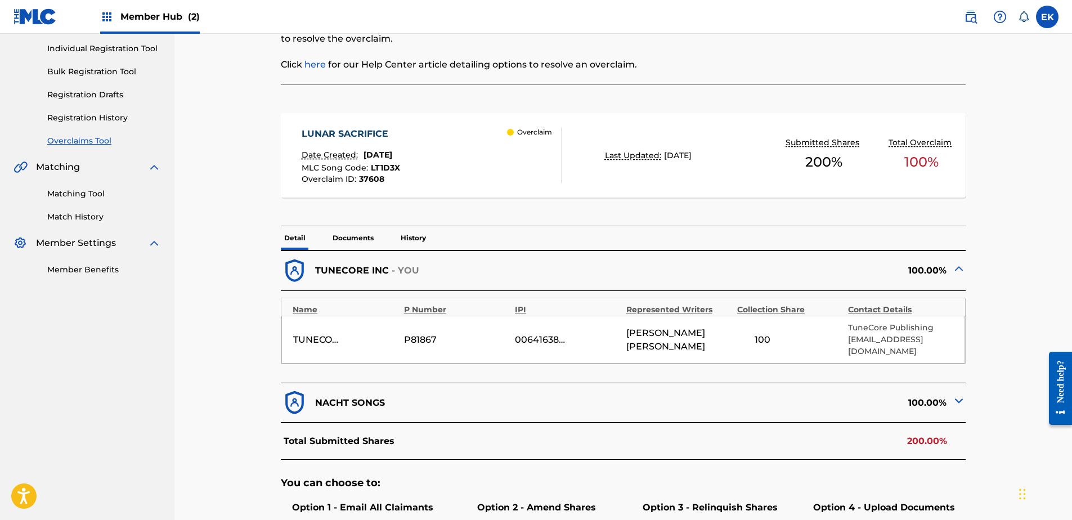
scroll to position [281, 0]
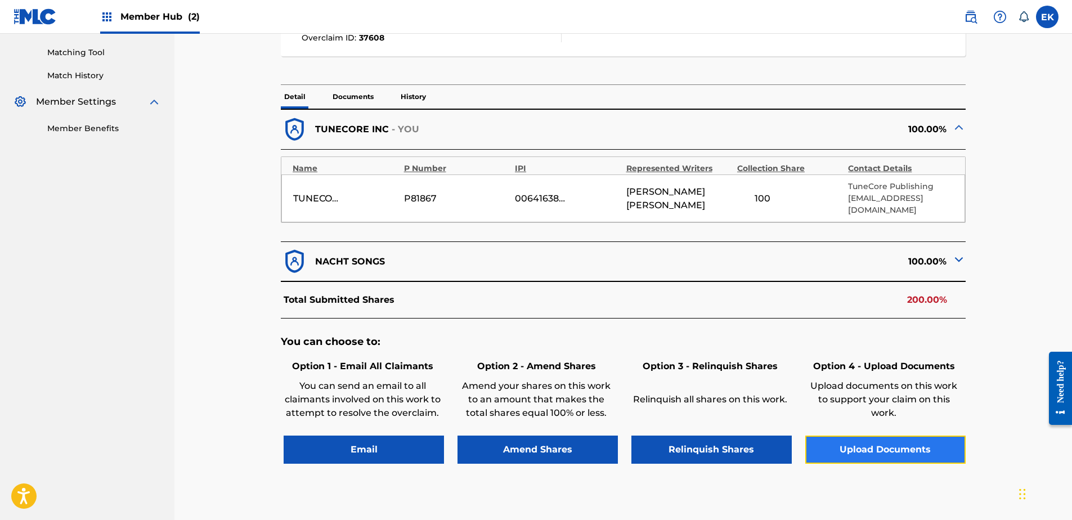
click at [857, 436] on button "Upload Documents" at bounding box center [885, 450] width 160 height 28
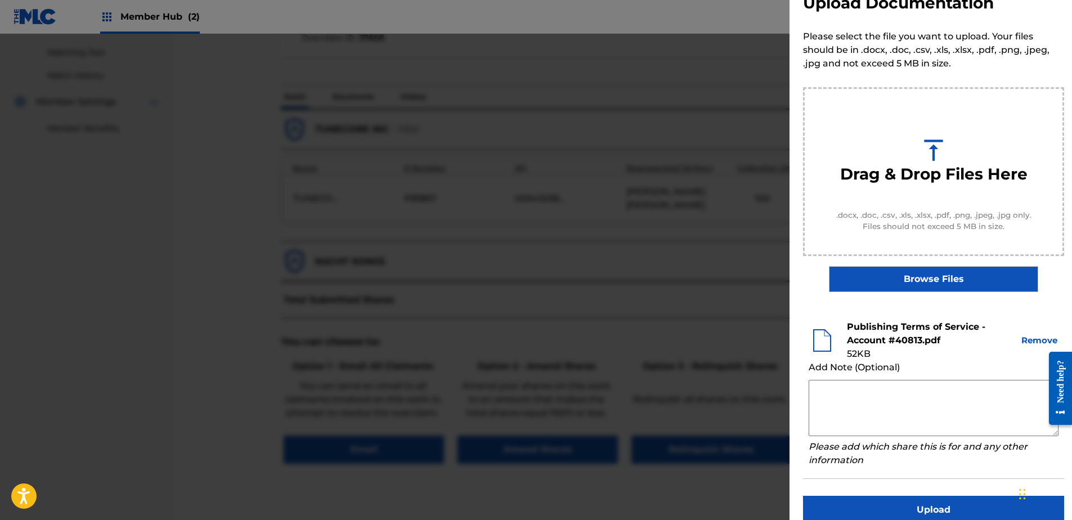
scroll to position [51, 0]
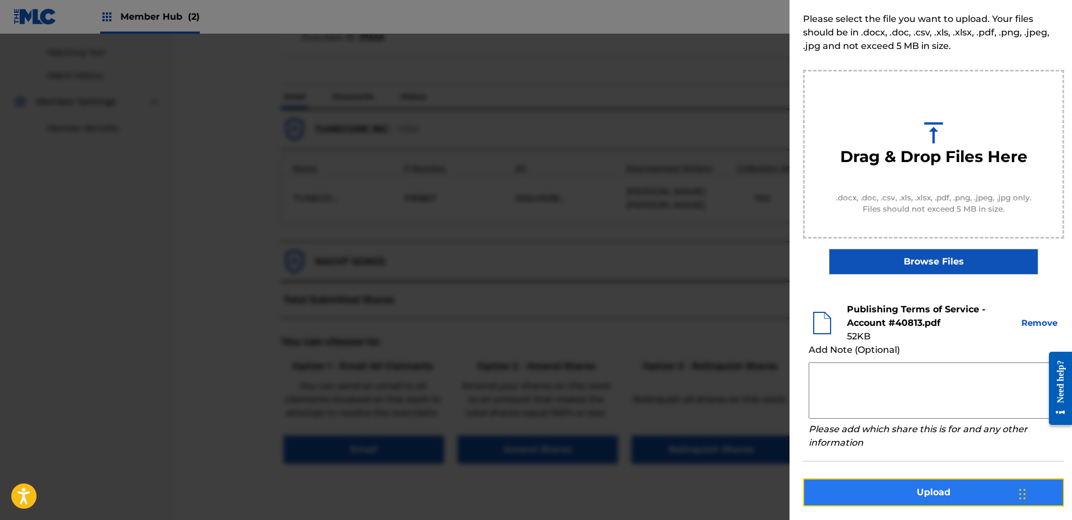
click at [926, 494] on button "Upload" at bounding box center [933, 492] width 261 height 28
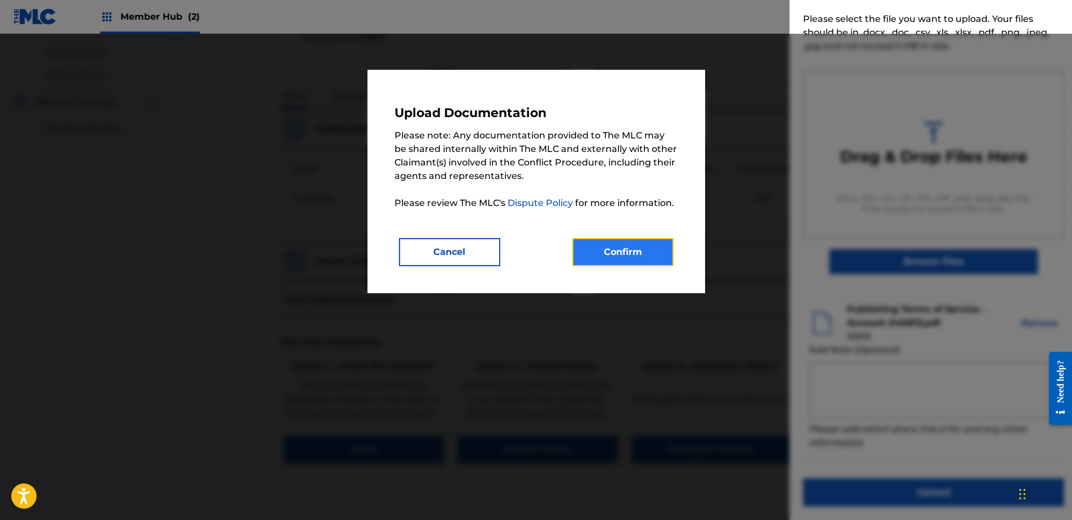
click at [652, 254] on button "Confirm" at bounding box center [622, 252] width 101 height 28
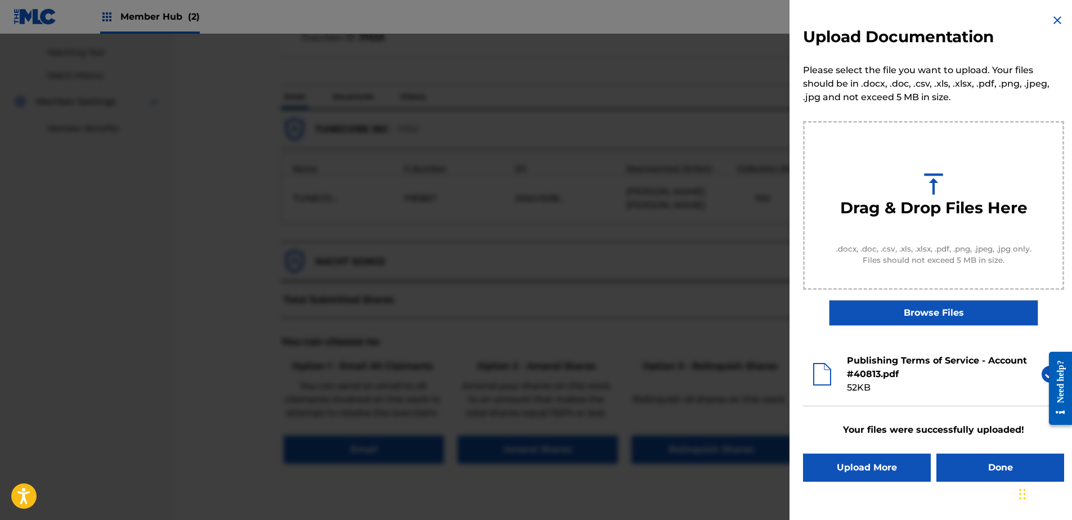
scroll to position [0, 0]
click at [993, 467] on button "Done" at bounding box center [1001, 468] width 128 height 28
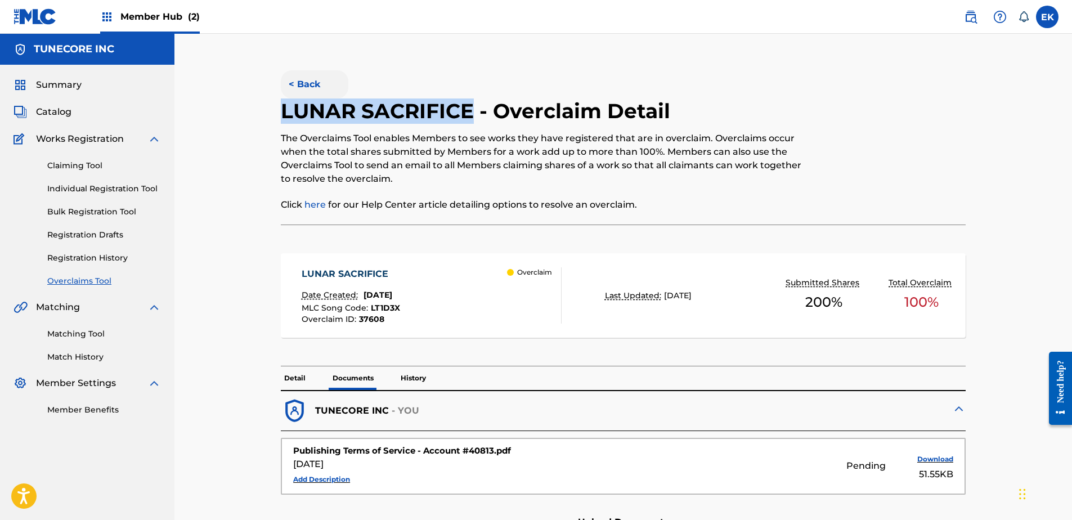
click at [308, 82] on button "< Back" at bounding box center [315, 84] width 68 height 28
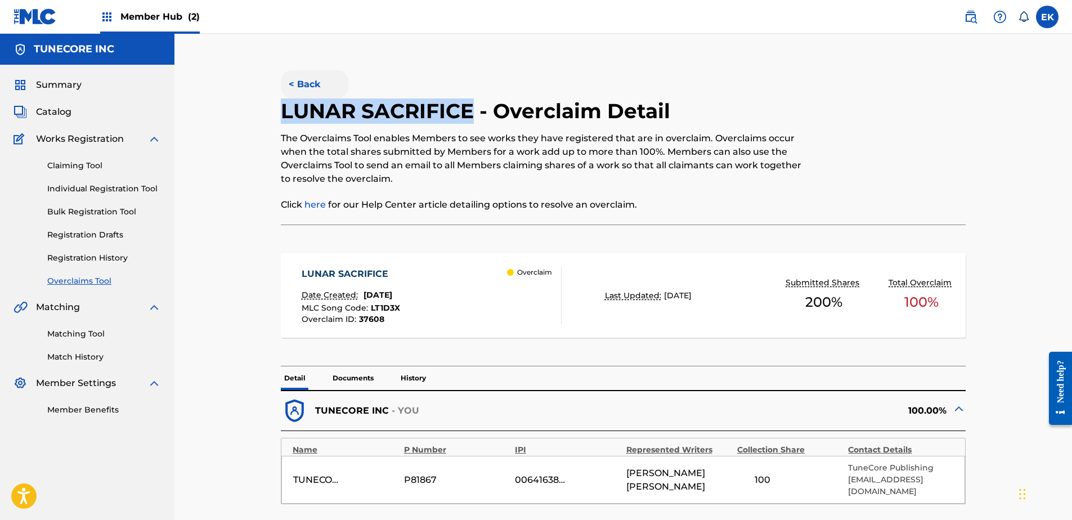
click at [310, 77] on button "< Back" at bounding box center [315, 84] width 68 height 28
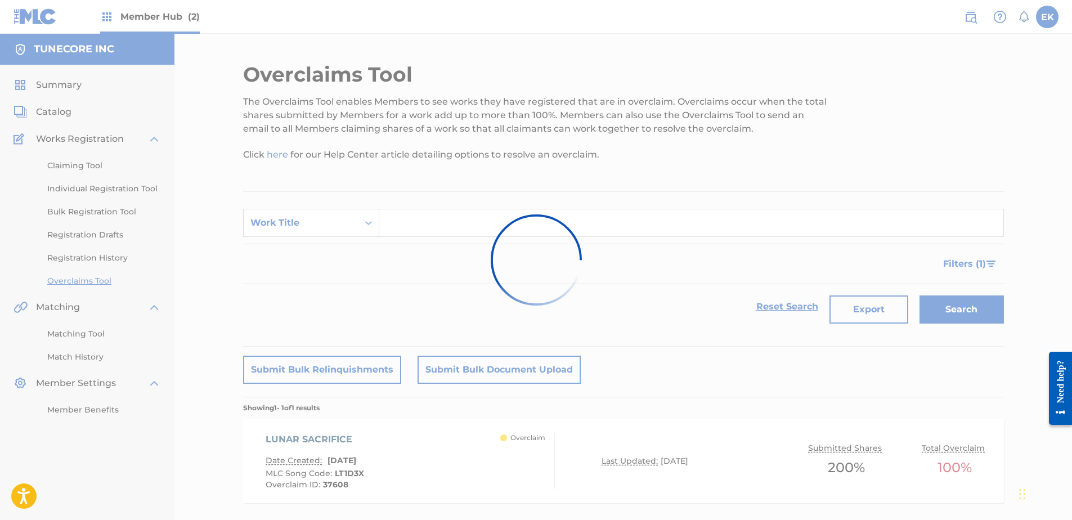
scroll to position [61, 0]
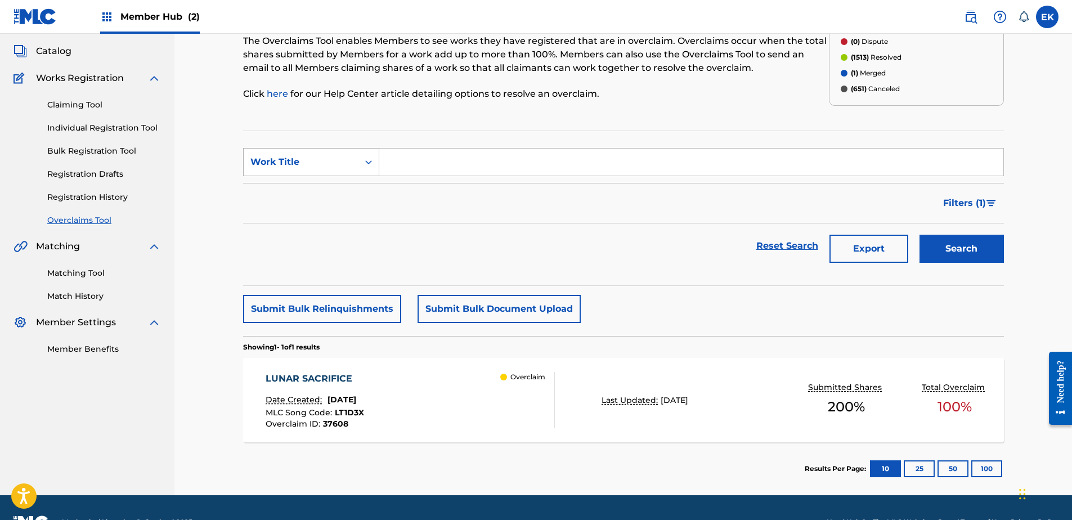
click at [332, 155] on div "Work Title" at bounding box center [301, 161] width 115 height 21
click at [329, 199] on div "MLC Song Code" at bounding box center [311, 190] width 135 height 28
click at [471, 388] on div "LUNAR SACRIFICE Date Created: September 25, 2025 MLC Song Code : LT1D3X Overcla…" at bounding box center [410, 400] width 289 height 56
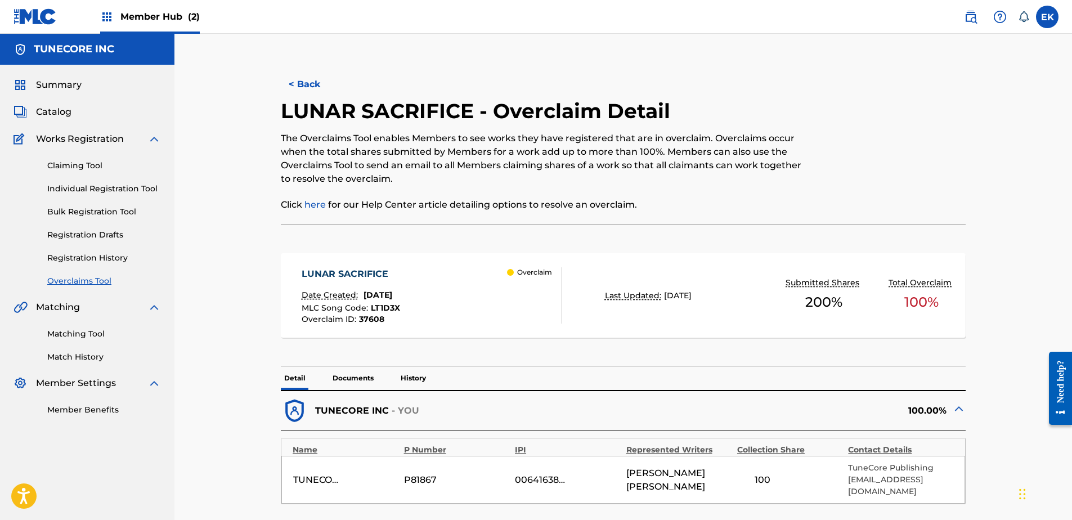
click at [352, 377] on p "Documents" at bounding box center [353, 378] width 48 height 24
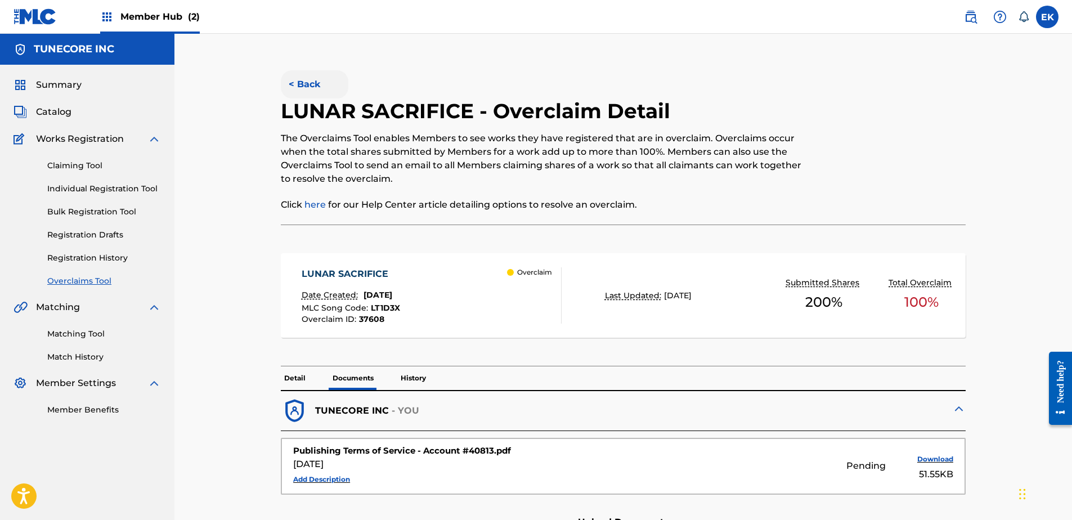
click at [315, 83] on button "< Back" at bounding box center [315, 84] width 68 height 28
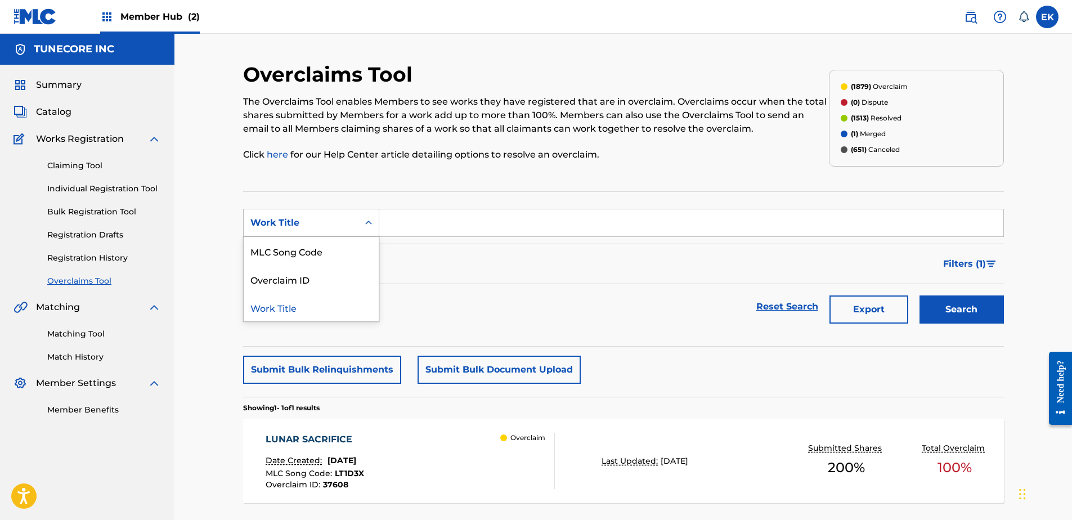
drag, startPoint x: 342, startPoint y: 222, endPoint x: 343, endPoint y: 233, distance: 10.7
click at [342, 222] on div "Work Title" at bounding box center [300, 223] width 101 height 14
click at [347, 249] on div "MLC Song Code" at bounding box center [311, 251] width 135 height 28
click at [407, 224] on input "Search Form" at bounding box center [691, 222] width 624 height 27
paste input "S65UT2"
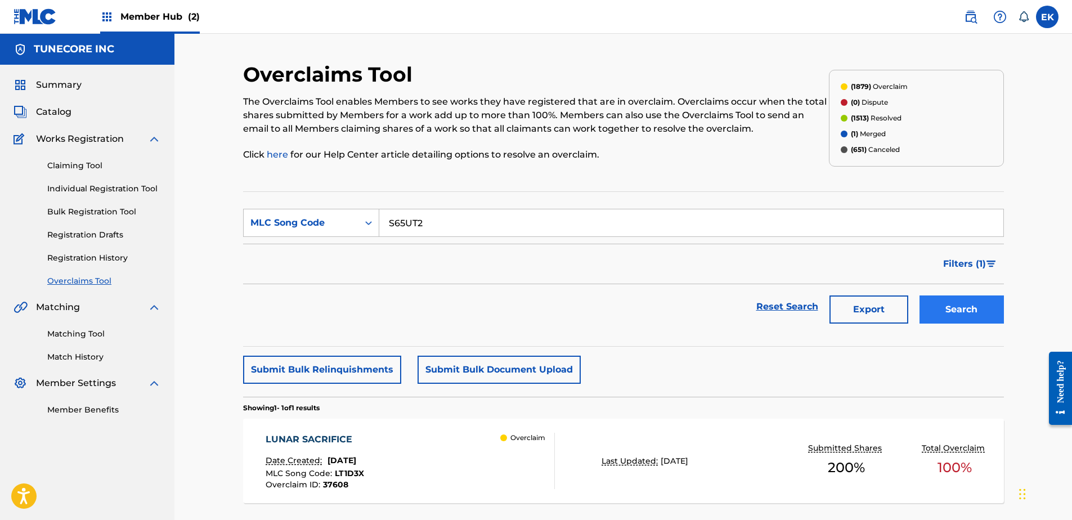
type input "S65UT2"
drag, startPoint x: 957, startPoint y: 302, endPoint x: 939, endPoint y: 295, distance: 19.8
click at [953, 301] on button "Search" at bounding box center [962, 309] width 84 height 28
click at [365, 454] on div "SUNSET IN THE WEST Date Created: September 25, 2025 MLC Song Code : S65UT2 Over…" at bounding box center [320, 461] width 109 height 56
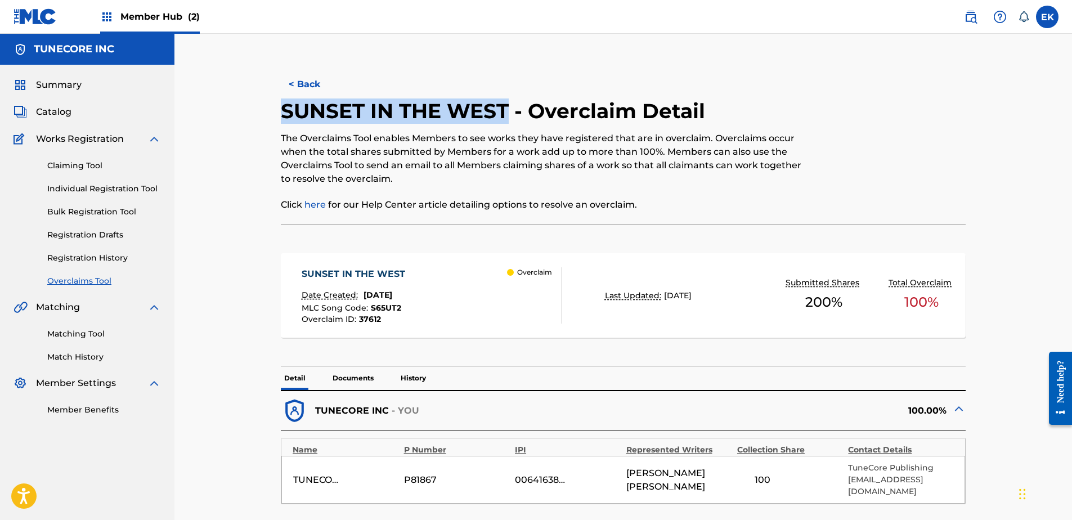
drag, startPoint x: 504, startPoint y: 116, endPoint x: 270, endPoint y: 123, distance: 234.8
click at [270, 123] on div "< Back SUNSET IN THE WEST - Overclaim Detail The Overclaims Tool enables Member…" at bounding box center [623, 446] width 761 height 768
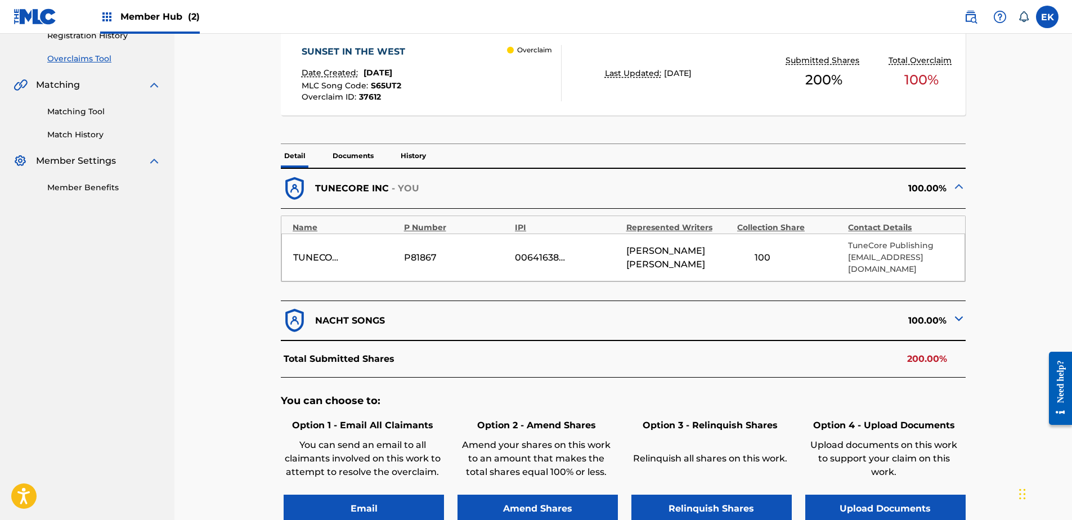
scroll to position [338, 0]
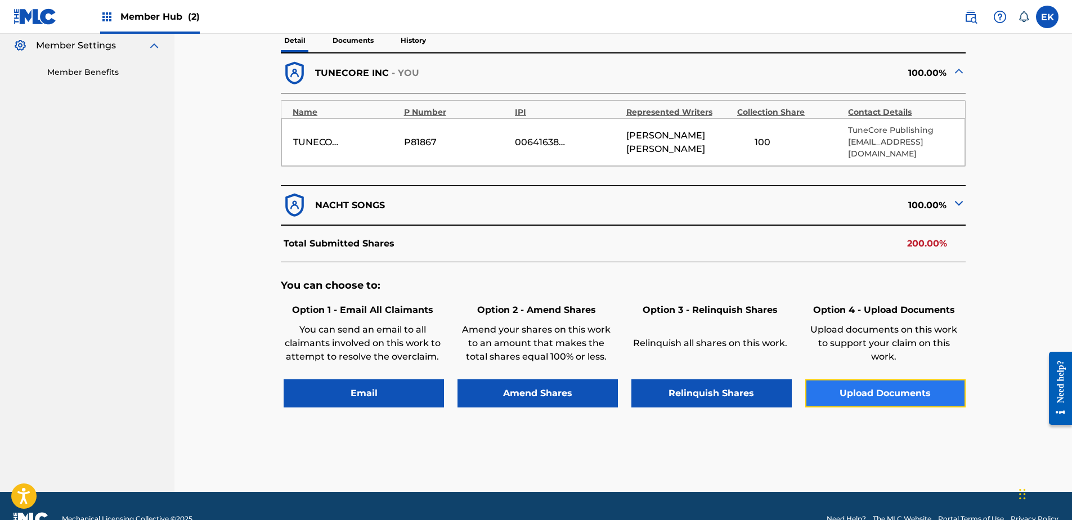
click at [864, 381] on button "Upload Documents" at bounding box center [885, 393] width 160 height 28
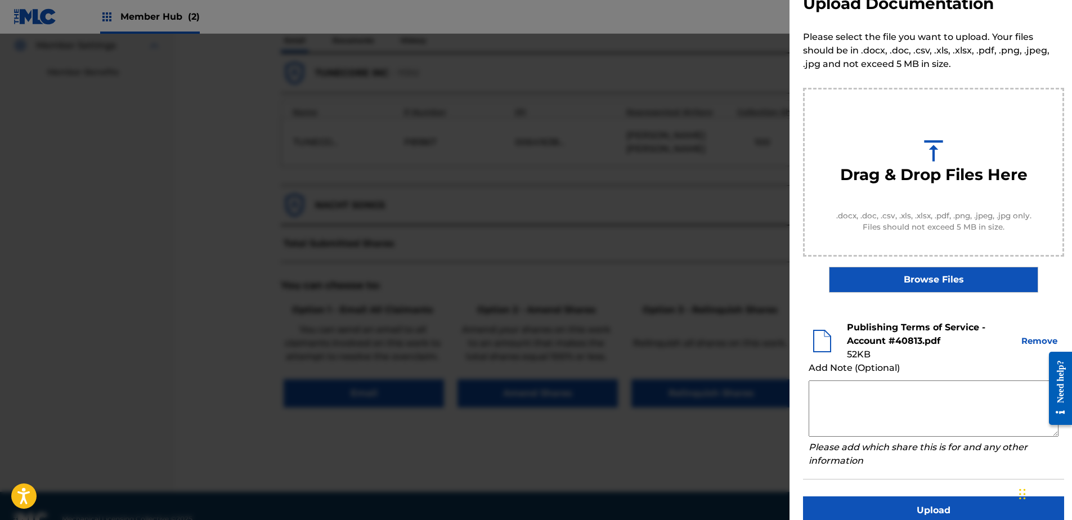
scroll to position [51, 0]
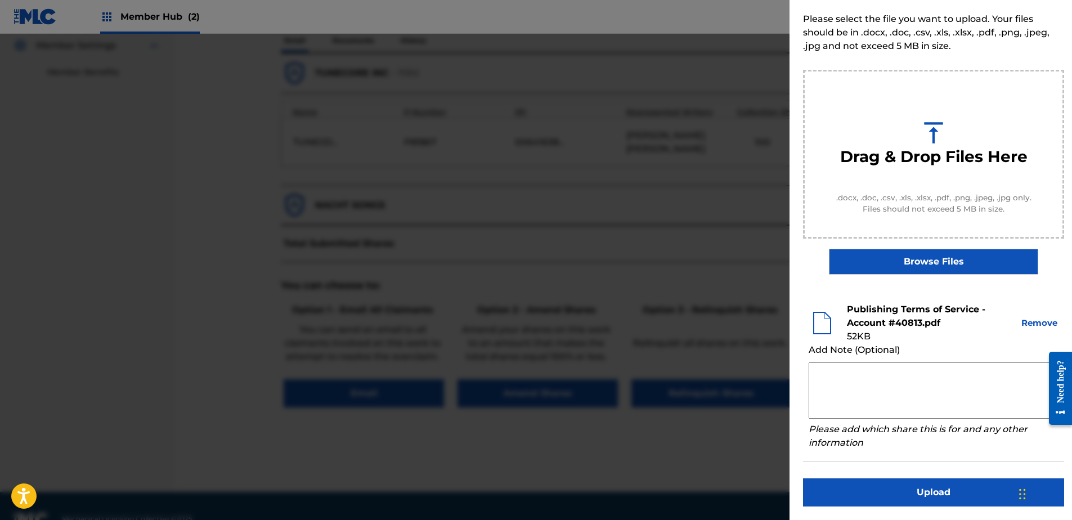
click at [925, 516] on div "Upload Documentation Please select the file you want to upload. Your files shou…" at bounding box center [934, 234] width 288 height 571
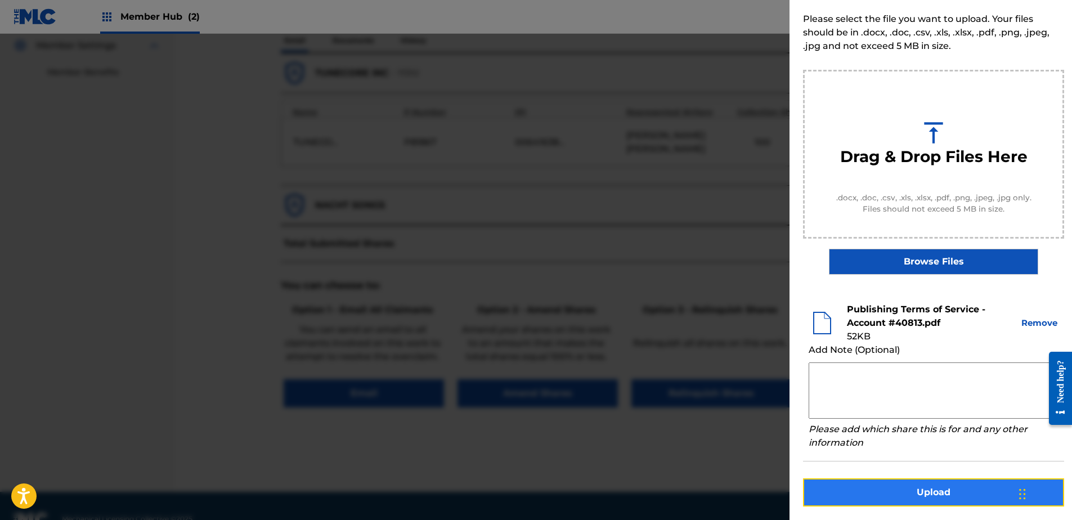
click at [924, 497] on button "Upload" at bounding box center [933, 492] width 261 height 28
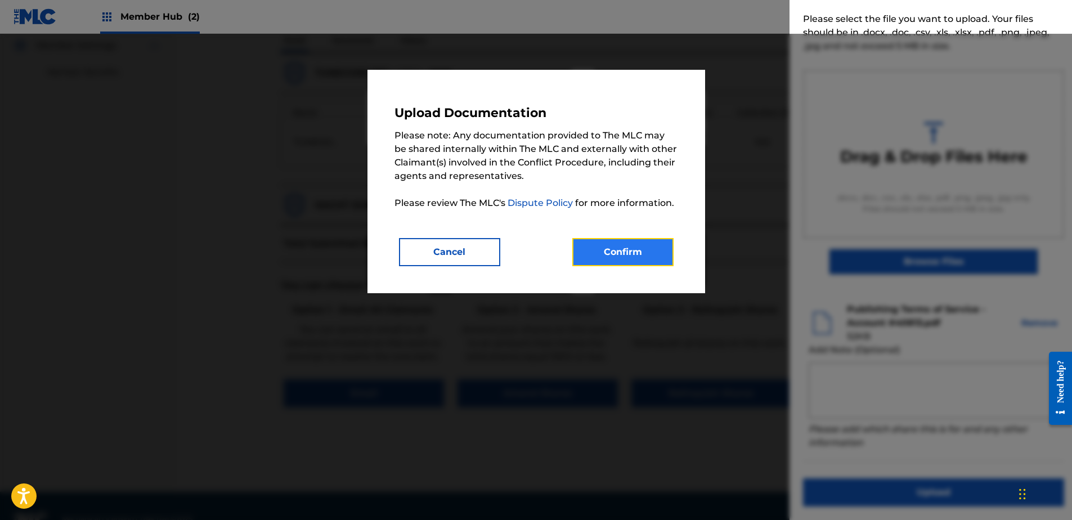
click at [653, 250] on button "Confirm" at bounding box center [622, 252] width 101 height 28
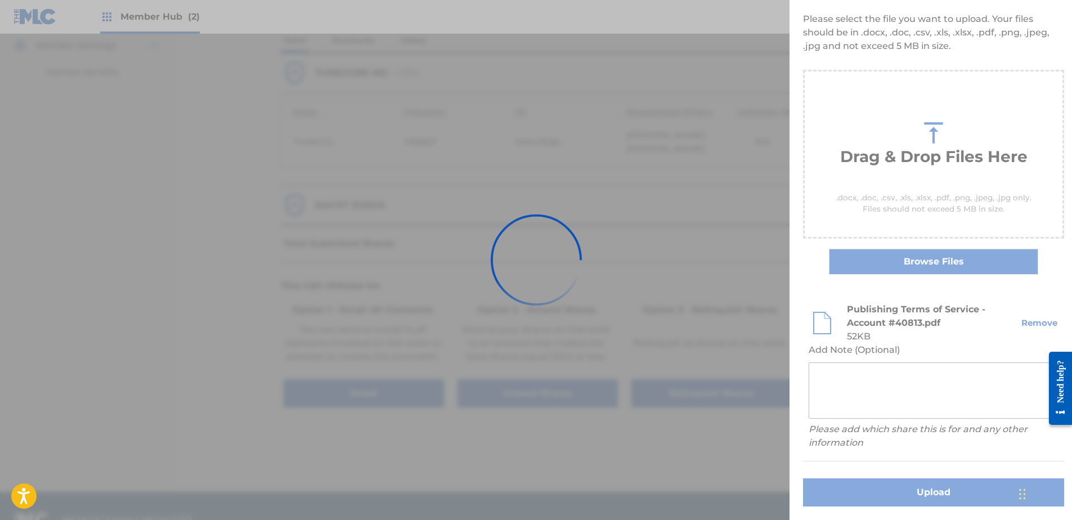
scroll to position [0, 0]
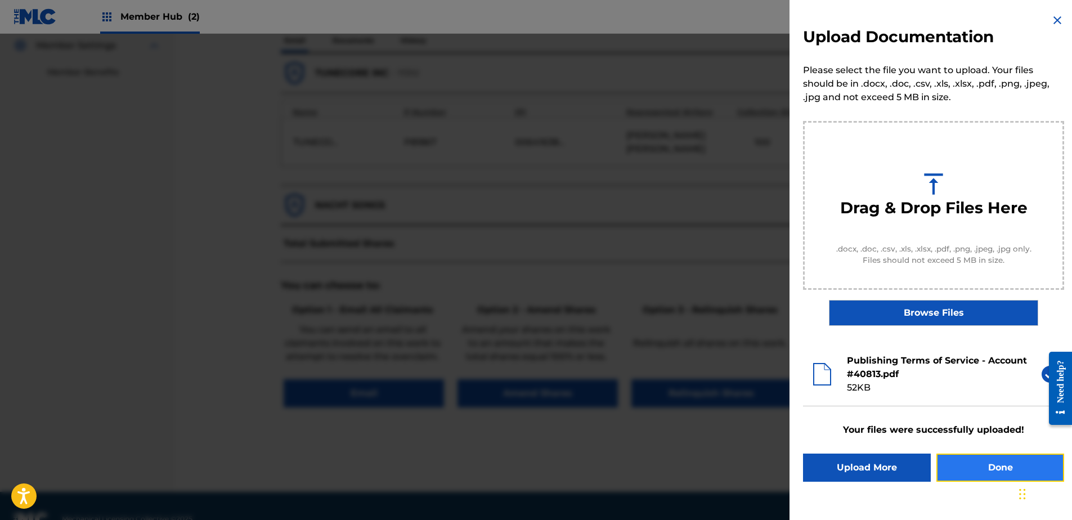
click at [955, 469] on button "Done" at bounding box center [1001, 468] width 128 height 28
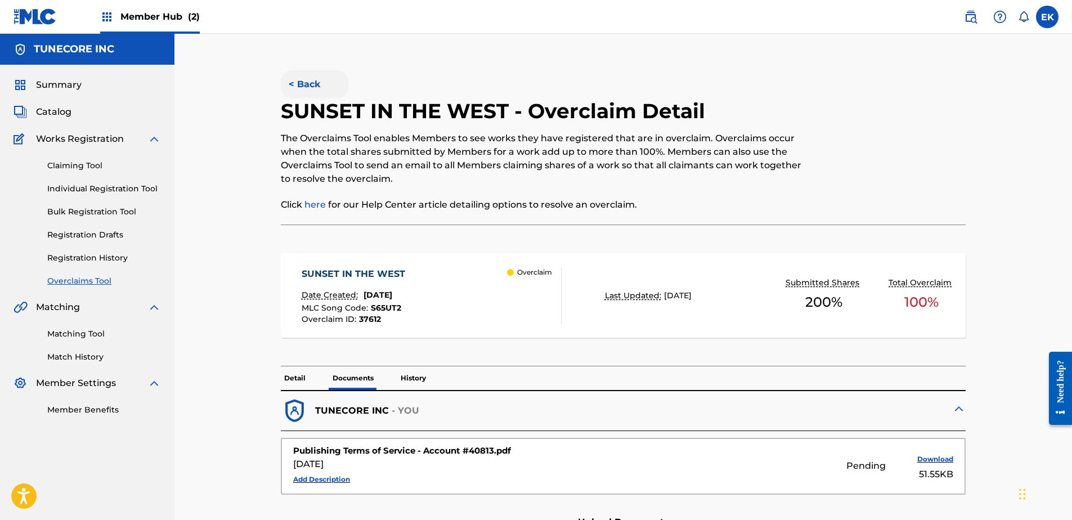
click at [317, 79] on button "< Back" at bounding box center [315, 84] width 68 height 28
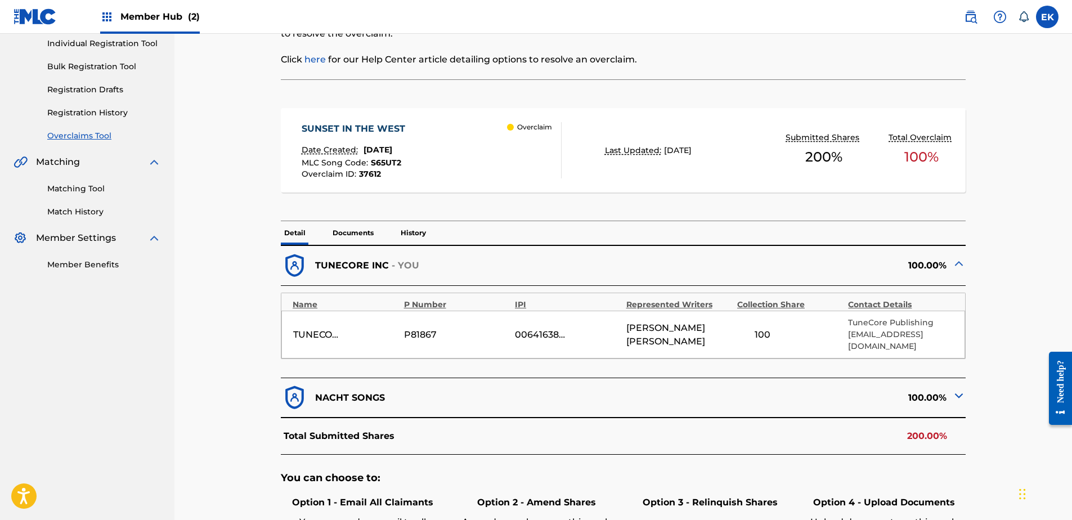
scroll to position [127, 0]
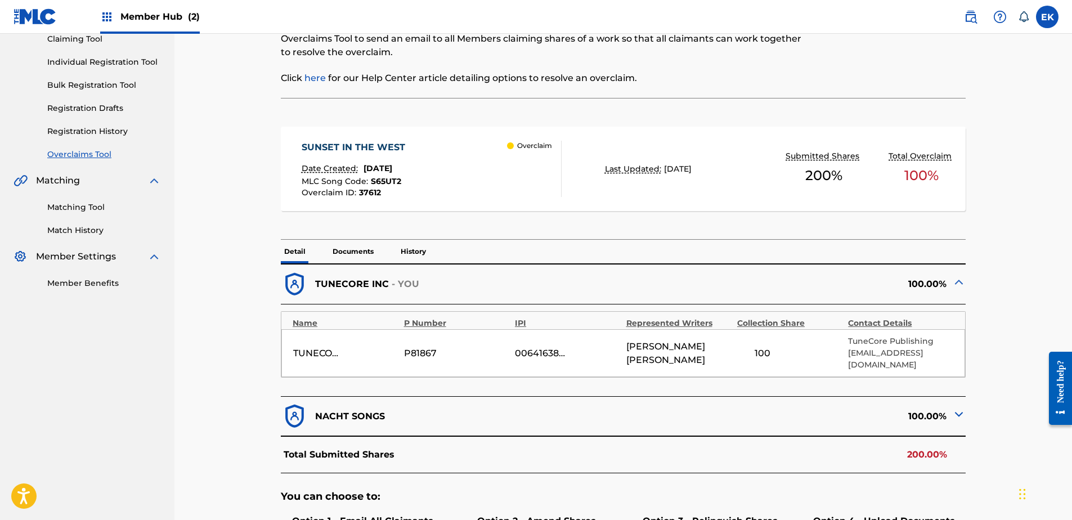
click at [370, 250] on p "Documents" at bounding box center [353, 252] width 48 height 24
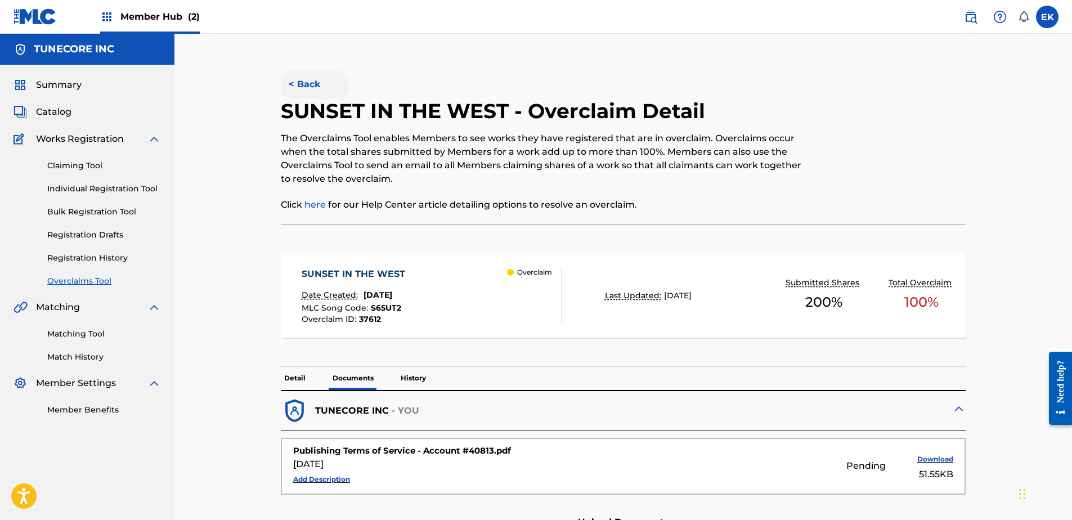
click at [300, 74] on button "< Back" at bounding box center [315, 84] width 68 height 28
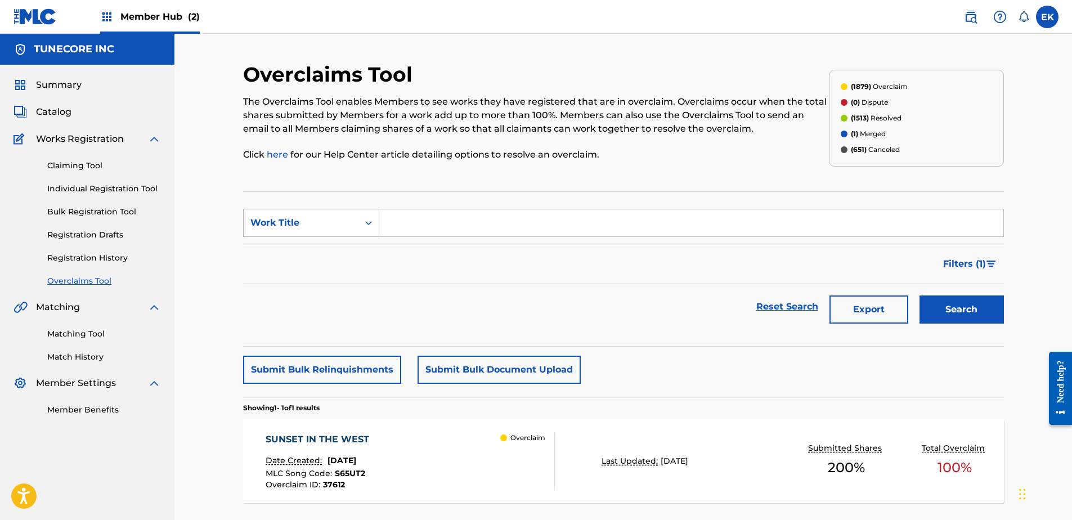
click at [365, 225] on icon "Search Form" at bounding box center [368, 222] width 11 height 11
drag, startPoint x: 353, startPoint y: 249, endPoint x: 373, endPoint y: 240, distance: 21.9
click at [355, 249] on div "MLC Song Code" at bounding box center [311, 251] width 135 height 28
click at [404, 226] on input "Search Form" at bounding box center [691, 222] width 624 height 27
type input "HP54ZG"
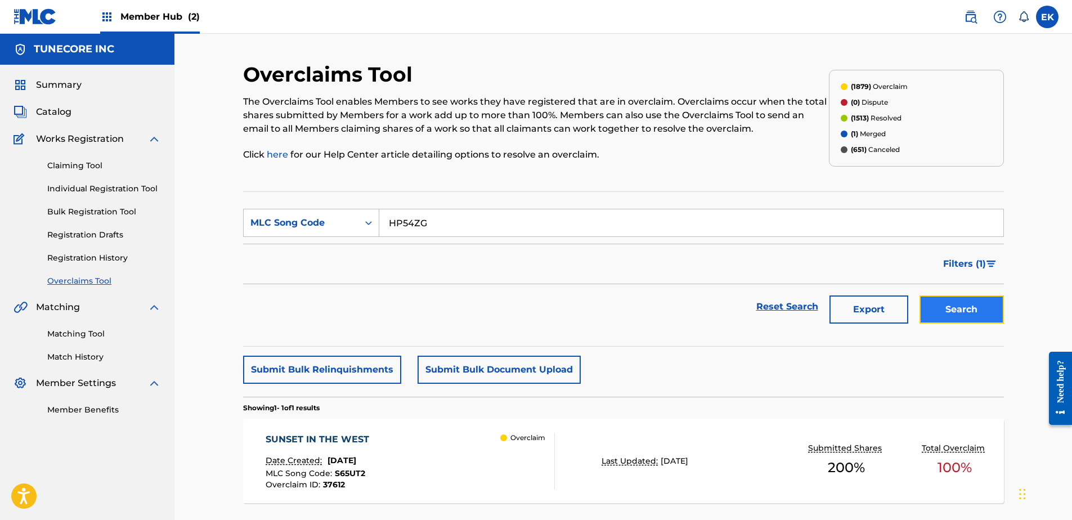
click at [953, 302] on button "Search" at bounding box center [962, 309] width 84 height 28
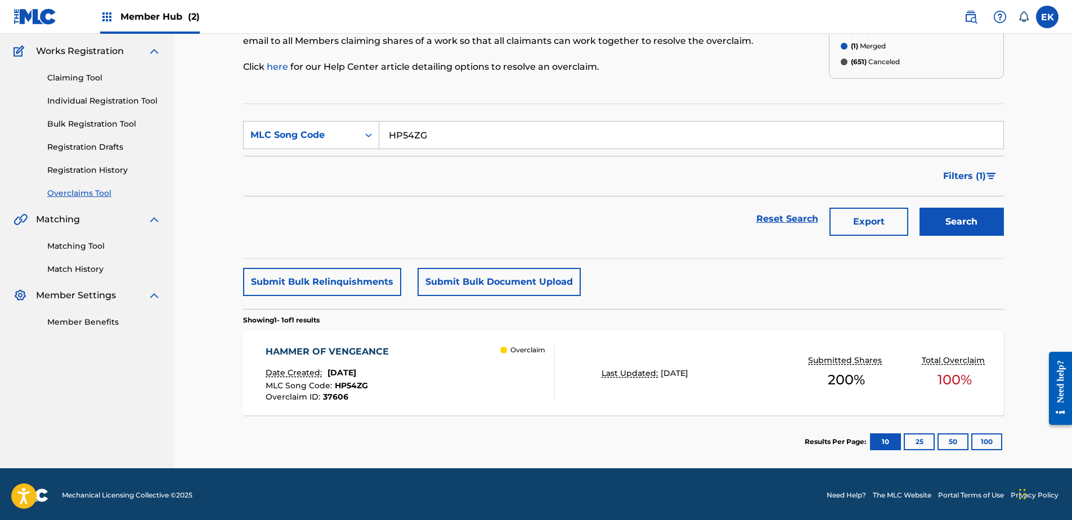
scroll to position [90, 0]
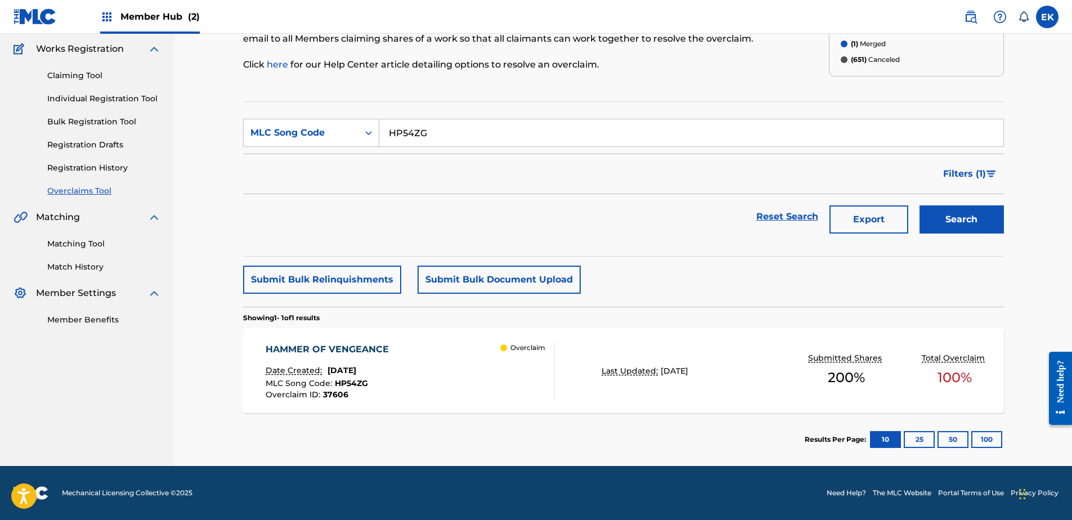
click at [485, 370] on div "HAMMER OF VENGEANCE Date Created: September 25, 2025 MLC Song Code : HP54ZG Ove…" at bounding box center [410, 371] width 289 height 56
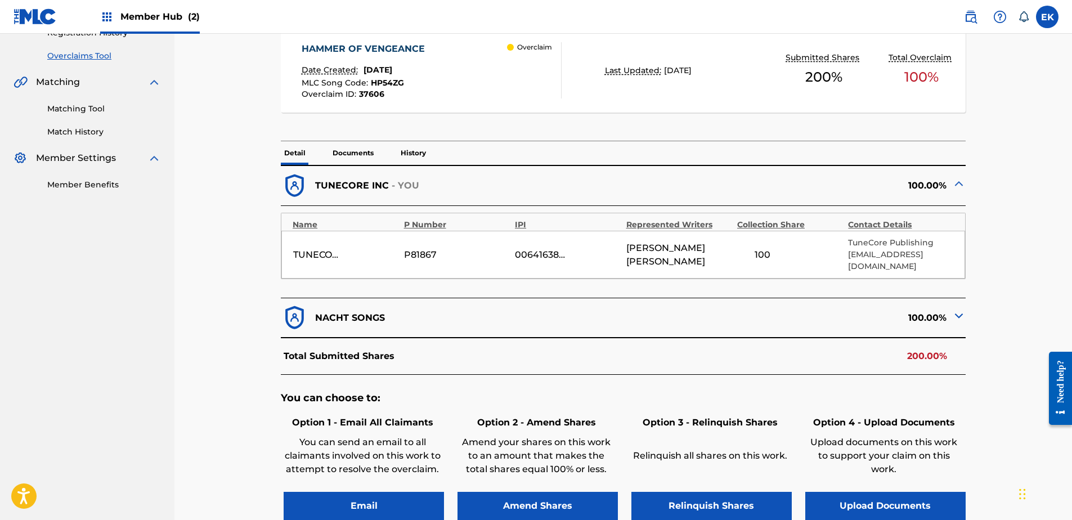
scroll to position [281, 0]
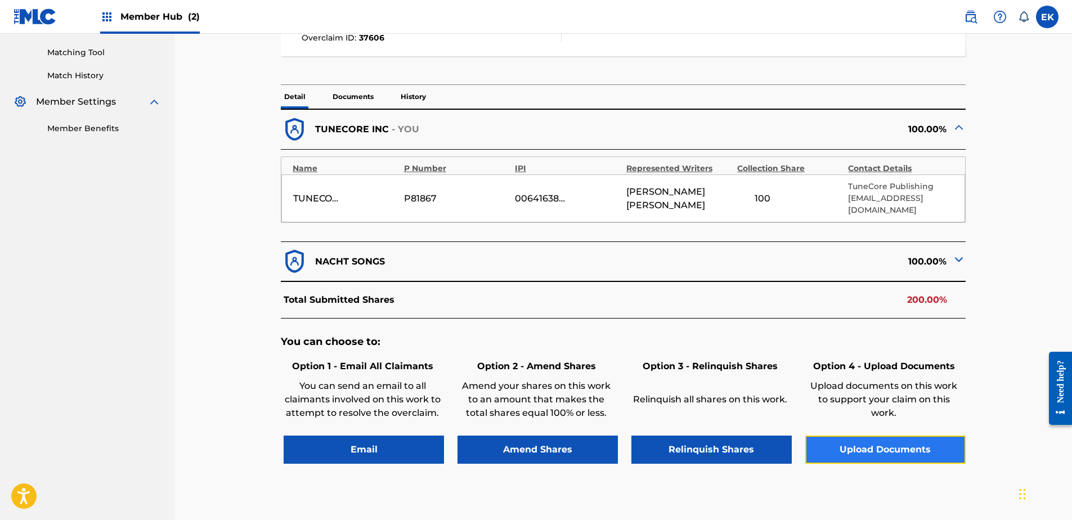
click at [870, 437] on button "Upload Documents" at bounding box center [885, 450] width 160 height 28
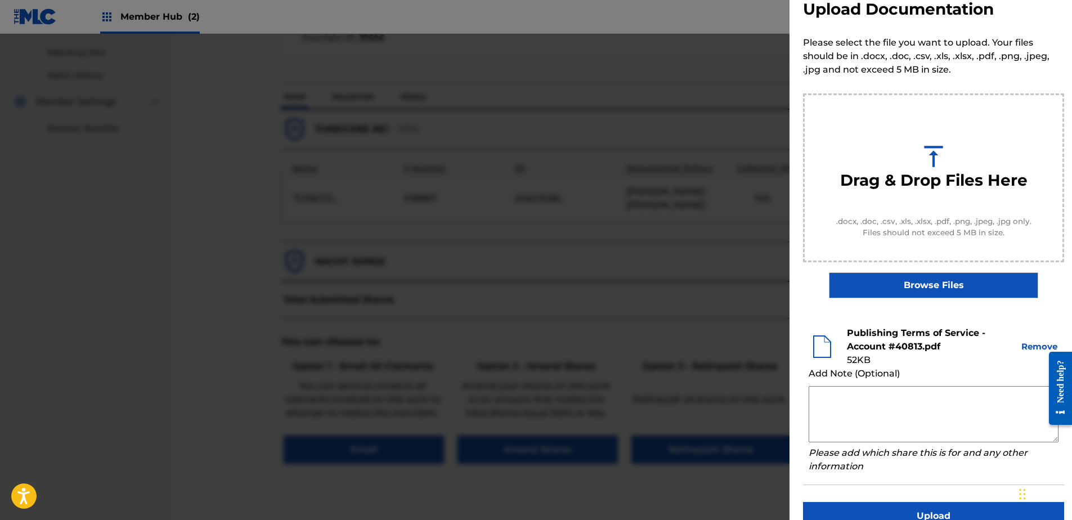
scroll to position [51, 0]
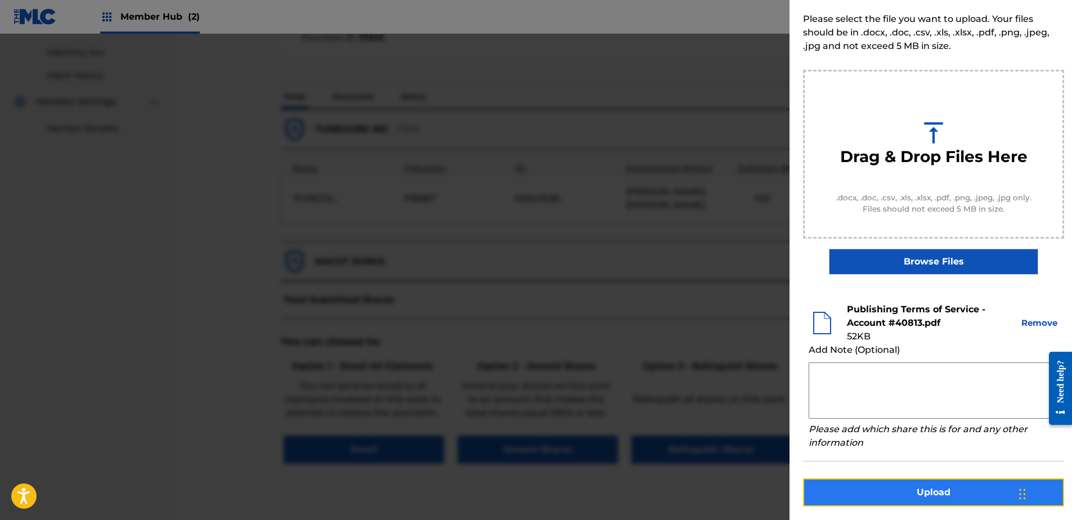
click at [908, 491] on button "Upload" at bounding box center [933, 492] width 261 height 28
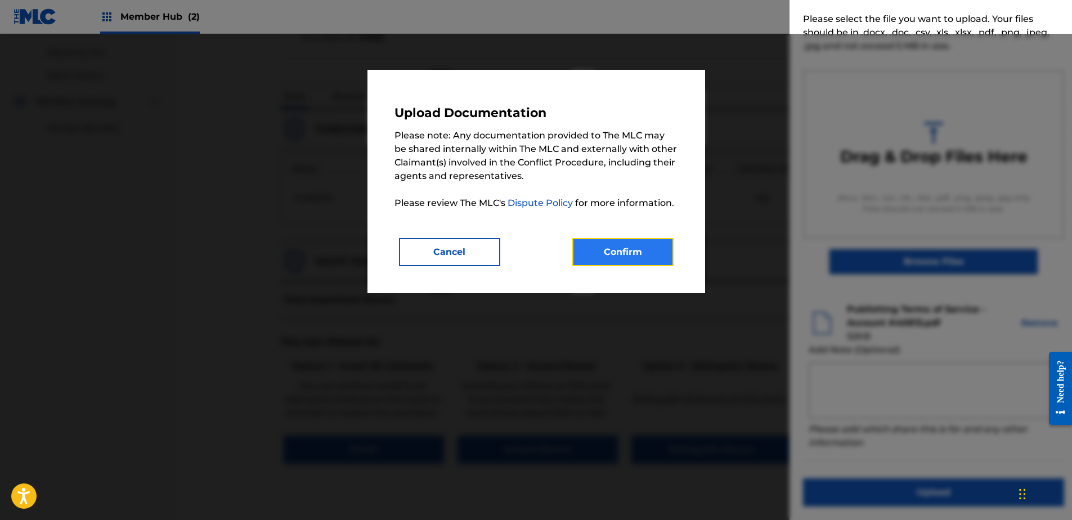
click at [625, 260] on button "Confirm" at bounding box center [622, 252] width 101 height 28
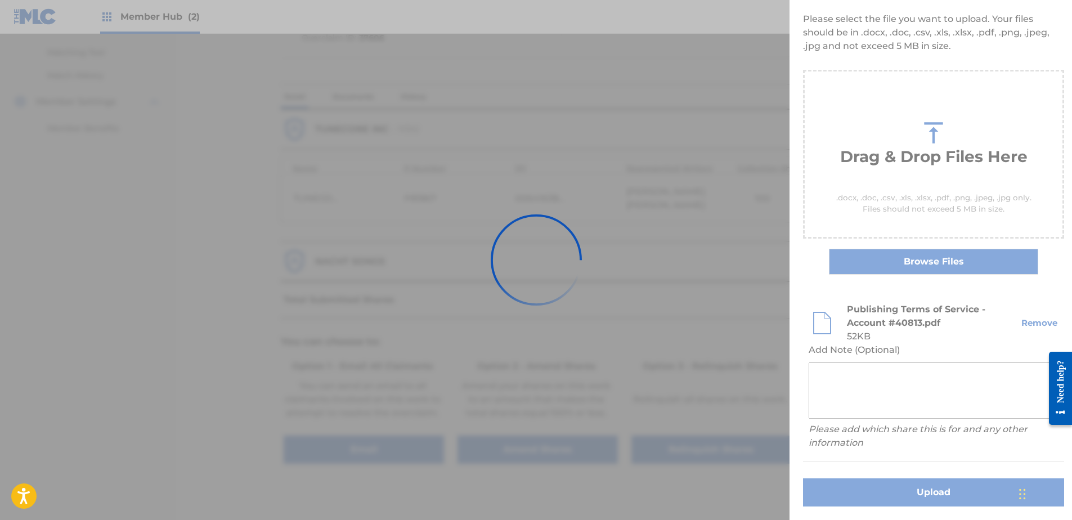
scroll to position [0, 0]
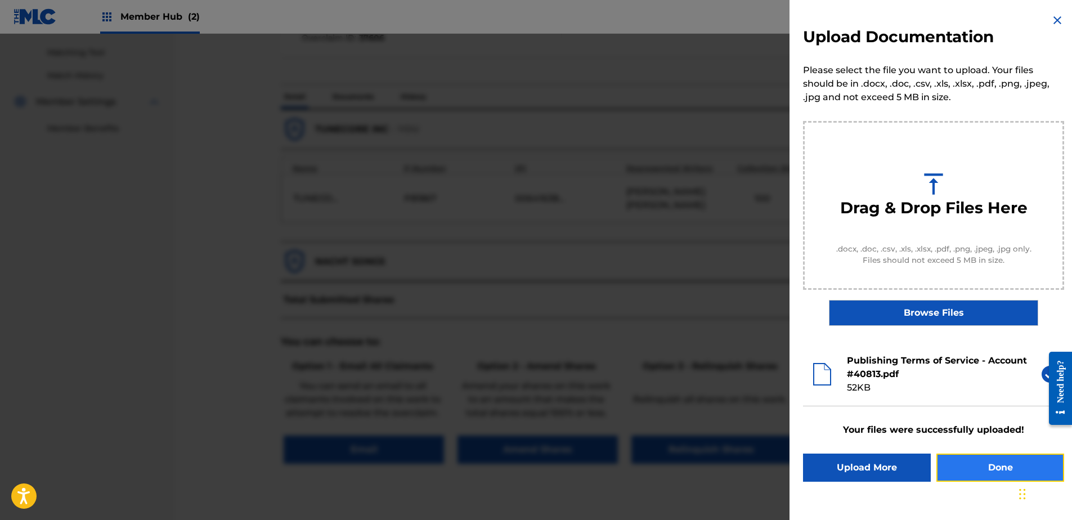
click at [957, 458] on button "Done" at bounding box center [1001, 468] width 128 height 28
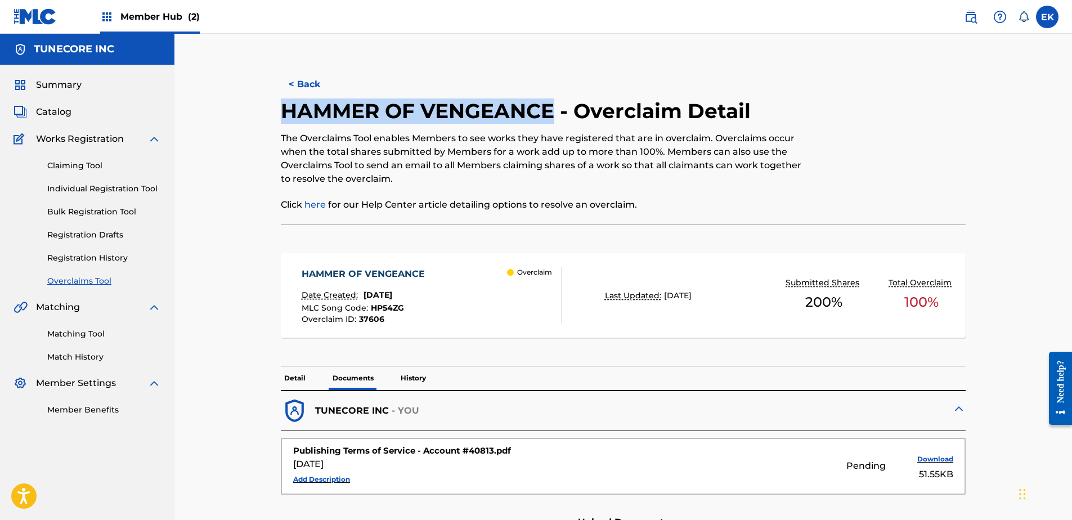
drag, startPoint x: 477, startPoint y: 115, endPoint x: 281, endPoint y: 98, distance: 196.6
click at [281, 98] on h2 "HAMMER OF VENGEANCE - Overclaim Detail" at bounding box center [519, 110] width 476 height 25
click at [323, 89] on button "< Back" at bounding box center [315, 84] width 68 height 28
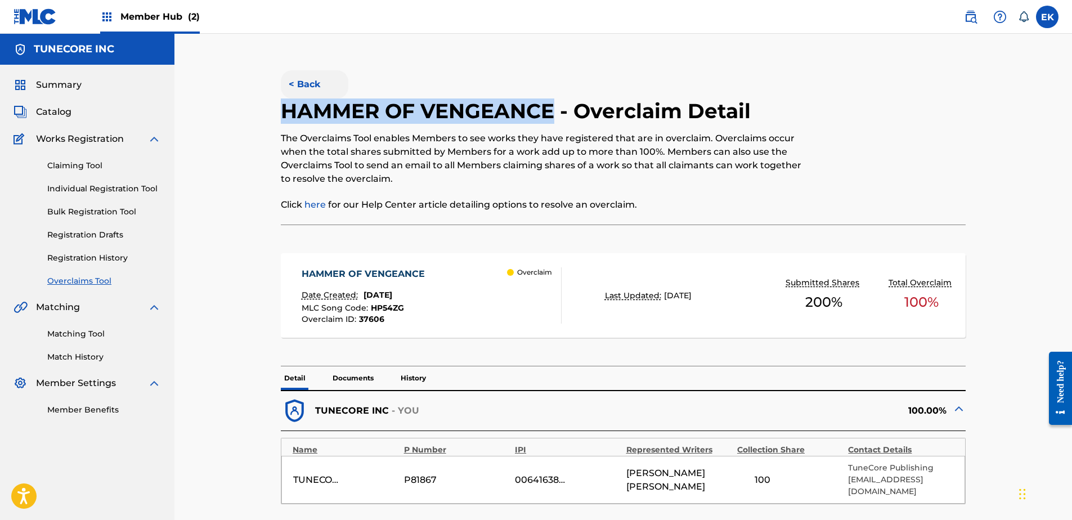
click at [303, 79] on button "< Back" at bounding box center [315, 84] width 68 height 28
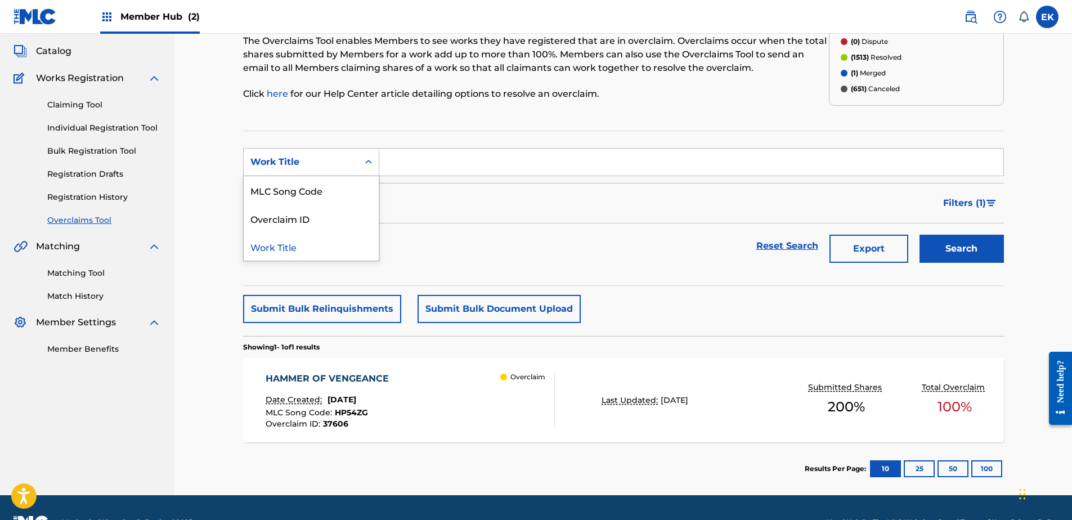
drag, startPoint x: 333, startPoint y: 149, endPoint x: 331, endPoint y: 183, distance: 33.8
click at [333, 153] on div "Work Title" at bounding box center [311, 162] width 136 height 28
drag, startPoint x: 331, startPoint y: 183, endPoint x: 344, endPoint y: 179, distance: 13.0
click at [334, 183] on div "MLC Song Code" at bounding box center [311, 190] width 135 height 28
click at [419, 165] on input "Search Form" at bounding box center [691, 162] width 624 height 27
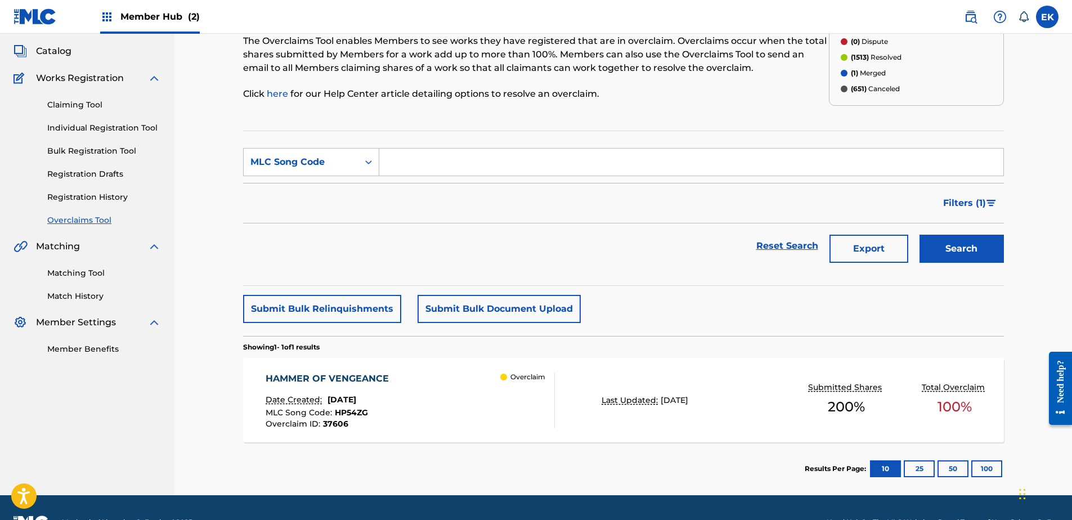
paste input "MV2FFH"
type input "MV2FFH"
click at [987, 242] on button "Search" at bounding box center [962, 249] width 84 height 28
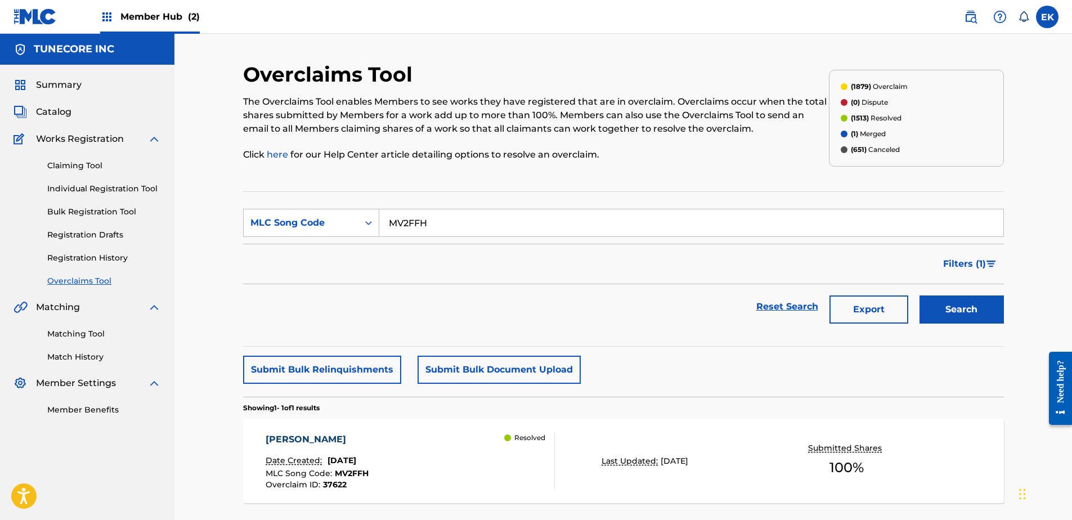
click at [418, 456] on div "MISS FRIZZLE Date Created: September 25, 2025 MLC Song Code : MV2FFH Overclaim …" at bounding box center [410, 461] width 289 height 56
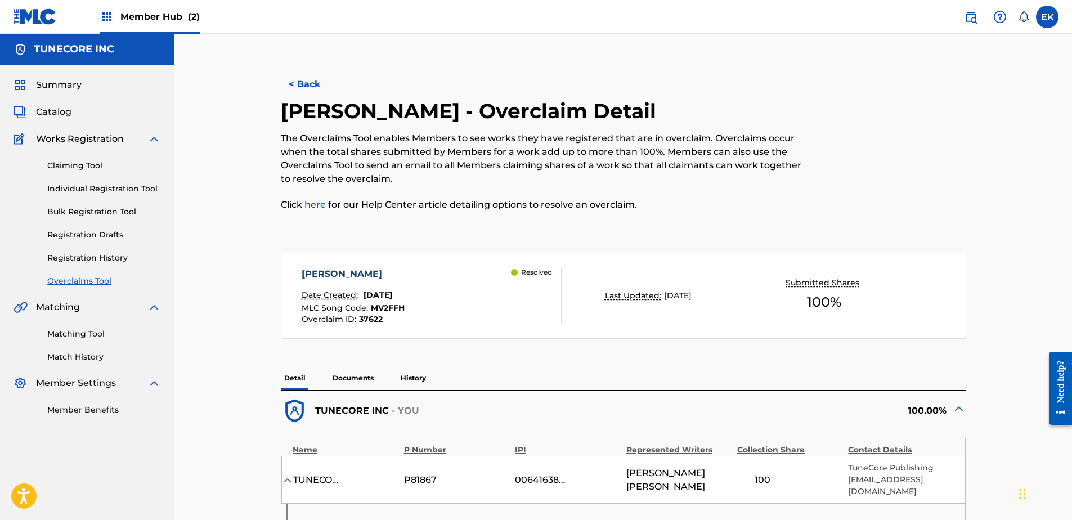
click at [418, 375] on p "History" at bounding box center [413, 378] width 32 height 24
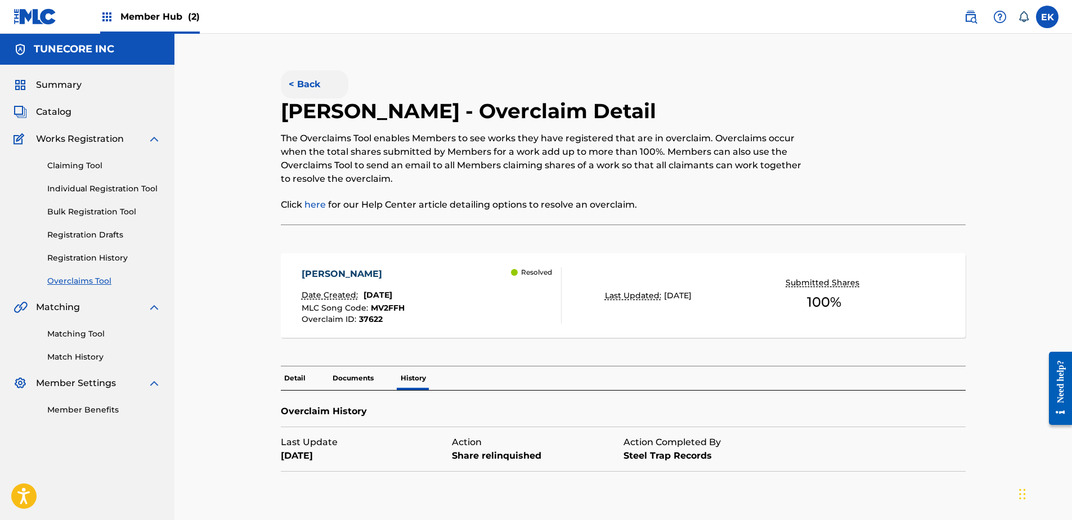
click at [313, 83] on button "< Back" at bounding box center [315, 84] width 68 height 28
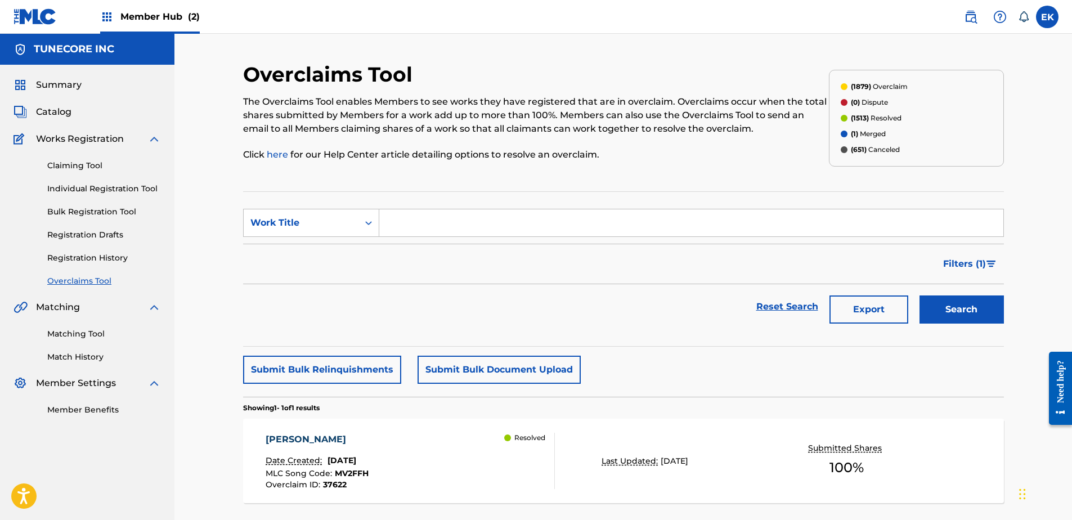
click at [479, 460] on div "MISS FRIZZLE Date Created: September 25, 2025 MLC Song Code : MV2FFH Overclaim …" at bounding box center [410, 461] width 289 height 56
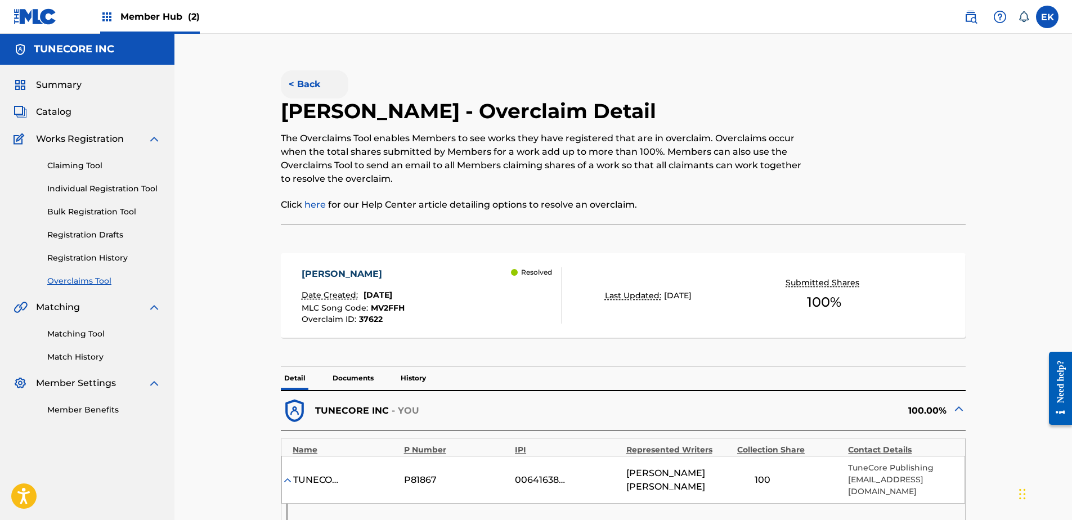
click at [324, 86] on button "< Back" at bounding box center [315, 84] width 68 height 28
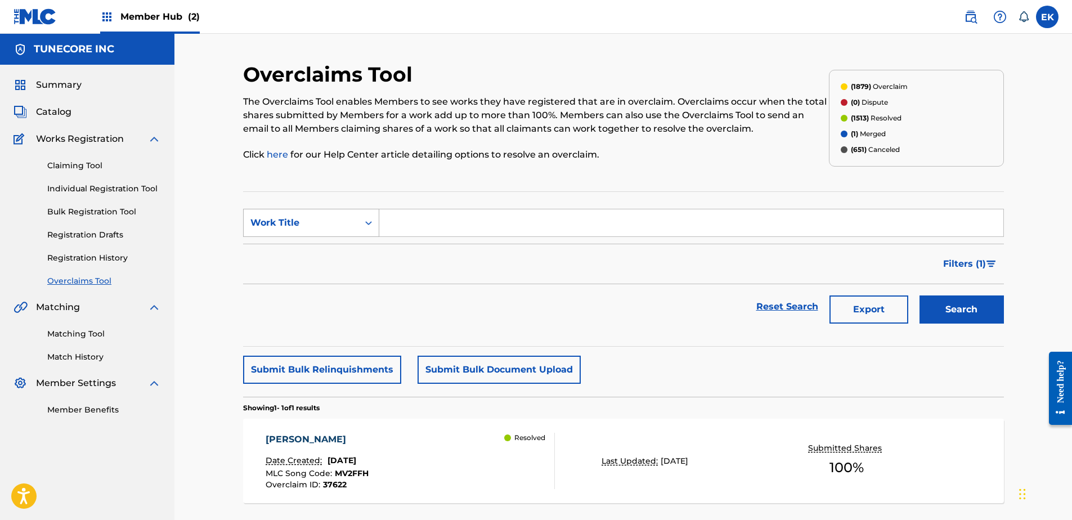
click at [329, 227] on div "Work Title" at bounding box center [300, 223] width 101 height 14
drag, startPoint x: 325, startPoint y: 253, endPoint x: 250, endPoint y: 3, distance: 261.0
click at [325, 249] on div "MLC Song Code" at bounding box center [311, 251] width 135 height 28
click at [409, 229] on input "Search Form" at bounding box center [691, 222] width 624 height 27
paste input "ES42Y5"
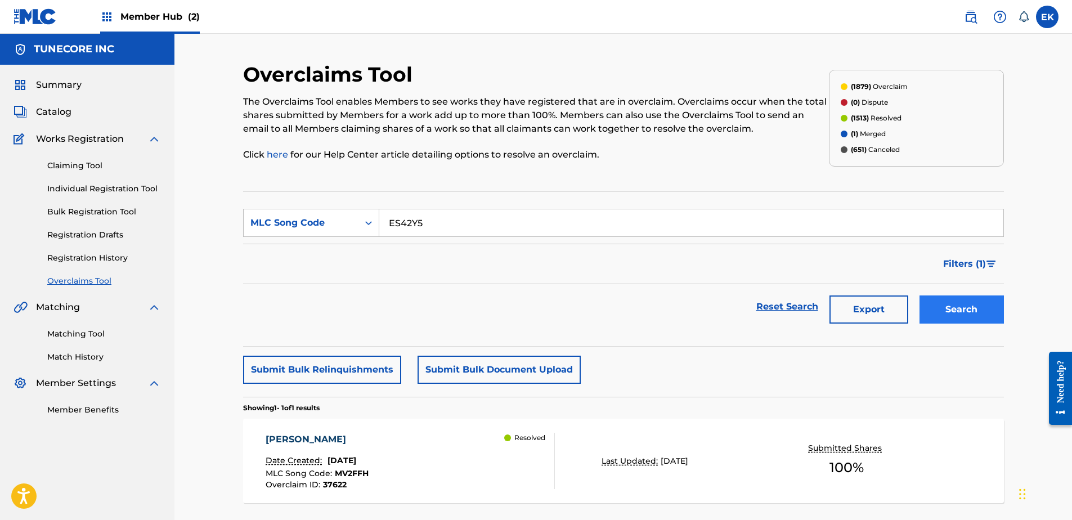
type input "ES42Y5"
drag, startPoint x: 968, startPoint y: 312, endPoint x: 893, endPoint y: 329, distance: 76.7
click at [967, 314] on button "Search" at bounding box center [962, 309] width 84 height 28
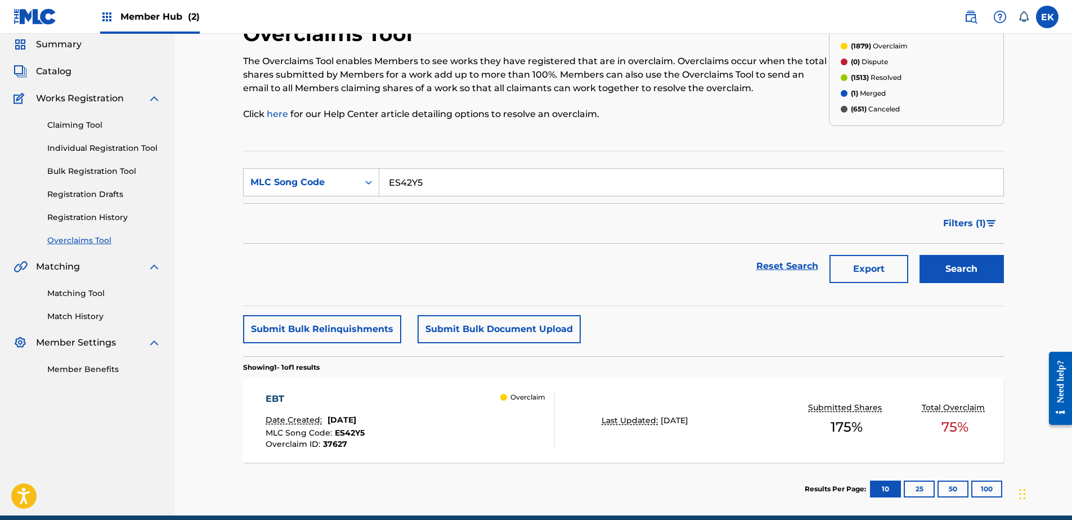
scroll to position [90, 0]
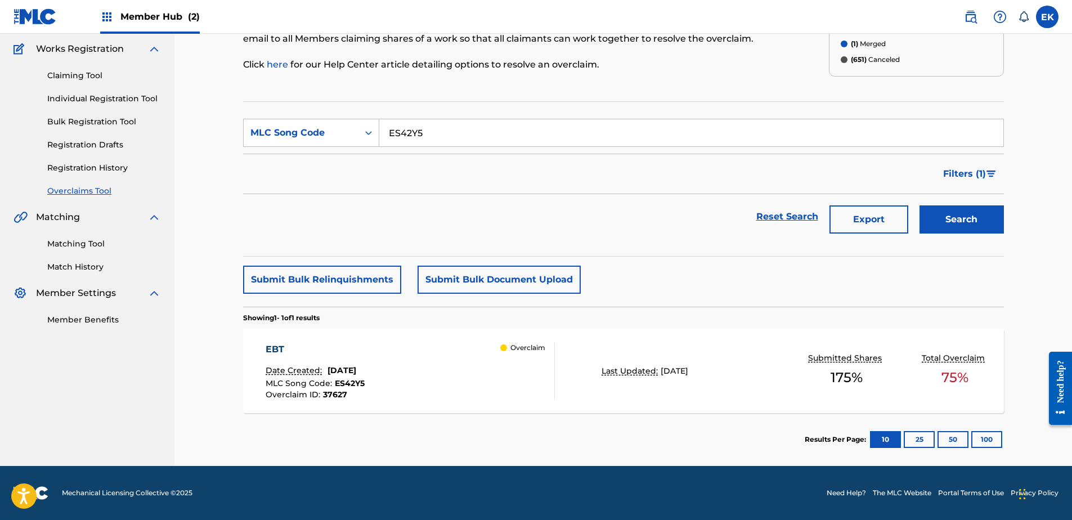
click at [371, 407] on div "EBT Date Created: September 25, 2025 MLC Song Code : ES42Y5 Overclaim ID : 3762…" at bounding box center [623, 371] width 761 height 84
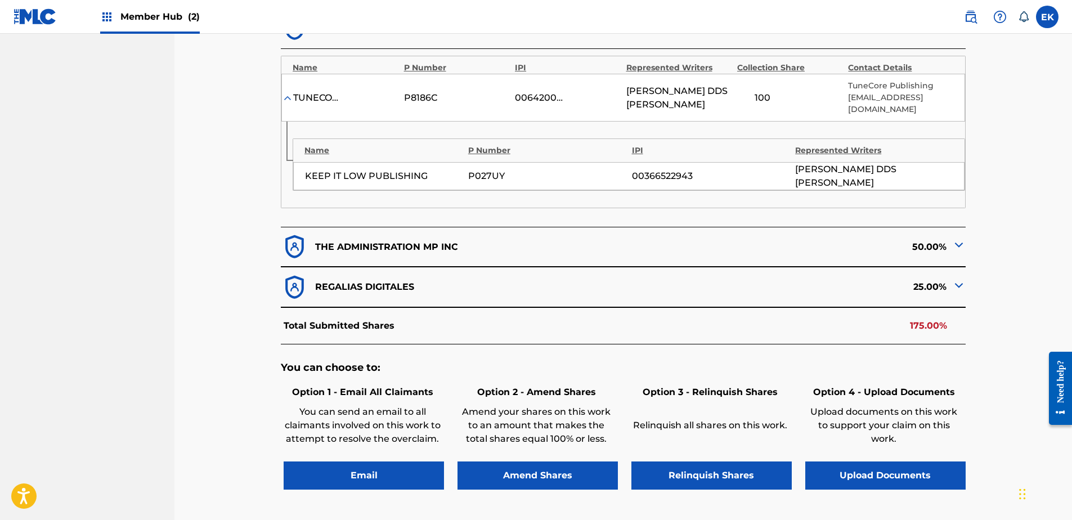
scroll to position [450, 0]
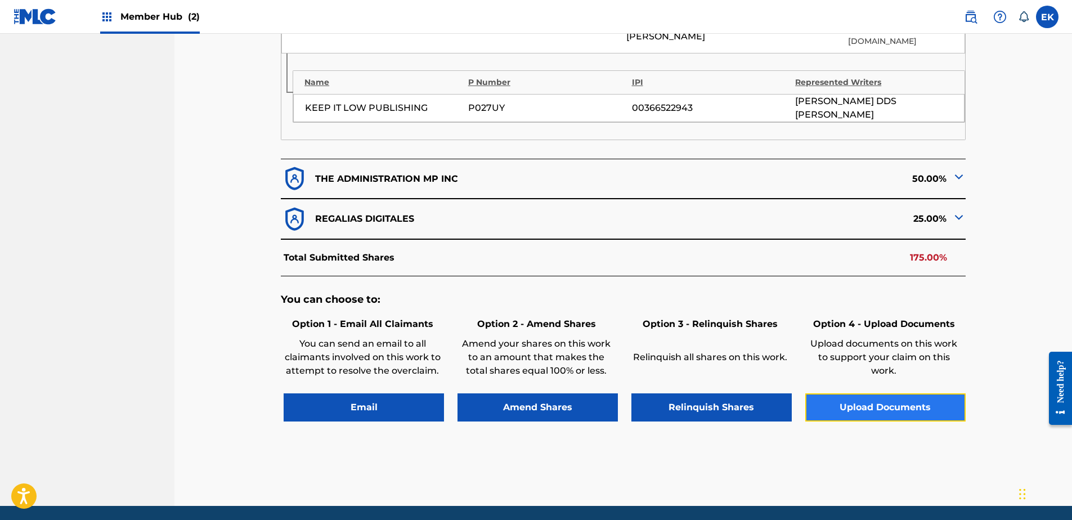
click at [867, 393] on button "Upload Documents" at bounding box center [885, 407] width 160 height 28
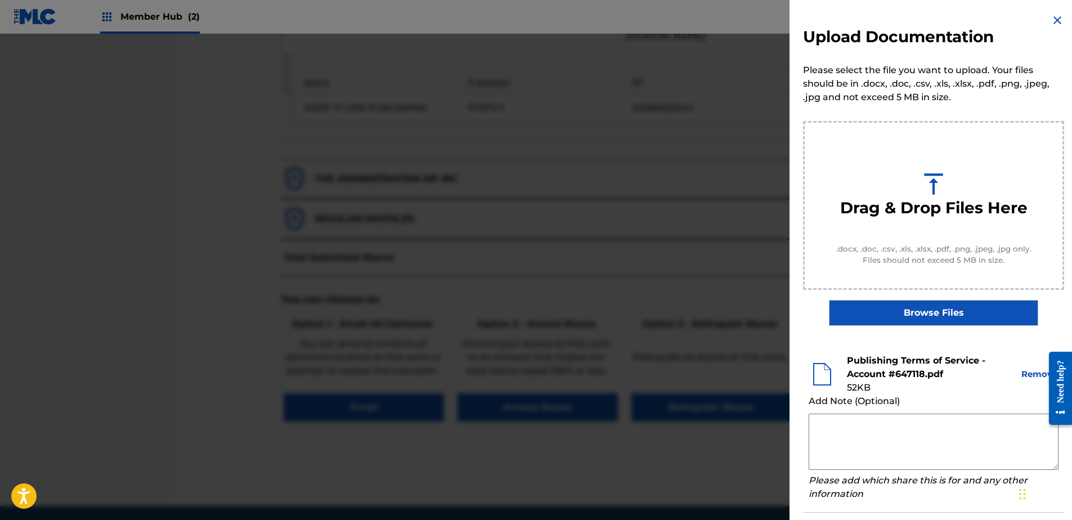
scroll to position [51, 0]
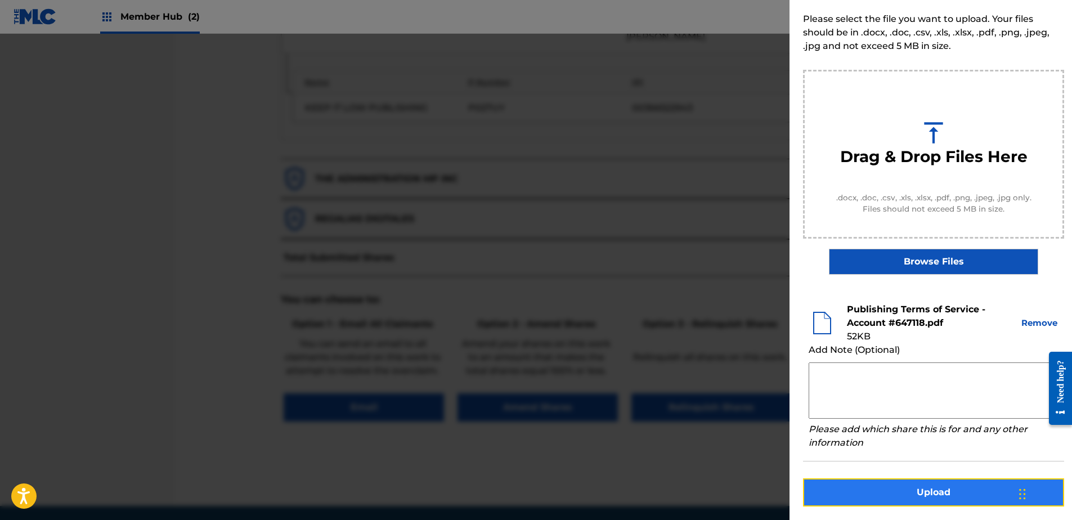
click at [940, 493] on button "Upload" at bounding box center [933, 492] width 261 height 28
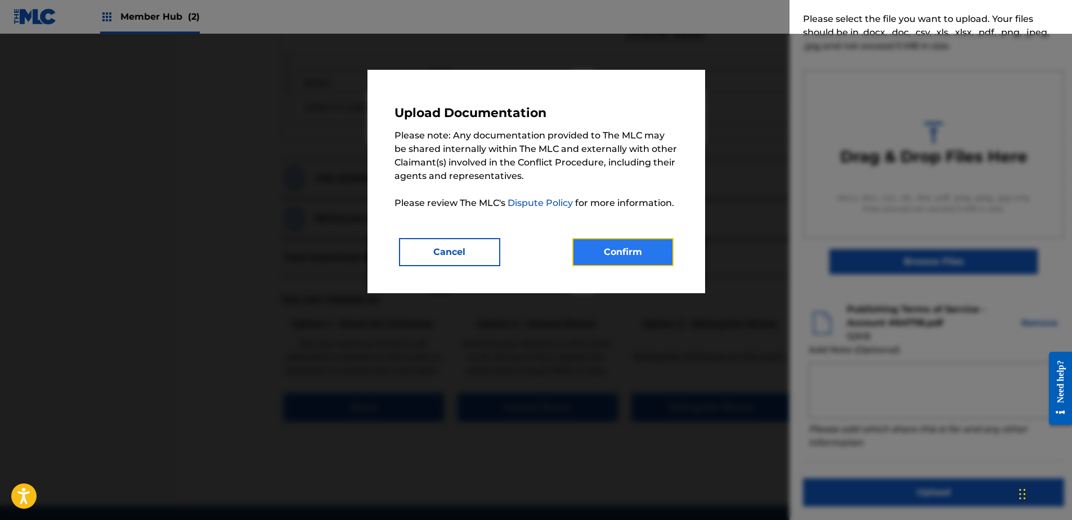
click at [642, 254] on button "Confirm" at bounding box center [622, 252] width 101 height 28
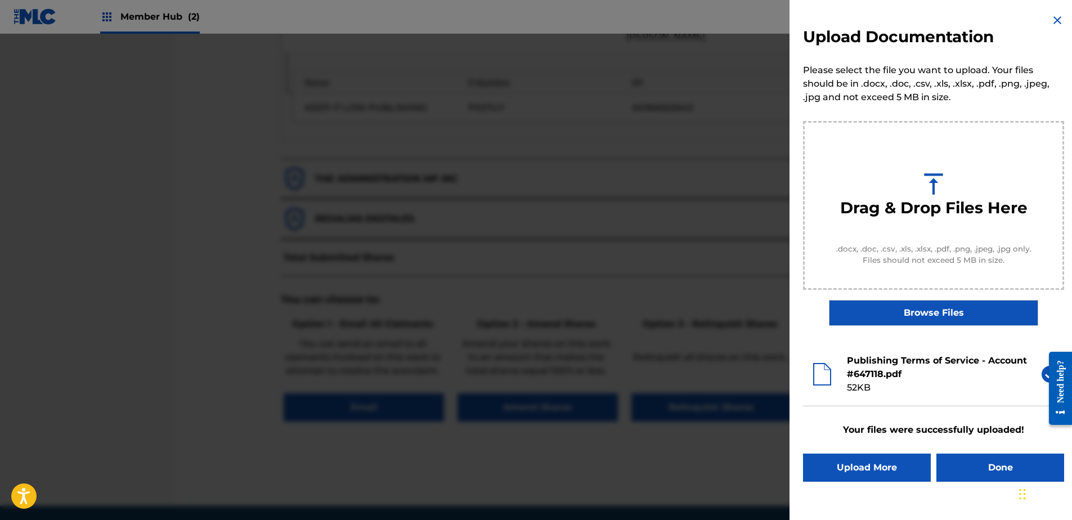
scroll to position [0, 0]
click at [955, 462] on button "Done" at bounding box center [1001, 468] width 128 height 28
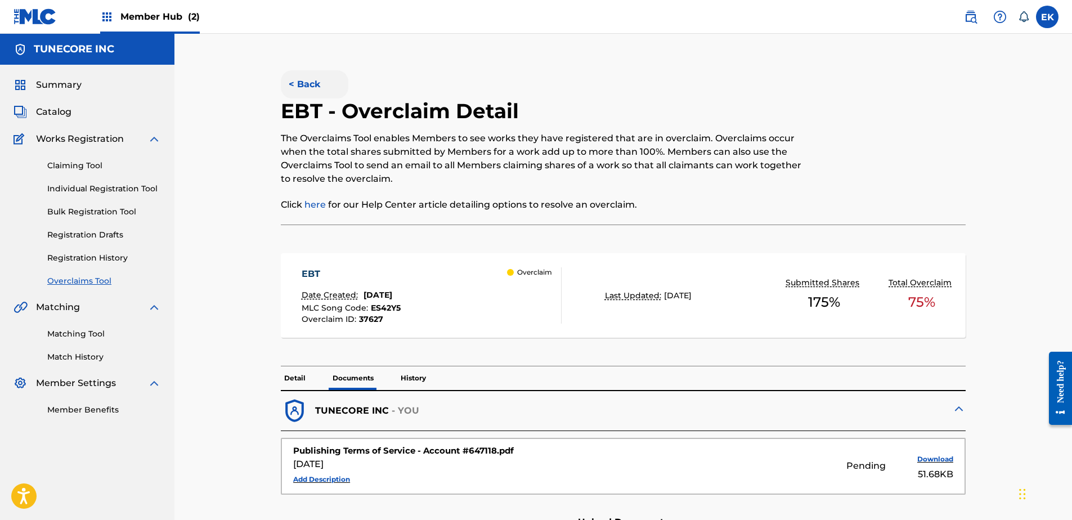
click at [316, 82] on button "< Back" at bounding box center [315, 84] width 68 height 28
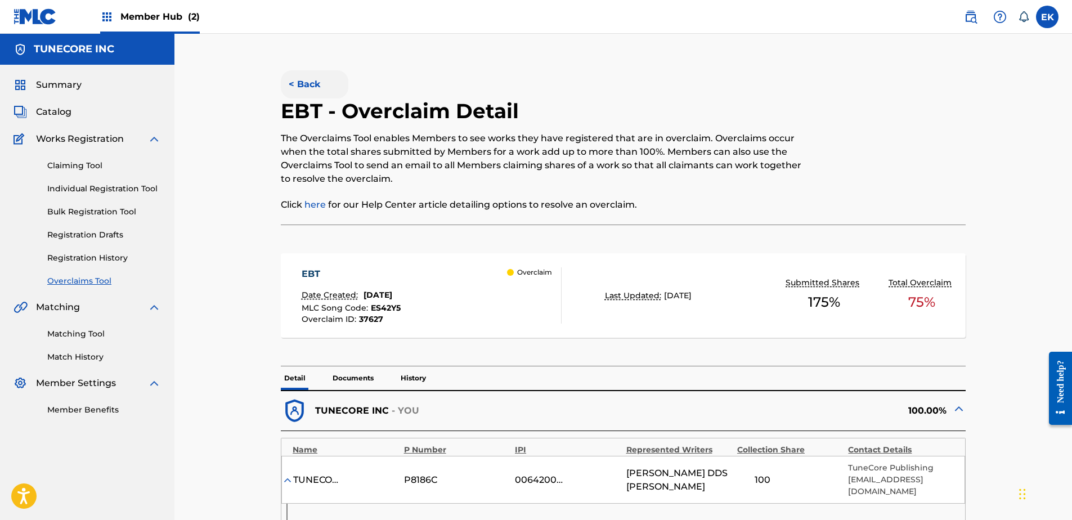
click at [302, 90] on button "< Back" at bounding box center [315, 84] width 68 height 28
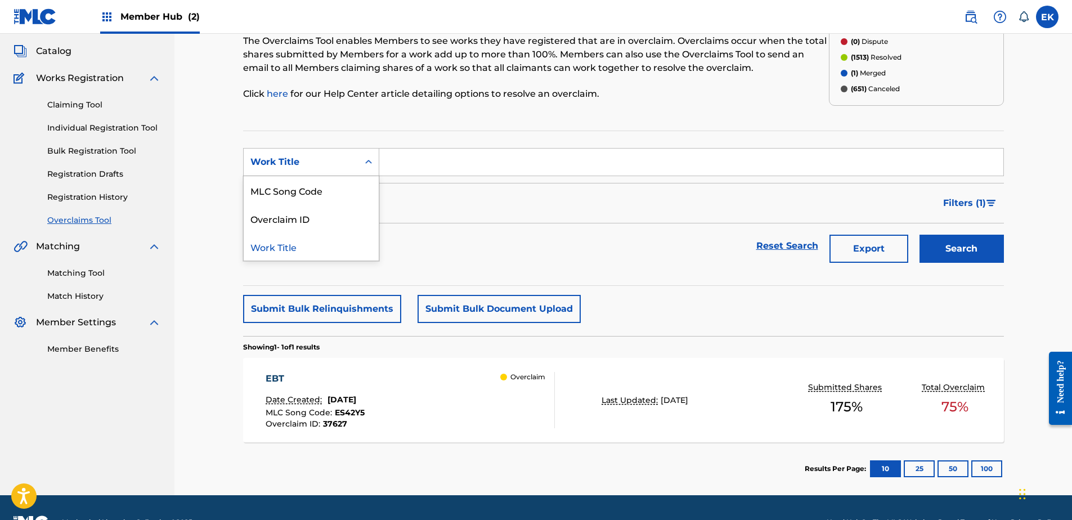
click at [330, 158] on div "Work Title" at bounding box center [300, 162] width 101 height 14
click at [327, 197] on div "MLC Song Code" at bounding box center [311, 190] width 135 height 28
click at [411, 380] on div "EBT Date Created: September 25, 2025 MLC Song Code : ES42Y5 Overclaim ID : 3762…" at bounding box center [410, 400] width 289 height 56
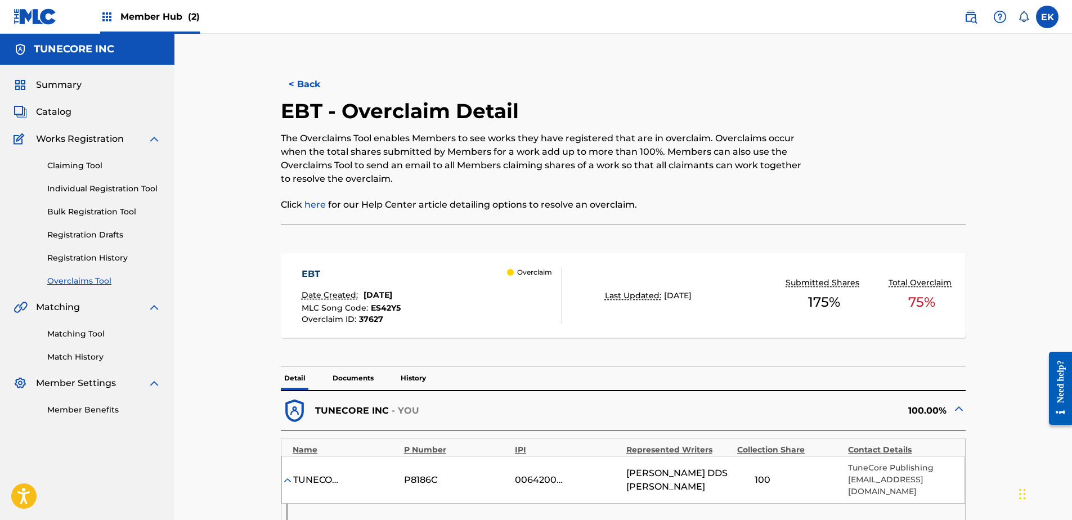
click at [346, 377] on p "Documents" at bounding box center [353, 378] width 48 height 24
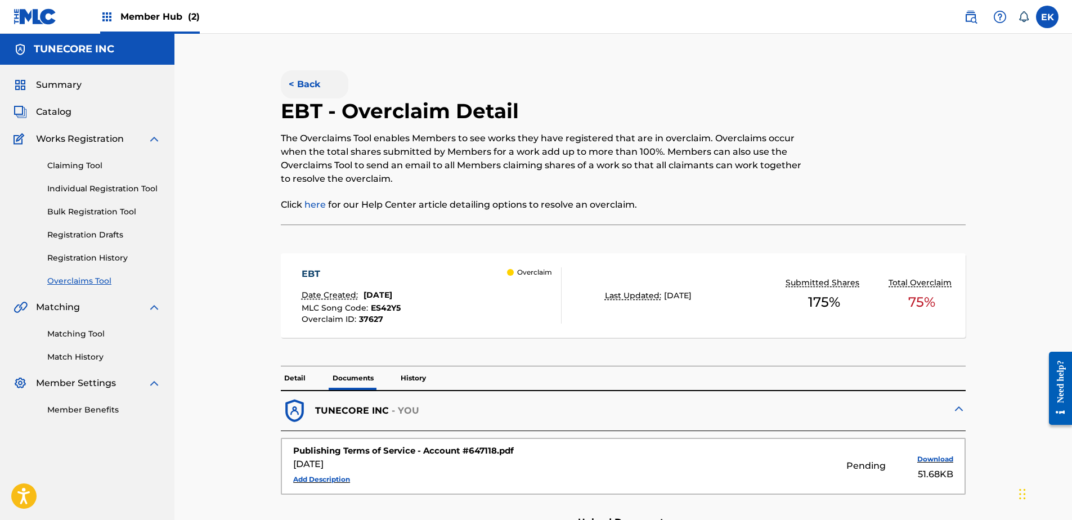
click at [306, 87] on button "< Back" at bounding box center [315, 84] width 68 height 28
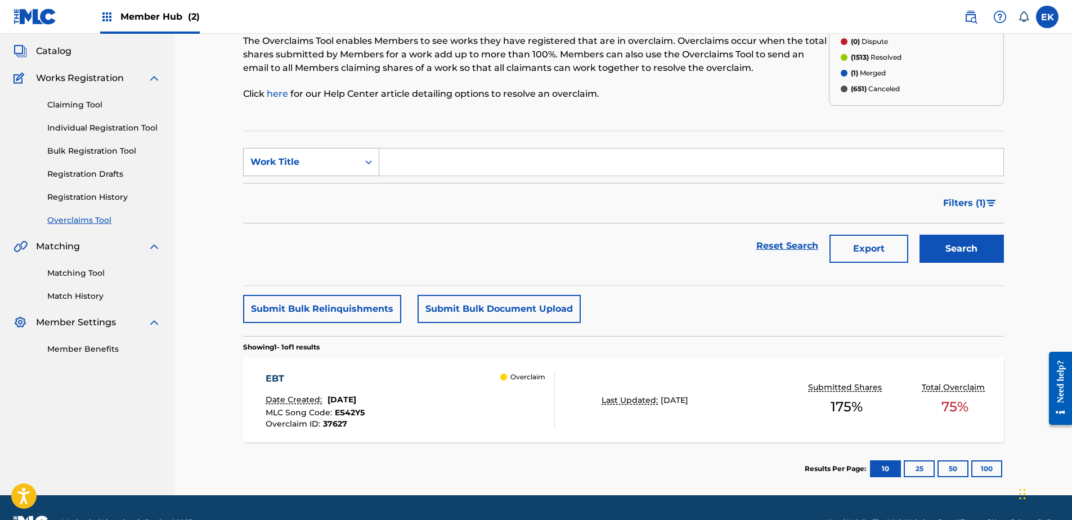
click at [327, 158] on div "Work Title" at bounding box center [300, 162] width 101 height 14
click at [328, 191] on div "MLC Song Code" at bounding box center [311, 190] width 135 height 28
click at [402, 162] on input "Search Form" at bounding box center [691, 162] width 624 height 27
paste input "AY95WE"
type input "AY95WE"
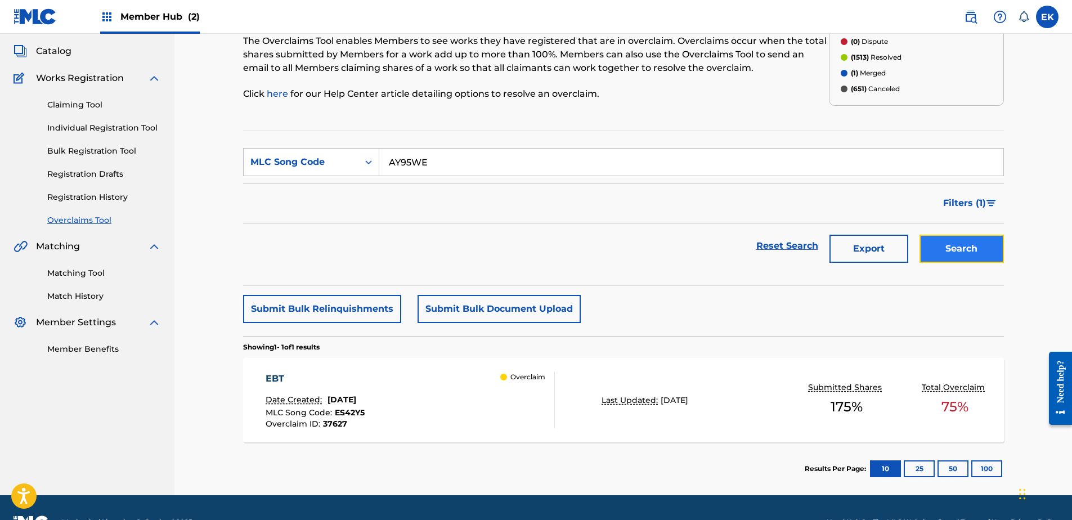
click at [967, 243] on button "Search" at bounding box center [962, 249] width 84 height 28
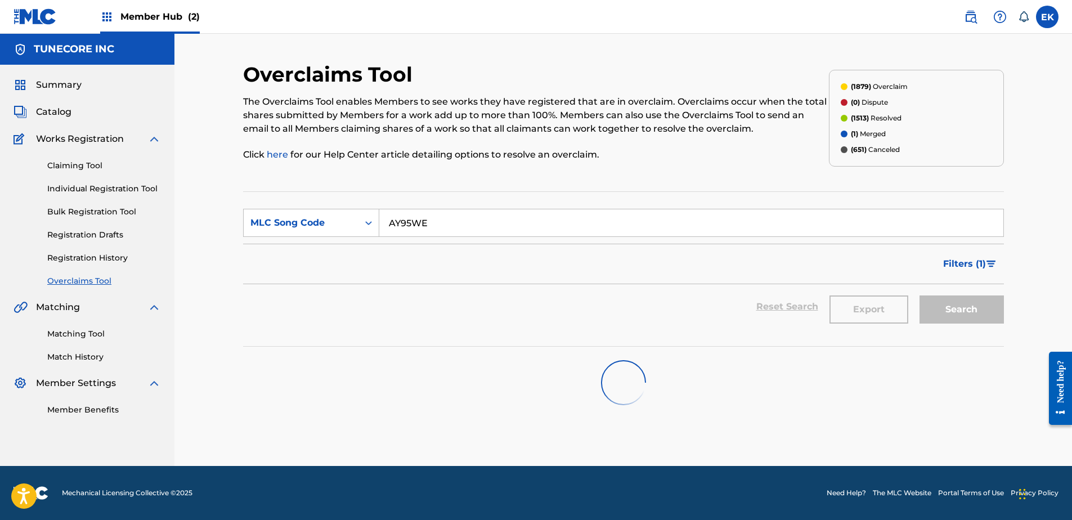
scroll to position [0, 0]
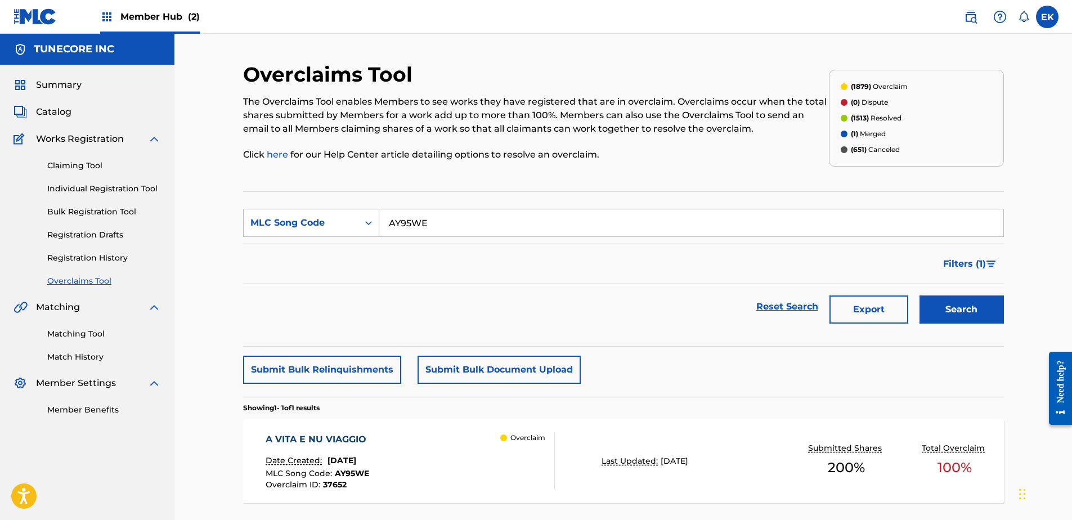
click at [372, 434] on div "A VITA E NU VIAGGIO" at bounding box center [319, 440] width 106 height 14
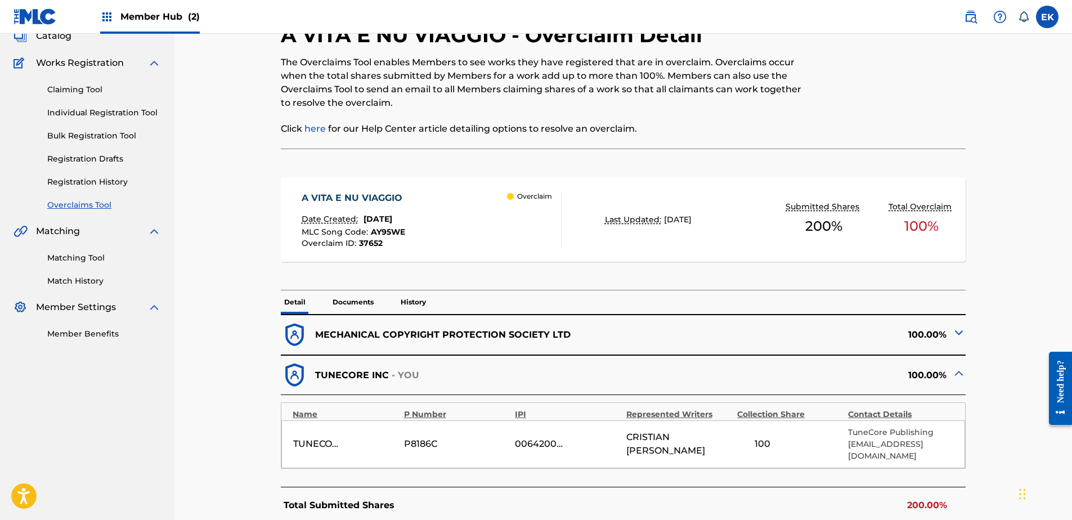
scroll to position [56, 0]
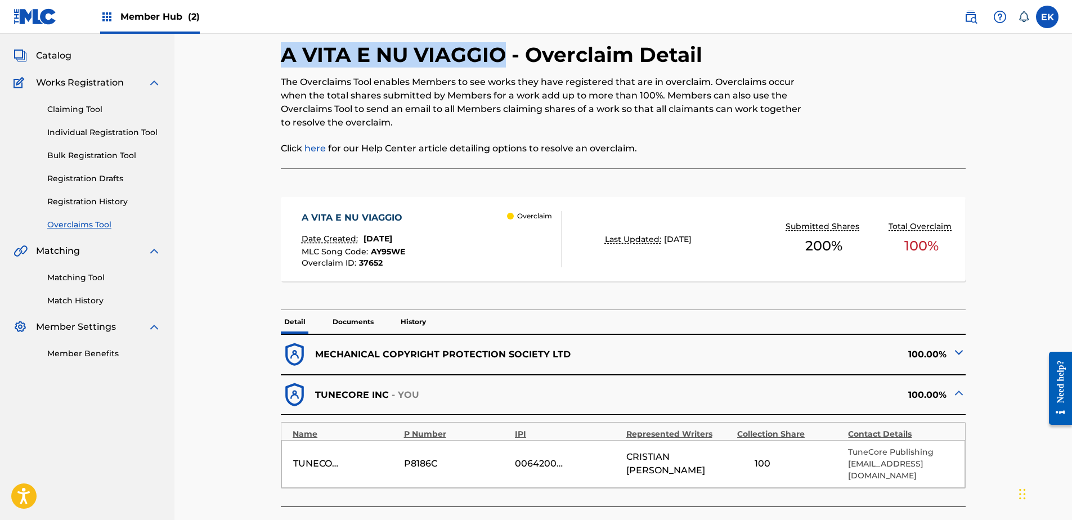
drag, startPoint x: 504, startPoint y: 55, endPoint x: 274, endPoint y: 64, distance: 229.8
click at [274, 64] on div "< Back A VITA E NU VIAGGIO - Overclaim Detail The Overclaims Tool enables Membe…" at bounding box center [623, 390] width 761 height 768
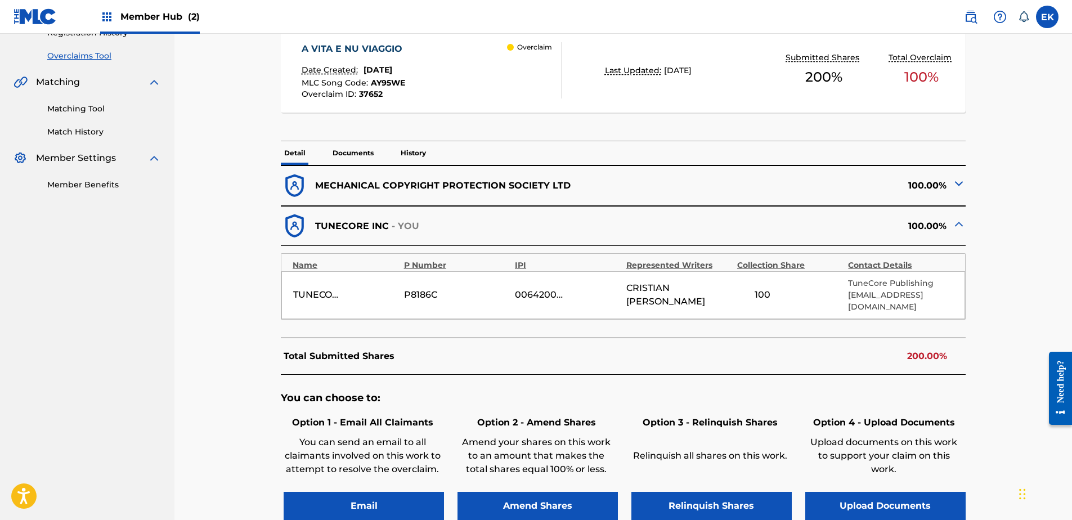
scroll to position [281, 0]
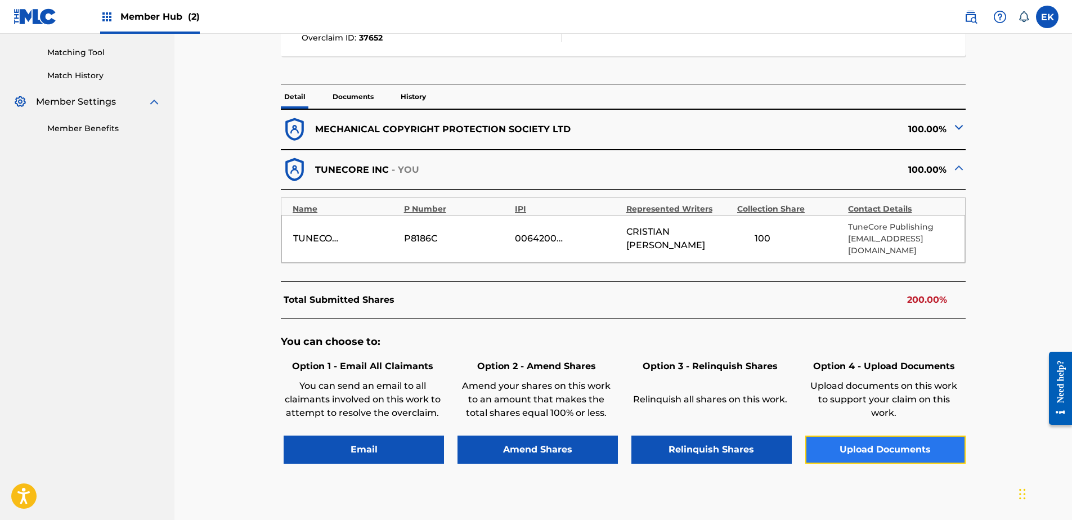
click at [903, 436] on button "Upload Documents" at bounding box center [885, 450] width 160 height 28
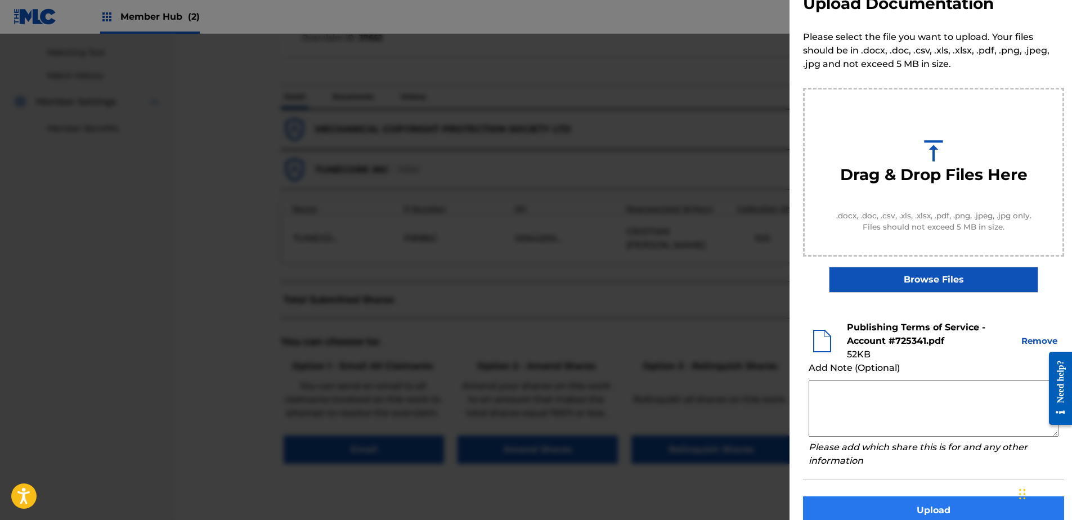
scroll to position [51, 0]
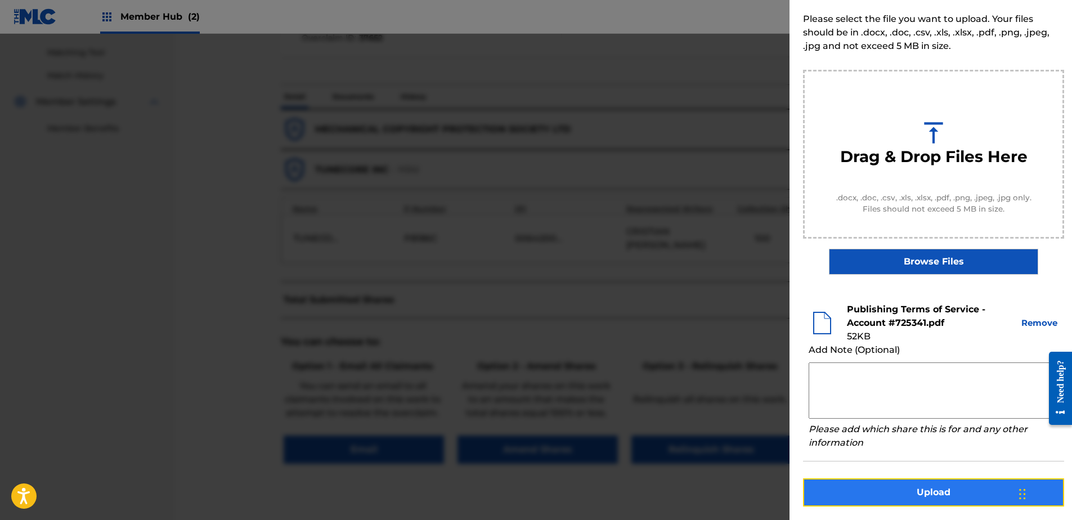
click at [966, 492] on button "Upload" at bounding box center [933, 492] width 261 height 28
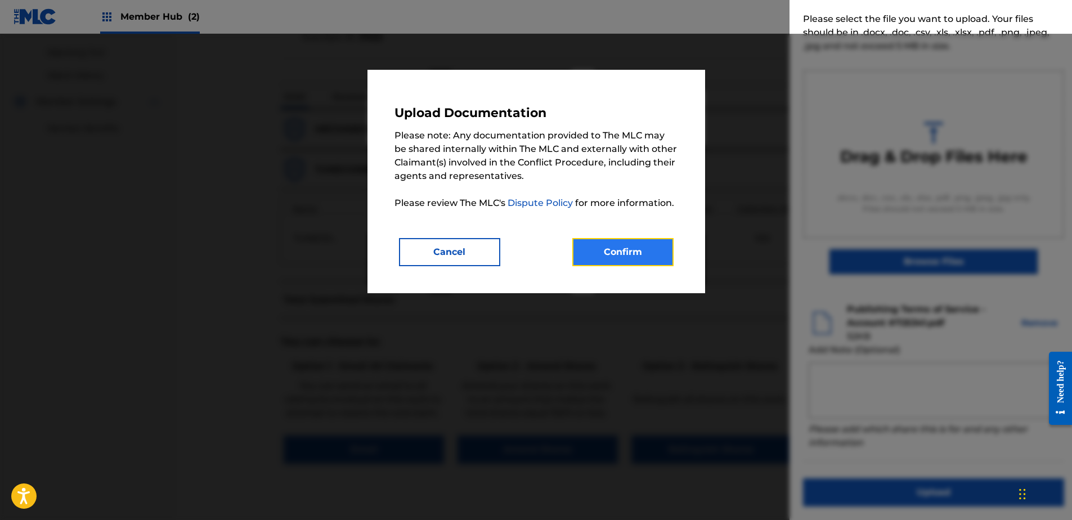
click at [635, 244] on button "Confirm" at bounding box center [622, 252] width 101 height 28
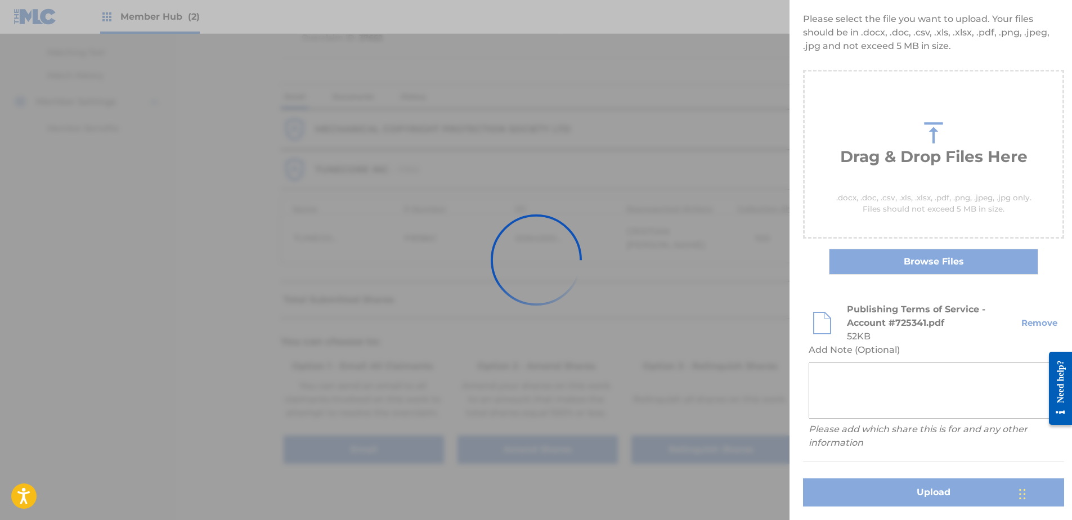
scroll to position [0, 0]
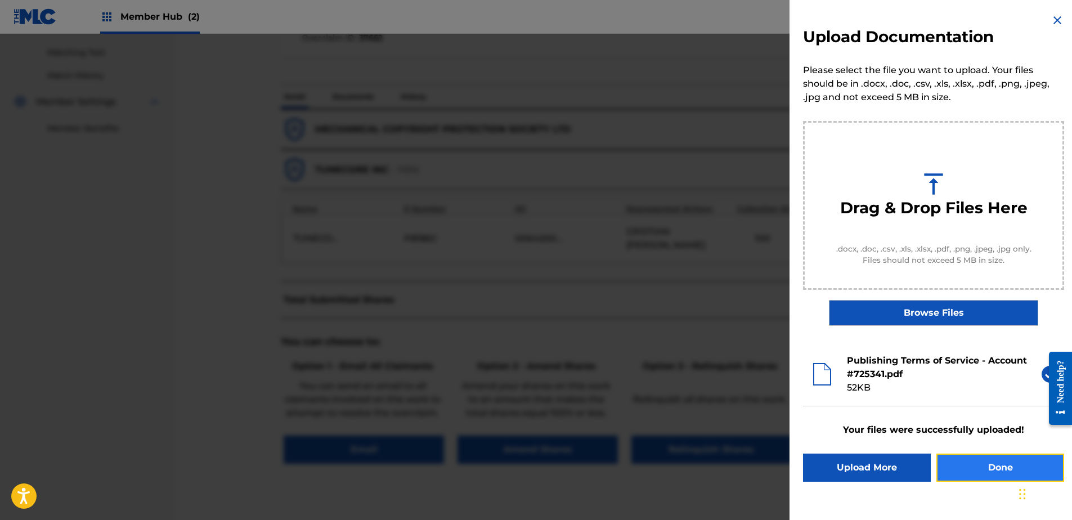
click at [982, 460] on button "Done" at bounding box center [1001, 468] width 128 height 28
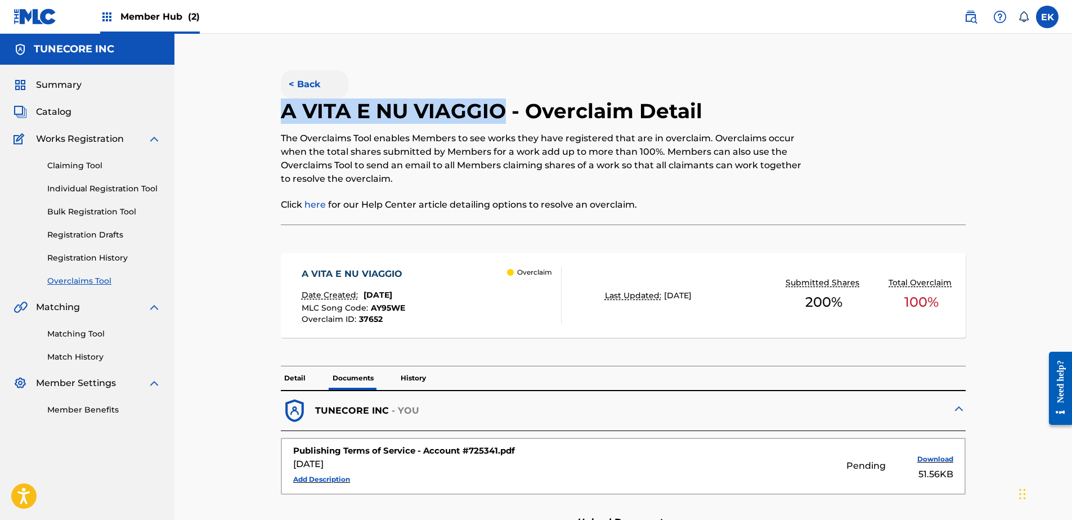
click at [314, 79] on button "< Back" at bounding box center [315, 84] width 68 height 28
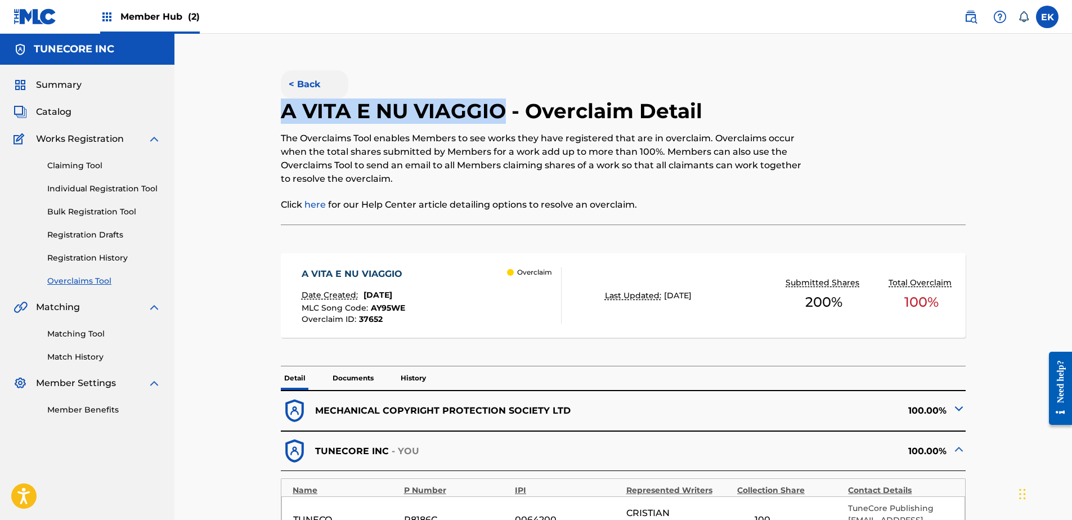
click at [308, 81] on button "< Back" at bounding box center [315, 84] width 68 height 28
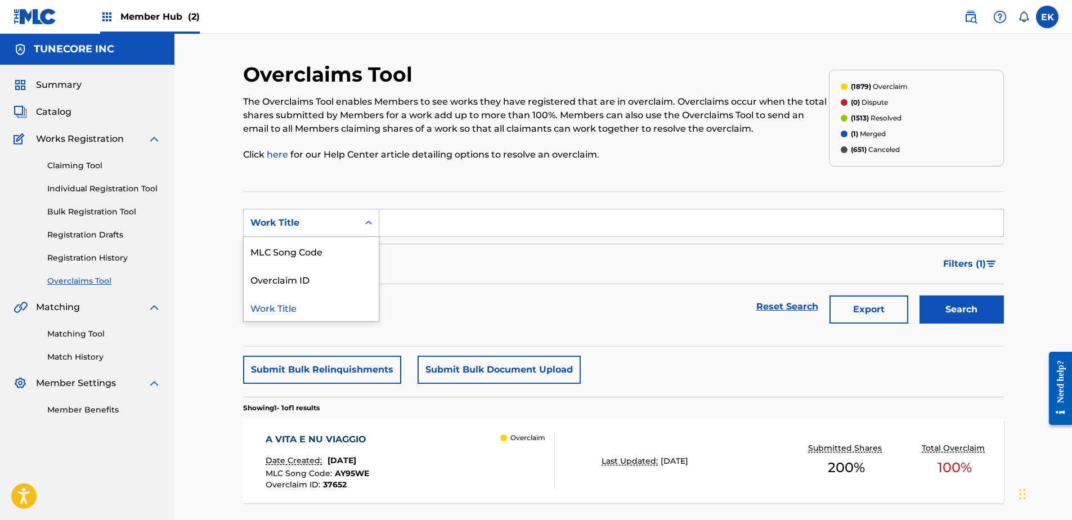
click at [371, 216] on div "Search Form" at bounding box center [369, 223] width 20 height 20
click at [361, 238] on div "MLC Song Code" at bounding box center [311, 251] width 135 height 28
click at [426, 226] on input "Search Form" at bounding box center [691, 222] width 624 height 27
paste input "AY9YB3"
type input "AY9YB3"
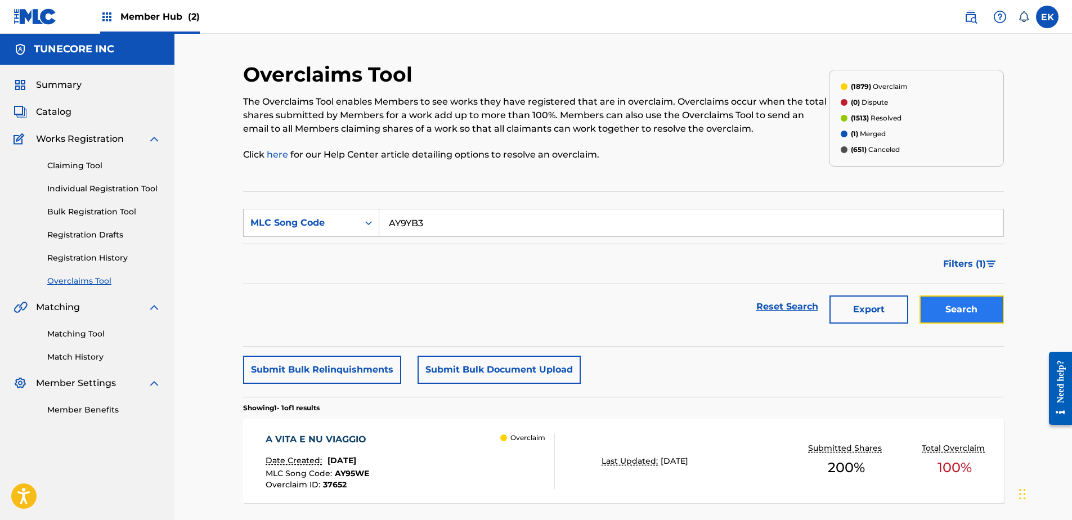
click at [931, 302] on button "Search" at bounding box center [962, 309] width 84 height 28
click at [465, 433] on div "ANGEL RAPHAELS TOUCH Date Created: September 25, 2025 MLC Song Code : AY9YB3 Ov…" at bounding box center [410, 461] width 289 height 56
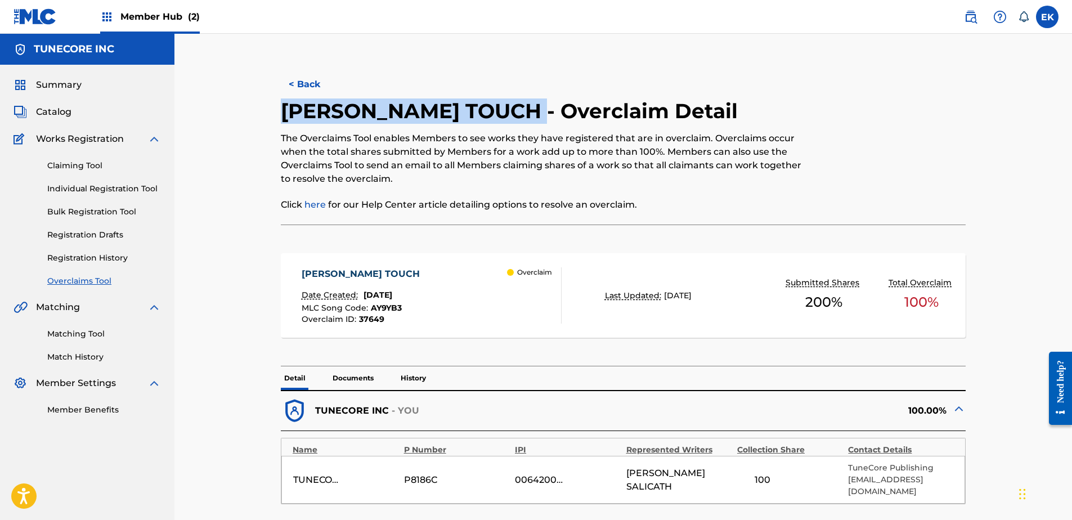
drag, startPoint x: 462, startPoint y: 123, endPoint x: 285, endPoint y: 120, distance: 176.7
click at [285, 120] on h2 "ANGEL RAPHAELS TOUCH - Overclaim Detail" at bounding box center [512, 110] width 463 height 25
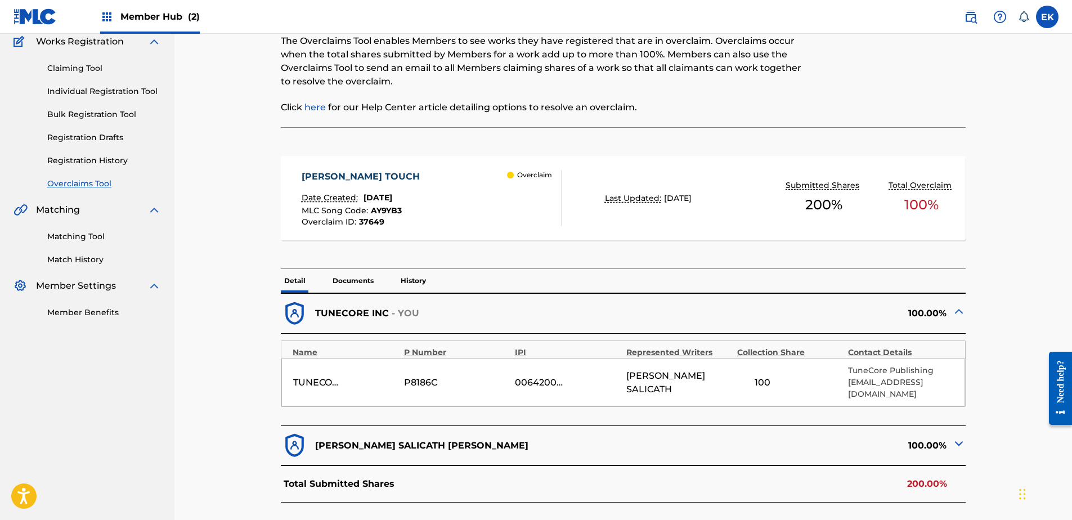
scroll to position [281, 0]
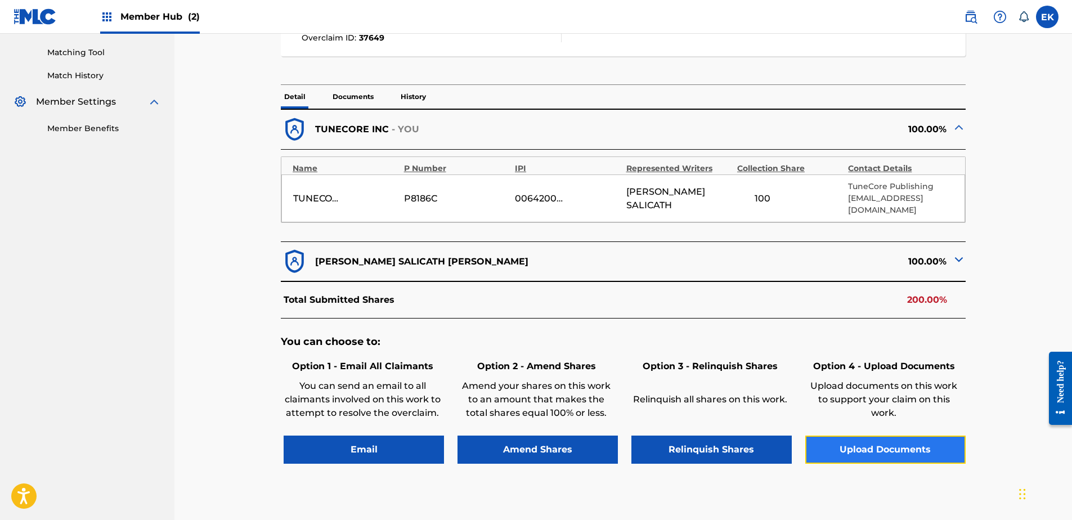
drag, startPoint x: 872, startPoint y: 438, endPoint x: 863, endPoint y: 441, distance: 9.4
click at [863, 441] on button "Upload Documents" at bounding box center [885, 450] width 160 height 28
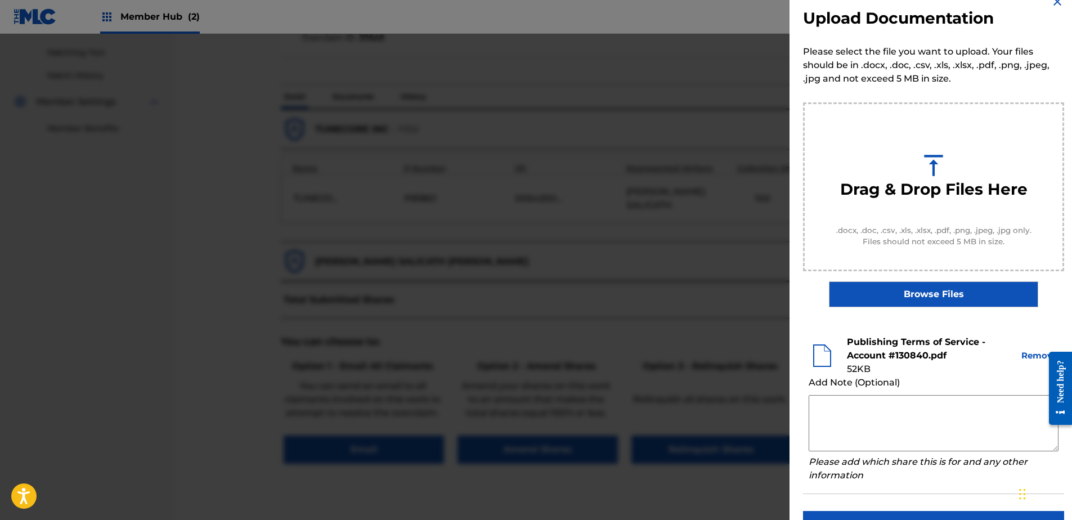
scroll to position [51, 0]
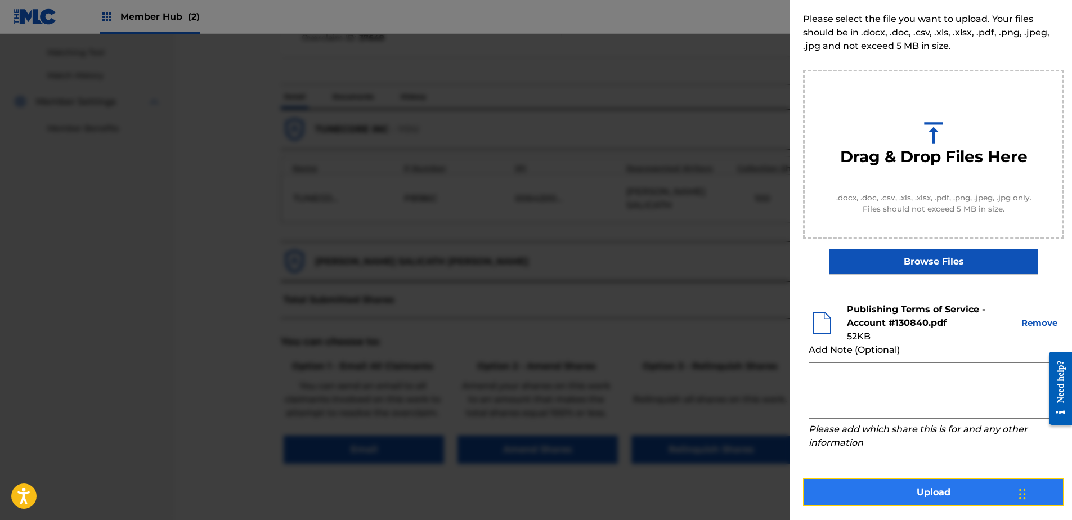
click at [937, 486] on button "Upload" at bounding box center [933, 492] width 261 height 28
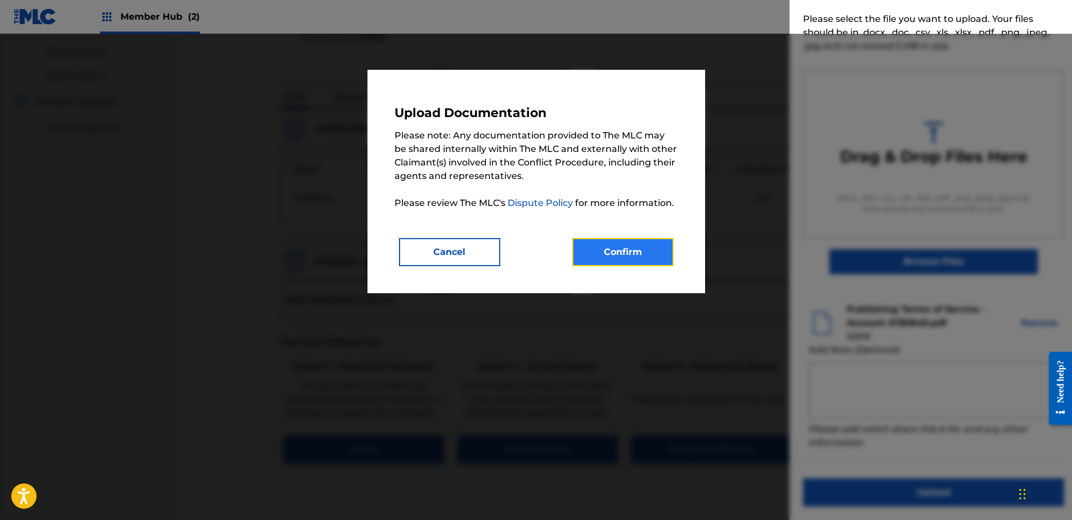
click at [624, 238] on button "Confirm" at bounding box center [622, 252] width 101 height 28
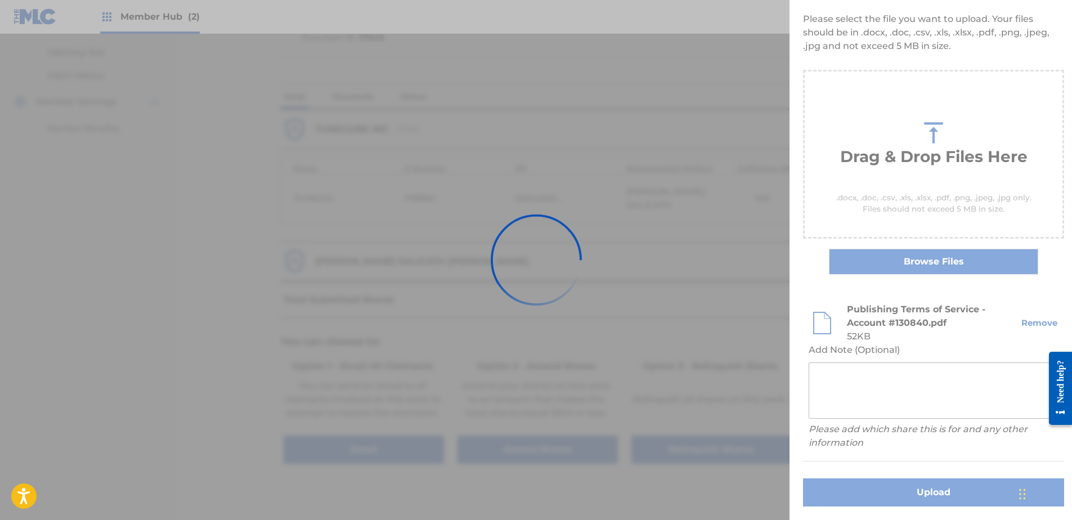
scroll to position [0, 0]
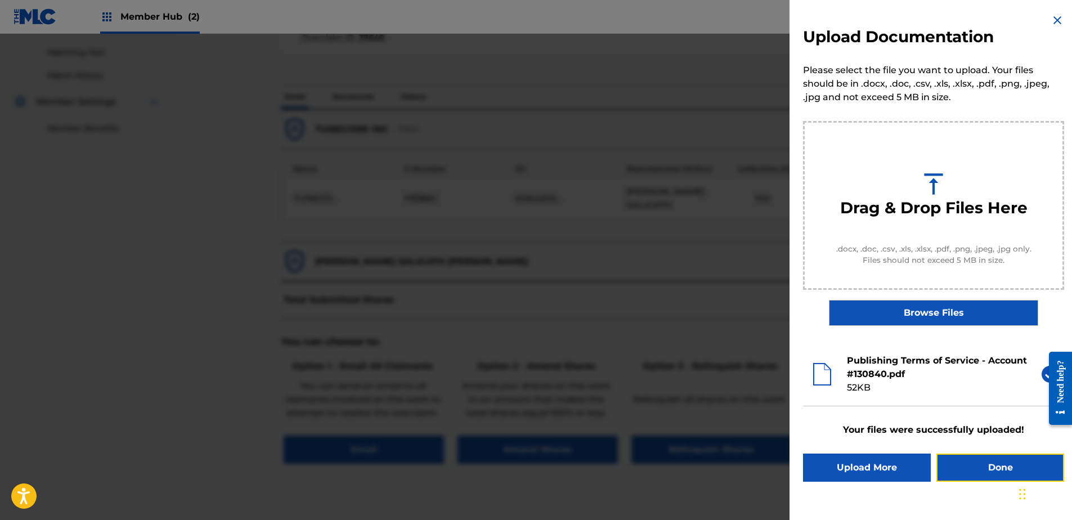
click at [1002, 481] on button "Done" at bounding box center [1001, 468] width 128 height 28
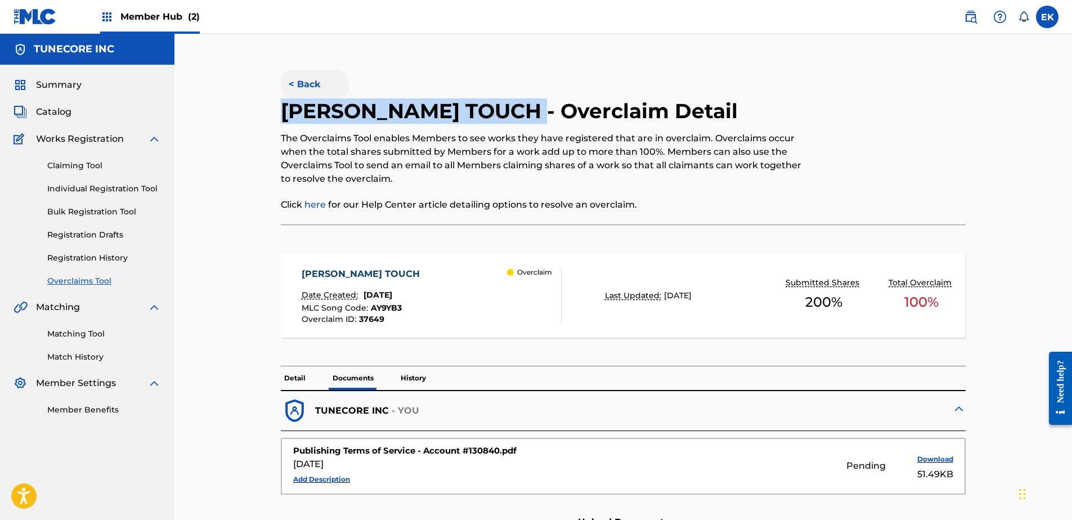
click at [310, 83] on button "< Back" at bounding box center [315, 84] width 68 height 28
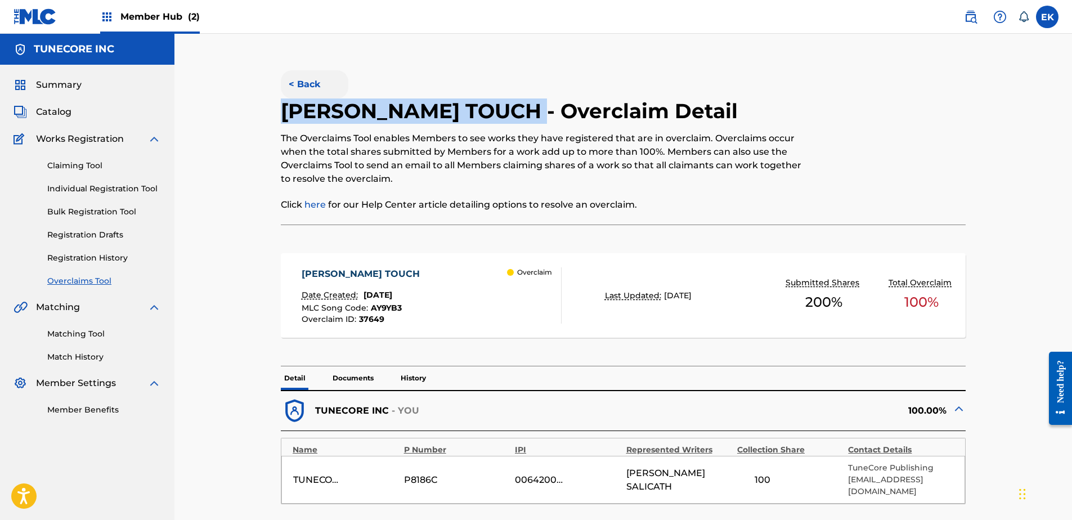
click at [319, 93] on button "< Back" at bounding box center [315, 84] width 68 height 28
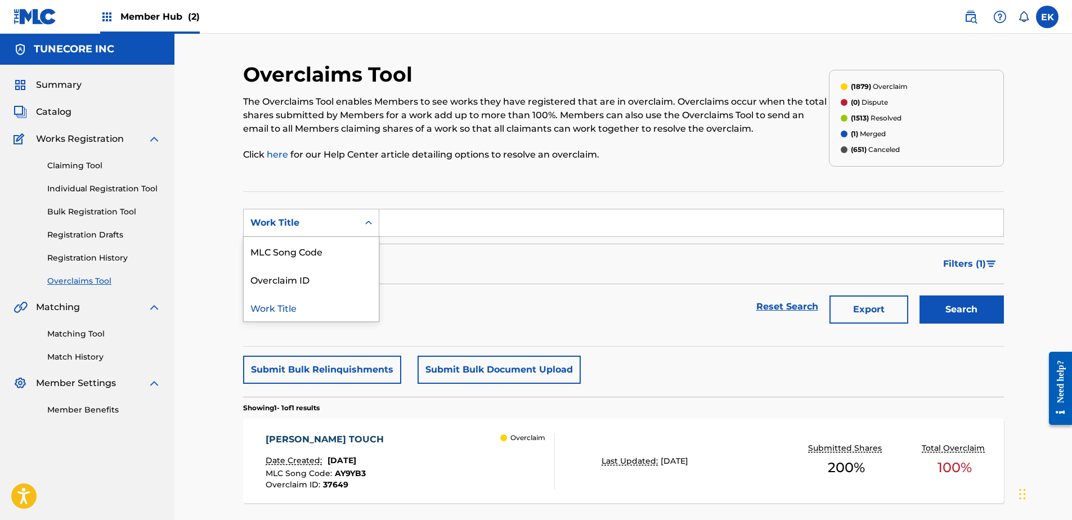
click at [352, 228] on div "Work Title" at bounding box center [301, 222] width 115 height 21
click at [341, 256] on div "MLC Song Code" at bounding box center [311, 251] width 135 height 28
click at [413, 223] on input "Search Form" at bounding box center [691, 222] width 624 height 27
paste input "CL1IPH"
type input "CL1IPH"
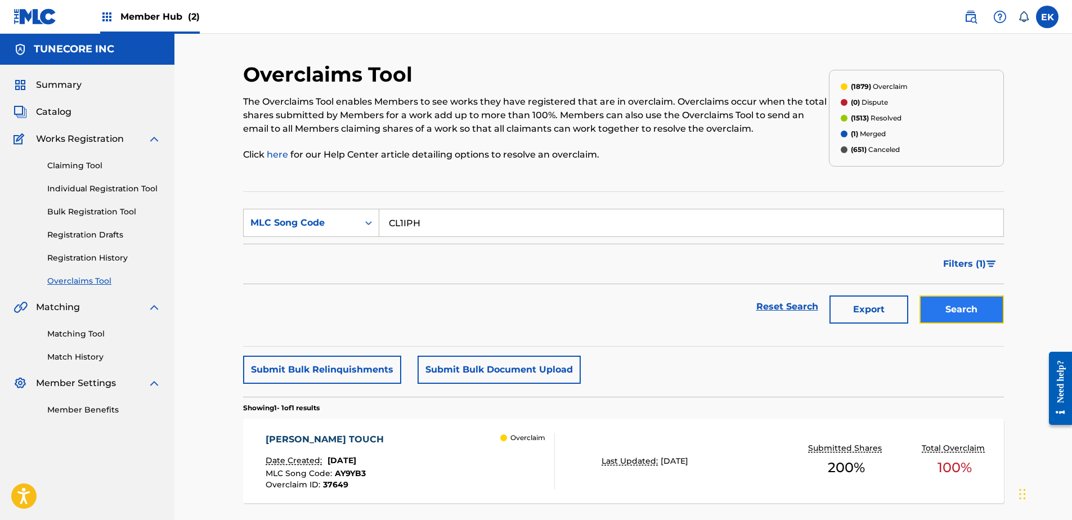
click at [942, 306] on button "Search" at bounding box center [962, 309] width 84 height 28
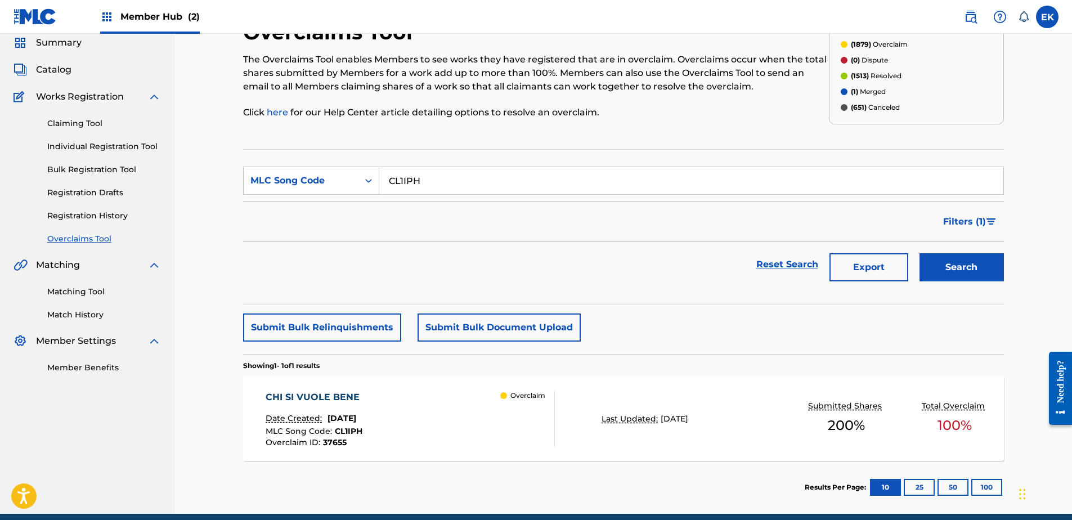
scroll to position [90, 0]
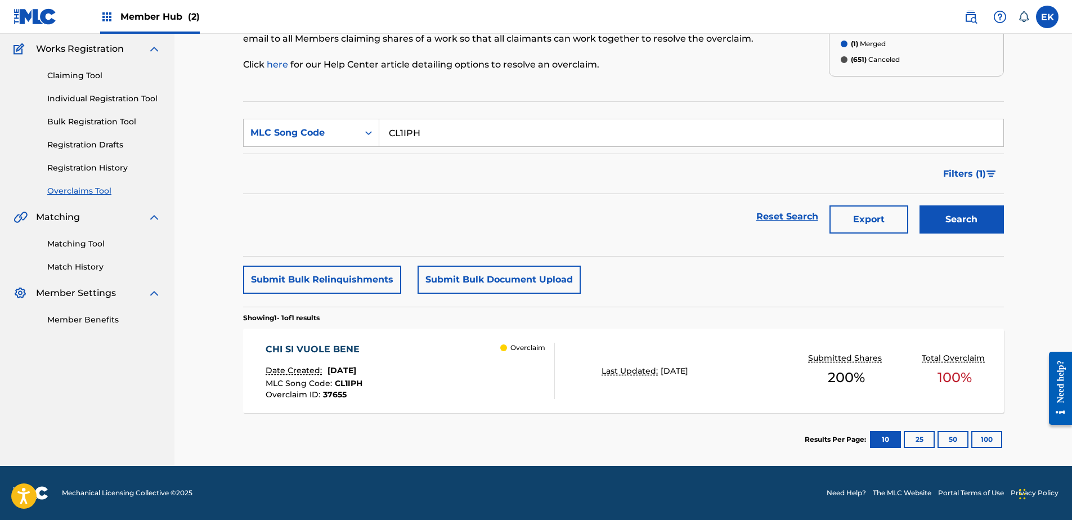
click at [454, 377] on div "CHI SI VUOLE BENE Date Created: September 25, 2025 MLC Song Code : CL1IPH Overc…" at bounding box center [410, 371] width 289 height 56
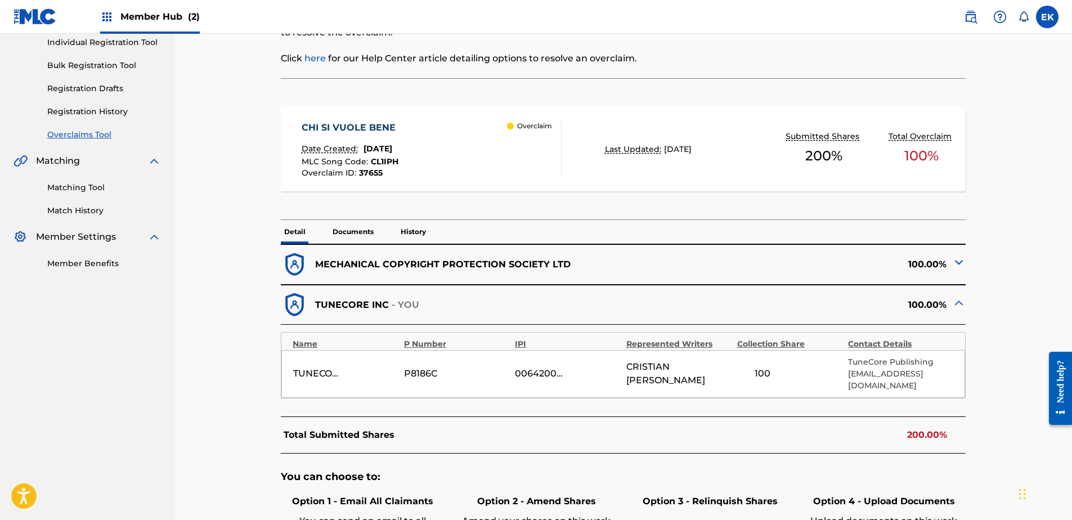
scroll to position [127, 0]
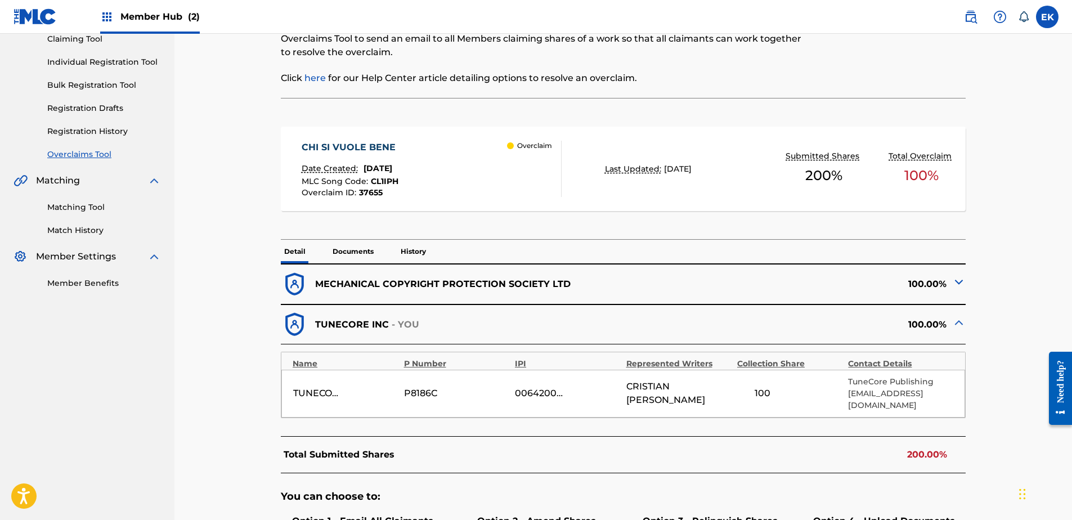
click at [359, 244] on p "Documents" at bounding box center [353, 252] width 48 height 24
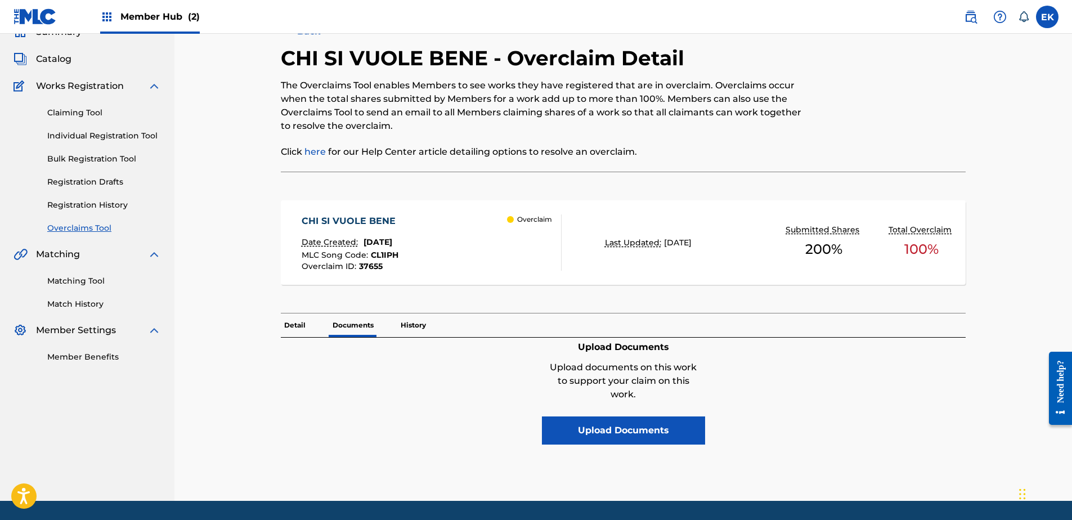
scroll to position [88, 0]
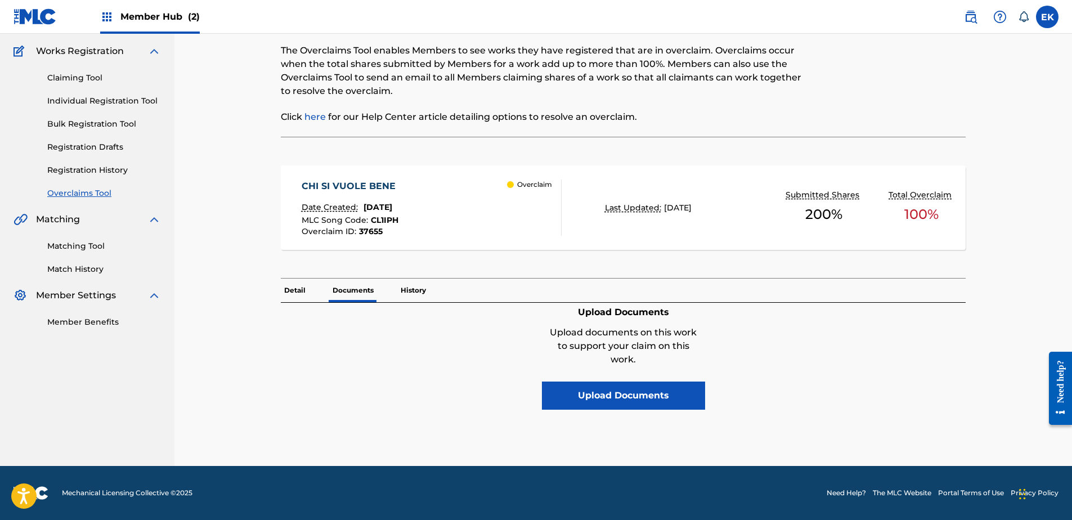
click at [305, 286] on p "Detail" at bounding box center [295, 291] width 28 height 24
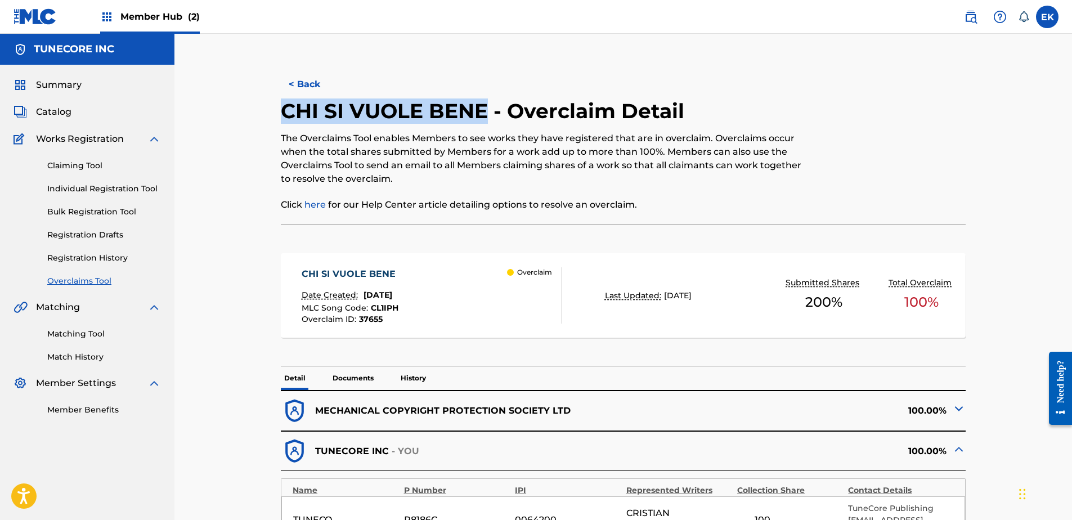
drag, startPoint x: 486, startPoint y: 111, endPoint x: 279, endPoint y: 113, distance: 206.6
click at [279, 113] on div "< Back CHI SI VUOLE BENE - Overclaim Detail The Overclaims Tool enables Members…" at bounding box center [623, 446] width 761 height 768
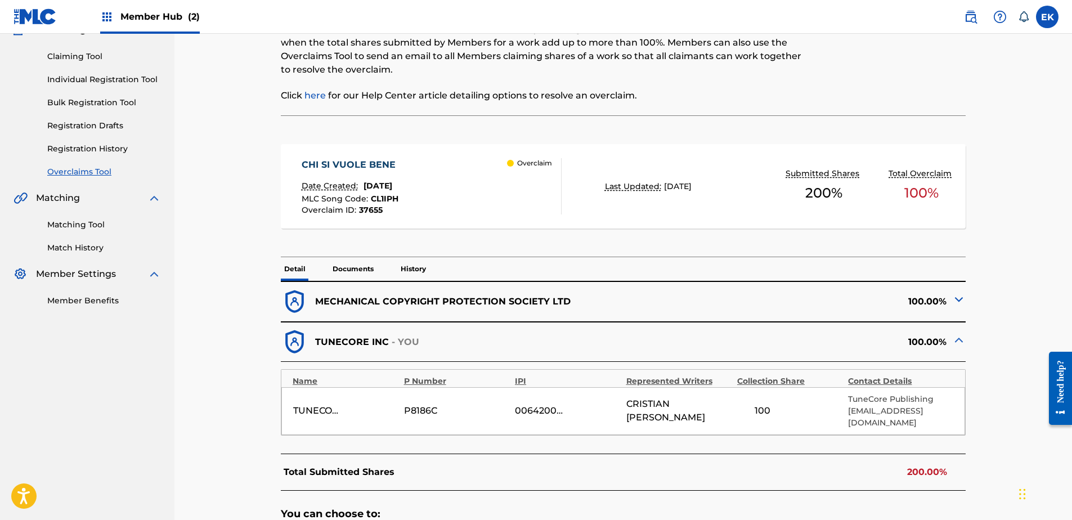
scroll to position [225, 0]
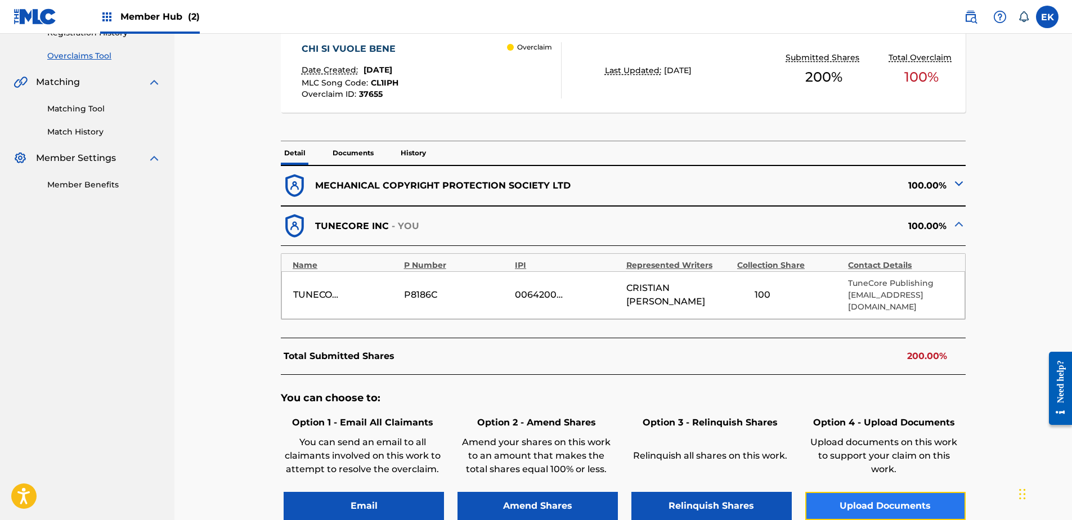
click at [843, 492] on button "Upload Documents" at bounding box center [885, 506] width 160 height 28
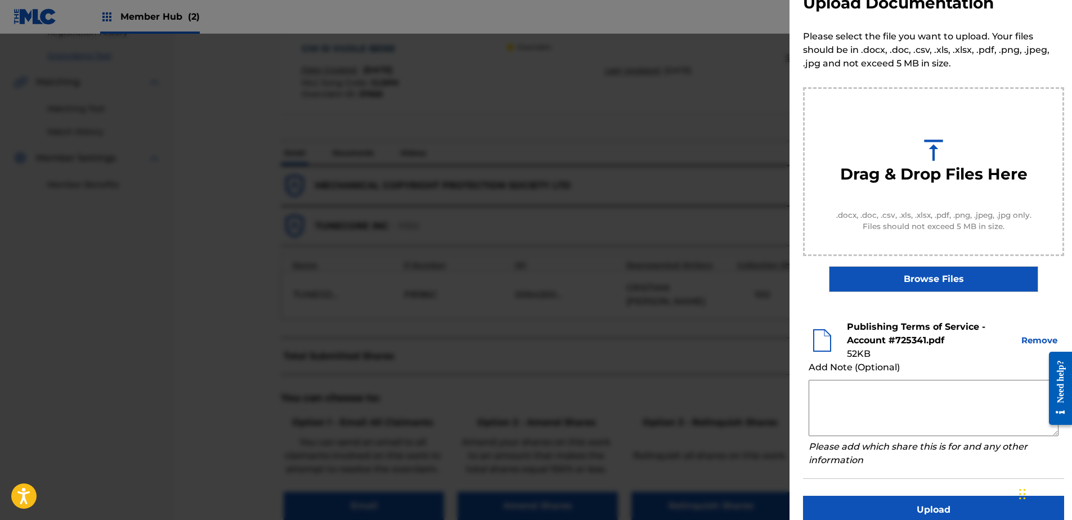
scroll to position [51, 0]
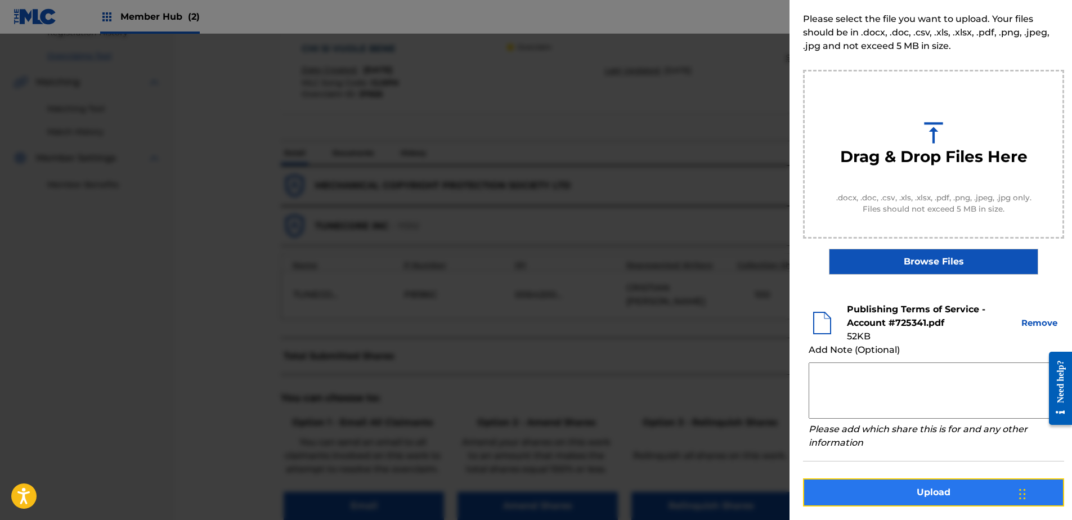
click at [897, 501] on button "Upload" at bounding box center [933, 492] width 261 height 28
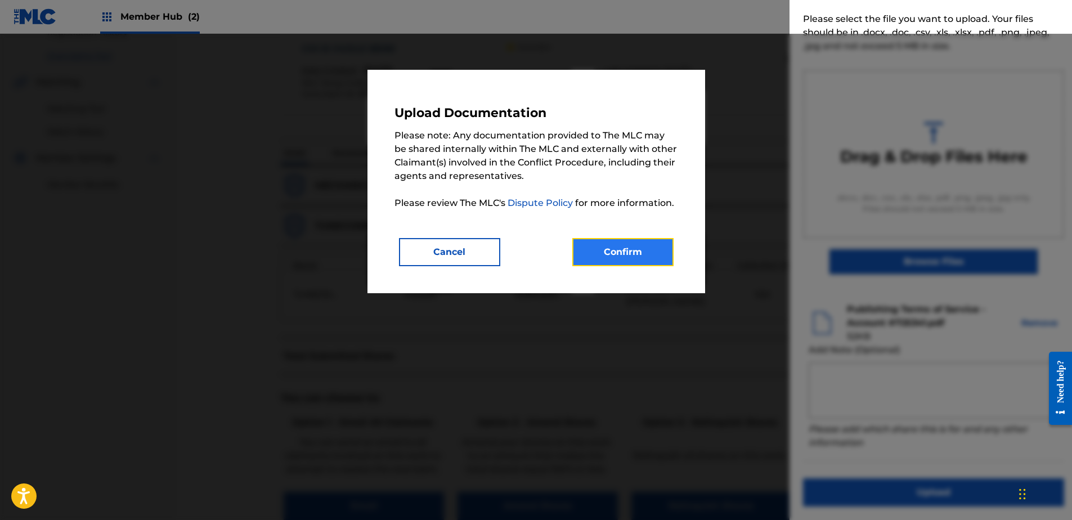
click at [637, 249] on button "Confirm" at bounding box center [622, 252] width 101 height 28
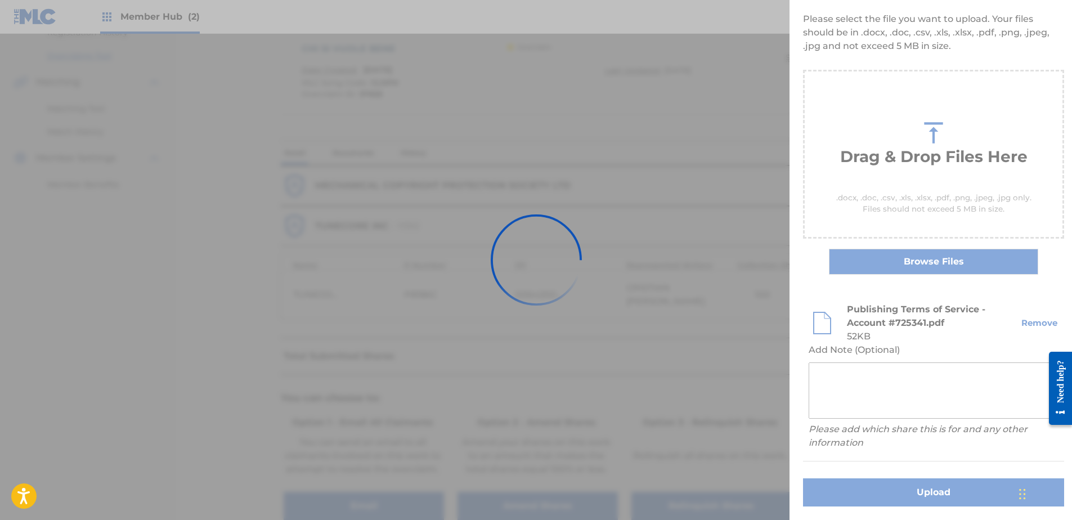
scroll to position [0, 0]
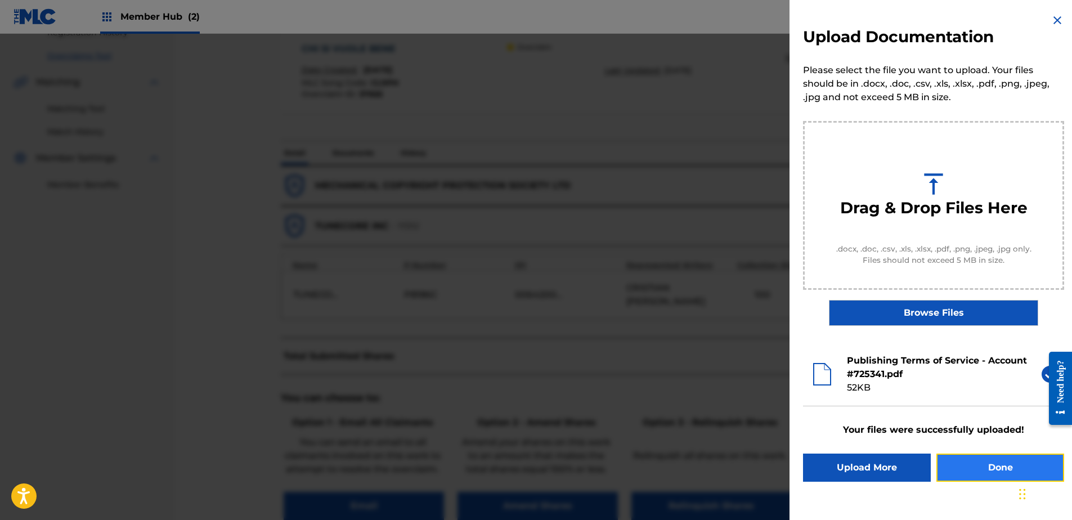
click at [966, 464] on button "Done" at bounding box center [1001, 468] width 128 height 28
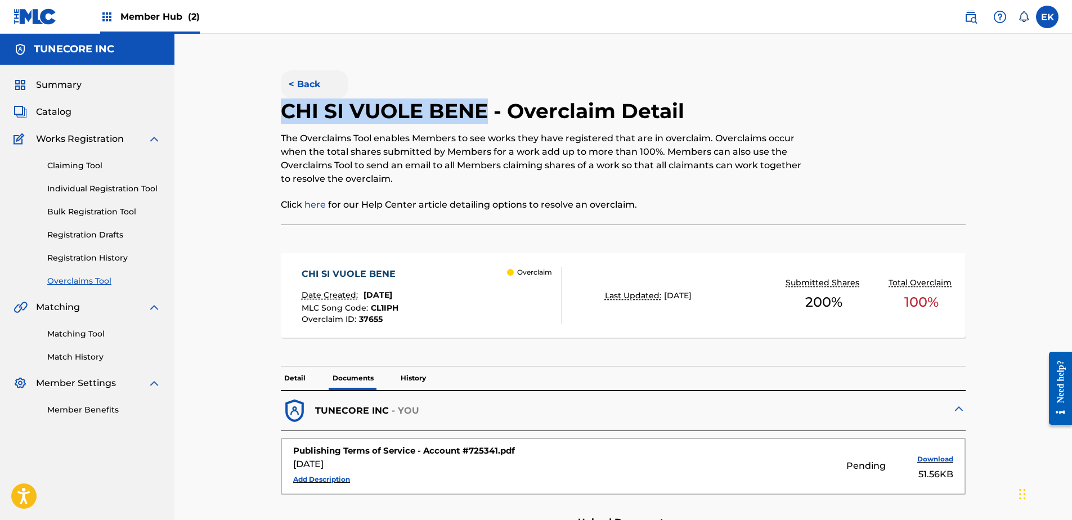
click at [306, 78] on button "< Back" at bounding box center [315, 84] width 68 height 28
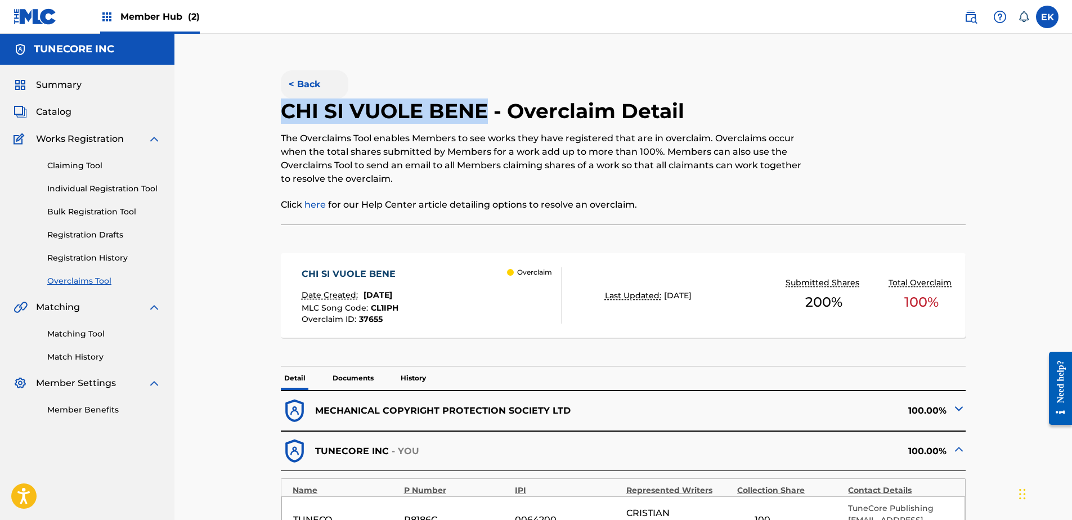
click at [316, 79] on button "< Back" at bounding box center [315, 84] width 68 height 28
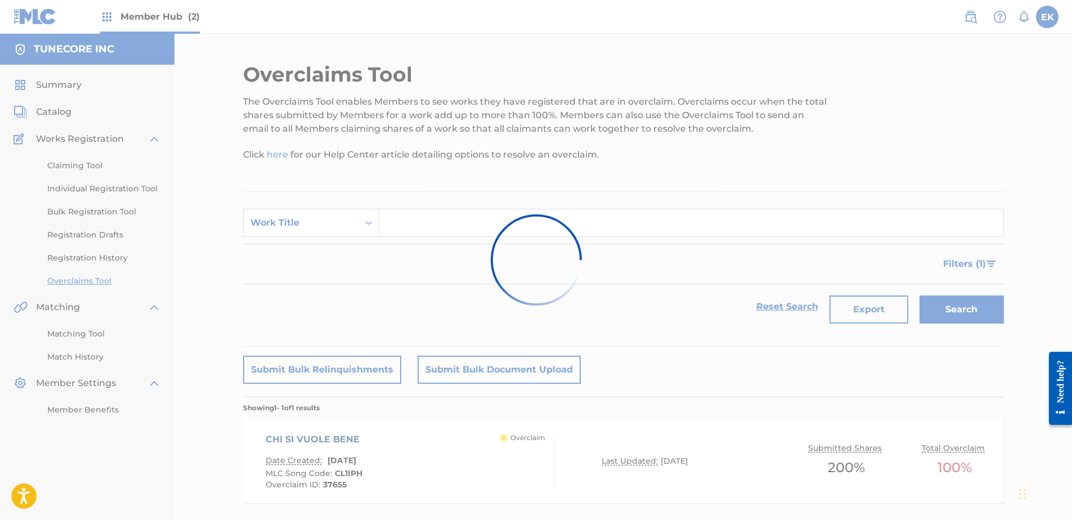
scroll to position [61, 0]
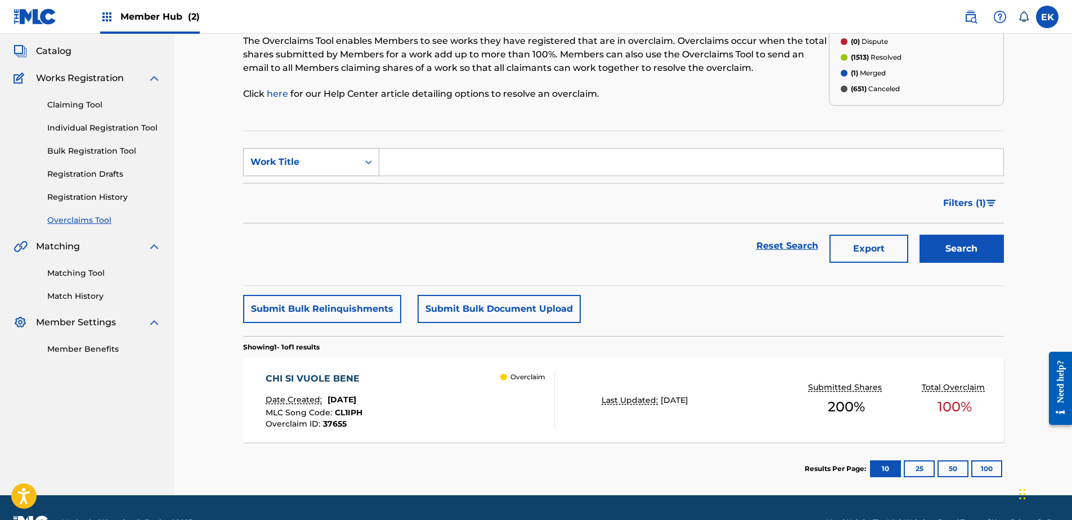
drag, startPoint x: 368, startPoint y: 163, endPoint x: 360, endPoint y: 171, distance: 11.1
click at [368, 163] on icon "Search Form" at bounding box center [368, 162] width 7 height 4
drag, startPoint x: 351, startPoint y: 184, endPoint x: 362, endPoint y: 176, distance: 13.7
click at [352, 184] on div "MLC Song Code" at bounding box center [311, 190] width 135 height 28
click at [398, 165] on input "Search Form" at bounding box center [691, 162] width 624 height 27
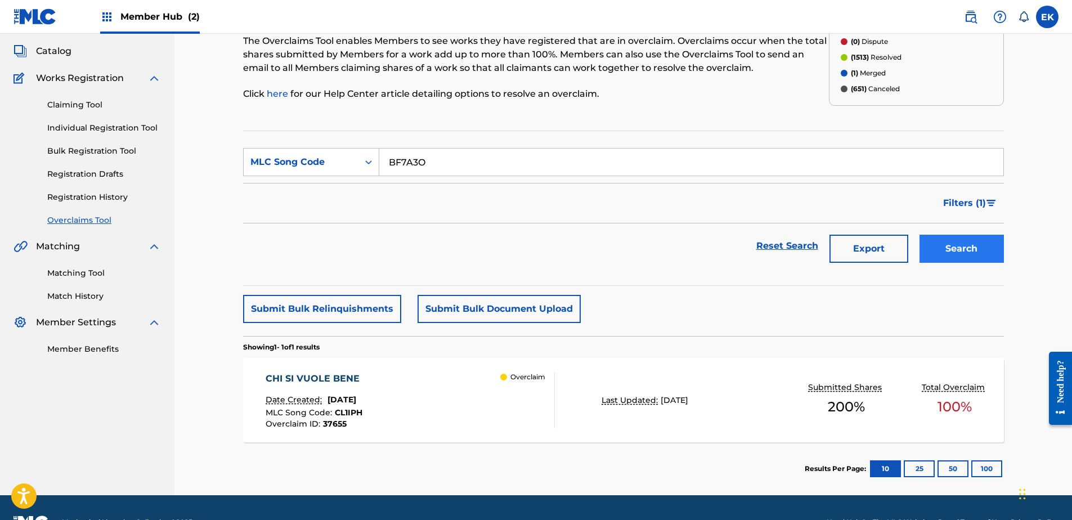
type input "BF7A3O"
click at [984, 253] on button "Search" at bounding box center [962, 249] width 84 height 28
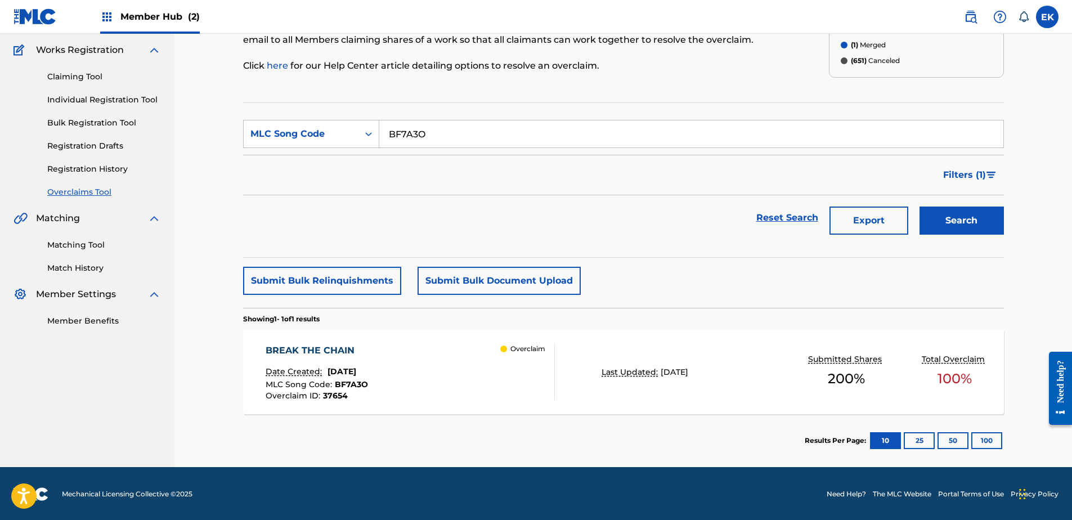
scroll to position [90, 0]
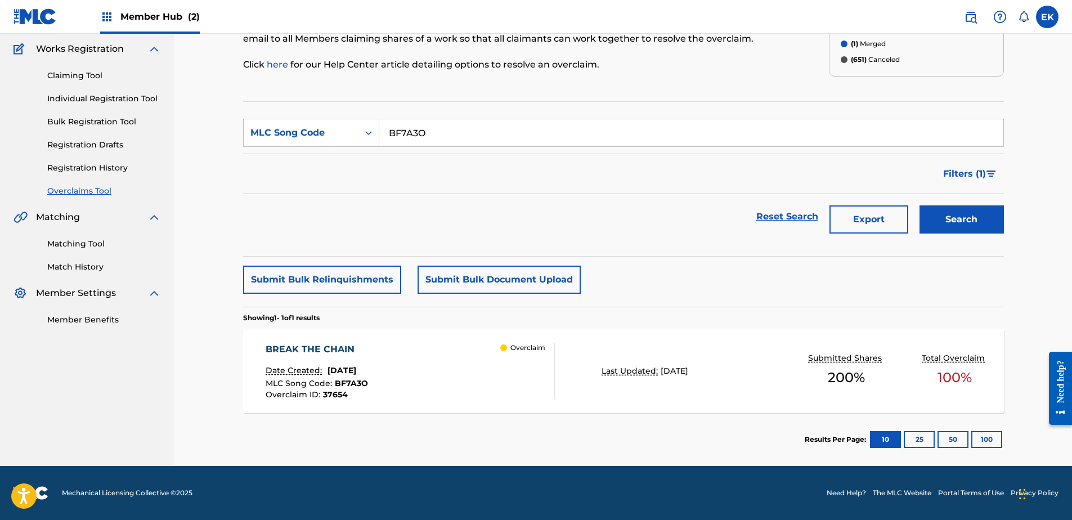
click at [418, 363] on div "BREAK THE CHAIN Date Created: September 25, 2025 MLC Song Code : BF7A3O Overcla…" at bounding box center [410, 371] width 289 height 56
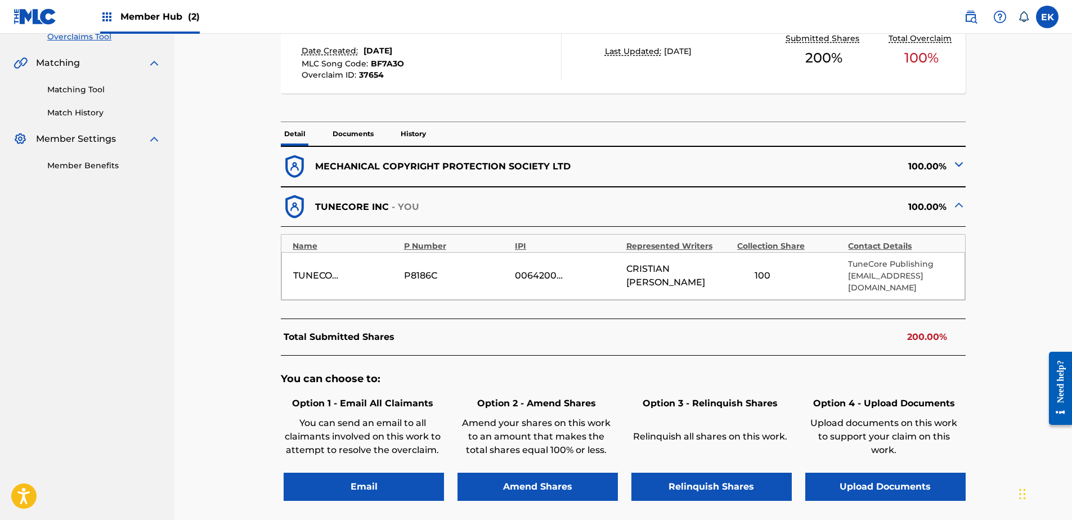
scroll to position [304, 0]
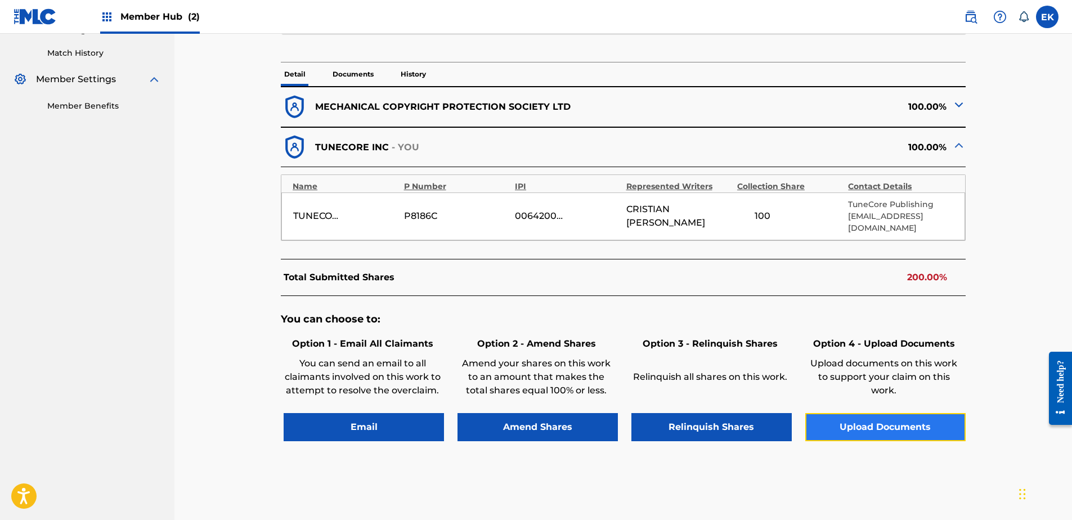
click at [873, 422] on button "Upload Documents" at bounding box center [885, 427] width 160 height 28
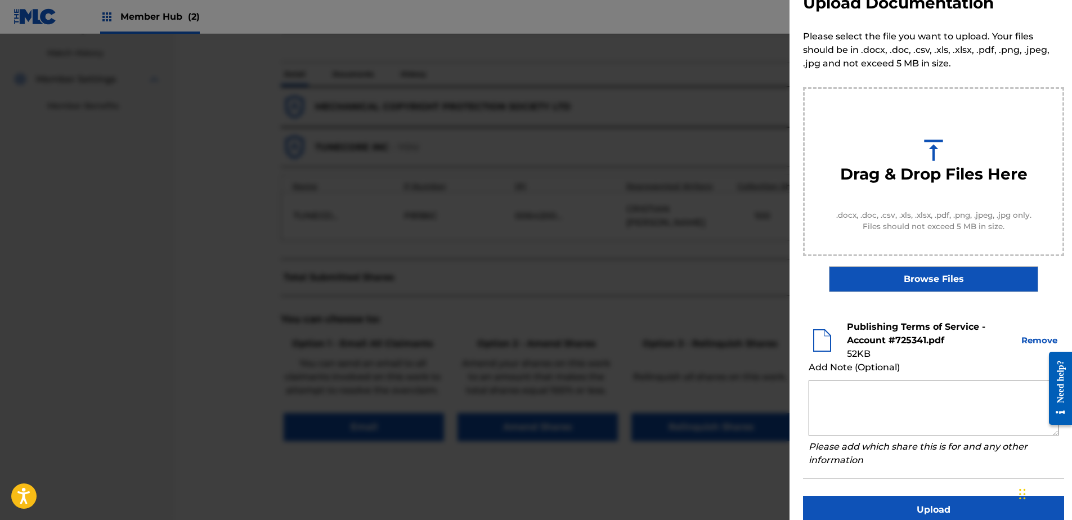
scroll to position [51, 0]
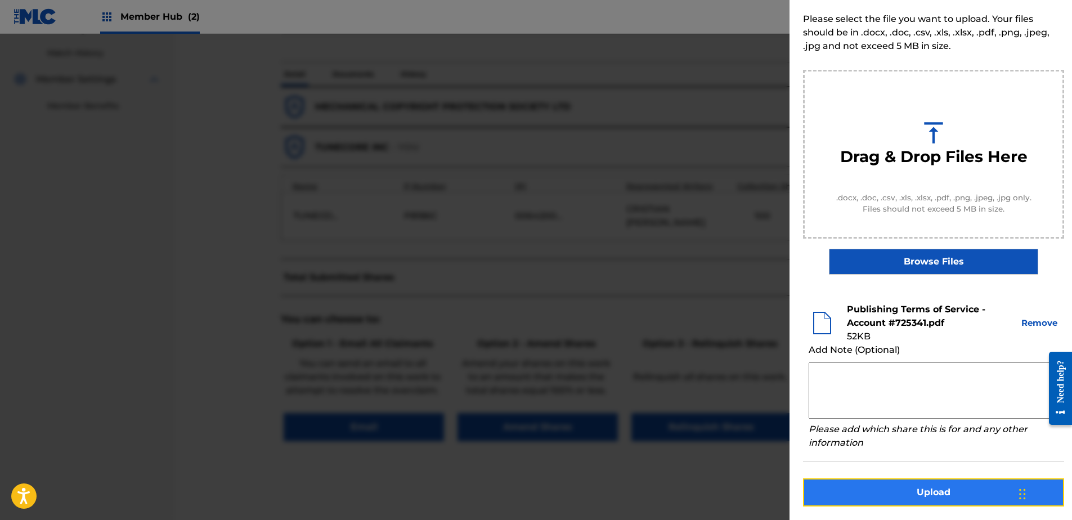
click at [912, 494] on button "Upload" at bounding box center [933, 492] width 261 height 28
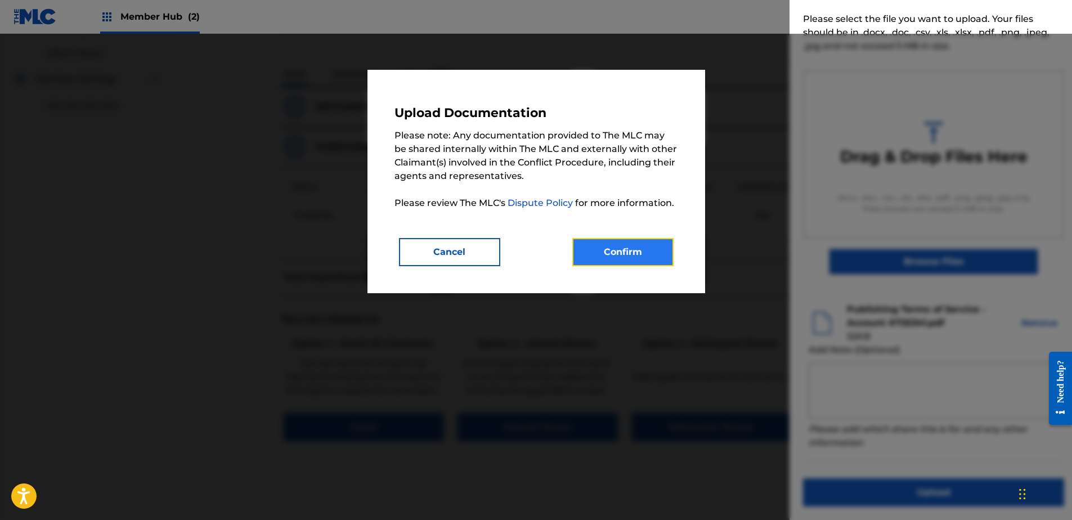
click at [607, 256] on button "Confirm" at bounding box center [622, 252] width 101 height 28
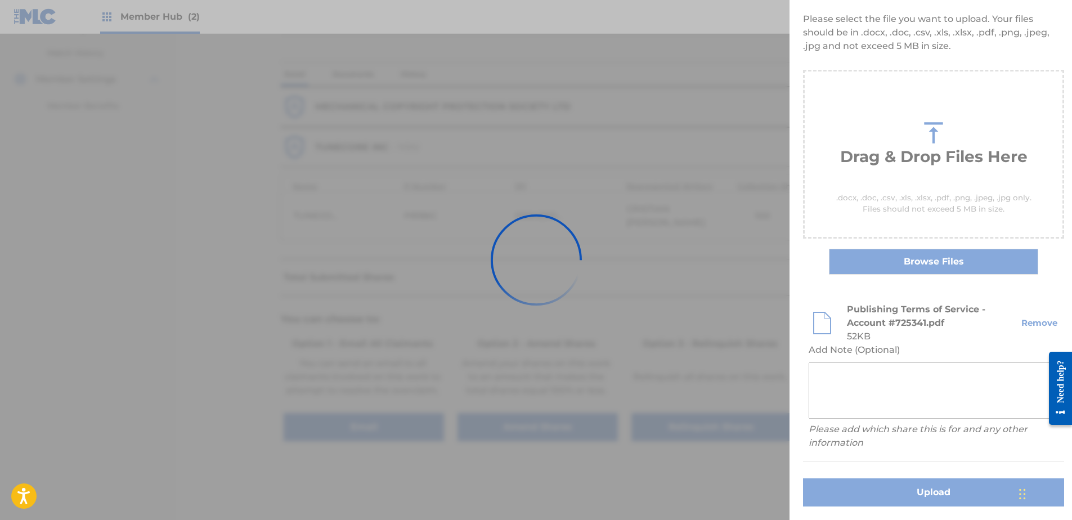
scroll to position [0, 0]
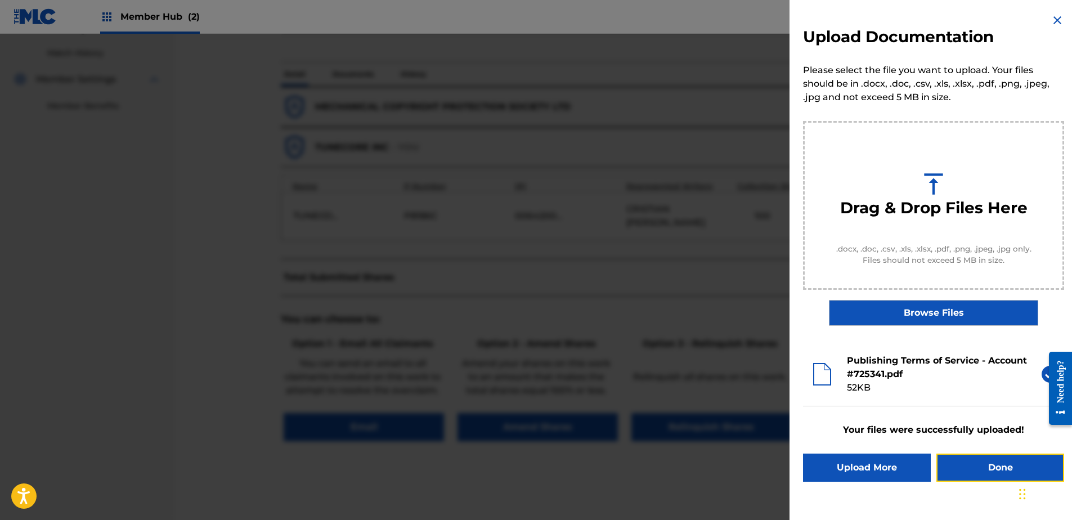
click at [962, 471] on button "Done" at bounding box center [1001, 468] width 128 height 28
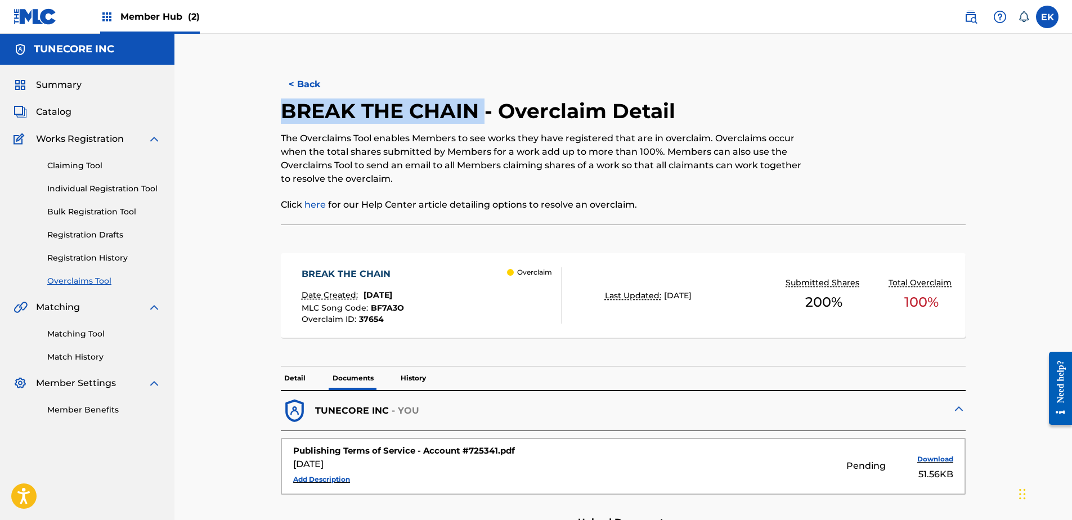
drag, startPoint x: 482, startPoint y: 115, endPoint x: 267, endPoint y: 107, distance: 215.1
click at [267, 107] on div "< Back BREAK THE CHAIN - Overclaim Detail The Overclaims Tool enables Members t…" at bounding box center [623, 369] width 761 height 614
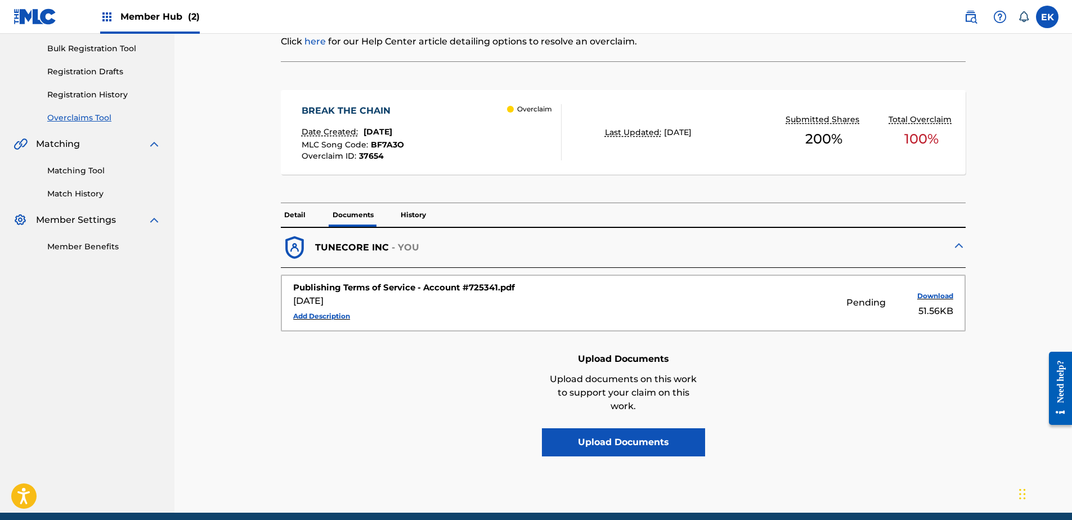
scroll to position [169, 0]
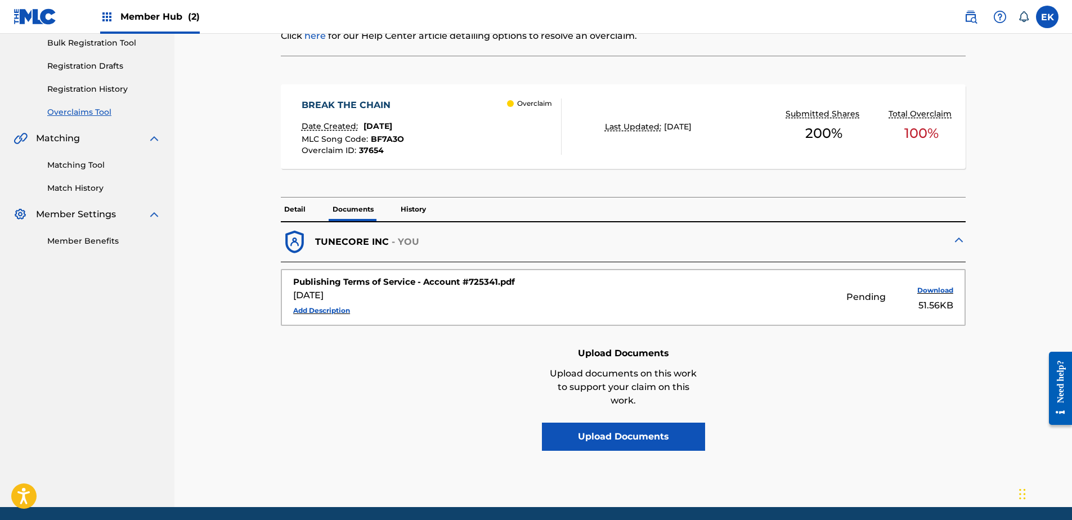
click at [297, 210] on p "Detail" at bounding box center [295, 210] width 28 height 24
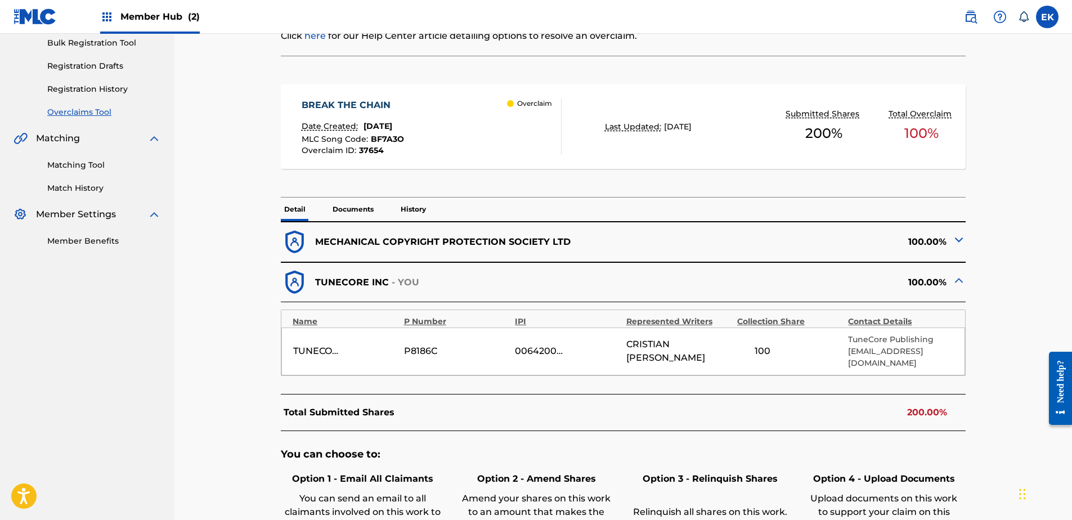
click at [701, 347] on span "CRISTIAN PELLEGRINI" at bounding box center [678, 351] width 105 height 27
click at [643, 343] on span "CRISTIAN PELLEGRINI" at bounding box center [678, 351] width 105 height 27
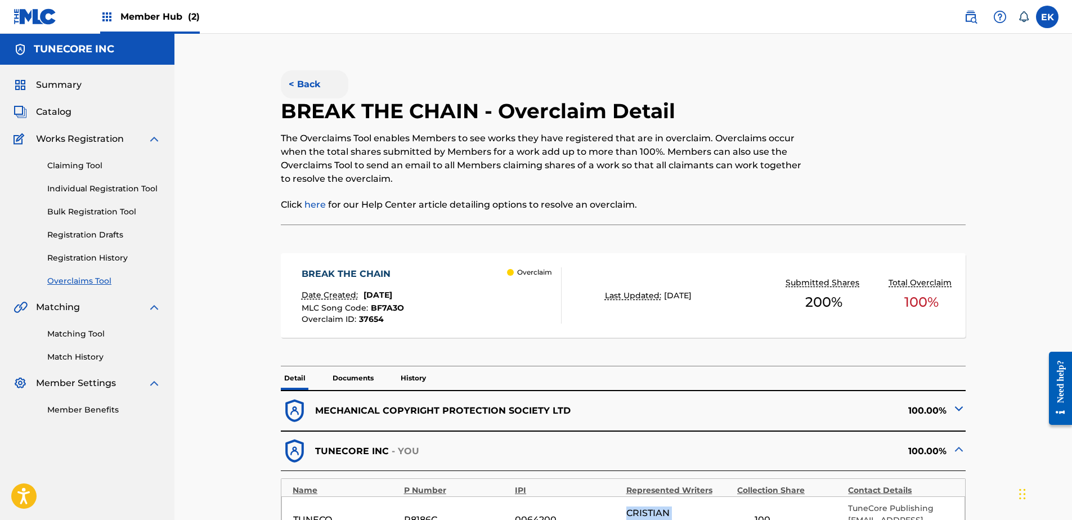
click at [297, 82] on button "< Back" at bounding box center [315, 84] width 68 height 28
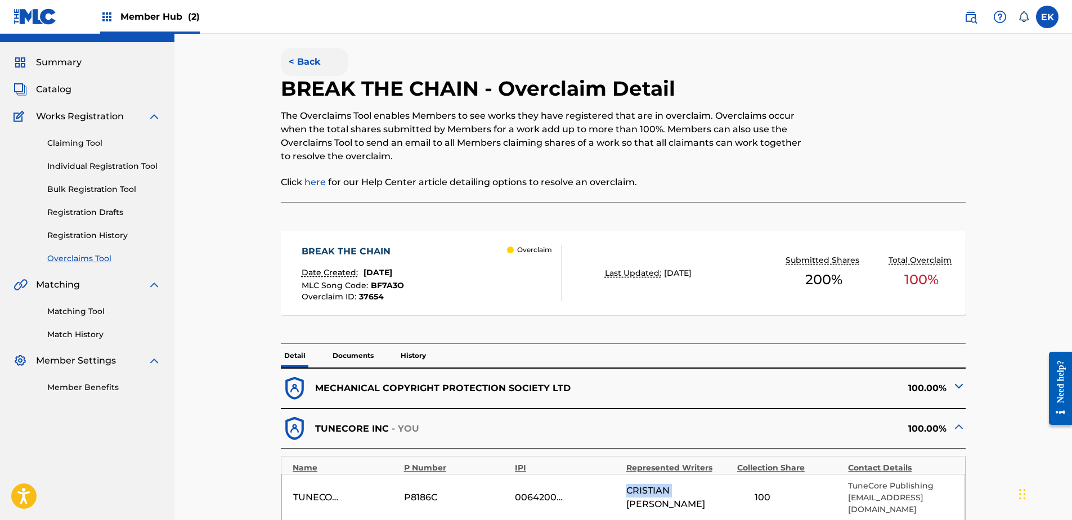
click at [305, 61] on button "< Back" at bounding box center [315, 62] width 68 height 28
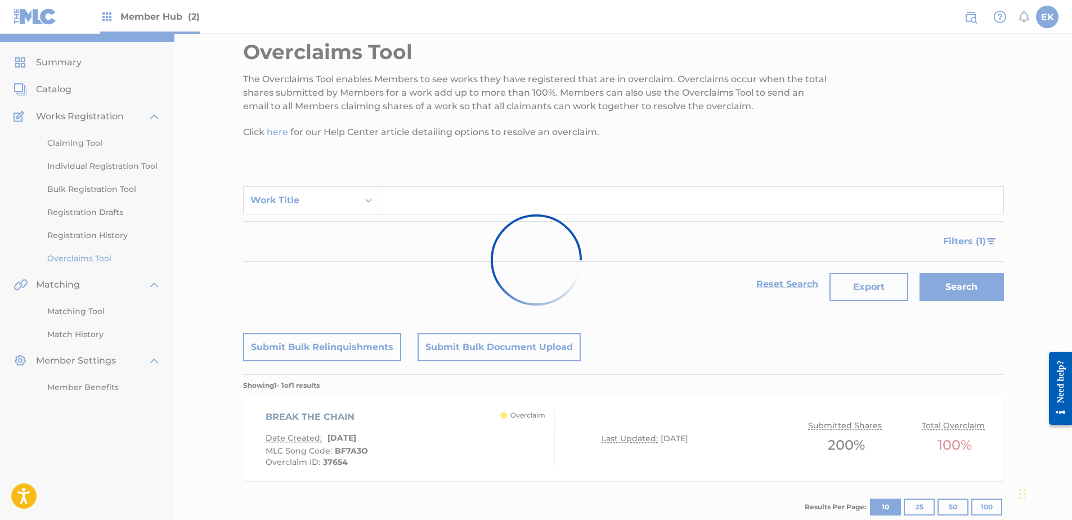
scroll to position [61, 0]
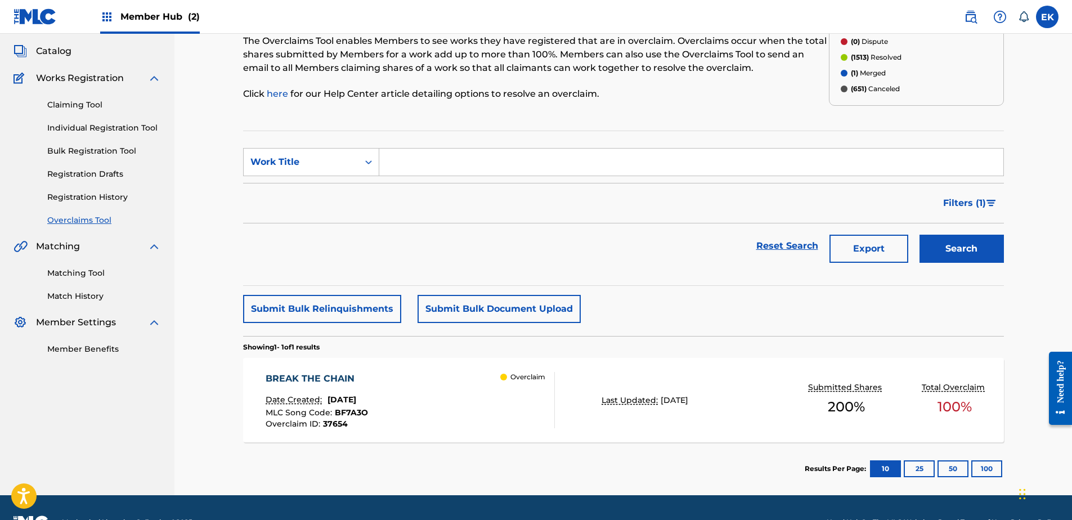
click at [347, 147] on section "SearchWithCriteriaba6ceccd-ebce-4929-a99c-39248b4f4cf9 Work Title Filter Status…" at bounding box center [623, 208] width 761 height 155
click at [350, 164] on div "Work Title" at bounding box center [300, 162] width 101 height 14
click at [342, 204] on div "MLC Song Code Overclaim ID Work Title" at bounding box center [311, 218] width 135 height 84
click at [342, 199] on div "MLC Song Code" at bounding box center [311, 190] width 135 height 28
click at [401, 161] on input "Search Form" at bounding box center [691, 162] width 624 height 27
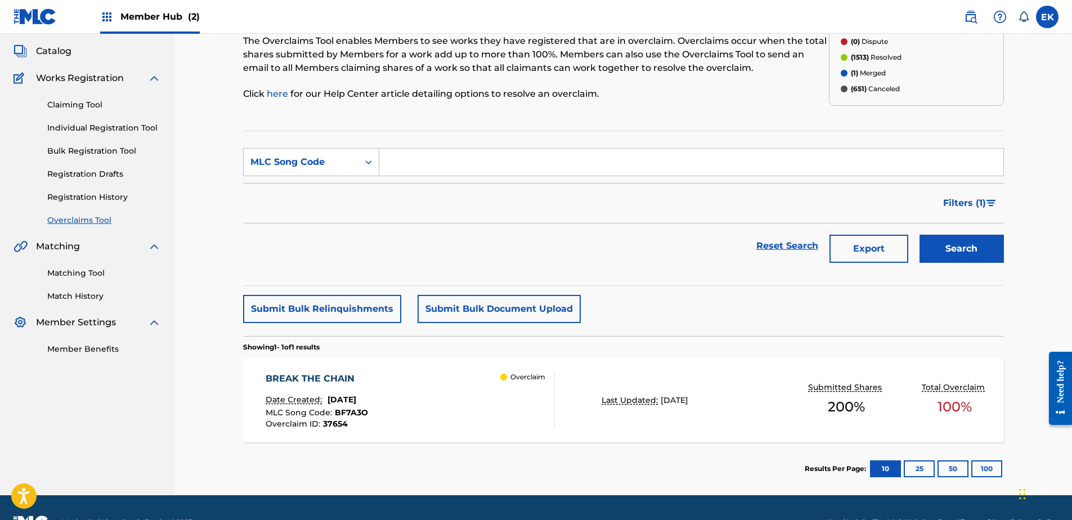
paste input "CL0O0Z"
type input "CL0O0Z"
click at [954, 243] on button "Search" at bounding box center [962, 249] width 84 height 28
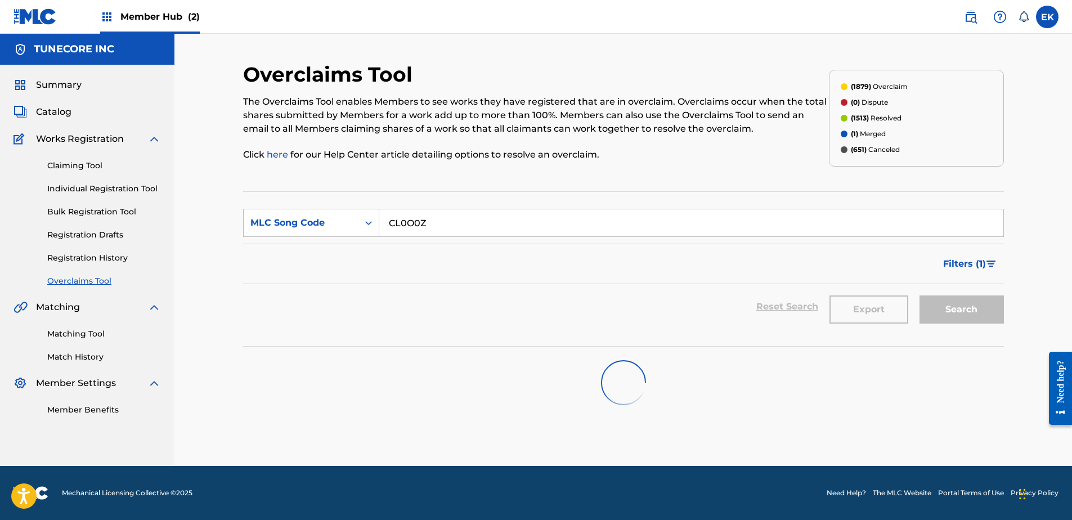
scroll to position [0, 0]
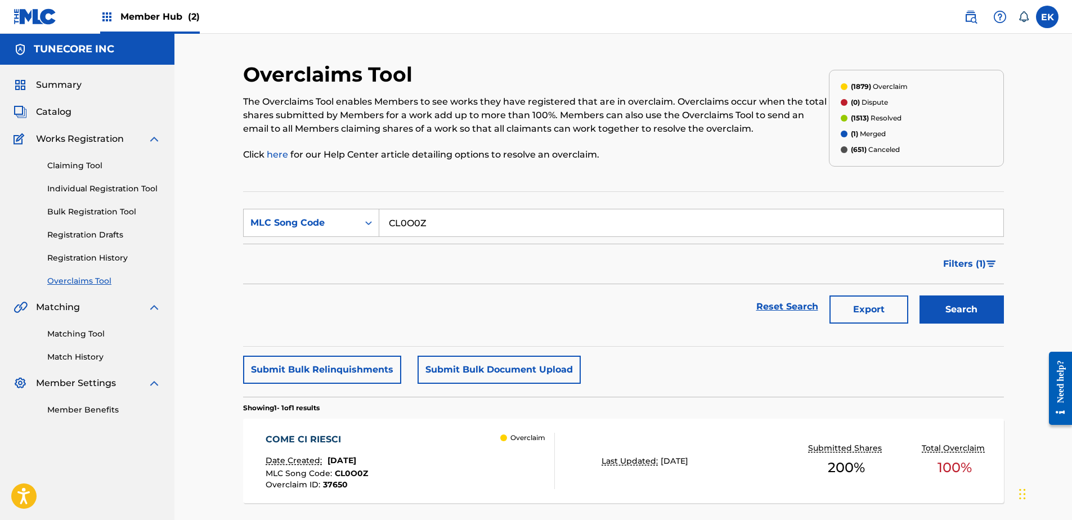
click at [458, 451] on div "COME CI RIESCI Date Created: September 25, 2025 MLC Song Code : CL0O0Z Overclai…" at bounding box center [410, 461] width 289 height 56
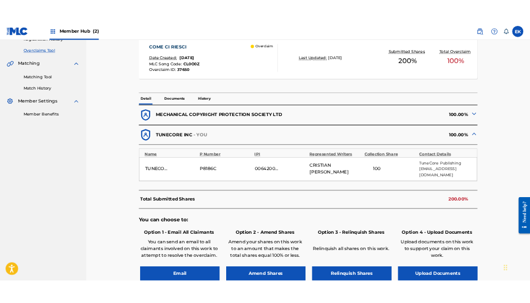
scroll to position [281, 0]
